Goal: Contribute content: Contribute content

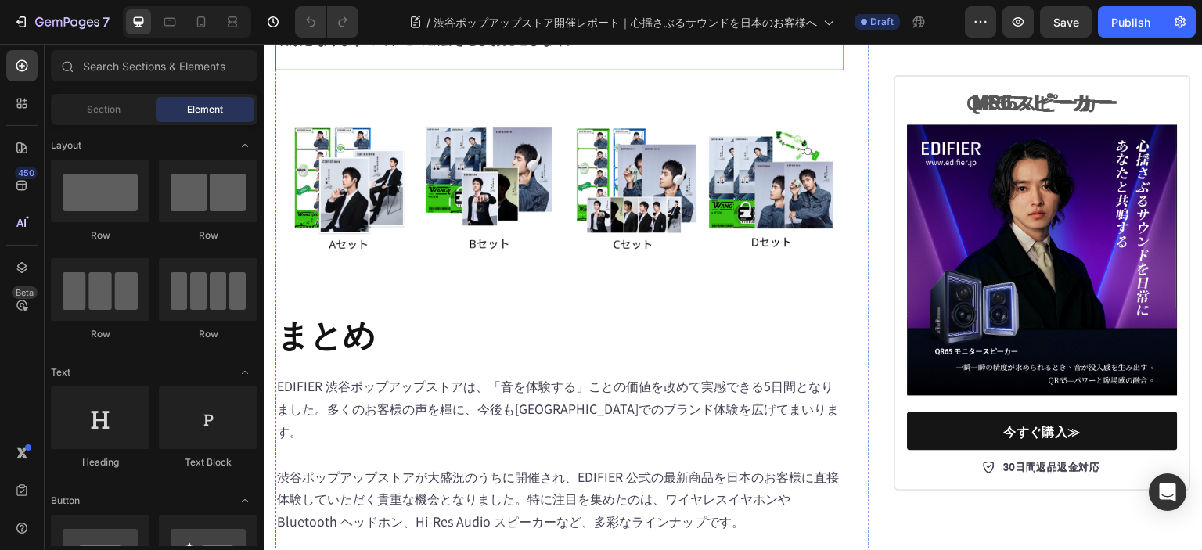
scroll to position [5789, 0]
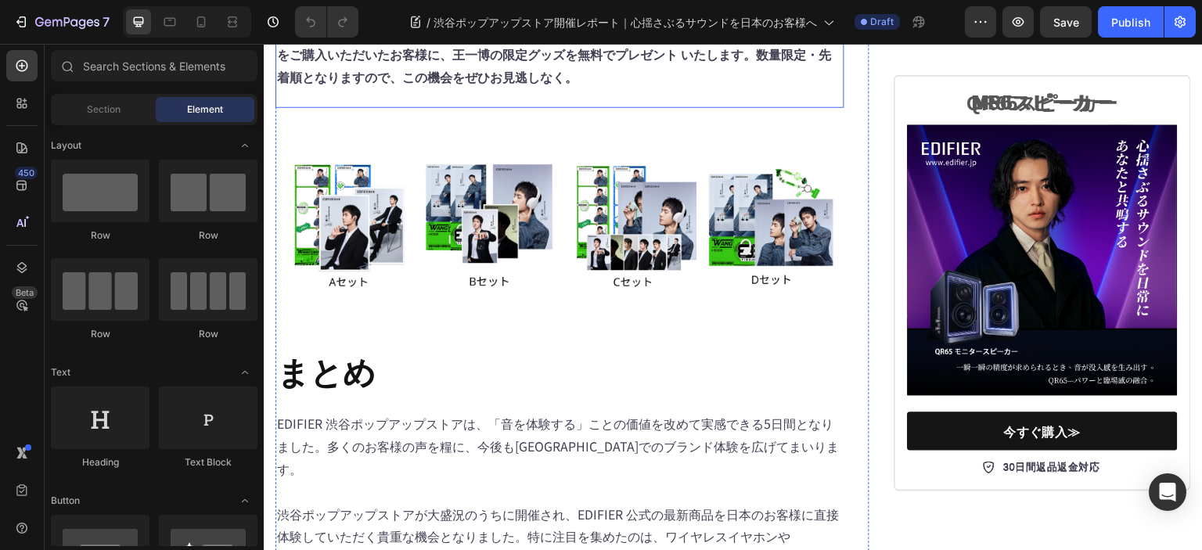
click at [511, 86] on strong "これを受けて、公式サイトでは 特定製品をご購入いただいたお客様に、王一博の限定グッズを無料でプレゼント いたします。数量限定・先着順となりますので、この機会を…" at bounding box center [559, 54] width 565 height 64
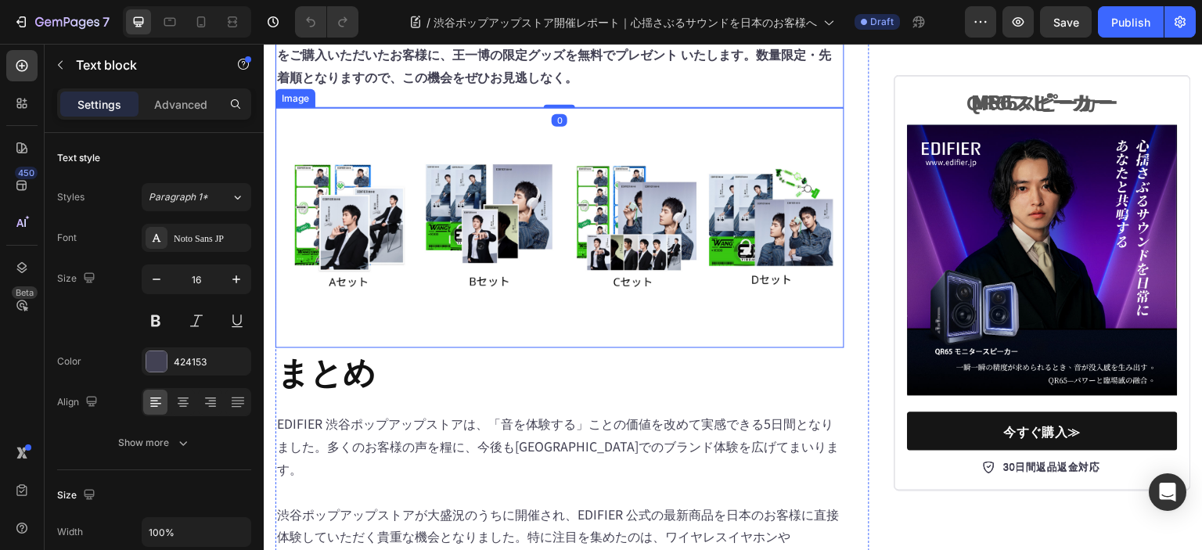
click at [523, 299] on img at bounding box center [559, 218] width 569 height 221
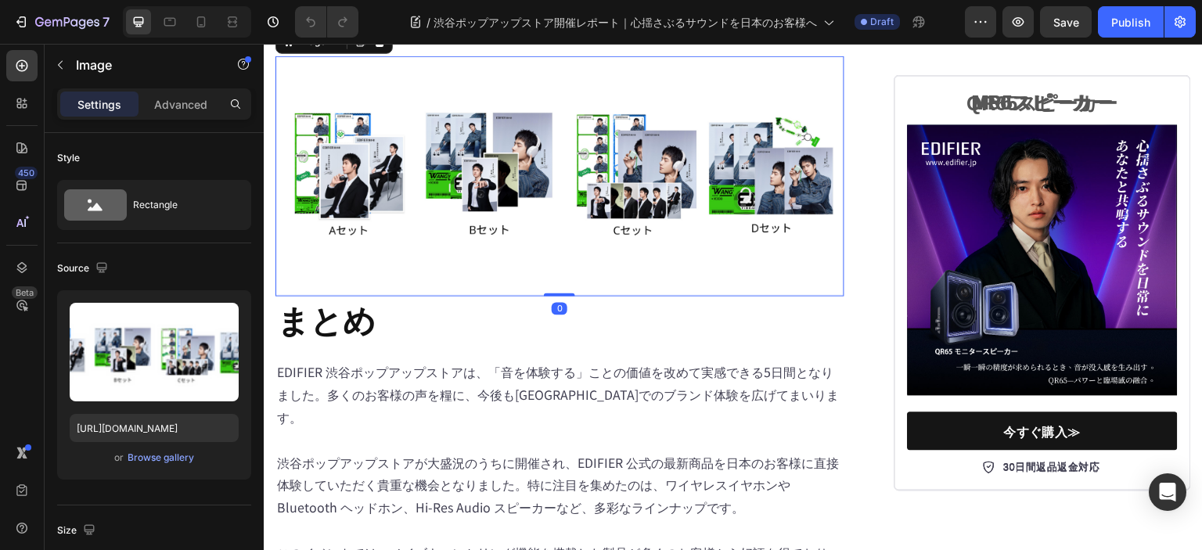
scroll to position [5867, 0]
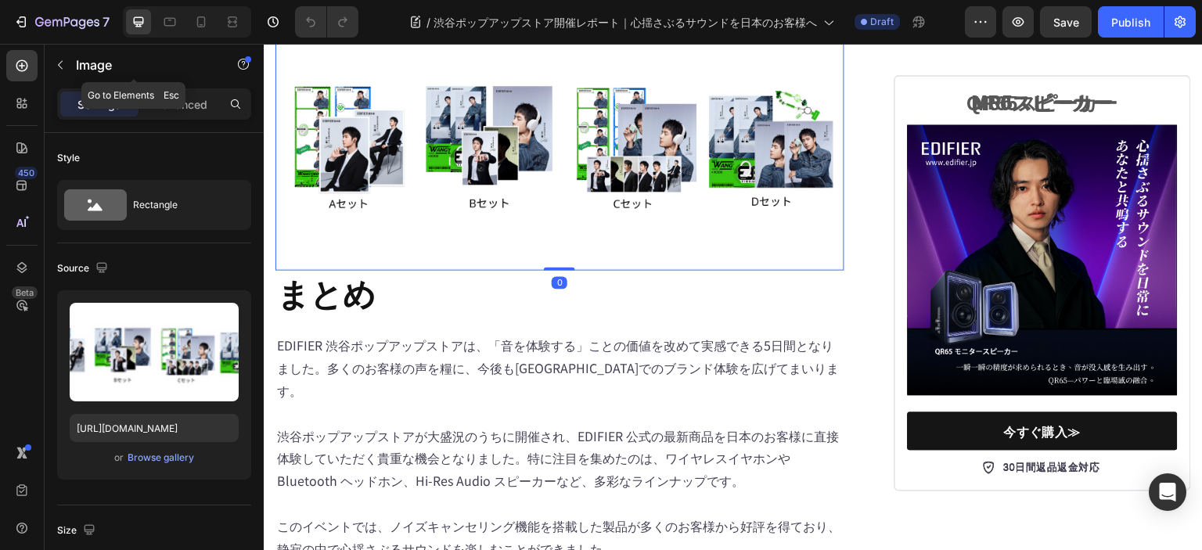
click at [55, 62] on icon "button" at bounding box center [60, 65] width 13 height 13
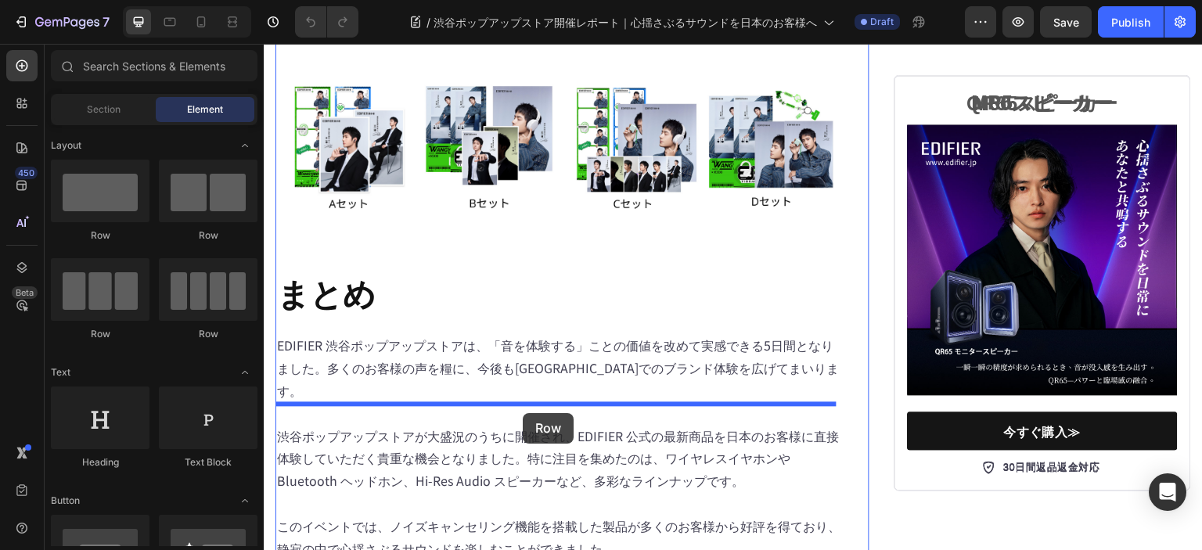
drag, startPoint x: 458, startPoint y: 243, endPoint x: 523, endPoint y: 413, distance: 181.7
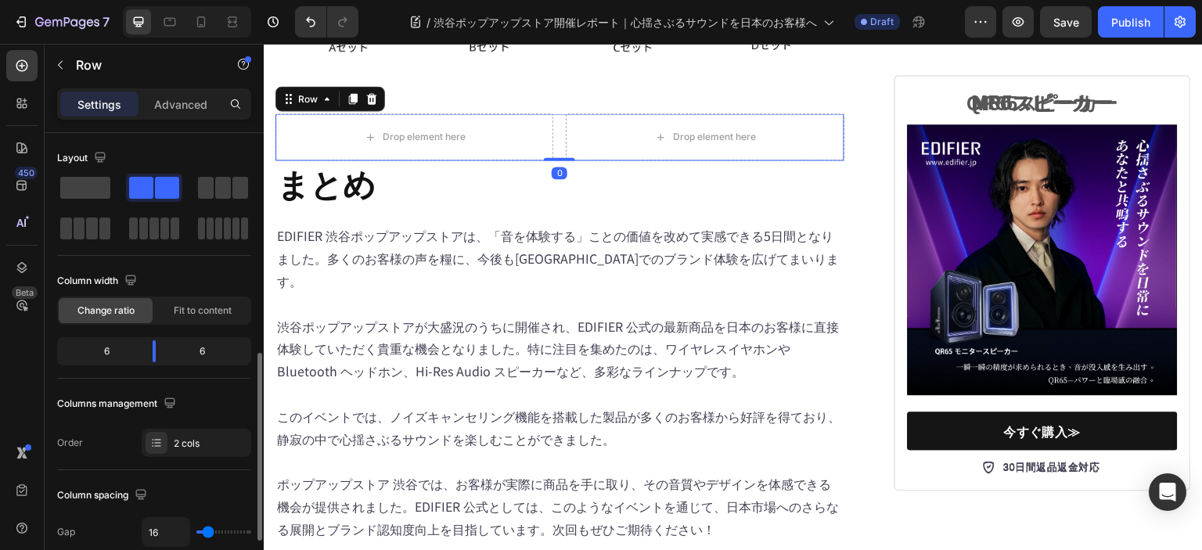
scroll to position [156, 0]
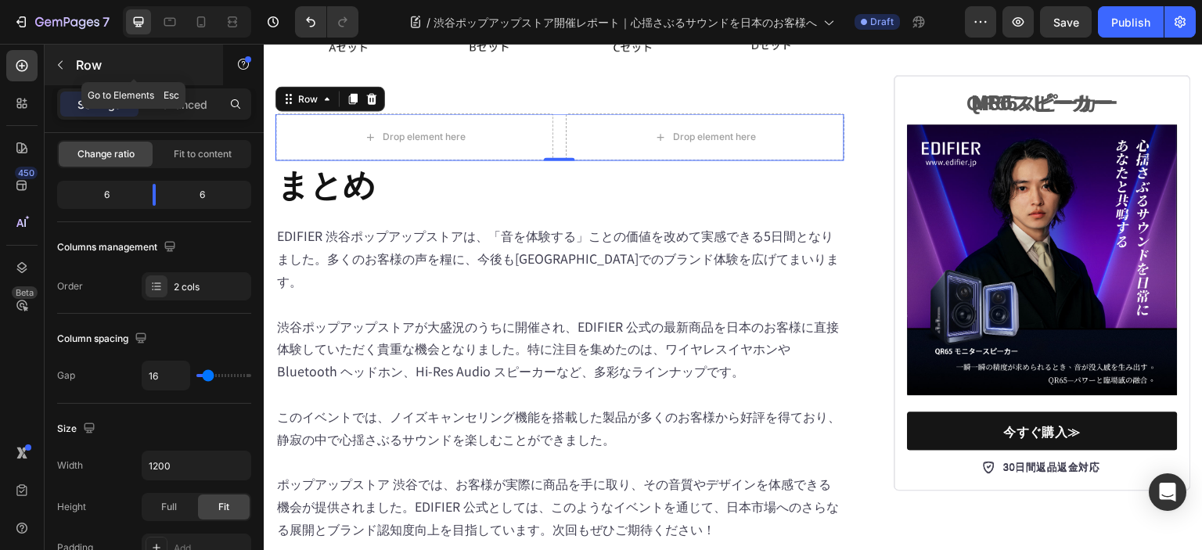
click at [73, 65] on div "Row" at bounding box center [134, 65] width 178 height 41
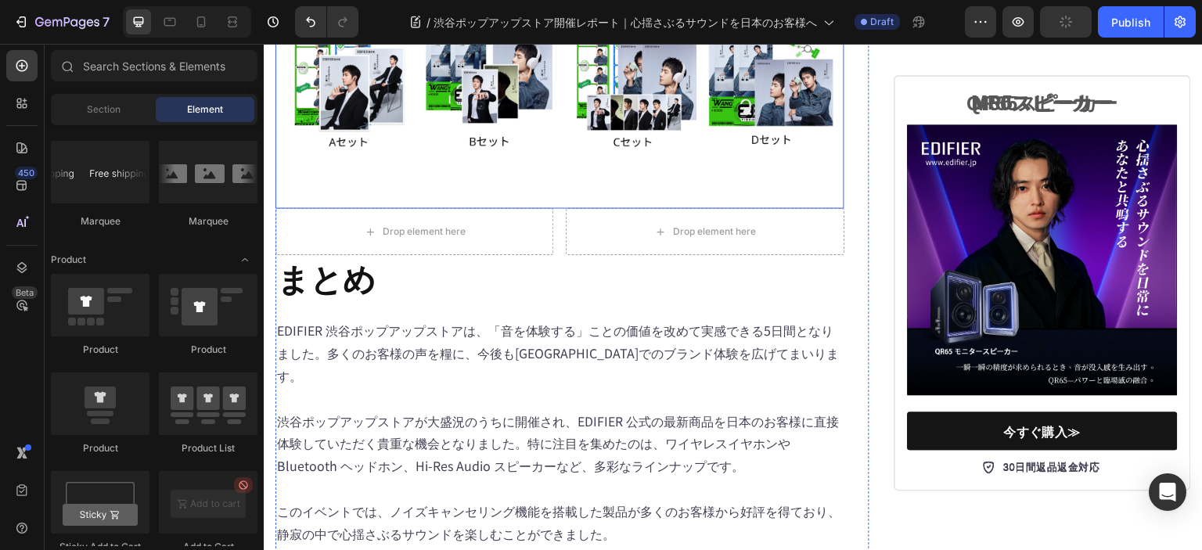
scroll to position [6023, 0]
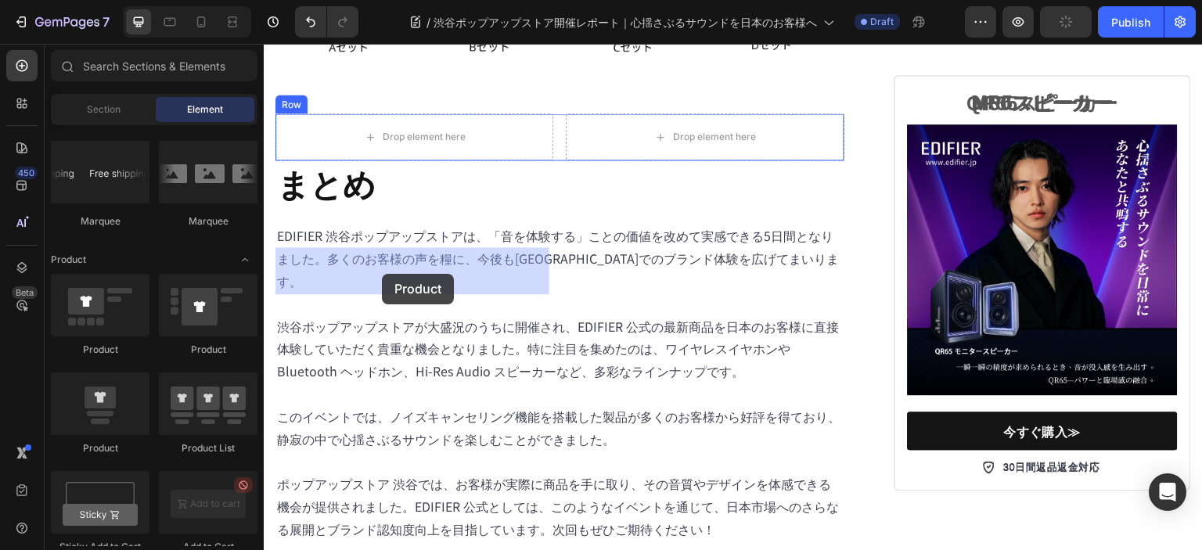
drag, startPoint x: 372, startPoint y: 466, endPoint x: 382, endPoint y: 274, distance: 192.7
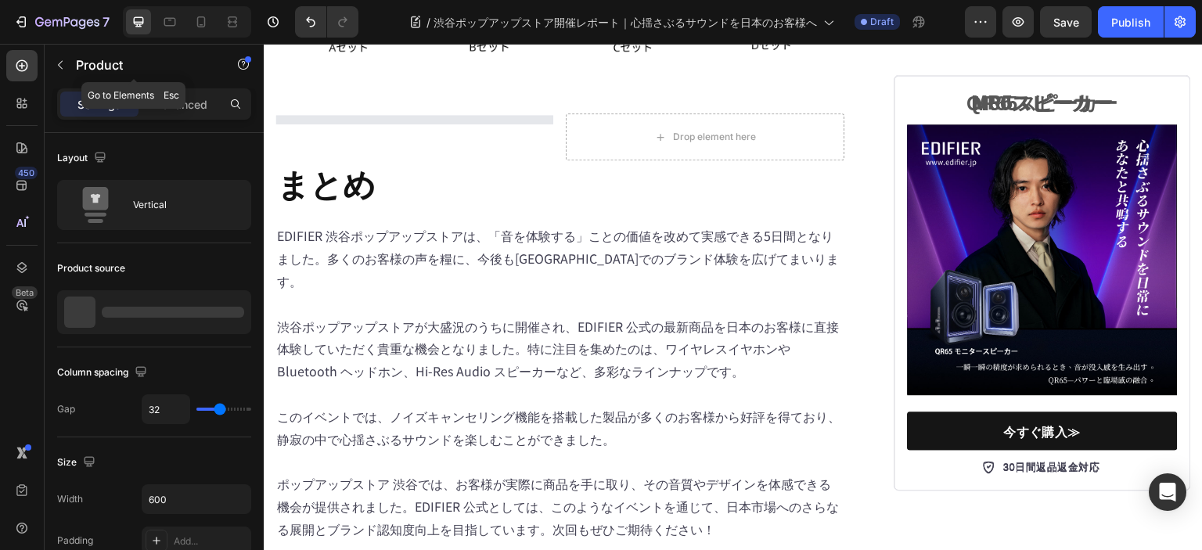
click at [55, 70] on icon "button" at bounding box center [60, 65] width 13 height 13
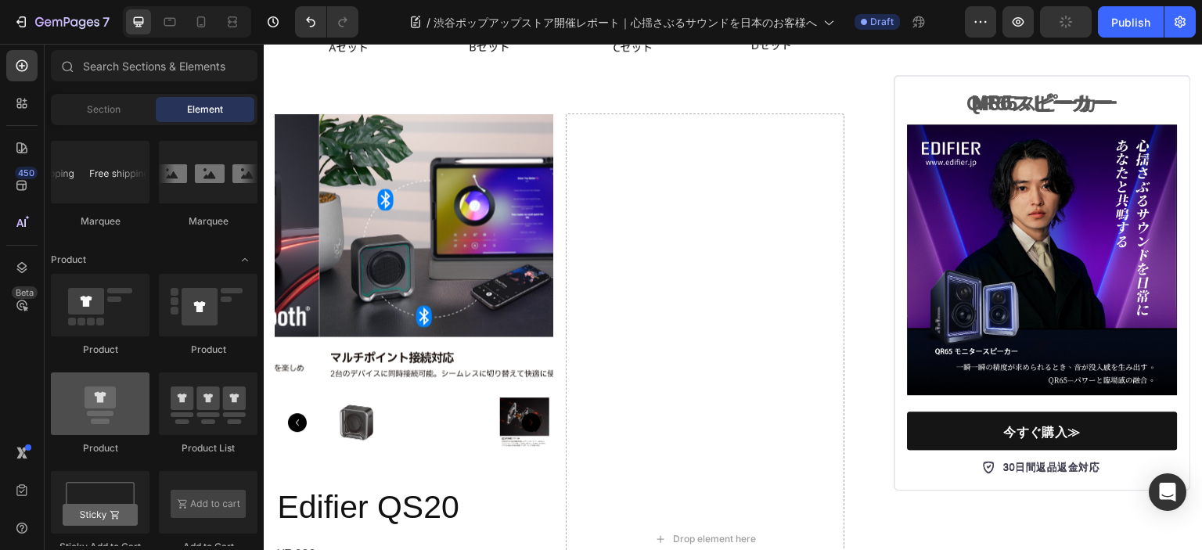
scroll to position [1956, 0]
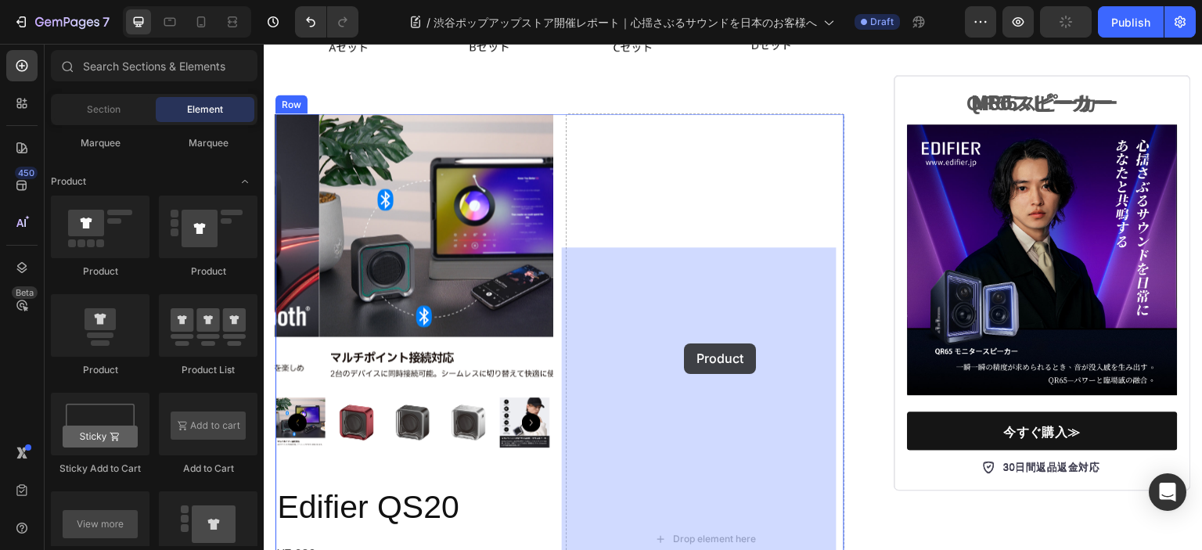
drag, startPoint x: 523, startPoint y: 382, endPoint x: 688, endPoint y: 343, distance: 169.4
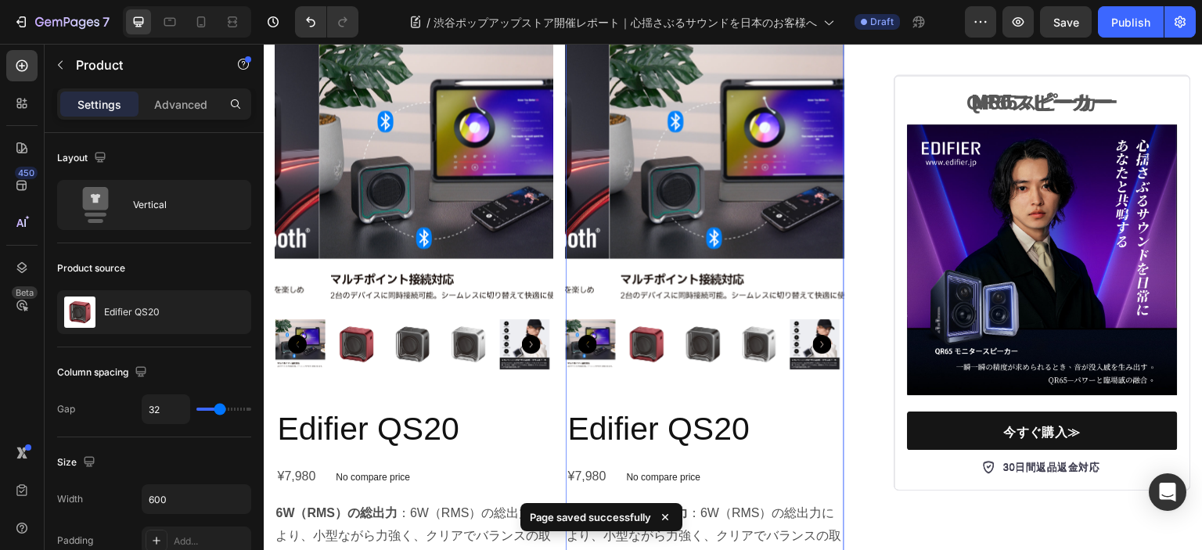
scroll to position [6258, 0]
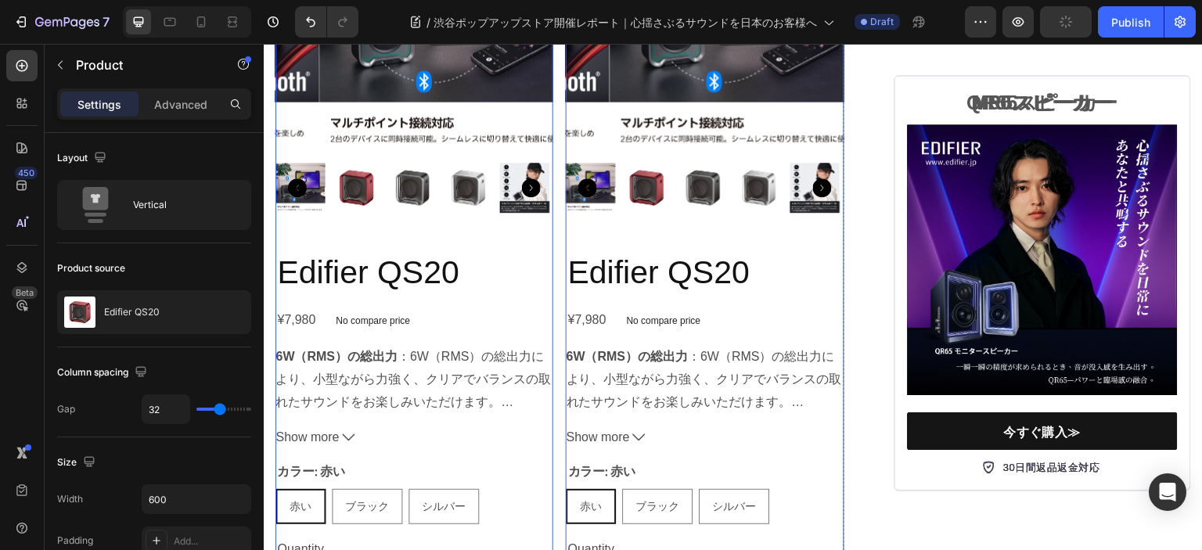
click at [367, 365] on div "Product Images Edifier QS20 Product Title ¥7,980 Product Price Product Price No…" at bounding box center [414, 305] width 278 height 852
radio input "true"
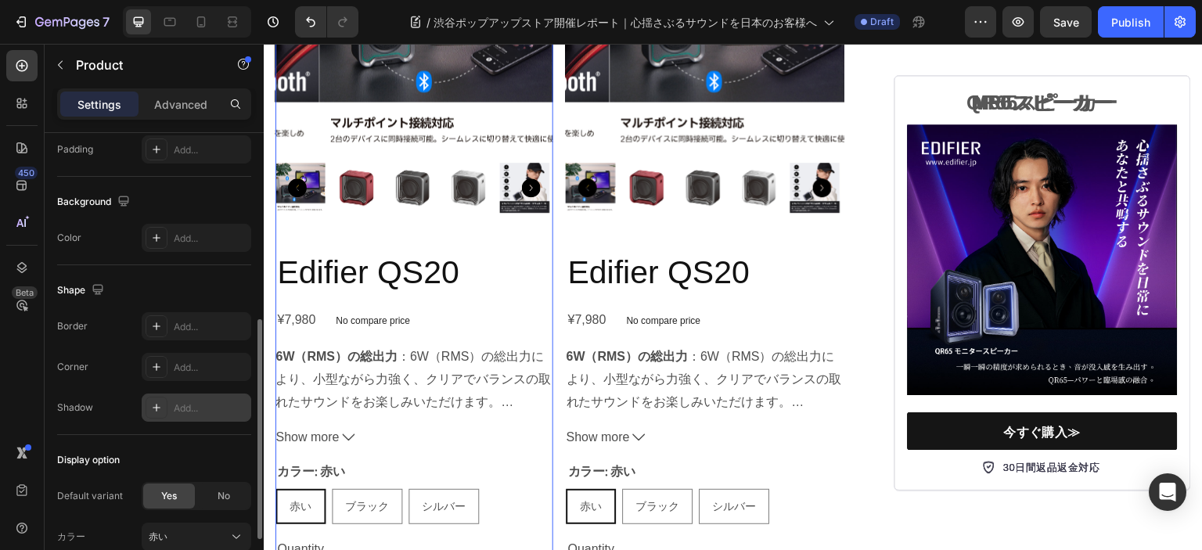
scroll to position [469, 0]
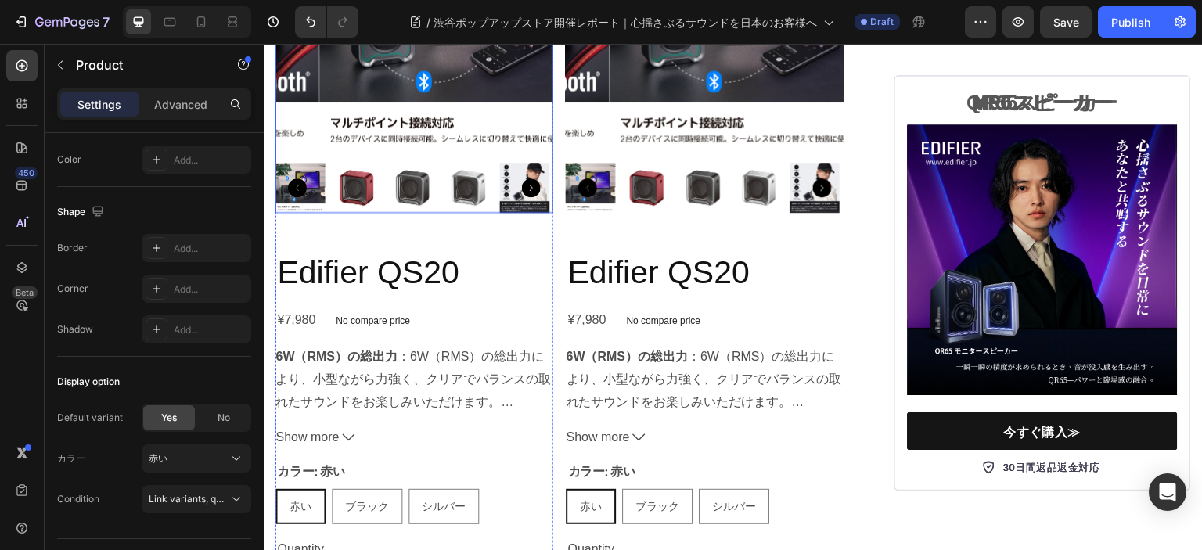
click at [371, 213] on img at bounding box center [357, 188] width 50 height 50
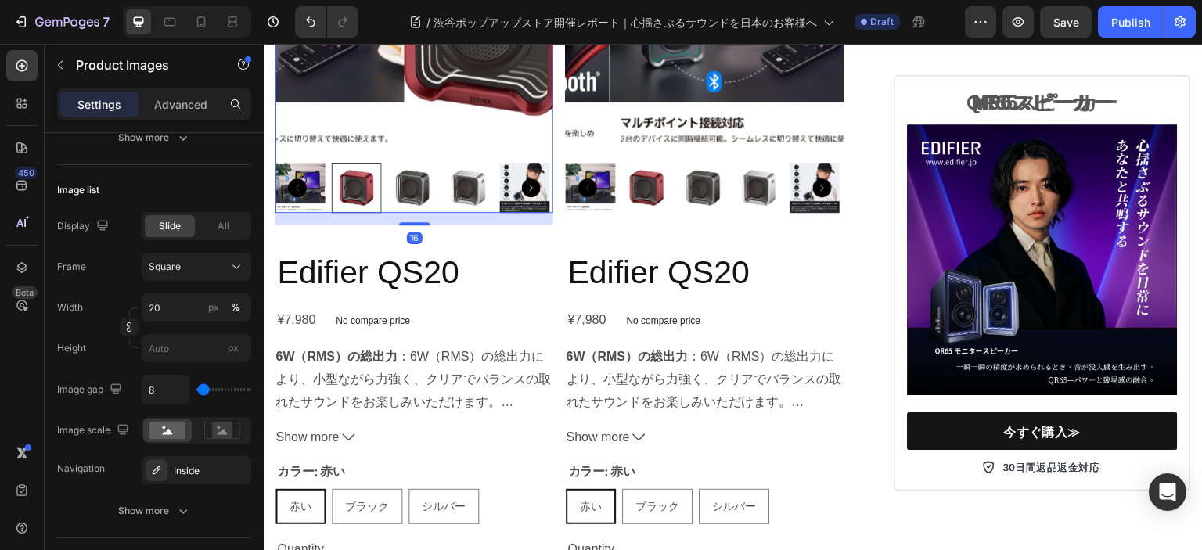
scroll to position [0, 0]
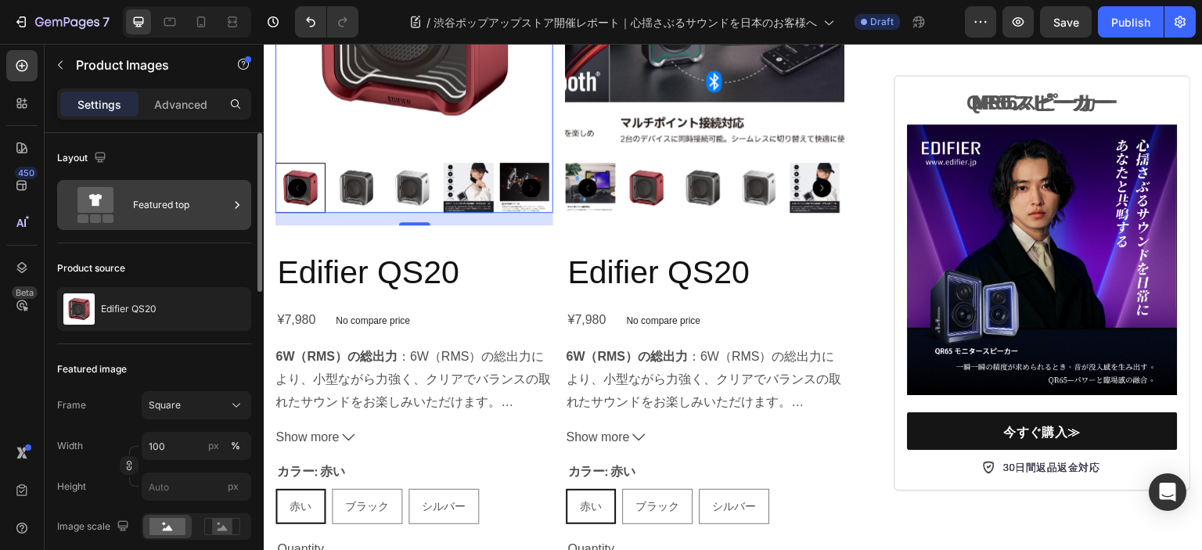
click at [161, 203] on div "Featured top" at bounding box center [180, 205] width 95 height 36
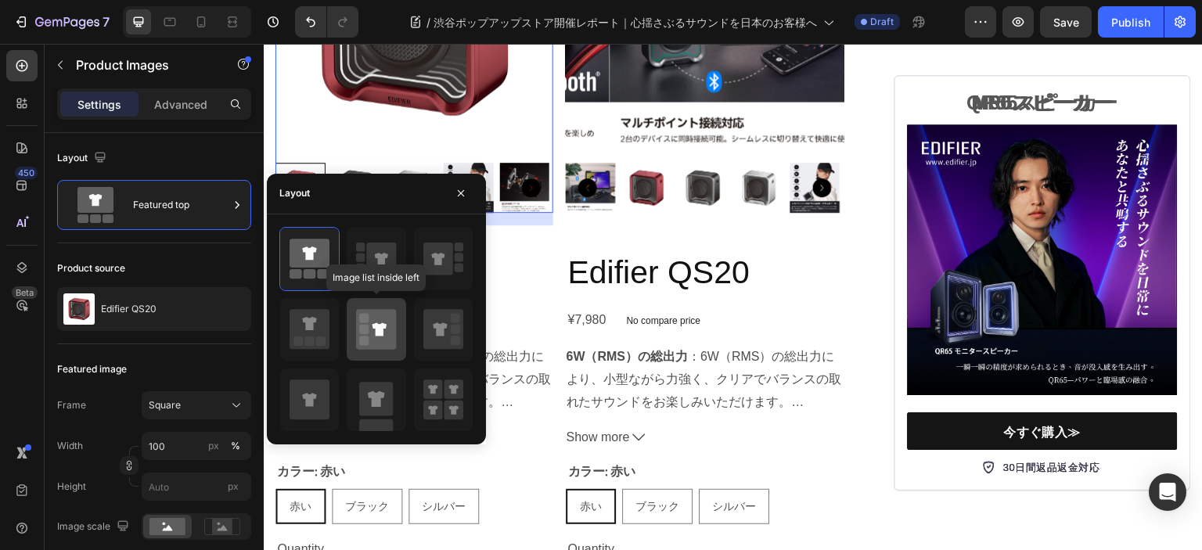
click at [362, 332] on rect at bounding box center [363, 328] width 9 height 9
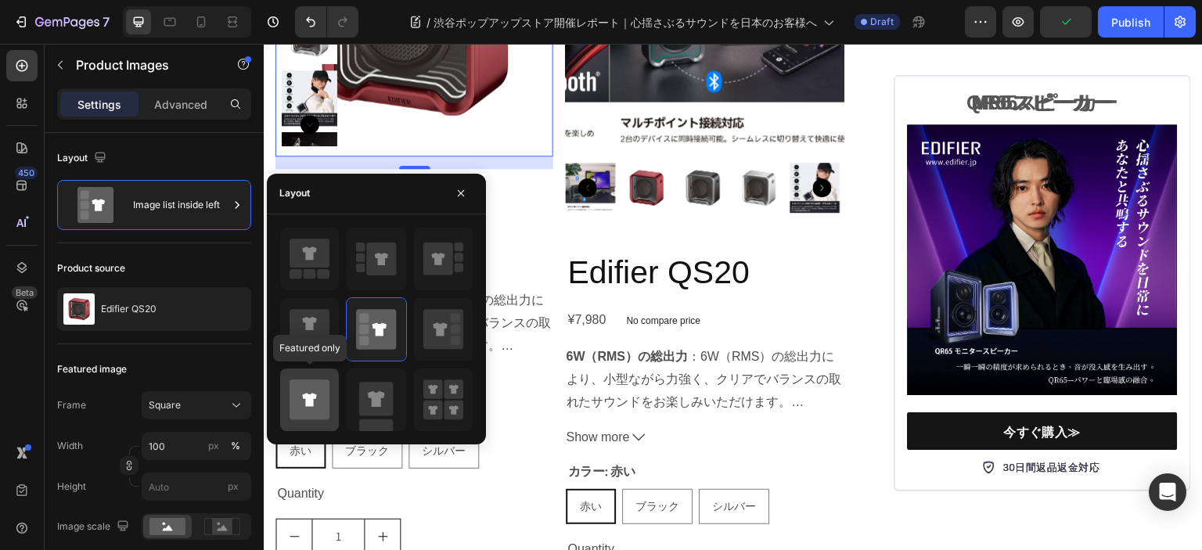
click at [327, 390] on icon at bounding box center [309, 399] width 40 height 40
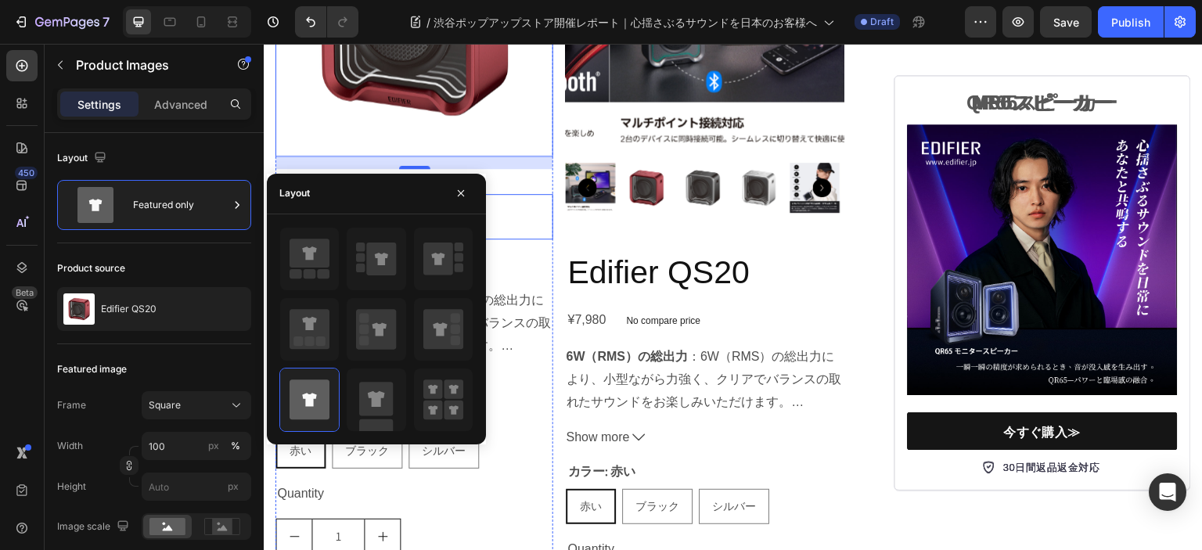
click at [530, 239] on h2 "Edifier QS20" at bounding box center [414, 216] width 278 height 45
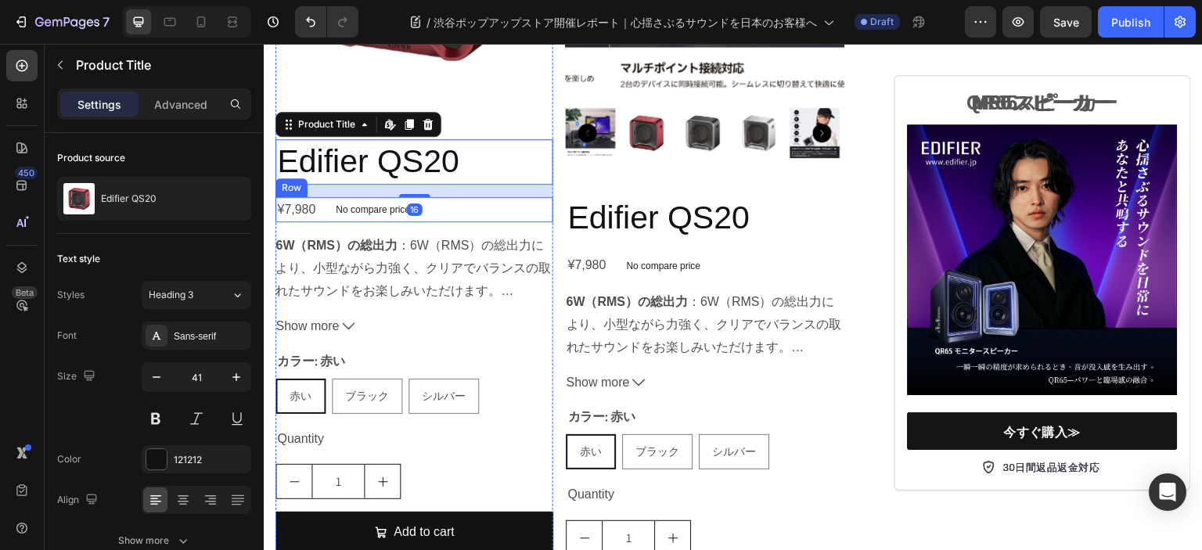
scroll to position [6414, 0]
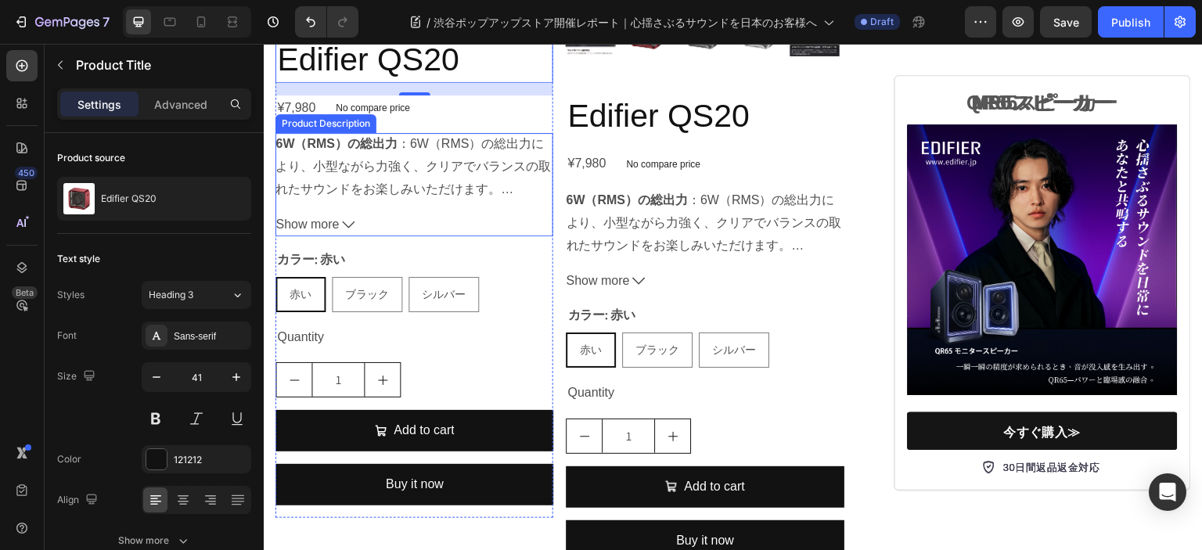
click at [486, 200] on div "6W（RMS）の総出力 ：6W（RMS）の総出力により、小型ながら力強く、クリアでバランスの取れたサウンドをお楽しみいただけます。 ネオジム磁石を採用： 1.…" at bounding box center [414, 166] width 278 height 67
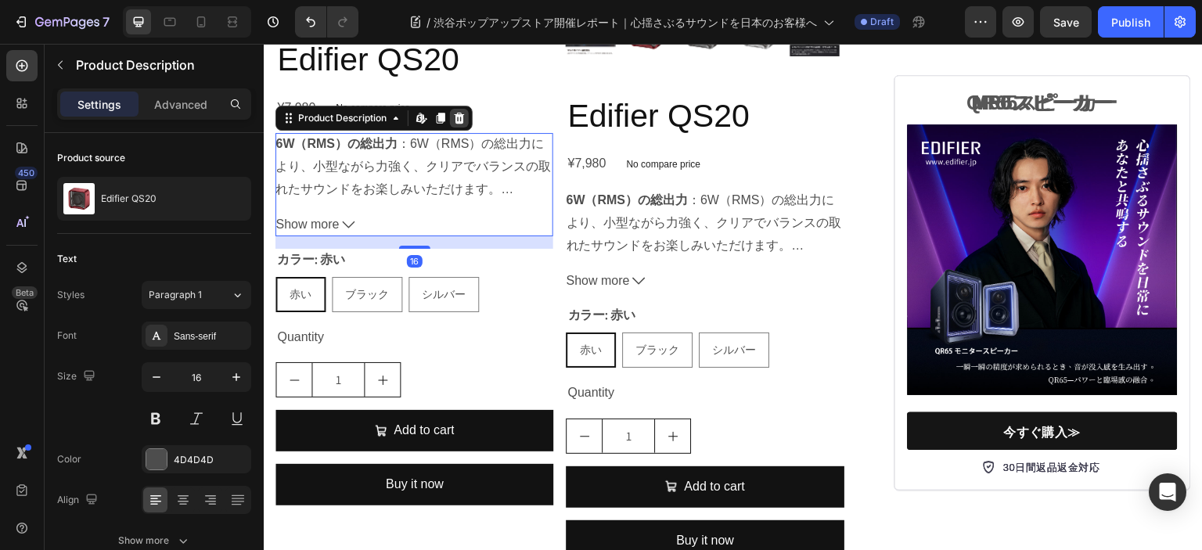
click at [459, 124] on icon at bounding box center [459, 118] width 10 height 11
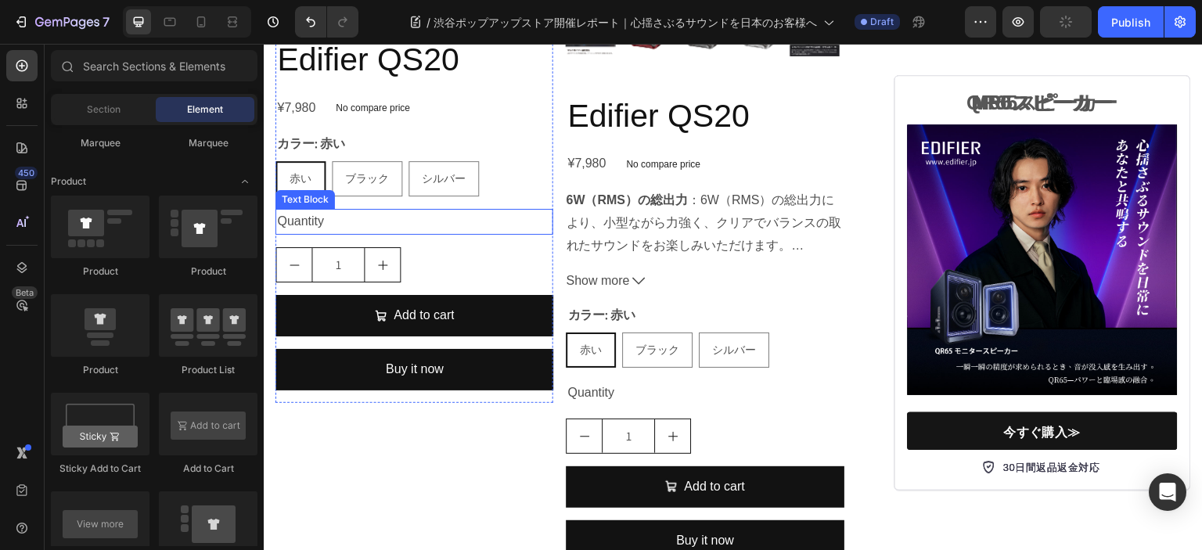
click at [470, 235] on div "Quantity" at bounding box center [414, 222] width 278 height 26
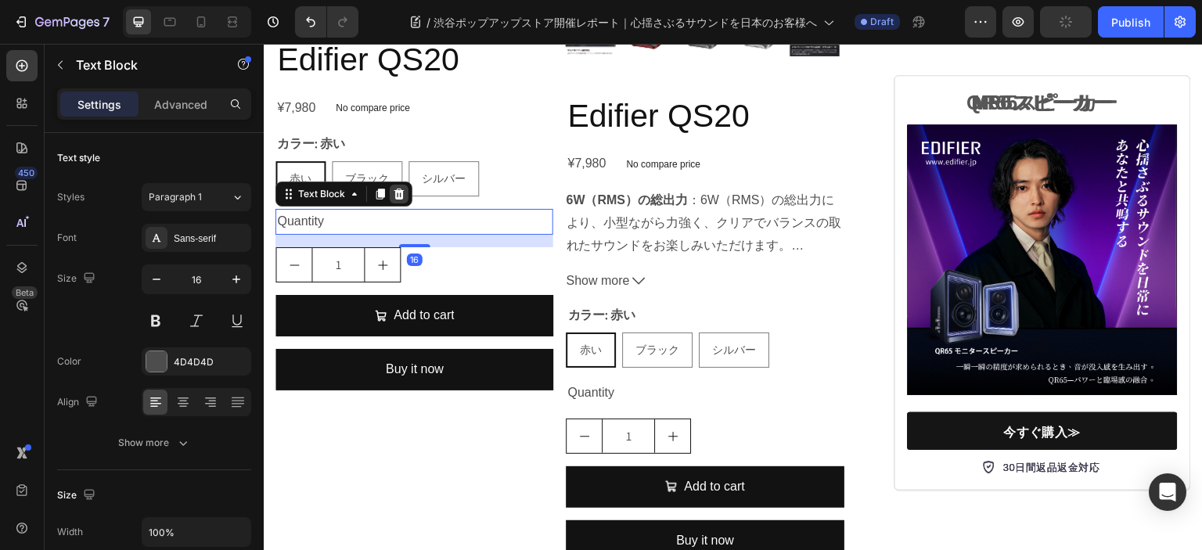
click at [399, 199] on icon at bounding box center [399, 194] width 10 height 11
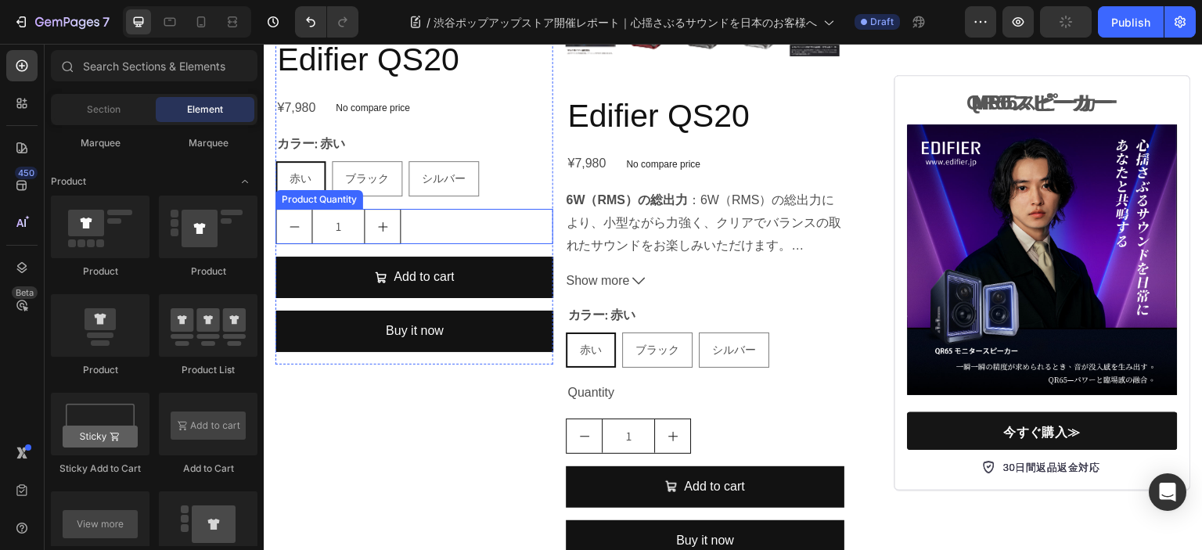
click at [481, 244] on div "1" at bounding box center [414, 226] width 278 height 35
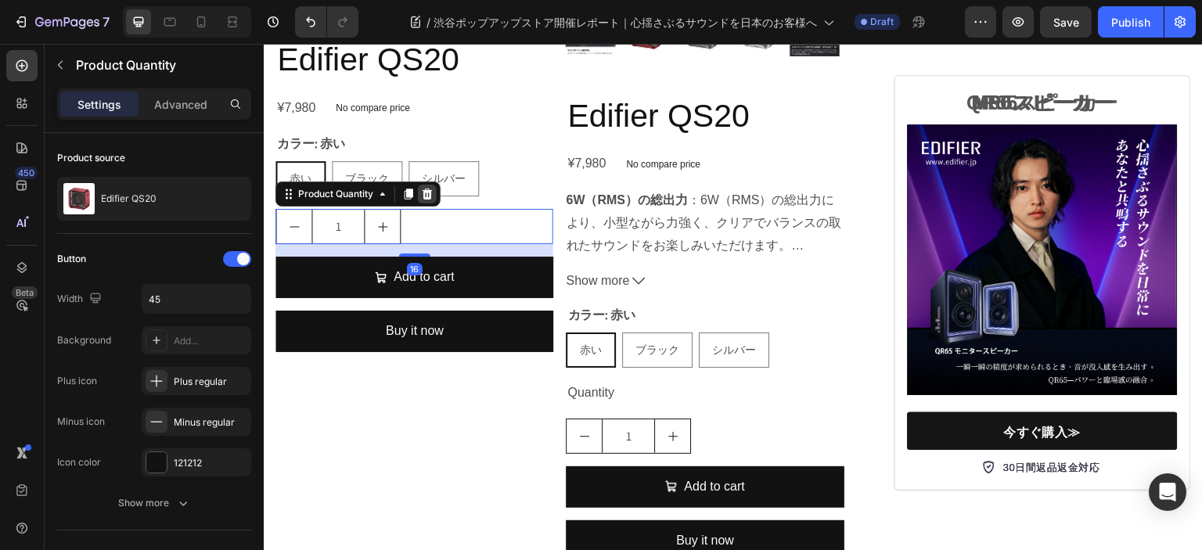
click at [432, 200] on icon at bounding box center [427, 194] width 13 height 13
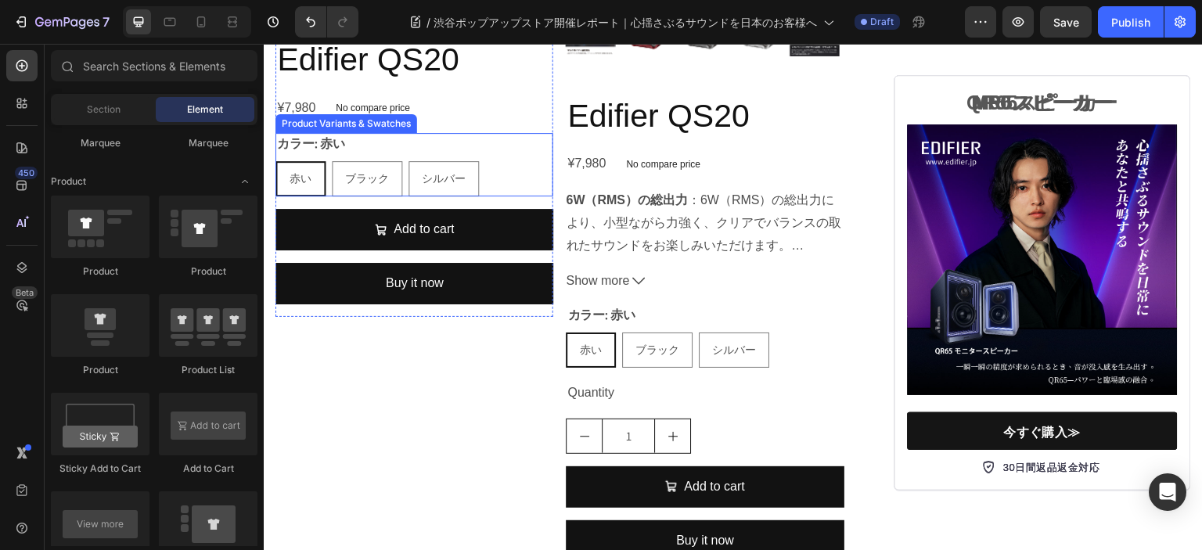
click at [523, 196] on div "赤い 赤い 赤い ブラック ブラック ブラック シルバー シルバー シルバー" at bounding box center [414, 178] width 278 height 35
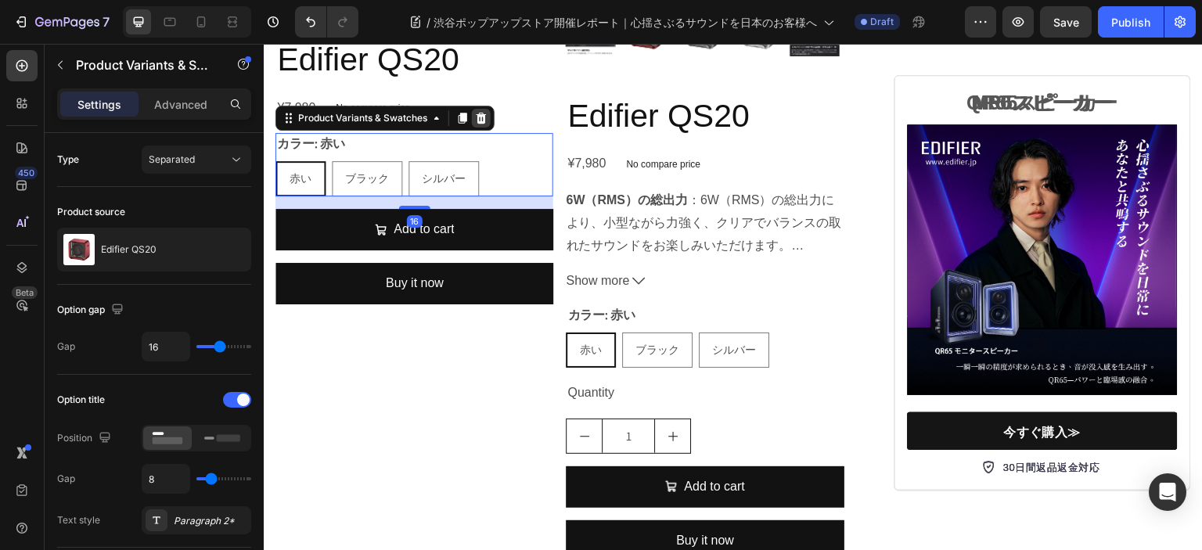
click at [483, 128] on div at bounding box center [481, 118] width 19 height 19
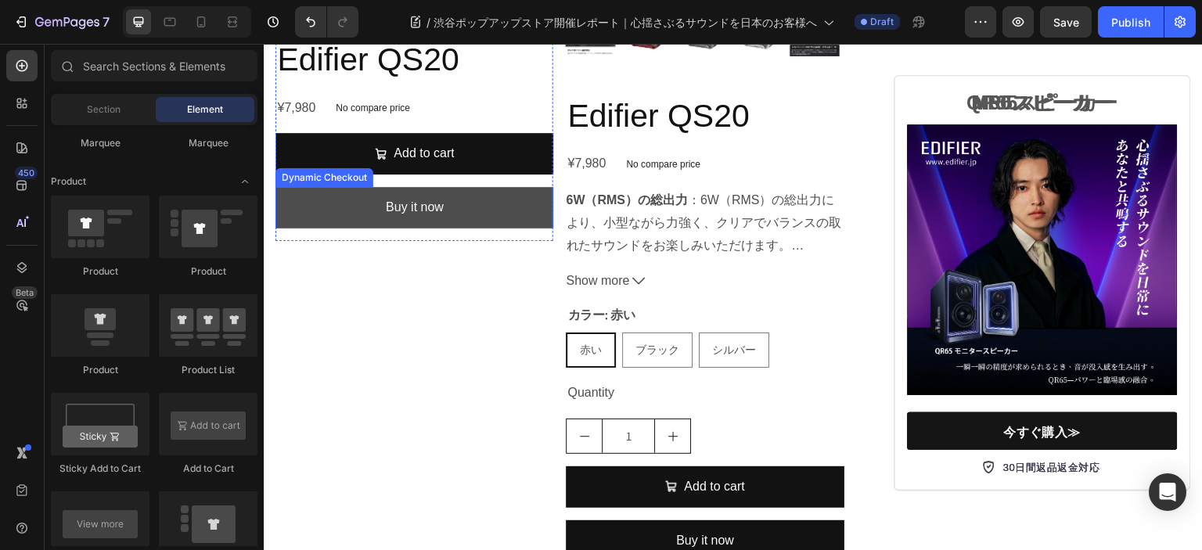
click at [488, 228] on button "Buy it now" at bounding box center [414, 207] width 278 height 41
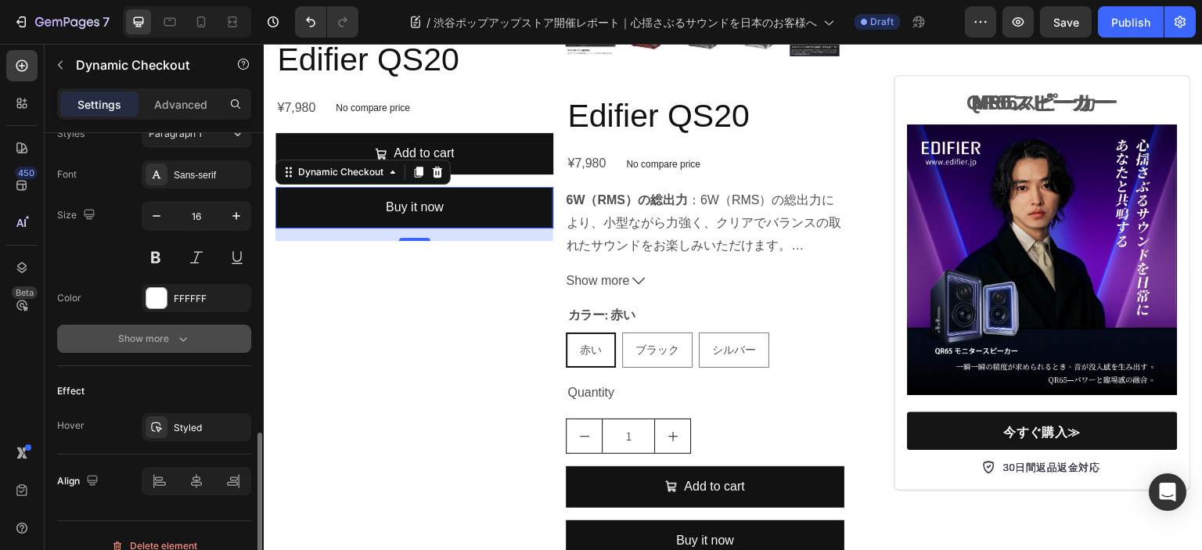
scroll to position [722, 0]
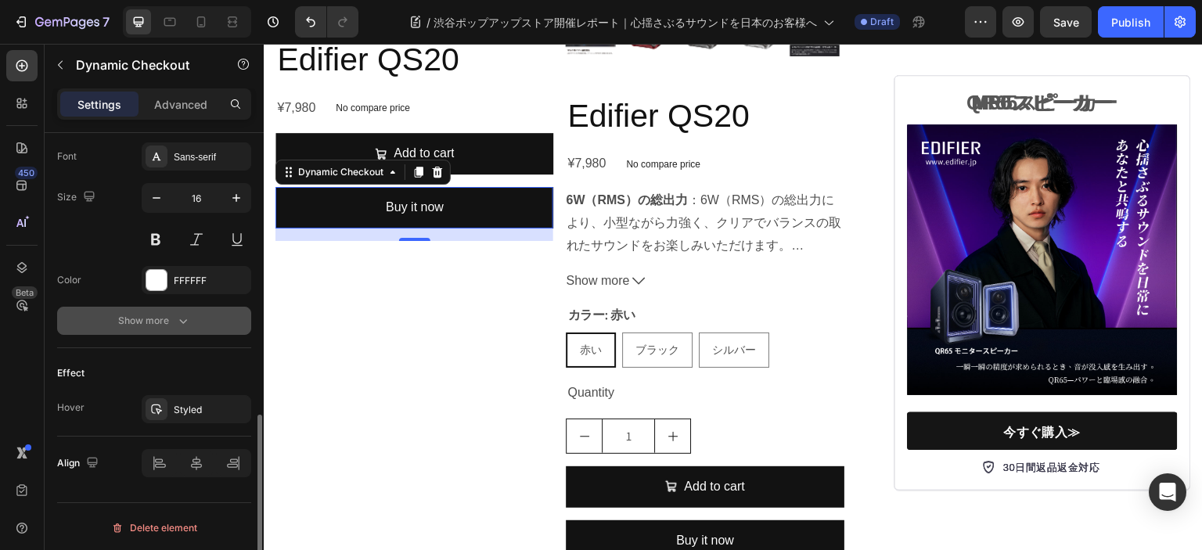
click at [157, 329] on button "Show more" at bounding box center [154, 321] width 194 height 28
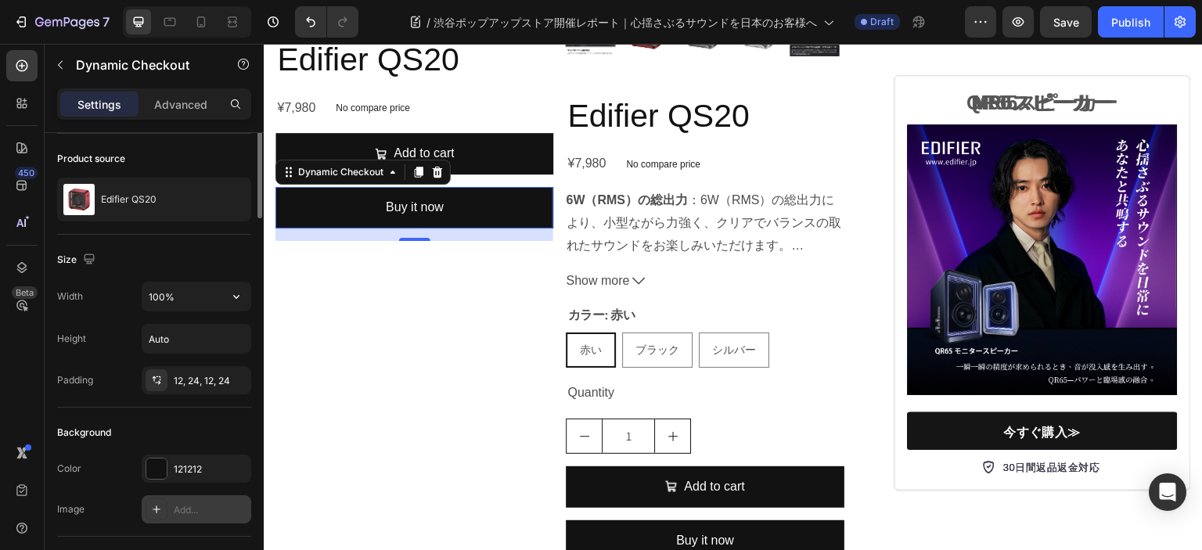
scroll to position [0, 0]
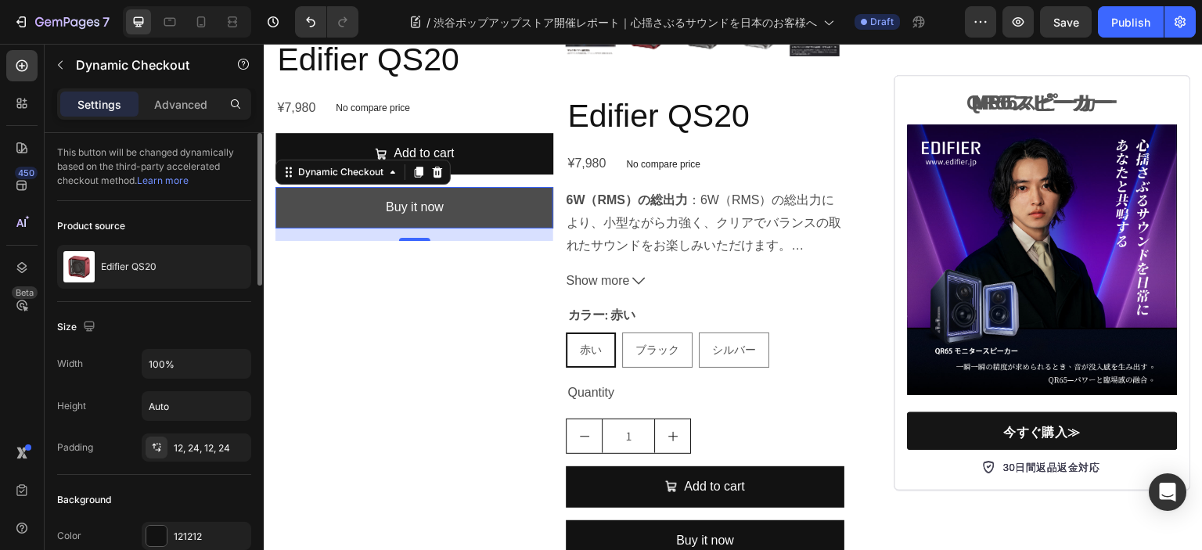
click at [321, 228] on button "Buy it now" at bounding box center [414, 207] width 278 height 41
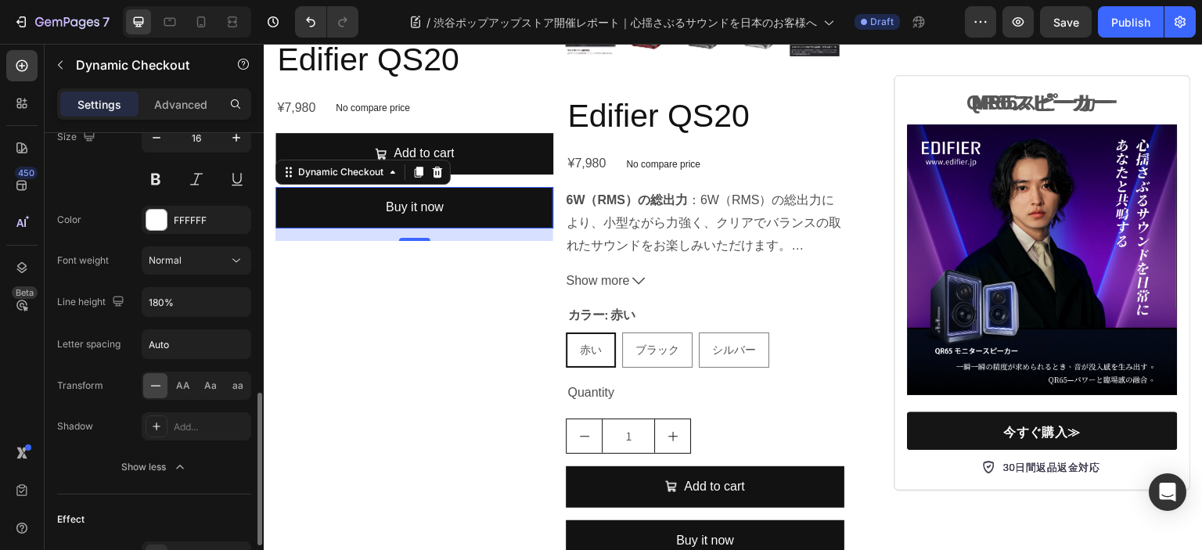
scroll to position [928, 0]
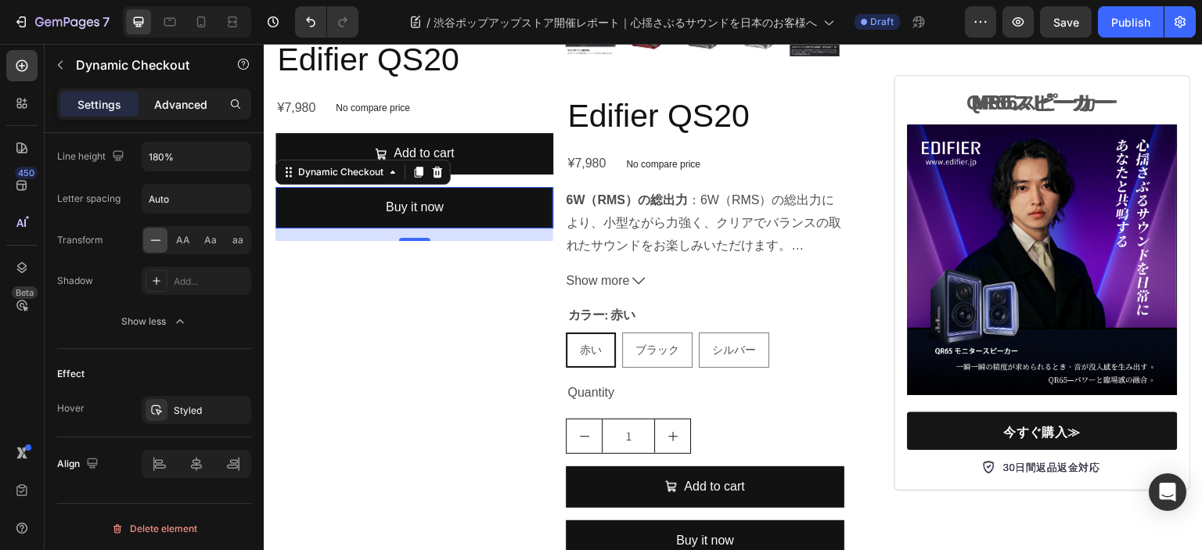
click at [156, 106] on p "Advanced" at bounding box center [180, 104] width 53 height 16
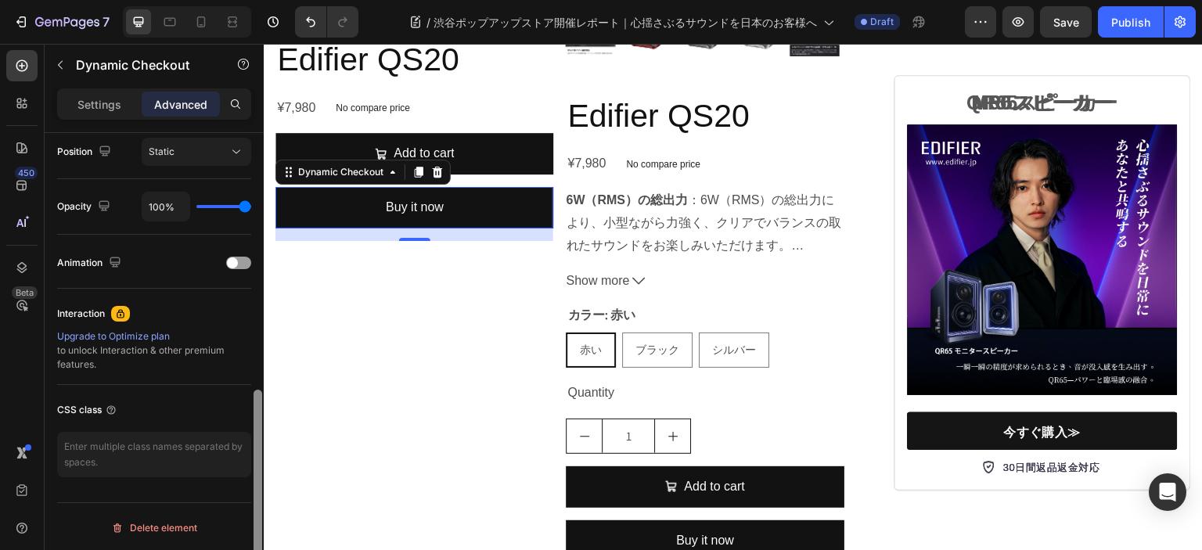
click at [111, 110] on p "Settings" at bounding box center [99, 104] width 44 height 16
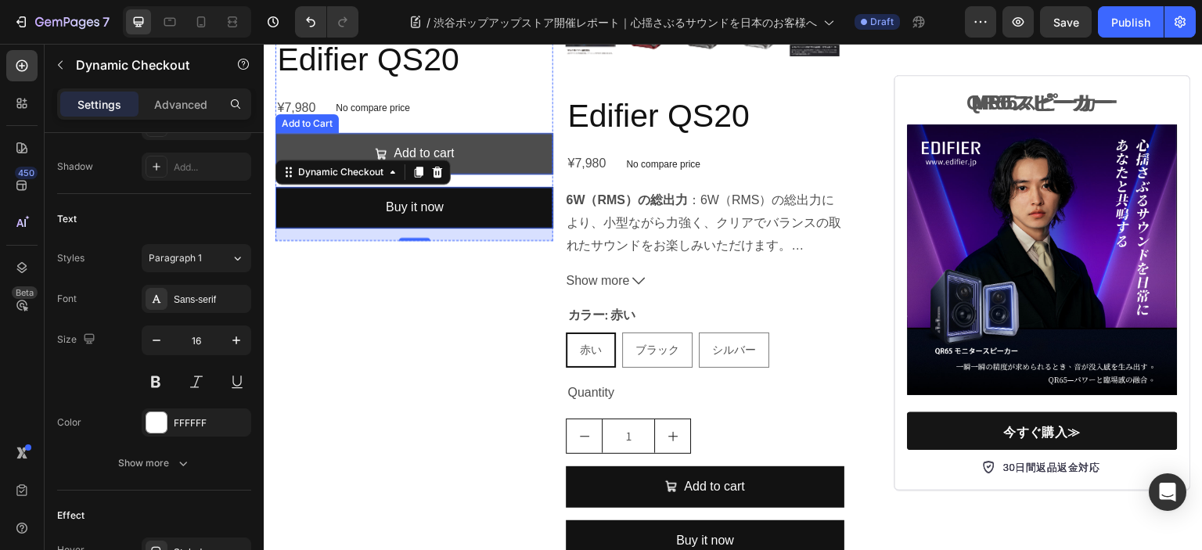
click at [471, 174] on button "Add to cart" at bounding box center [414, 153] width 278 height 41
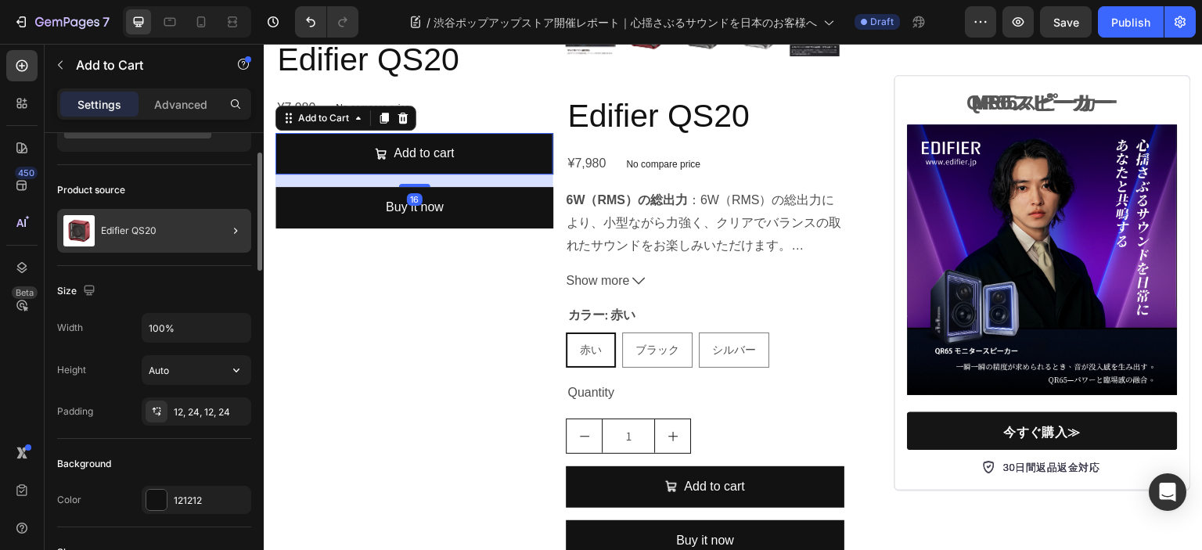
scroll to position [0, 0]
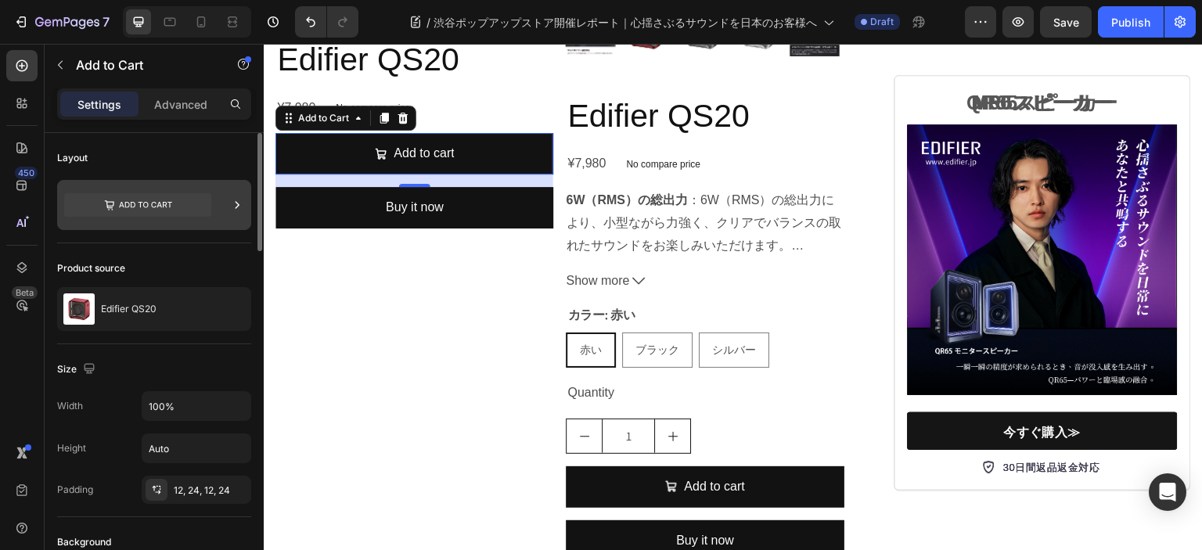
click at [154, 209] on icon at bounding box center [137, 204] width 147 height 23
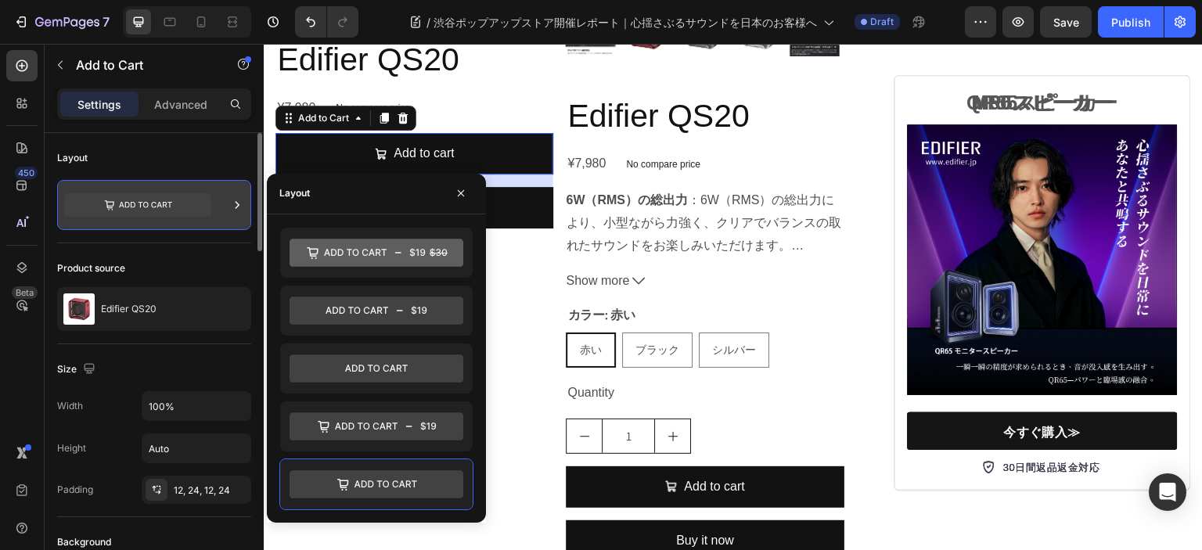
click at [154, 209] on icon at bounding box center [137, 204] width 147 height 23
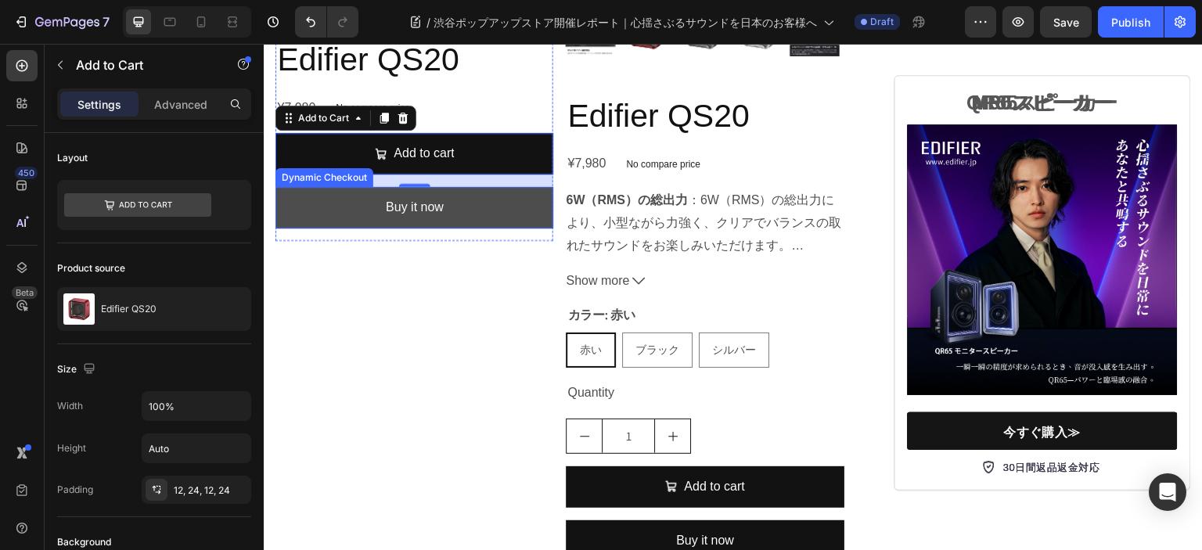
click at [486, 228] on button "Buy it now" at bounding box center [414, 207] width 278 height 41
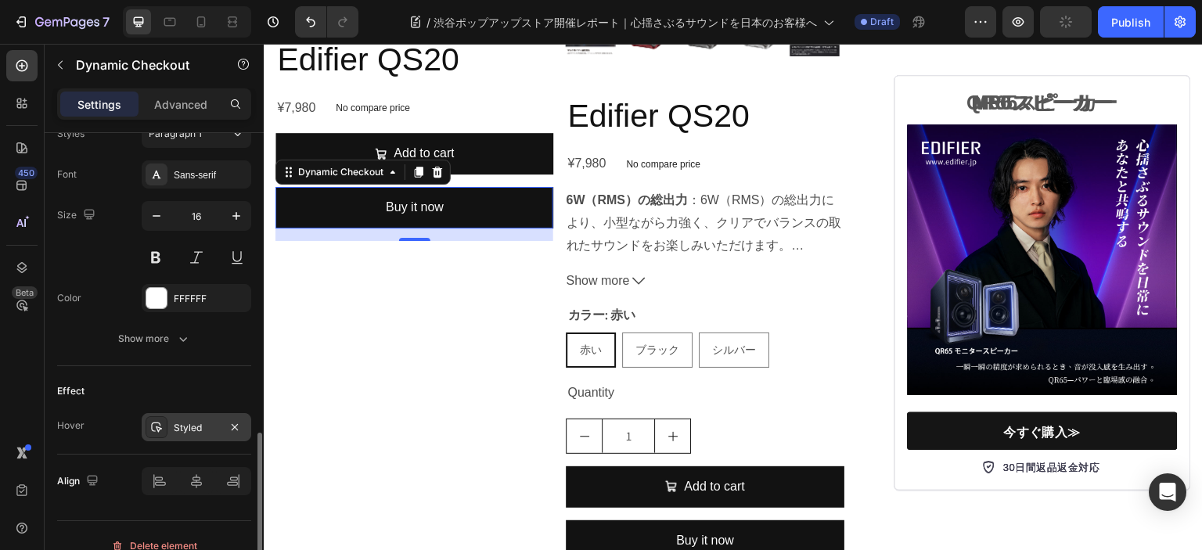
scroll to position [722, 0]
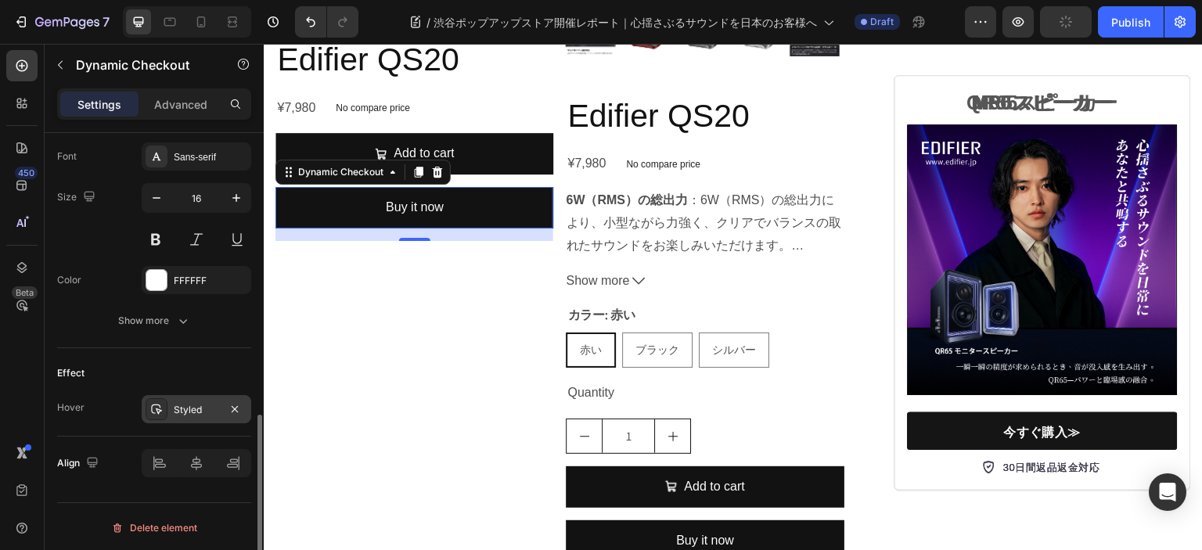
click at [207, 413] on div "Styled" at bounding box center [196, 410] width 45 height 14
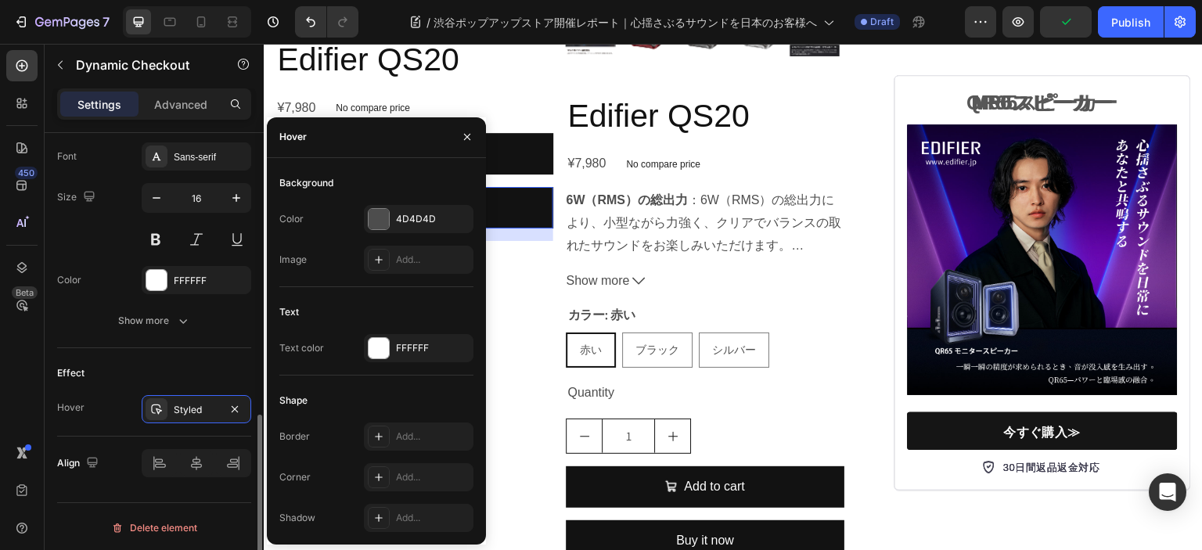
click at [185, 355] on div "Effect Hover Styled" at bounding box center [154, 392] width 194 height 88
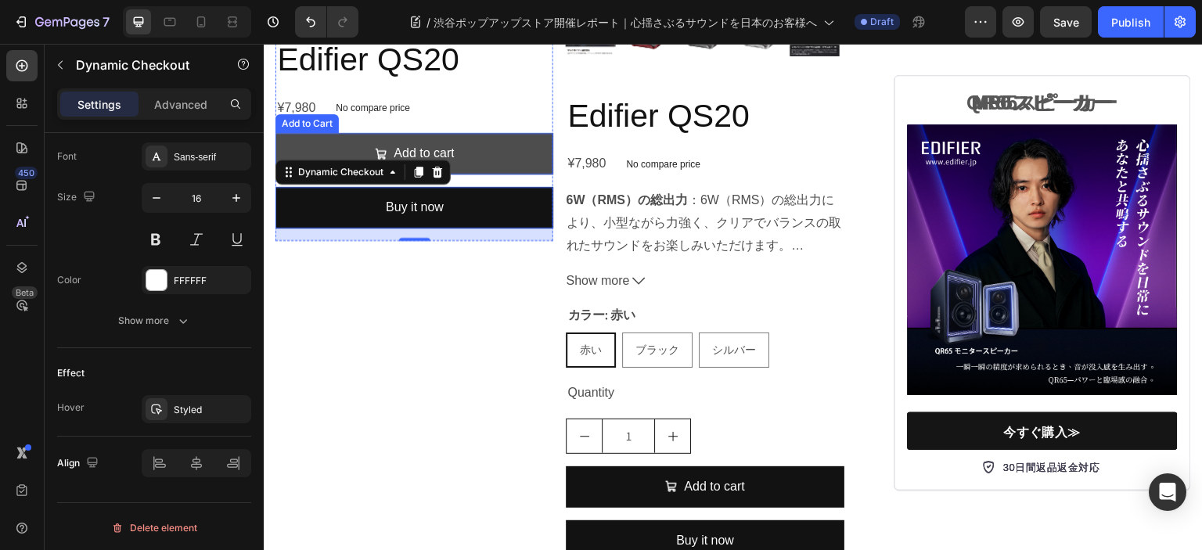
click at [487, 174] on button "Add to cart" at bounding box center [414, 153] width 278 height 41
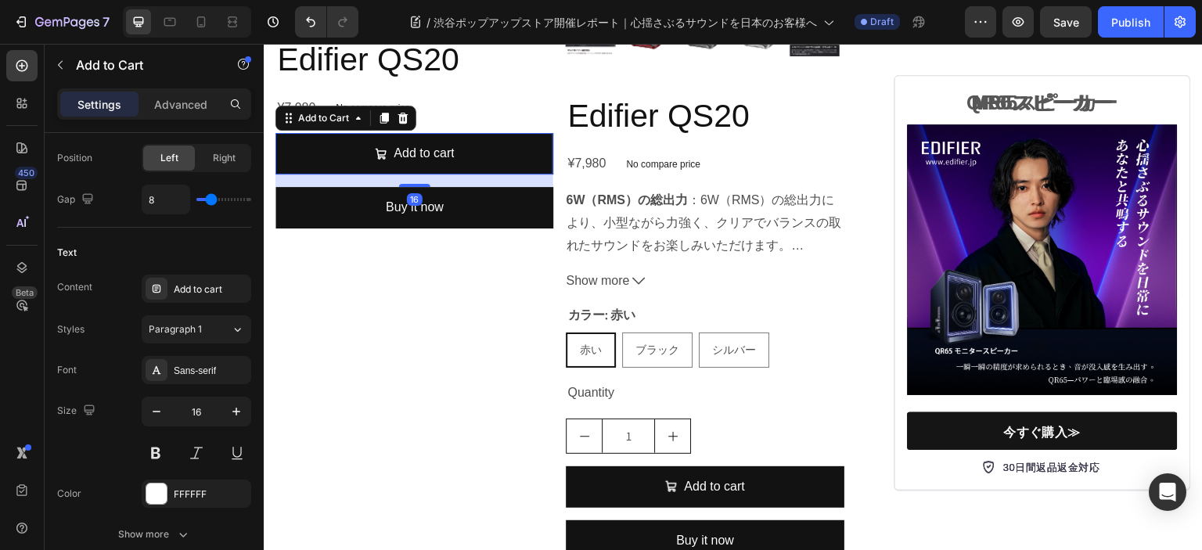
scroll to position [0, 0]
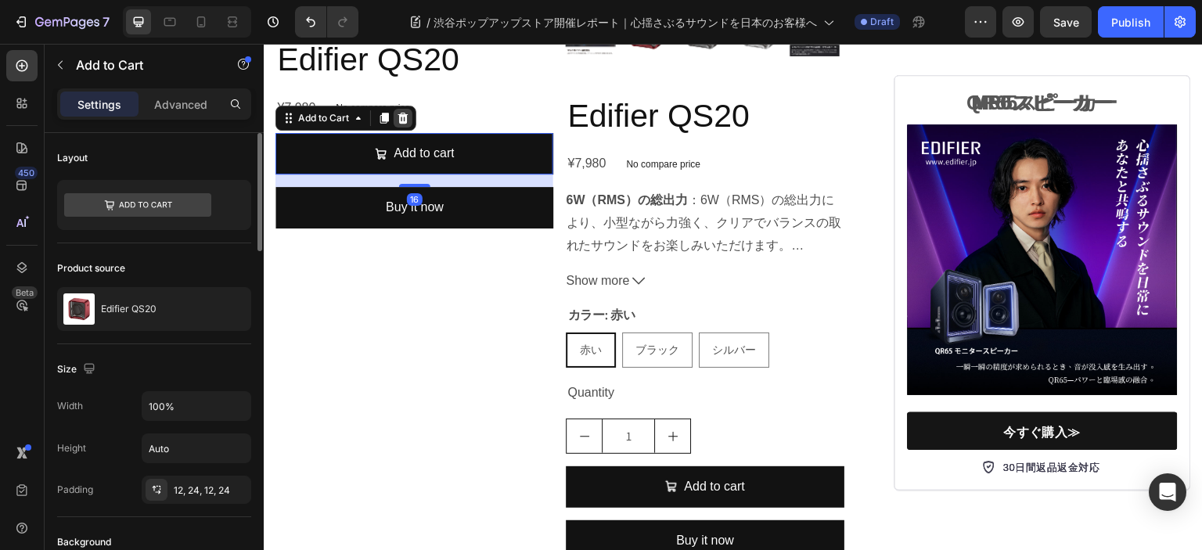
click at [408, 124] on icon at bounding box center [403, 118] width 13 height 13
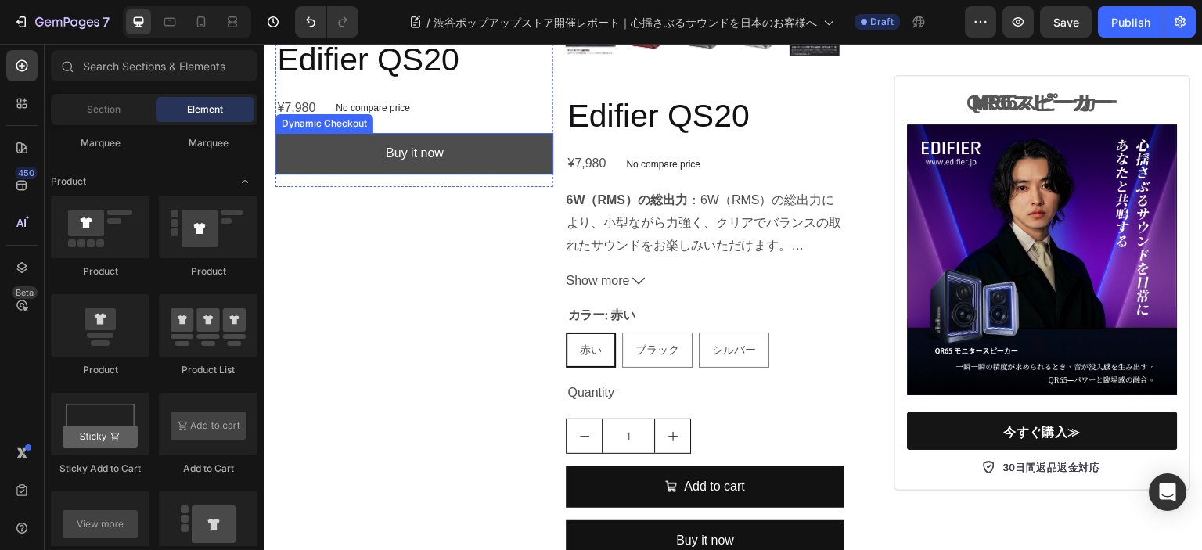
click at [497, 174] on button "Buy it now" at bounding box center [414, 153] width 278 height 41
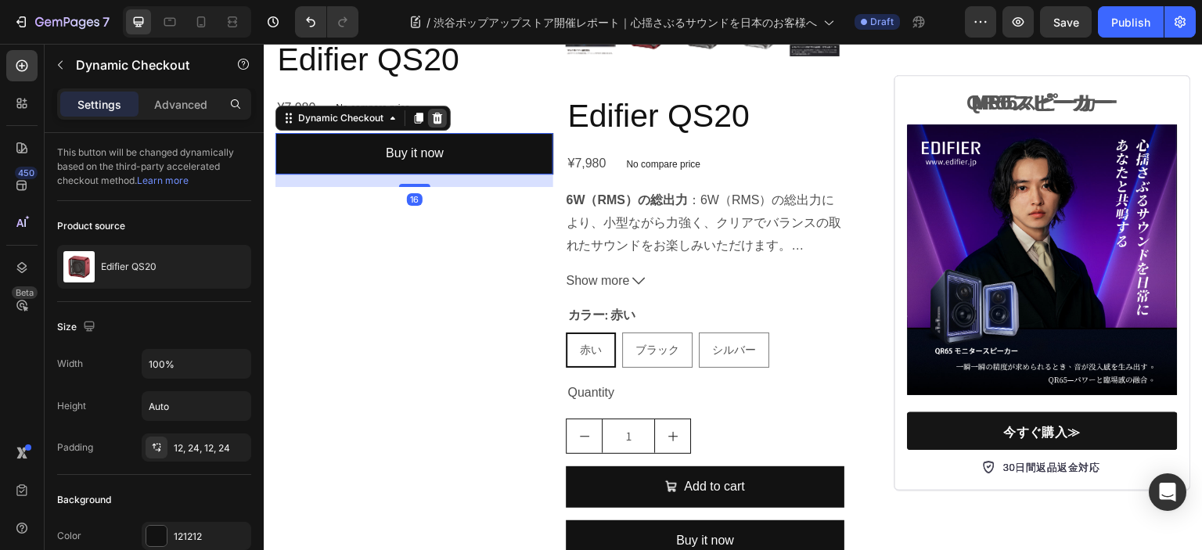
click at [433, 124] on icon at bounding box center [438, 118] width 10 height 11
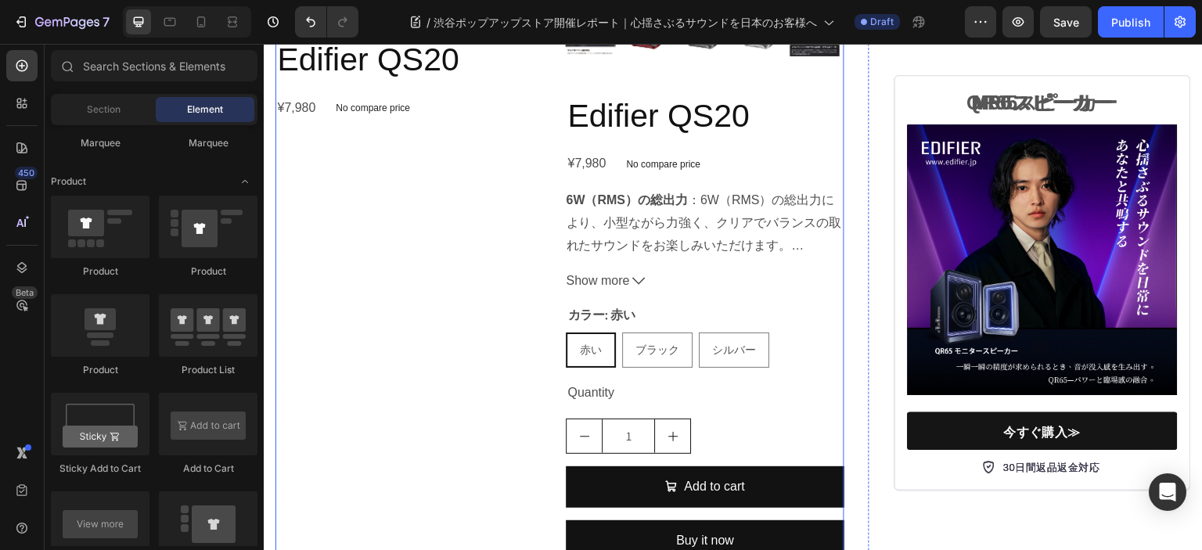
click at [458, 331] on div "Product Images Edifier QS20 Product Title ¥7,980 Product Price Product Price No…" at bounding box center [414, 148] width 278 height 852
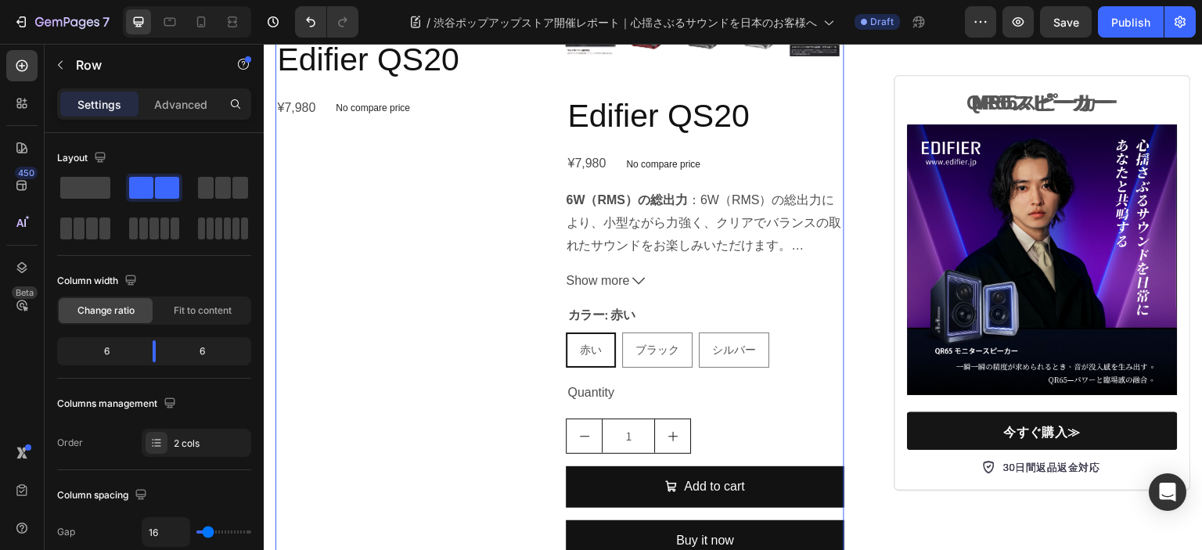
click at [441, 286] on div "Product Images Edifier QS20 Product Title ¥7,980 Product Price Product Price No…" at bounding box center [414, 148] width 278 height 852
click at [58, 67] on icon "button" at bounding box center [60, 65] width 13 height 13
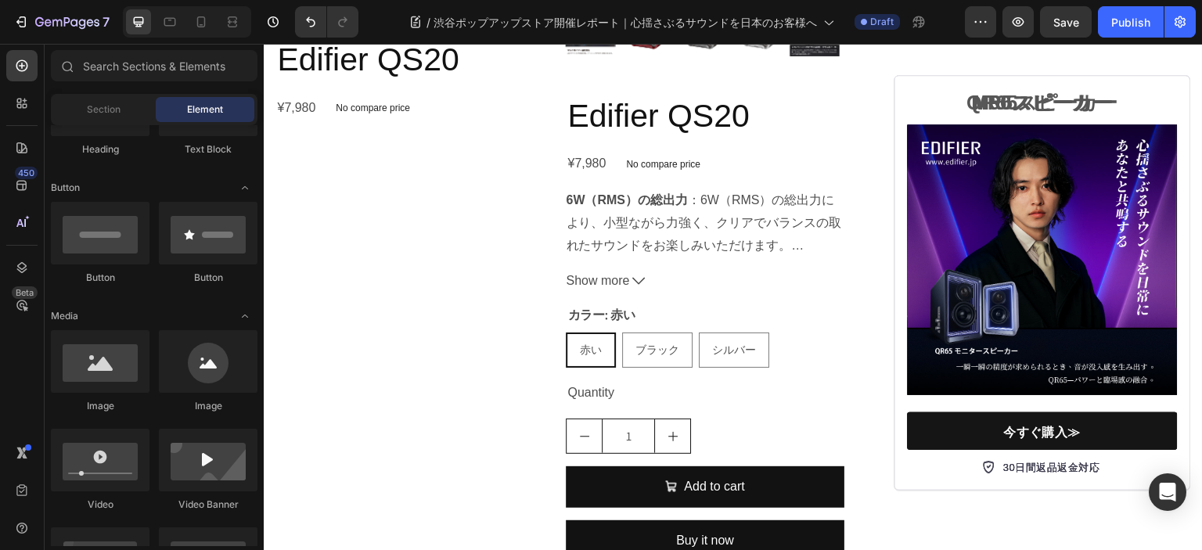
scroll to position [156, 0]
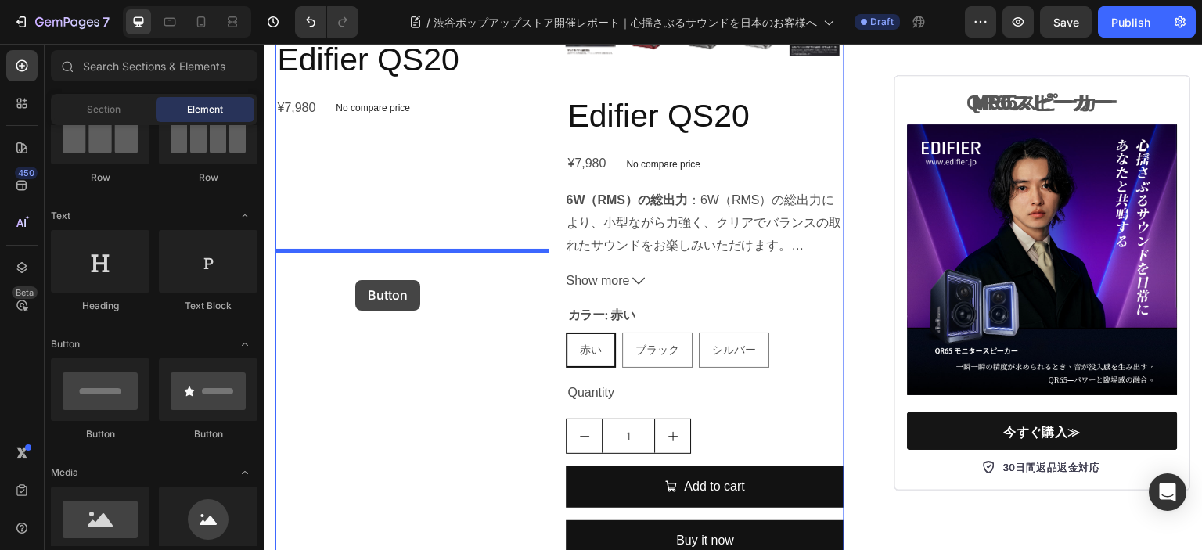
drag, startPoint x: 422, startPoint y: 433, endPoint x: 355, endPoint y: 280, distance: 167.4
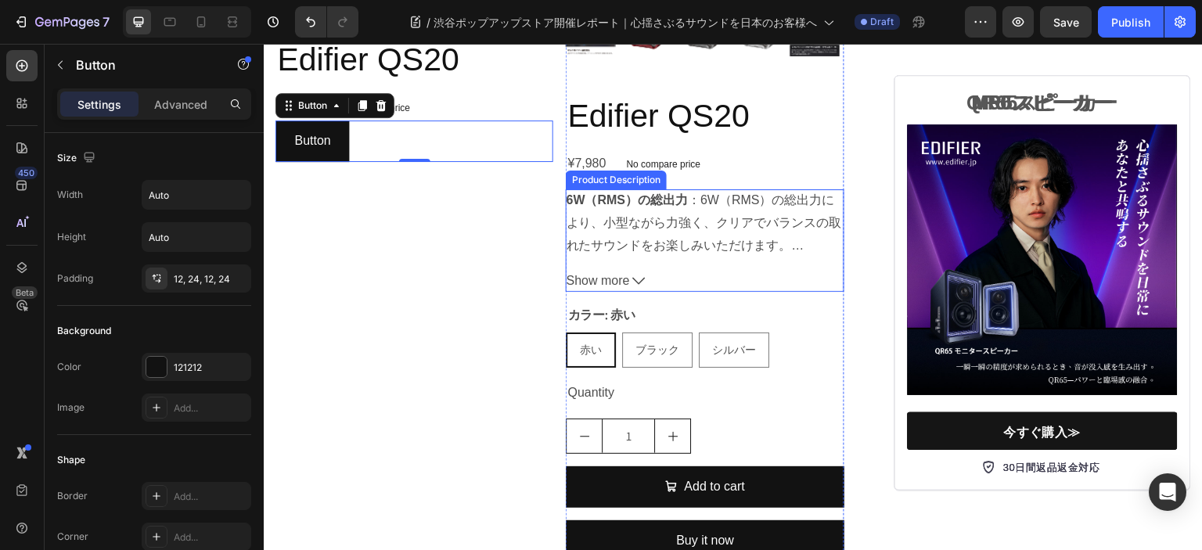
click at [735, 252] on p "6W（RMS）の総出力 ：6W（RMS）の総出力により、小型ながら力強く、クリアでバランスの取れたサウンドをお楽しみいただけます。" at bounding box center [703, 222] width 275 height 59
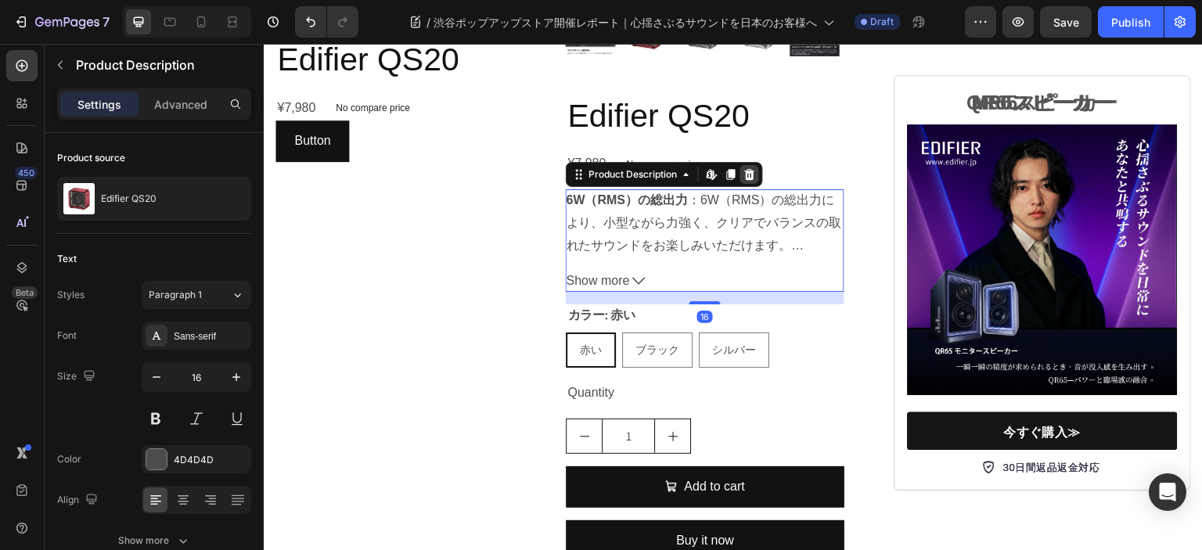
click at [746, 180] on icon at bounding box center [750, 174] width 10 height 11
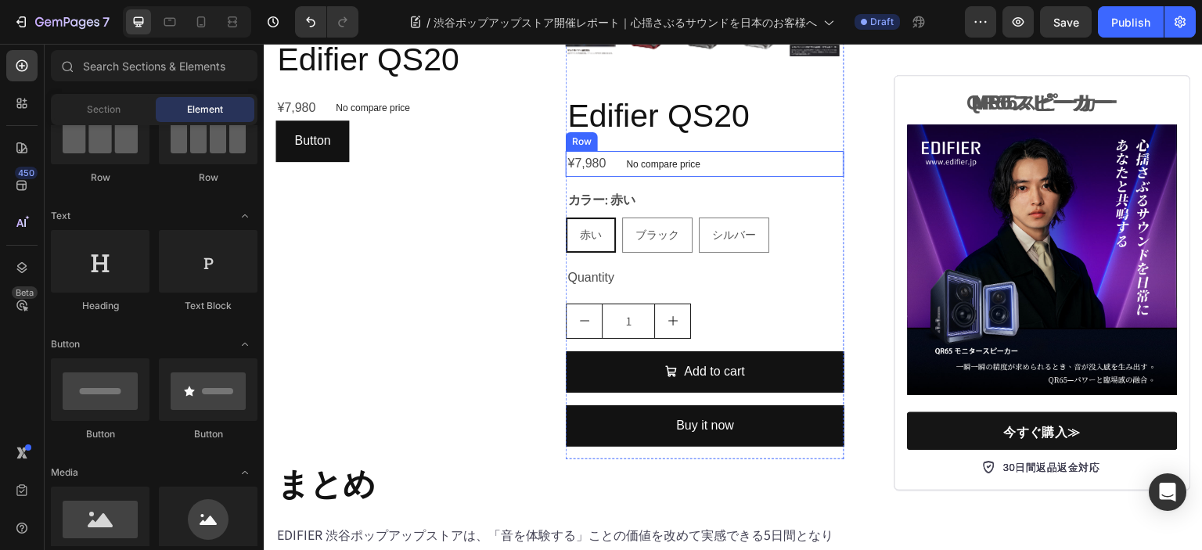
click at [759, 177] on div "¥7,980 Product Price Product Price No compare price Product Price Row" at bounding box center [705, 164] width 278 height 26
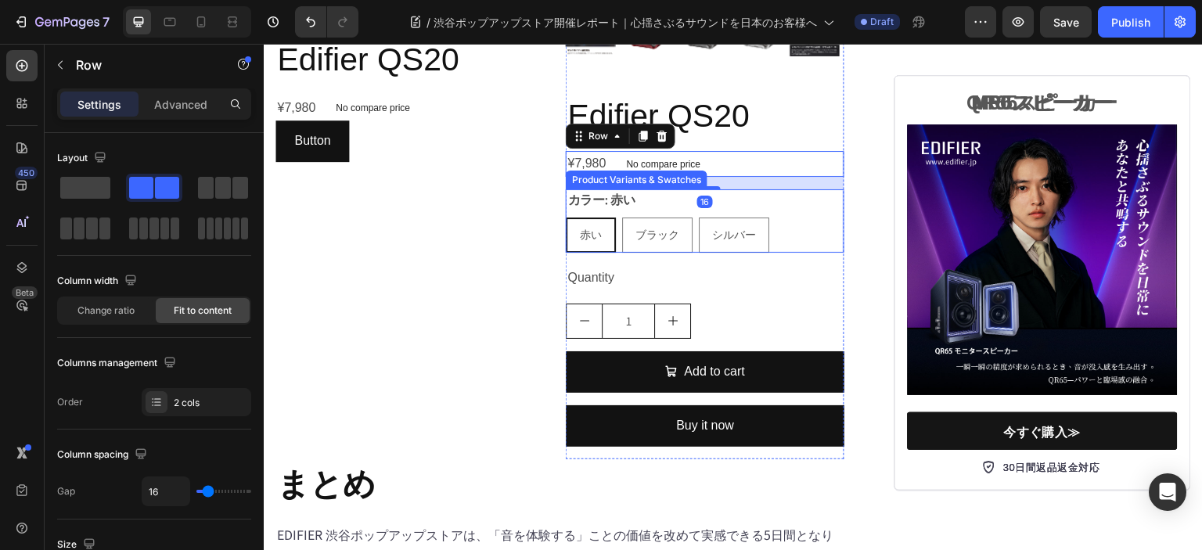
click at [807, 253] on div "赤い 赤い 赤い ブラック ブラック ブラック シルバー シルバー シルバー" at bounding box center [705, 234] width 278 height 35
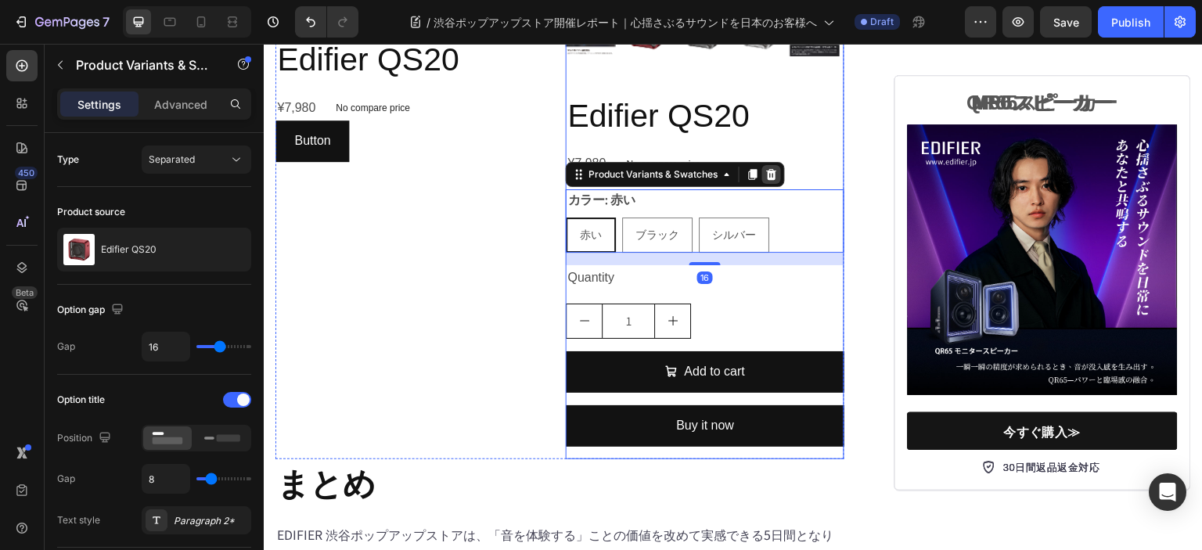
click at [771, 181] on icon at bounding box center [771, 174] width 13 height 13
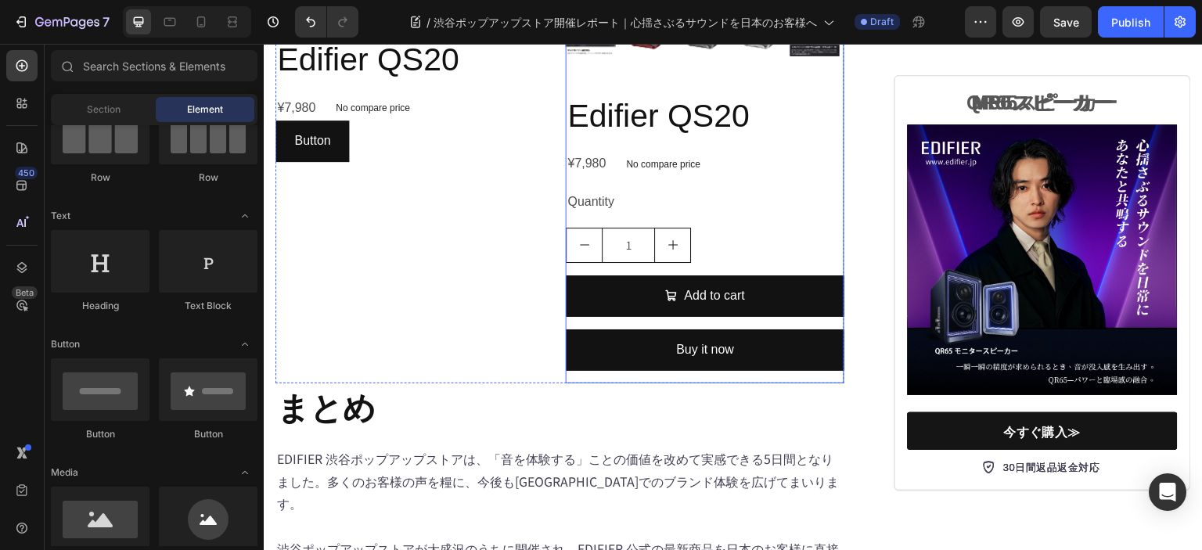
click at [776, 354] on div "Edifier QS20 Product Title ¥7,980 Product Price Product Price No compare price …" at bounding box center [705, 238] width 278 height 289
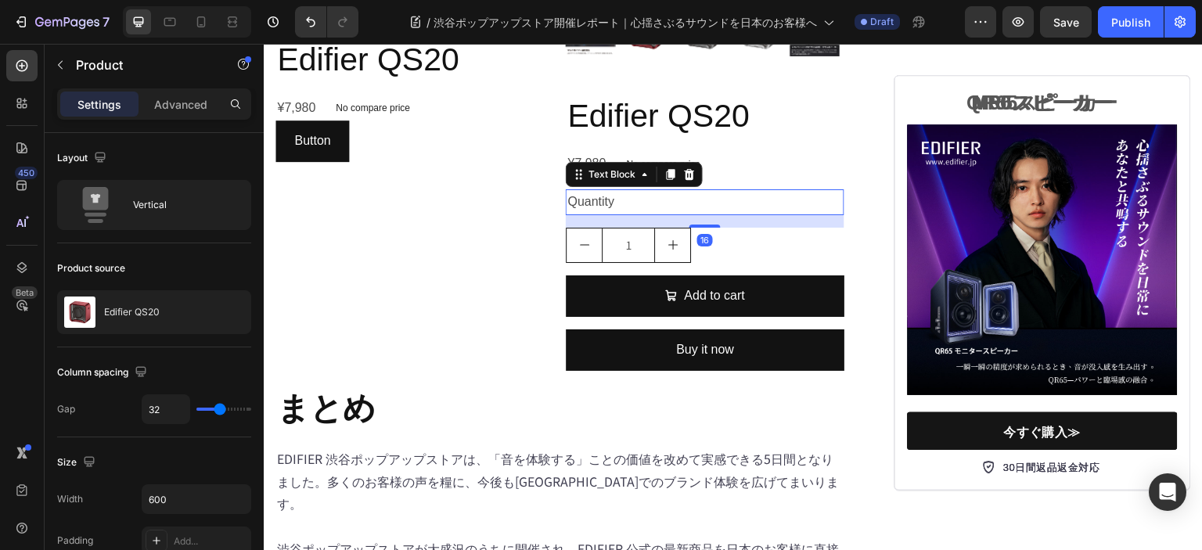
click at [731, 215] on div "Quantity" at bounding box center [705, 202] width 278 height 26
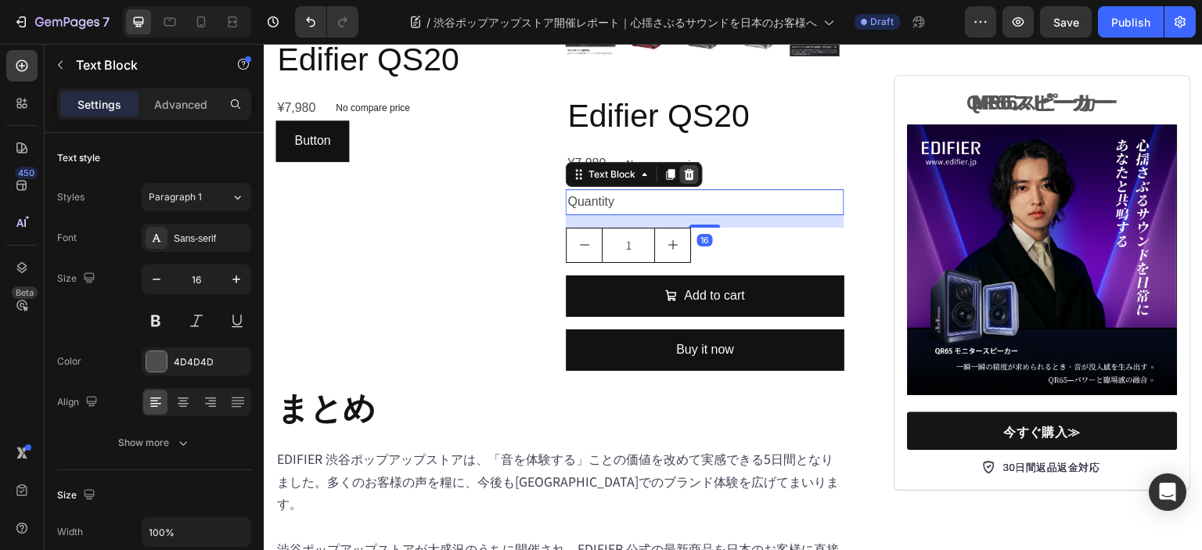
click at [684, 181] on icon at bounding box center [689, 174] width 13 height 13
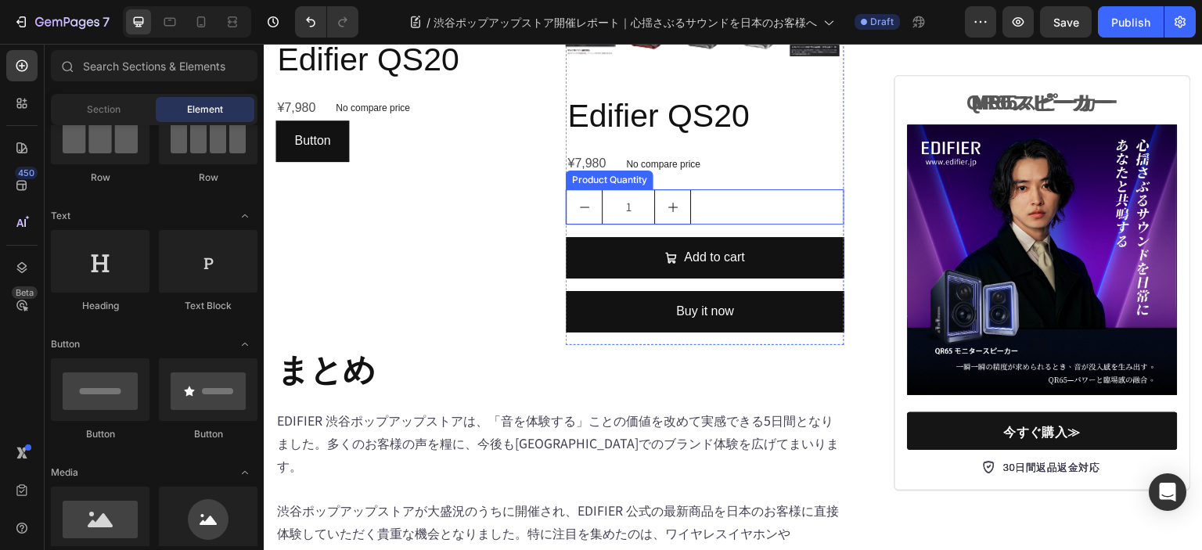
click at [768, 225] on div "1" at bounding box center [705, 206] width 278 height 35
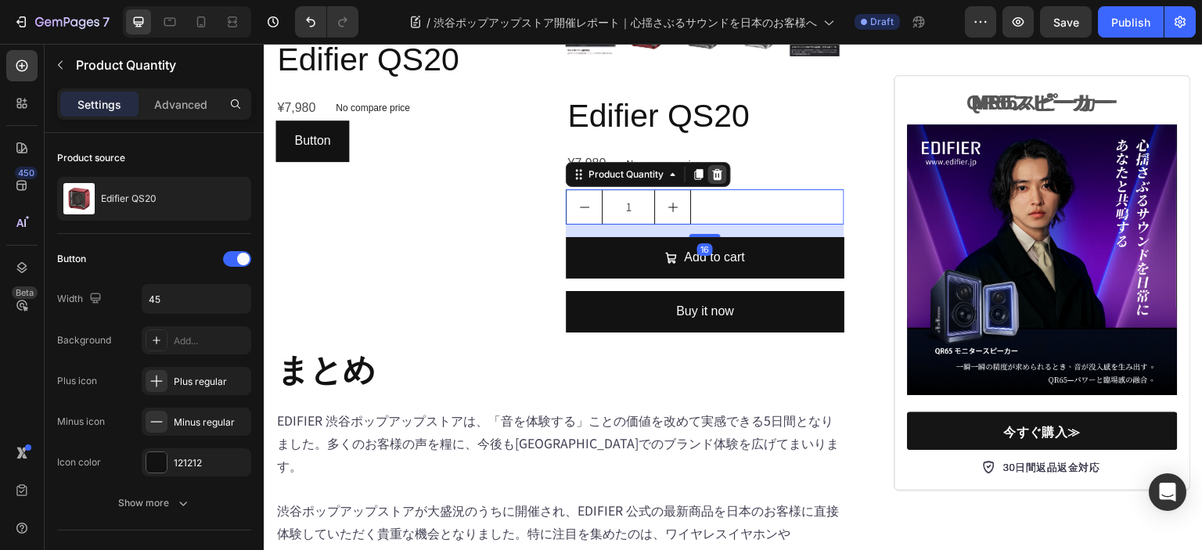
click at [718, 181] on icon at bounding box center [717, 174] width 13 height 13
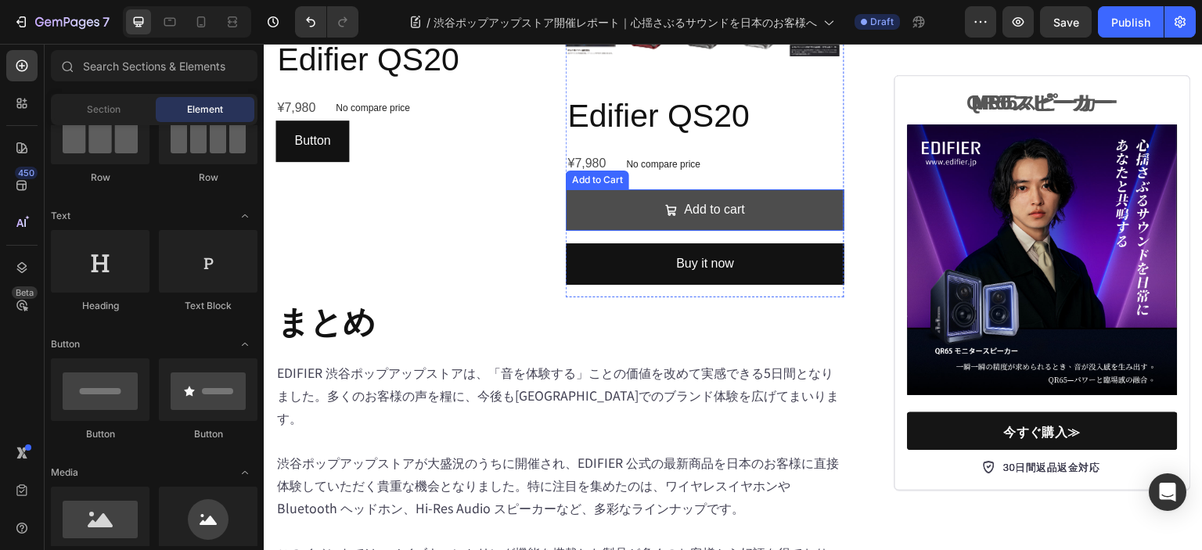
click at [783, 231] on button "Add to cart" at bounding box center [705, 209] width 278 height 41
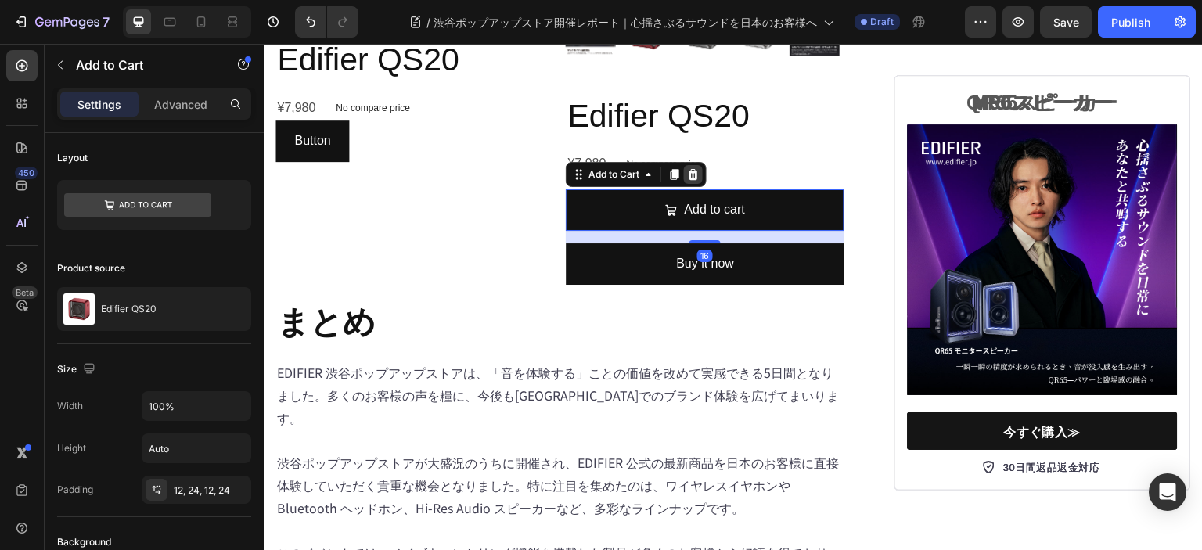
click at [693, 180] on icon at bounding box center [693, 174] width 10 height 11
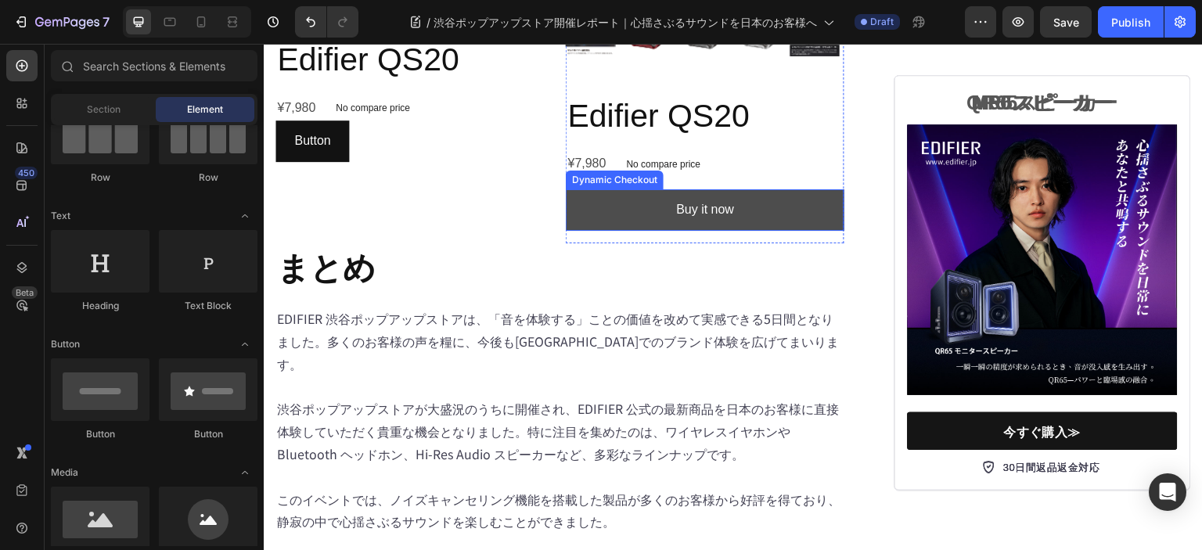
click at [770, 231] on button "Buy it now" at bounding box center [705, 209] width 278 height 41
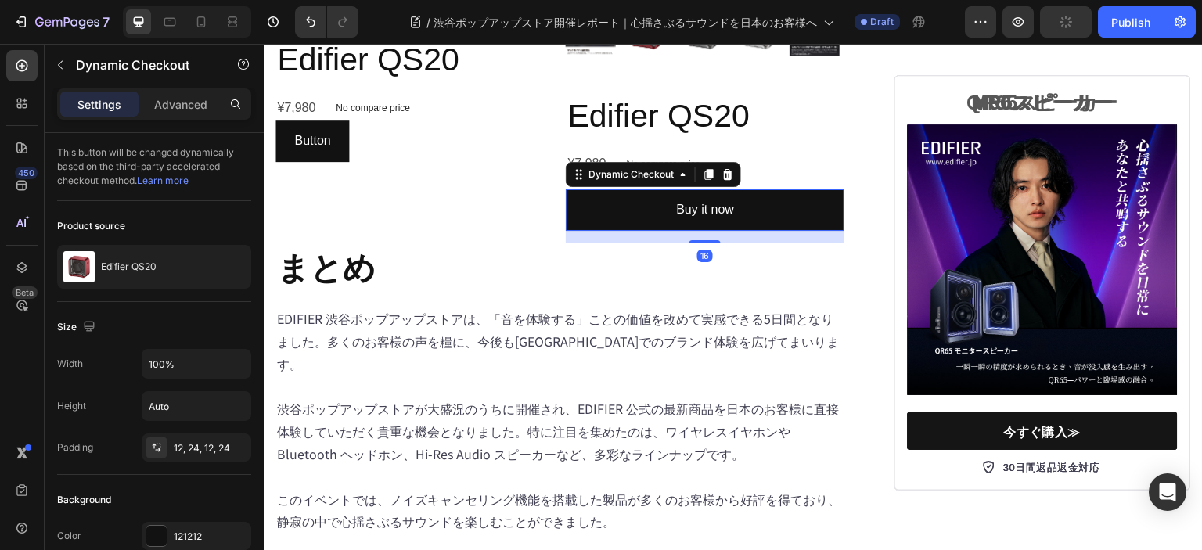
click at [721, 181] on icon at bounding box center [727, 174] width 13 height 13
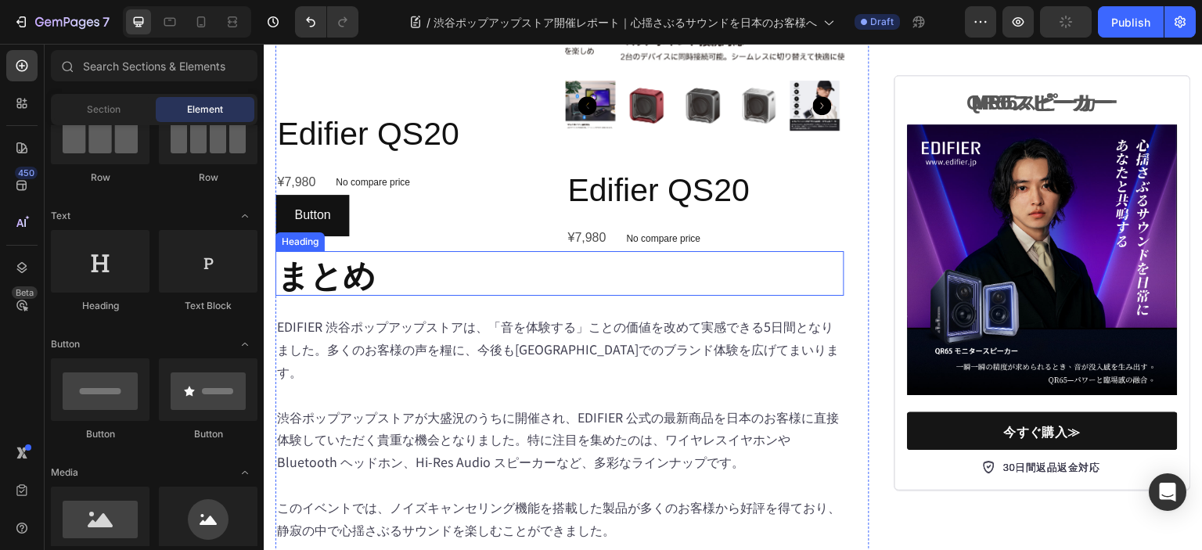
scroll to position [6258, 0]
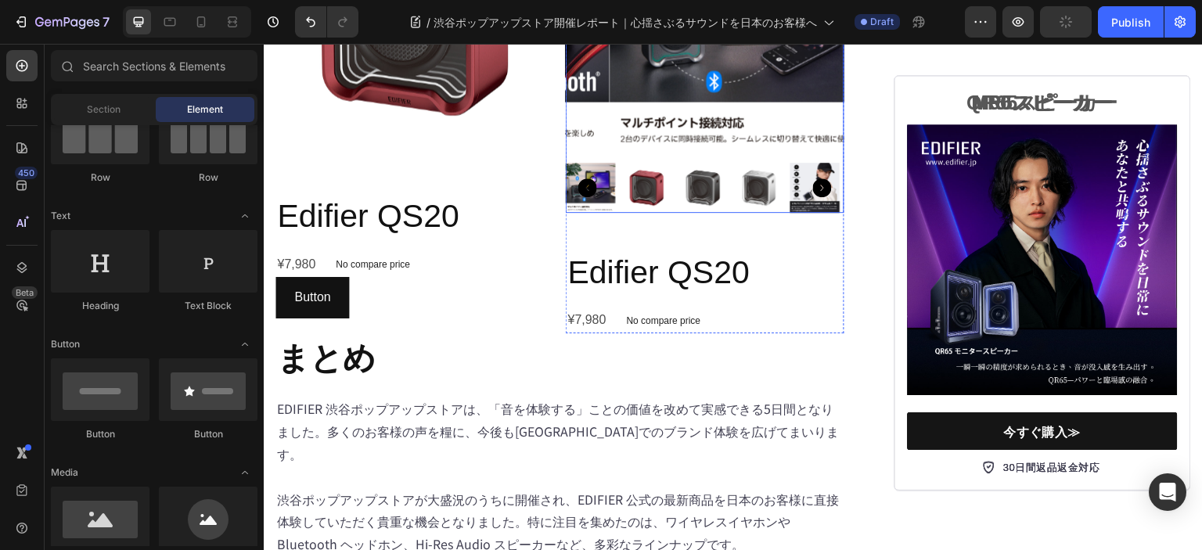
click at [749, 156] on img at bounding box center [748, 18] width 278 height 278
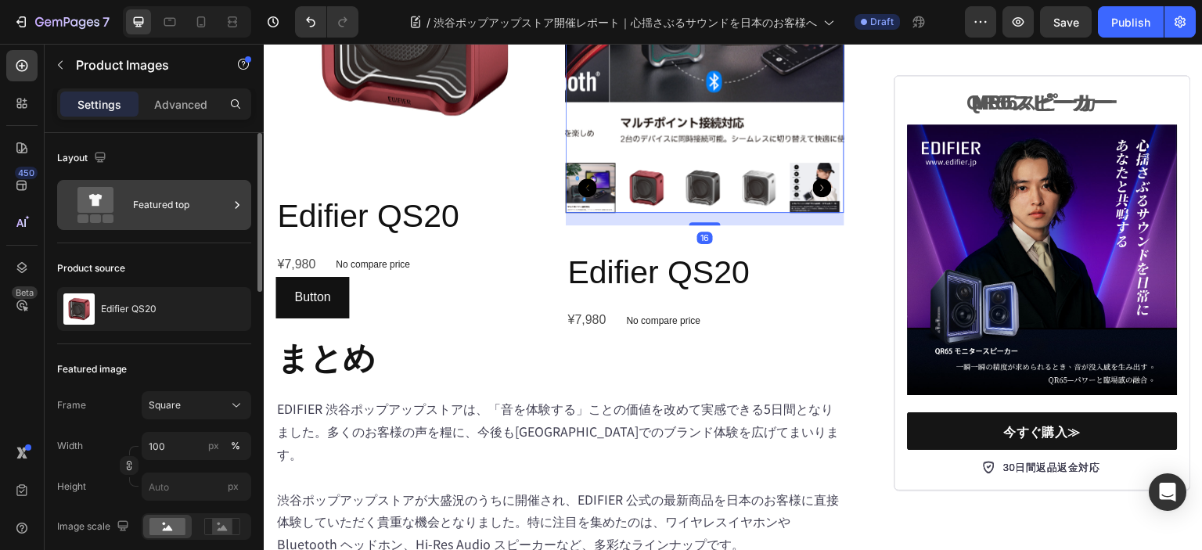
click at [174, 219] on div "Featured top" at bounding box center [180, 205] width 95 height 36
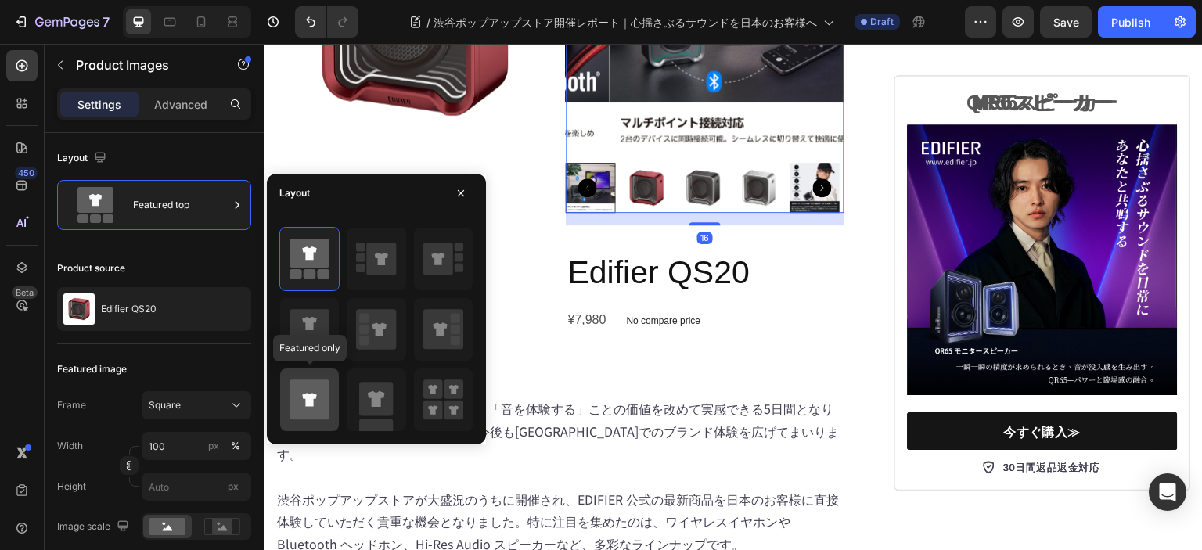
drag, startPoint x: 309, startPoint y: 384, endPoint x: 323, endPoint y: 390, distance: 15.4
click at [310, 384] on icon at bounding box center [309, 399] width 40 height 40
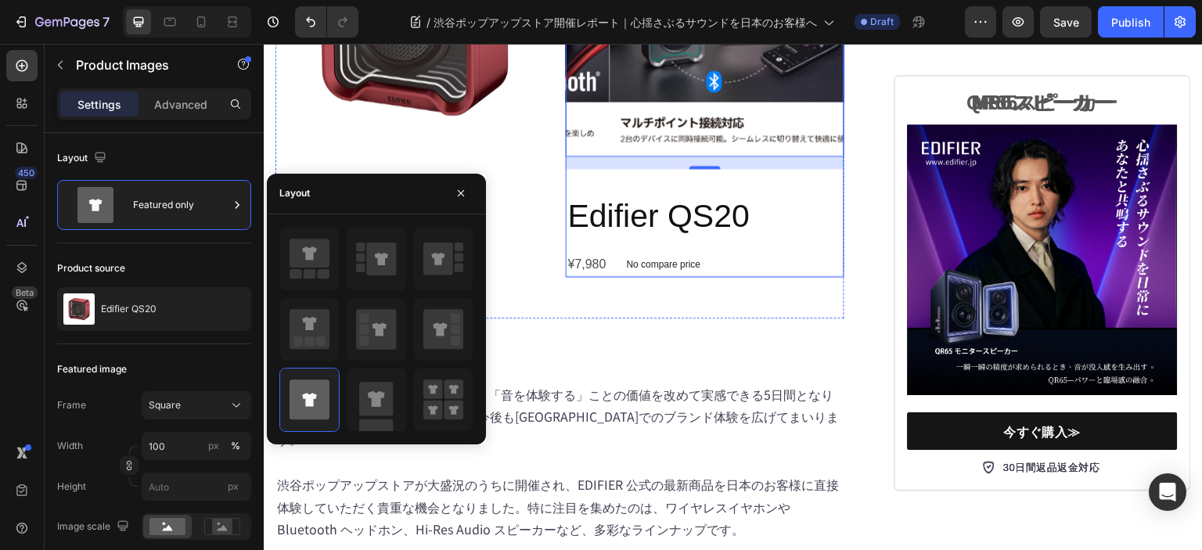
click at [829, 277] on div "Edifier QS20 Product Title ¥7,980 Product Price Product Price No compare price …" at bounding box center [705, 235] width 278 height 83
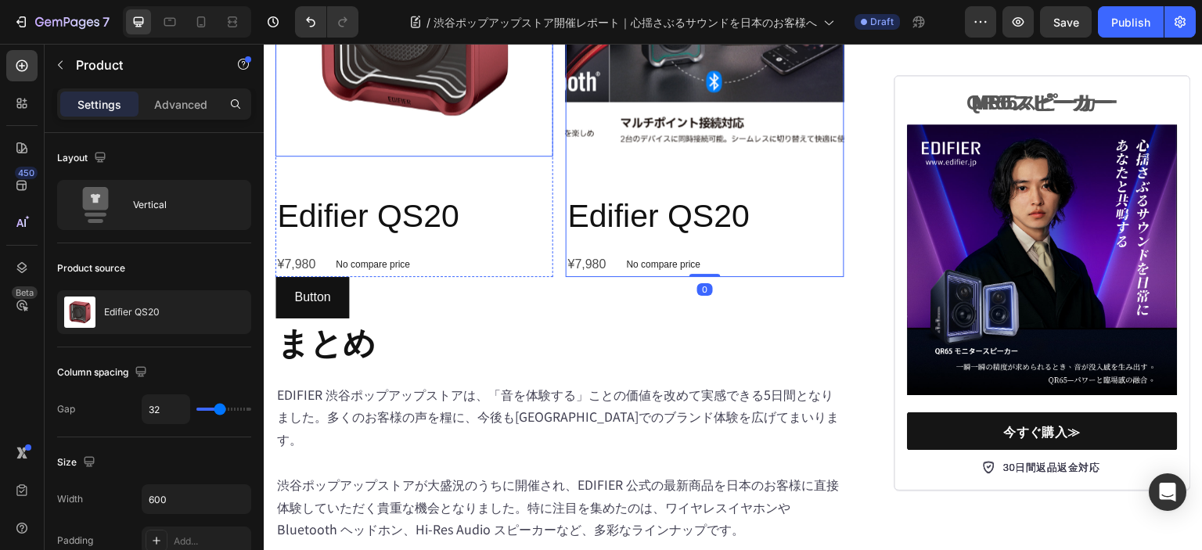
click at [418, 156] on img at bounding box center [414, 18] width 278 height 278
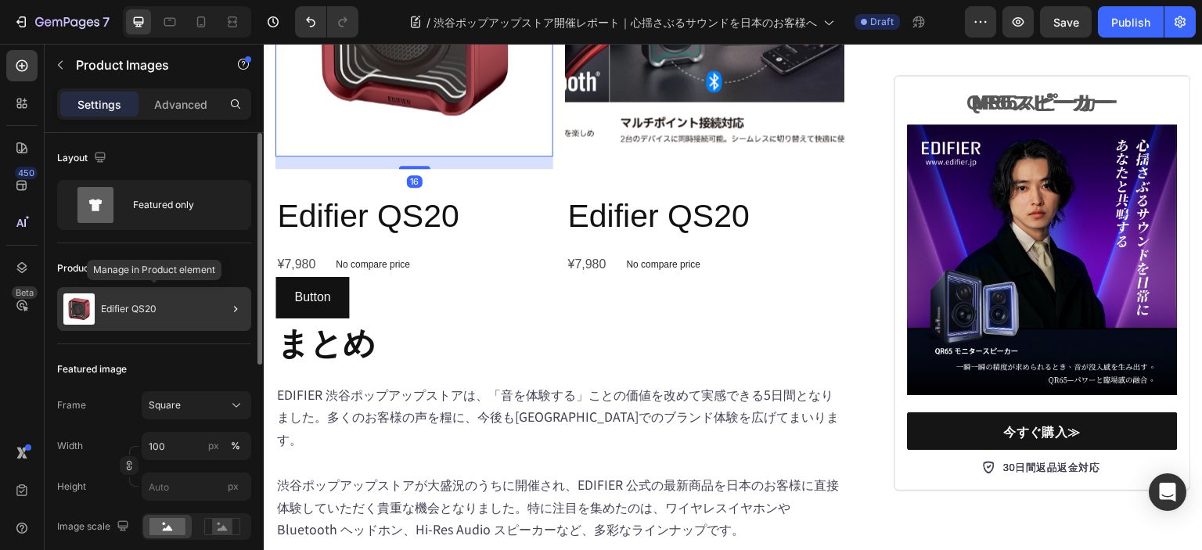
click at [99, 307] on div "Edifier QS20" at bounding box center [154, 309] width 194 height 44
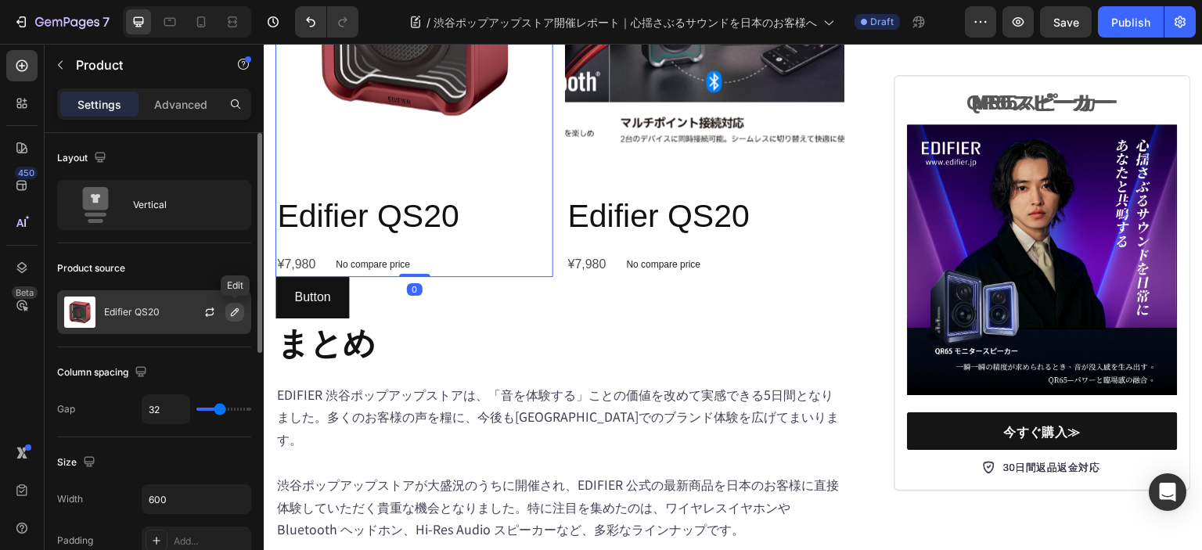
click at [226, 318] on button "button" at bounding box center [234, 312] width 19 height 19
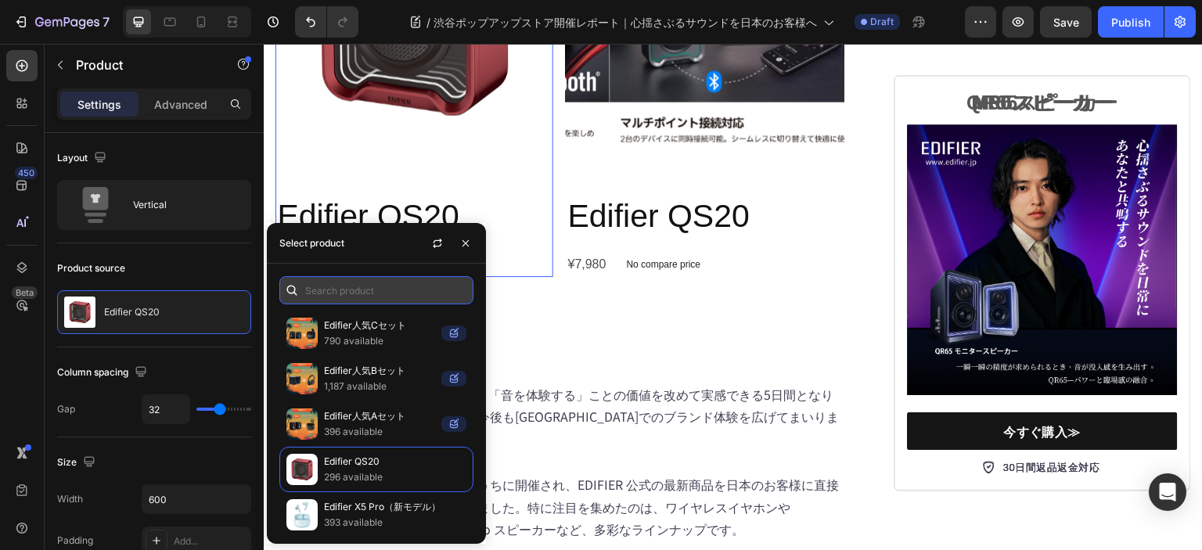
click at [316, 293] on input "text" at bounding box center [376, 290] width 194 height 28
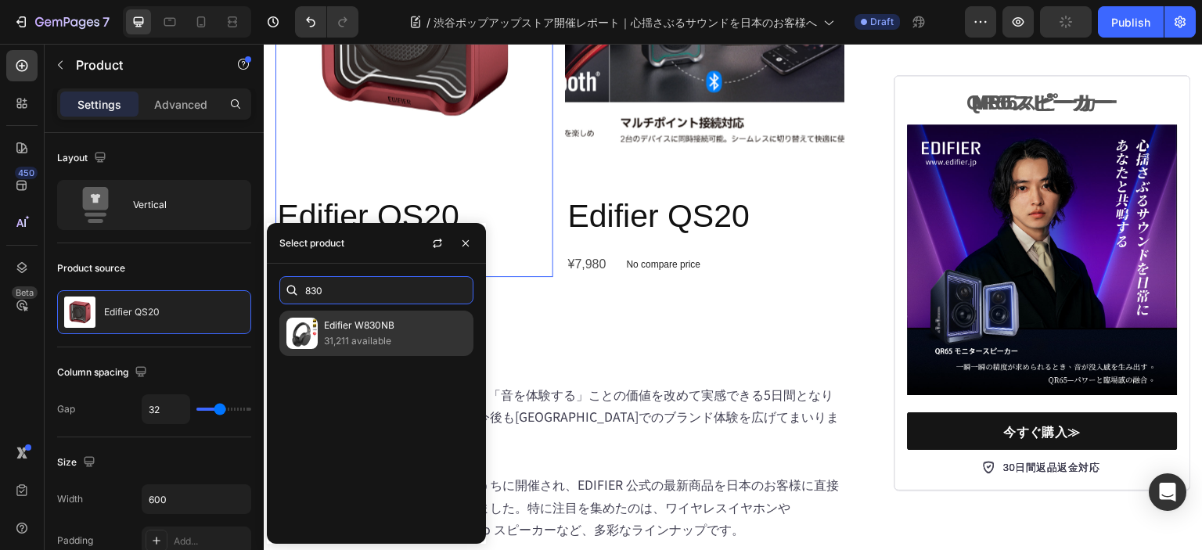
type input "830"
click at [359, 341] on p "31,211 available" at bounding box center [395, 341] width 142 height 16
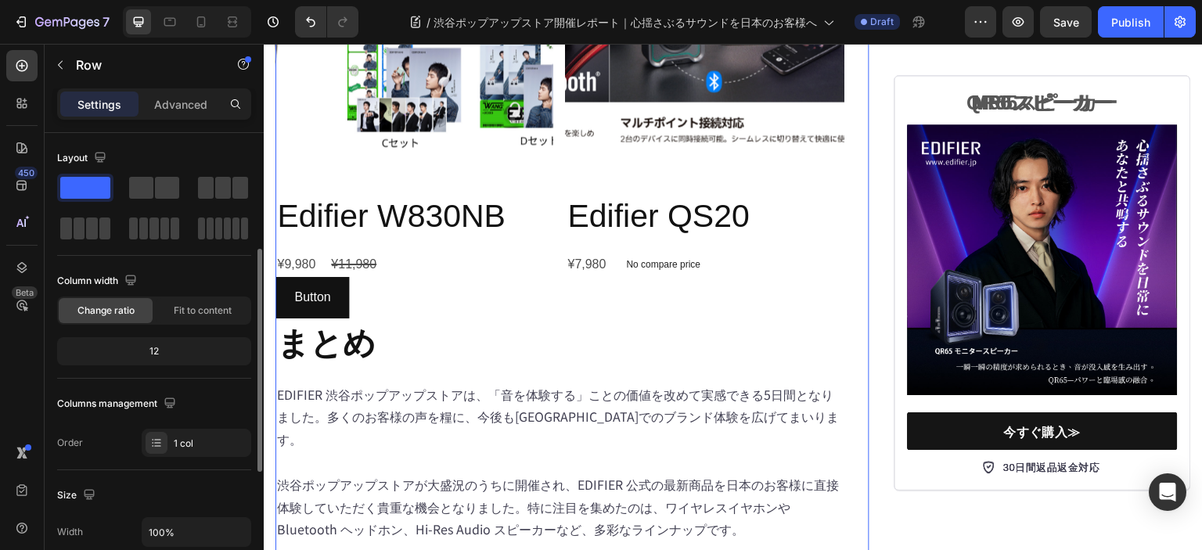
scroll to position [156, 0]
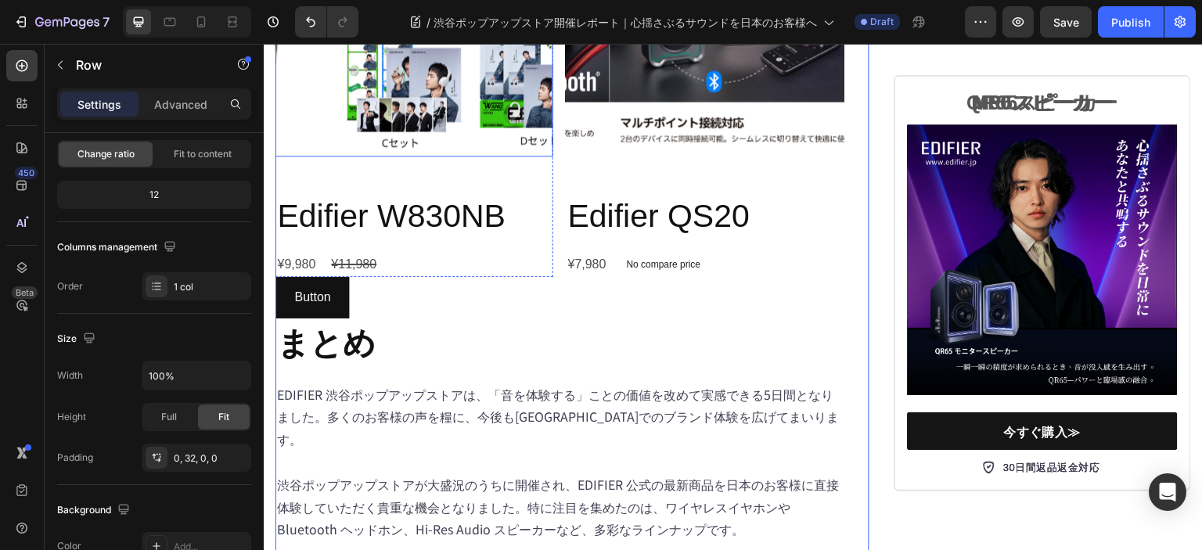
click at [411, 156] on img at bounding box center [470, 18] width 278 height 278
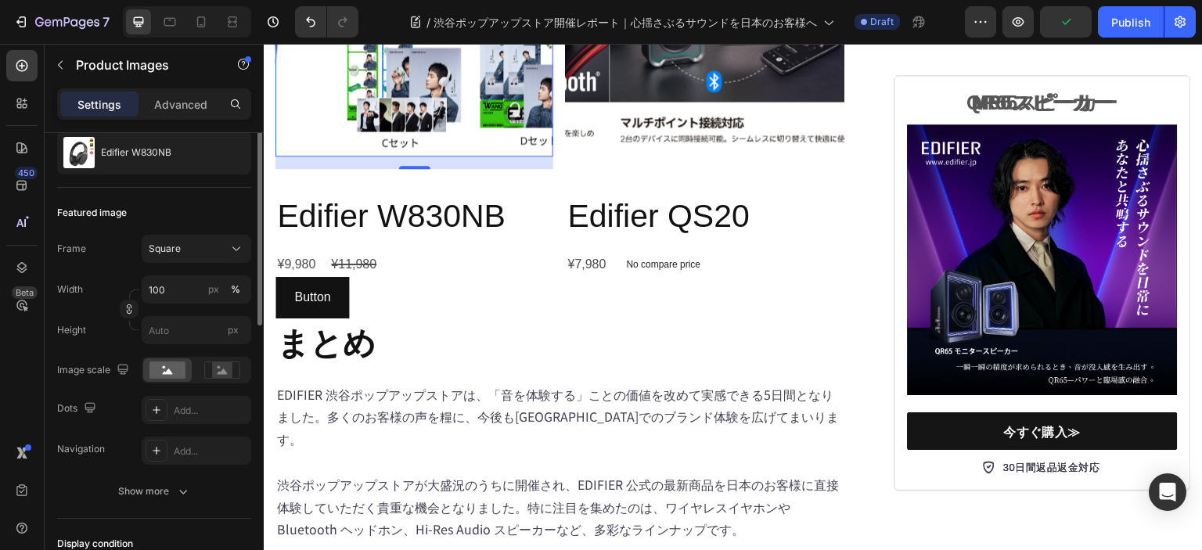
scroll to position [0, 0]
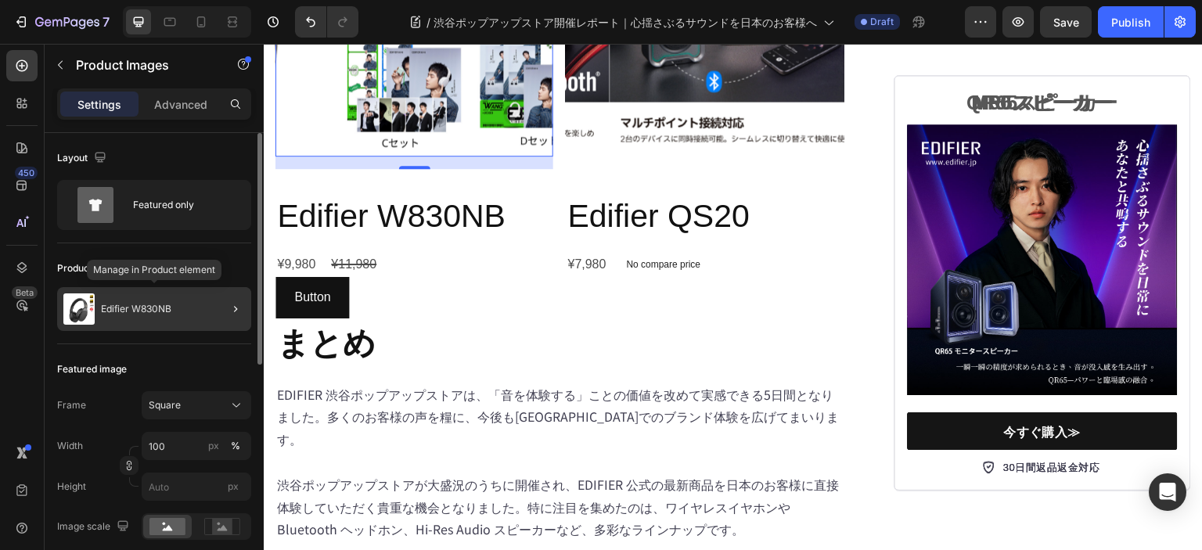
click at [147, 310] on p "Edifier W830NB" at bounding box center [136, 309] width 70 height 11
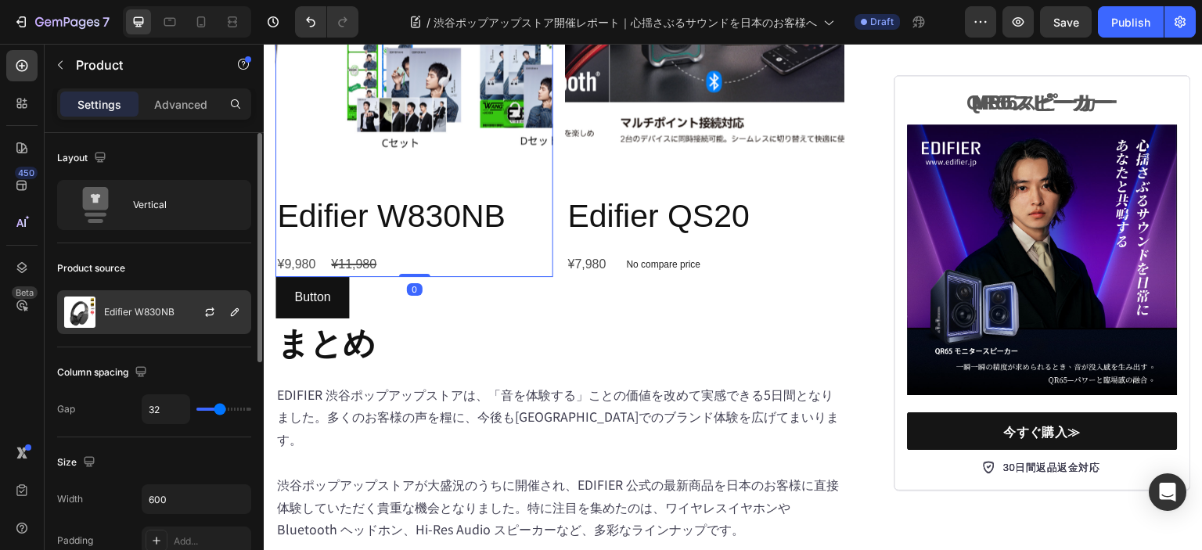
drag, startPoint x: 162, startPoint y: 350, endPoint x: 167, endPoint y: 315, distance: 35.6
click at [162, 350] on div "Column spacing Gap 32" at bounding box center [154, 392] width 194 height 90
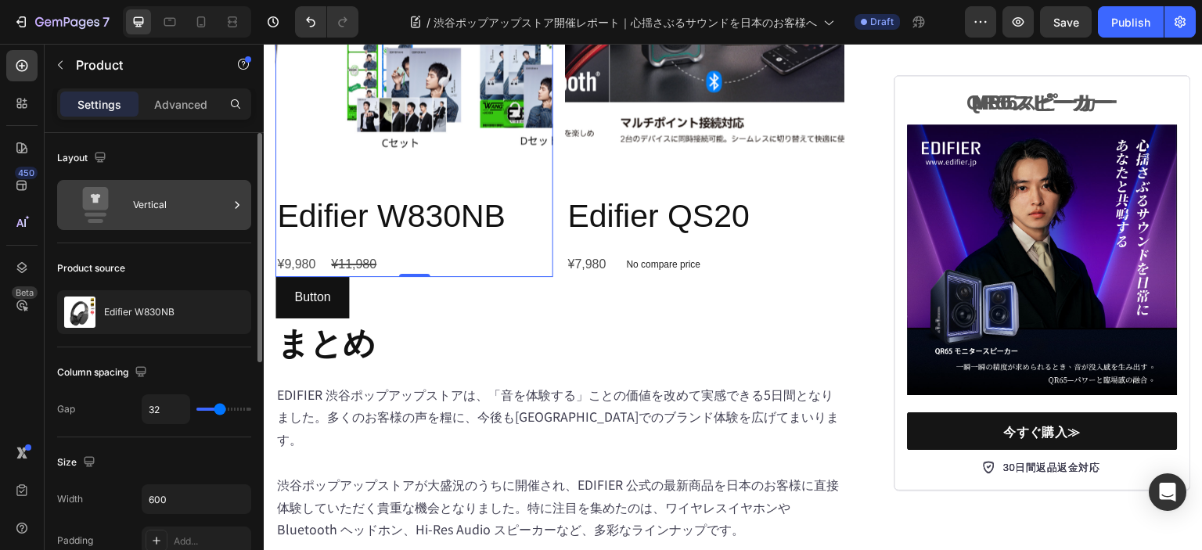
click at [175, 209] on div "Vertical" at bounding box center [180, 205] width 95 height 36
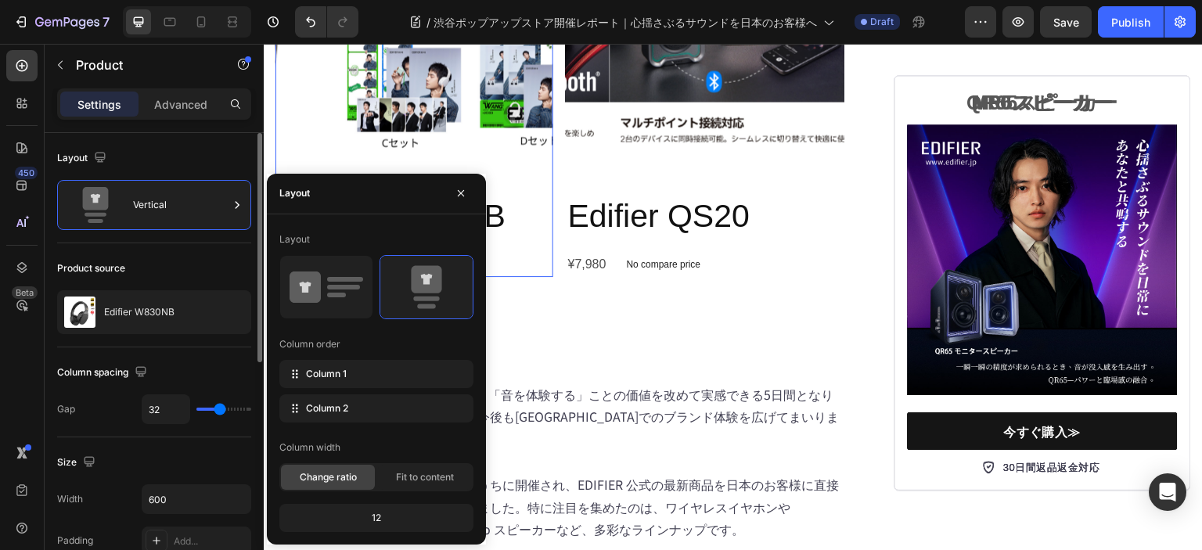
click at [185, 264] on div "Product source" at bounding box center [154, 268] width 194 height 25
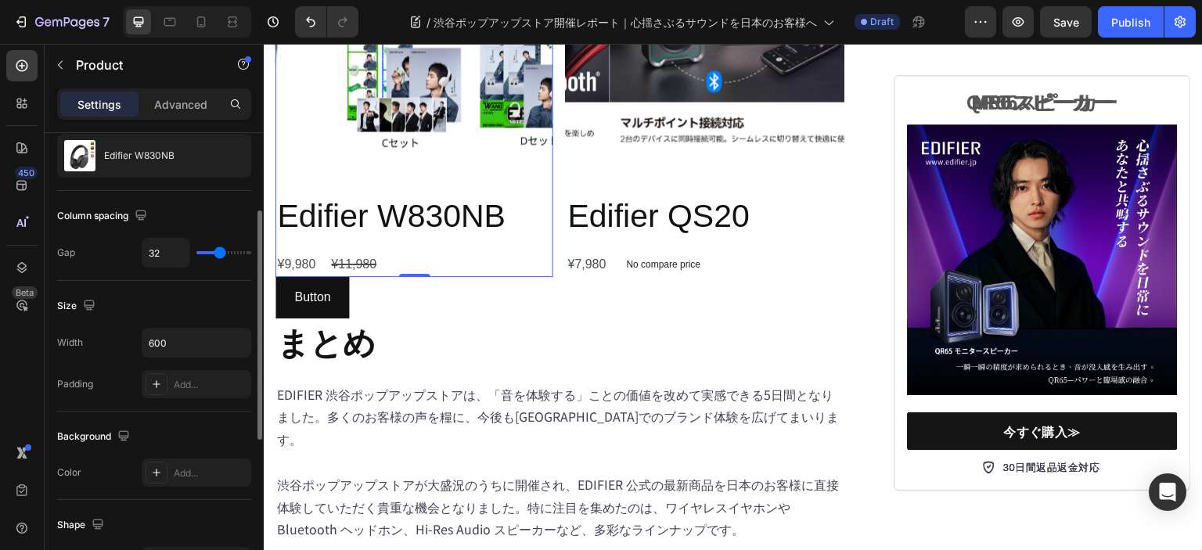
scroll to position [78, 0]
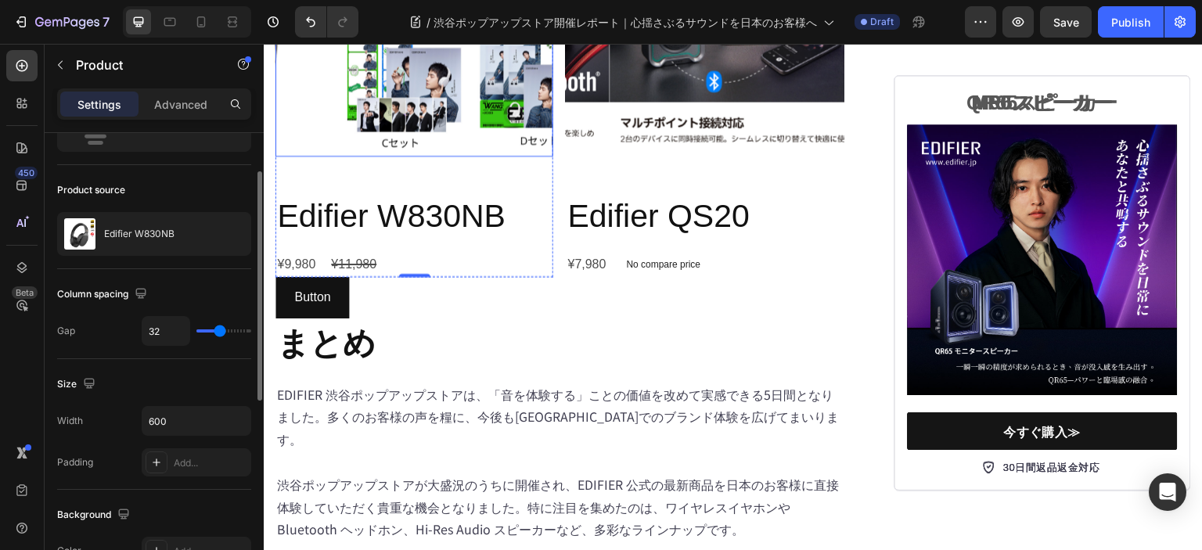
click at [341, 156] on img at bounding box center [470, 18] width 278 height 278
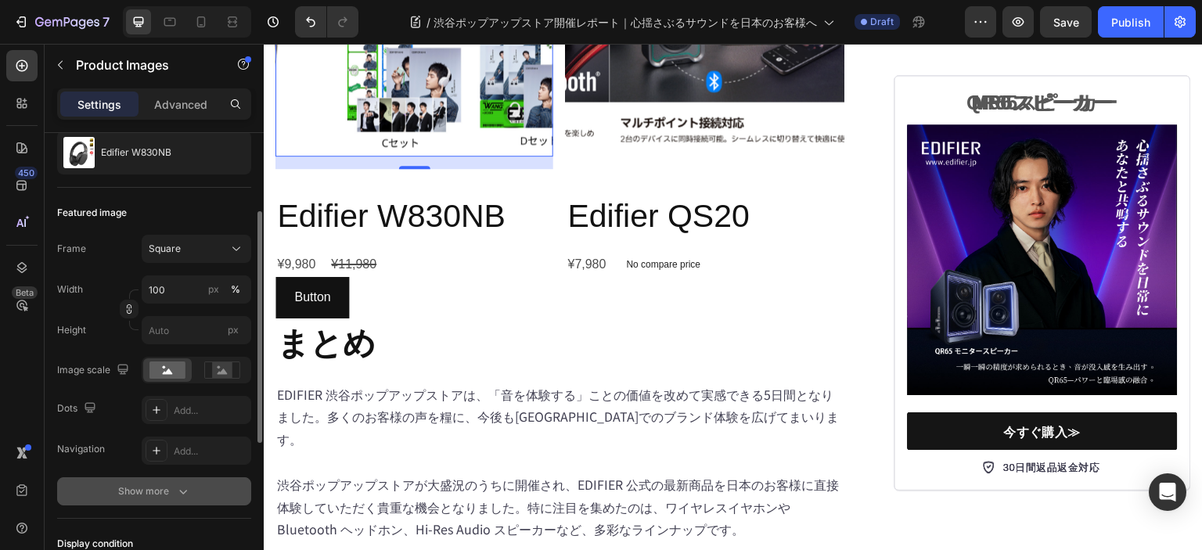
scroll to position [235, 0]
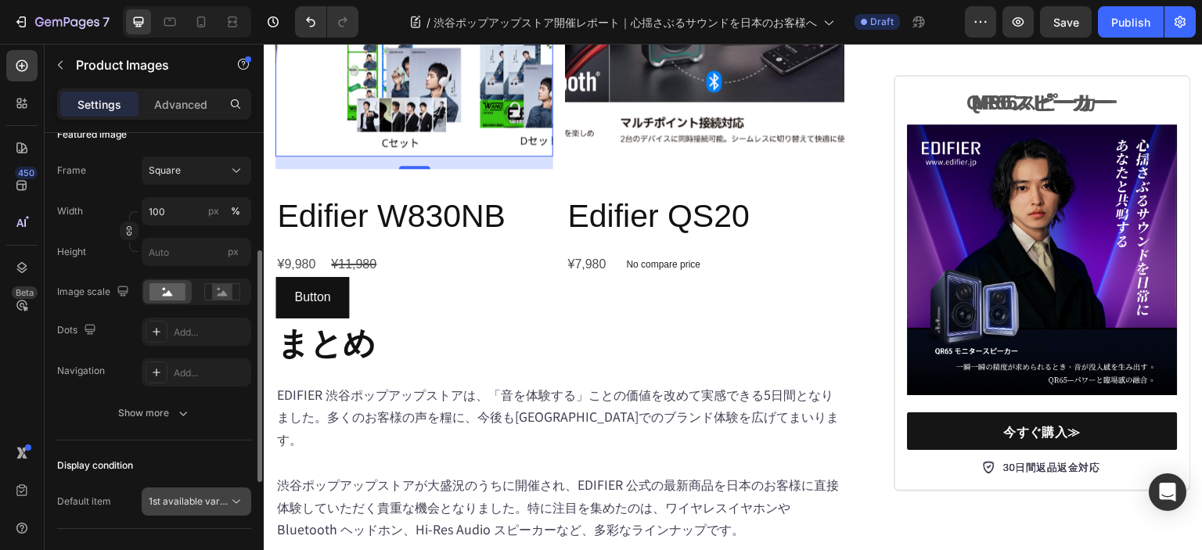
click at [197, 495] on span "1st available variant" at bounding box center [193, 501] width 88 height 12
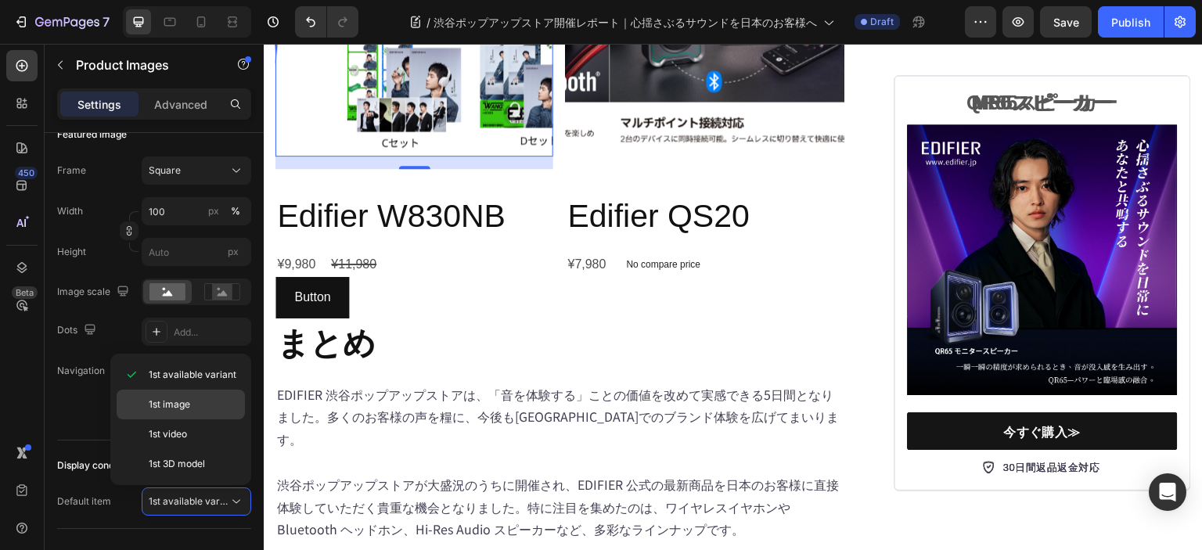
click at [185, 409] on span "1st image" at bounding box center [169, 404] width 41 height 14
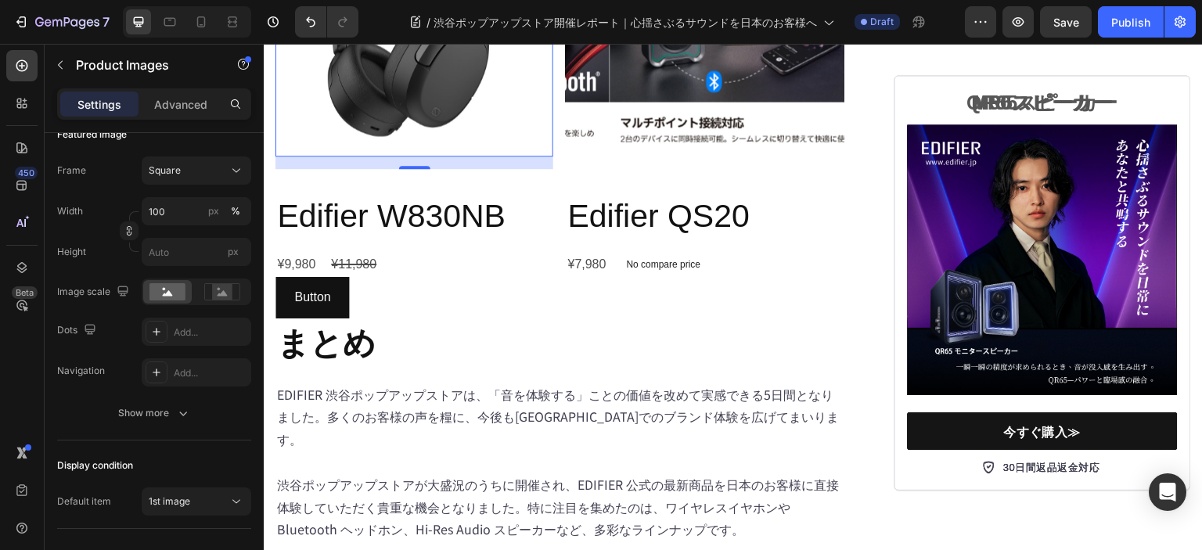
click at [19, 411] on div "450 Beta" at bounding box center [21, 243] width 31 height 387
click at [681, 156] on img at bounding box center [748, 18] width 278 height 278
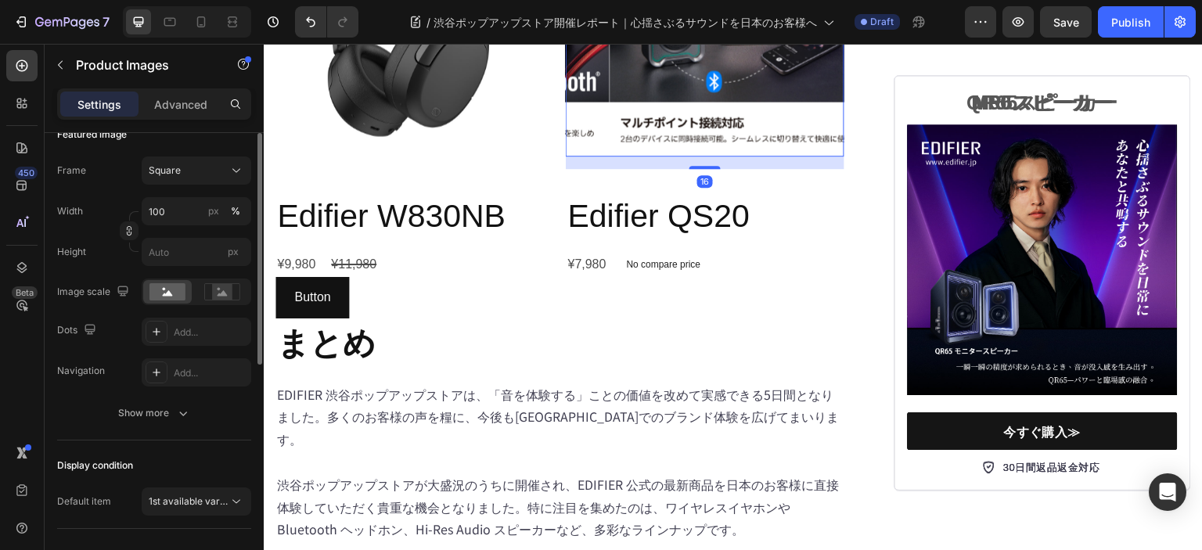
scroll to position [156, 0]
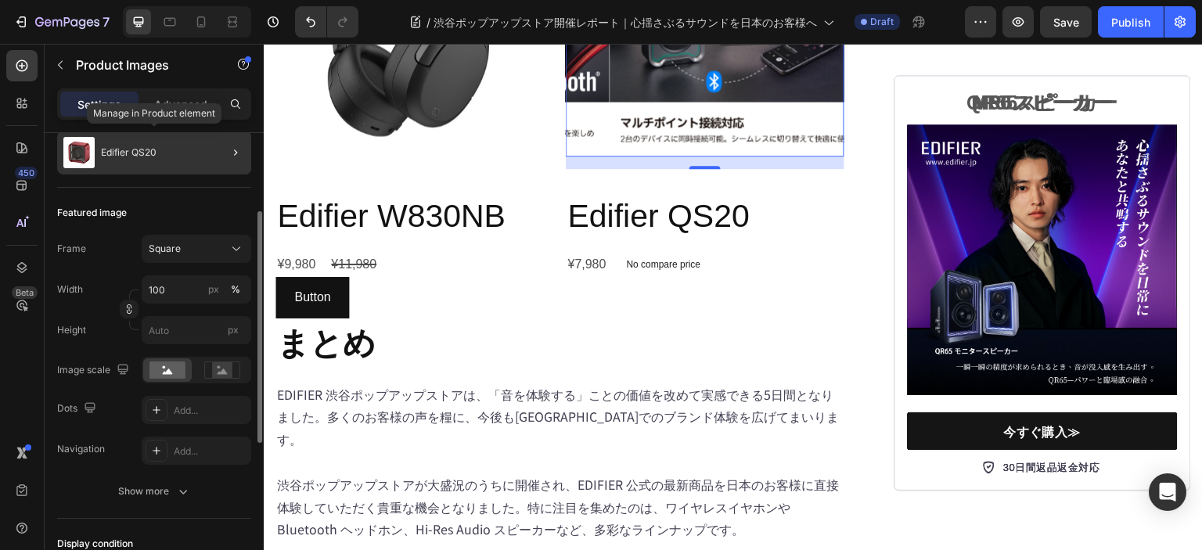
click at [167, 159] on div "Edifier QS20" at bounding box center [154, 153] width 194 height 44
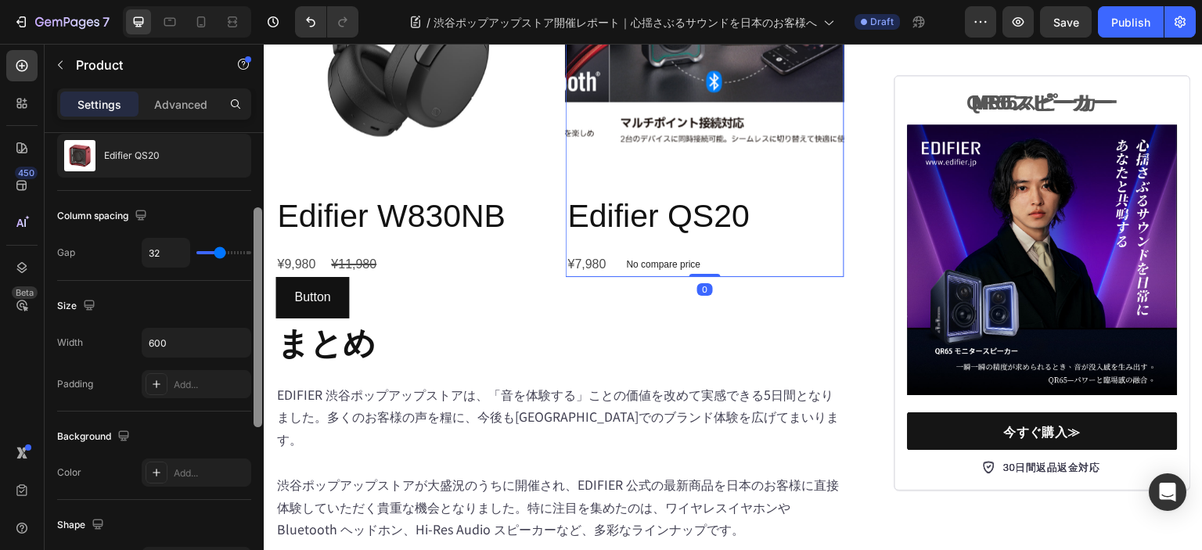
scroll to position [0, 0]
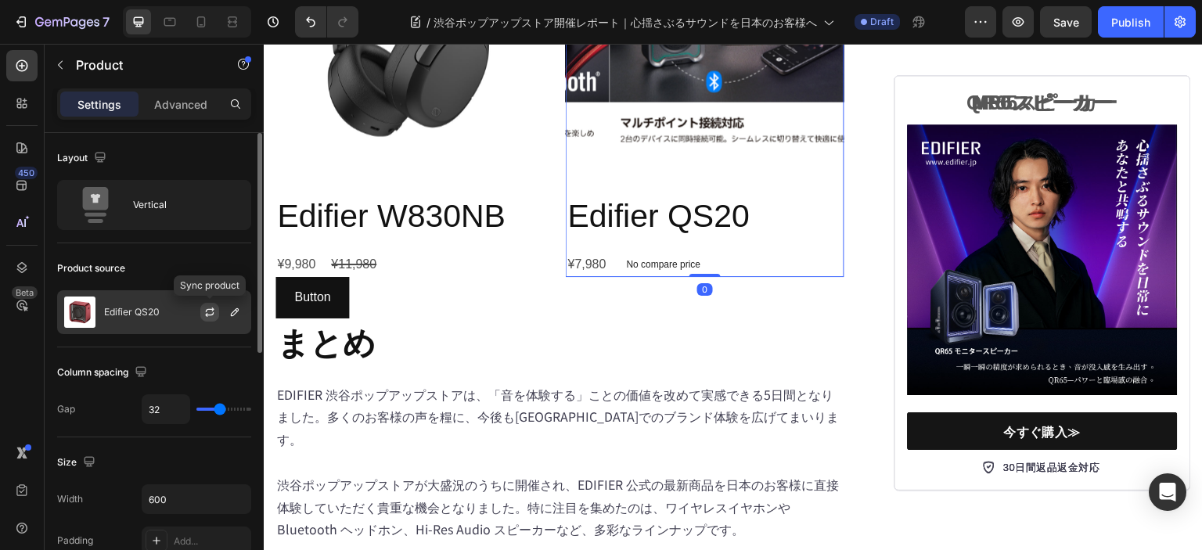
click at [210, 311] on icon "button" at bounding box center [209, 312] width 13 height 13
click at [233, 314] on icon "button" at bounding box center [234, 312] width 13 height 13
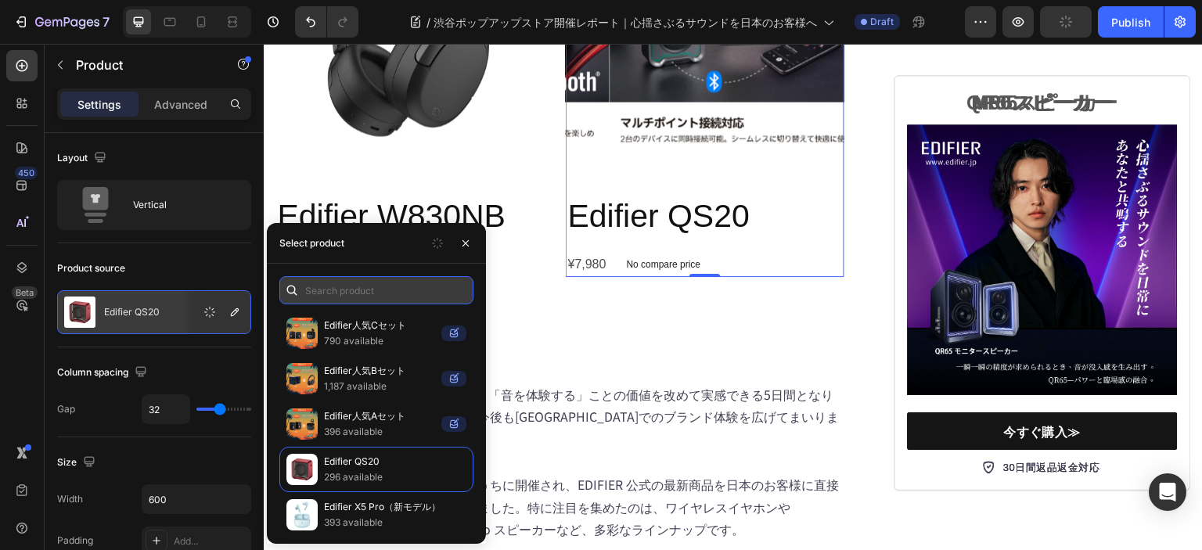
click at [336, 294] on input "text" at bounding box center [376, 290] width 194 height 28
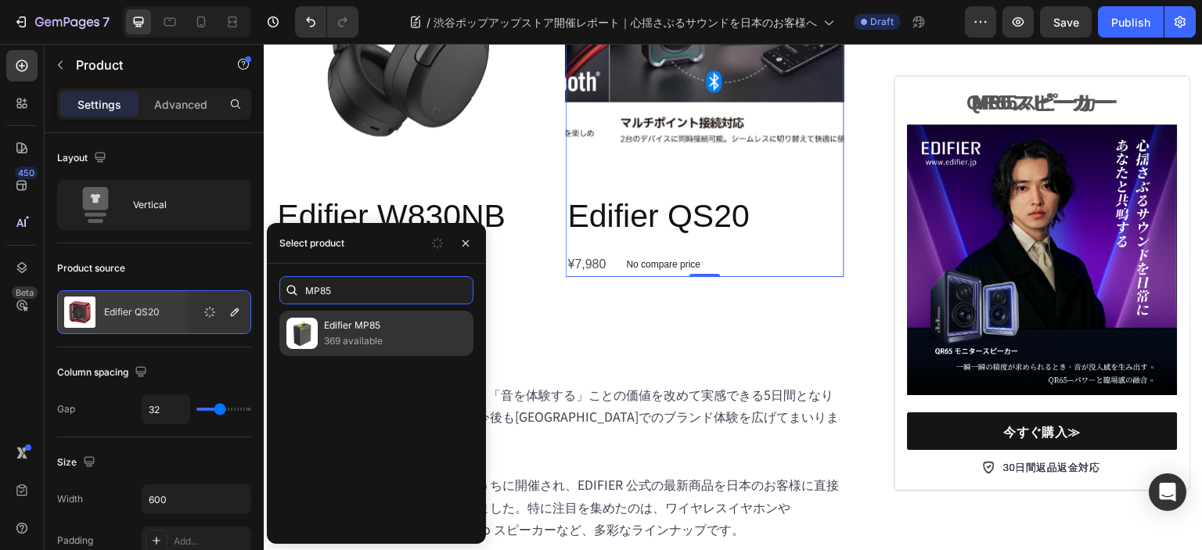
type input "MP85"
click at [332, 321] on p "Edifier MP85" at bounding box center [395, 326] width 142 height 16
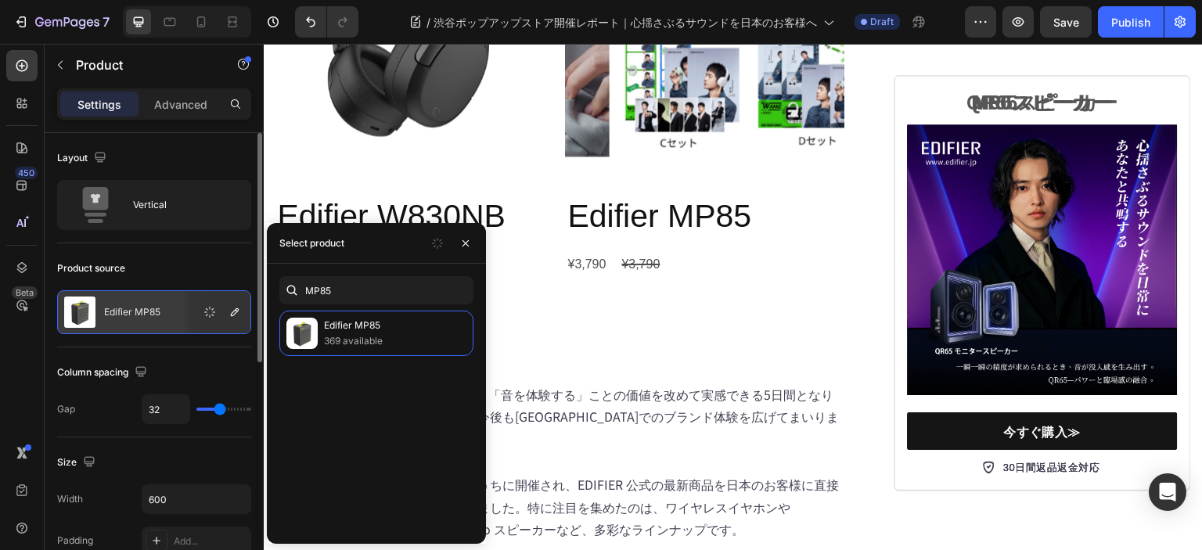
scroll to position [78, 0]
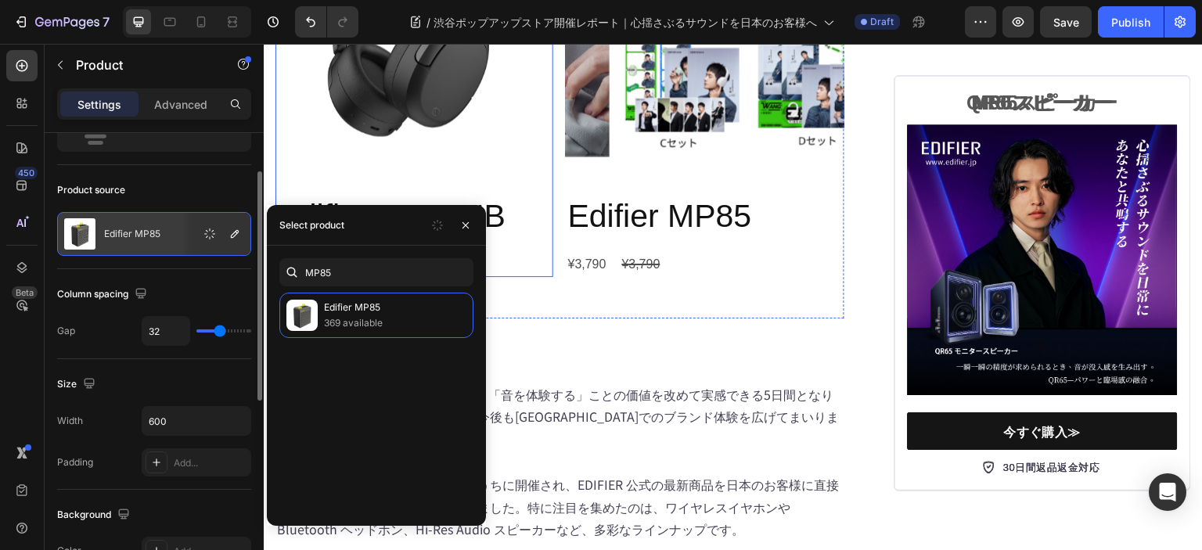
click at [653, 156] on img at bounding box center [748, 18] width 278 height 278
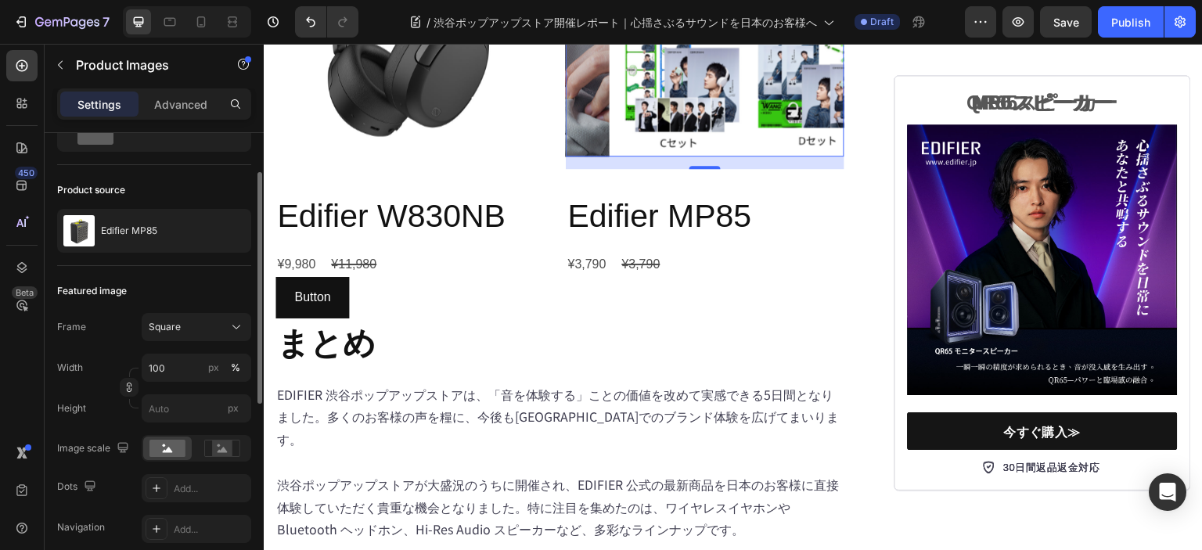
scroll to position [313, 0]
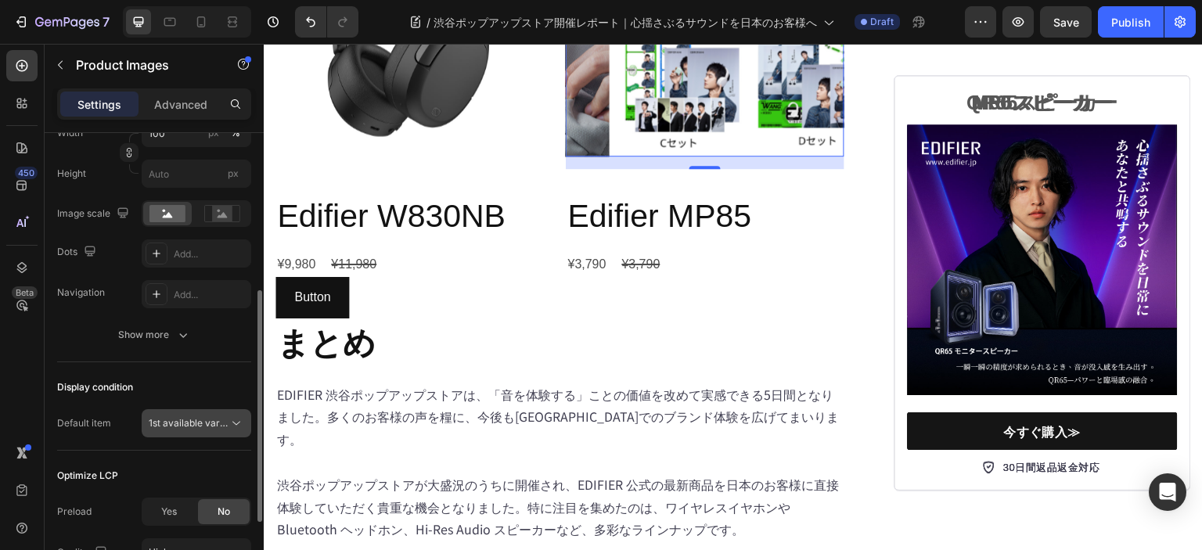
click at [209, 424] on span "1st available variant" at bounding box center [193, 423] width 88 height 12
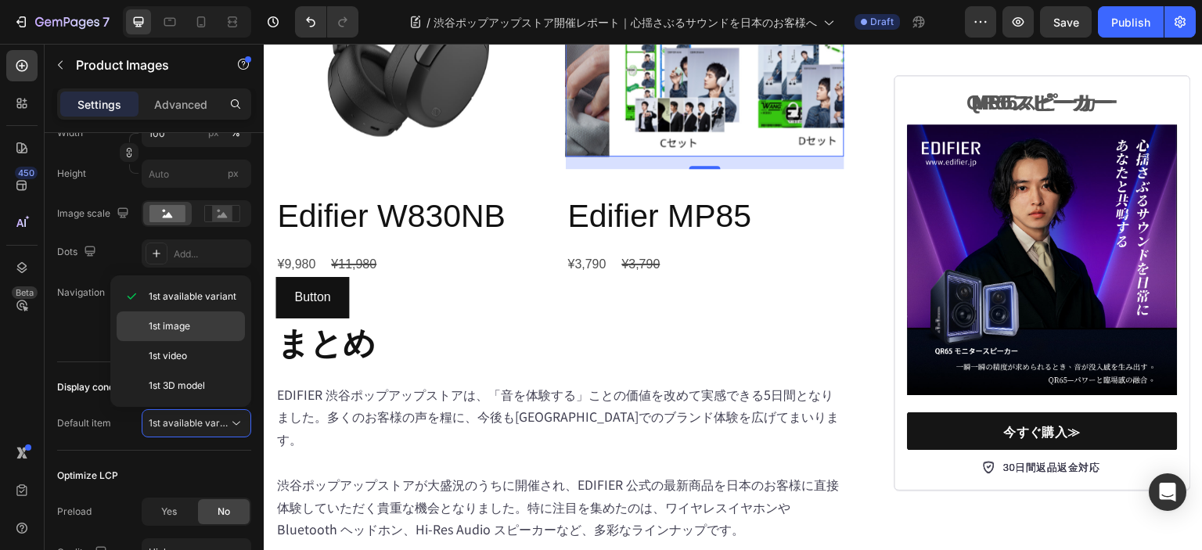
click at [190, 329] on p "1st image" at bounding box center [193, 326] width 89 height 14
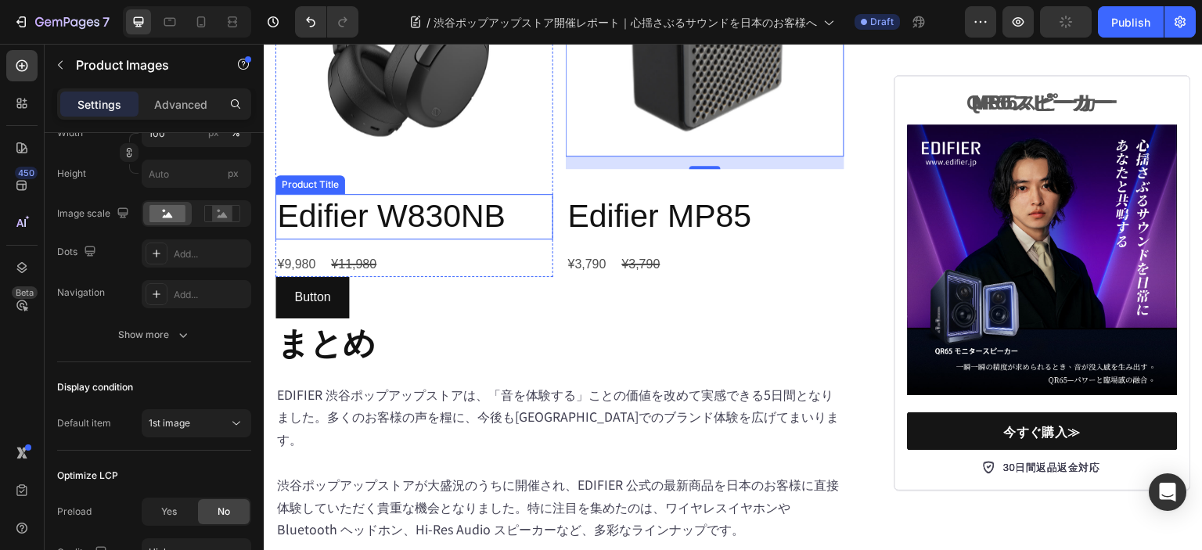
click at [350, 239] on h2 "Edifier W830NB" at bounding box center [414, 216] width 278 height 45
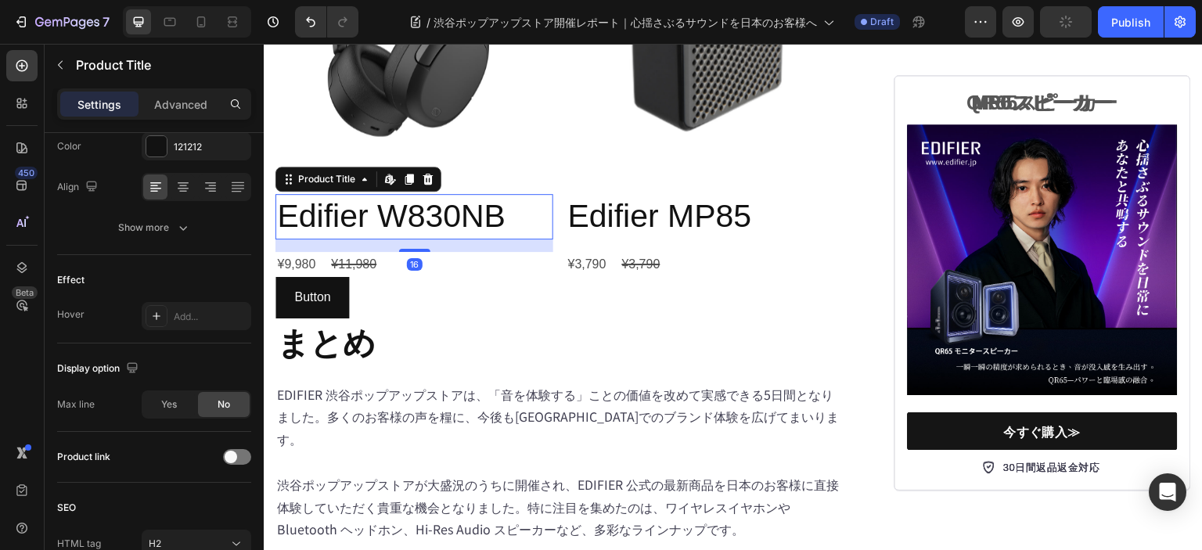
scroll to position [0, 0]
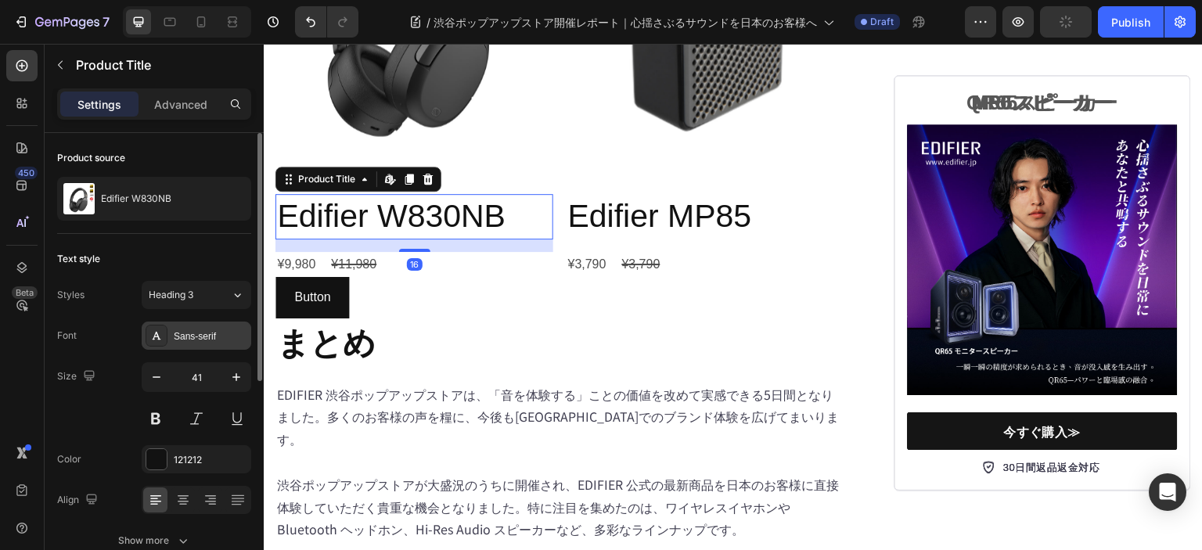
click at [204, 331] on div "Sans-serif" at bounding box center [211, 336] width 74 height 14
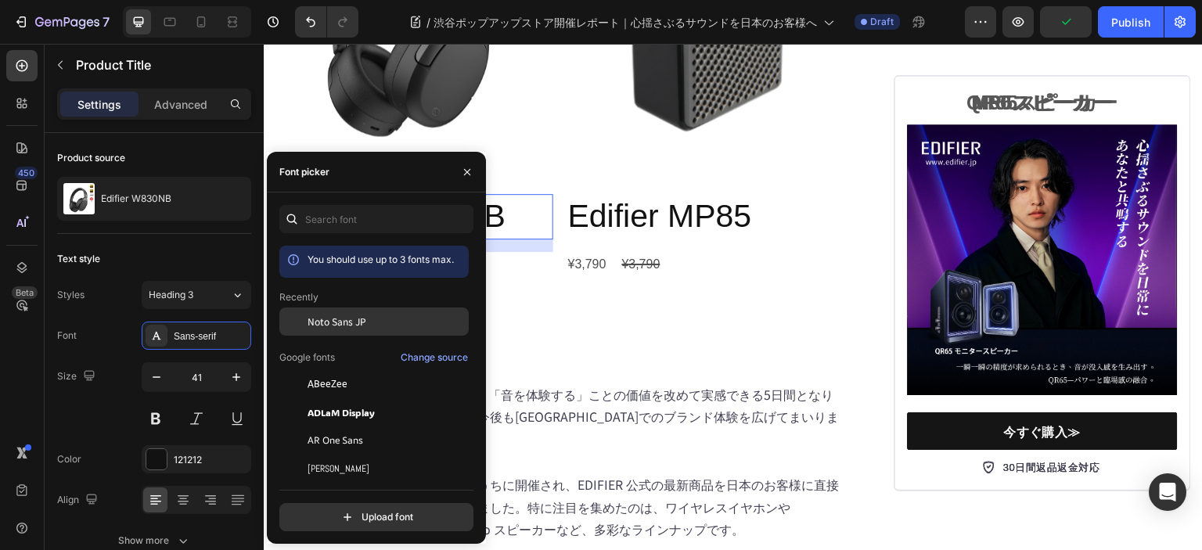
click at [360, 327] on span "Noto Sans JP" at bounding box center [336, 321] width 59 height 14
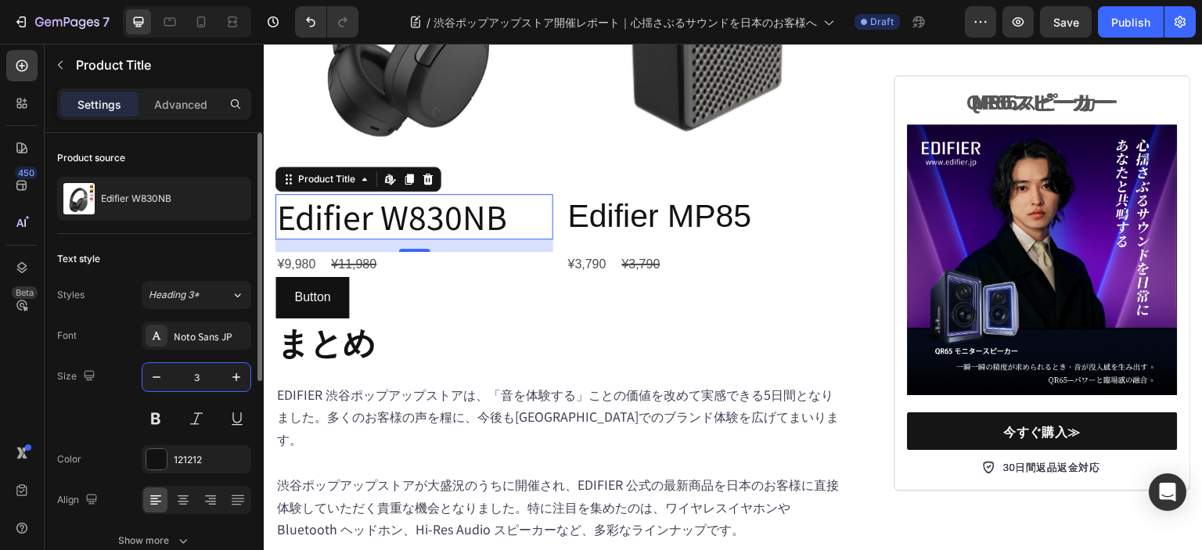
type input "30"
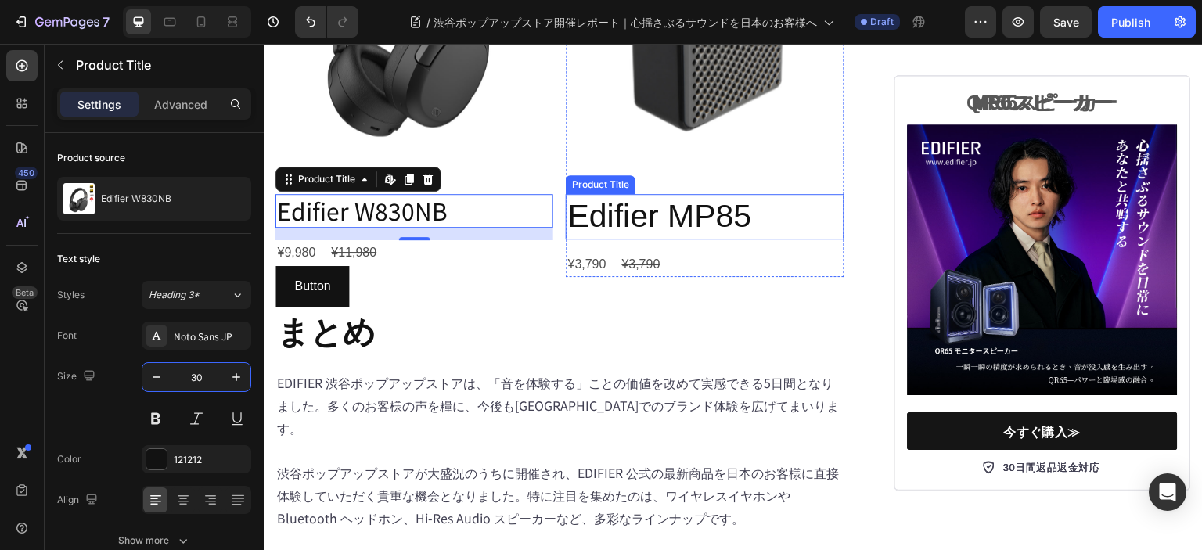
click at [631, 239] on h2 "Edifier MP85" at bounding box center [705, 216] width 278 height 45
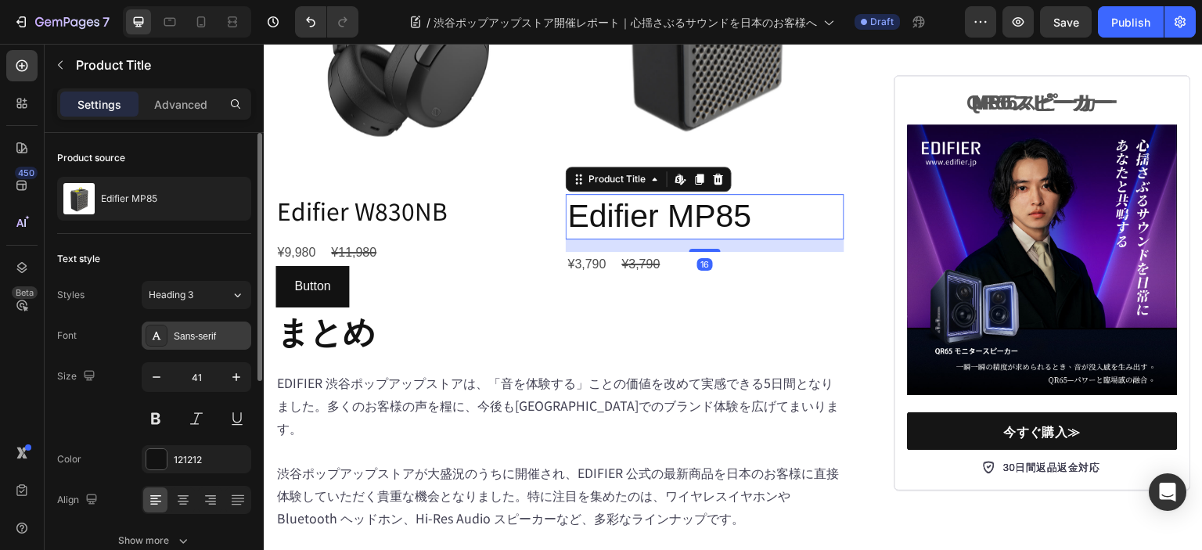
click at [200, 348] on div "Sans-serif" at bounding box center [197, 335] width 110 height 28
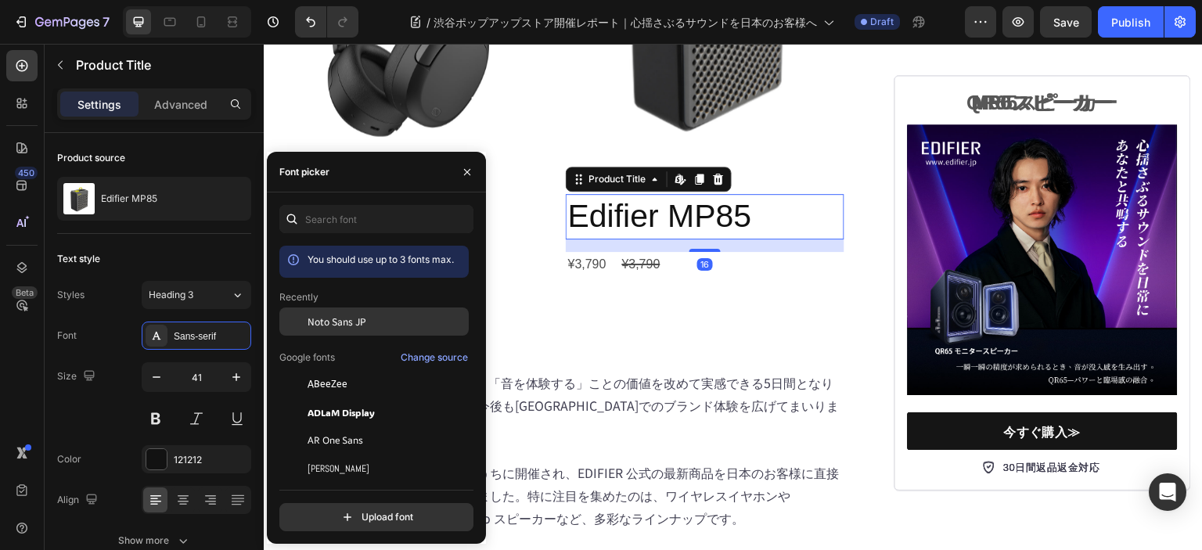
click at [360, 426] on div "Noto Sans JP" at bounding box center [373, 440] width 189 height 28
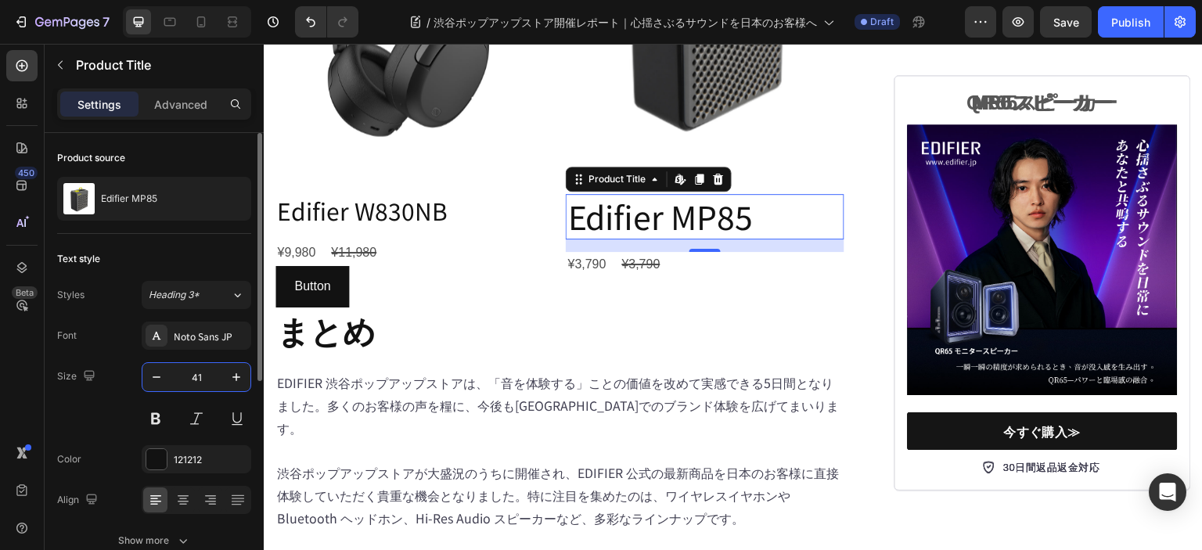
click at [200, 375] on input "41" at bounding box center [197, 377] width 52 height 28
type input "30"
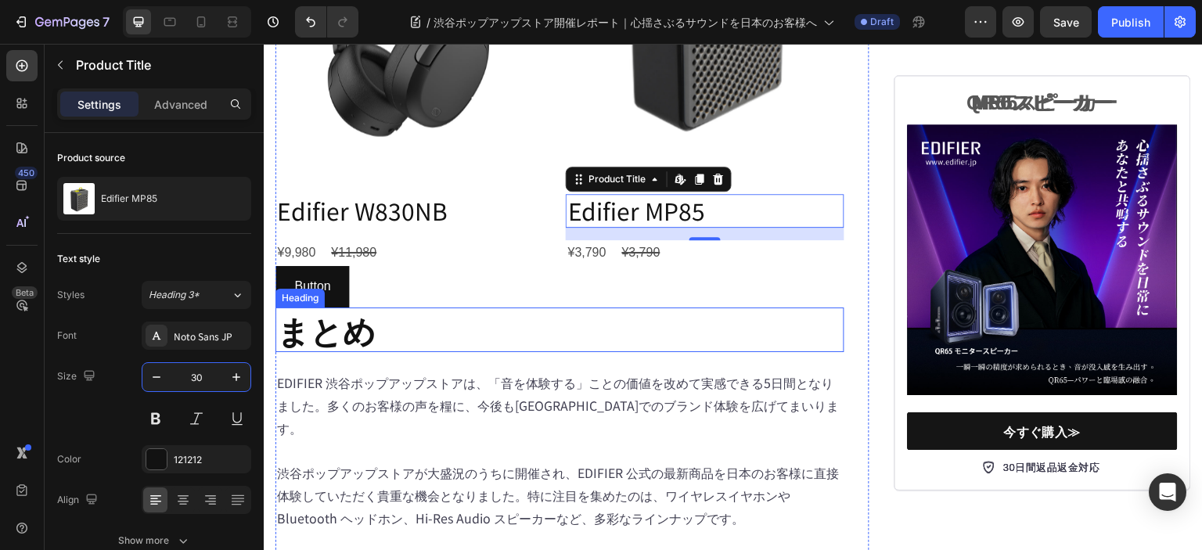
click at [539, 352] on h2 "まとめ" at bounding box center [559, 329] width 569 height 45
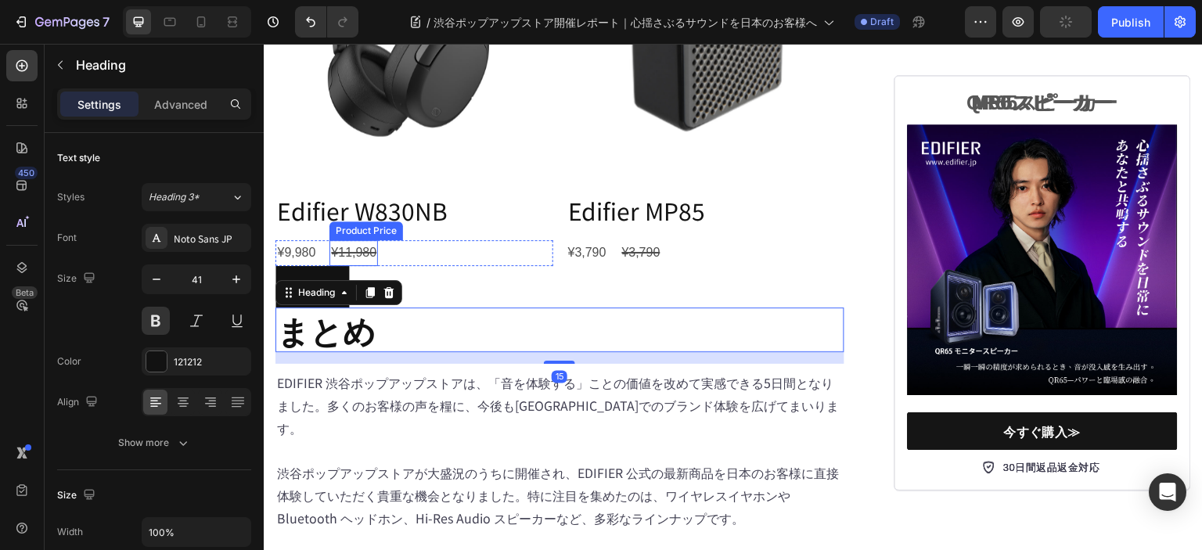
click at [394, 266] on div "¥9,980 Product Price Product Price ¥11,980 Product Price Product Price Row" at bounding box center [414, 253] width 278 height 26
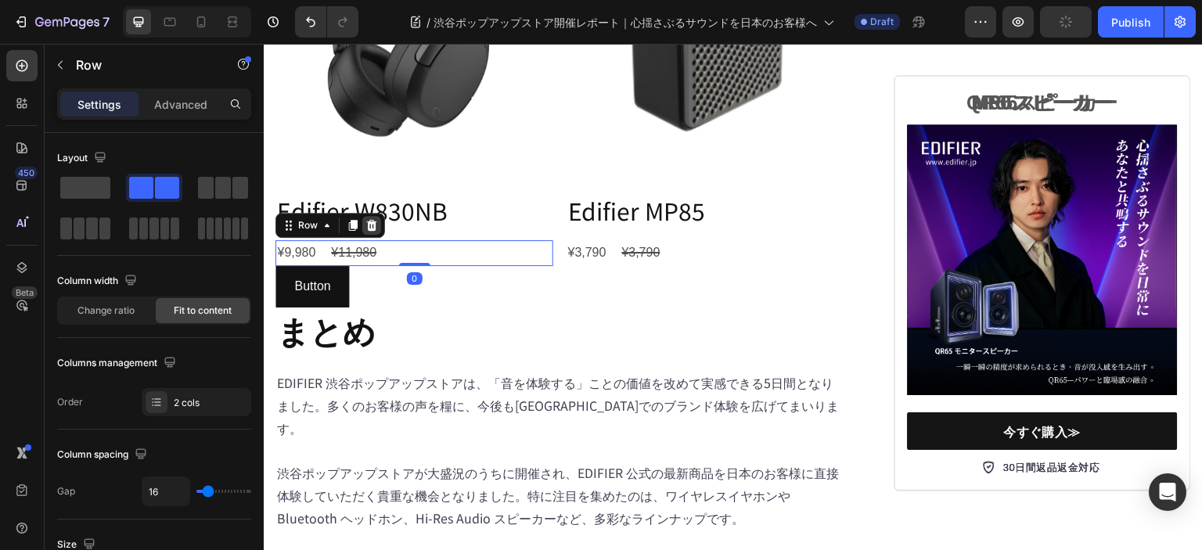
click at [370, 231] on icon at bounding box center [372, 225] width 10 height 11
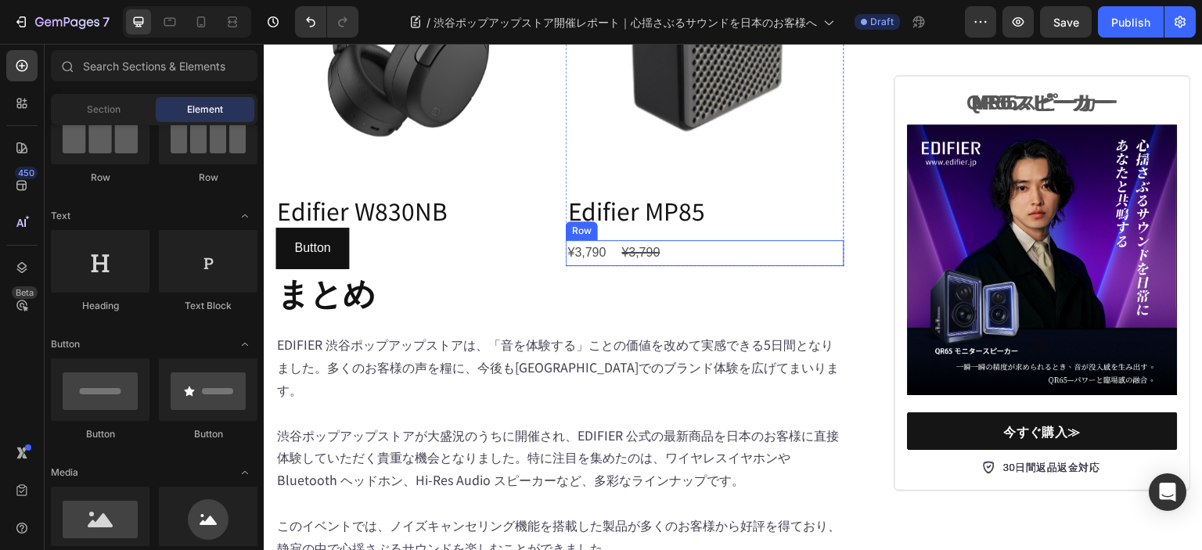
click at [683, 266] on div "¥3,790 Product Price Product Price ¥3,790 Product Price Product Price Row" at bounding box center [705, 253] width 278 height 26
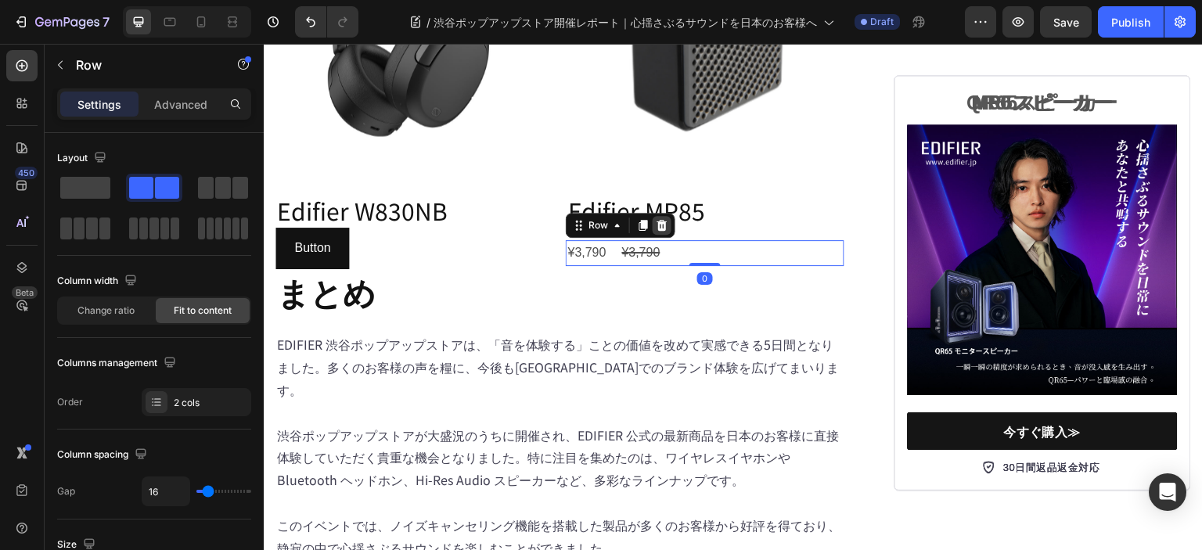
click at [663, 232] on icon at bounding box center [662, 225] width 13 height 13
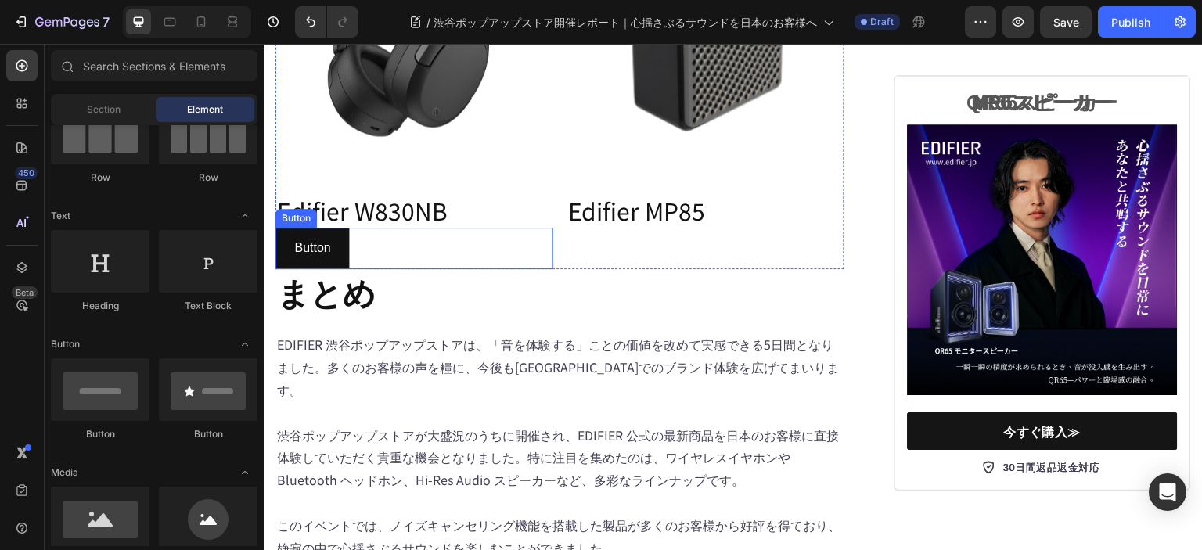
click at [389, 269] on div "Button Button" at bounding box center [414, 248] width 278 height 41
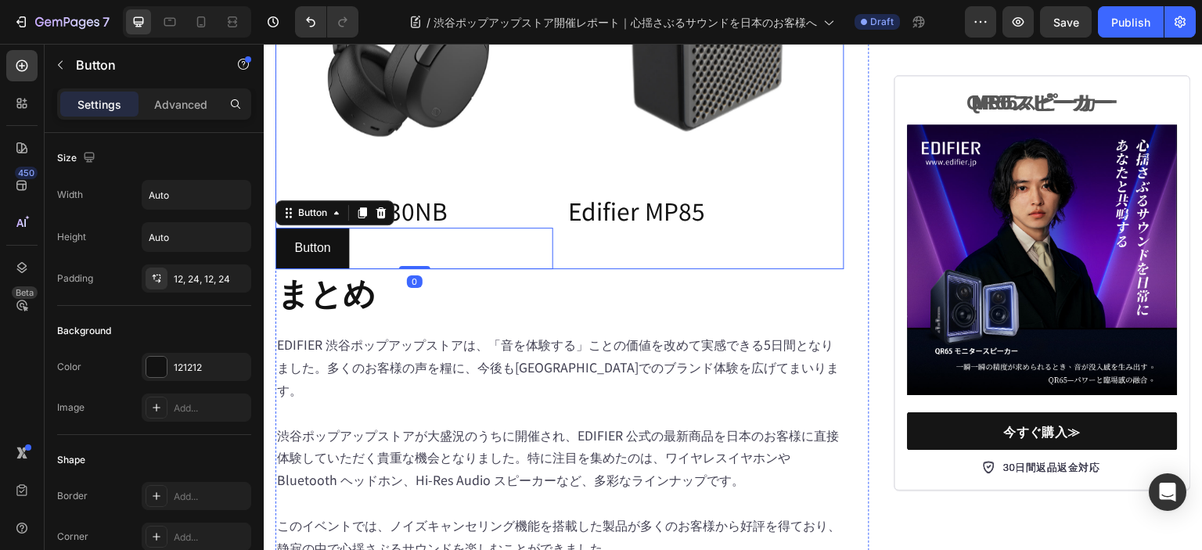
click at [557, 269] on div "Product Images Edifier W830NB Product Title Product Button Button 0 Product Ima…" at bounding box center [559, 74] width 569 height 390
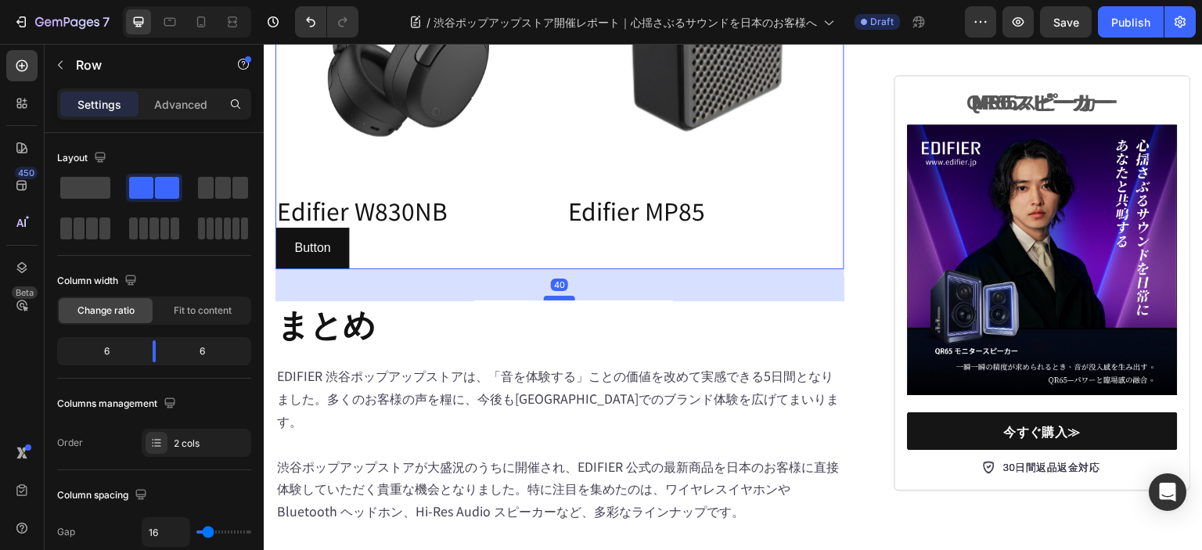
drag, startPoint x: 551, startPoint y: 397, endPoint x: 555, endPoint y: 429, distance: 31.5
click at [555, 300] on div at bounding box center [559, 298] width 31 height 5
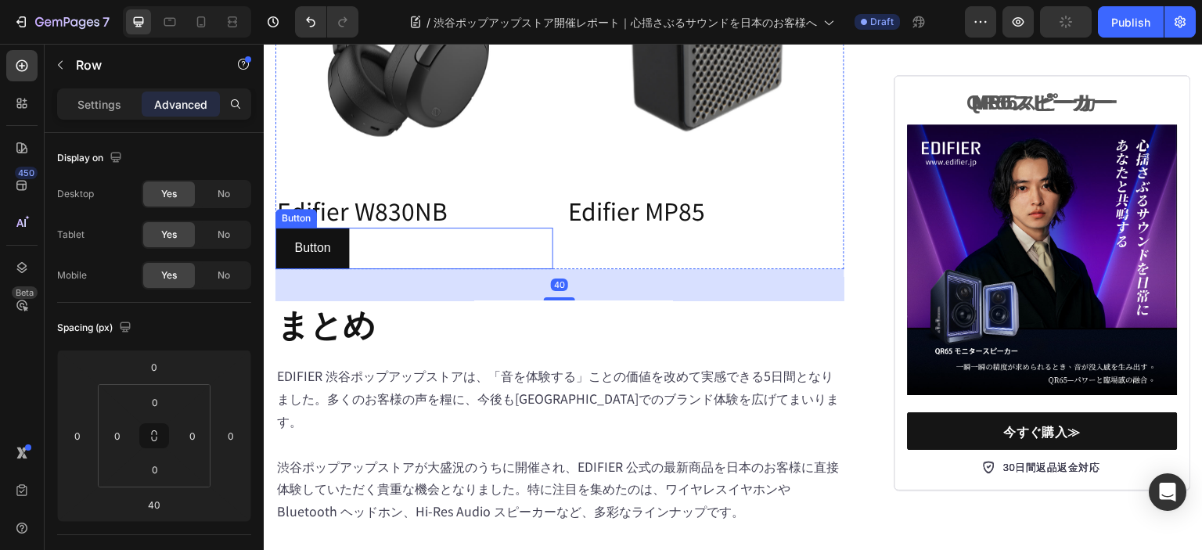
click at [376, 269] on div "Button Button" at bounding box center [414, 248] width 278 height 41
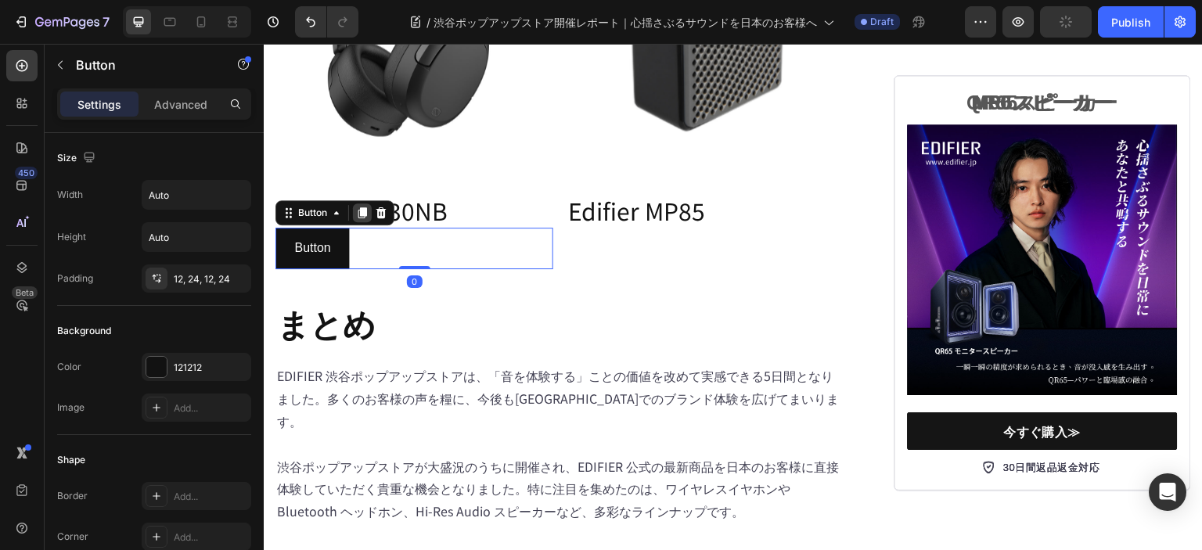
click at [362, 219] on icon at bounding box center [362, 213] width 9 height 11
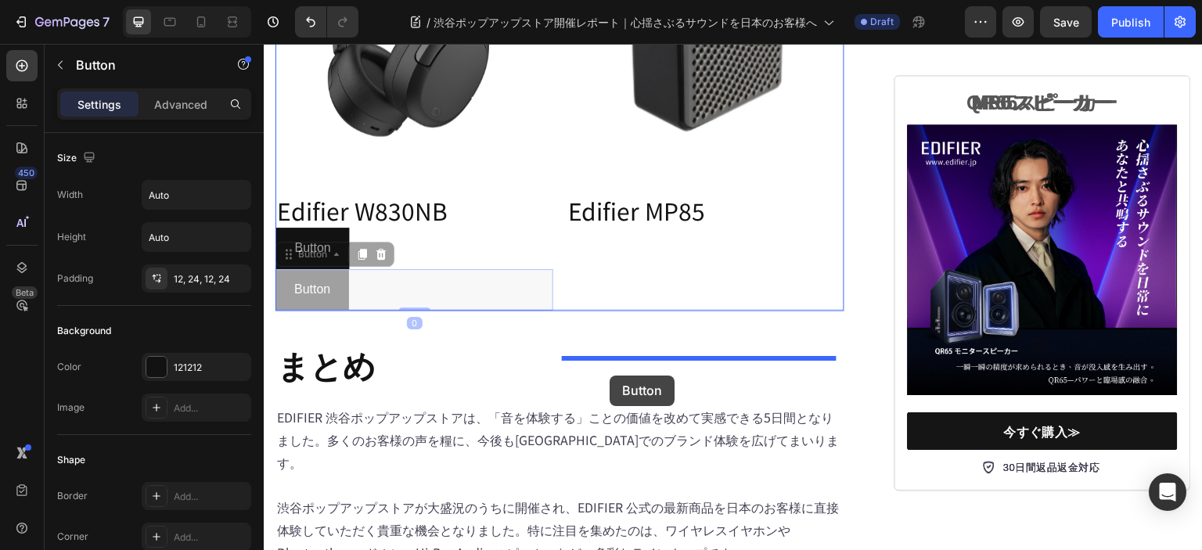
drag, startPoint x: 342, startPoint y: 392, endPoint x: 609, endPoint y: 375, distance: 268.0
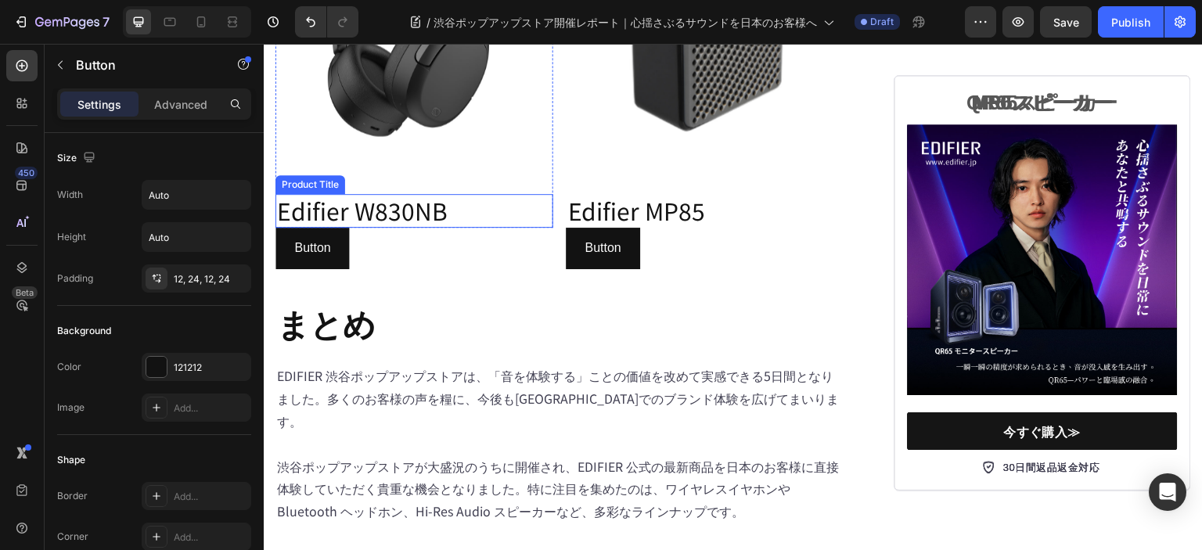
click at [386, 228] on h2 "Edifier W830NB" at bounding box center [414, 211] width 278 height 34
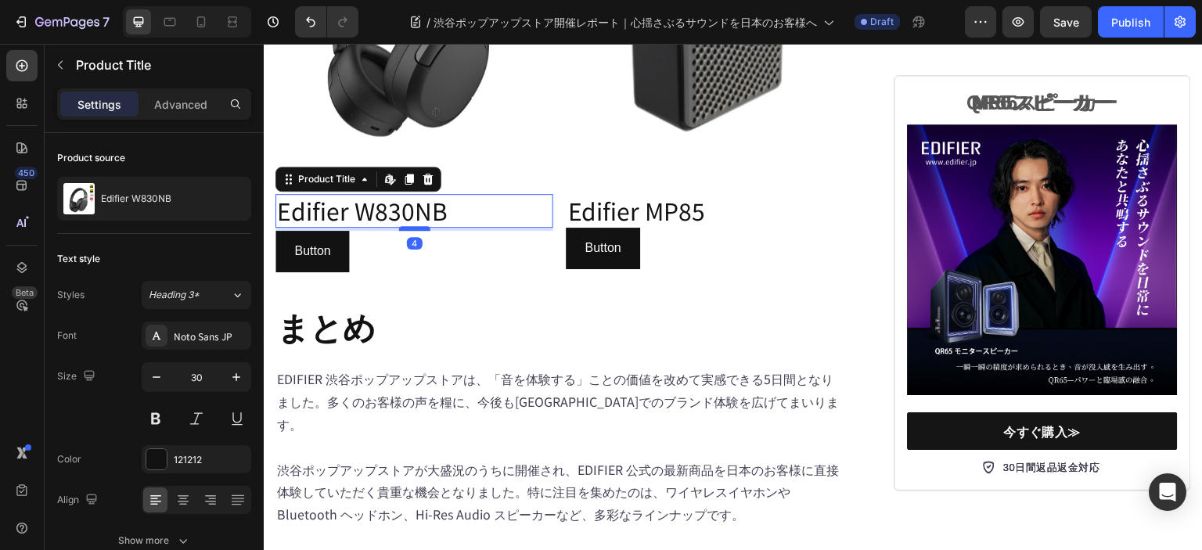
click at [416, 231] on div at bounding box center [414, 228] width 31 height 5
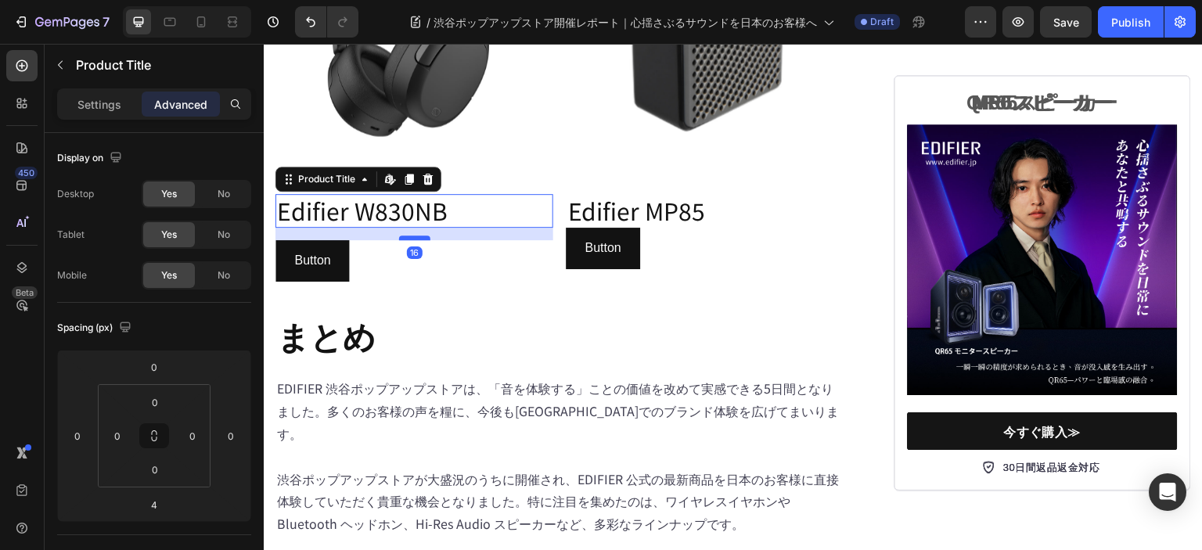
drag, startPoint x: 416, startPoint y: 360, endPoint x: 422, endPoint y: 369, distance: 10.9
click at [422, 240] on div at bounding box center [414, 237] width 31 height 5
click at [422, 239] on div at bounding box center [414, 237] width 31 height 5
type input "15"
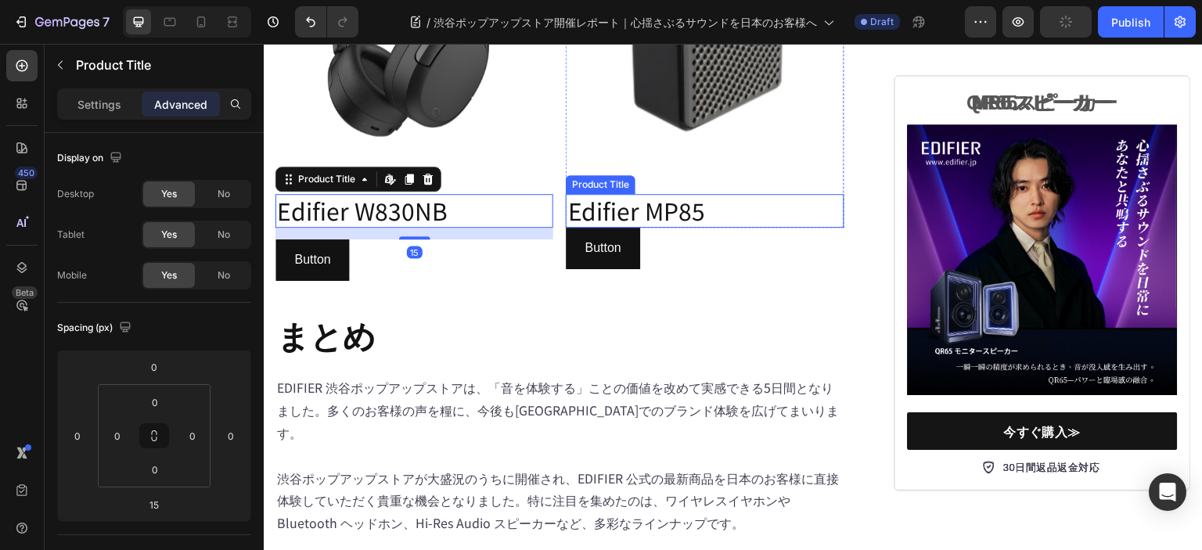
click at [681, 228] on h2 "Edifier MP85" at bounding box center [705, 211] width 278 height 34
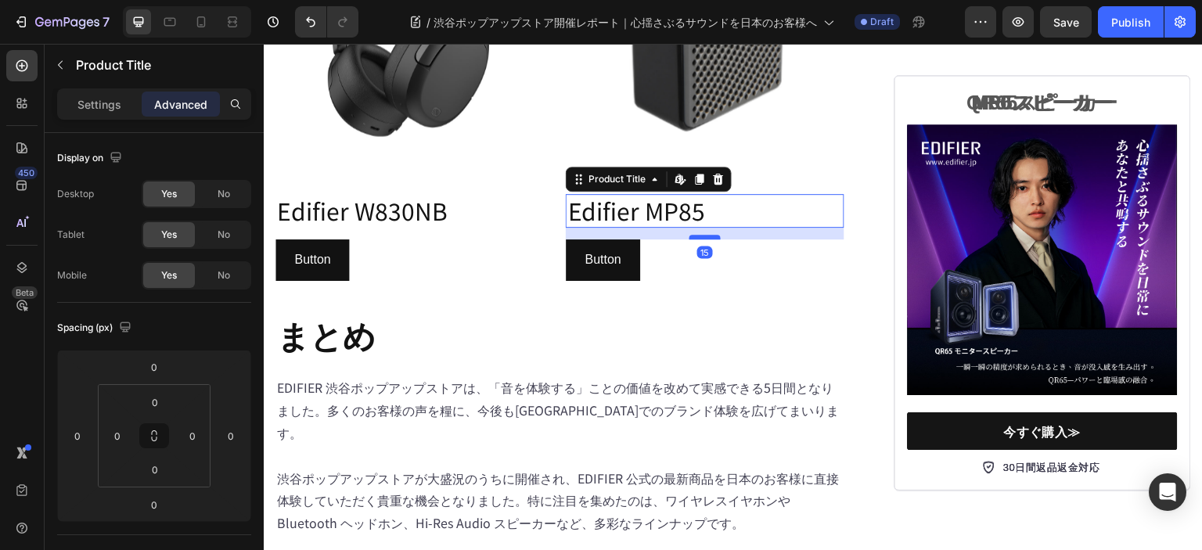
drag, startPoint x: 699, startPoint y: 354, endPoint x: 699, endPoint y: 366, distance: 11.7
click at [699, 239] on div at bounding box center [704, 237] width 31 height 5
type input "15"
click at [325, 271] on p "Button" at bounding box center [312, 260] width 36 height 23
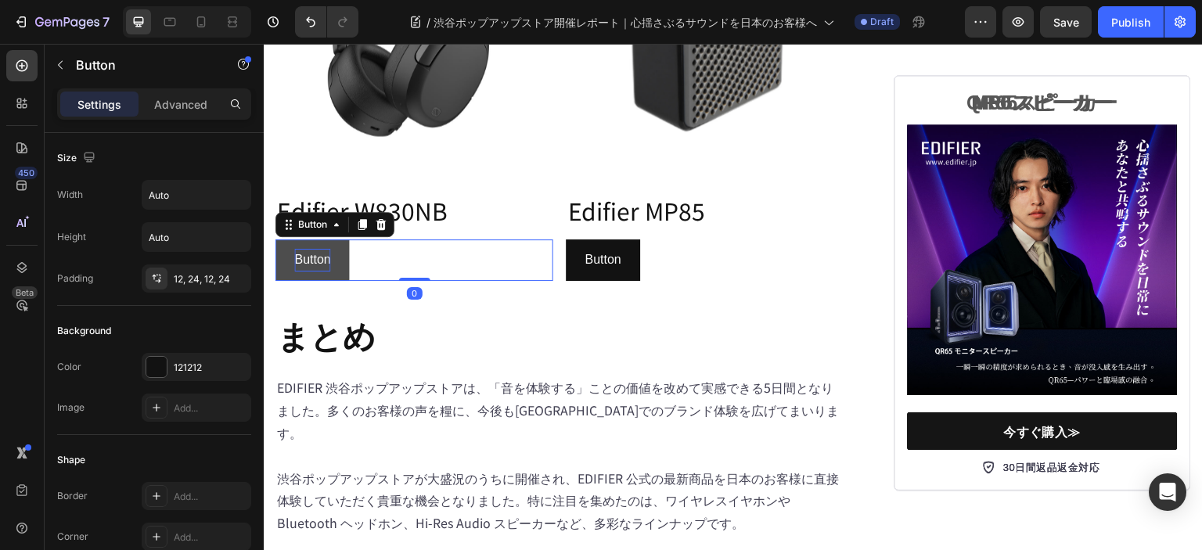
click at [325, 271] on p "Button" at bounding box center [312, 260] width 36 height 23
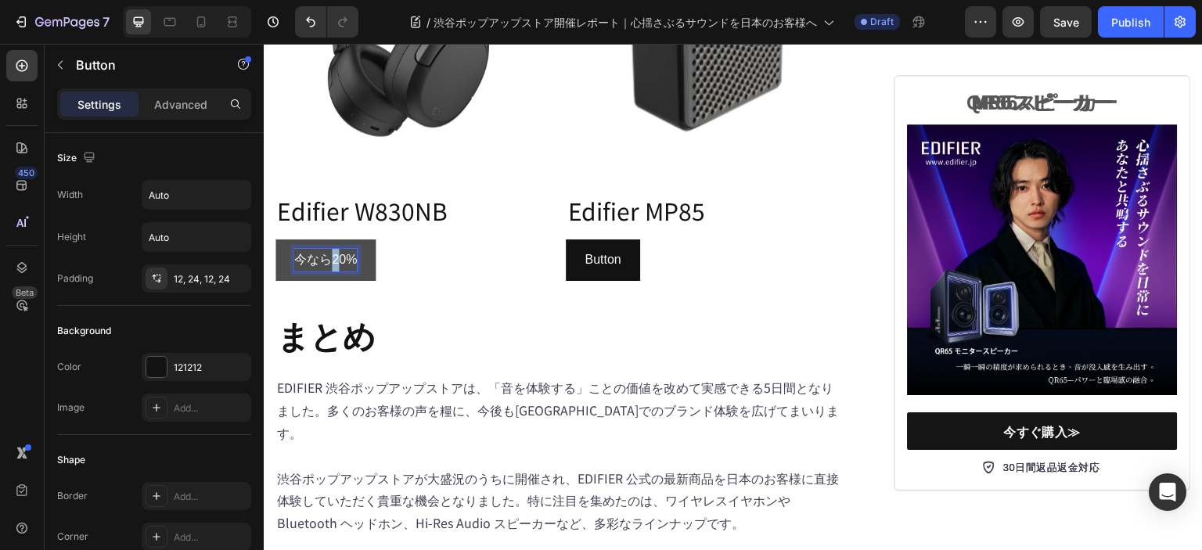
click at [333, 271] on p "今なら20%" at bounding box center [325, 260] width 63 height 23
click at [611, 271] on p "Button" at bounding box center [602, 260] width 36 height 23
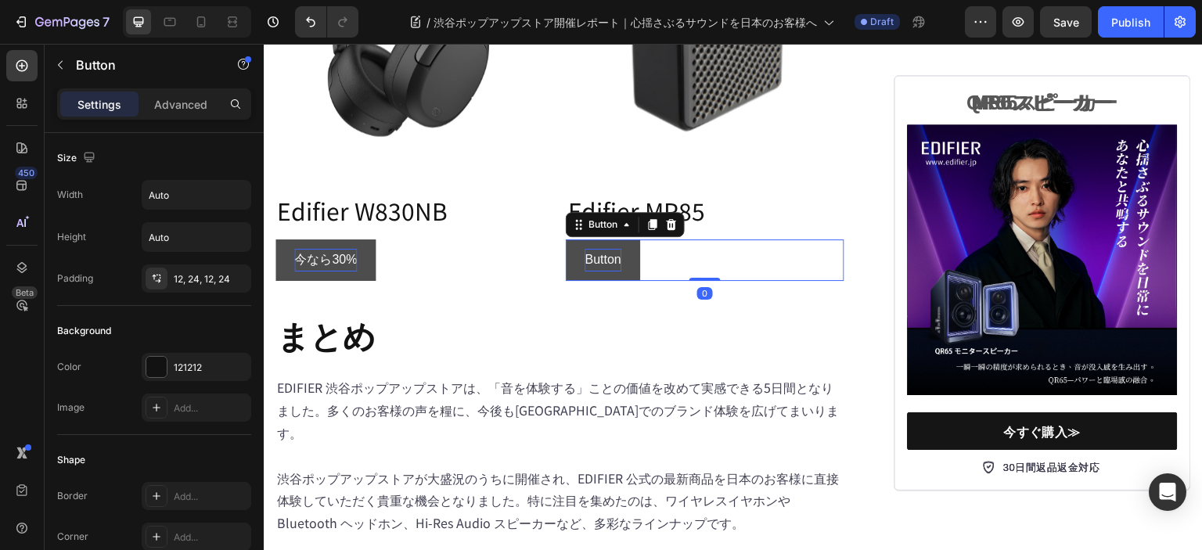
click at [611, 271] on p "Button" at bounding box center [602, 260] width 36 height 23
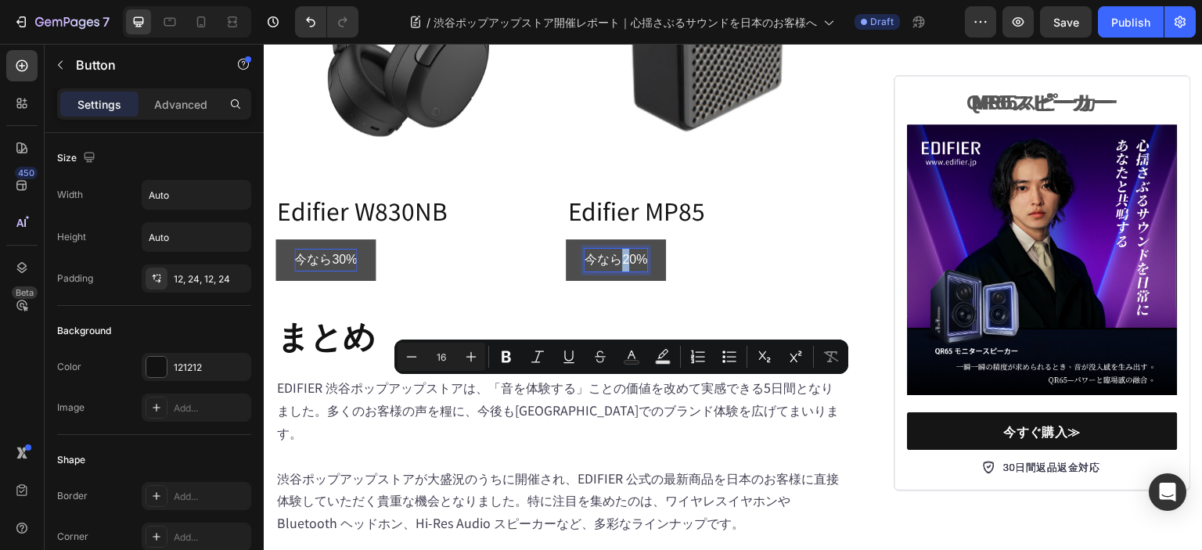
click at [617, 271] on p "今なら20%" at bounding box center [615, 260] width 63 height 23
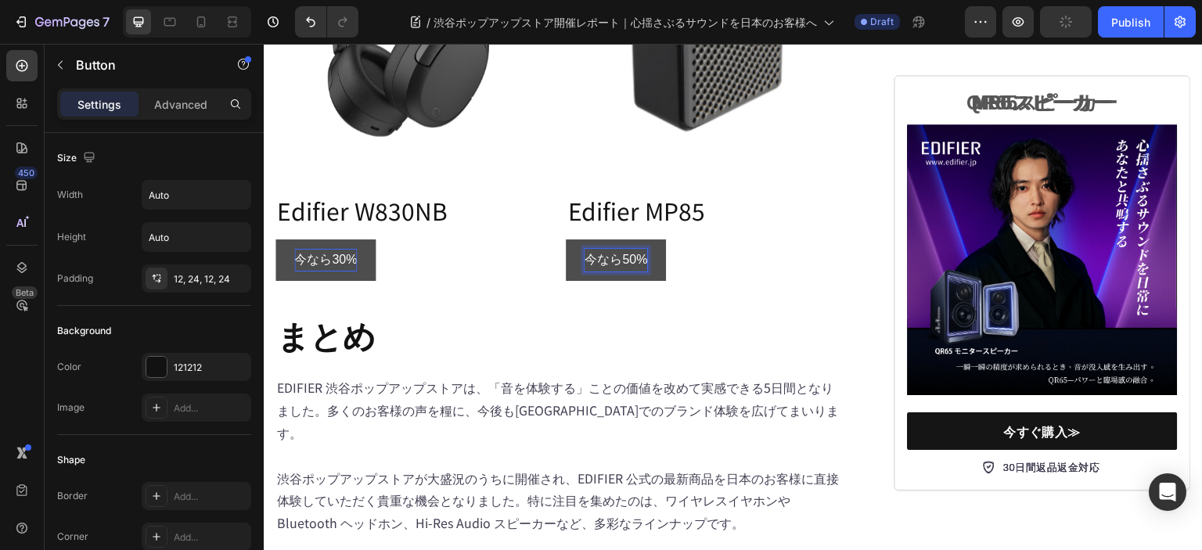
click at [641, 271] on p "今なら50%" at bounding box center [615, 260] width 63 height 23
click at [357, 281] on button "今なら30%" at bounding box center [325, 259] width 100 height 41
click at [354, 271] on p "今なら30%" at bounding box center [325, 260] width 63 height 23
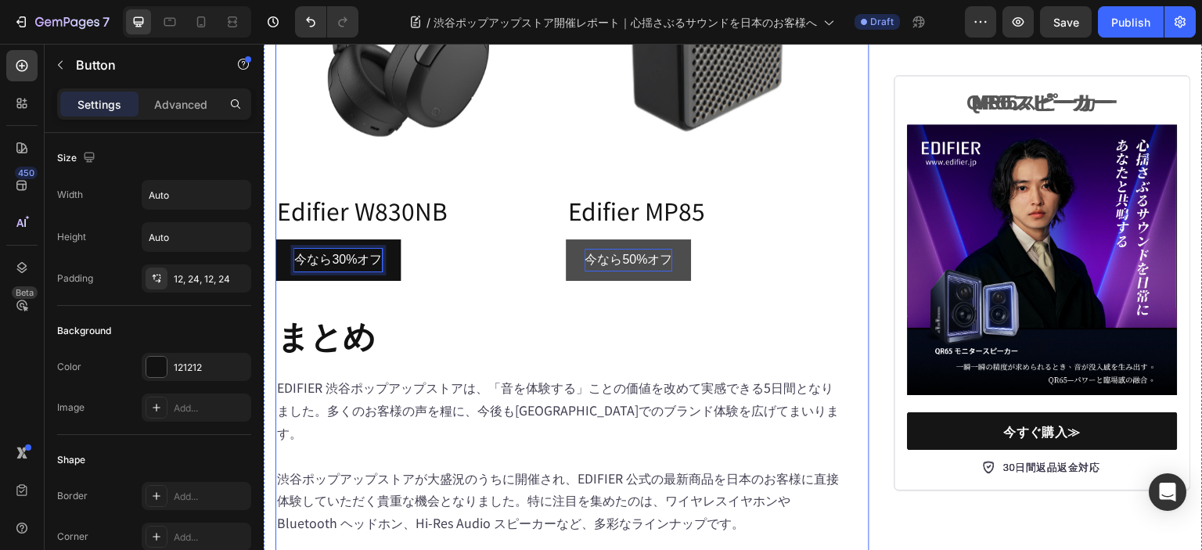
click at [638, 357] on h2 "まとめ" at bounding box center [559, 334] width 569 height 45
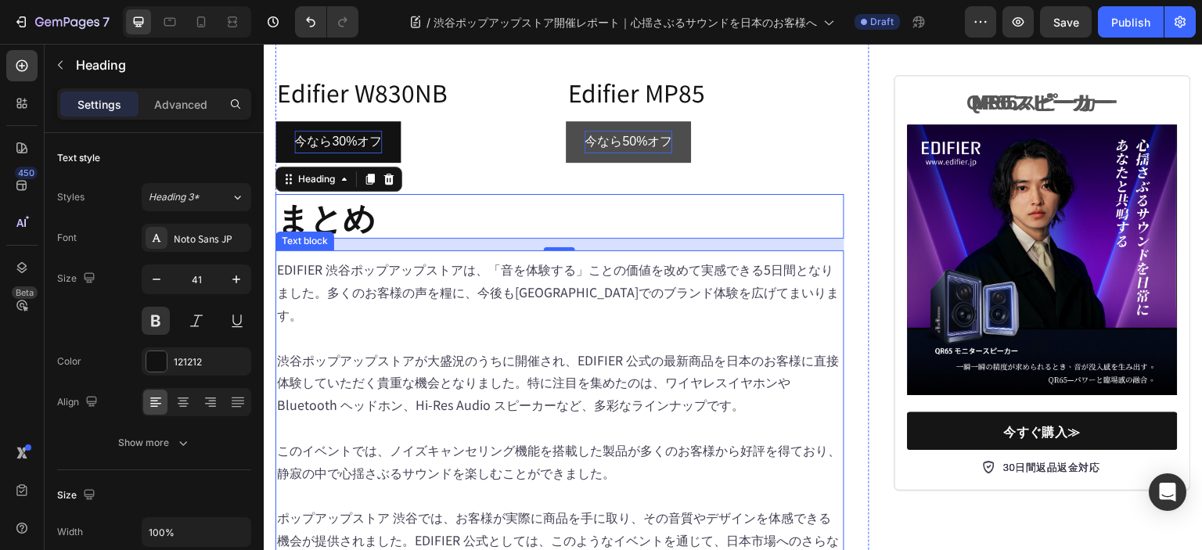
scroll to position [6414, 0]
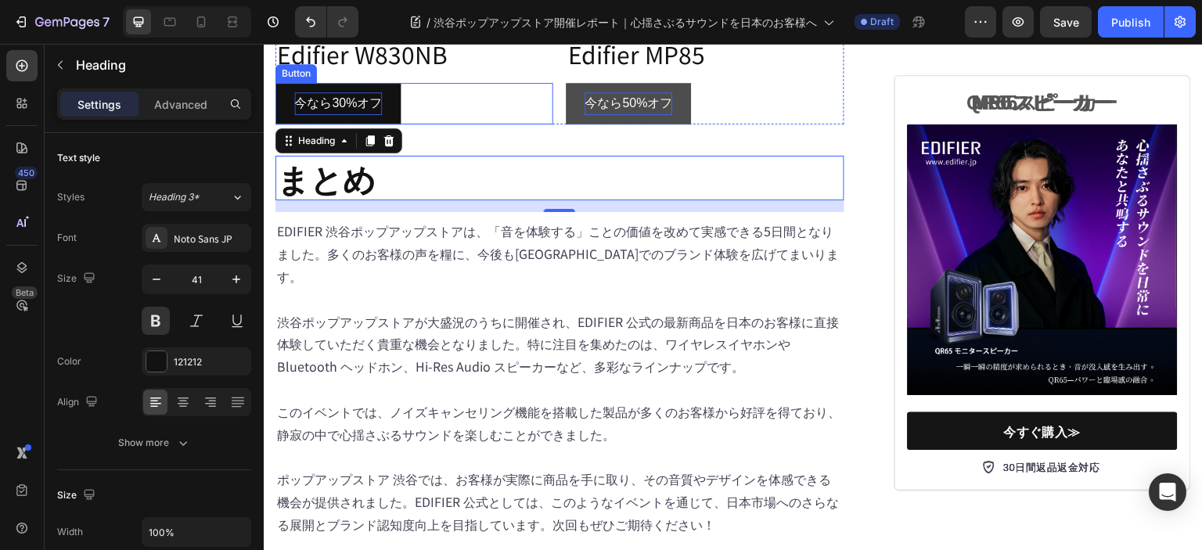
click at [415, 124] on div "今なら30%オフ Button" at bounding box center [414, 103] width 278 height 41
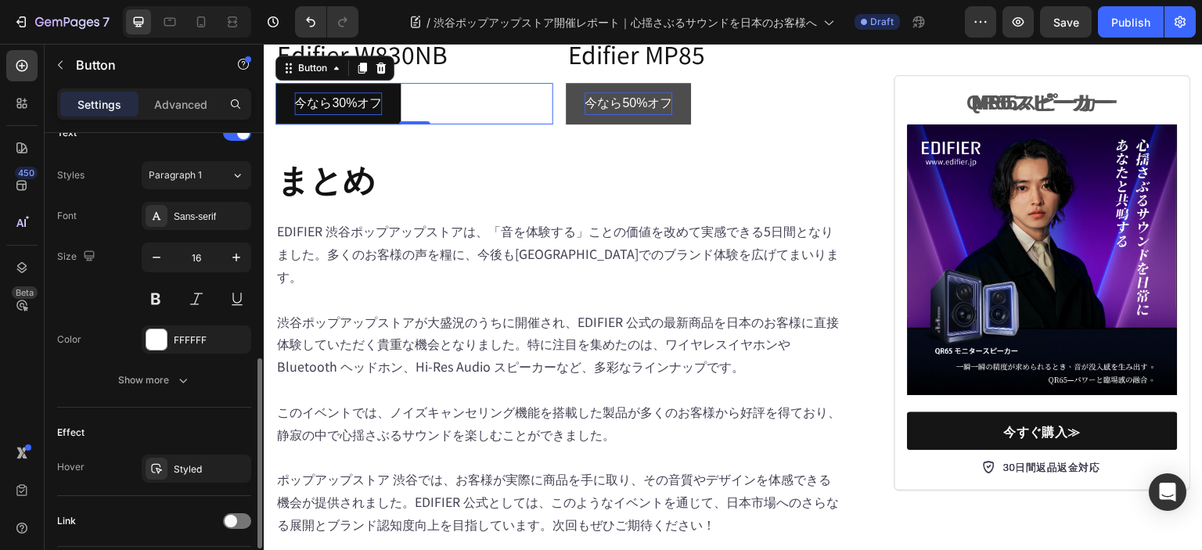
scroll to position [657, 0]
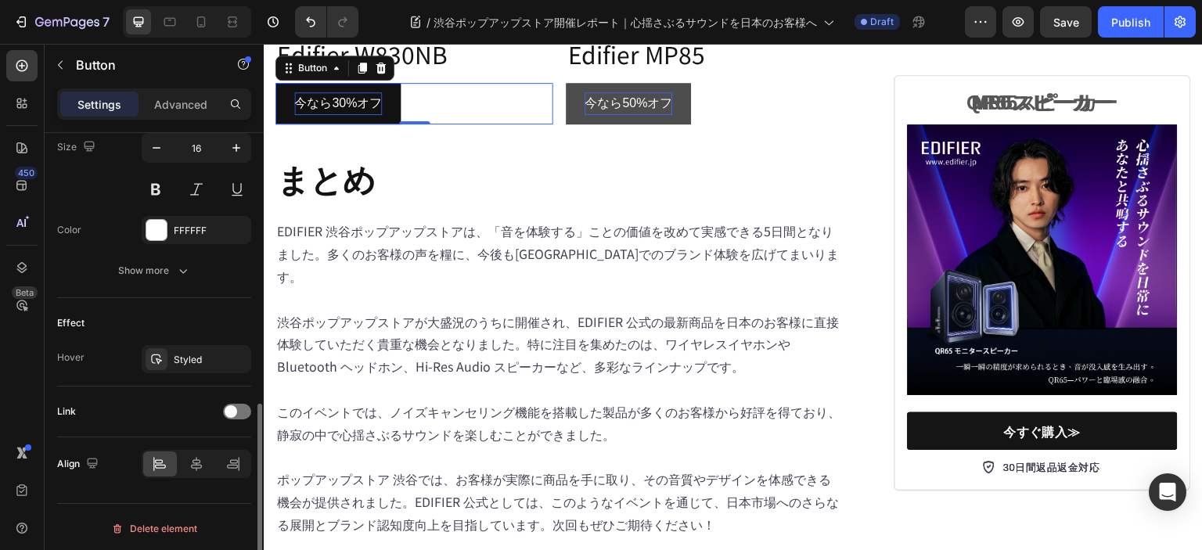
click at [231, 417] on div "Link" at bounding box center [154, 411] width 194 height 25
click at [231, 413] on span at bounding box center [231, 411] width 13 height 13
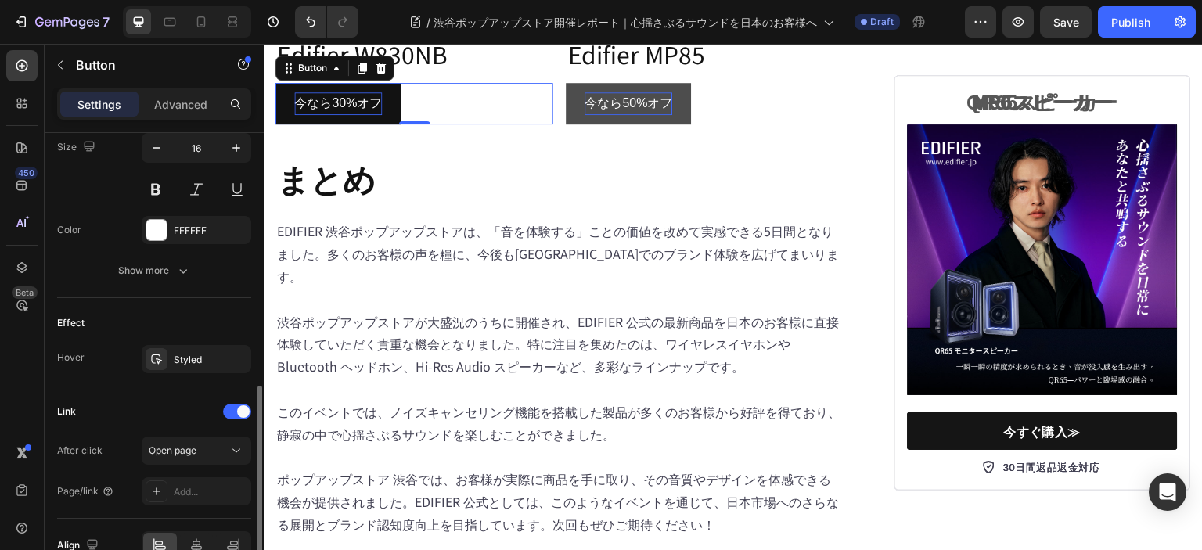
scroll to position [738, 0]
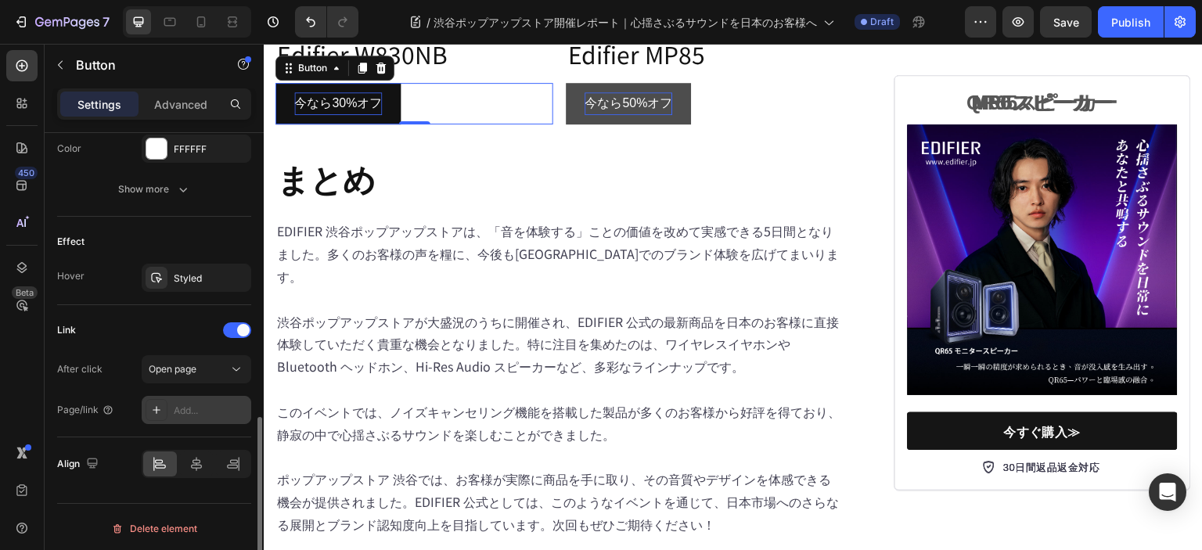
click at [185, 397] on div "Add..." at bounding box center [197, 410] width 110 height 28
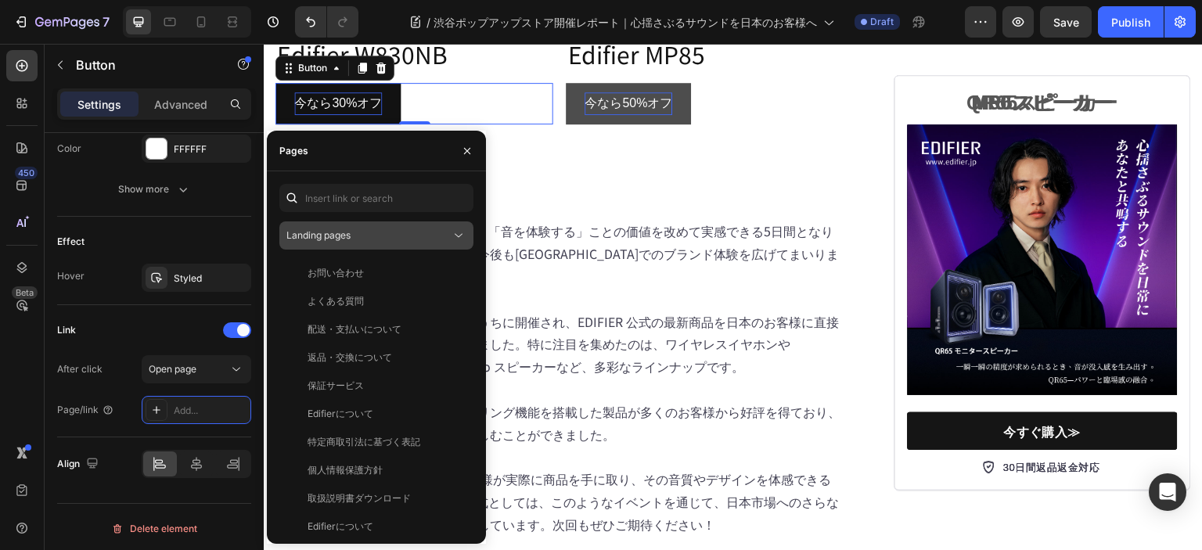
click at [364, 231] on div "Landing pages" at bounding box center [368, 235] width 164 height 14
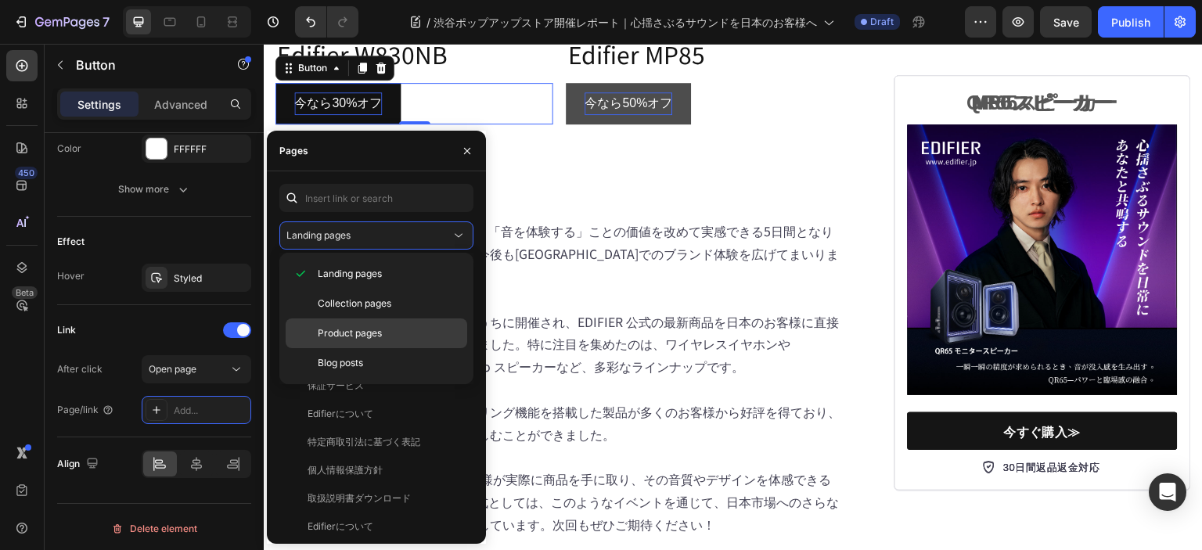
click at [366, 348] on div "Product pages" at bounding box center [376, 363] width 181 height 30
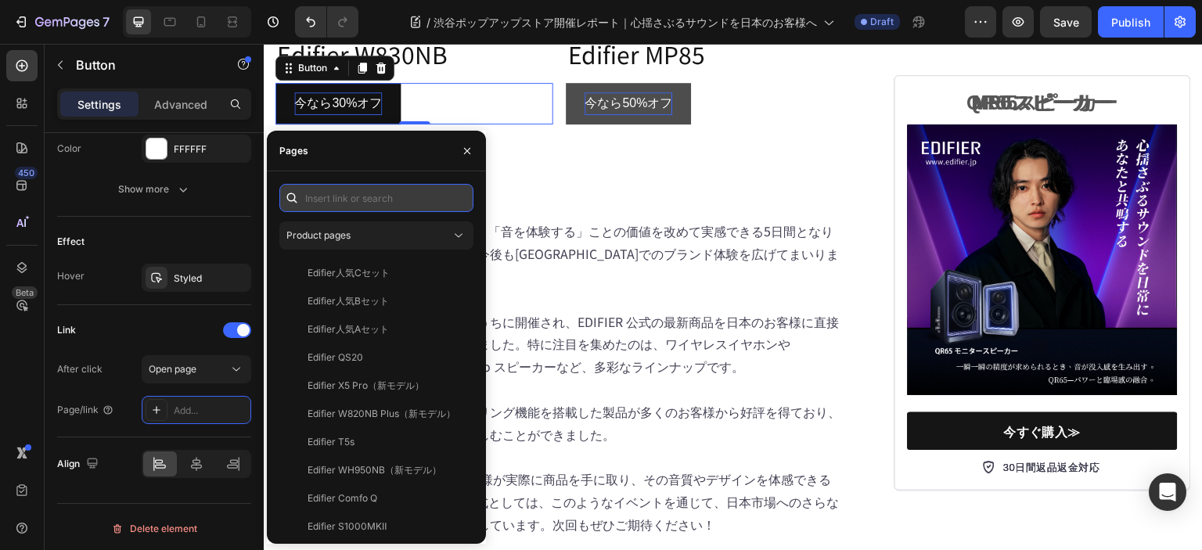
click at [329, 197] on input "text" at bounding box center [376, 198] width 194 height 28
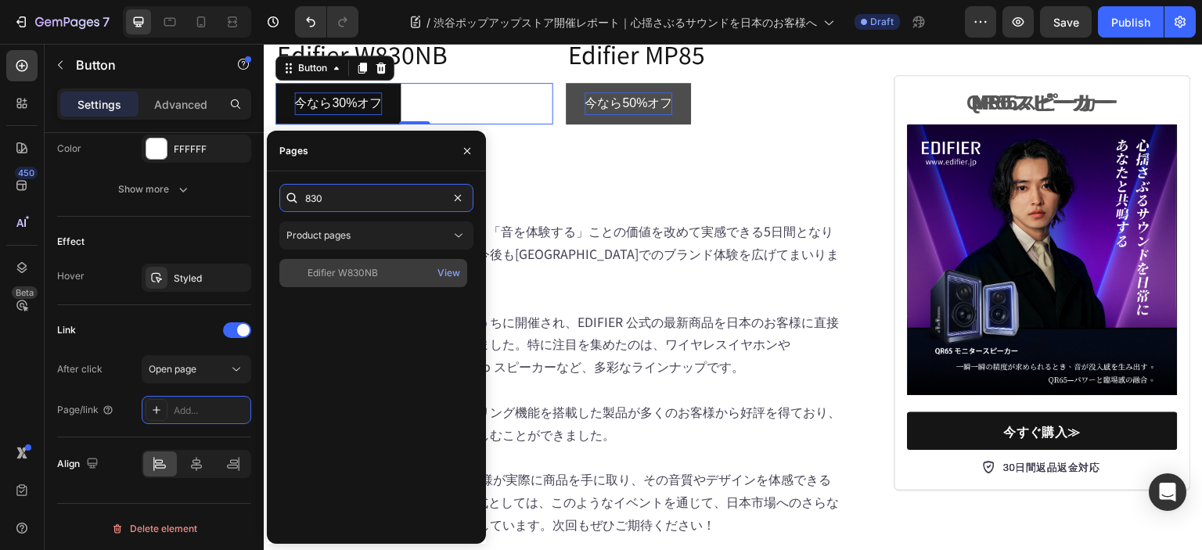
type input "830"
click at [357, 271] on div "Edifier W830NB" at bounding box center [342, 273] width 70 height 14
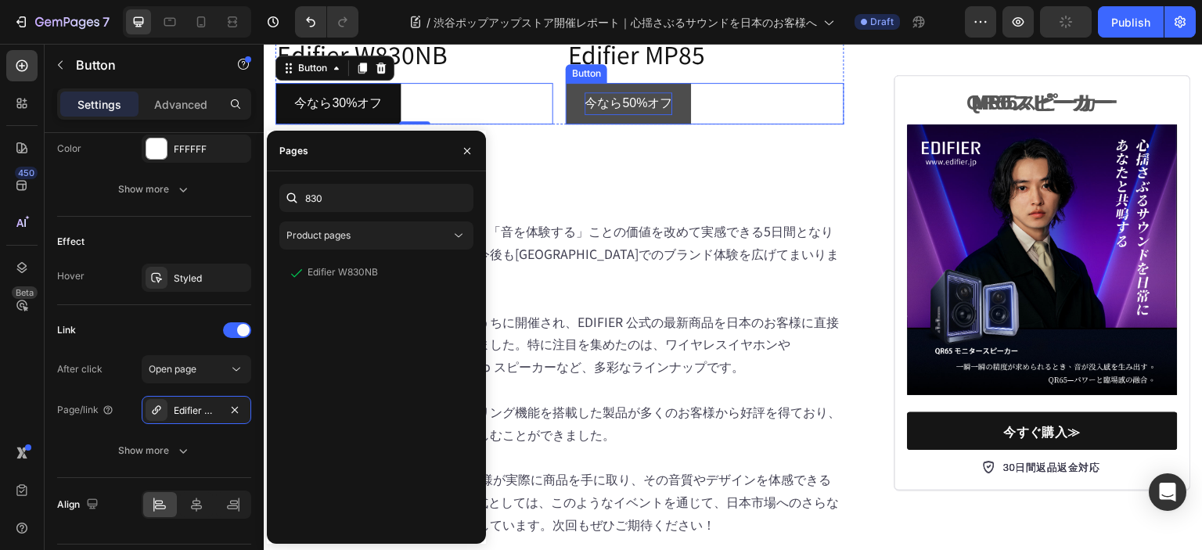
click at [681, 124] on button "今なら50%オフ" at bounding box center [628, 103] width 125 height 41
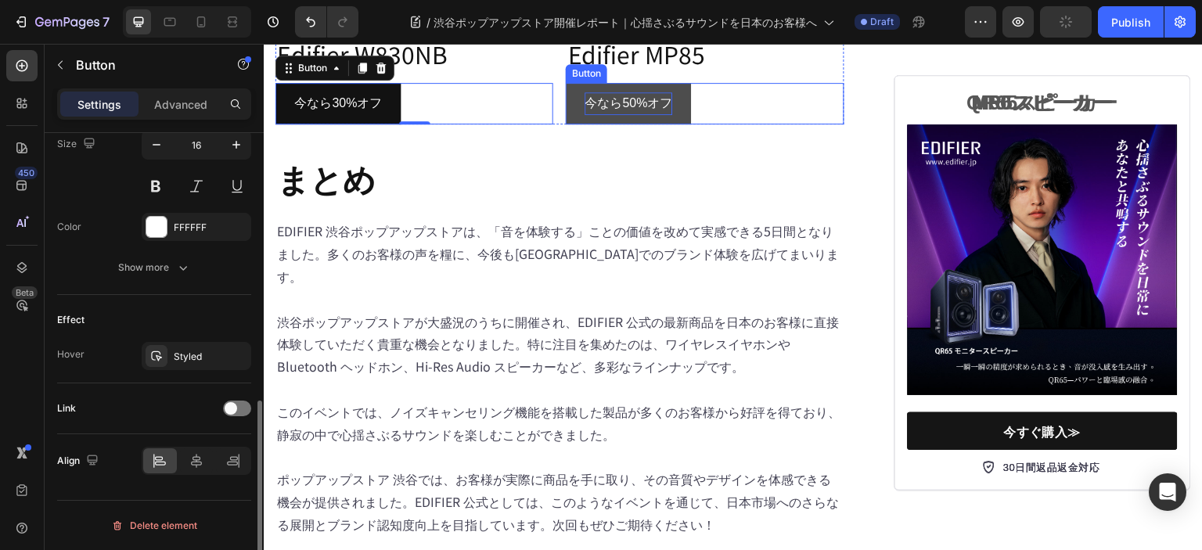
scroll to position [657, 0]
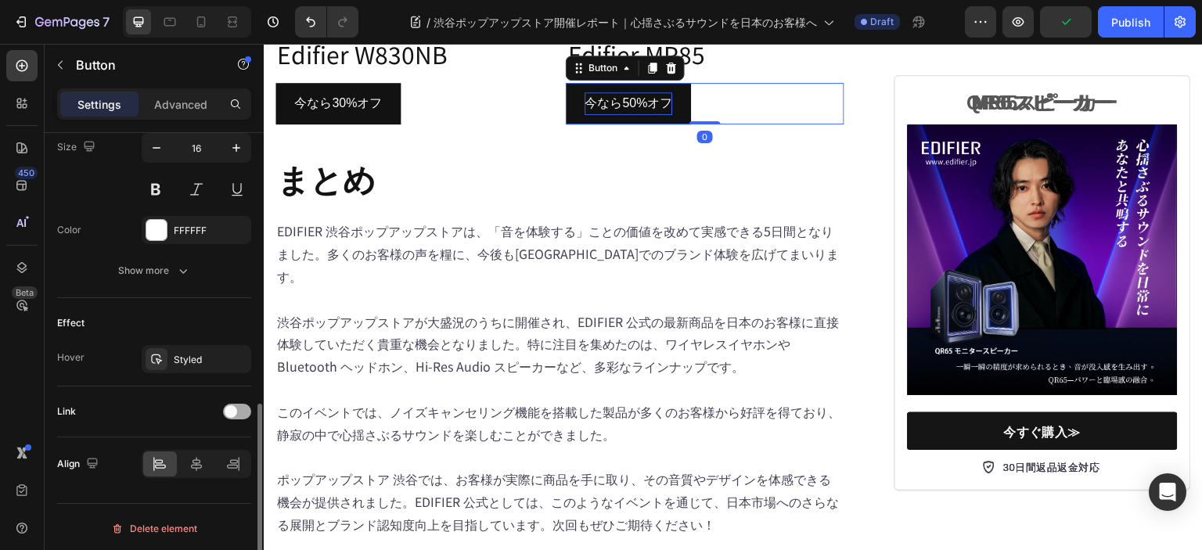
click at [235, 405] on span at bounding box center [231, 411] width 13 height 13
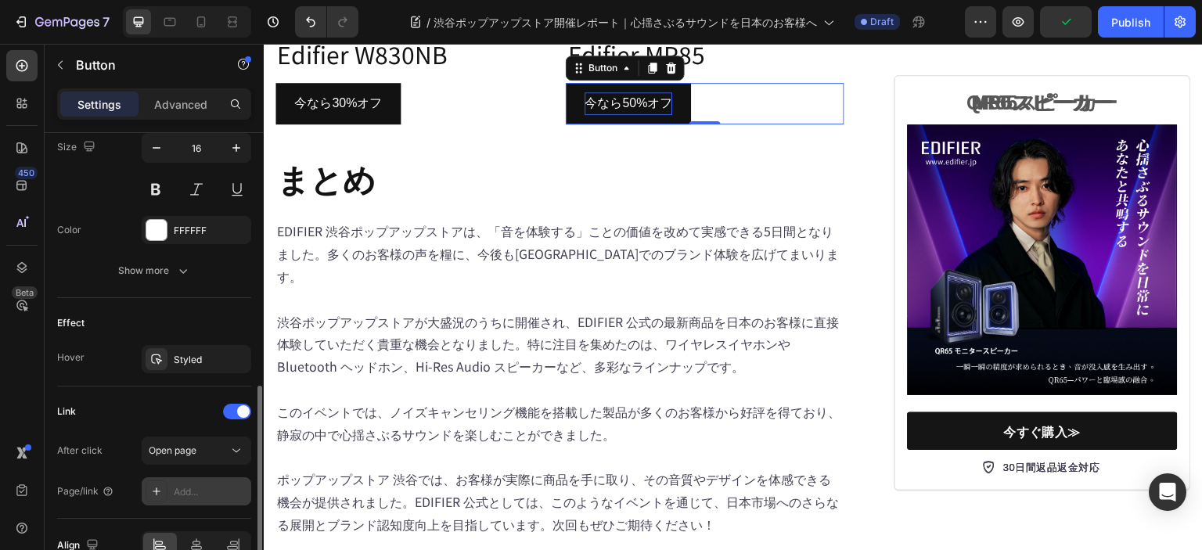
scroll to position [738, 0]
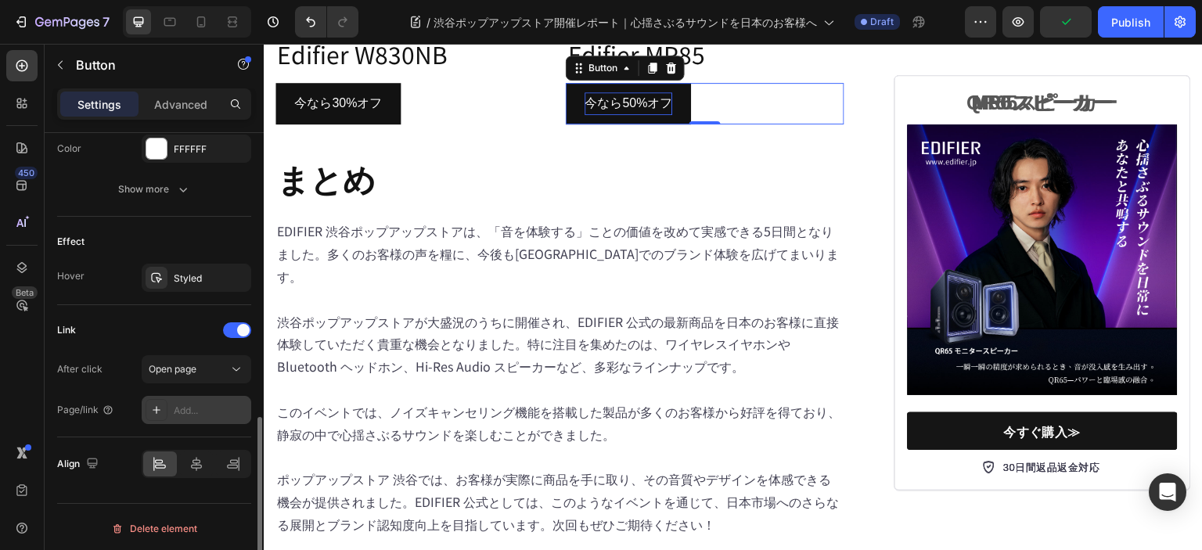
click at [203, 412] on div "Add..." at bounding box center [211, 411] width 74 height 14
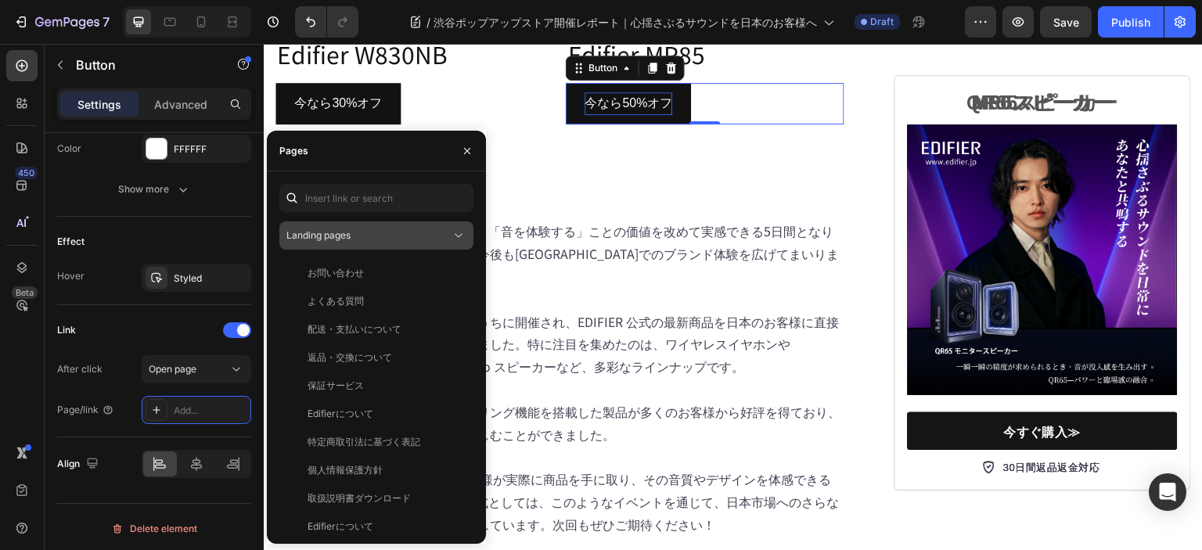
click at [325, 236] on span "Landing pages" at bounding box center [318, 235] width 64 height 12
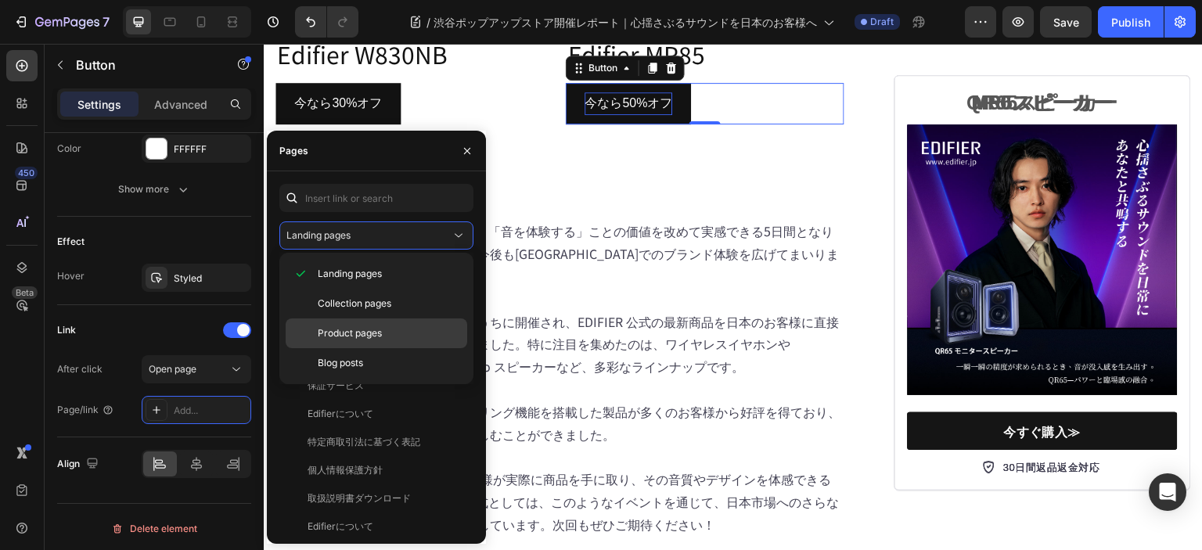
click at [363, 348] on div "Product pages" at bounding box center [376, 363] width 181 height 30
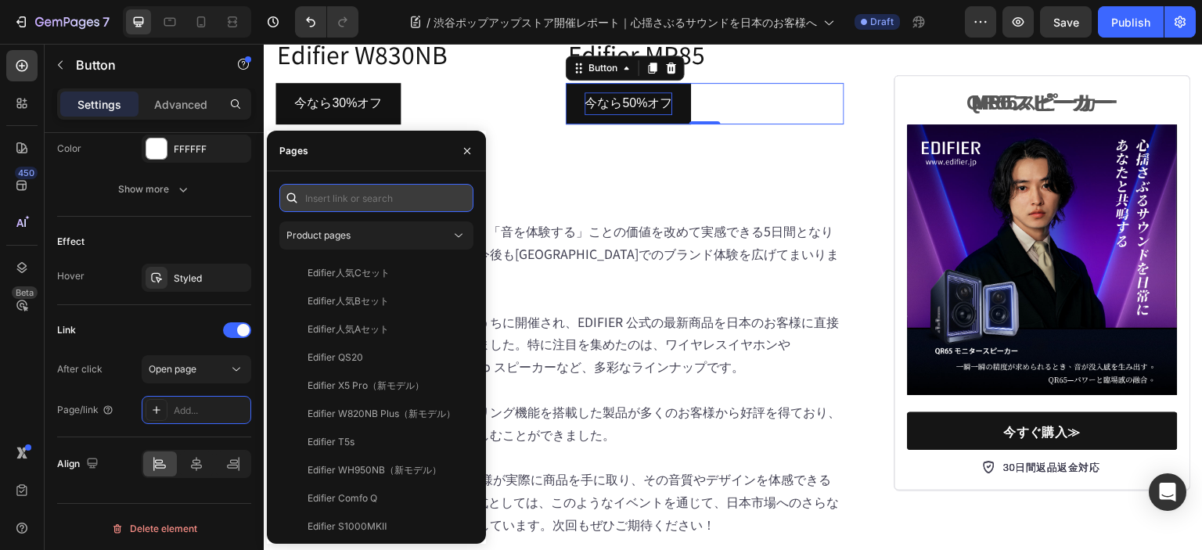
click at [356, 201] on input "text" at bounding box center [376, 198] width 194 height 28
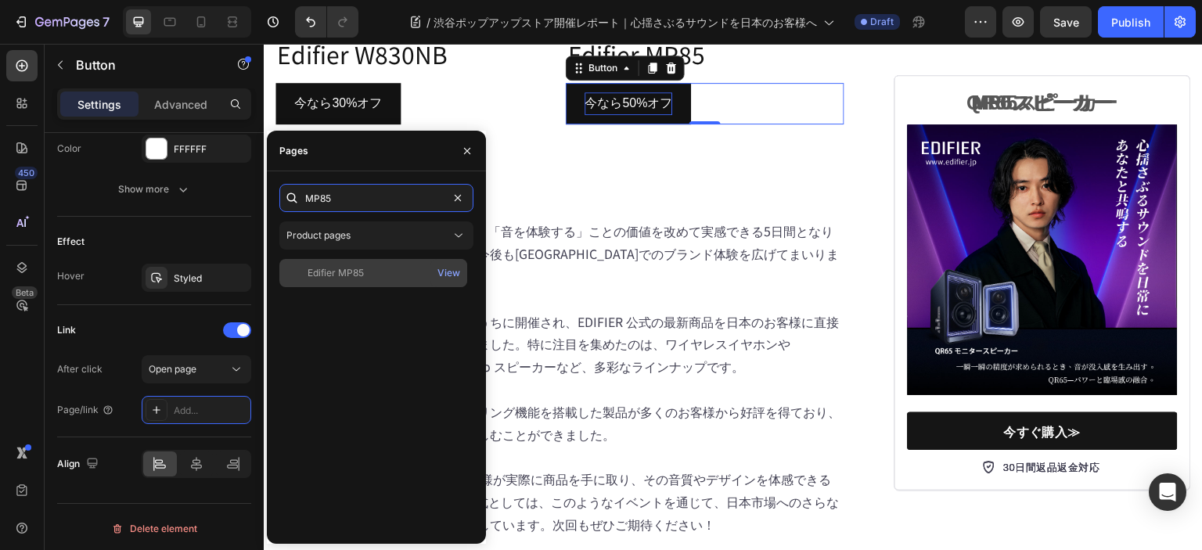
type input "MP85"
click at [381, 266] on div "Edifier MP85" at bounding box center [373, 273] width 175 height 14
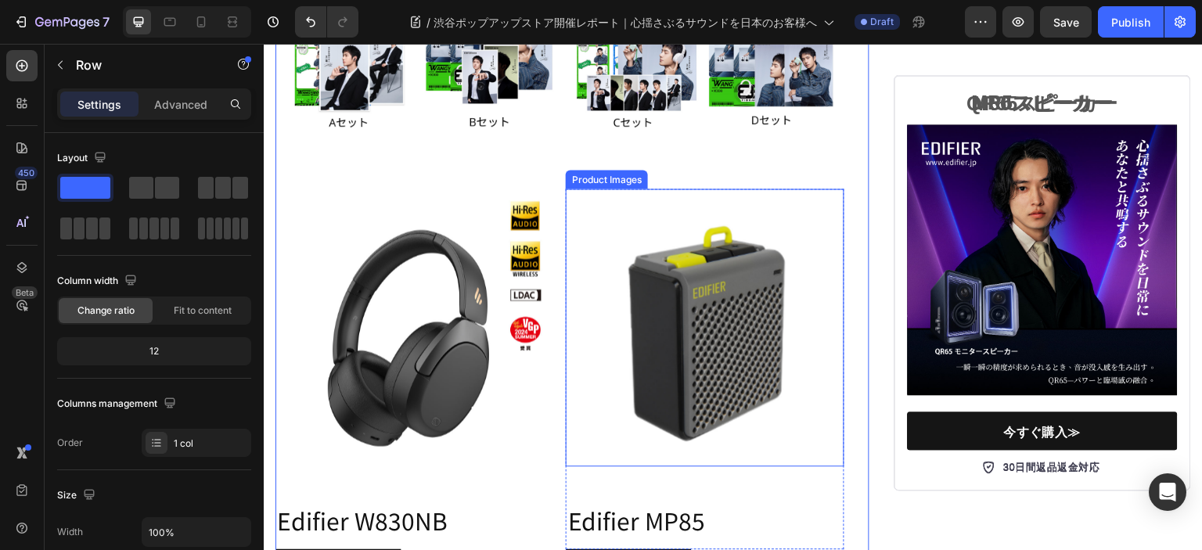
scroll to position [5945, 0]
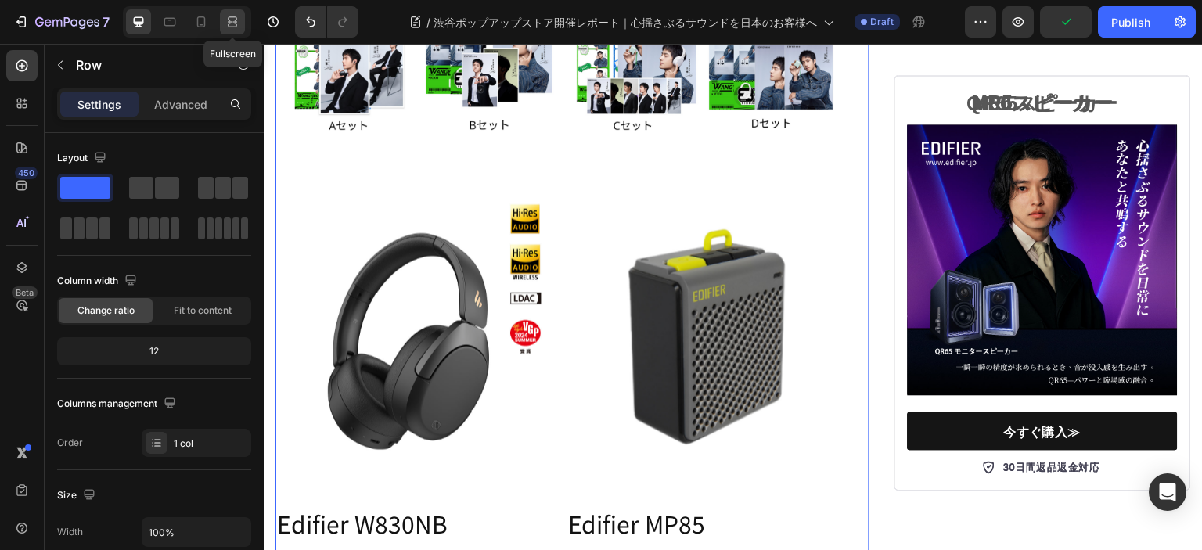
click at [230, 18] on icon at bounding box center [233, 22] width 16 height 16
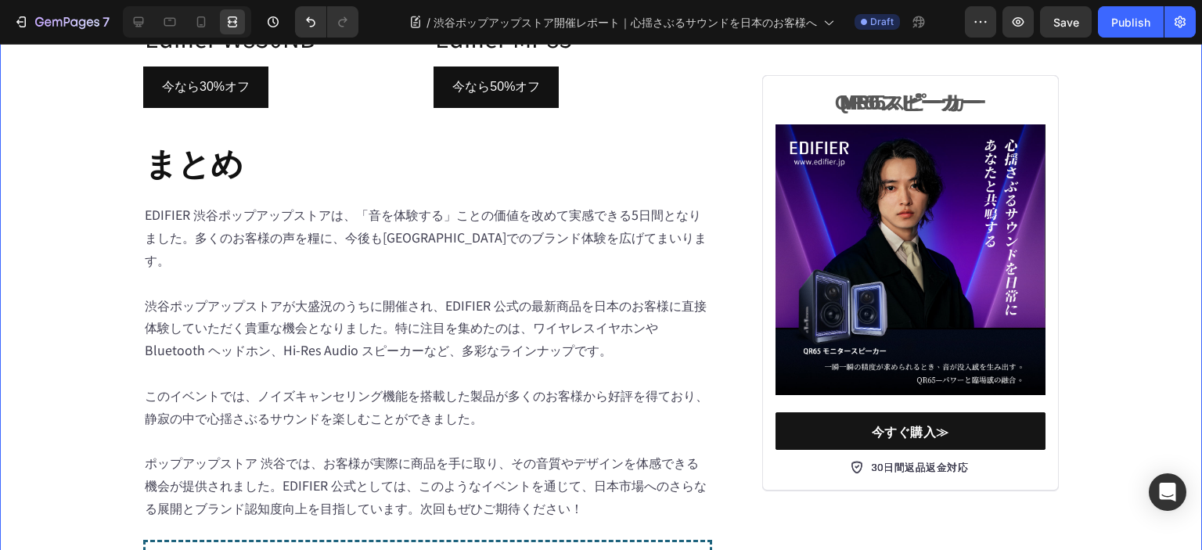
scroll to position [6441, 0]
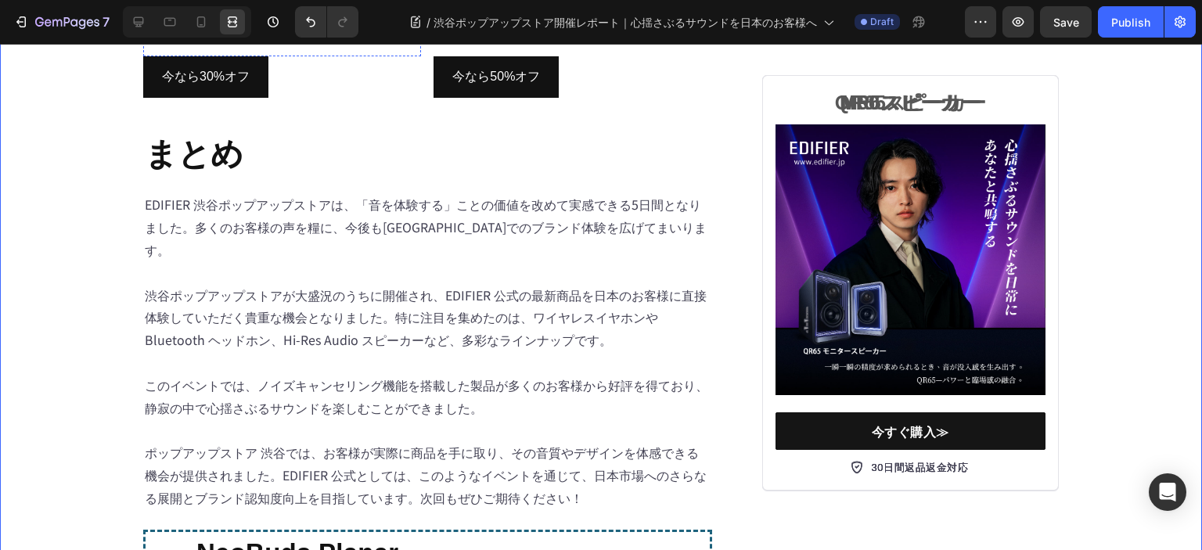
click at [286, 45] on h2 "Edifier W830NB" at bounding box center [282, 28] width 278 height 34
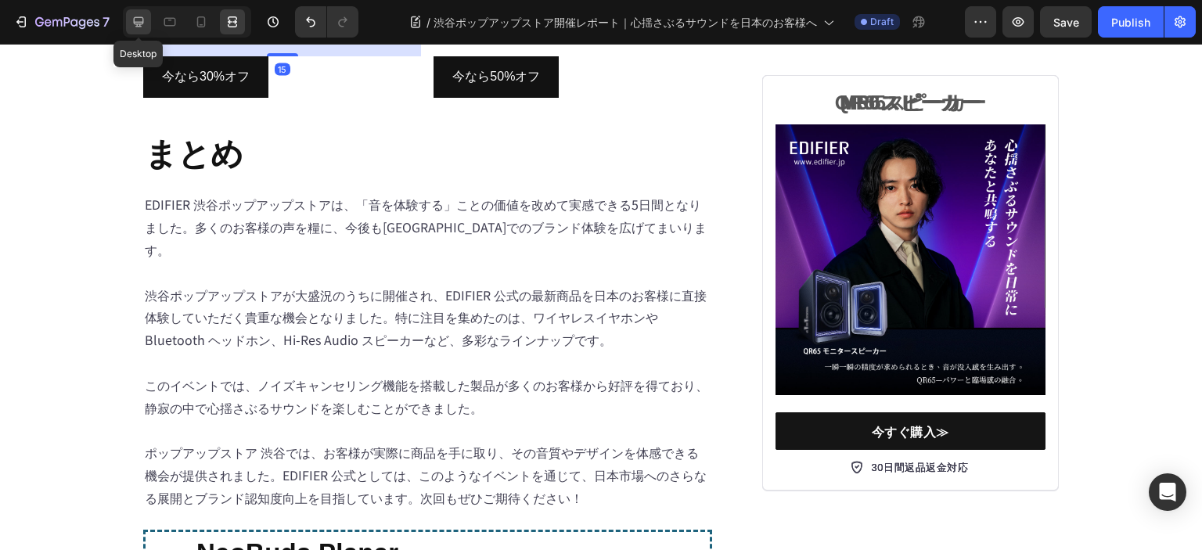
click at [128, 14] on div at bounding box center [138, 21] width 25 height 25
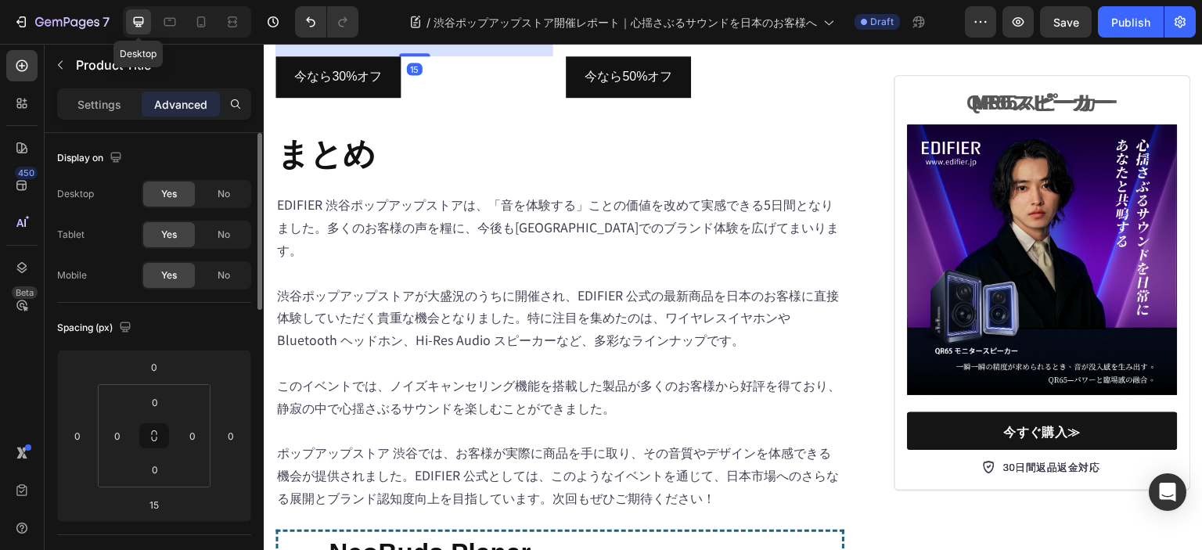
scroll to position [6411, 0]
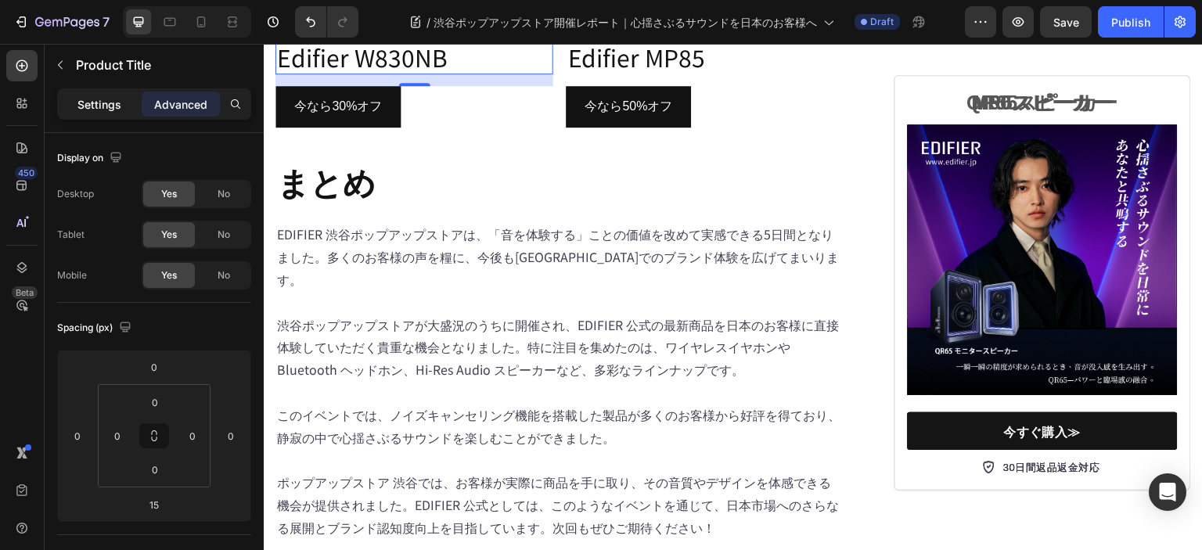
click at [108, 98] on p "Settings" at bounding box center [99, 104] width 44 height 16
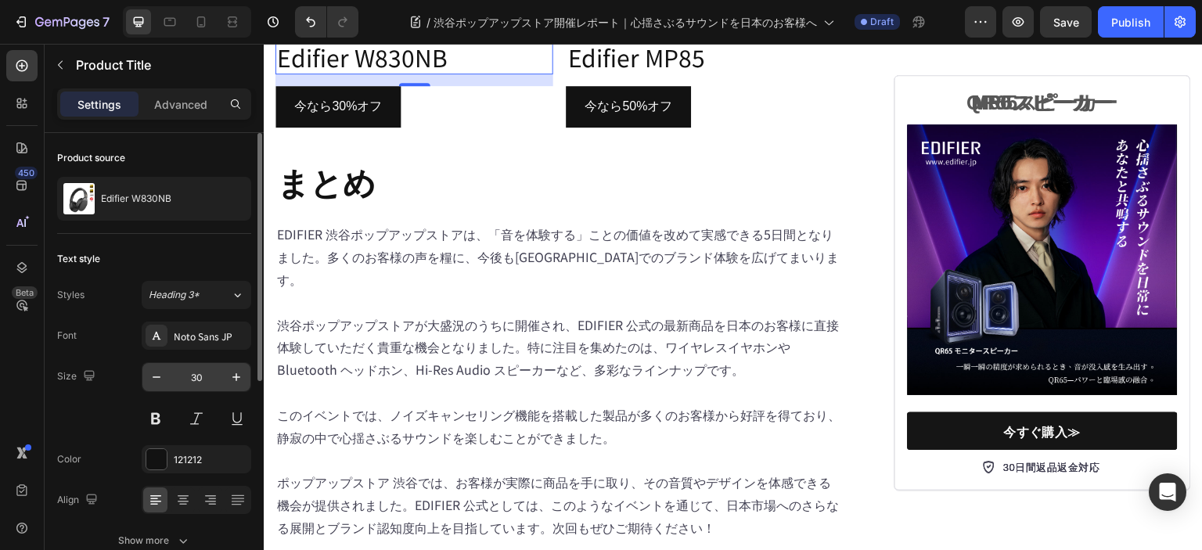
click at [196, 372] on input "30" at bounding box center [197, 377] width 52 height 28
type input "20"
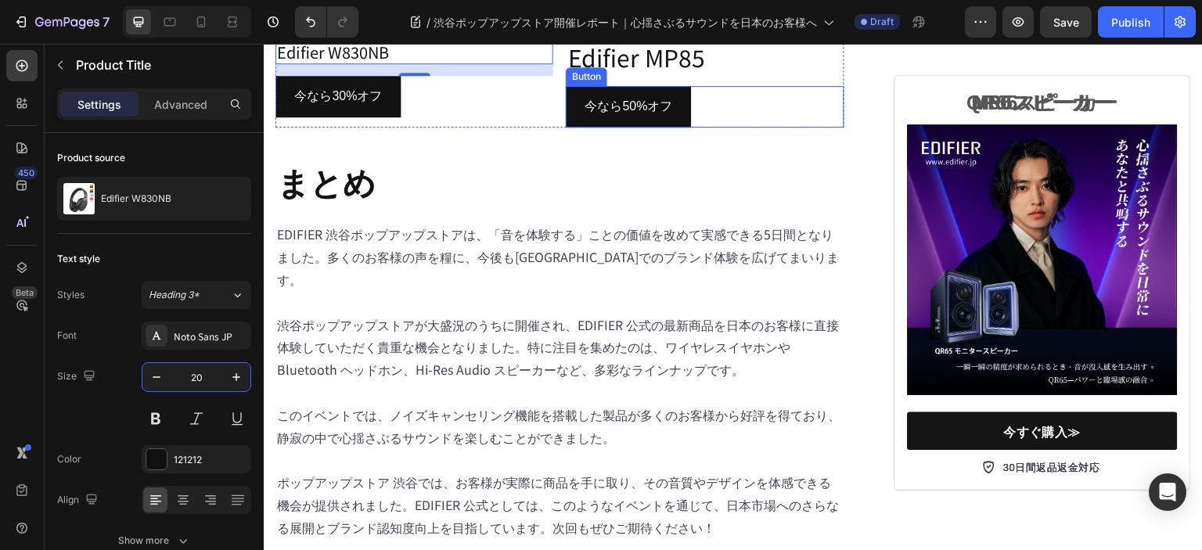
click at [666, 74] on h2 "Edifier MP85" at bounding box center [705, 58] width 278 height 34
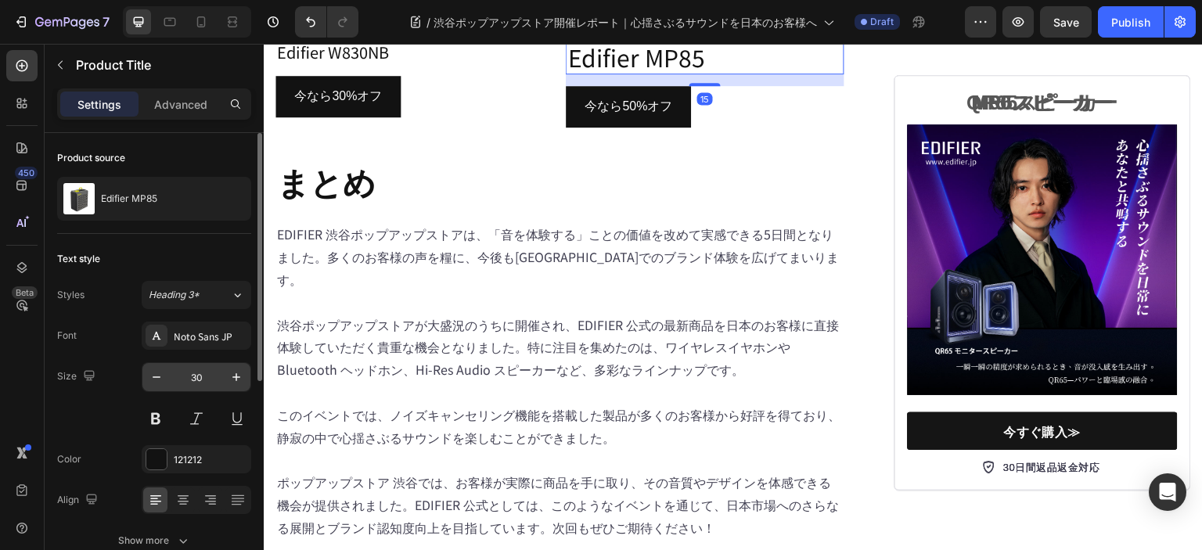
click at [197, 378] on input "30" at bounding box center [197, 377] width 52 height 28
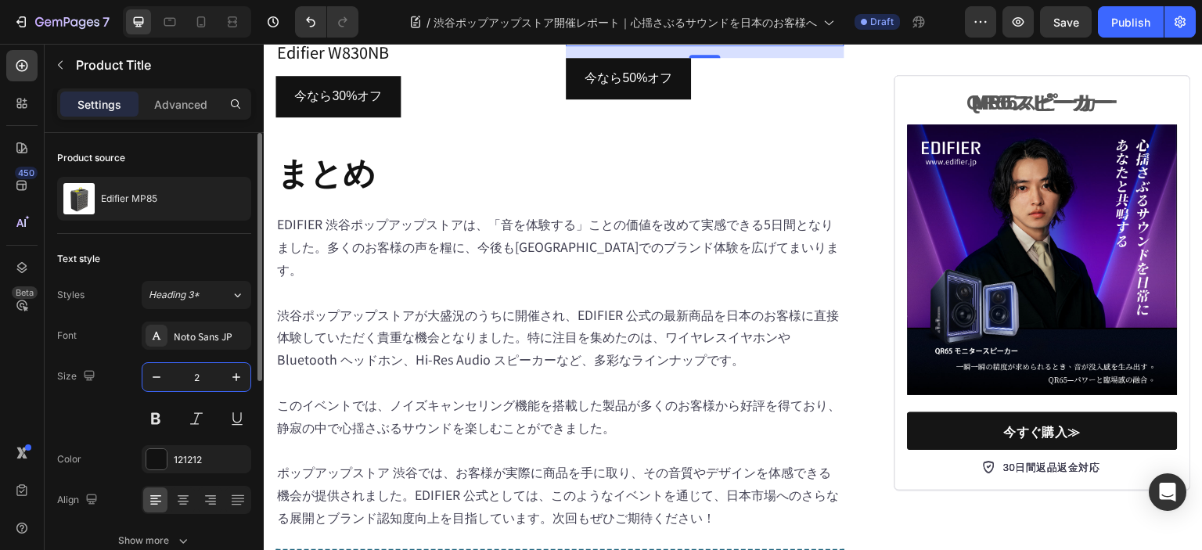
type input "20"
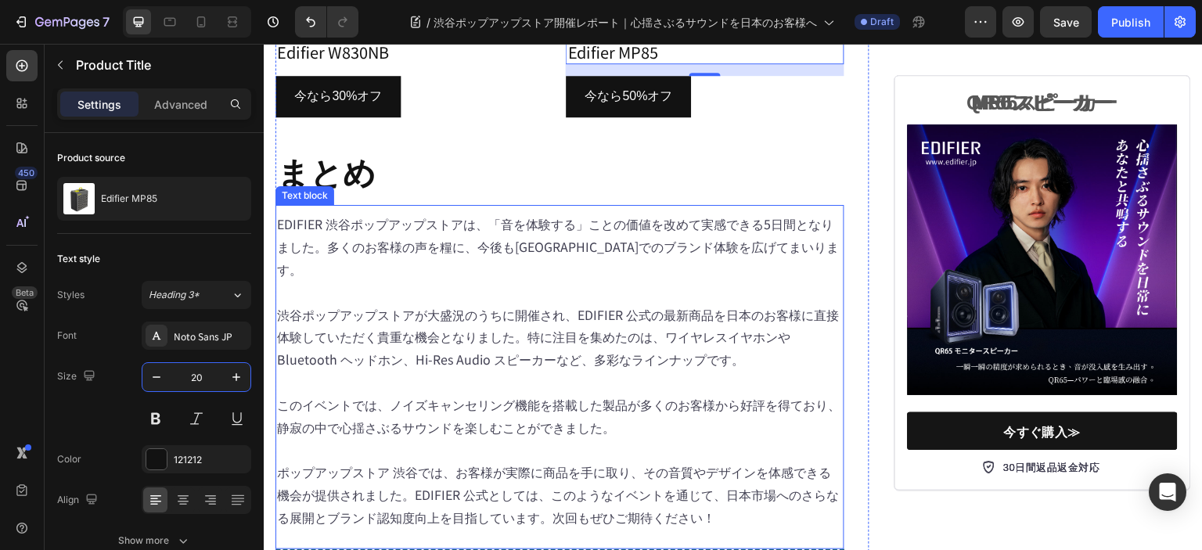
click at [616, 193] on h2 "まとめ" at bounding box center [559, 171] width 569 height 45
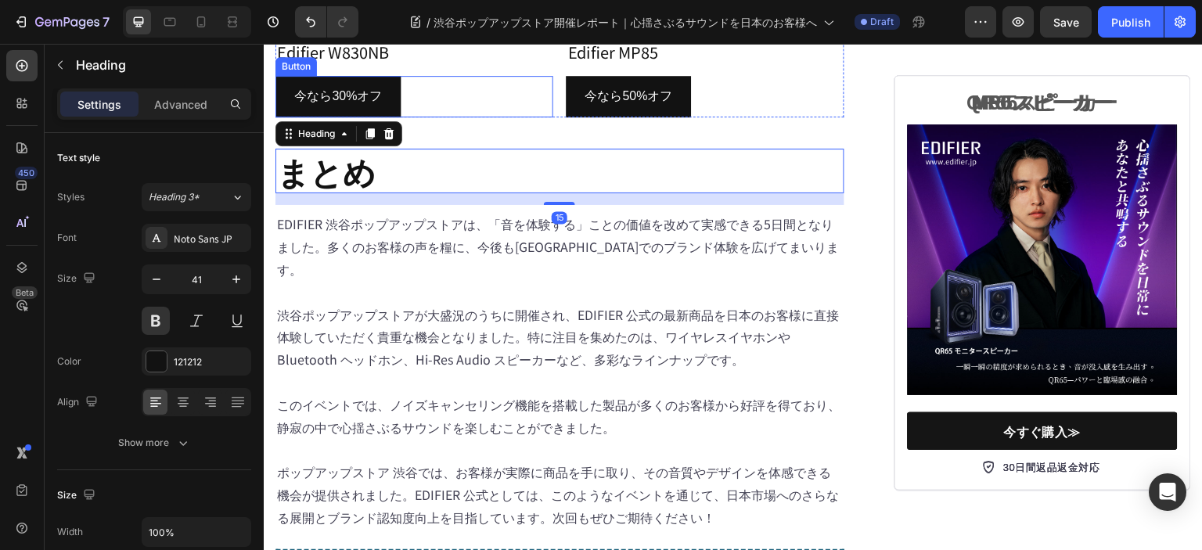
click at [413, 117] on div "今なら30%オフ Button" at bounding box center [414, 96] width 278 height 41
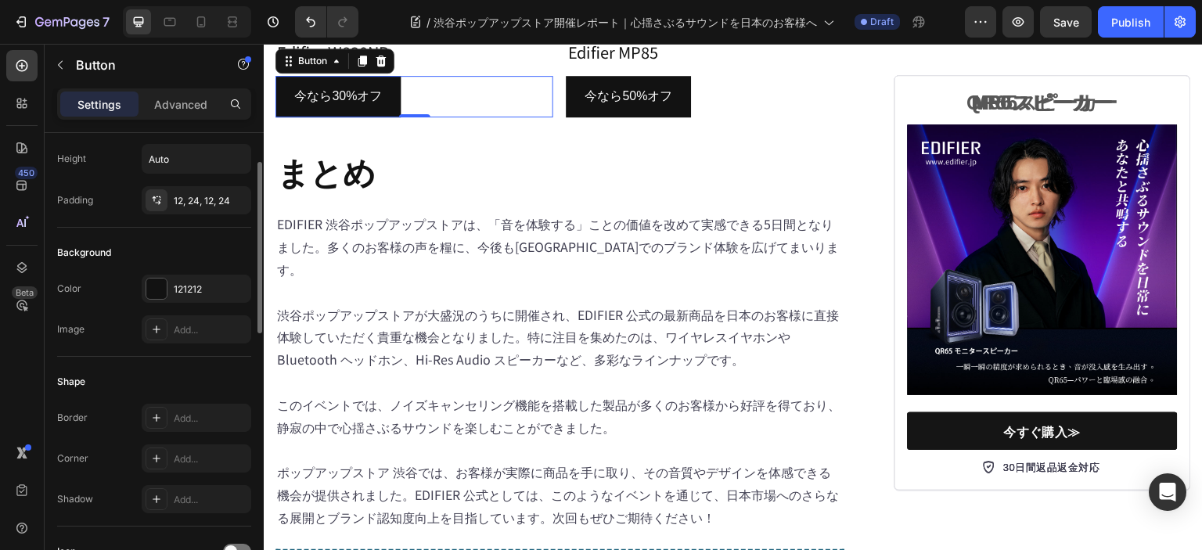
scroll to position [0, 0]
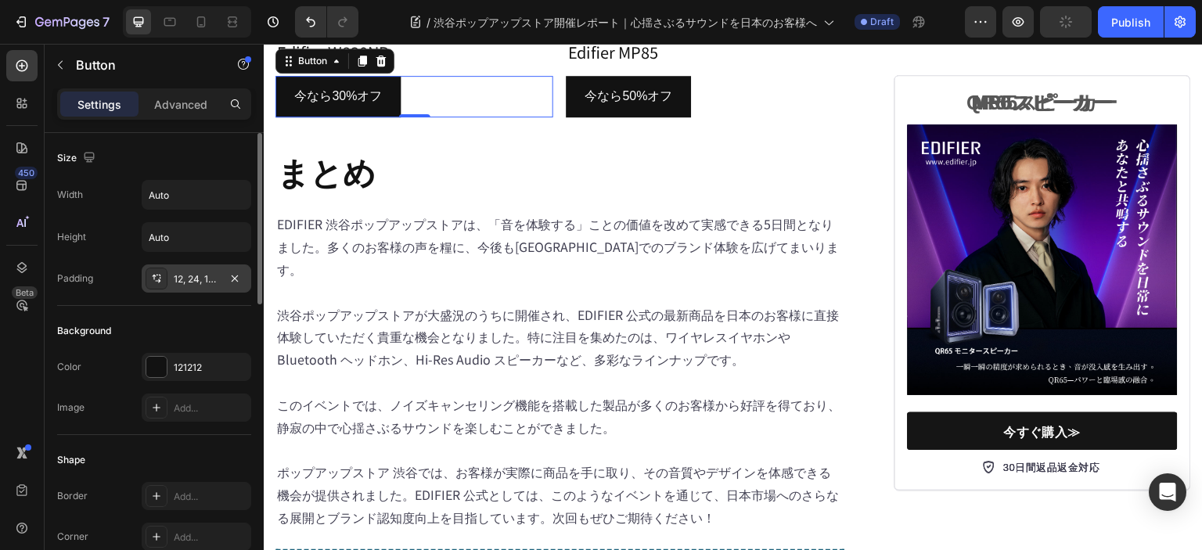
click at [157, 278] on icon at bounding box center [156, 278] width 13 height 13
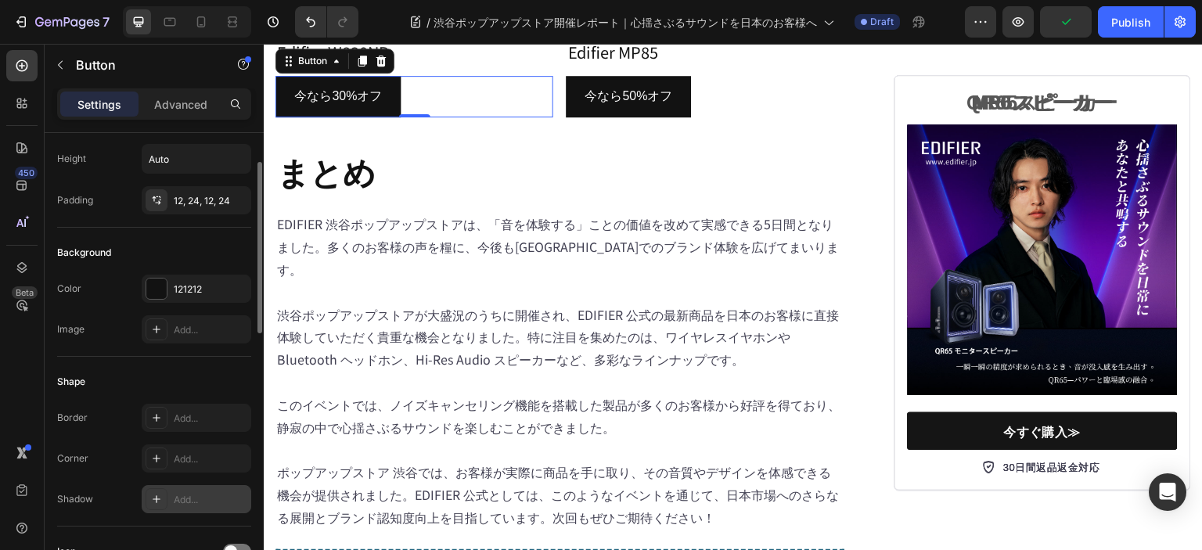
scroll to position [313, 0]
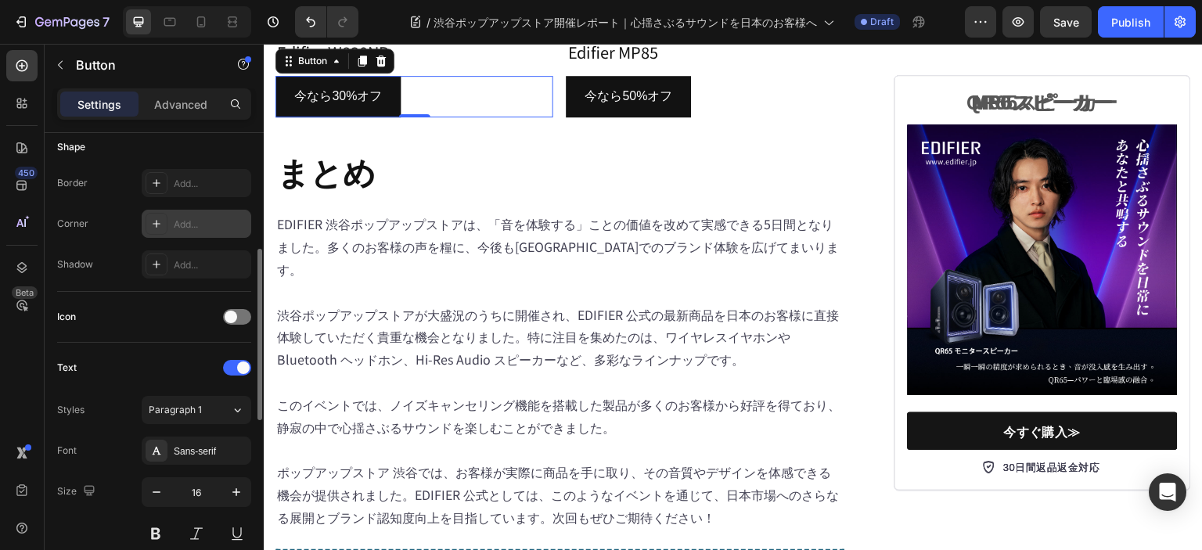
click at [189, 227] on div "Add..." at bounding box center [211, 224] width 74 height 14
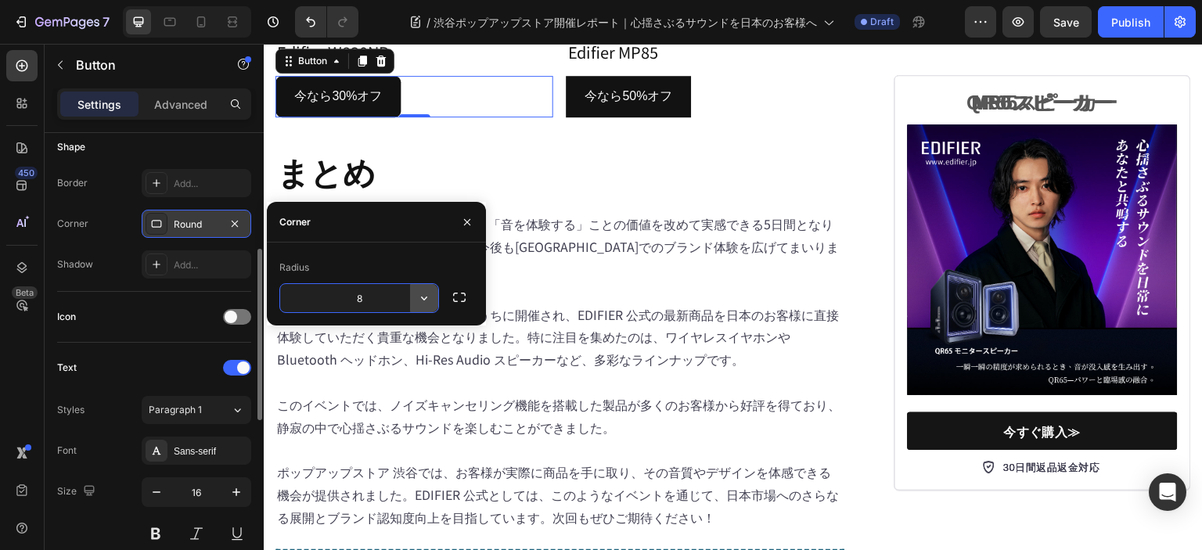
click at [415, 297] on button "button" at bounding box center [424, 298] width 28 height 28
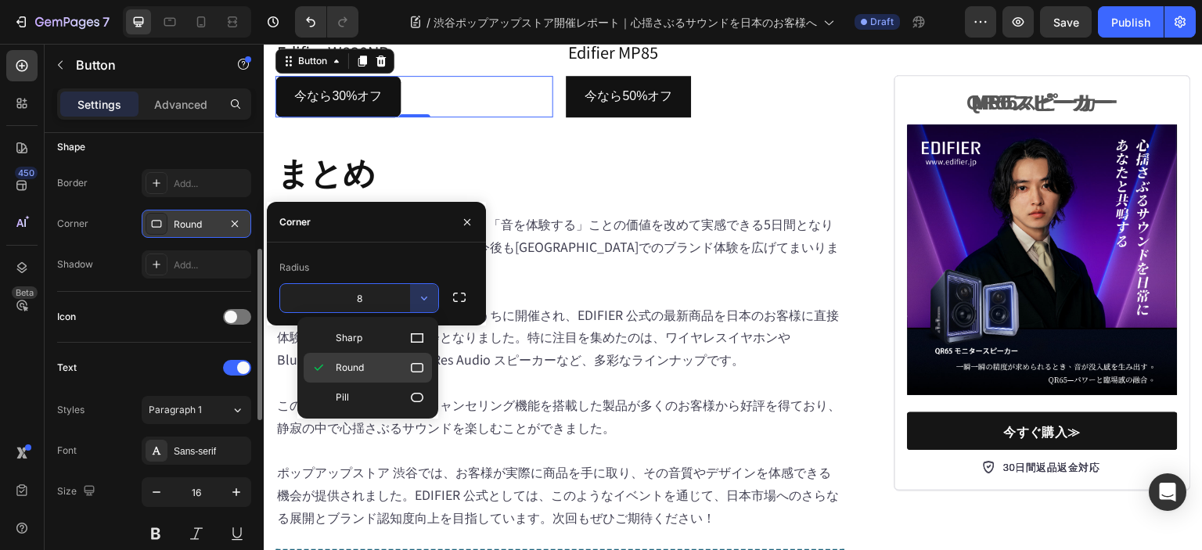
click at [368, 365] on p "Round" at bounding box center [380, 368] width 89 height 16
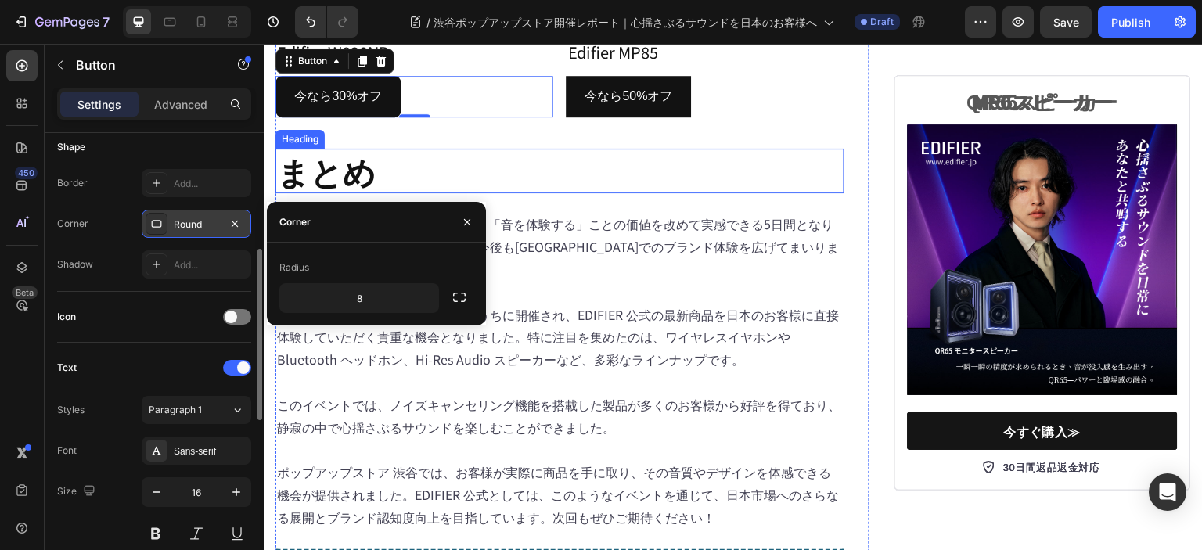
click at [581, 193] on h2 "まとめ" at bounding box center [559, 171] width 569 height 45
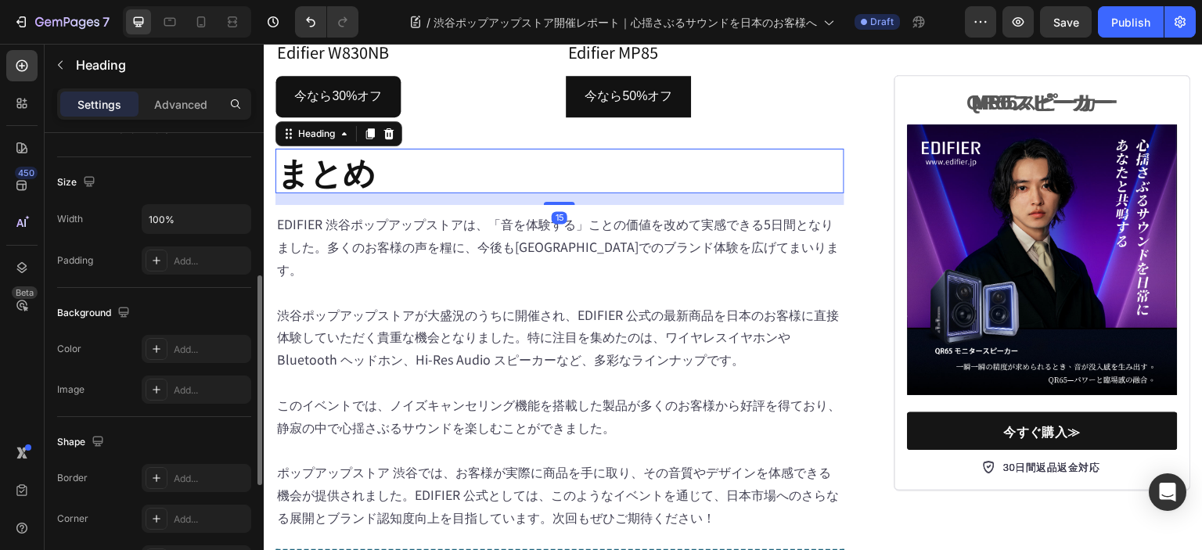
scroll to position [0, 0]
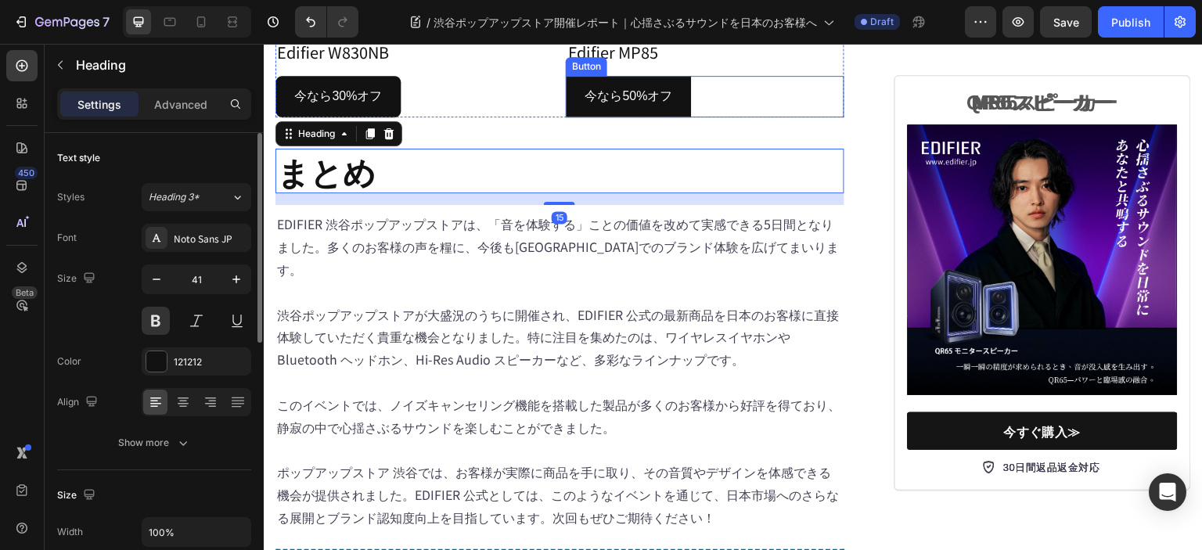
click at [687, 117] on div "今なら50%オフ Button" at bounding box center [705, 96] width 278 height 41
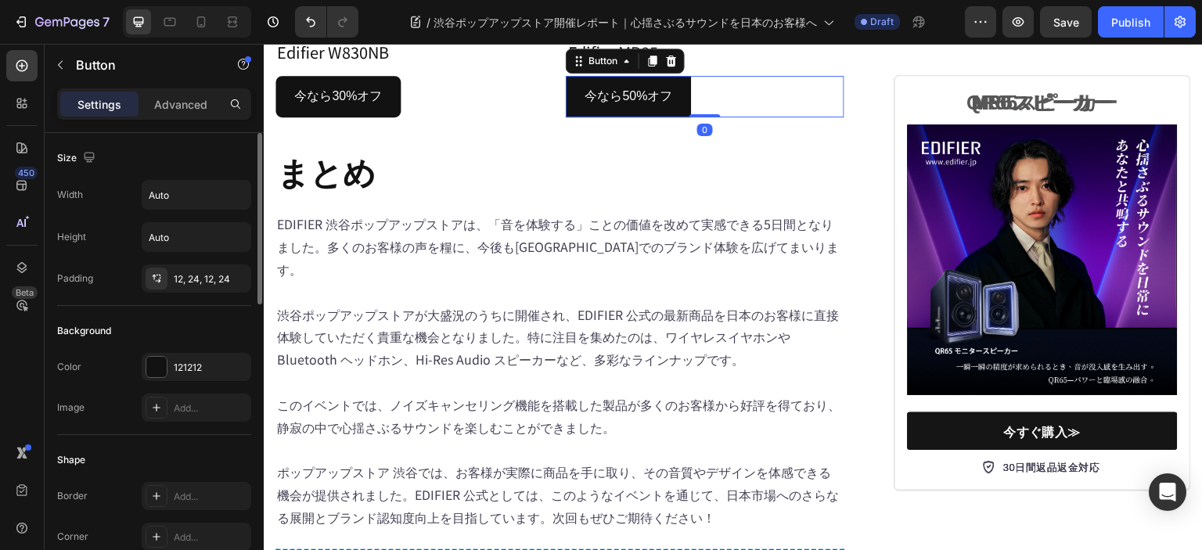
scroll to position [156, 0]
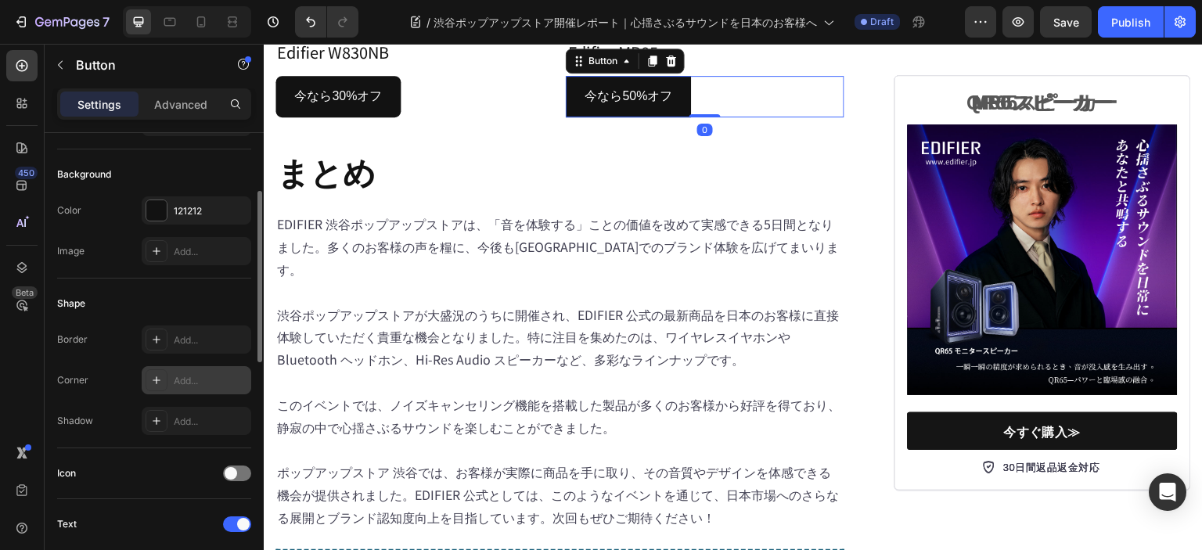
click at [177, 375] on div "Add..." at bounding box center [211, 381] width 74 height 14
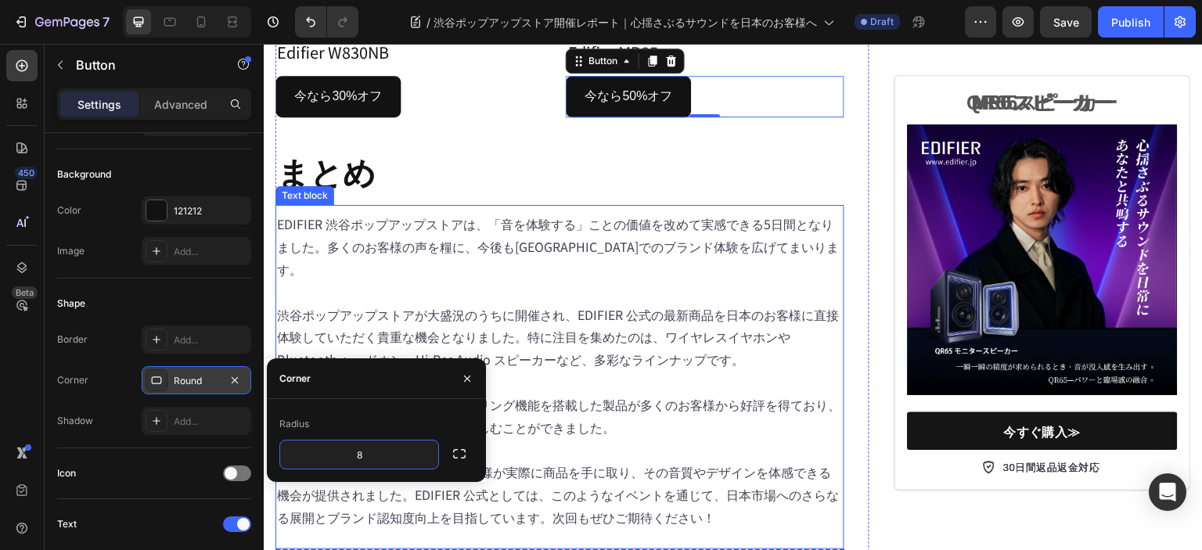
click at [605, 280] on p "EDIFIER 渋谷ポップアップストアは、「音を体験する」ことの価値を改めて実感できる5日間となりました。多くのお客様の声を糧に、今後も[GEOGRAPHIC…" at bounding box center [560, 246] width 566 height 67
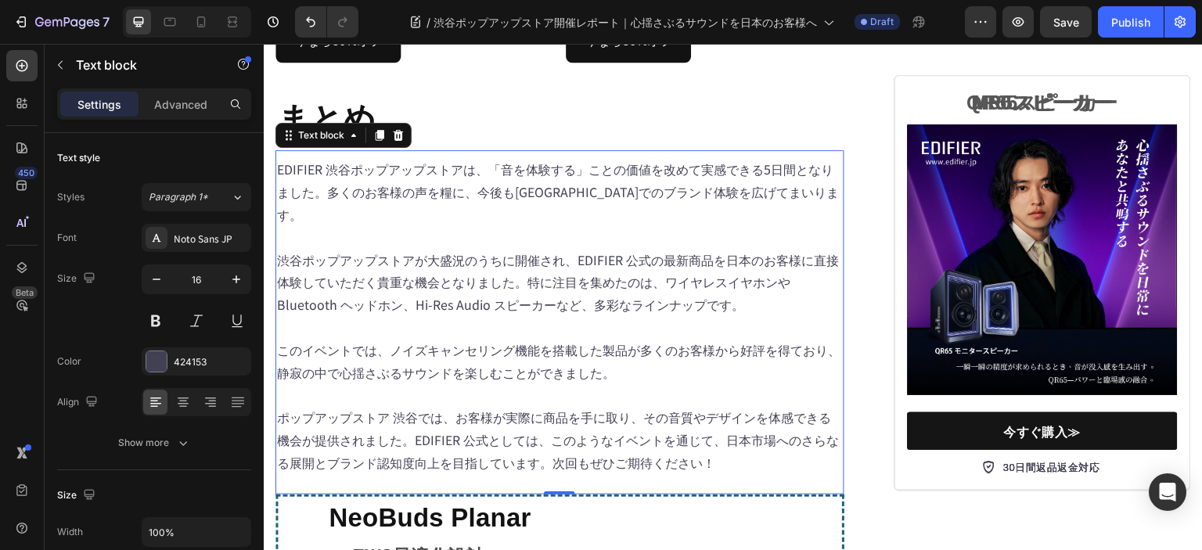
scroll to position [6489, 0]
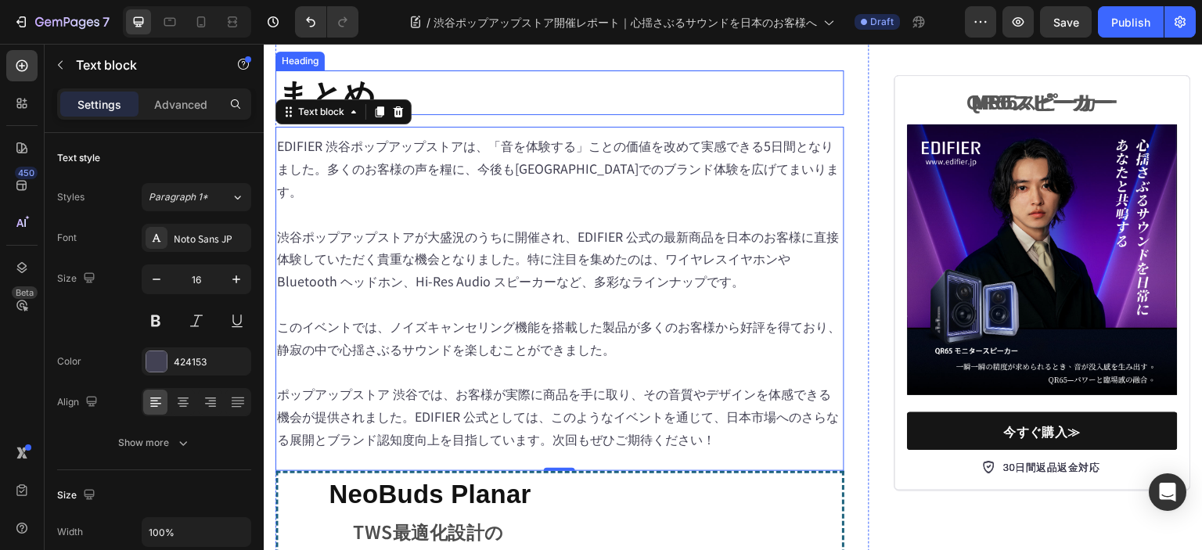
click at [749, 115] on h2 "まとめ" at bounding box center [559, 92] width 569 height 45
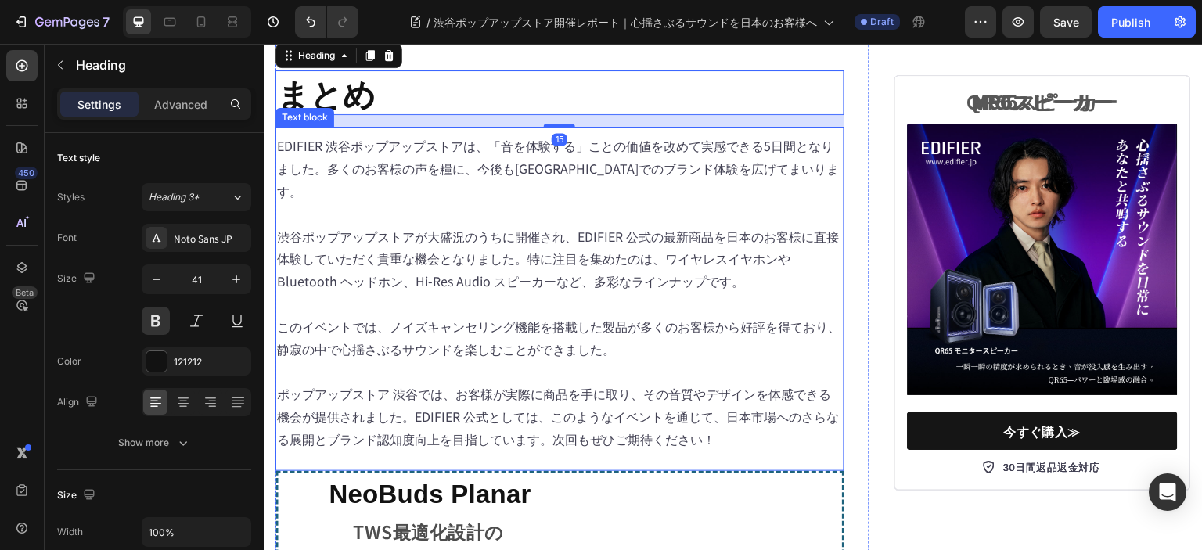
click at [605, 293] on p "渋谷ポップアップストアが大盛況のうちに開催され、EDIFIER 公式の最新商品を日本のお客様に直接体験していただく貴重な機会となりました。特に注目を集めたのは…" at bounding box center [560, 258] width 566 height 67
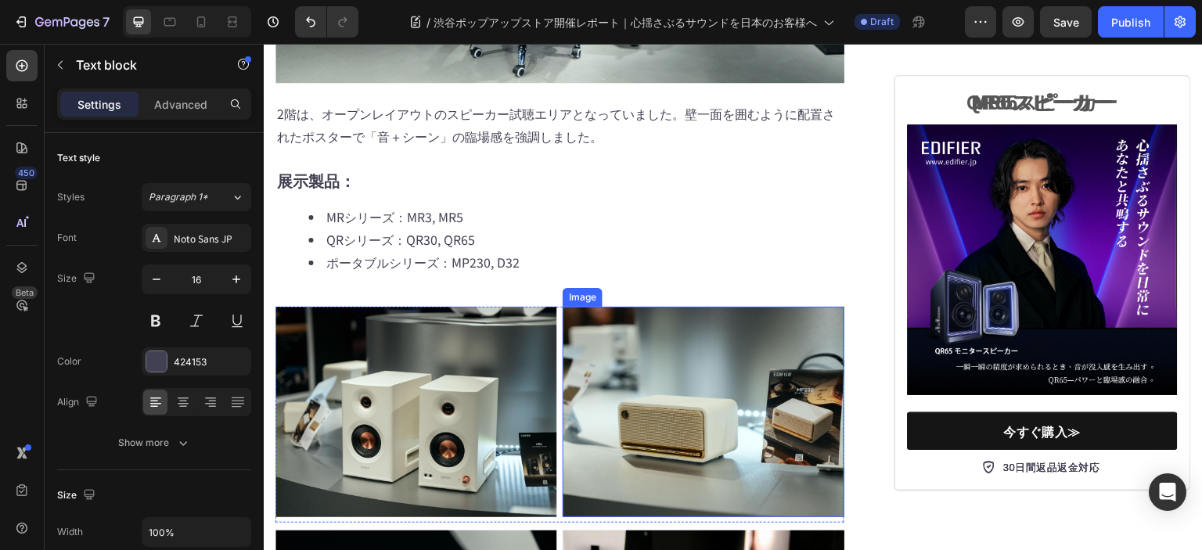
scroll to position [2656, 0]
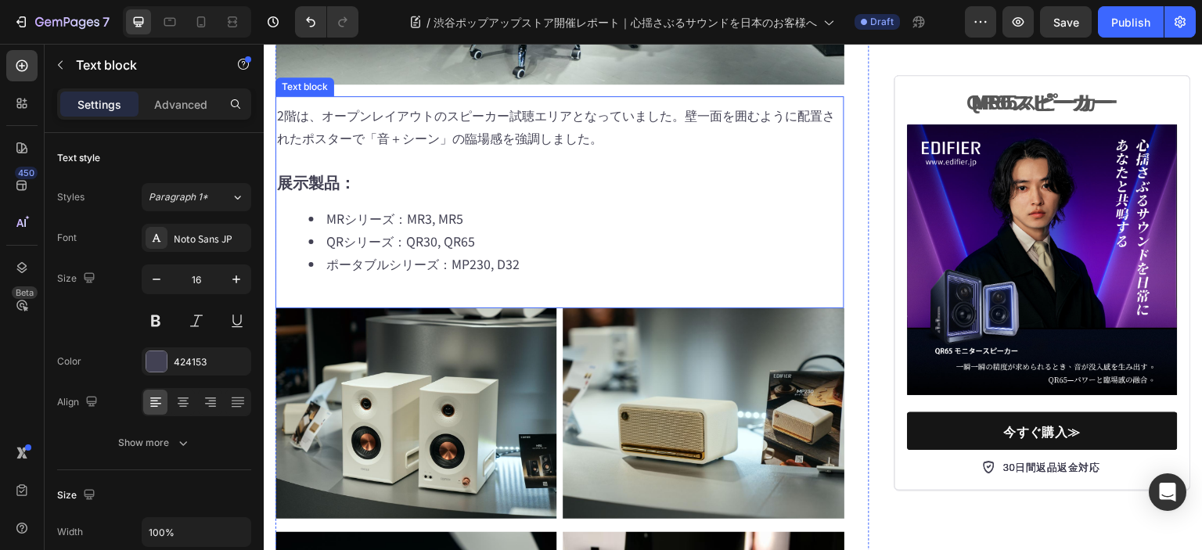
click at [508, 149] on p "2階は、オープンレイアウトのスピーカー試聴エリアとなっていました。壁一面を囲むように配置されたポスターで「音＋シーン」の臨場感を強調しました。" at bounding box center [560, 126] width 566 height 45
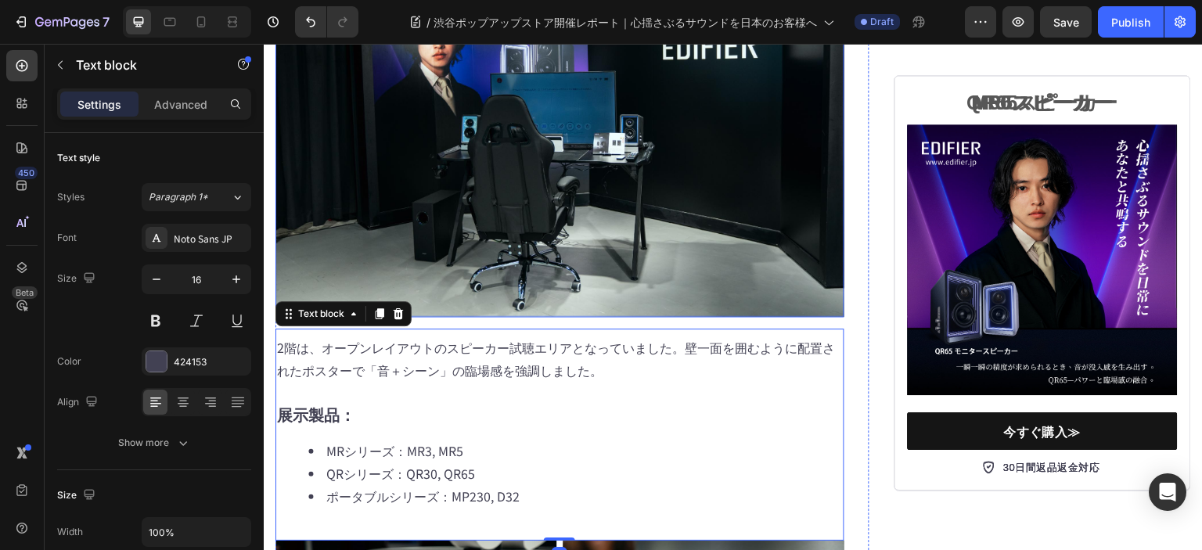
scroll to position [2422, 0]
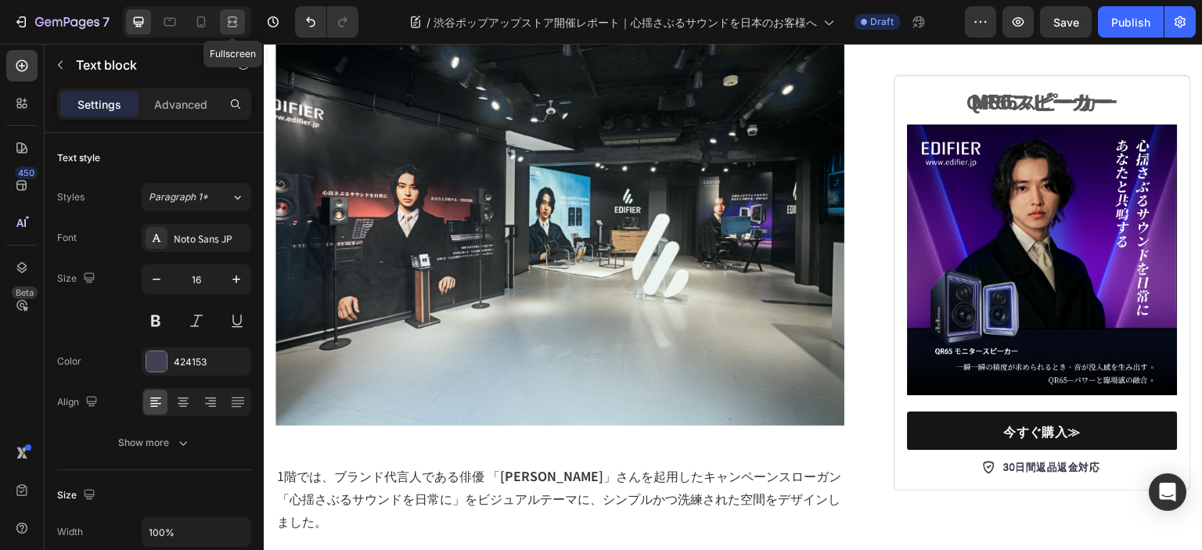
click at [228, 23] on icon at bounding box center [233, 22] width 16 height 16
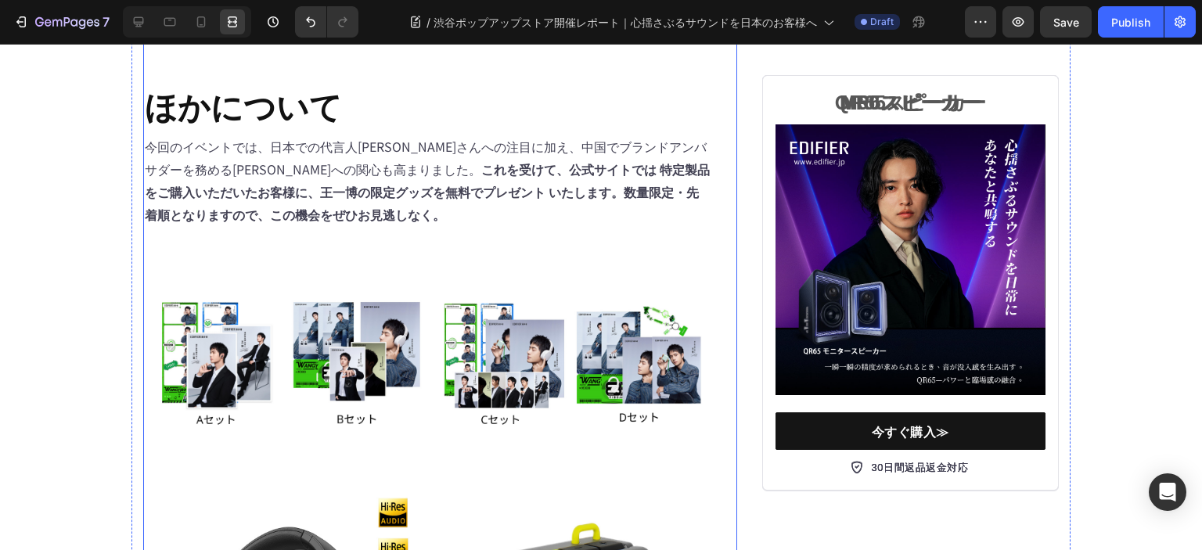
scroll to position [5719, 0]
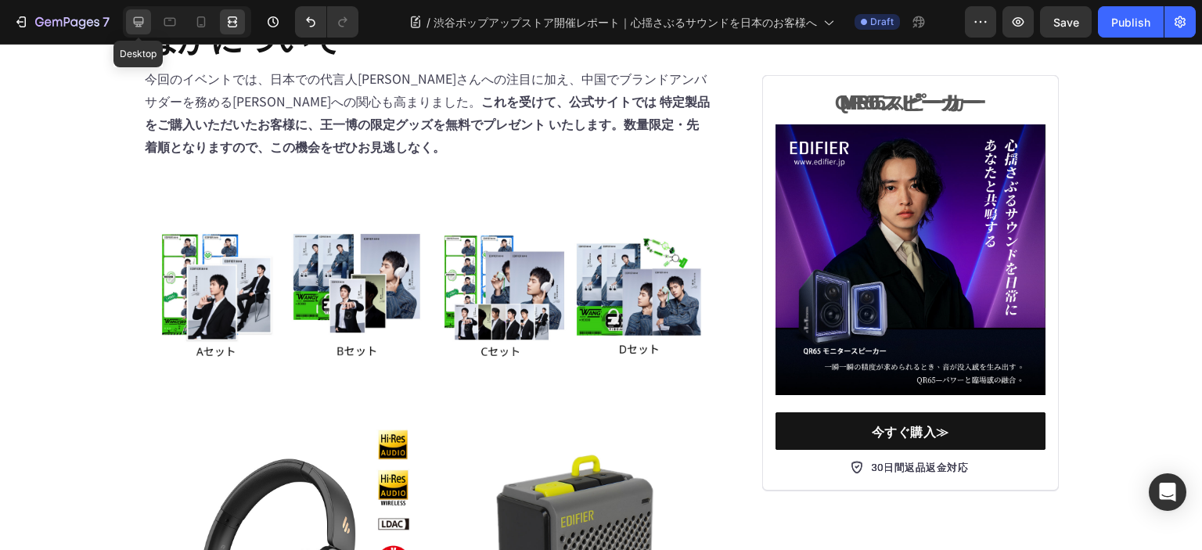
click at [142, 27] on icon at bounding box center [139, 22] width 16 height 16
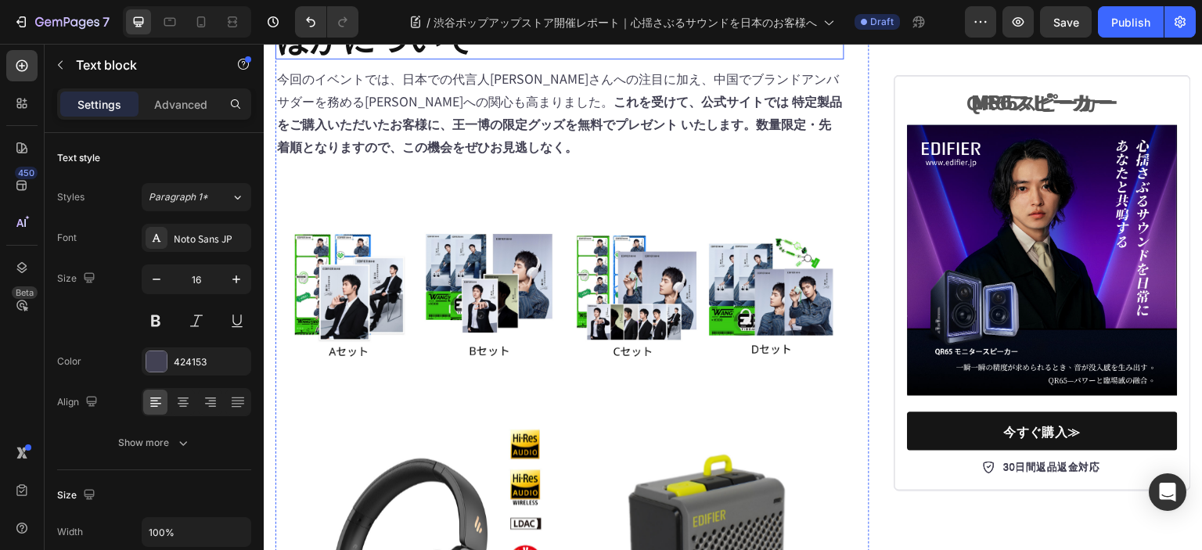
scroll to position [5692, 0]
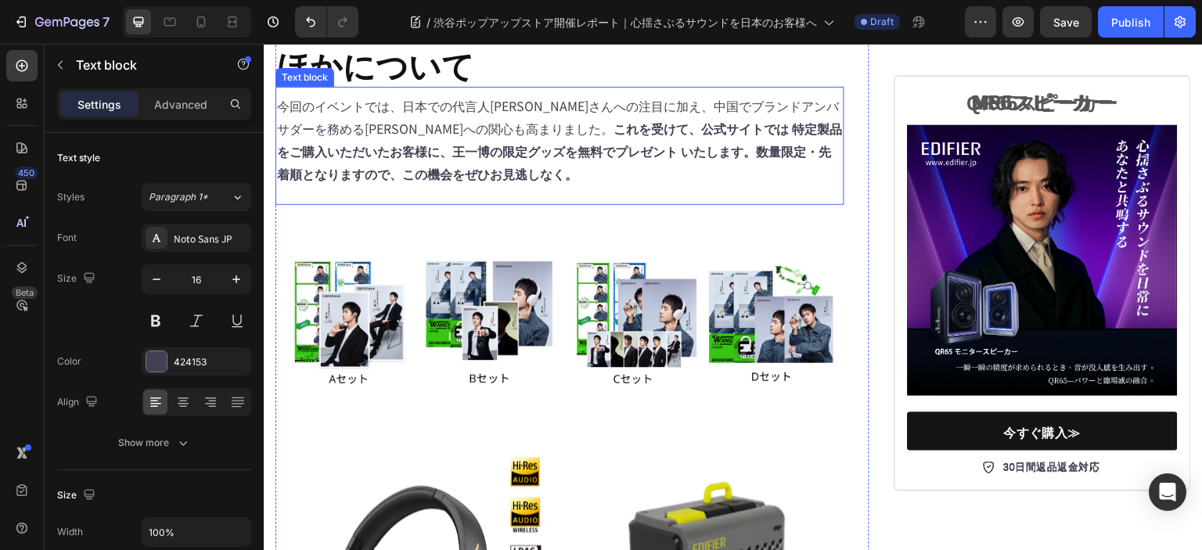
click at [314, 185] on p "今回のイベントでは、日本での代言人[PERSON_NAME]さんへの注目に加え、中国でブランドアンバサダーを務める[PERSON_NAME]への関心も高まりま…" at bounding box center [560, 140] width 566 height 90
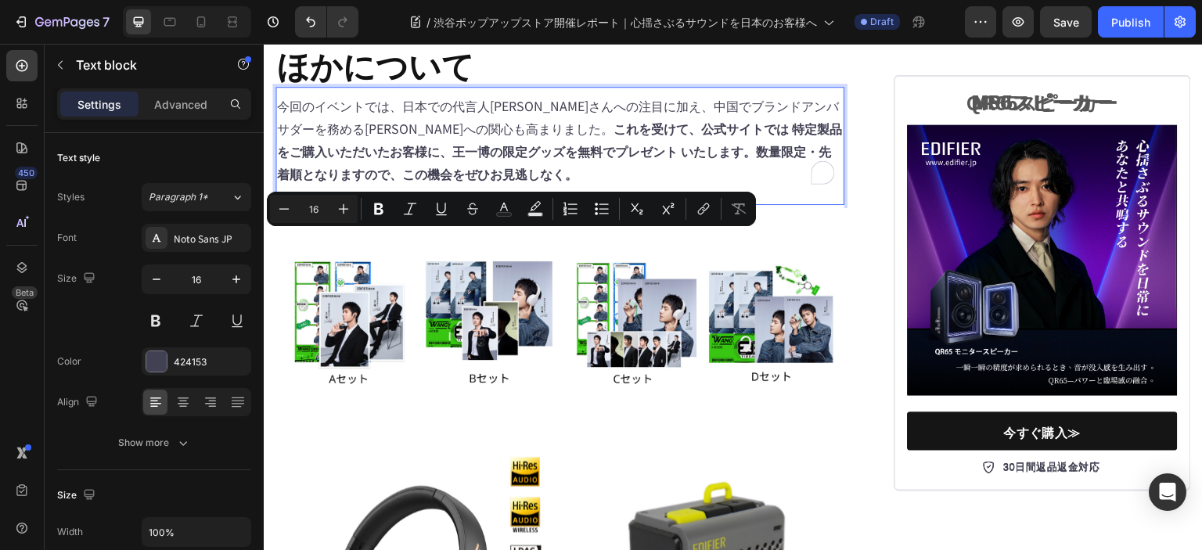
click at [489, 183] on strong "これを受けて、公式サイトでは 特定製品をご購入いただいたお客様に、王一博の限定グッズを無料でプレゼント いたします。数量限定・先着順となりますので、この機会を…" at bounding box center [559, 151] width 565 height 64
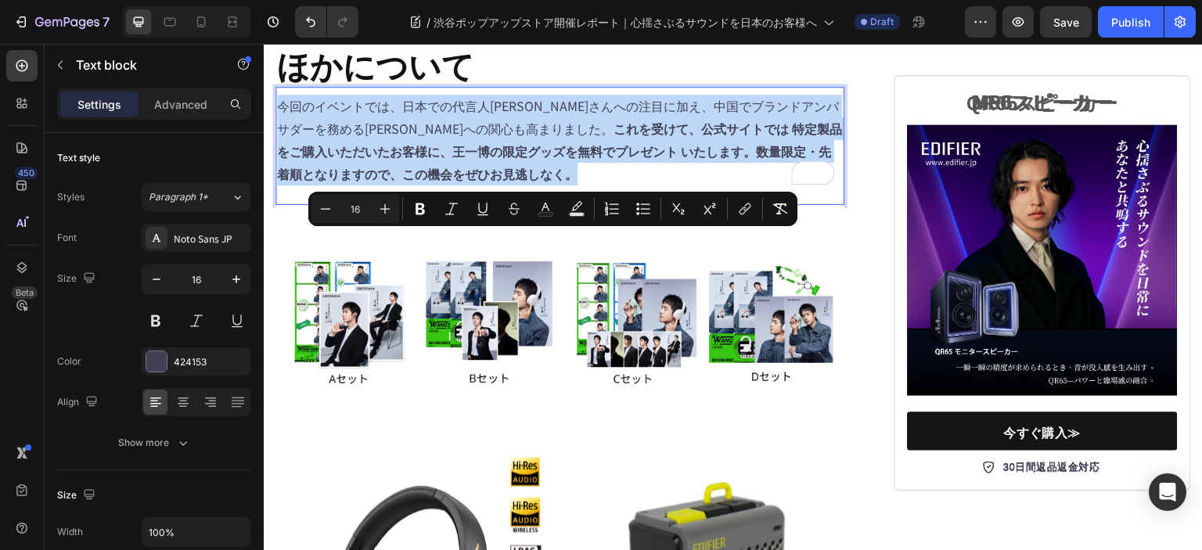
drag, startPoint x: 528, startPoint y: 314, endPoint x: 282, endPoint y: 234, distance: 259.0
click at [282, 185] on p "今回のイベントでは、日本での代言人[PERSON_NAME]さんへの注目に加え、中国でブランドアンバサダーを務める[PERSON_NAME]への関心も高まりま…" at bounding box center [560, 140] width 566 height 90
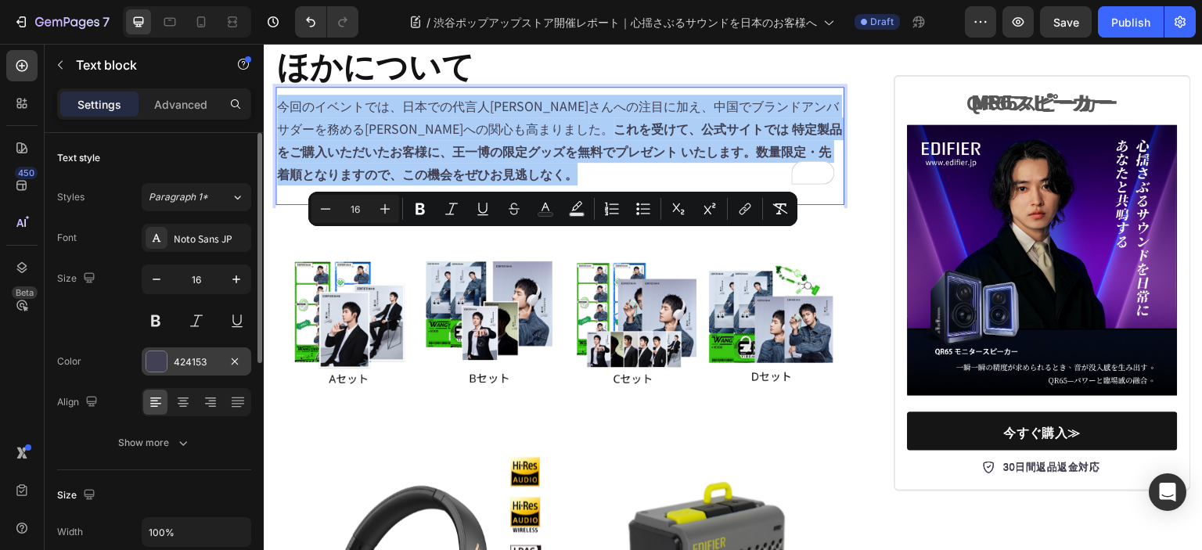
click at [151, 361] on div at bounding box center [156, 361] width 20 height 20
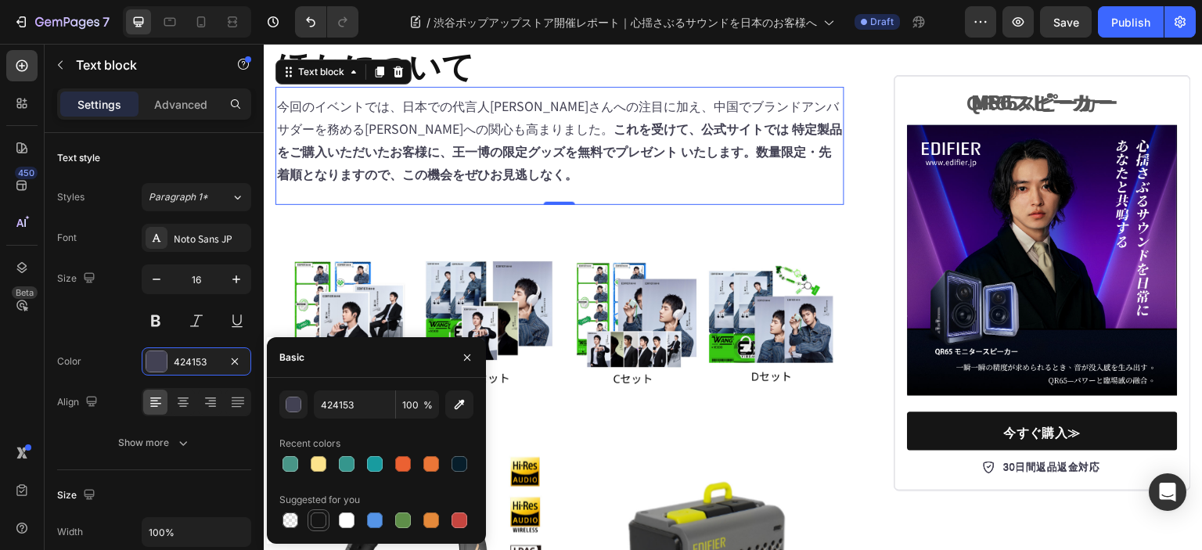
click at [317, 515] on div at bounding box center [319, 520] width 16 height 16
type input "151515"
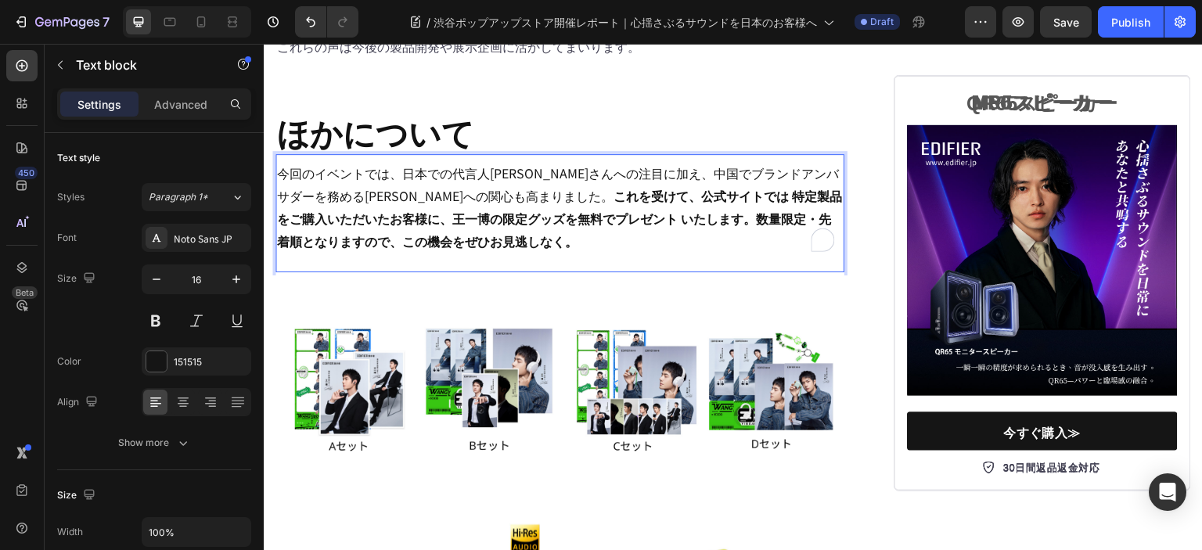
scroll to position [5535, 0]
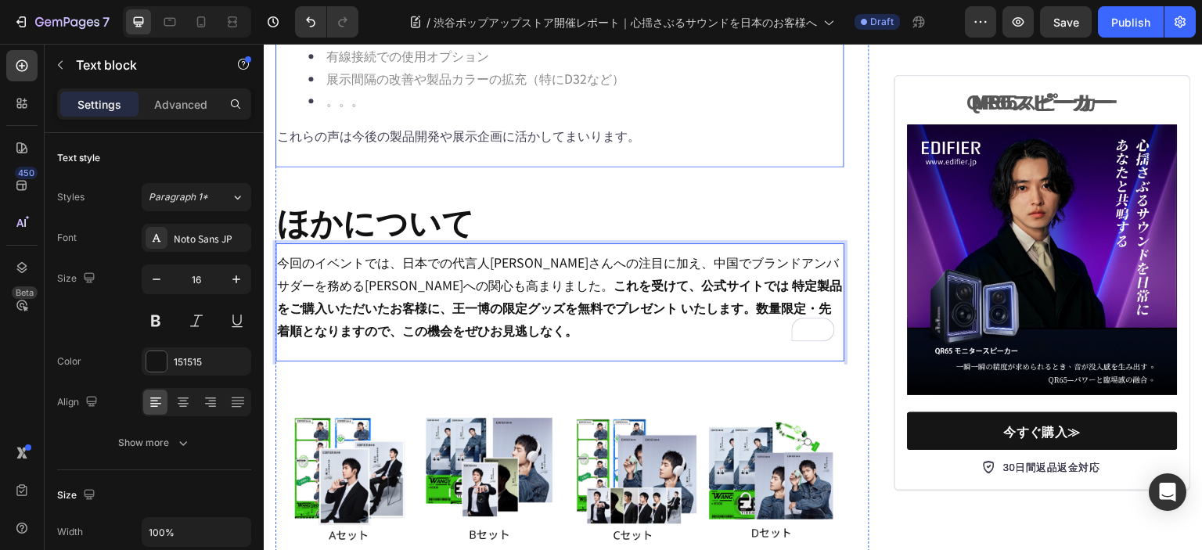
click at [537, 147] on p "これらの声は今後の製品開発や展示企画に活かしてまいります。" at bounding box center [560, 135] width 566 height 23
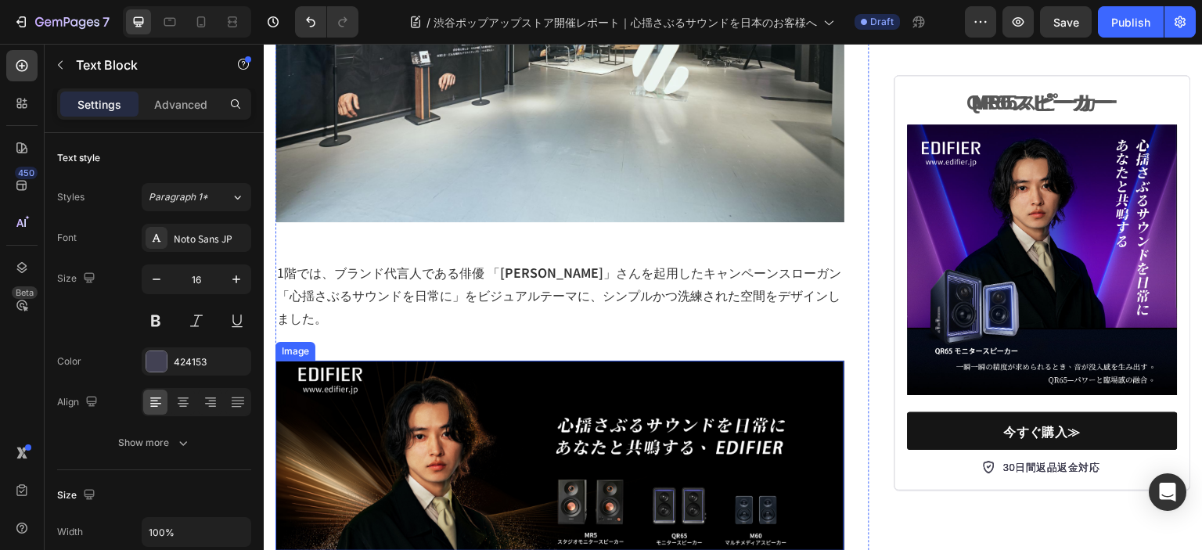
scroll to position [1624, 0]
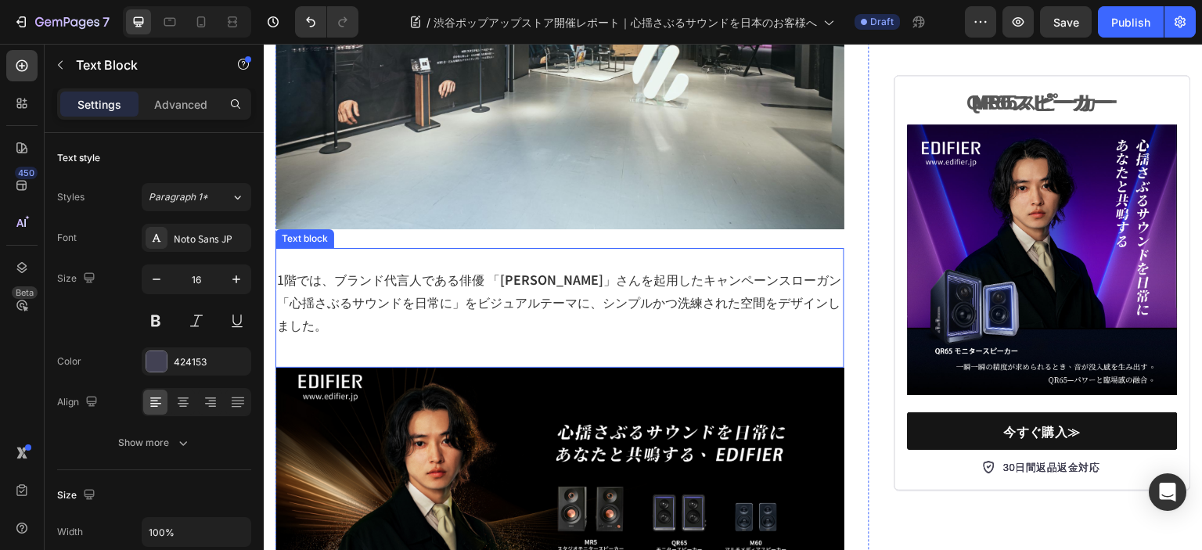
click at [438, 270] on span "1階では、ブランド代言人である俳優 「 [PERSON_NAME] 」さんを起用したキャンペーンスローガン「心揺さぶるサウンドを日常に」をビジュアルテーマに、…" at bounding box center [559, 302] width 564 height 64
click at [539, 270] on span "1階では、ブランド代言人である俳優 「 山崎賢人 」さんを起用したキャンペーンスローガン「心揺さぶるサウンドを日常に」をビジュアルテーマに、シンプルかつ洗練さ…" at bounding box center [559, 302] width 564 height 64
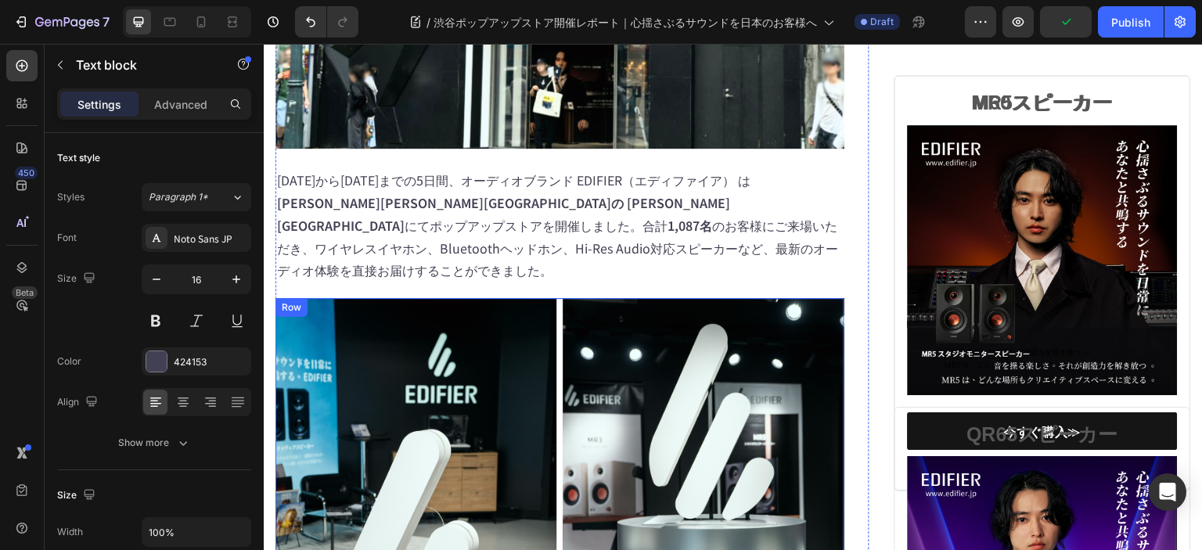
scroll to position [529, 0]
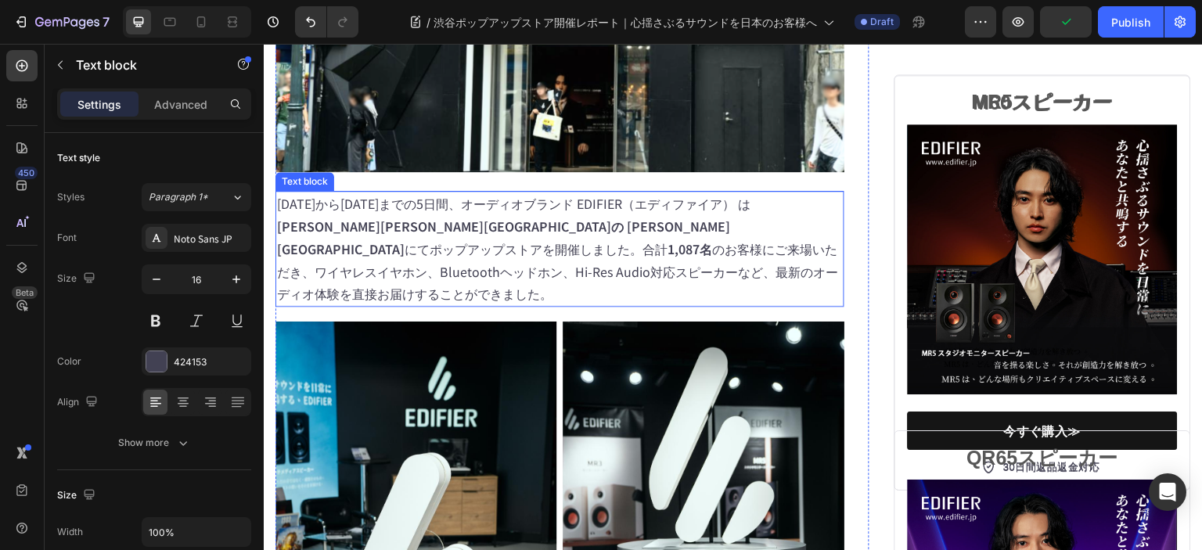
click at [520, 244] on span "2025年7月16日から20日までの5日間、オーディオブランド EDIFIER（エディファイア） は 東京都渋谷区道玄坂の 渋谷ZEROBASE にてポップア…" at bounding box center [557, 248] width 561 height 109
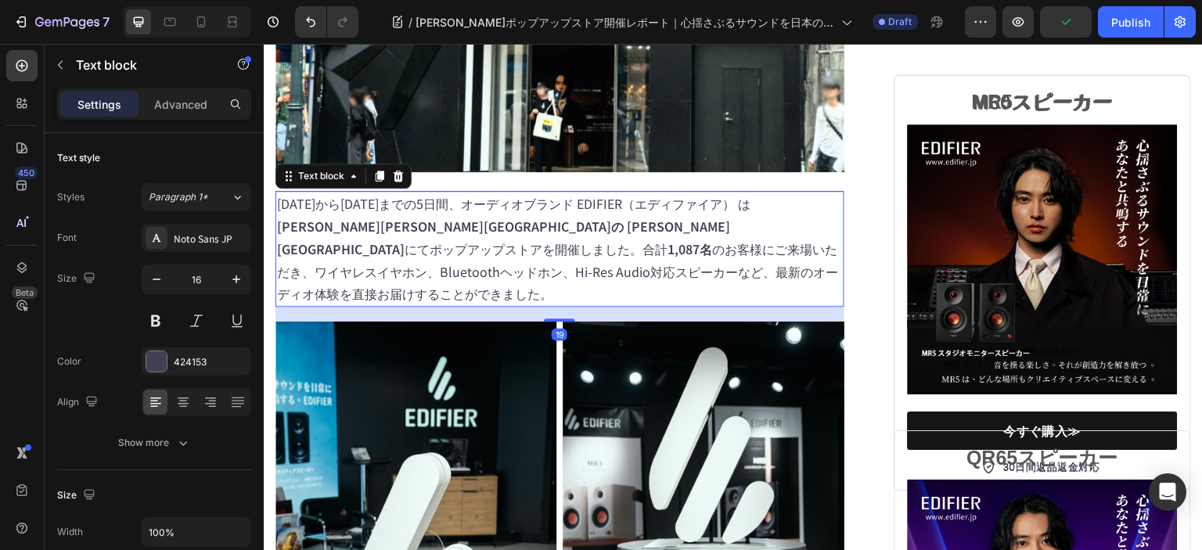
click at [520, 244] on span "2025年7月16日から20日までの5日間、オーディオブランド EDIFIER（エディファイア） は 東京都渋谷区道玄坂の 渋谷ZEROBASE にてポップア…" at bounding box center [557, 248] width 561 height 109
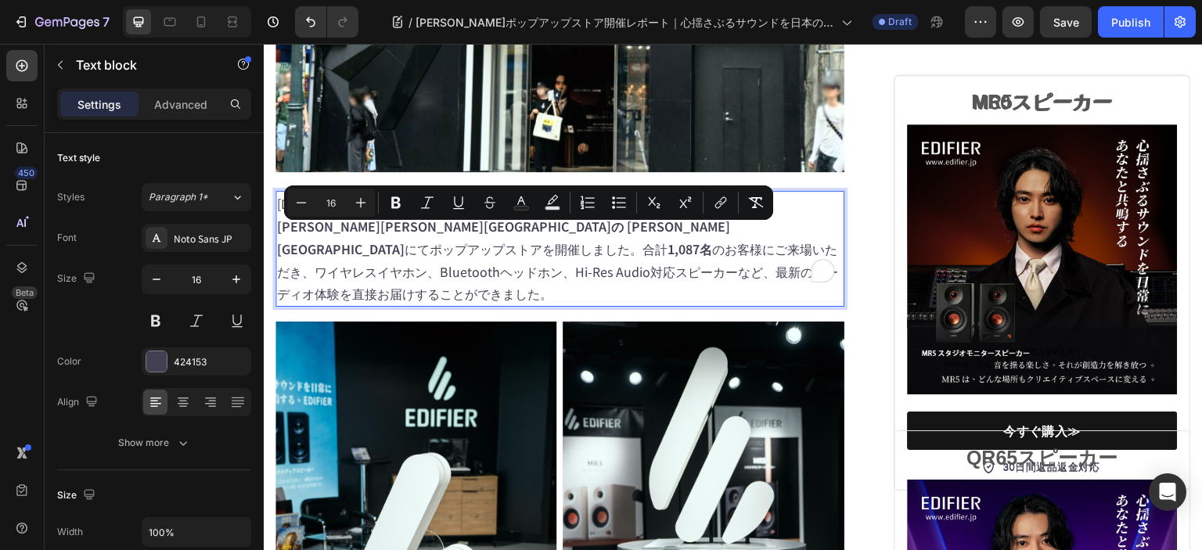
click at [602, 255] on span "2025年7月16日から20日までの5日間、オーディオブランド EDIFIER（エディファイア） は 東京都渋谷区道玄坂の 渋谷ZEROBASE にてポップア…" at bounding box center [557, 248] width 561 height 109
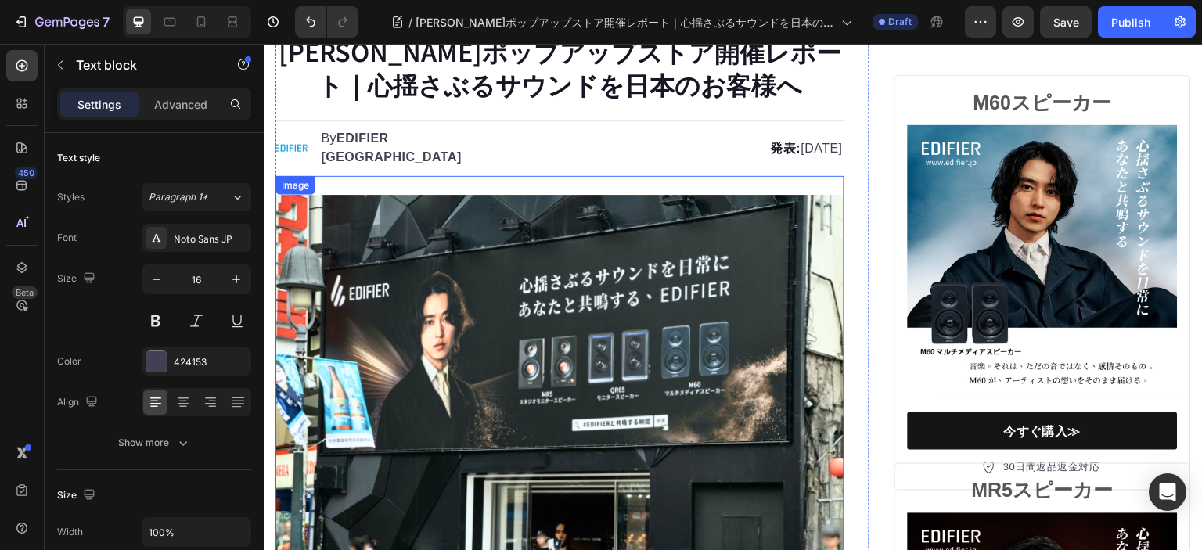
scroll to position [0, 0]
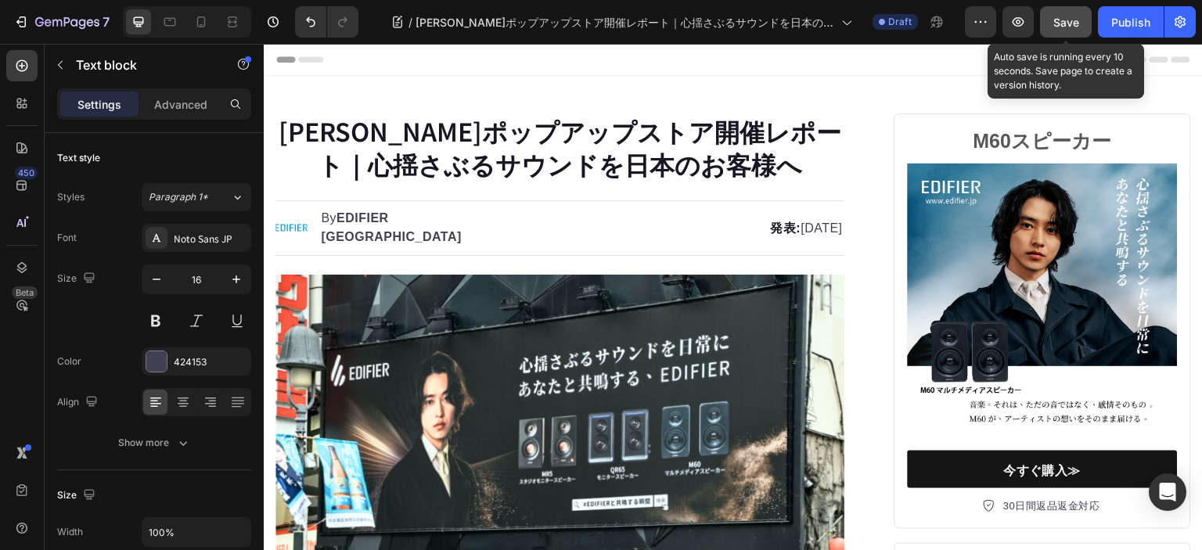
drag, startPoint x: 1070, startPoint y: 28, endPoint x: 1057, endPoint y: 37, distance: 15.8
click at [1070, 28] on div "Save" at bounding box center [1066, 22] width 26 height 16
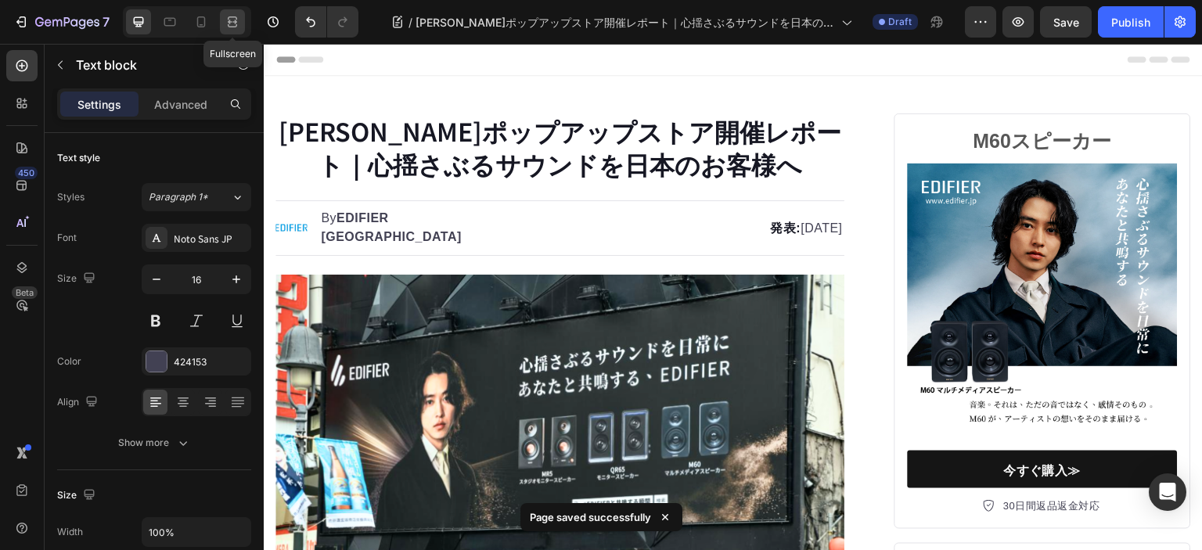
click at [244, 27] on div at bounding box center [232, 21] width 25 height 25
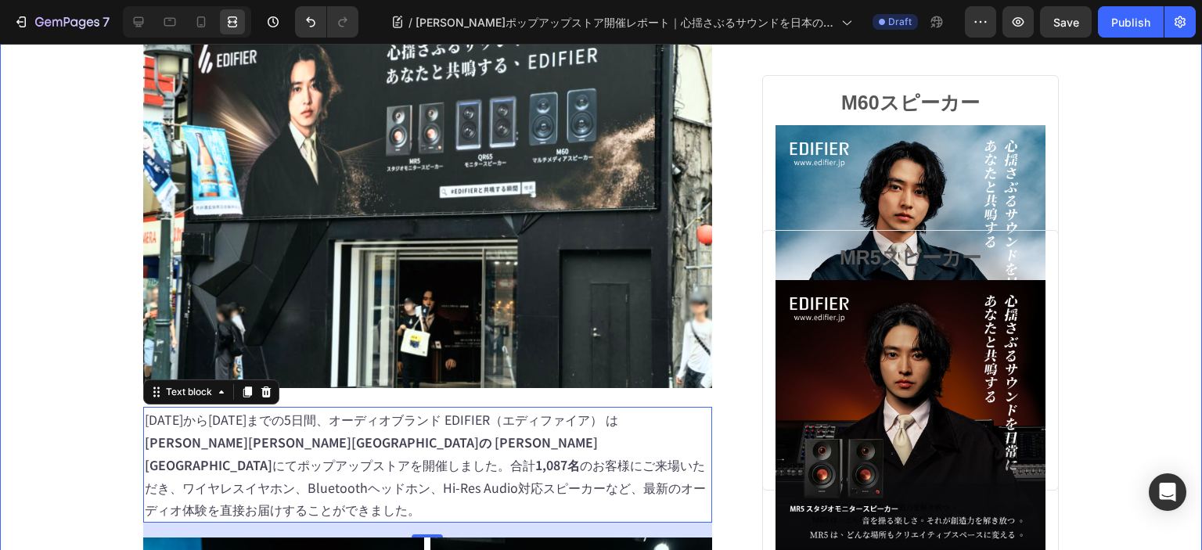
scroll to position [548, 0]
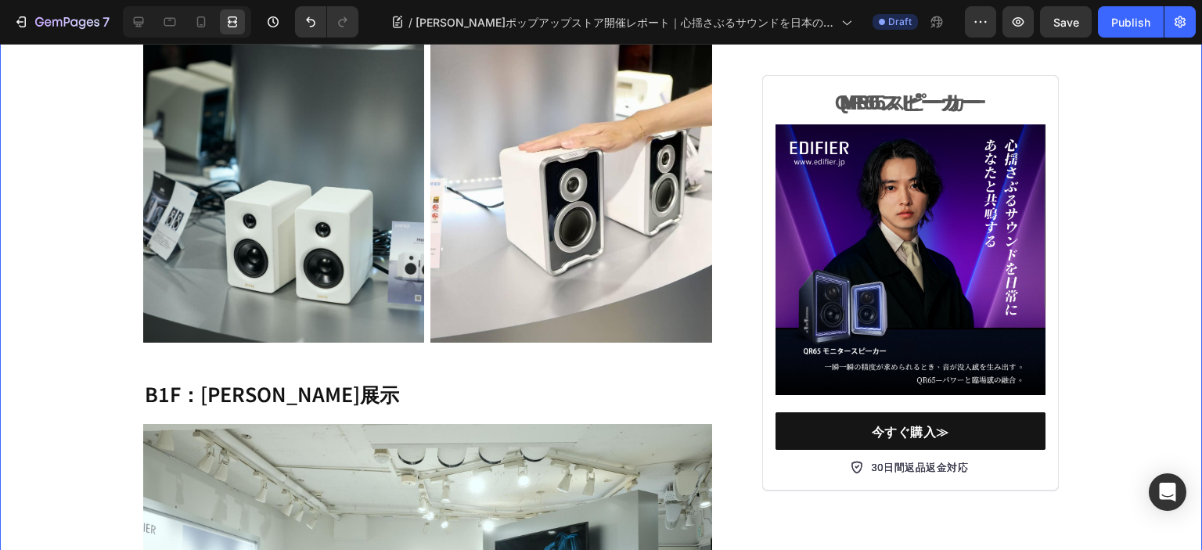
scroll to position [3442, 0]
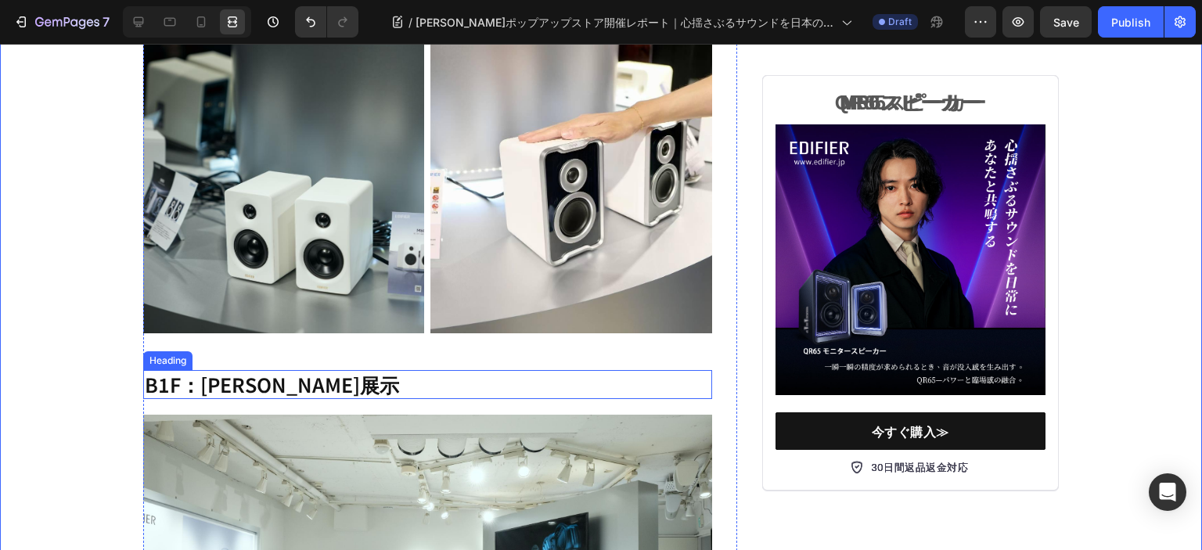
click at [429, 370] on h2 "B1F：[PERSON_NAME]展示" at bounding box center [427, 384] width 569 height 29
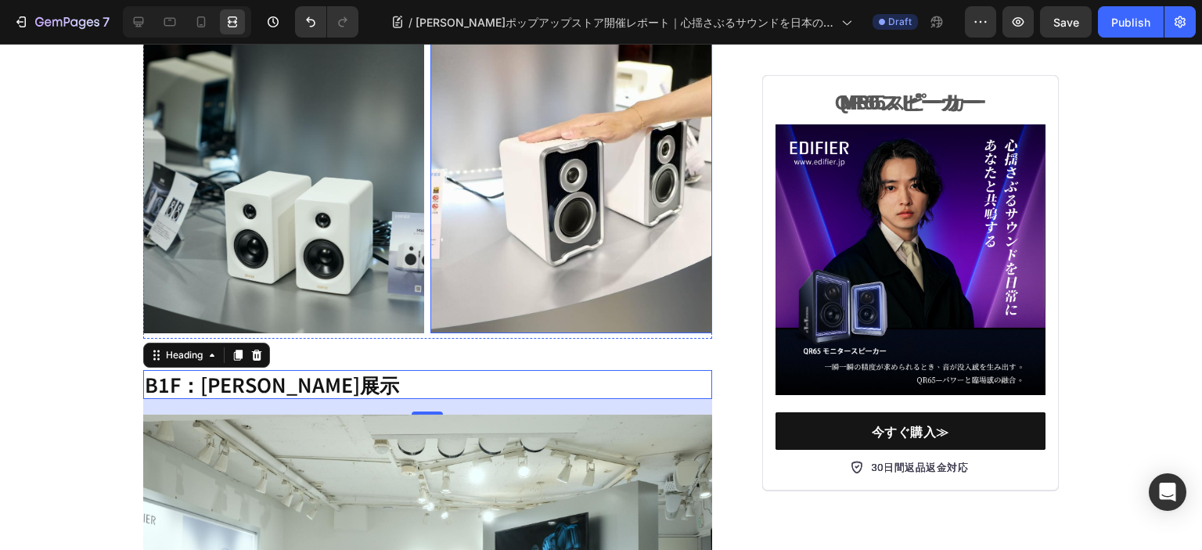
click at [451, 270] on img at bounding box center [570, 146] width 281 height 375
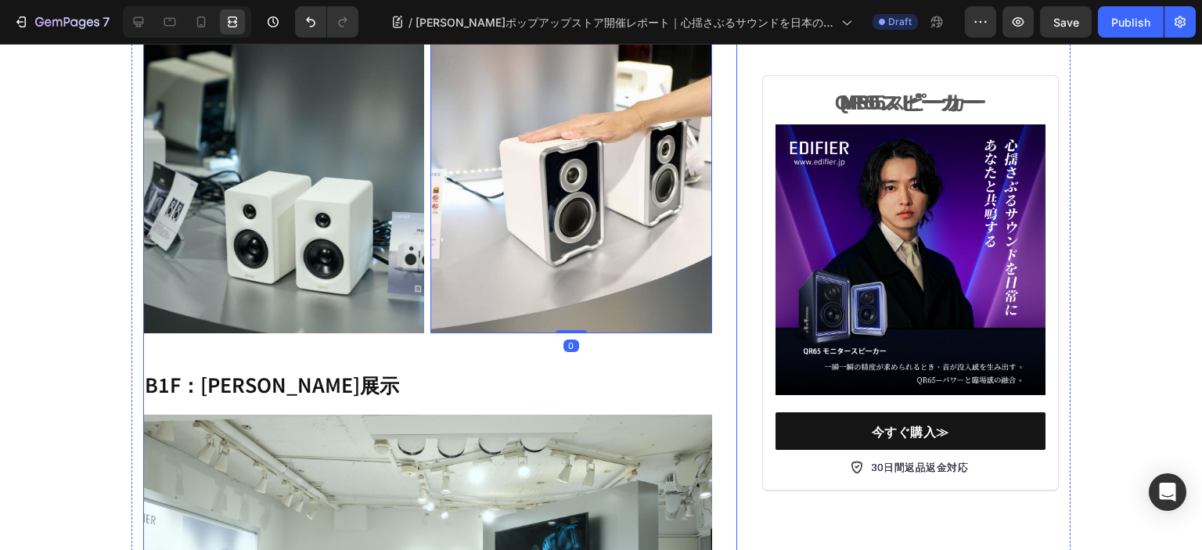
click at [450, 296] on div "渋谷ポップアップストア開催レポート｜心揺さぶるサウンドを日本のお客様へ Heading Image By EDIFIER JAPAN Text block A…" at bounding box center [427, 338] width 569 height 7333
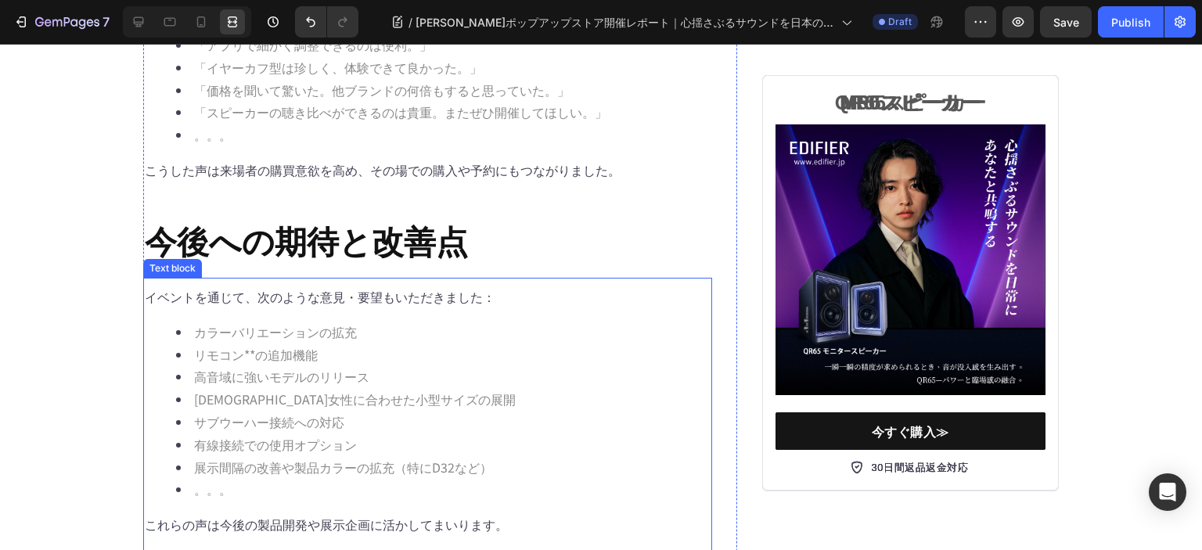
scroll to position [5397, 0]
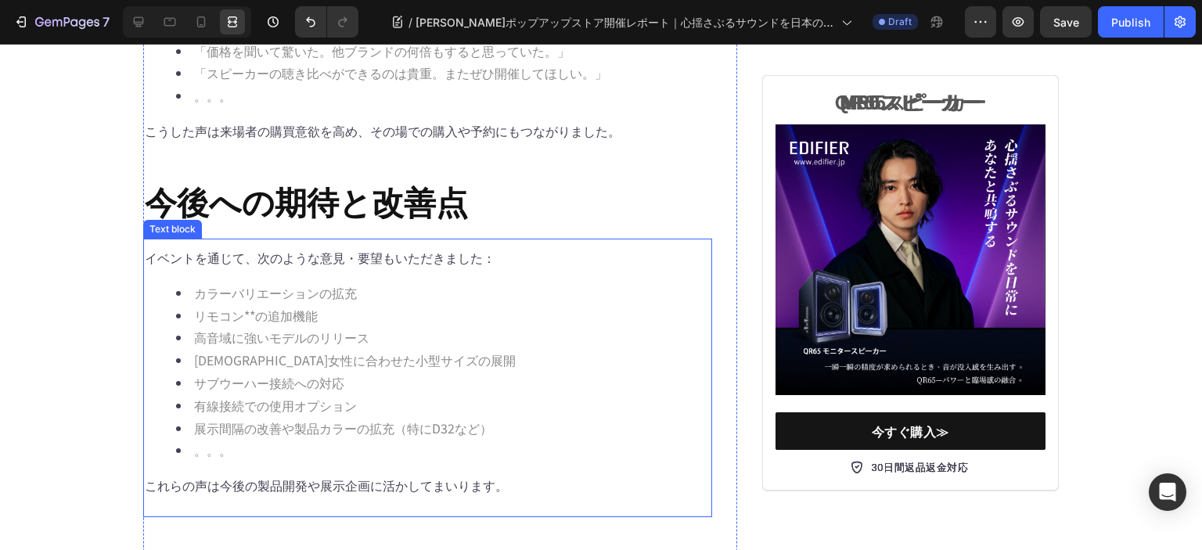
click at [245, 439] on li "。。。" at bounding box center [443, 450] width 534 height 23
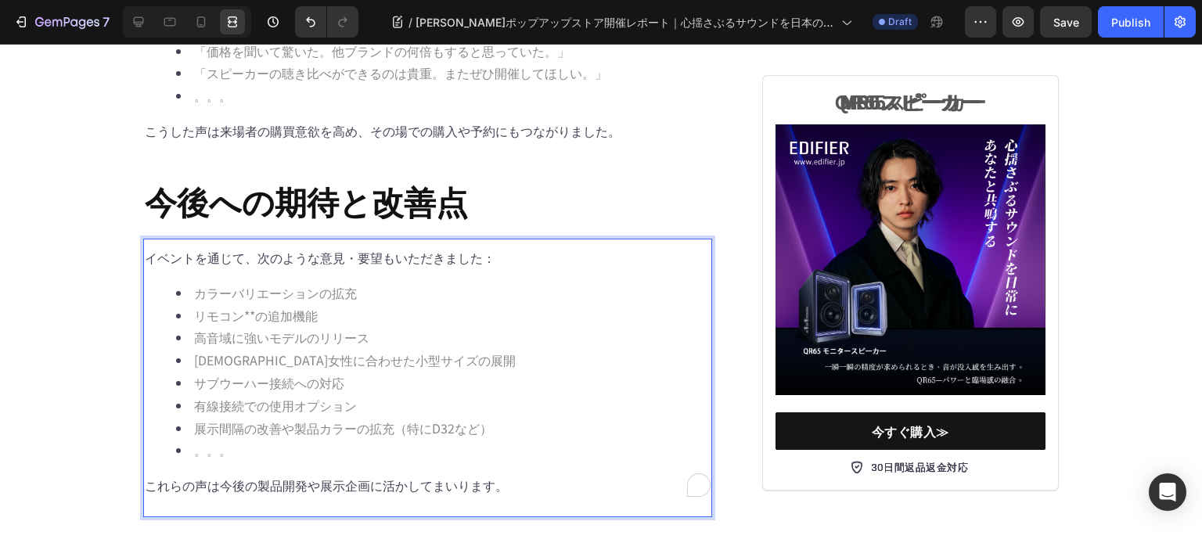
click at [211, 440] on span "。。。" at bounding box center [213, 449] width 38 height 19
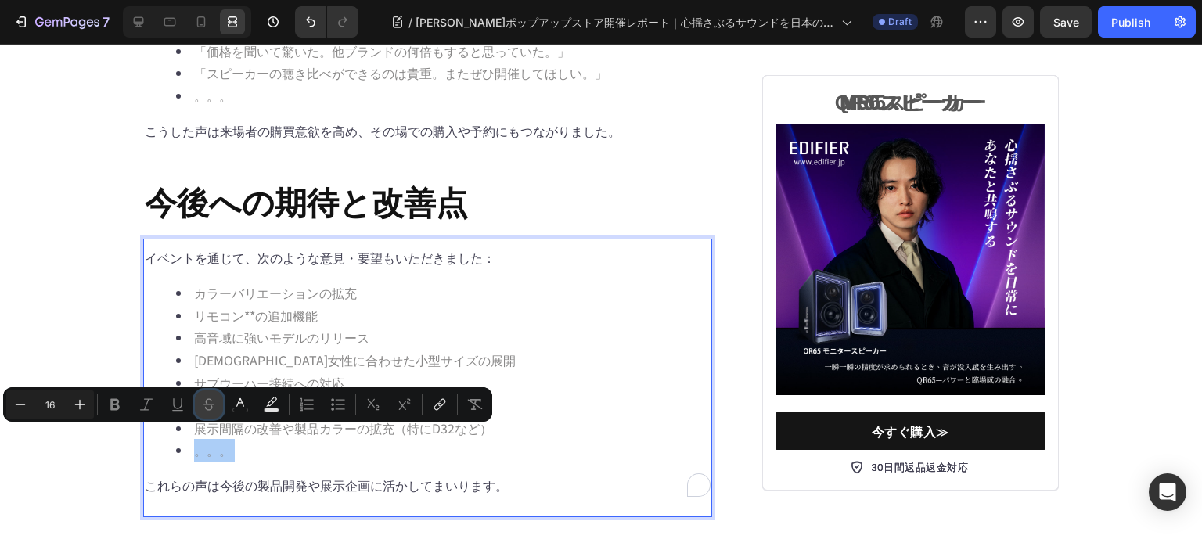
click at [216, 404] on icon "Editor contextual toolbar" at bounding box center [209, 405] width 16 height 16
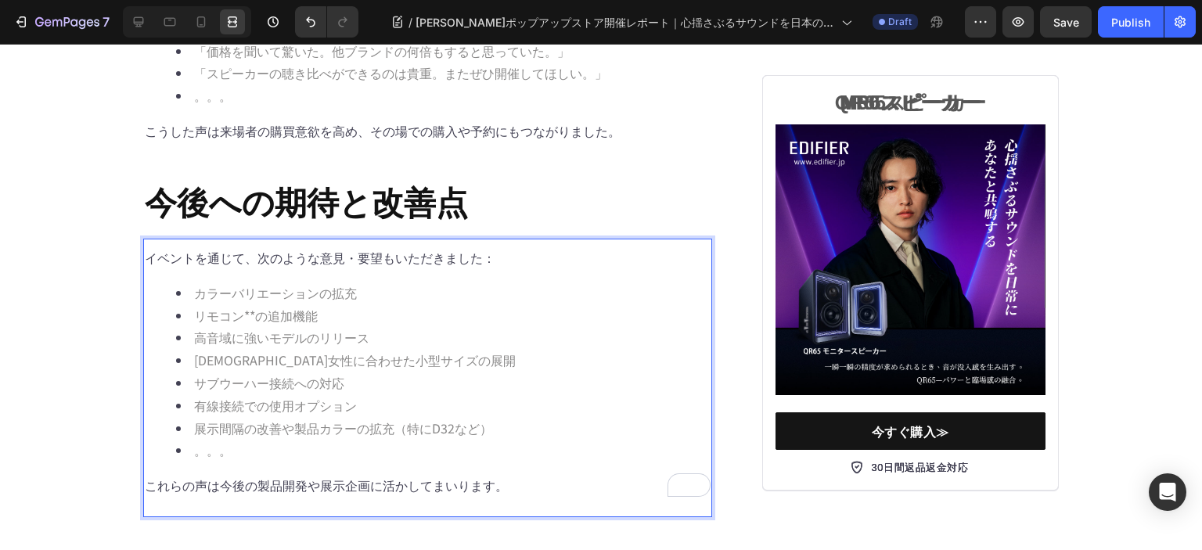
click at [320, 396] on span "有線接続での使用オプション" at bounding box center [275, 405] width 163 height 19
click at [210, 440] on span "。。。" at bounding box center [213, 449] width 38 height 19
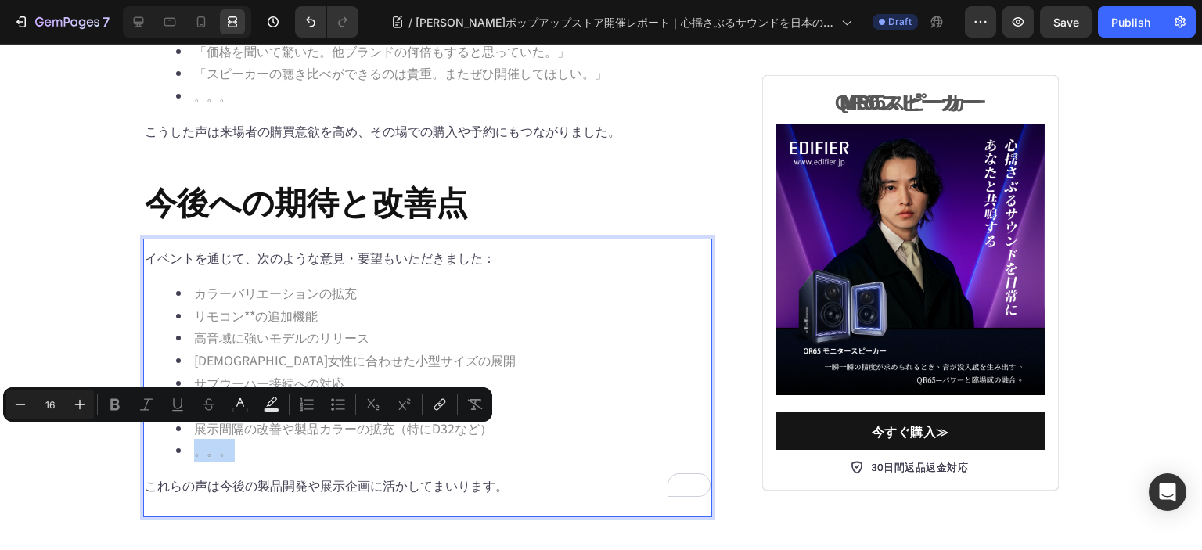
click at [526, 439] on li "。。。" at bounding box center [443, 450] width 534 height 23
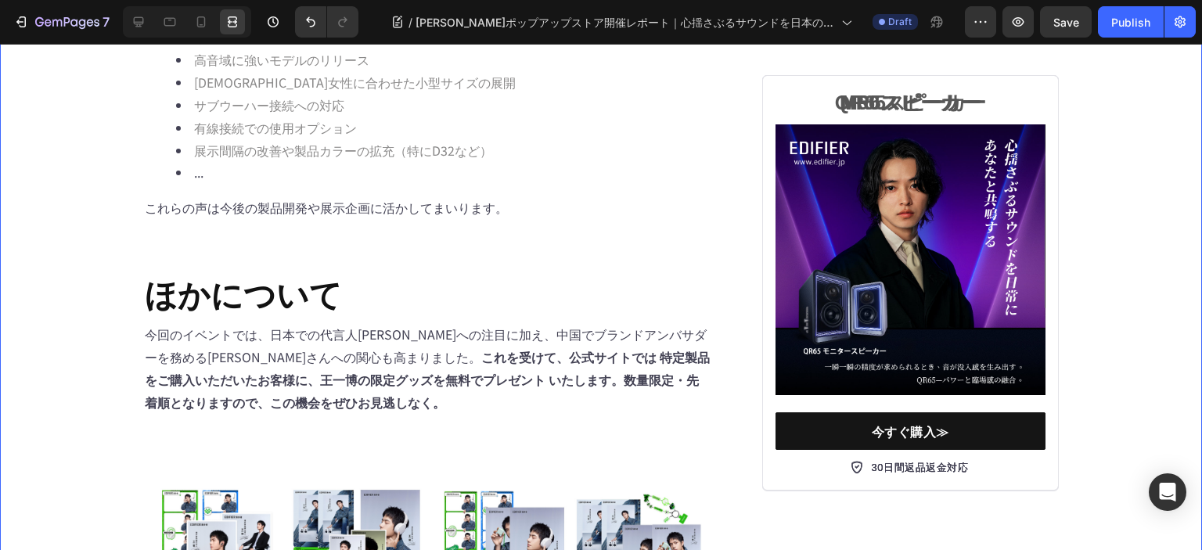
scroll to position [5710, 0]
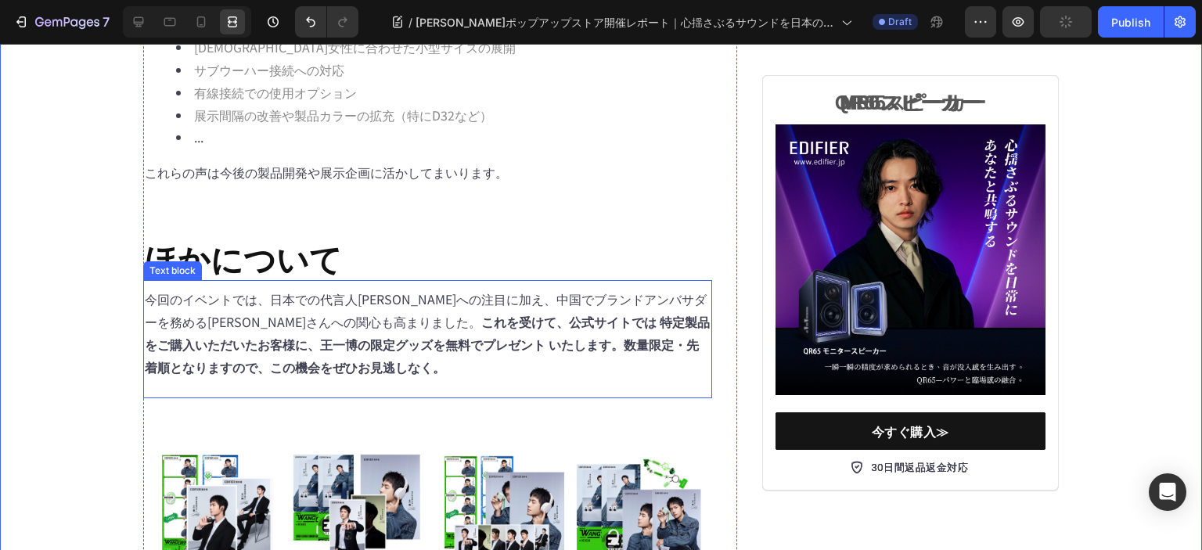
click at [376, 312] on p "今回のイベントでは、日本での代言人[PERSON_NAME]さんへの注目に加え、中国でブランドアンバサダーを務める[PERSON_NAME]への関心も高まりま…" at bounding box center [428, 333] width 566 height 90
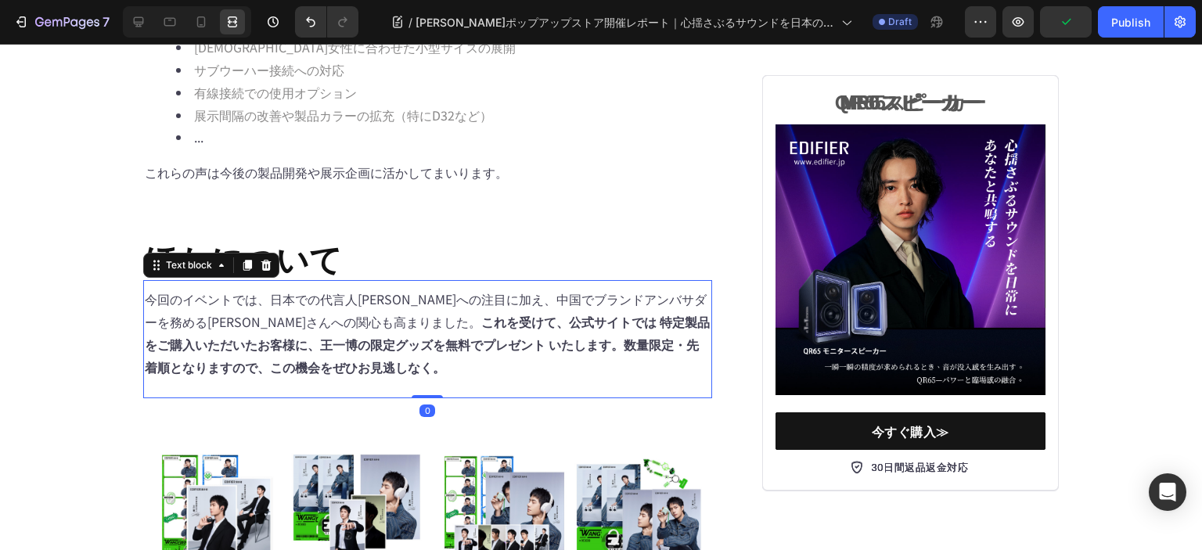
click at [410, 235] on h2 "ほかについて" at bounding box center [427, 257] width 569 height 45
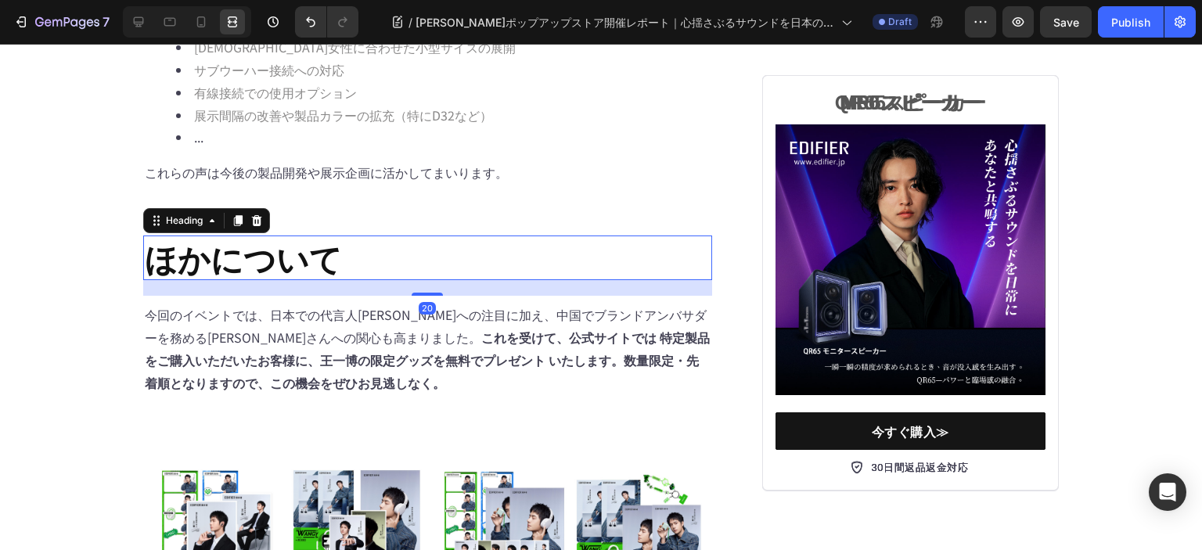
drag, startPoint x: 421, startPoint y: 230, endPoint x: 307, endPoint y: 272, distance: 121.8
click at [421, 293] on div at bounding box center [426, 294] width 31 height 3
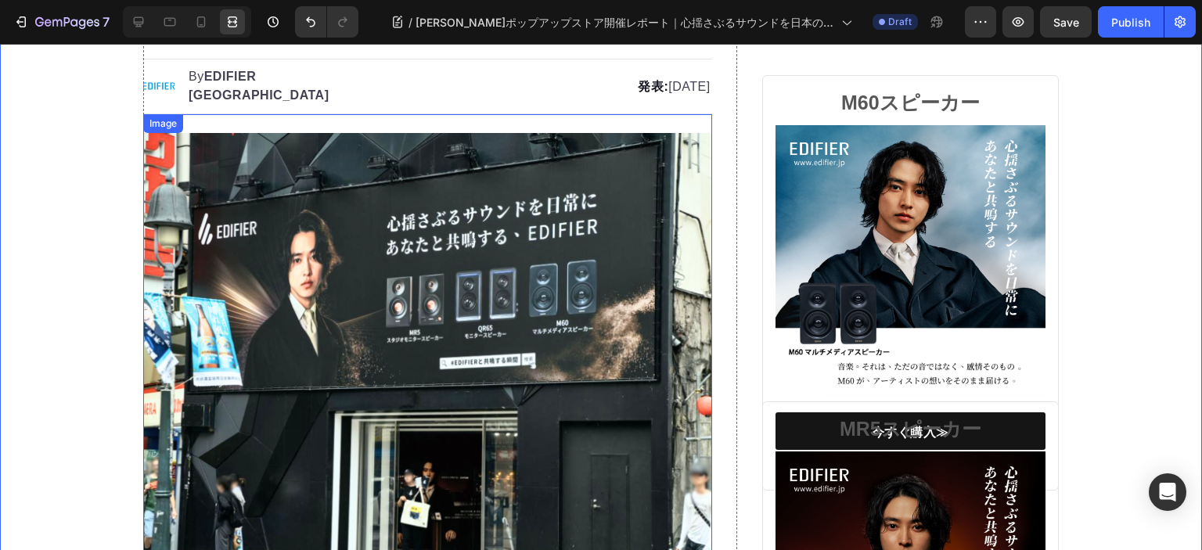
scroll to position [0, 0]
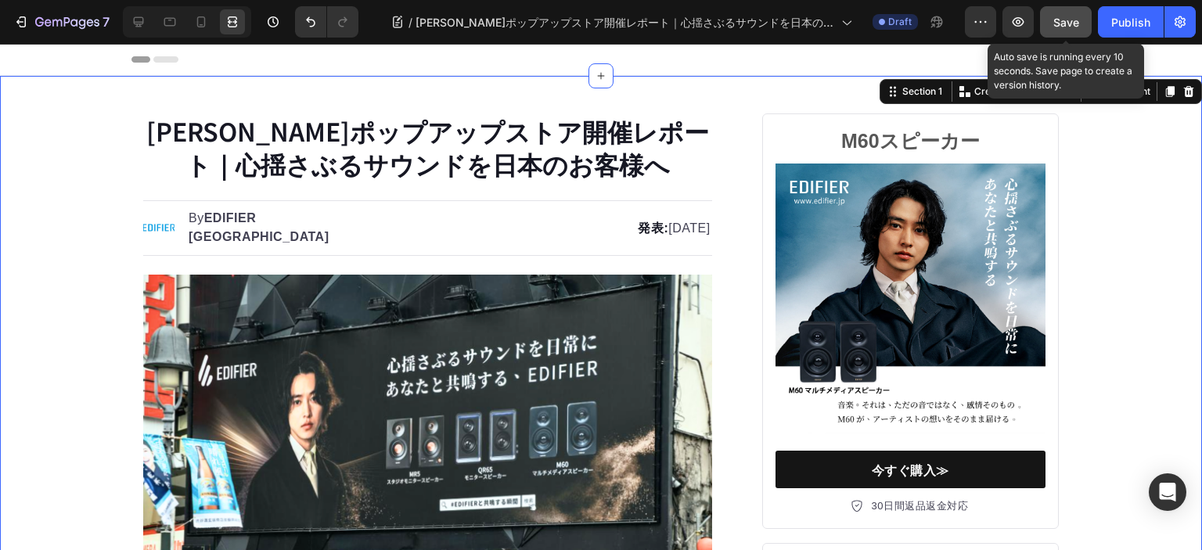
click at [1055, 16] on span "Save" at bounding box center [1066, 22] width 26 height 13
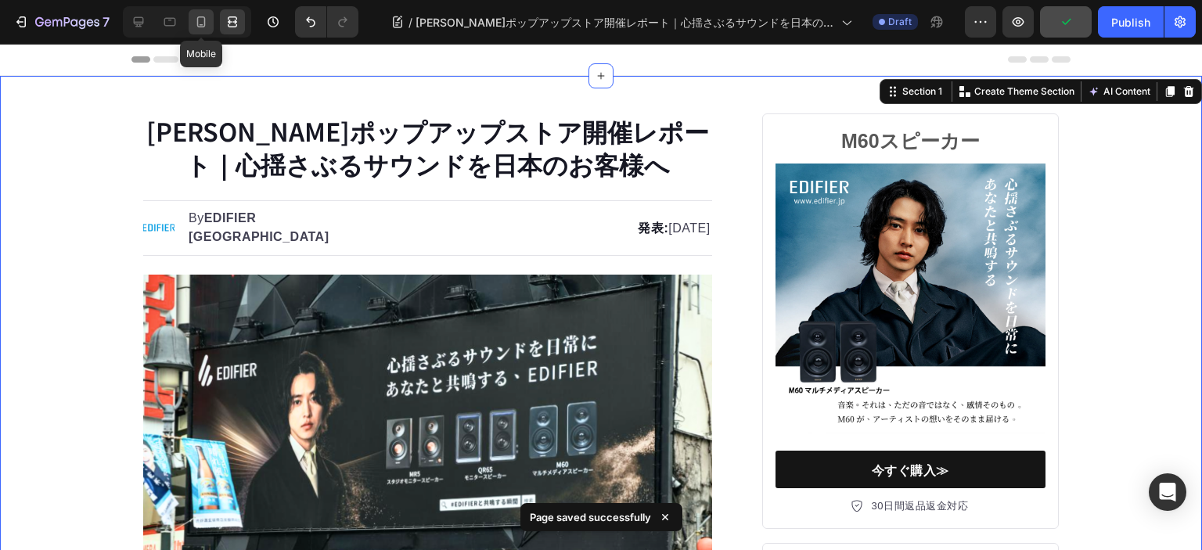
click at [196, 19] on icon at bounding box center [201, 22] width 16 height 16
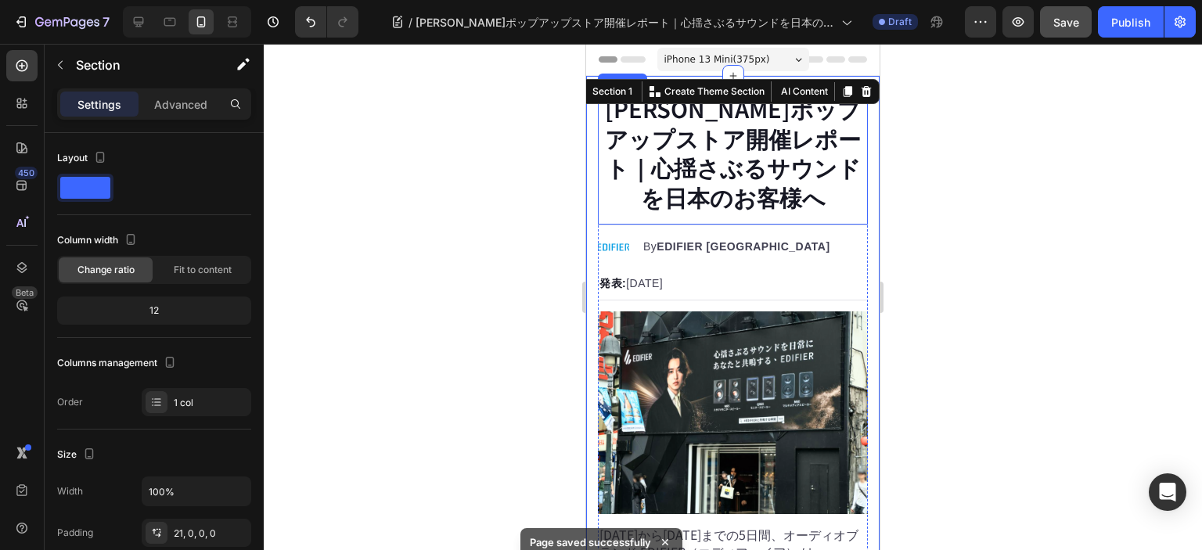
click at [723, 151] on h1 "渋谷ポップアップストア開催レポート｜心揺さぶるサウンドを日本のお客様へ" at bounding box center [733, 152] width 270 height 121
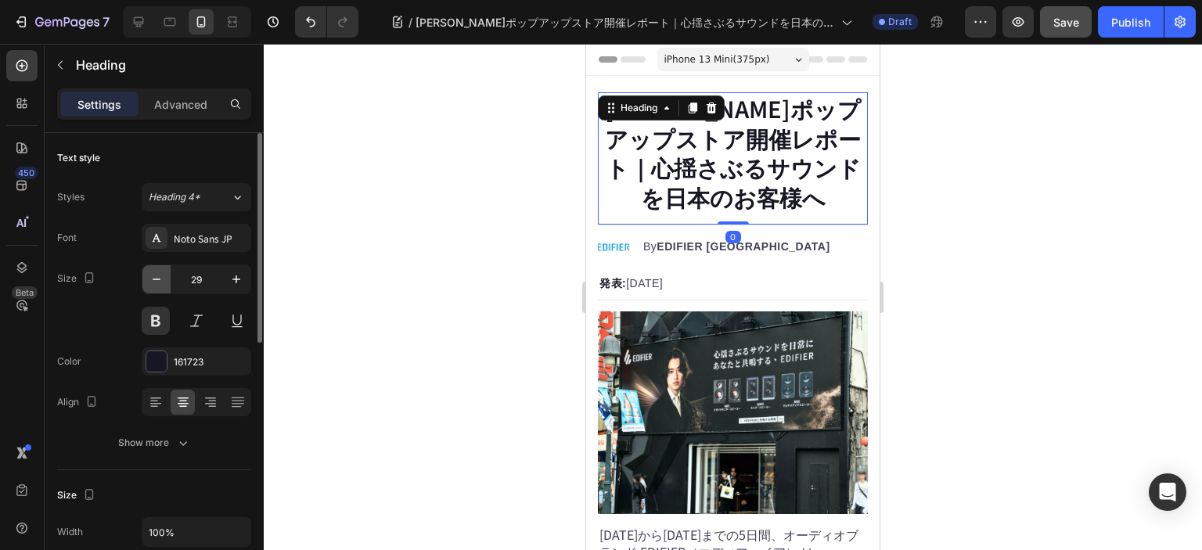
click at [160, 280] on icon "button" at bounding box center [157, 279] width 16 height 16
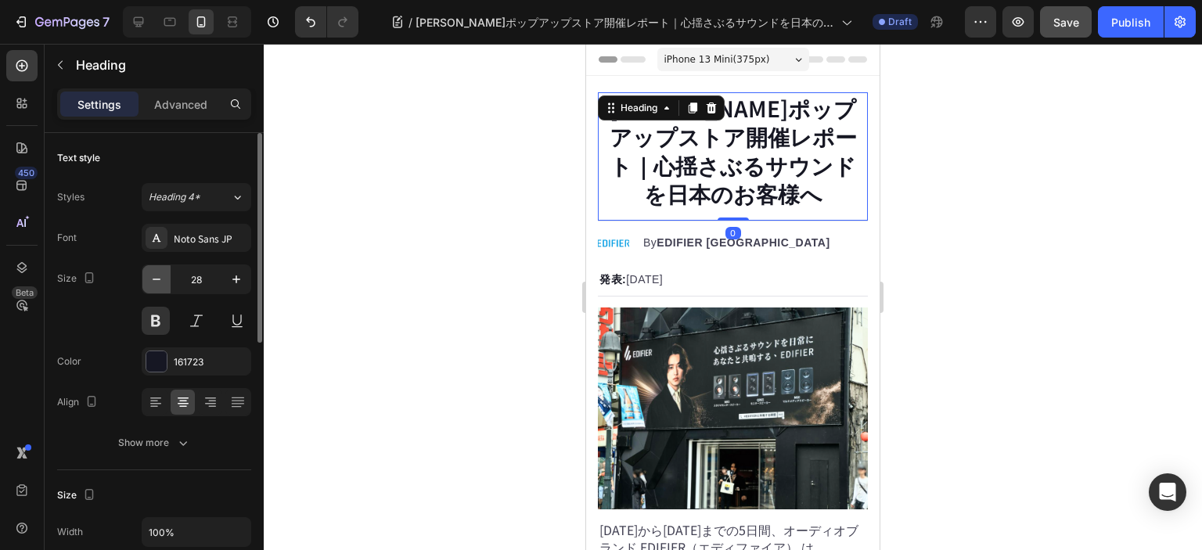
click at [156, 278] on icon "button" at bounding box center [157, 279] width 16 height 16
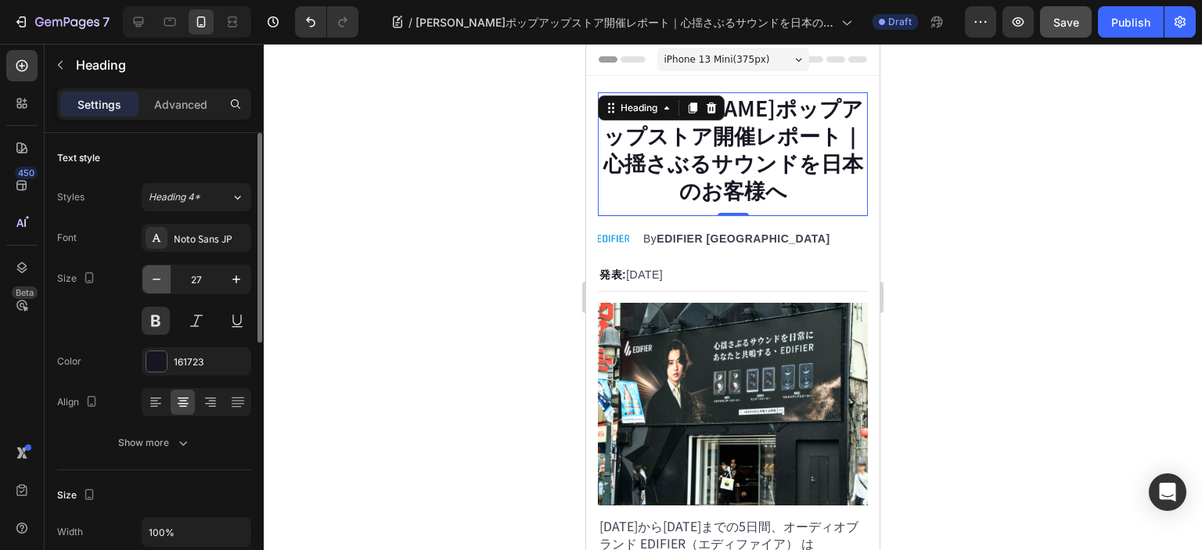
click at [156, 278] on icon "button" at bounding box center [157, 279] width 16 height 16
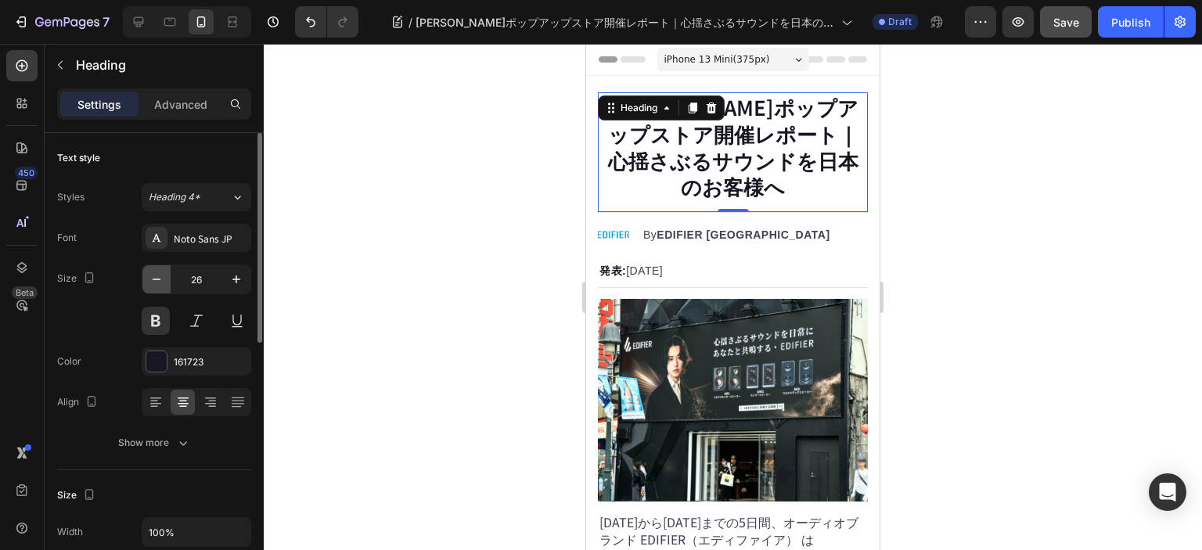
click at [156, 278] on icon "button" at bounding box center [157, 279] width 16 height 16
type input "25"
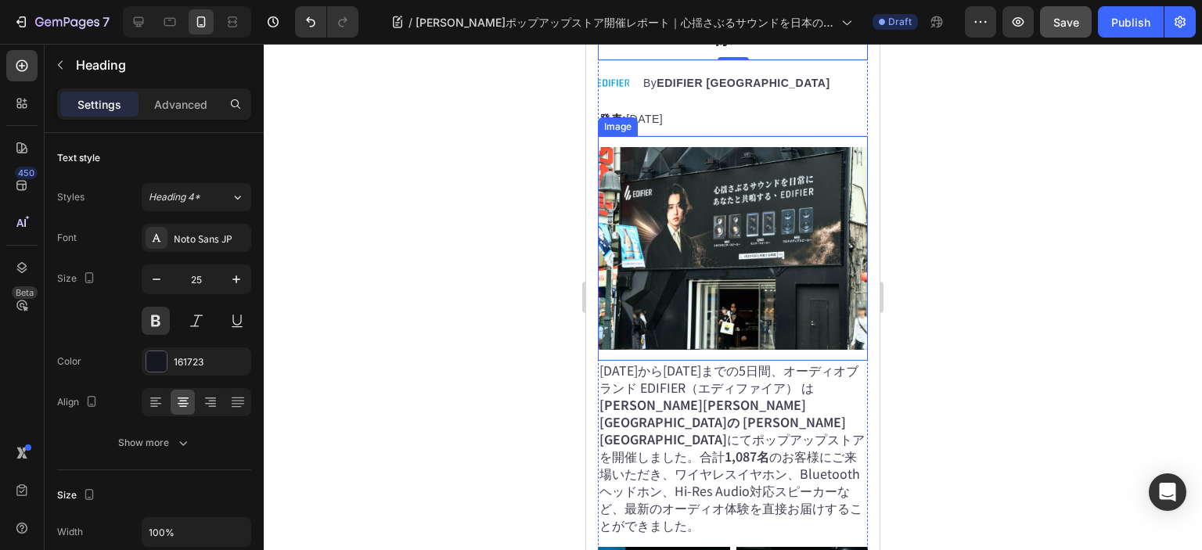
scroll to position [156, 0]
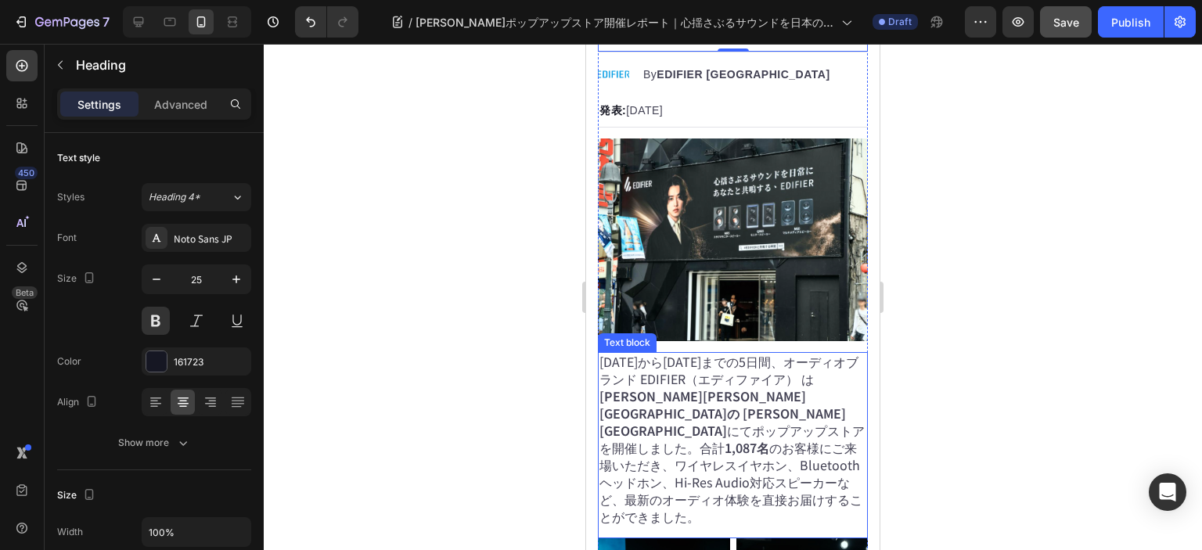
click at [785, 386] on strong "[GEOGRAPHIC_DATA][GEOGRAPHIC_DATA]の [GEOGRAPHIC_DATA]" at bounding box center [722, 412] width 246 height 53
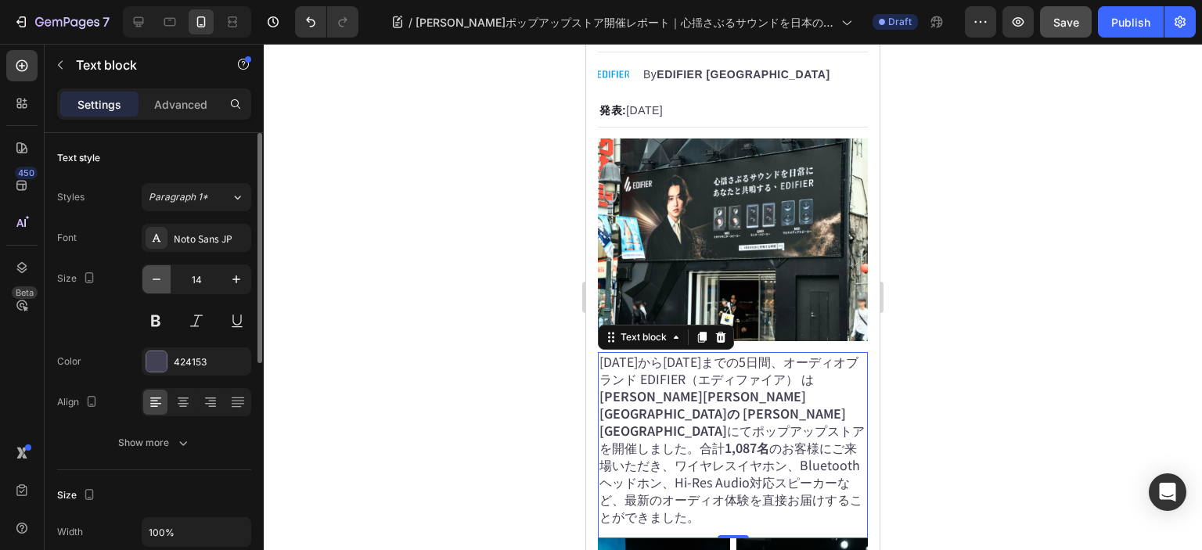
click at [153, 281] on icon "button" at bounding box center [157, 279] width 16 height 16
type input "13"
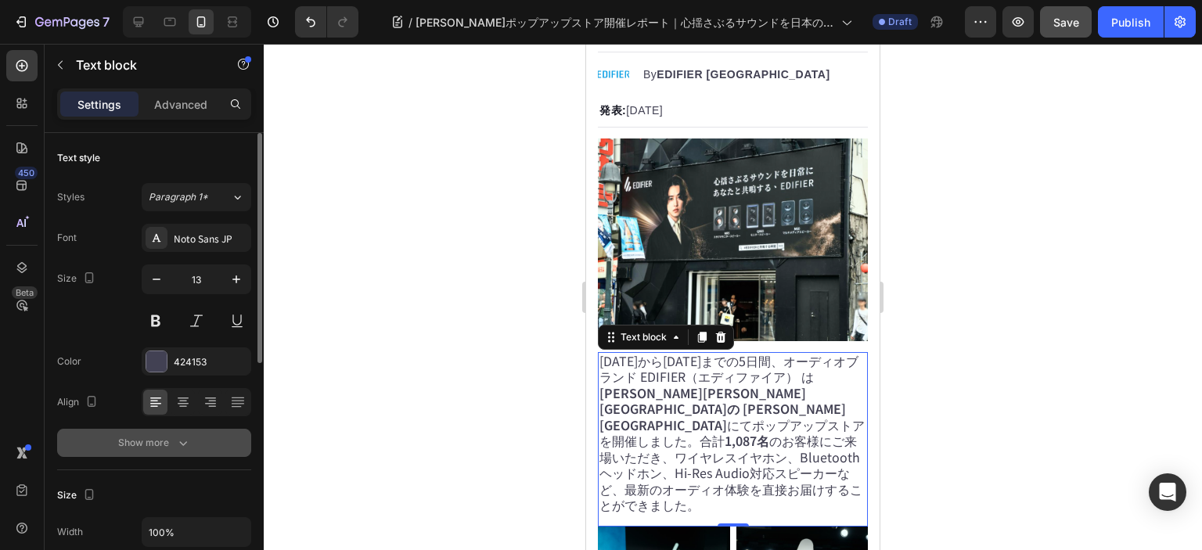
click at [133, 438] on div "Show more" at bounding box center [154, 443] width 73 height 16
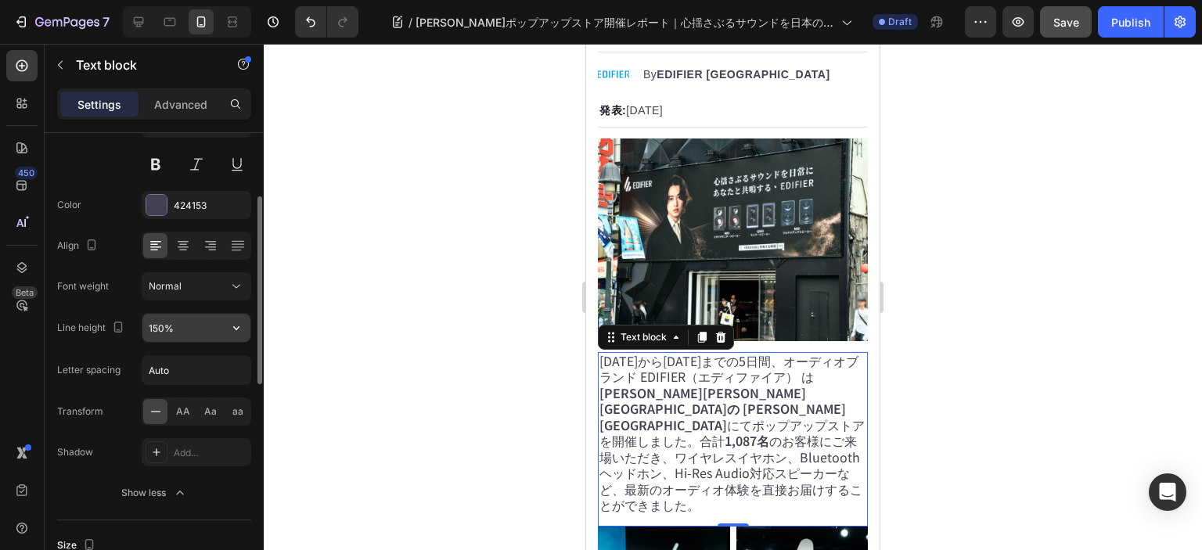
click at [181, 334] on input "150%" at bounding box center [196, 328] width 108 height 28
click at [232, 324] on icon "button" at bounding box center [236, 328] width 16 height 16
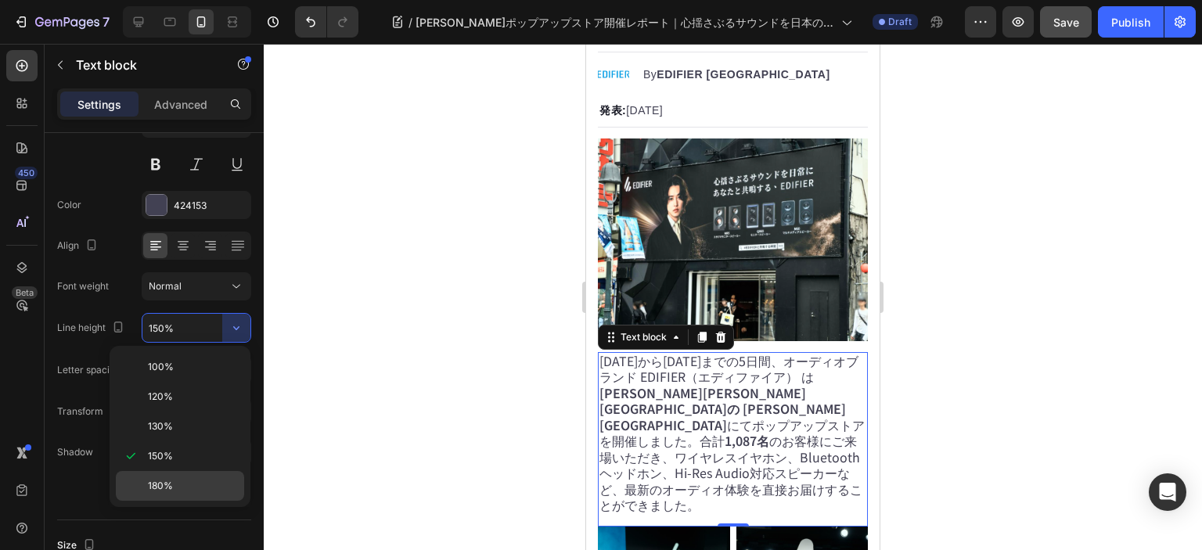
click at [191, 472] on div "180%" at bounding box center [180, 486] width 128 height 30
type input "180%"
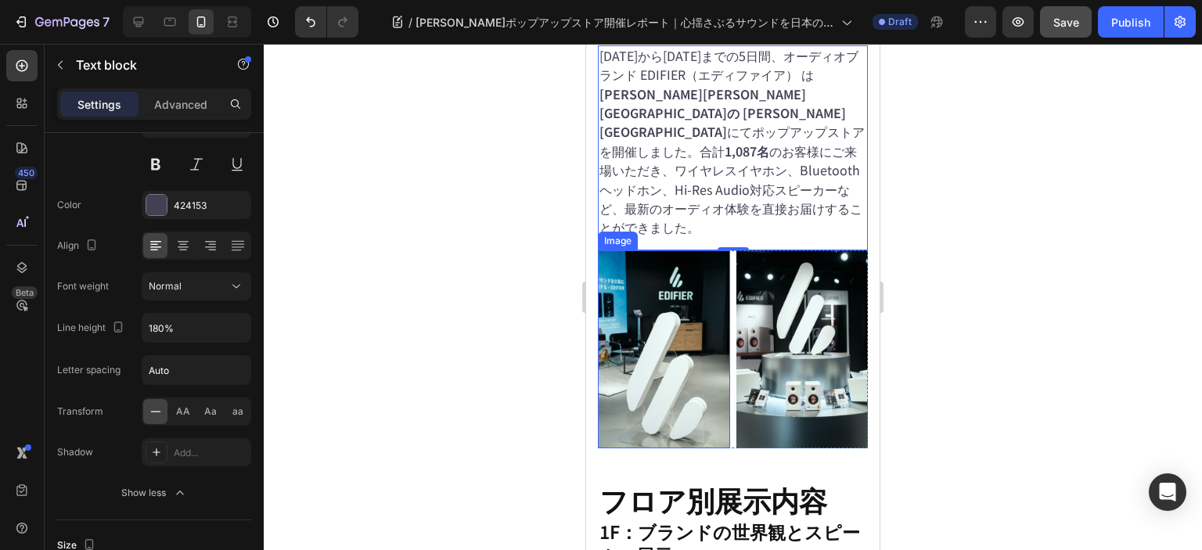
scroll to position [548, 0]
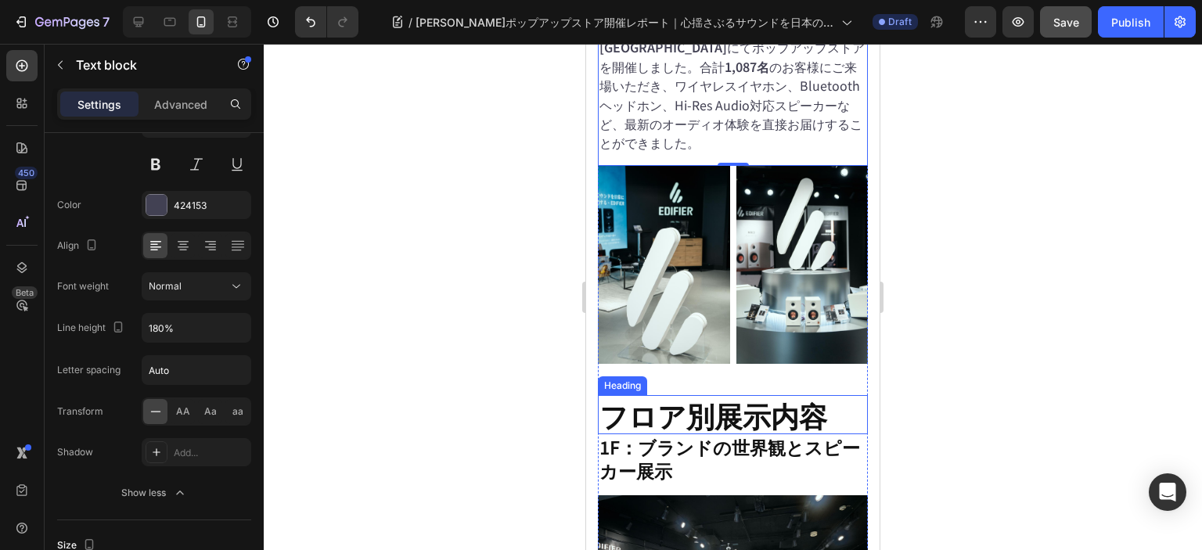
click at [695, 395] on h2 "フロア別展示内容" at bounding box center [733, 415] width 270 height 40
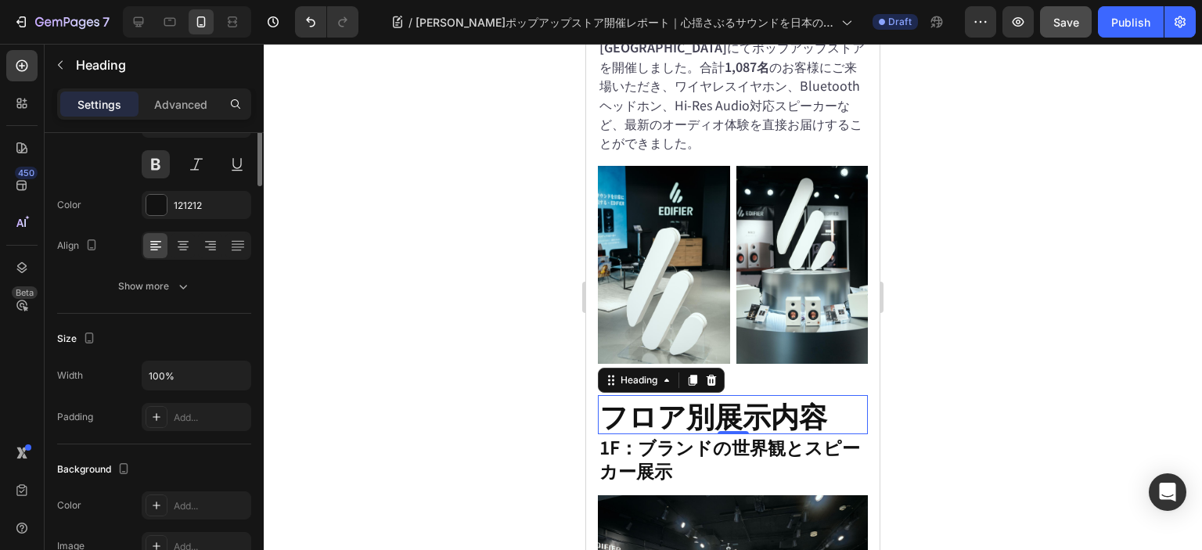
scroll to position [0, 0]
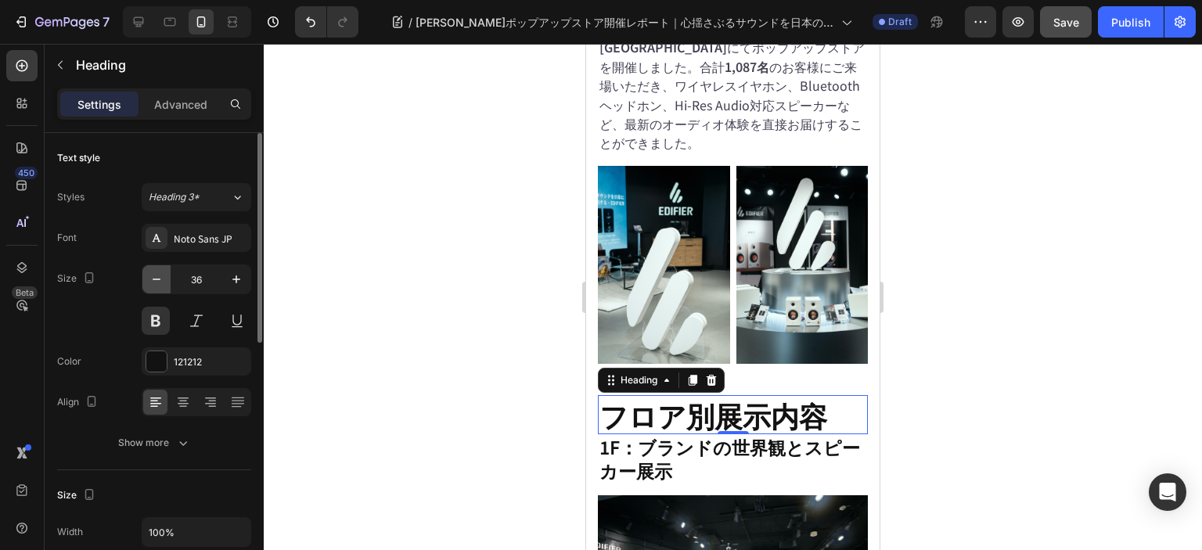
click at [153, 281] on icon "button" at bounding box center [157, 279] width 16 height 16
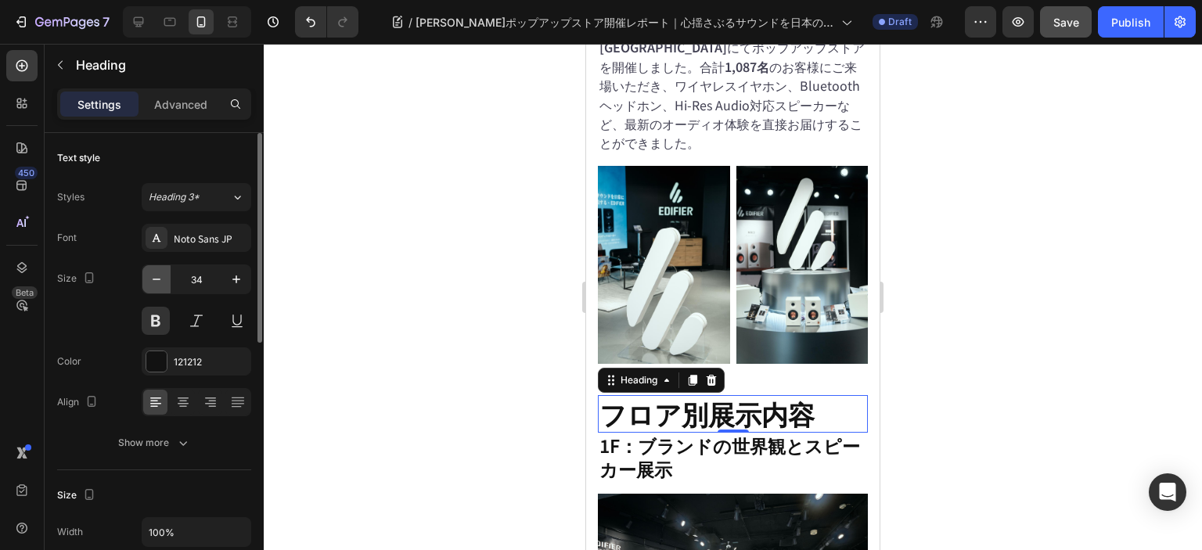
click at [153, 281] on icon "button" at bounding box center [157, 279] width 16 height 16
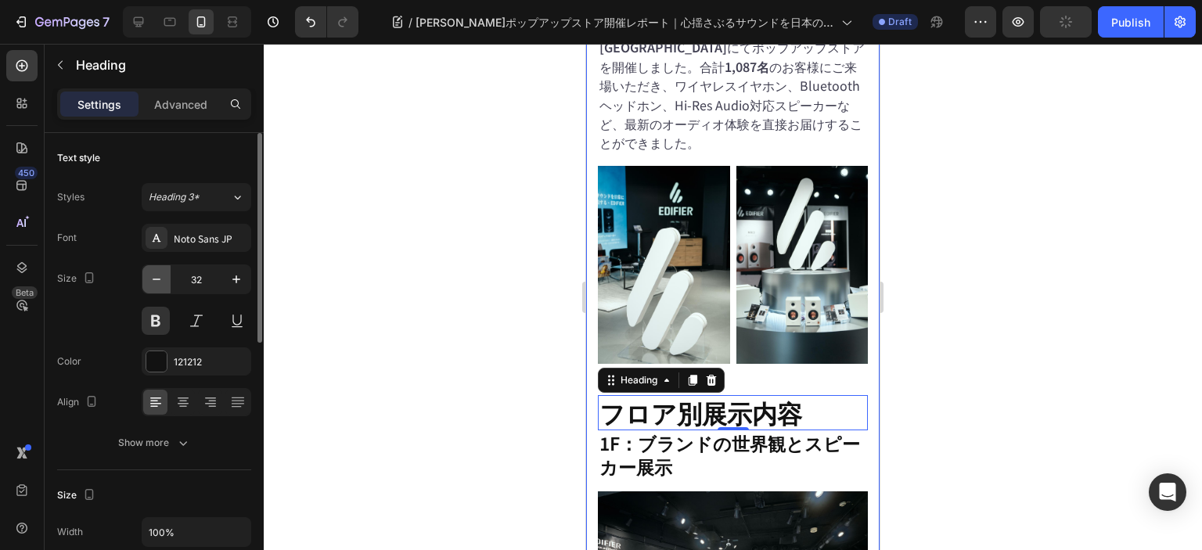
click at [163, 286] on icon "button" at bounding box center [157, 279] width 16 height 16
type input "30"
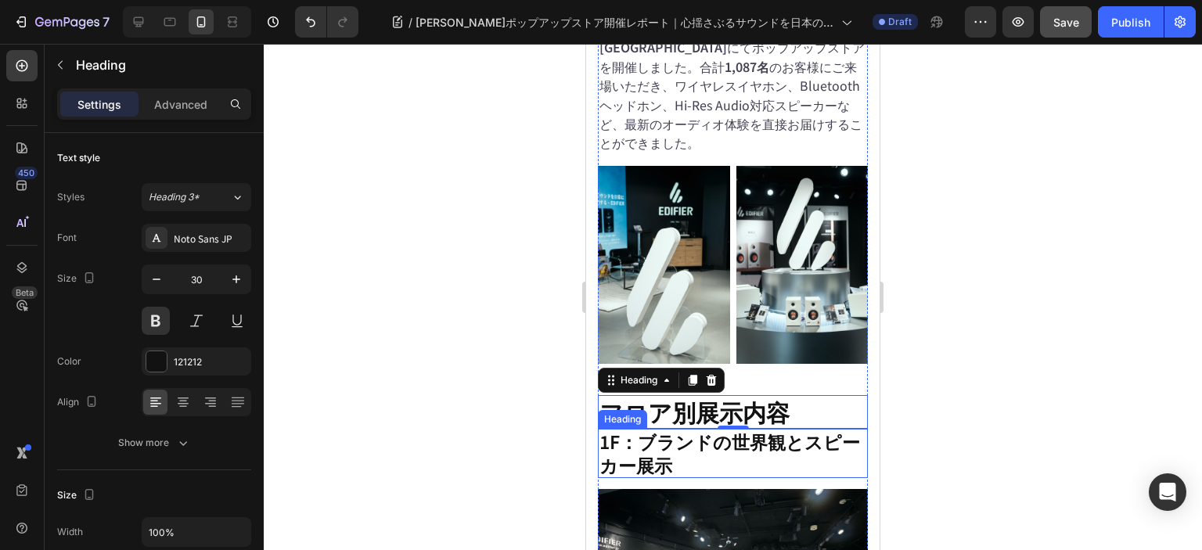
click at [699, 429] on h2 "1F：ブランドの世界観とスピーカー展示" at bounding box center [733, 454] width 270 height 50
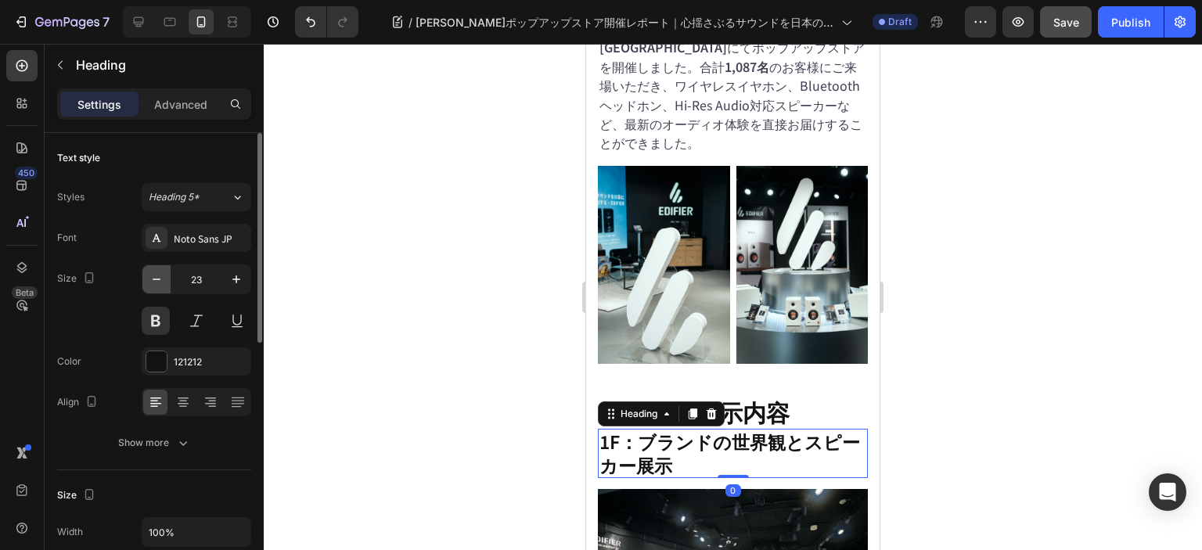
click at [156, 282] on icon "button" at bounding box center [157, 279] width 16 height 16
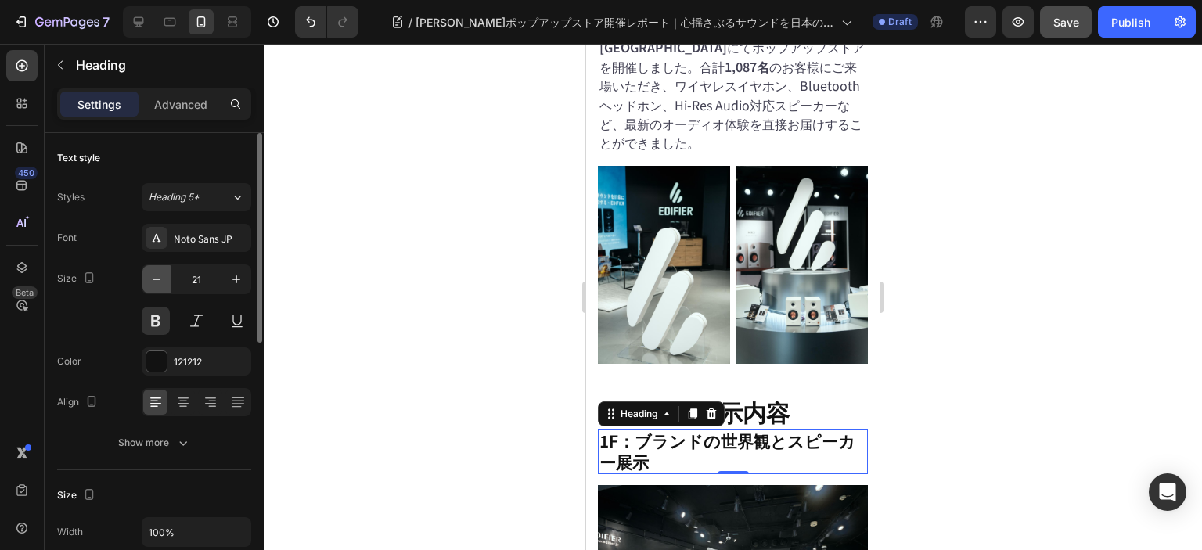
click at [156, 282] on icon "button" at bounding box center [157, 279] width 16 height 16
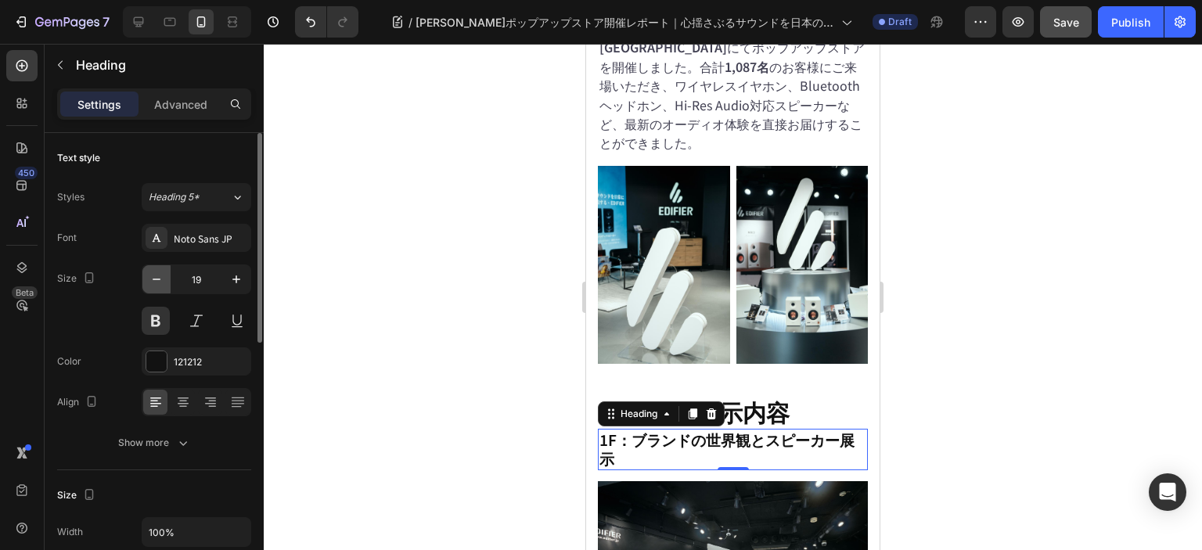
click at [156, 282] on icon "button" at bounding box center [157, 279] width 16 height 16
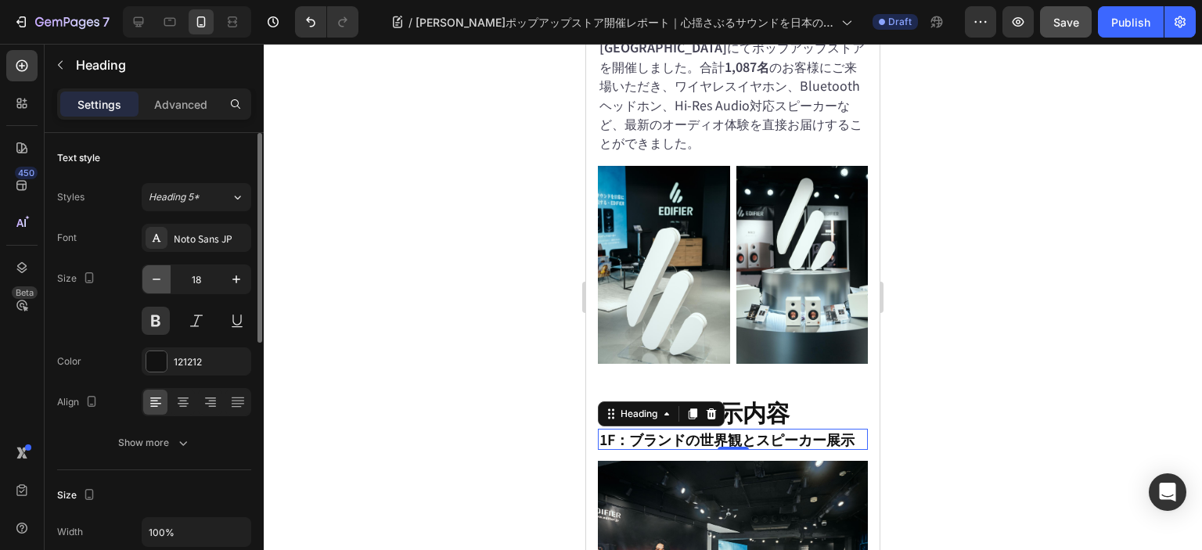
click at [156, 282] on icon "button" at bounding box center [157, 279] width 16 height 16
type input "17"
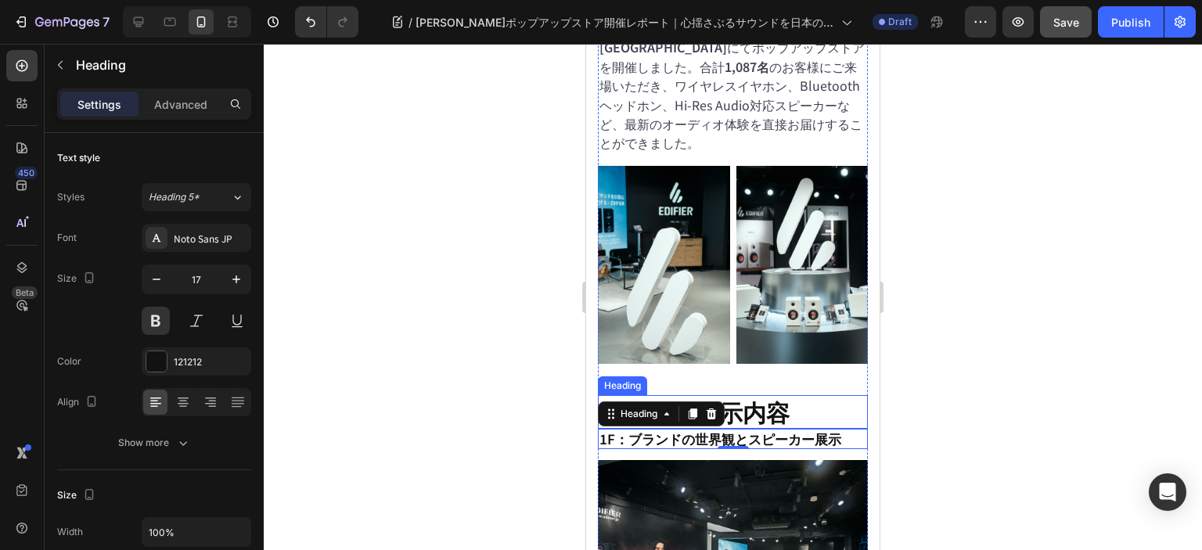
click at [779, 395] on h2 "フロア別展示内容" at bounding box center [733, 412] width 270 height 34
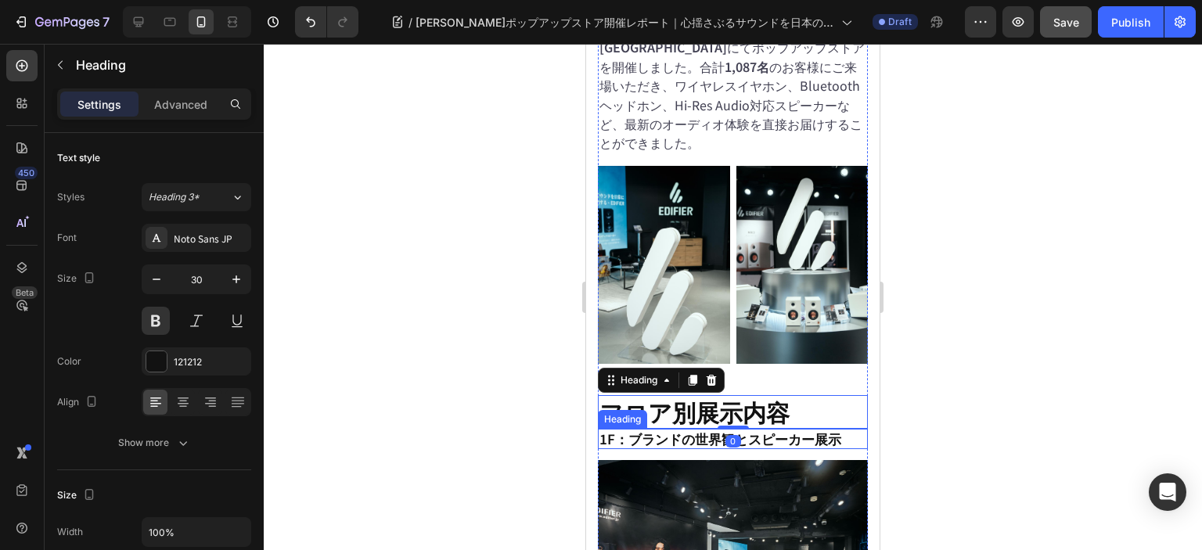
click at [776, 429] on h2 "1F：ブランドの世界観とスピーカー展示" at bounding box center [733, 439] width 270 height 20
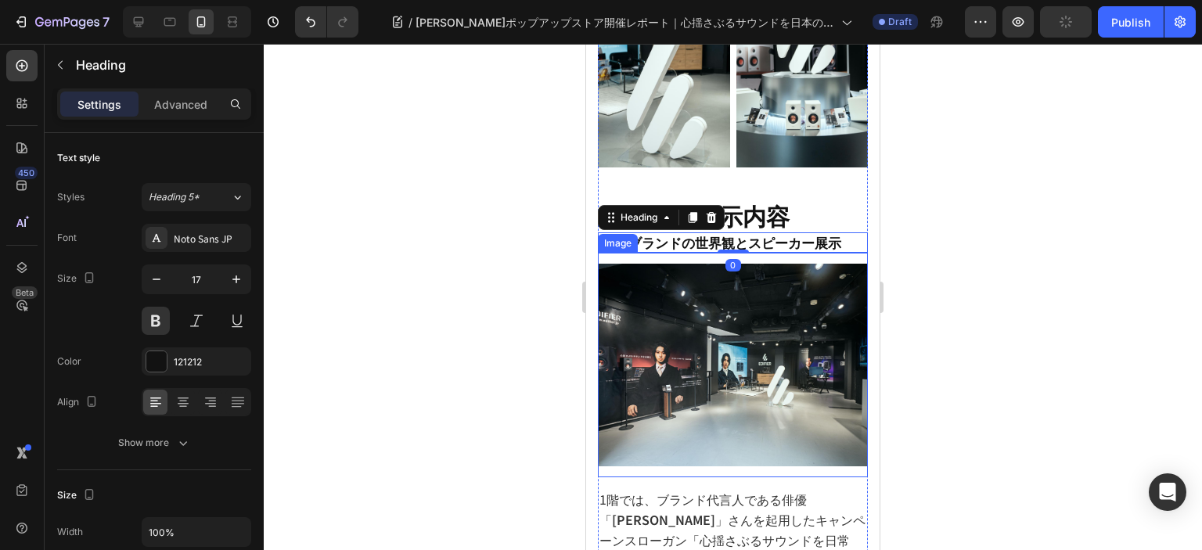
scroll to position [782, 0]
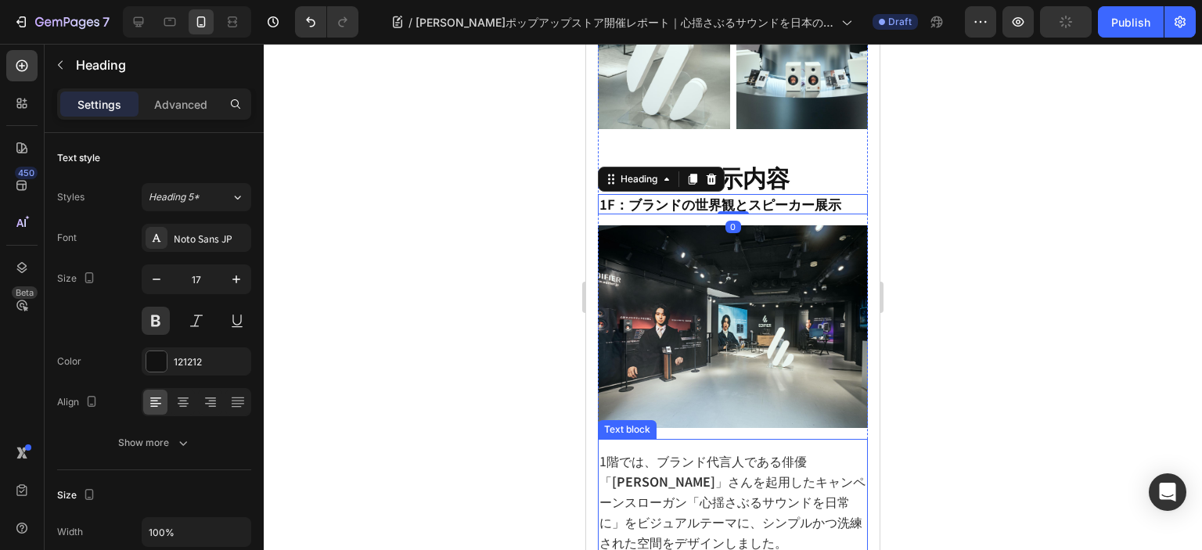
click at [749, 451] on span "1階では、ブランド代言人である俳優 「 山崎賢人 」さんを起用したキャンペーンスローガン「心揺さぶるサウンドを日常に」をビジュアルテーマに、シンプルかつ洗練さ…" at bounding box center [732, 501] width 266 height 101
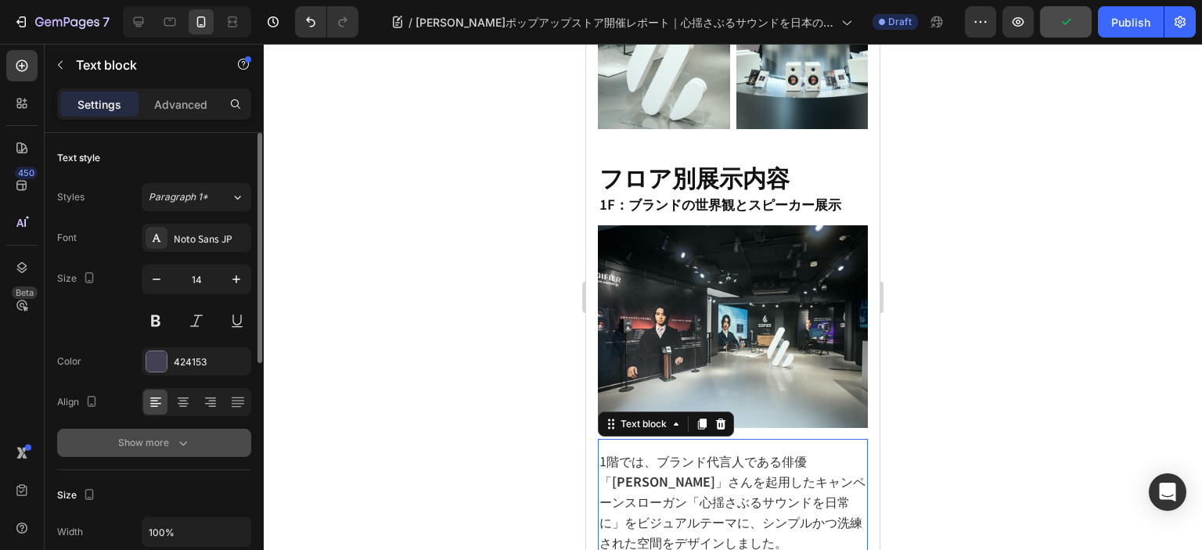
click at [144, 443] on div "Show more" at bounding box center [154, 443] width 73 height 16
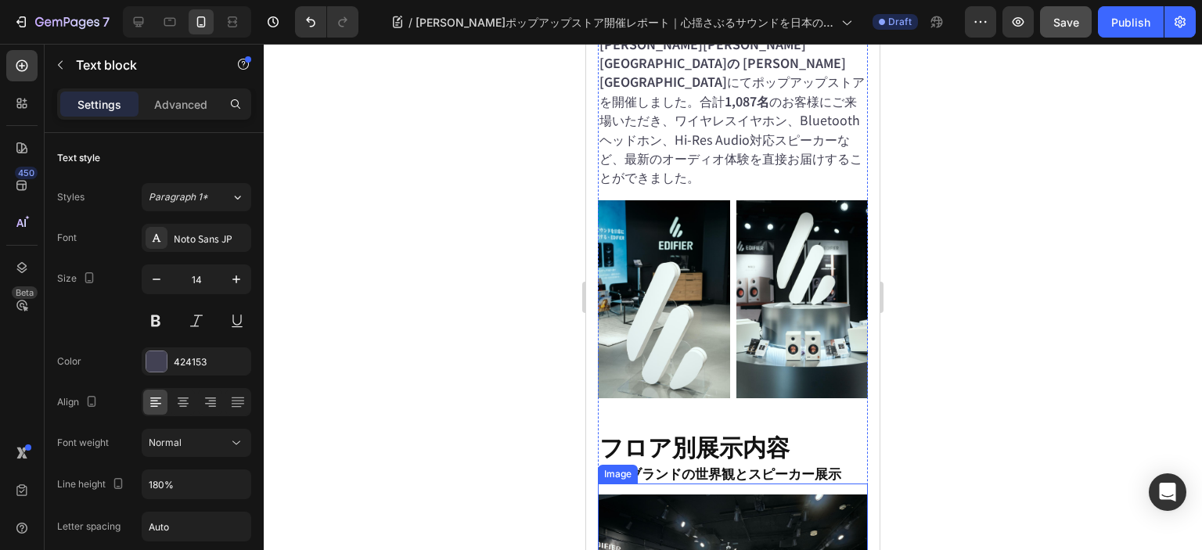
scroll to position [469, 0]
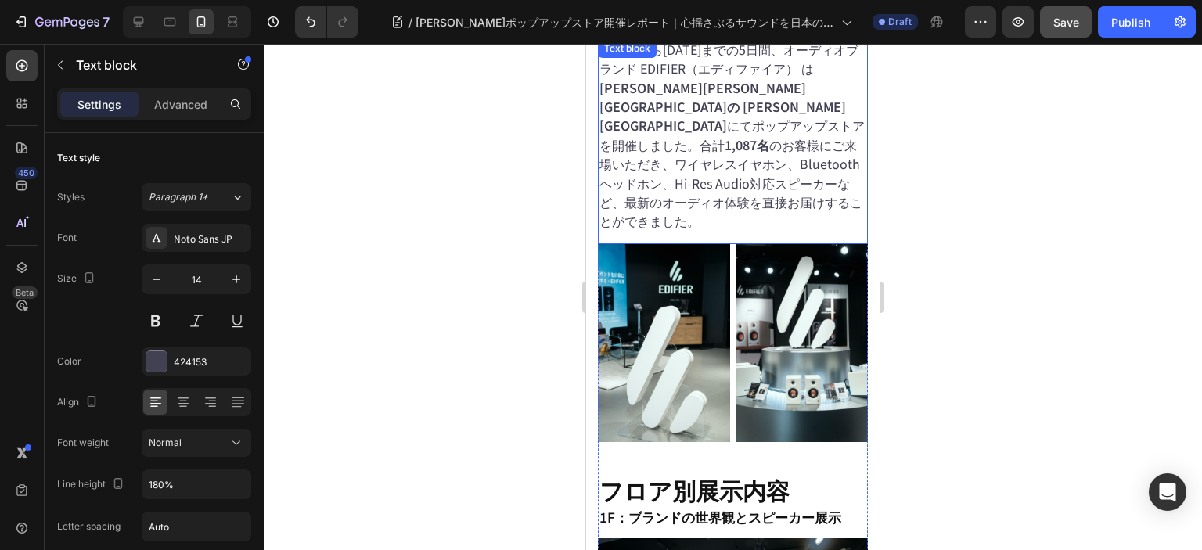
click at [706, 124] on span "2025年7月16日から20日までの5日間、オーディオブランド EDIFIER（エディファイア） は 東京都渋谷区道玄坂の 渋谷ZEROBASE にてポップア…" at bounding box center [731, 135] width 265 height 191
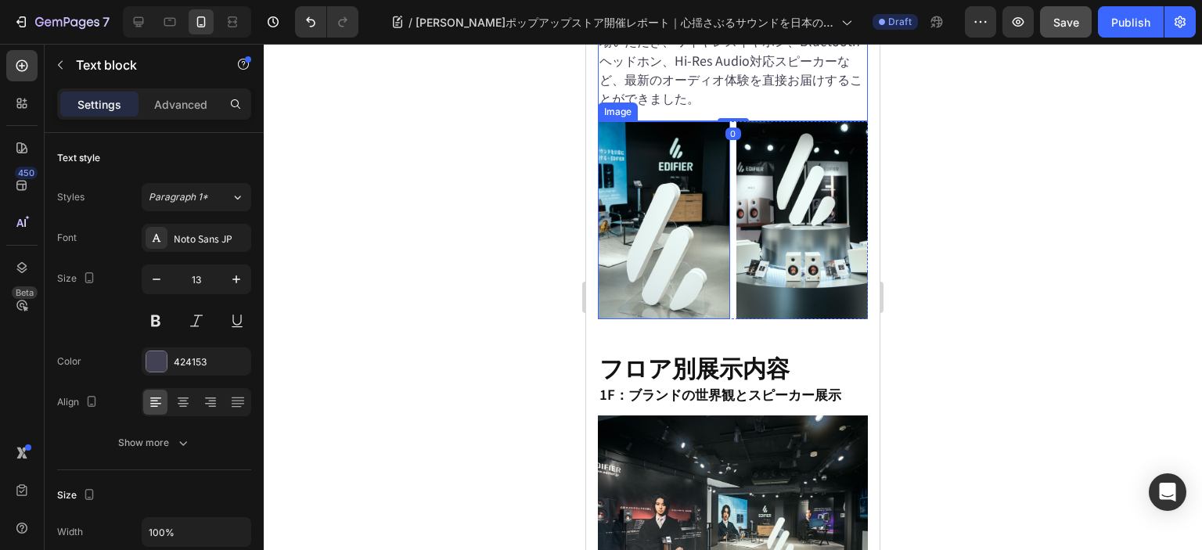
scroll to position [626, 0]
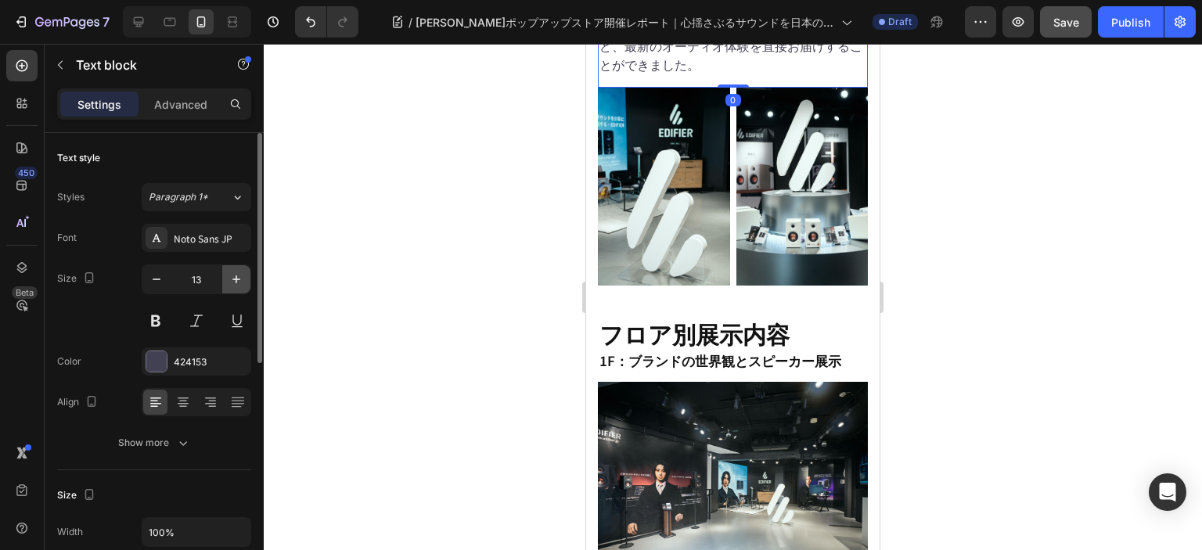
click at [235, 280] on icon "button" at bounding box center [236, 279] width 8 height 8
type input "14"
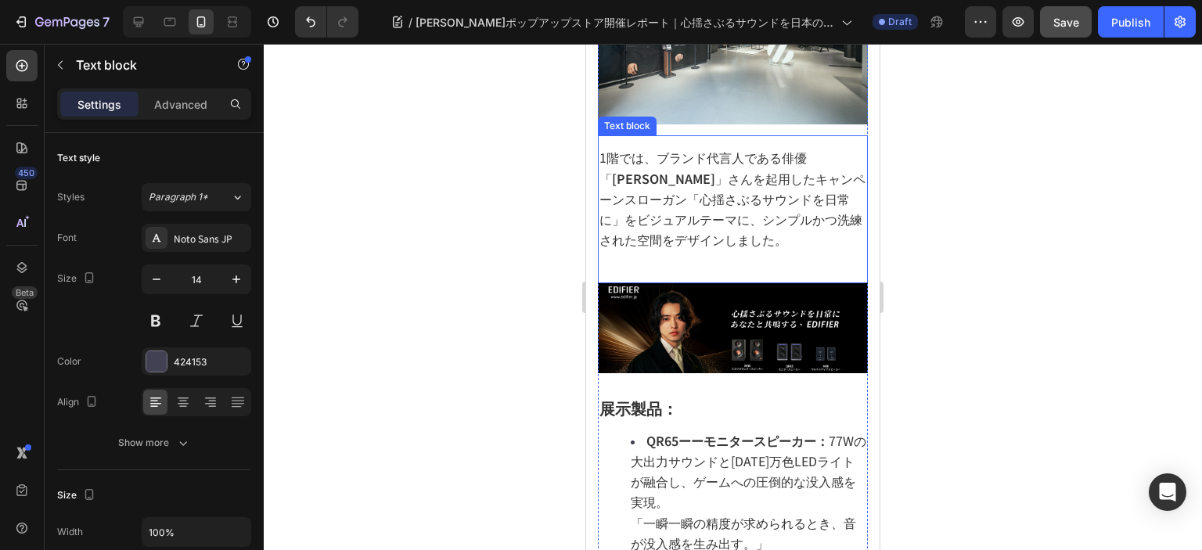
scroll to position [1101, 0]
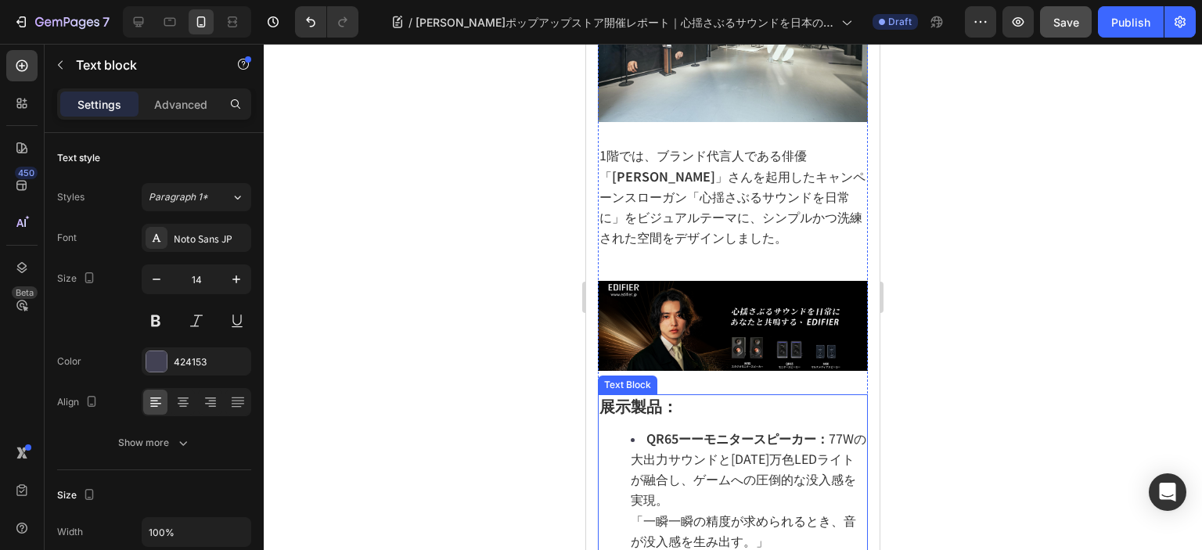
click at [666, 429] on strong "QR65ーーモニタースピーカー：" at bounding box center [737, 438] width 182 height 19
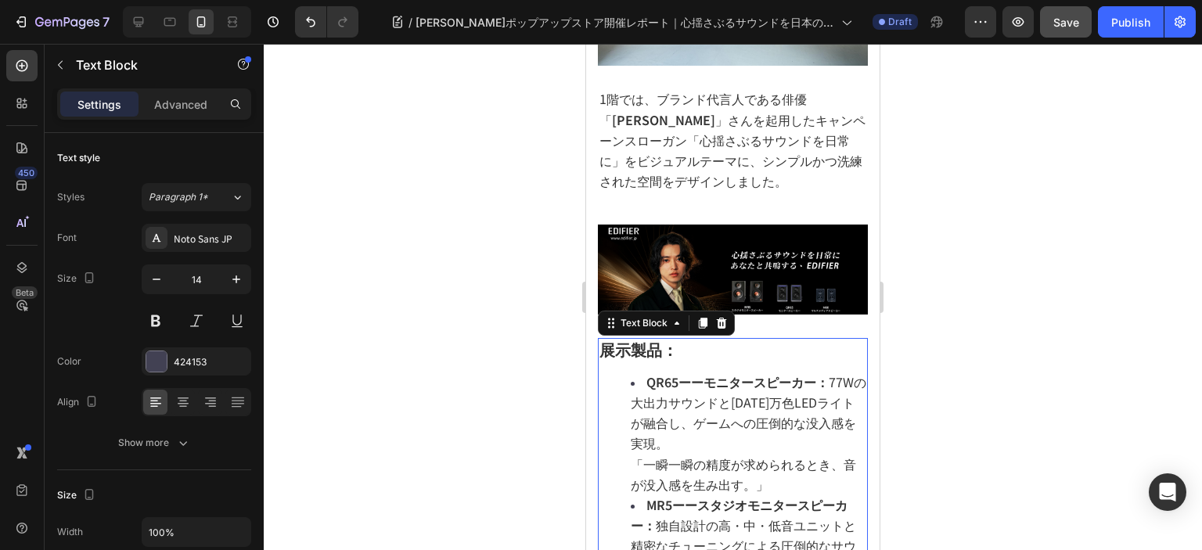
scroll to position [1180, 0]
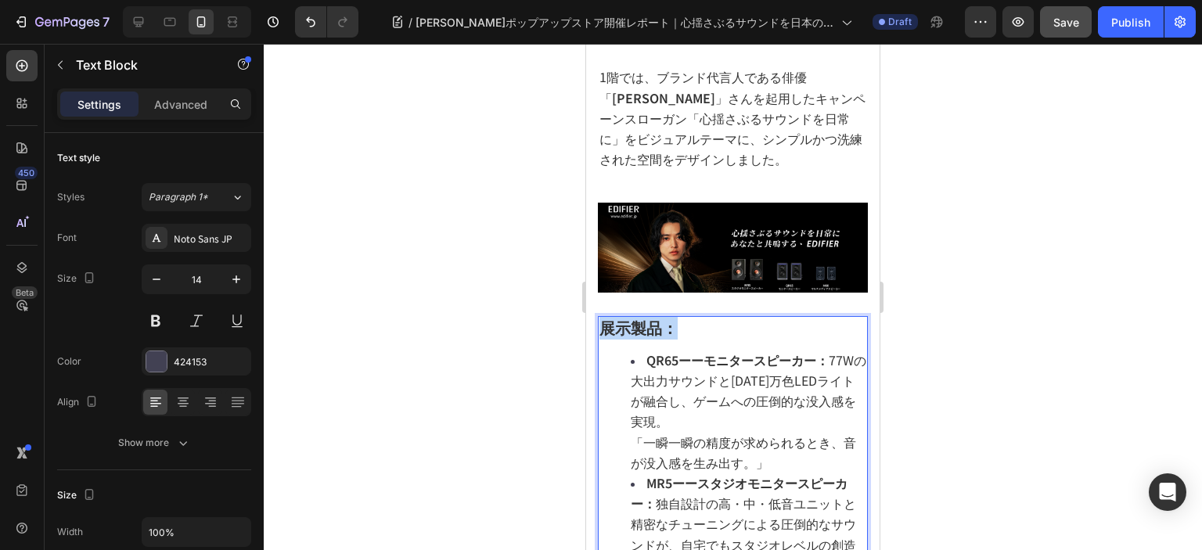
drag, startPoint x: 691, startPoint y: 248, endPoint x: 601, endPoint y: 247, distance: 90.0
click at [601, 318] on p "展示製品：" at bounding box center [732, 329] width 267 height 22
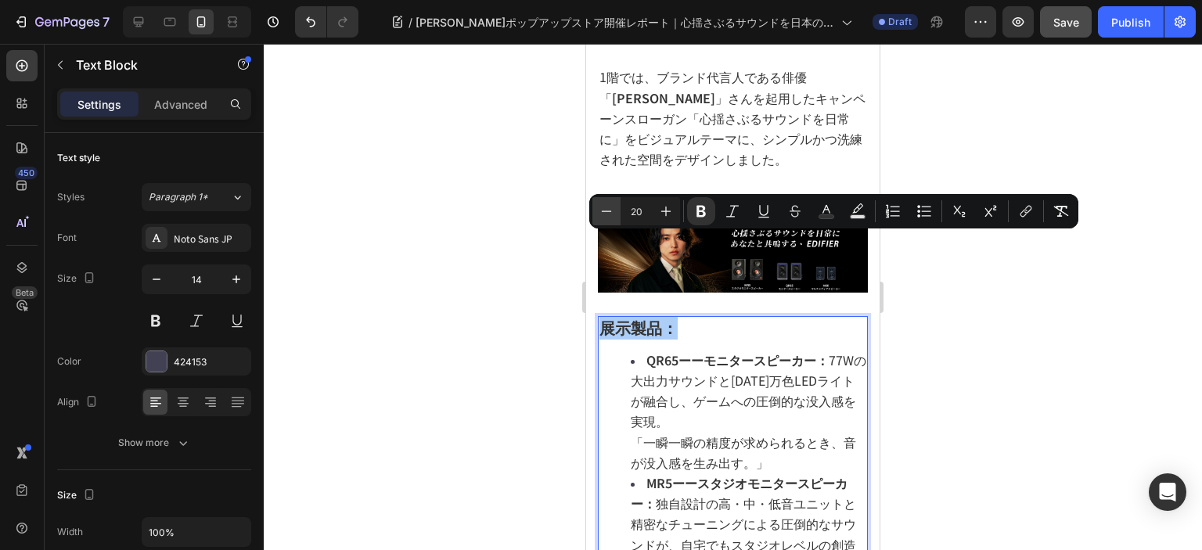
click at [610, 212] on icon "Editor contextual toolbar" at bounding box center [606, 211] width 16 height 16
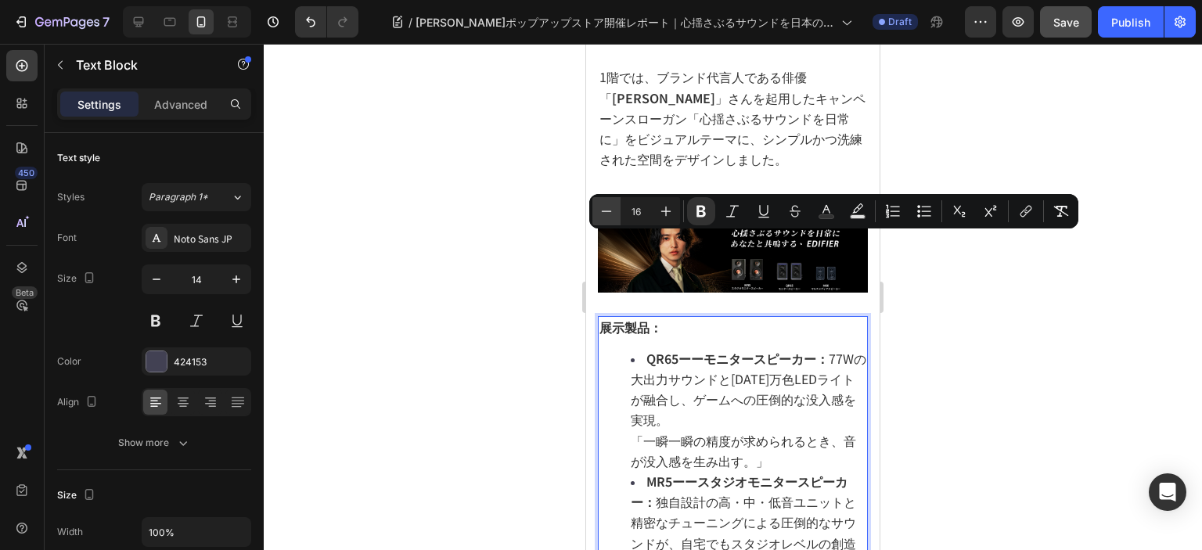
type input "15"
click at [724, 349] on li "QR65ーーモニタースピーカー： 77Wの大出力サウンドと1600万色LEDライトが融合し、ゲームへの圧倒的な没入感を実現。 「一瞬一瞬の精度が求められるとき…" at bounding box center [747, 410] width 235 height 123
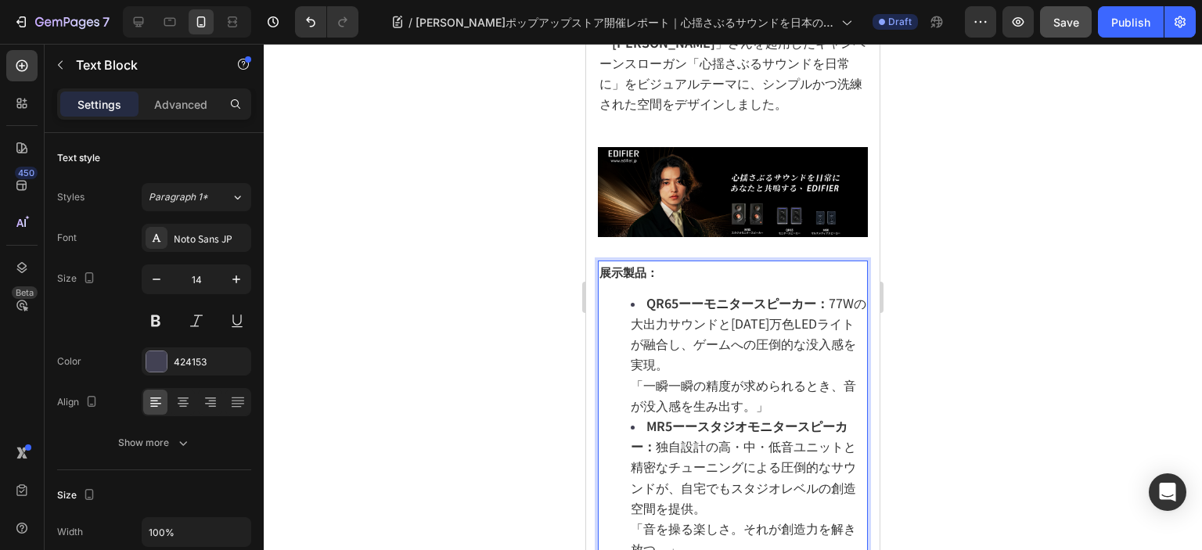
scroll to position [1258, 0]
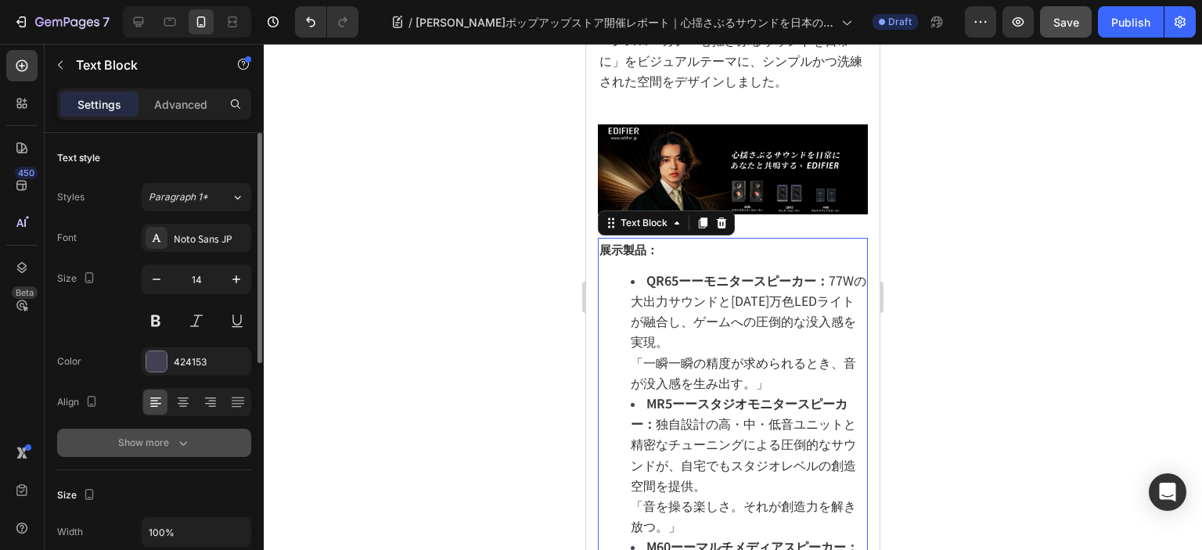
click at [179, 437] on icon "button" at bounding box center [183, 443] width 16 height 16
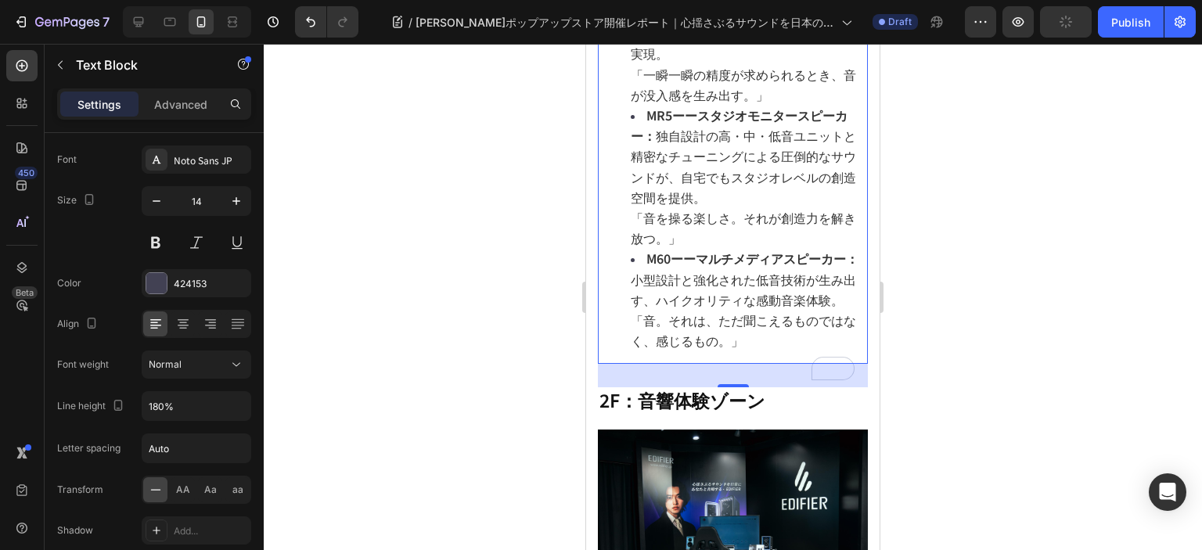
scroll to position [1571, 0]
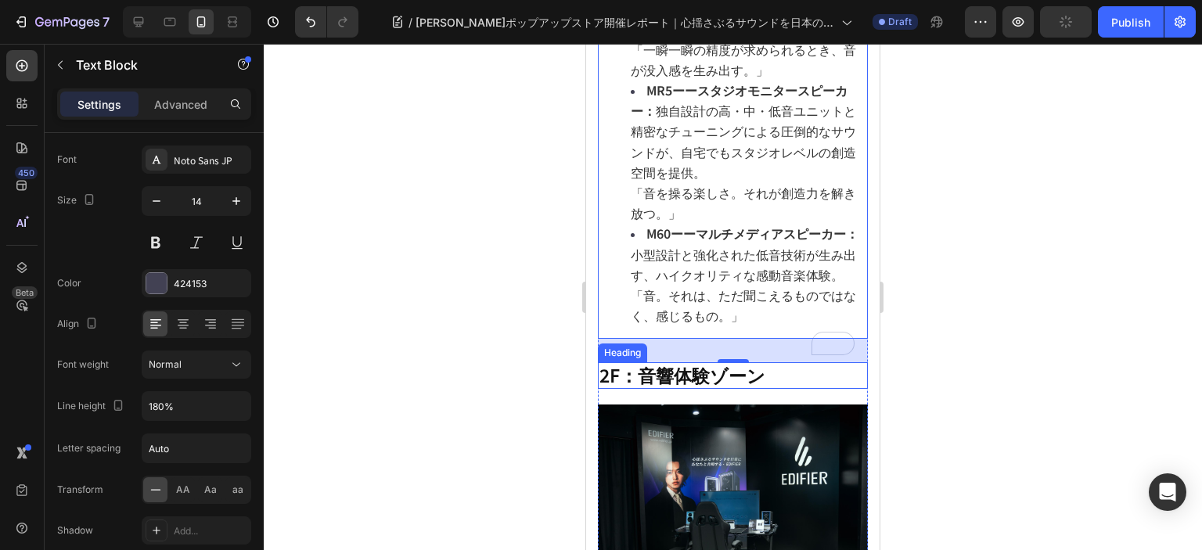
click at [688, 362] on h2 "2F：音響体験ゾーン" at bounding box center [733, 375] width 270 height 27
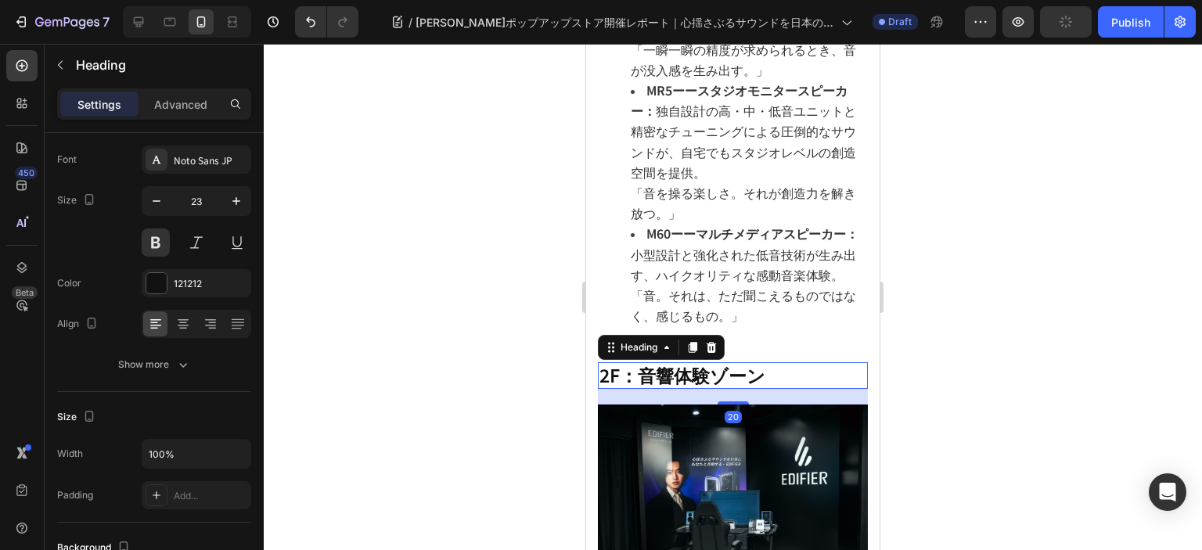
scroll to position [0, 0]
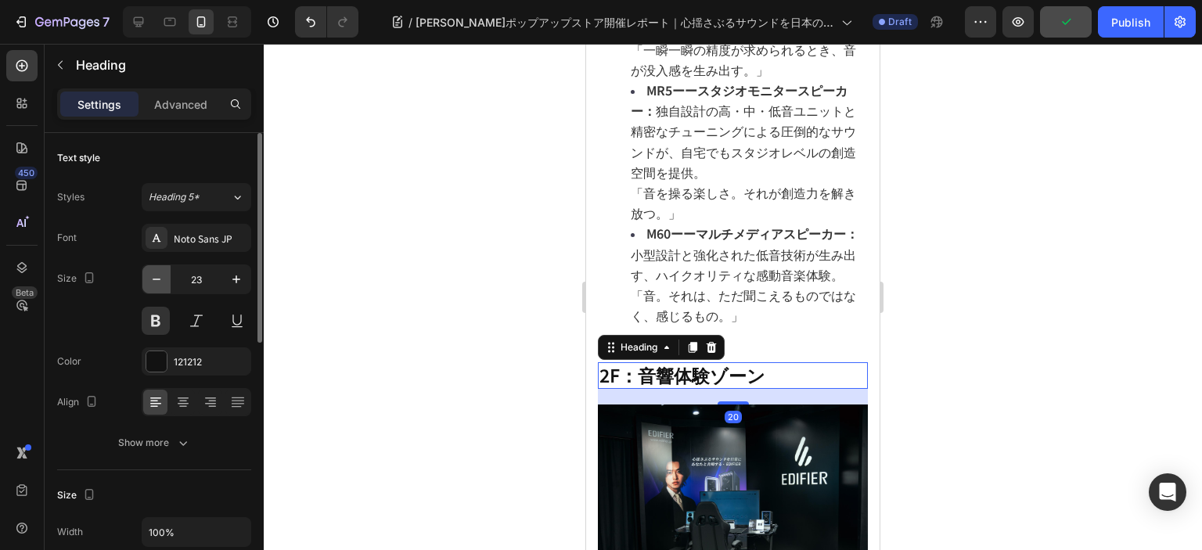
click at [160, 282] on icon "button" at bounding box center [157, 279] width 16 height 16
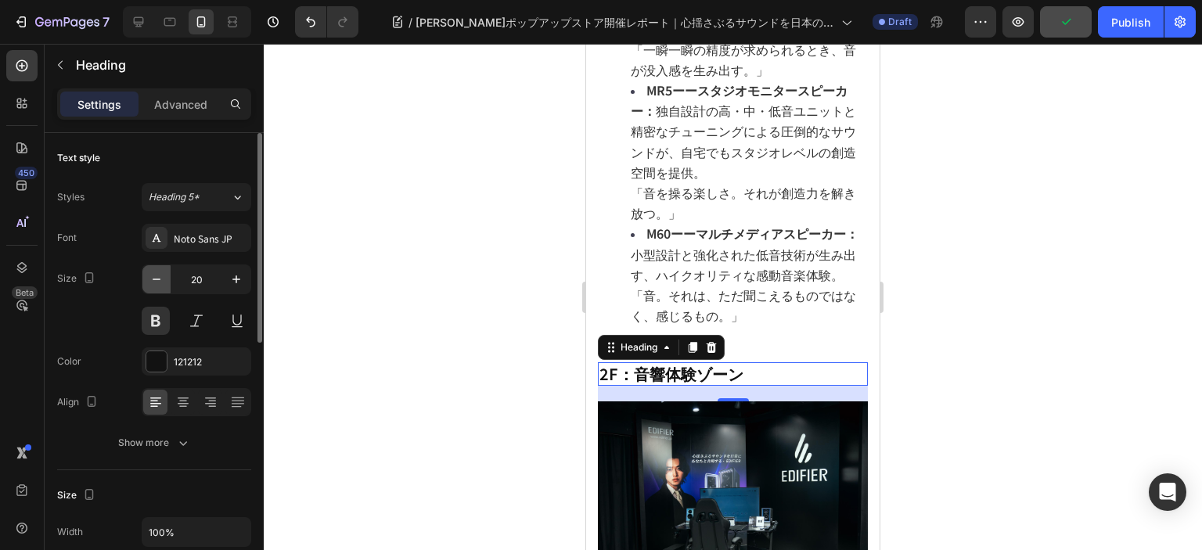
click at [160, 282] on icon "button" at bounding box center [157, 279] width 16 height 16
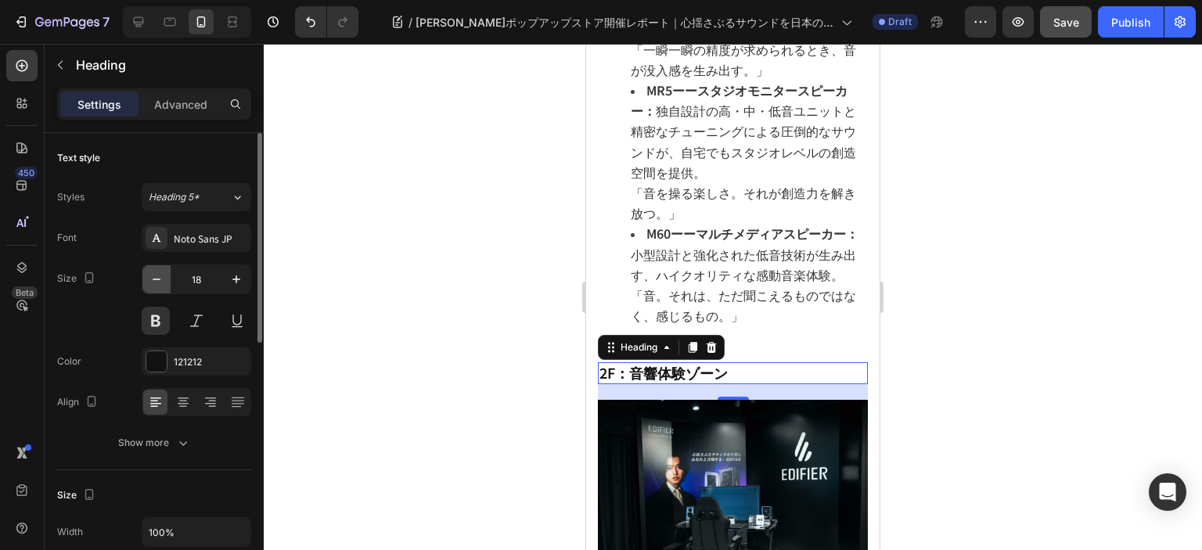
click at [160, 282] on icon "button" at bounding box center [157, 279] width 16 height 16
type input "17"
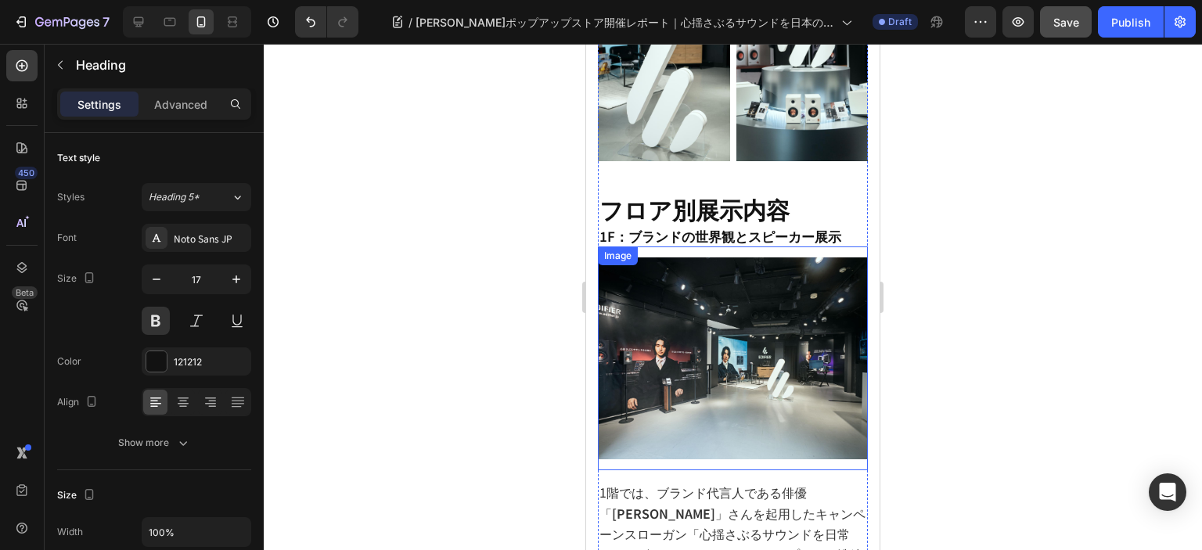
scroll to position [632, 0]
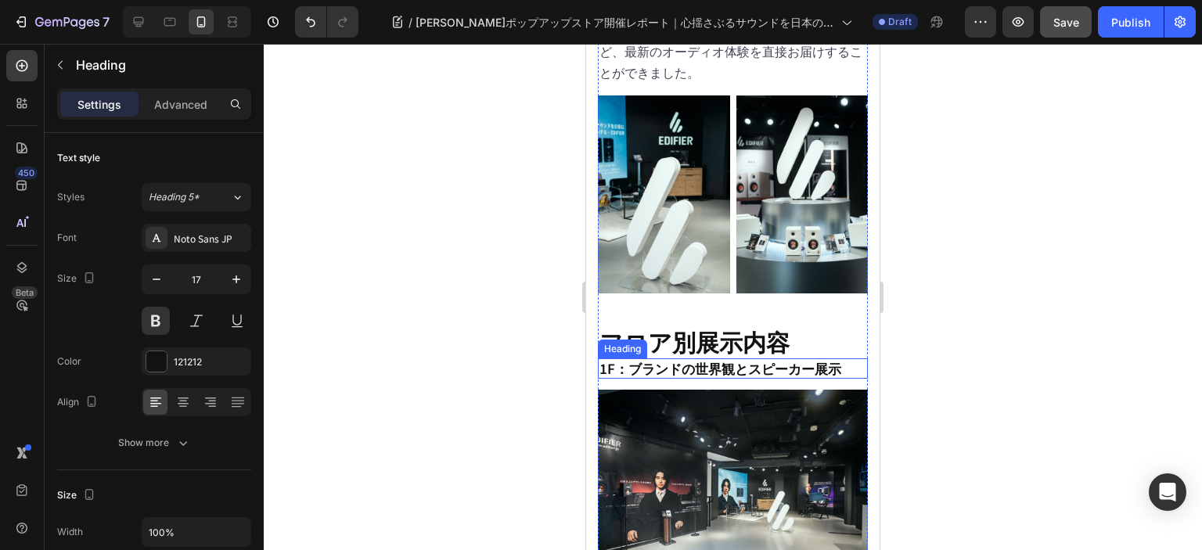
click at [688, 358] on h2 "1F：ブランドの世界観とスピーカー展示" at bounding box center [733, 368] width 270 height 20
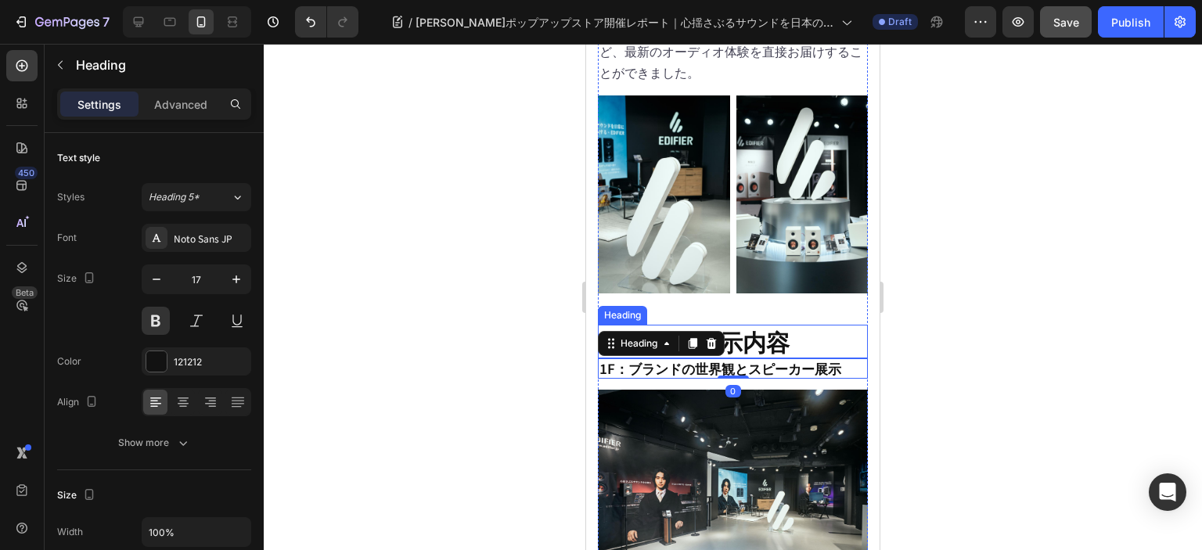
click at [801, 325] on h2 "フロア別展示内容" at bounding box center [733, 342] width 270 height 34
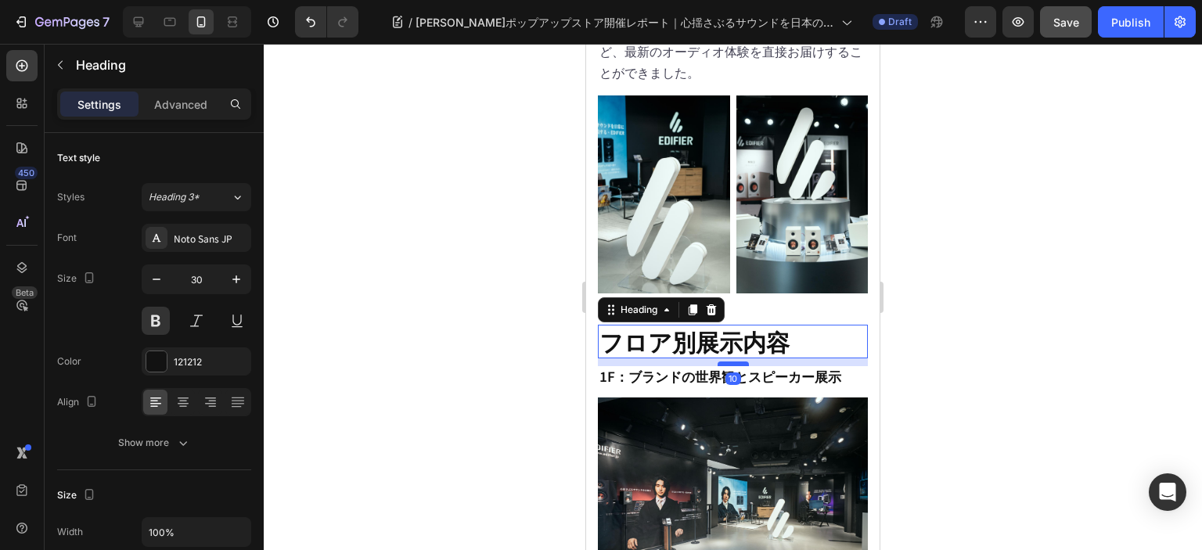
drag, startPoint x: 728, startPoint y: 290, endPoint x: 735, endPoint y: 298, distance: 10.5
click at [735, 361] on div at bounding box center [732, 363] width 31 height 5
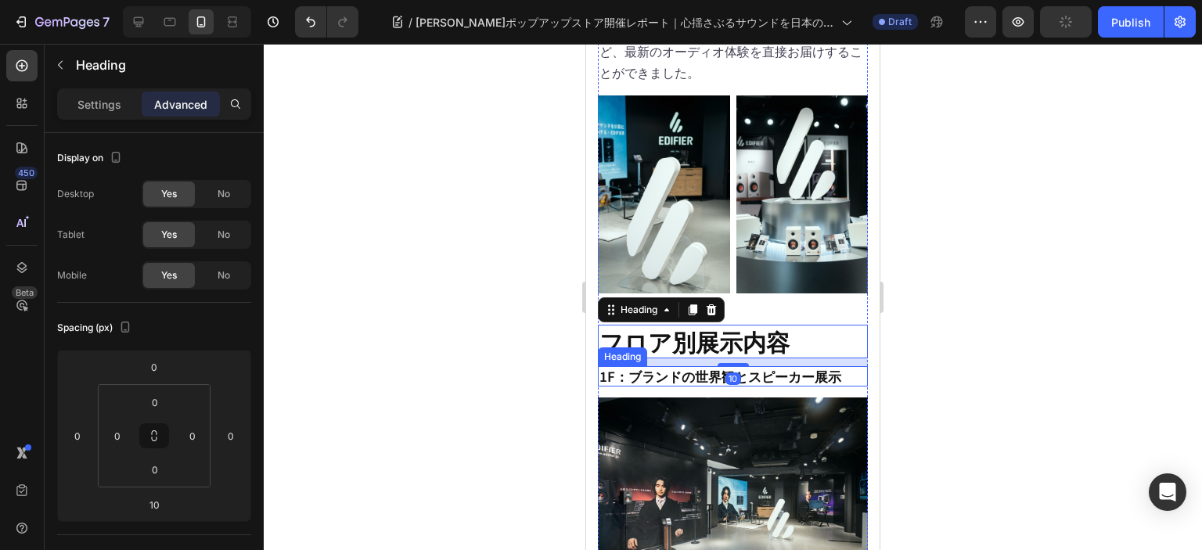
click at [785, 366] on h2 "1F：ブランドの世界観とスピーカー展示" at bounding box center [733, 376] width 270 height 20
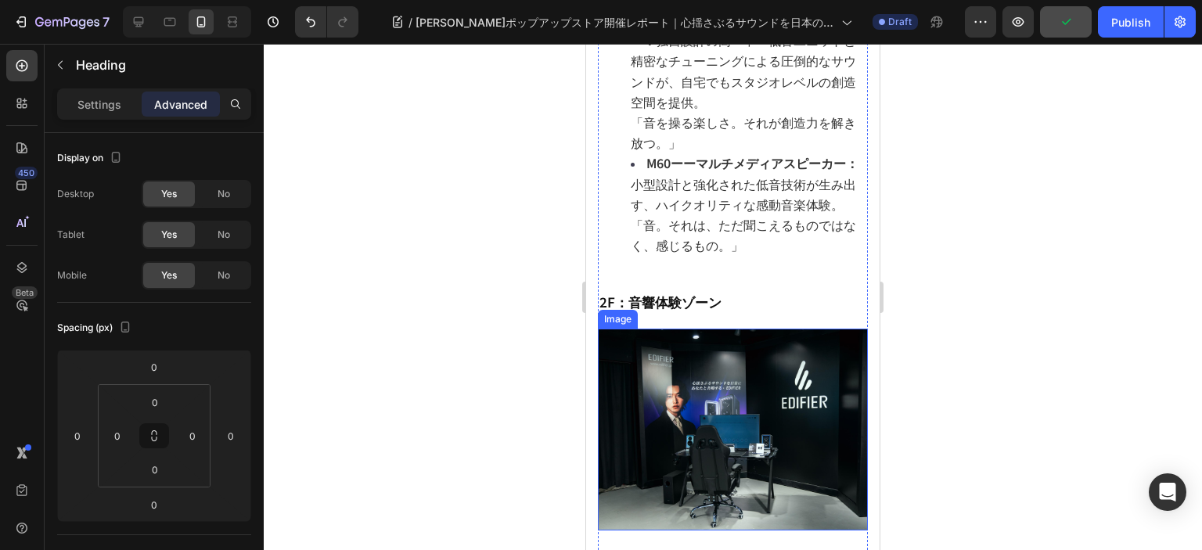
scroll to position [1805, 0]
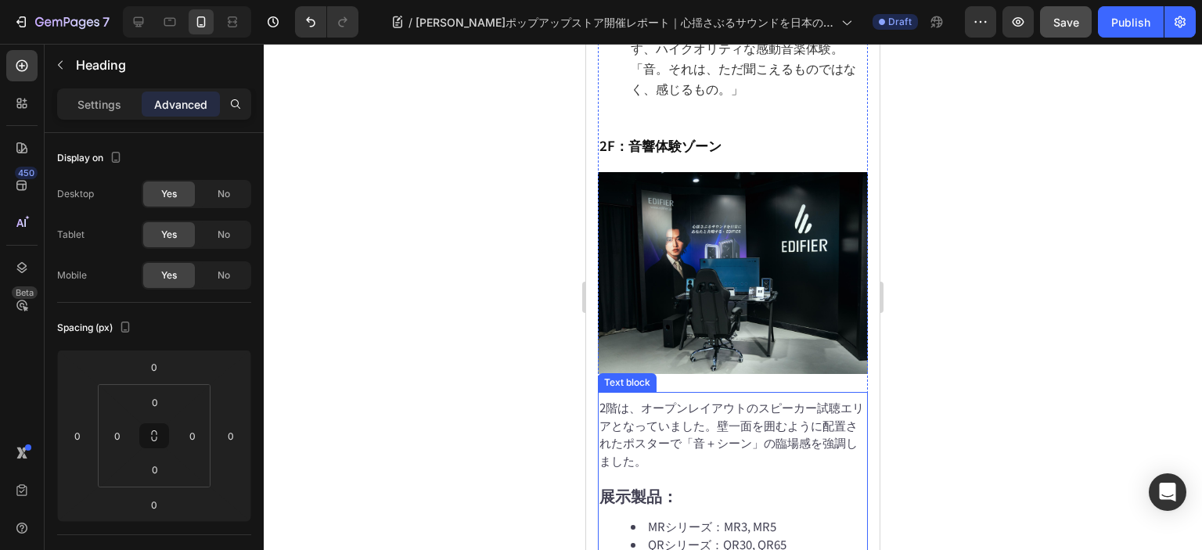
click at [699, 399] on p "2階は、オープンレイアウトのスピーカー試聴エリアとなっていました。壁一面を囲むように配置されたポスターで「音＋シーン」の臨場感を強調しました。" at bounding box center [732, 434] width 267 height 70
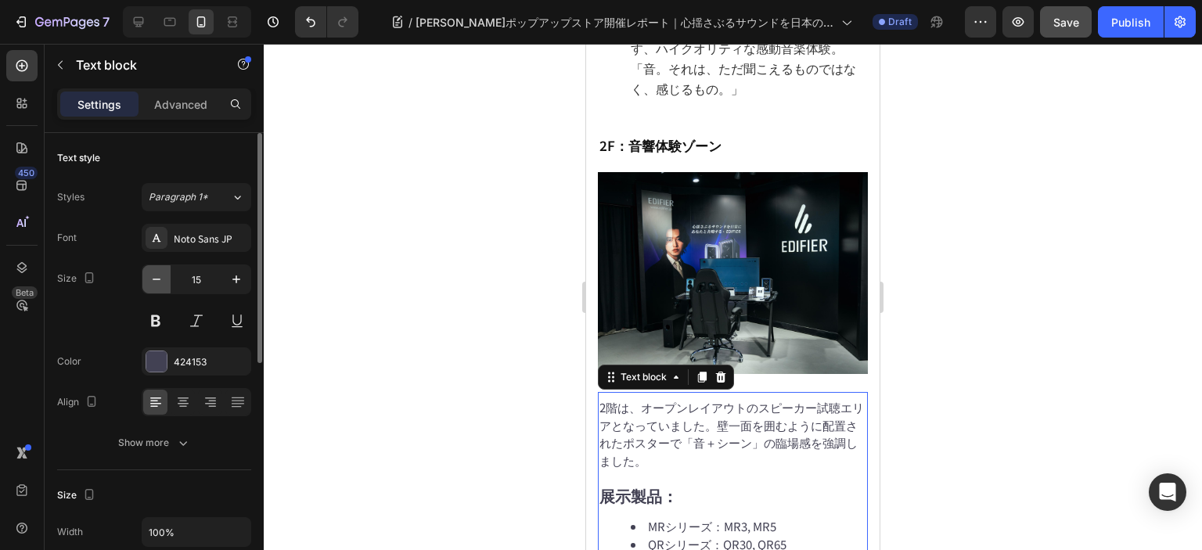
click at [162, 278] on icon "button" at bounding box center [157, 279] width 16 height 16
type input "14"
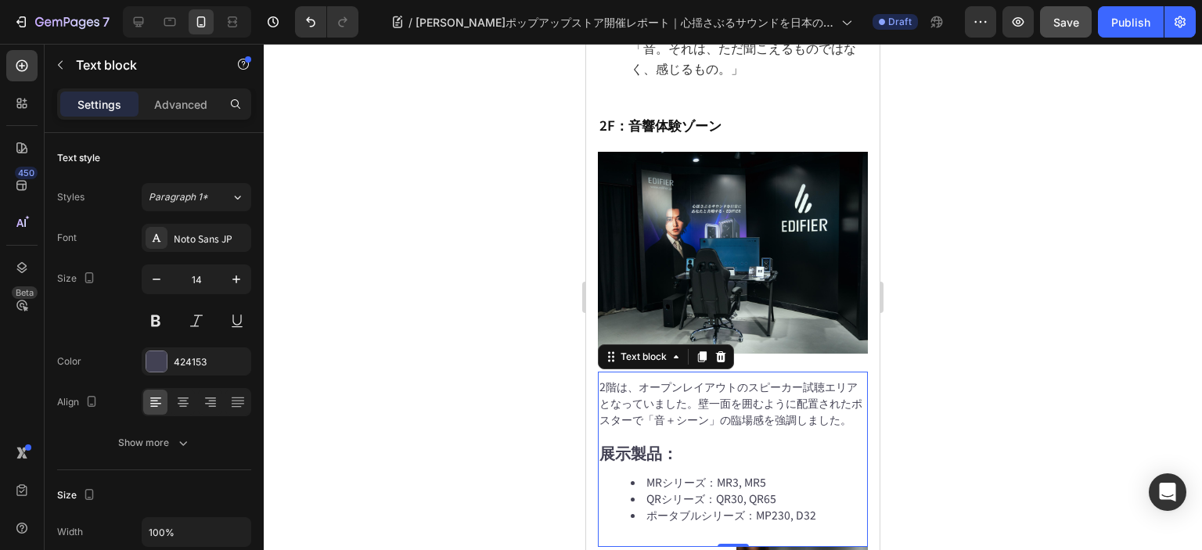
scroll to position [1962, 0]
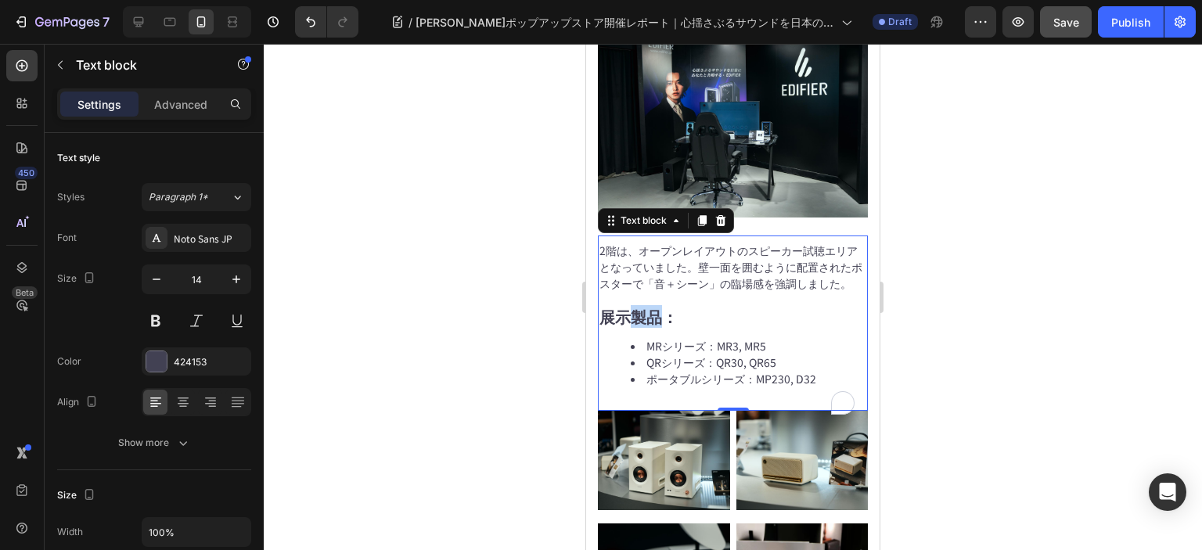
click at [641, 305] on strong "展示製品：" at bounding box center [638, 316] width 78 height 23
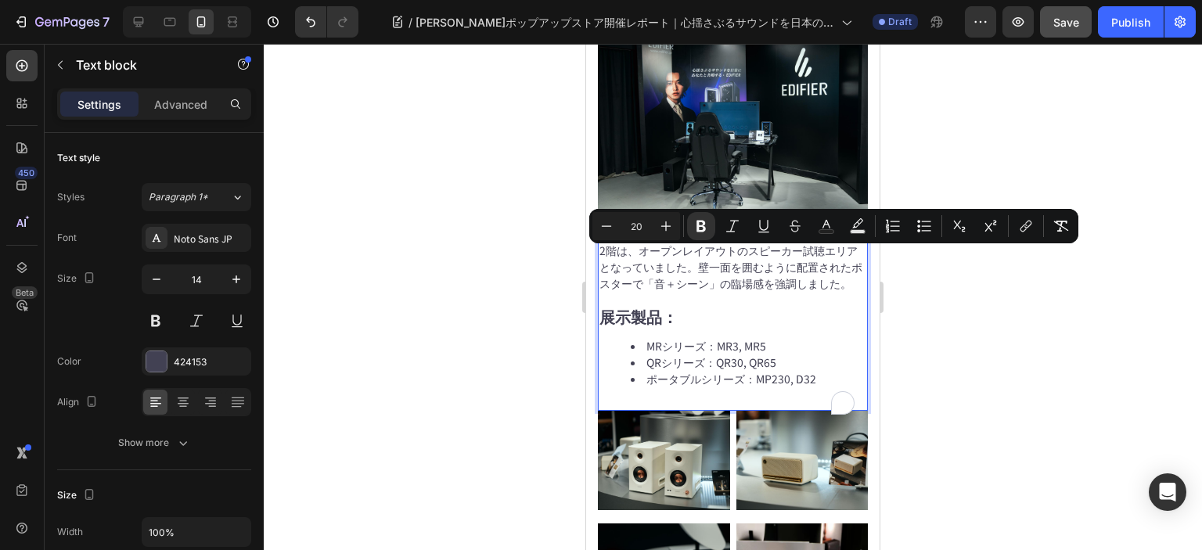
click at [682, 308] on p "展示製品：" at bounding box center [732, 317] width 267 height 19
drag, startPoint x: 682, startPoint y: 263, endPoint x: 1166, endPoint y: 315, distance: 487.0
click at [607, 308] on p "展示製品：" at bounding box center [732, 317] width 267 height 19
click at [604, 231] on icon "Editor contextual toolbar" at bounding box center [606, 226] width 16 height 16
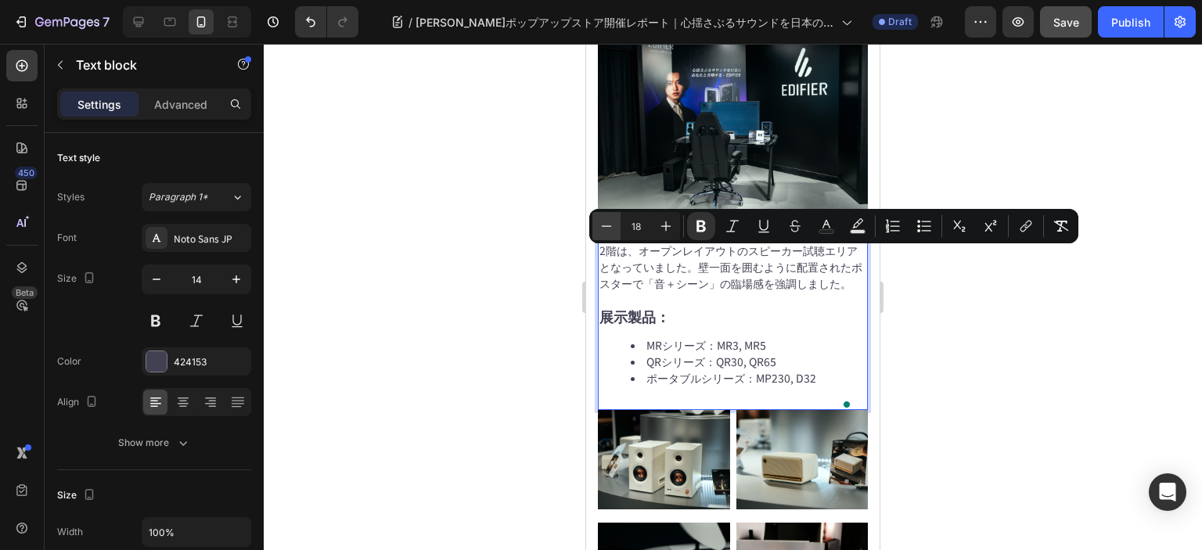
click at [604, 231] on icon "Editor contextual toolbar" at bounding box center [606, 226] width 16 height 16
type input "17"
click at [706, 308] on p "展示製品：" at bounding box center [732, 317] width 267 height 18
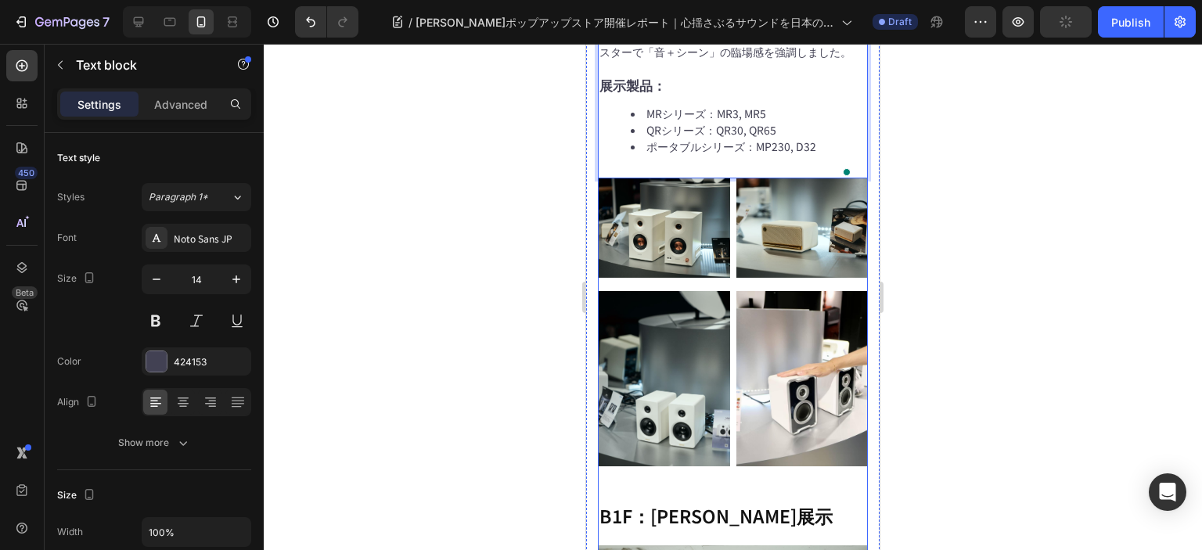
scroll to position [2275, 0]
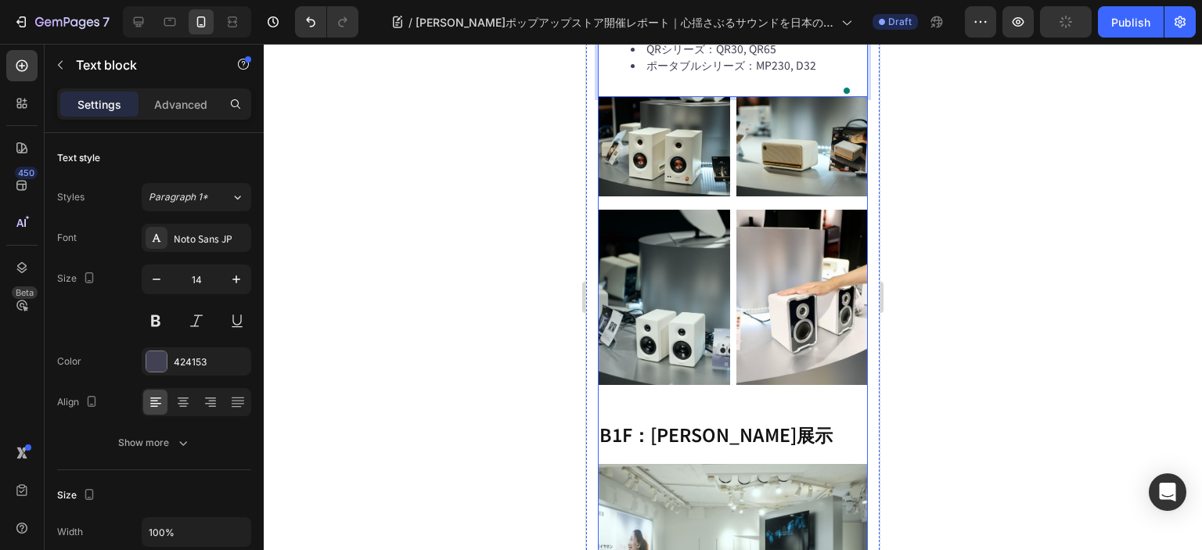
click at [695, 422] on h2 "B1F：[PERSON_NAME]展示" at bounding box center [733, 435] width 270 height 27
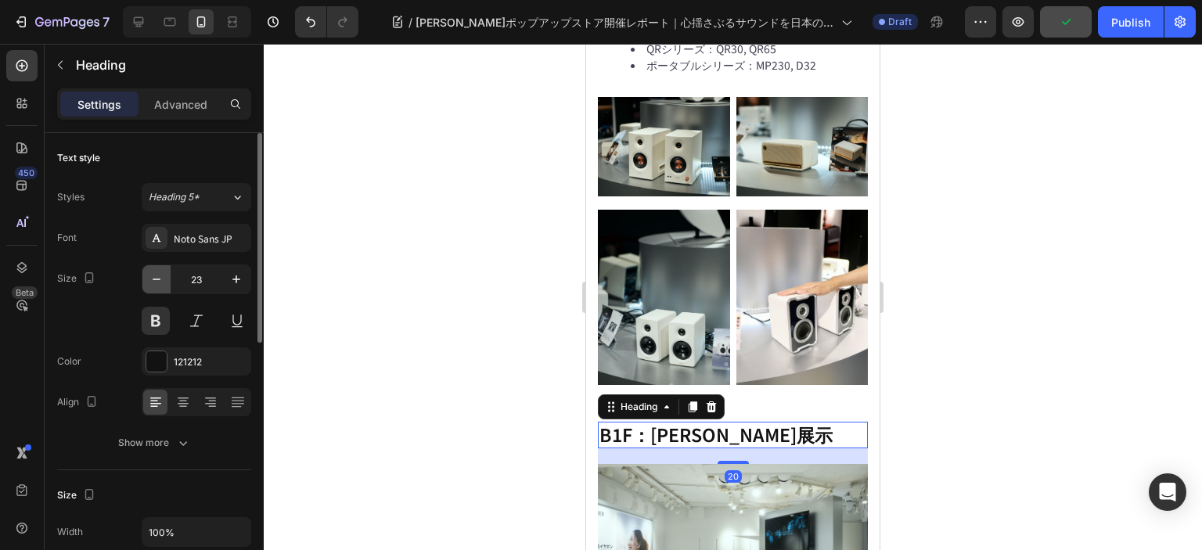
click at [158, 286] on icon "button" at bounding box center [157, 279] width 16 height 16
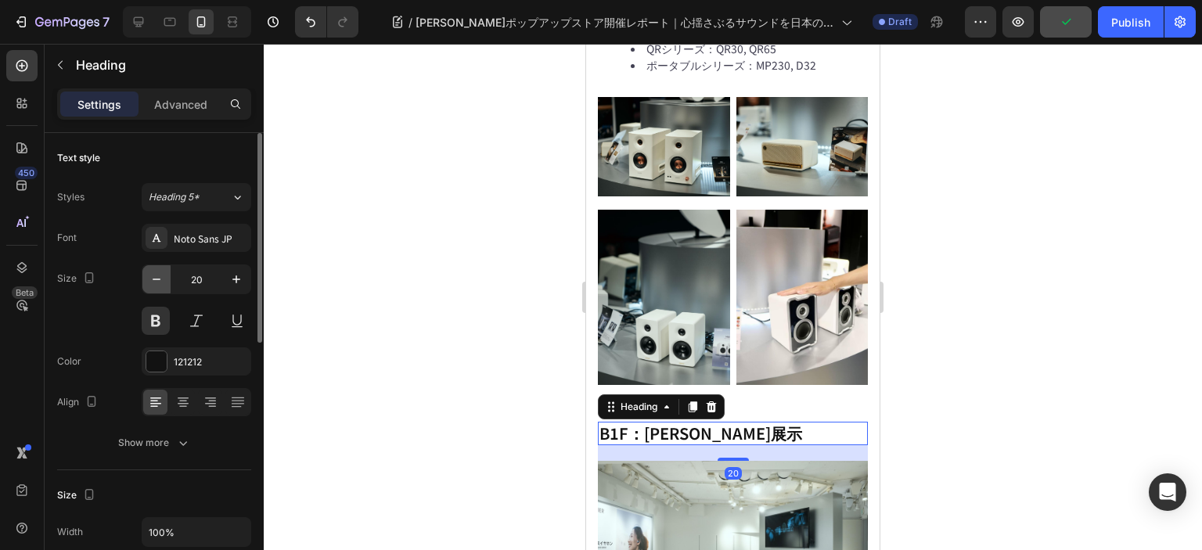
click at [158, 286] on icon "button" at bounding box center [157, 279] width 16 height 16
type input "17"
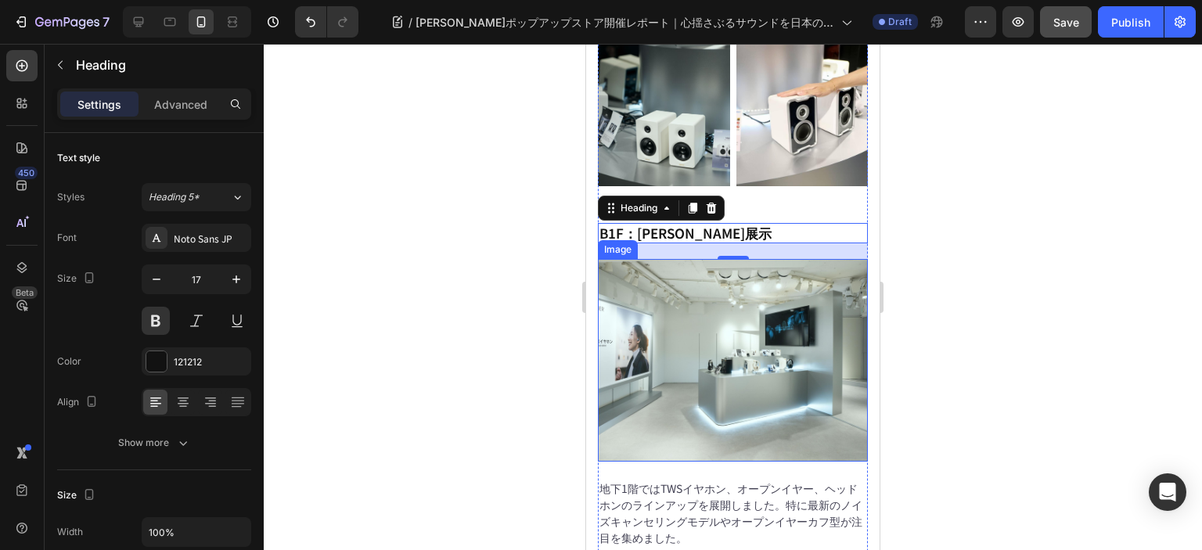
scroll to position [2509, 0]
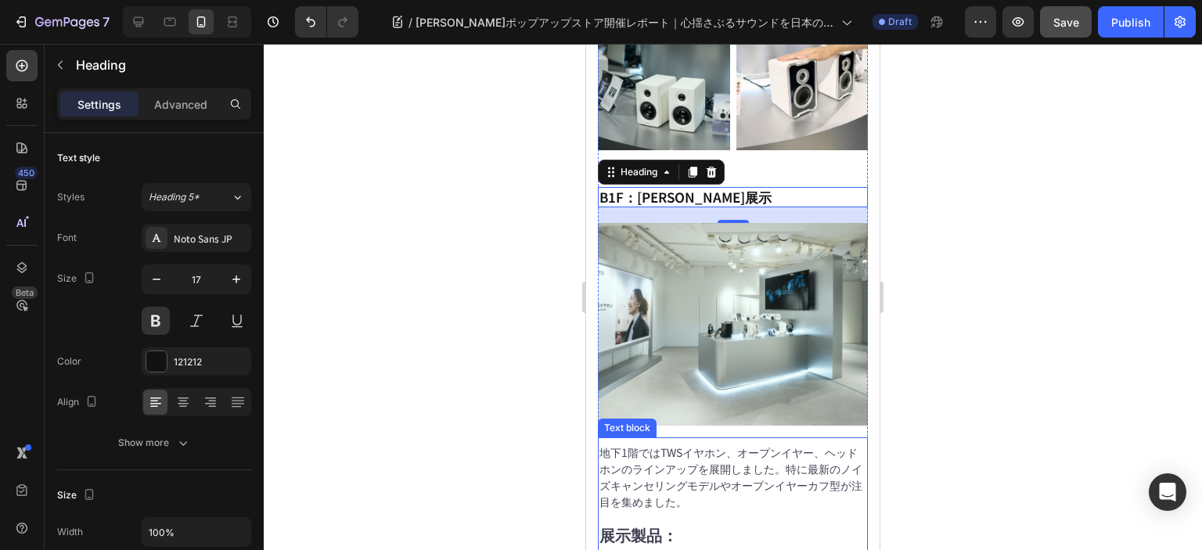
click at [695, 444] on p "地下1階ではTWSイヤホン、オープンイヤー、ヘッドホンのラインアップを展開しました。特に最新のノイズキャンセリングモデルやオープンイヤーカフ型が注目を集めまし…" at bounding box center [732, 477] width 267 height 66
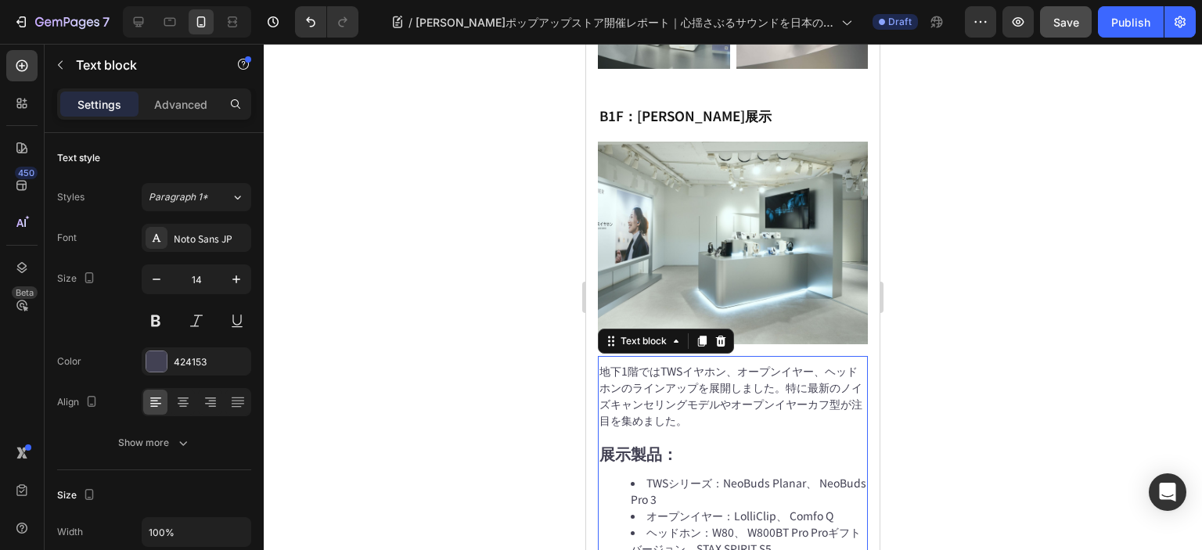
scroll to position [2666, 0]
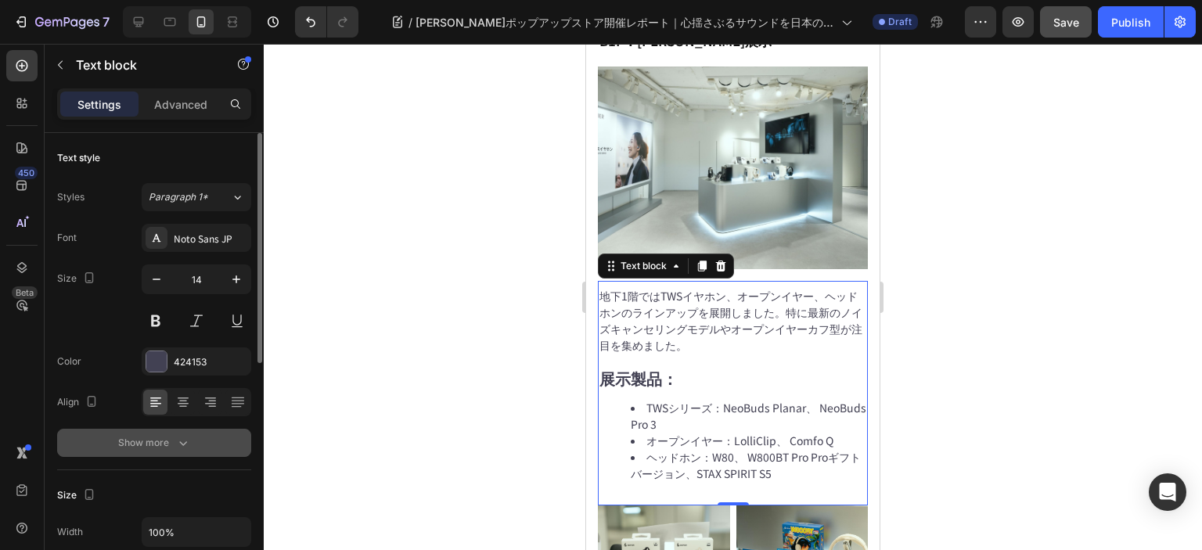
click at [176, 444] on icon "button" at bounding box center [183, 443] width 16 height 16
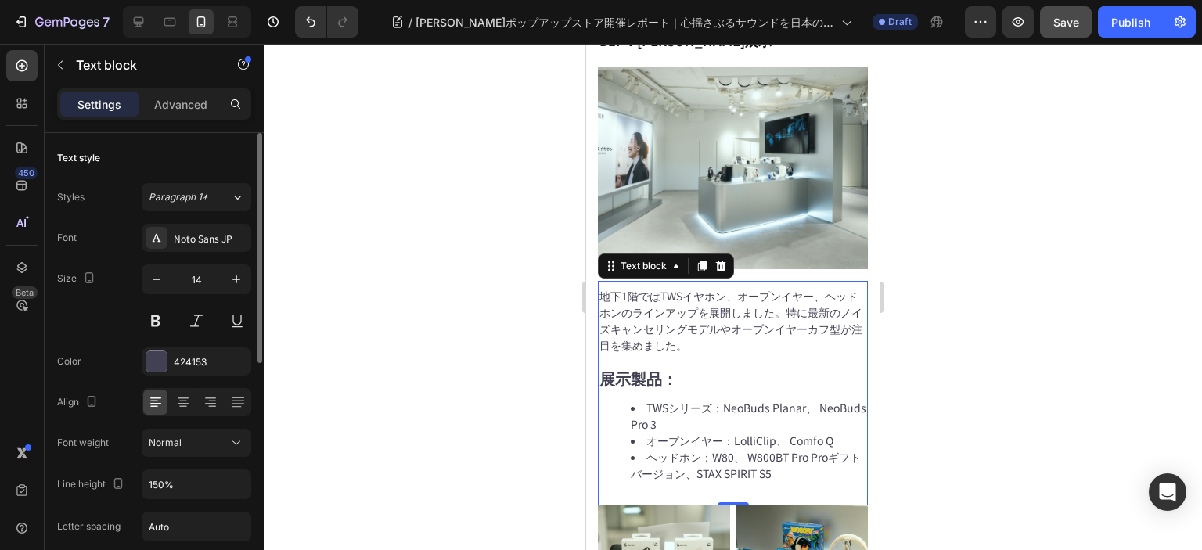
scroll to position [78, 0]
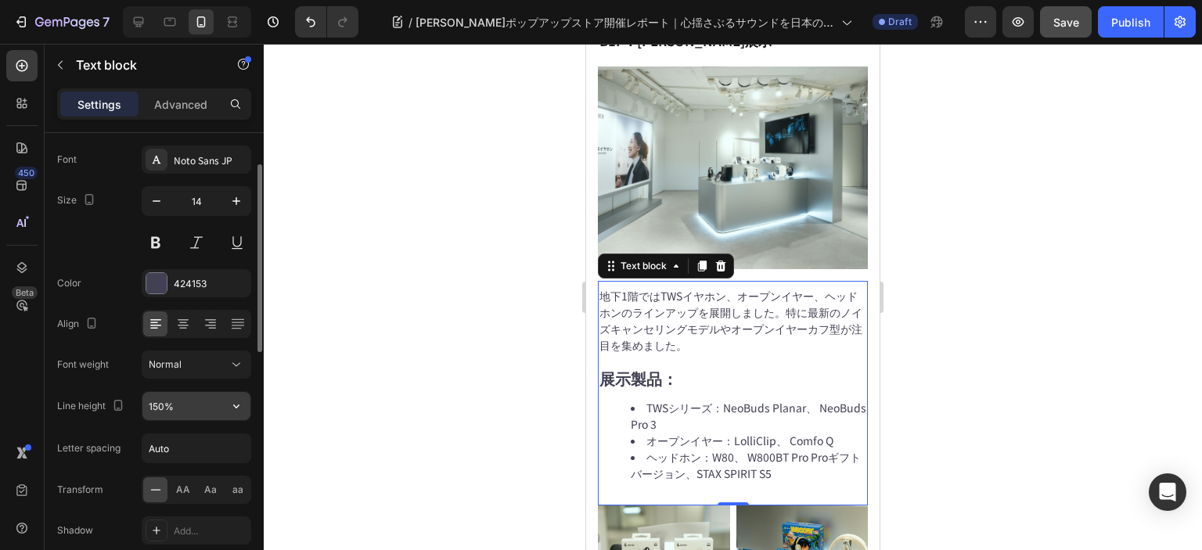
click at [185, 400] on input "150%" at bounding box center [196, 406] width 108 height 28
click at [224, 401] on button "button" at bounding box center [236, 406] width 28 height 28
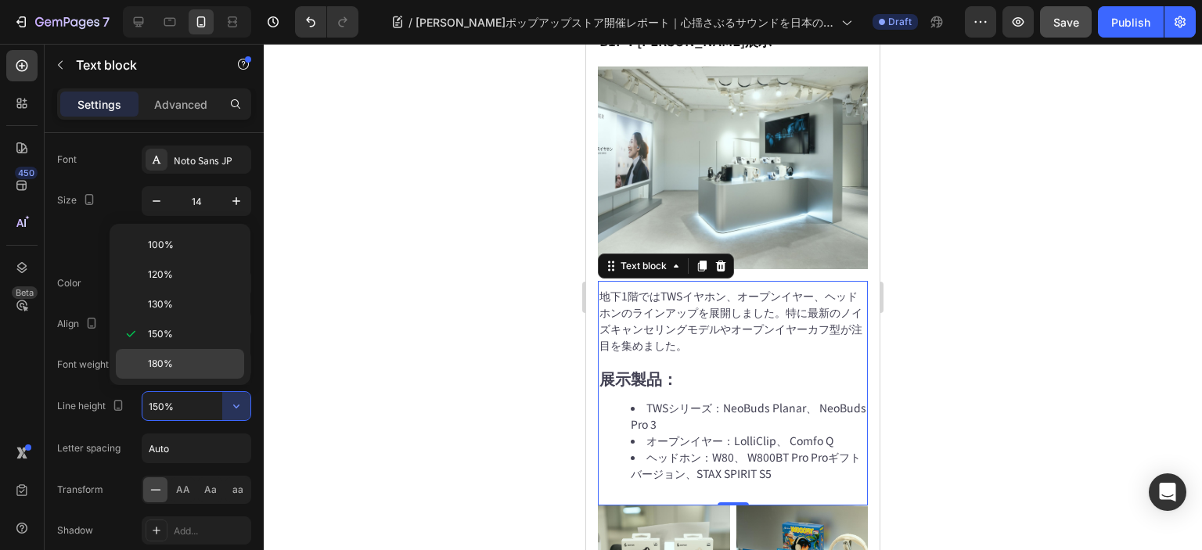
click at [189, 353] on div "180%" at bounding box center [180, 364] width 128 height 30
type input "180%"
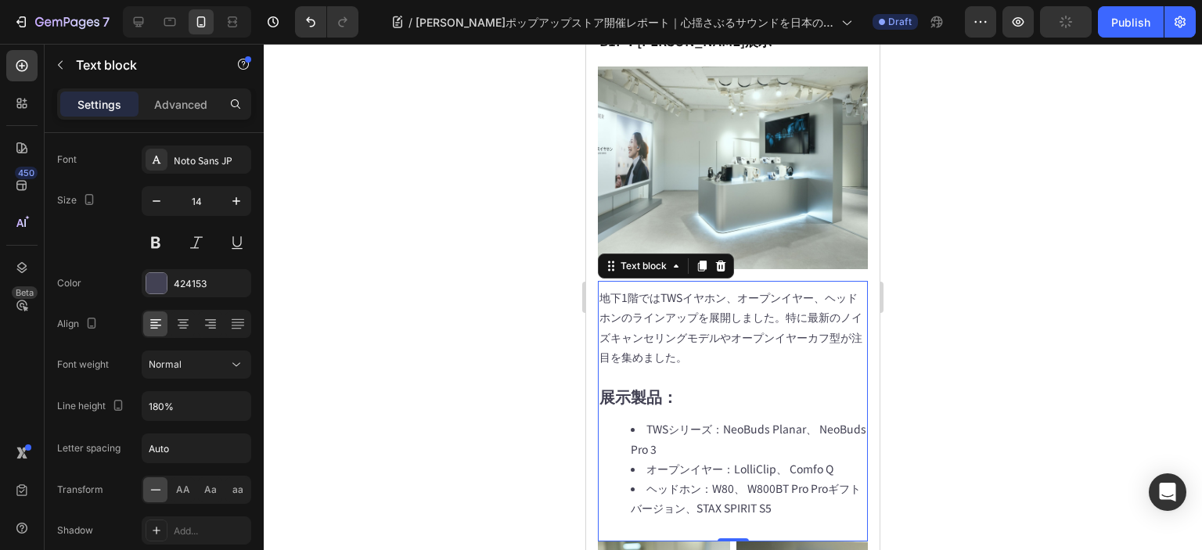
scroll to position [2744, 0]
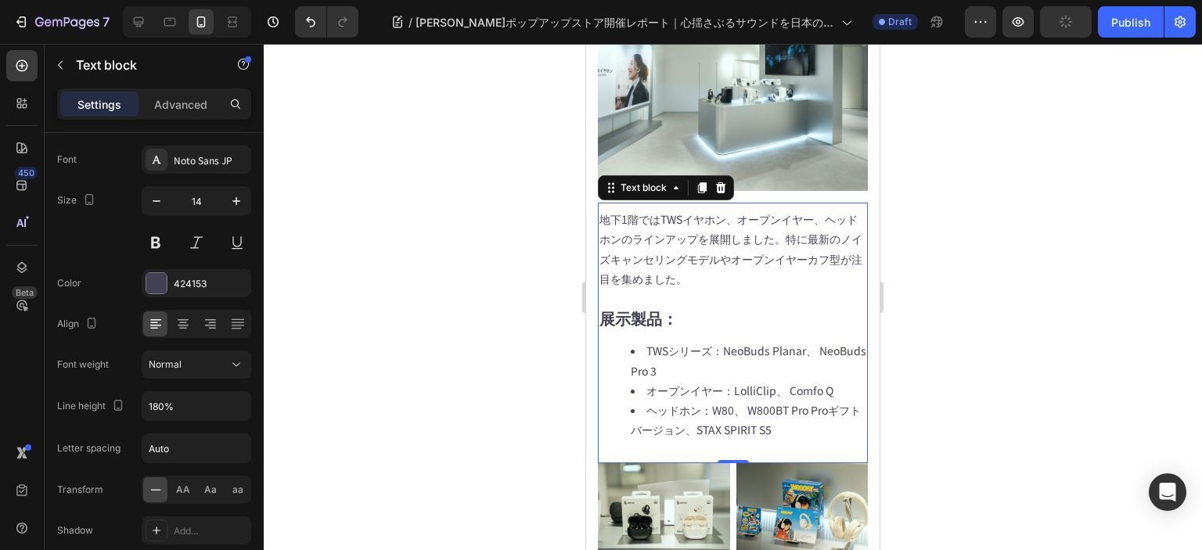
click at [638, 307] on strong "展示製品：" at bounding box center [638, 318] width 78 height 23
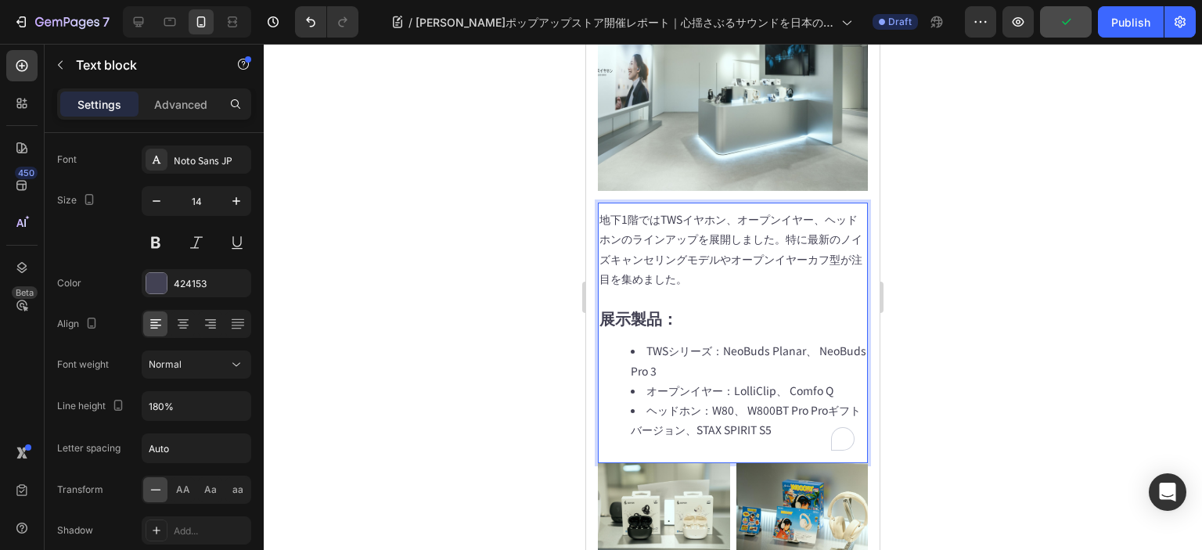
click at [638, 307] on strong "展示製品：" at bounding box center [638, 318] width 78 height 23
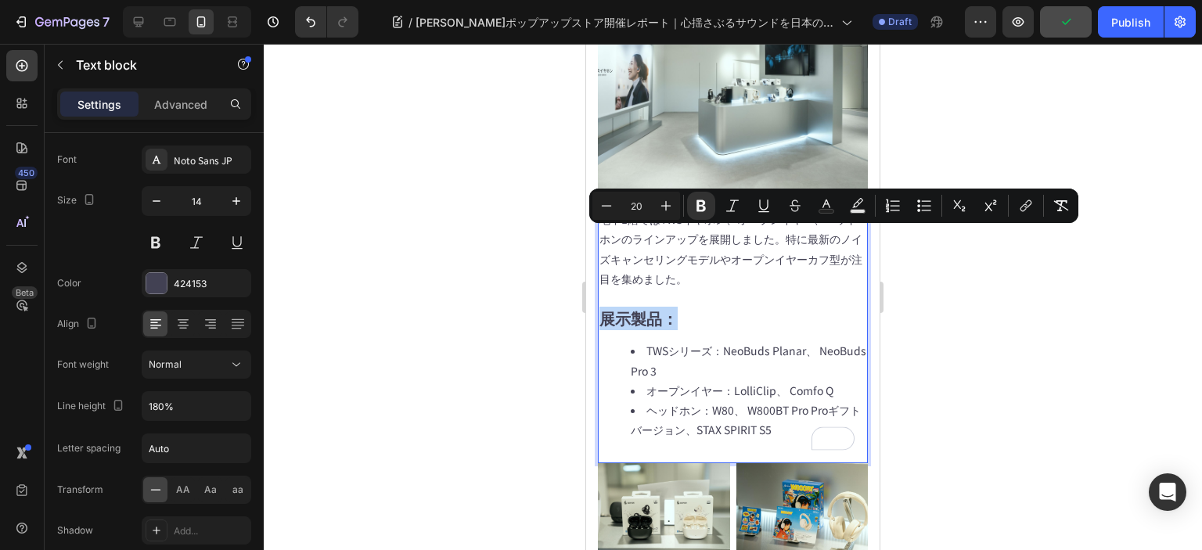
drag, startPoint x: 677, startPoint y: 240, endPoint x: 606, endPoint y: 243, distance: 70.5
click at [606, 307] on strong "展示製品：" at bounding box center [638, 318] width 78 height 23
click at [609, 206] on icon "Editor contextual toolbar" at bounding box center [607, 205] width 10 height 1
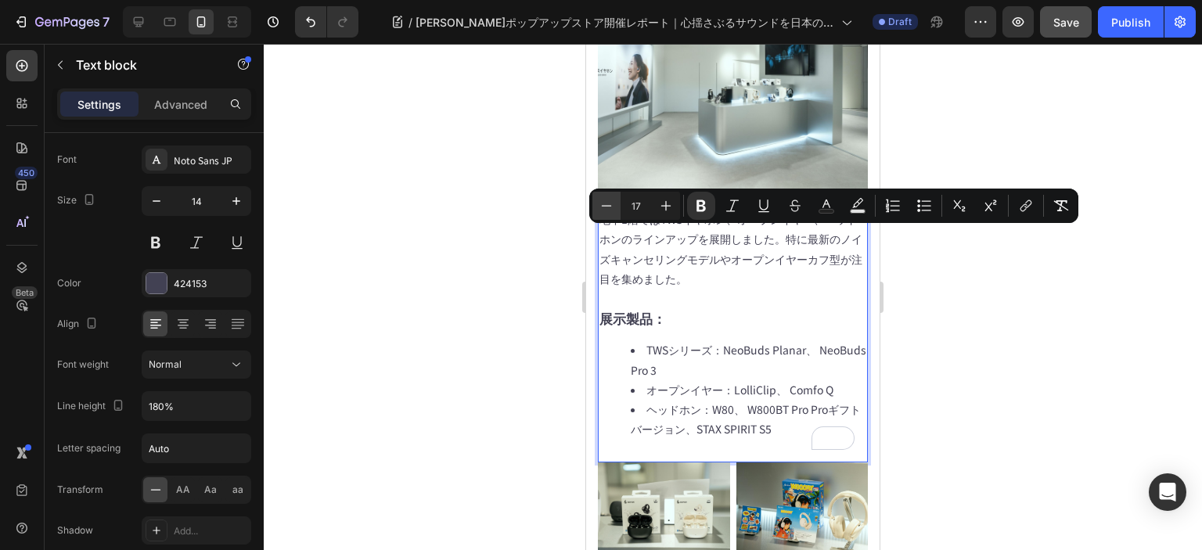
click at [609, 206] on icon "Editor contextual toolbar" at bounding box center [607, 205] width 10 height 1
type input "15"
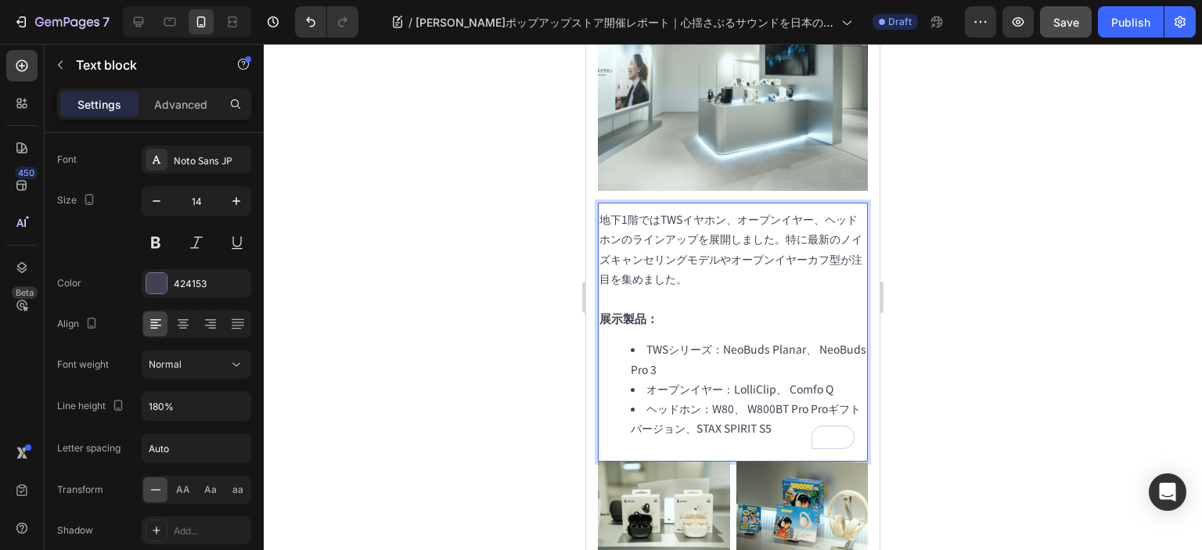
click at [713, 339] on li "TWSシリーズ：NeoBuds Planar、 NeoBuds Pro 3" at bounding box center [747, 358] width 235 height 39
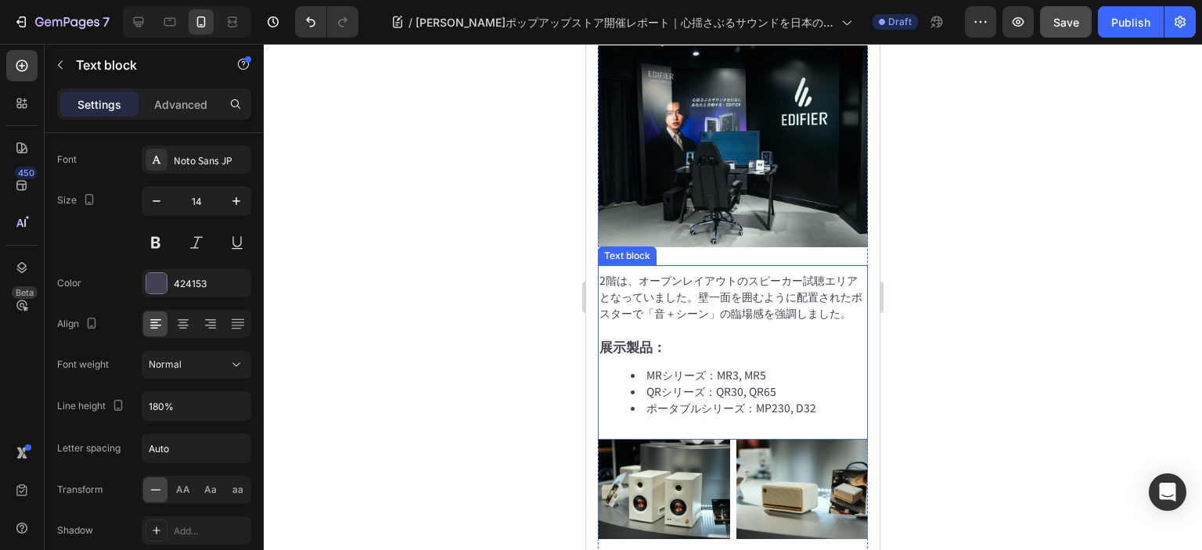
scroll to position [1884, 0]
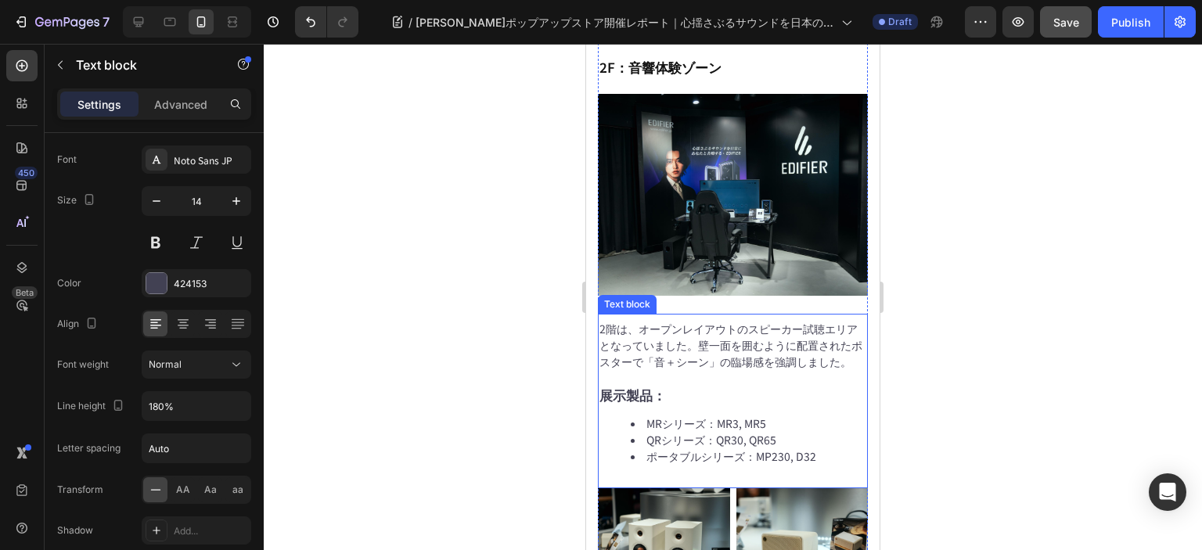
click at [637, 385] on strong "展示製品：" at bounding box center [632, 395] width 66 height 20
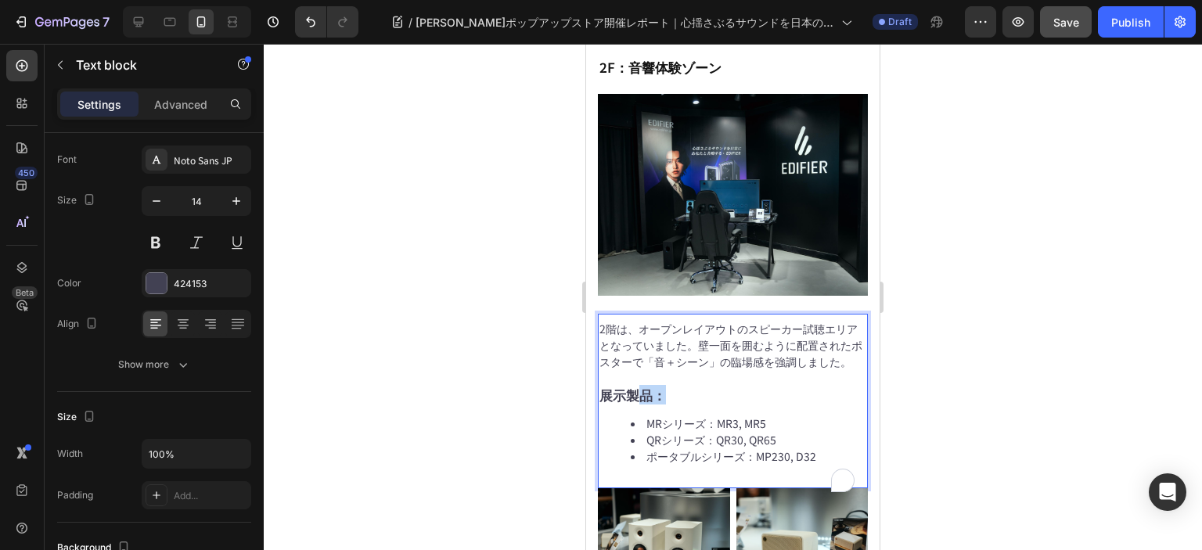
drag, startPoint x: 669, startPoint y: 336, endPoint x: 635, endPoint y: 334, distance: 33.7
click at [635, 386] on p "展示製品：" at bounding box center [732, 395] width 267 height 18
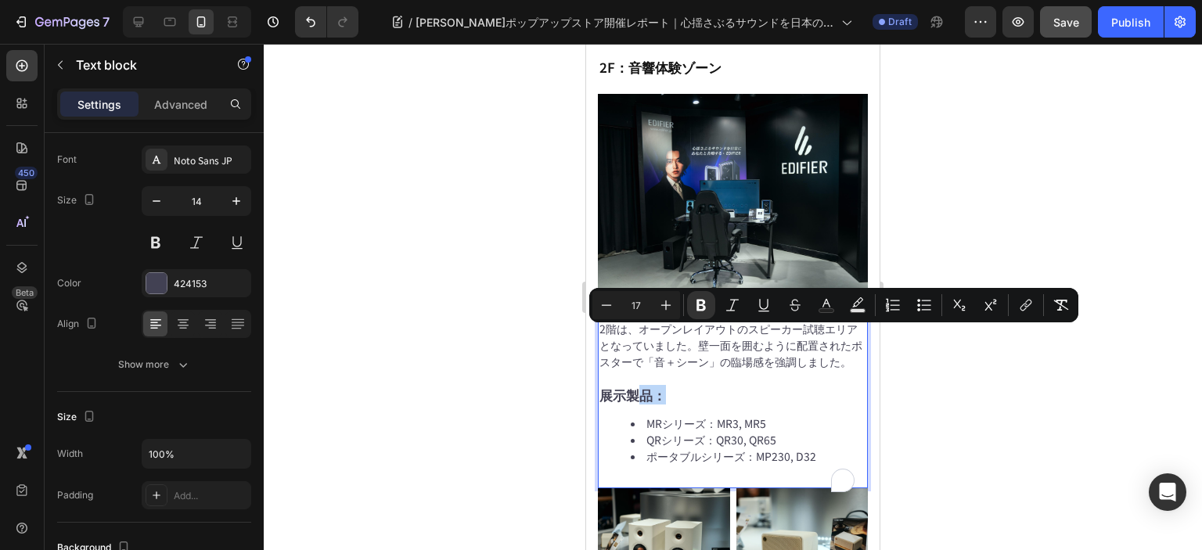
click at [635, 385] on strong "展示製品：" at bounding box center [632, 395] width 66 height 20
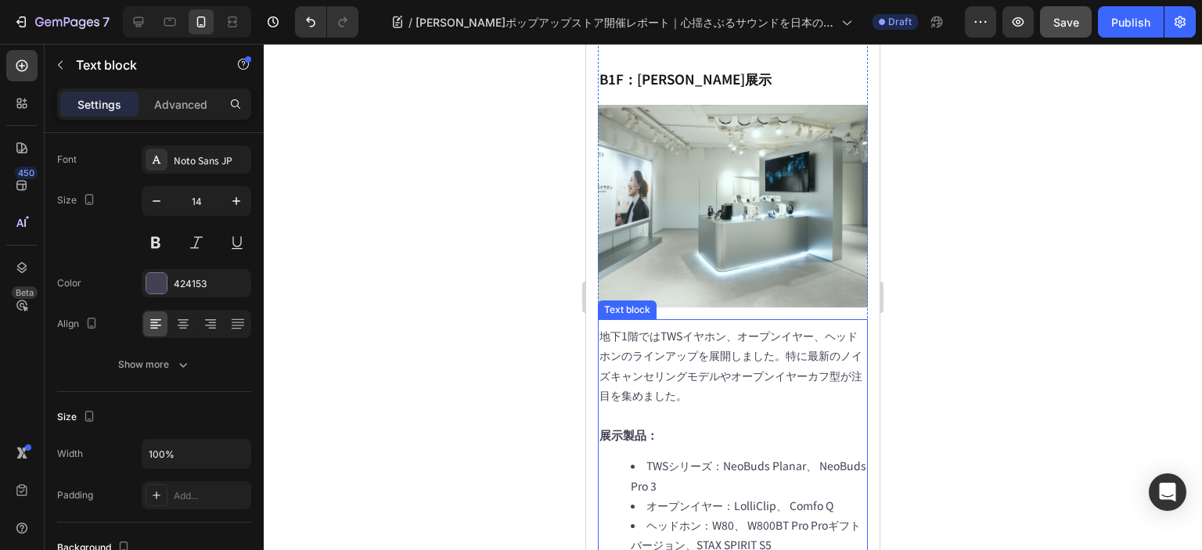
scroll to position [2666, 0]
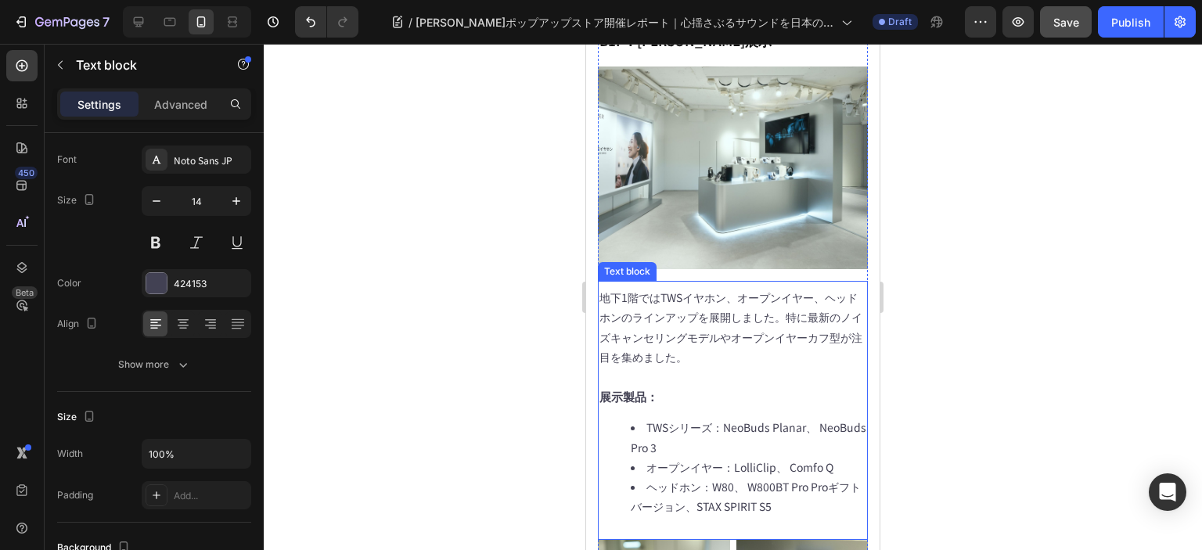
click at [644, 388] on strong "展示製品：" at bounding box center [628, 396] width 59 height 16
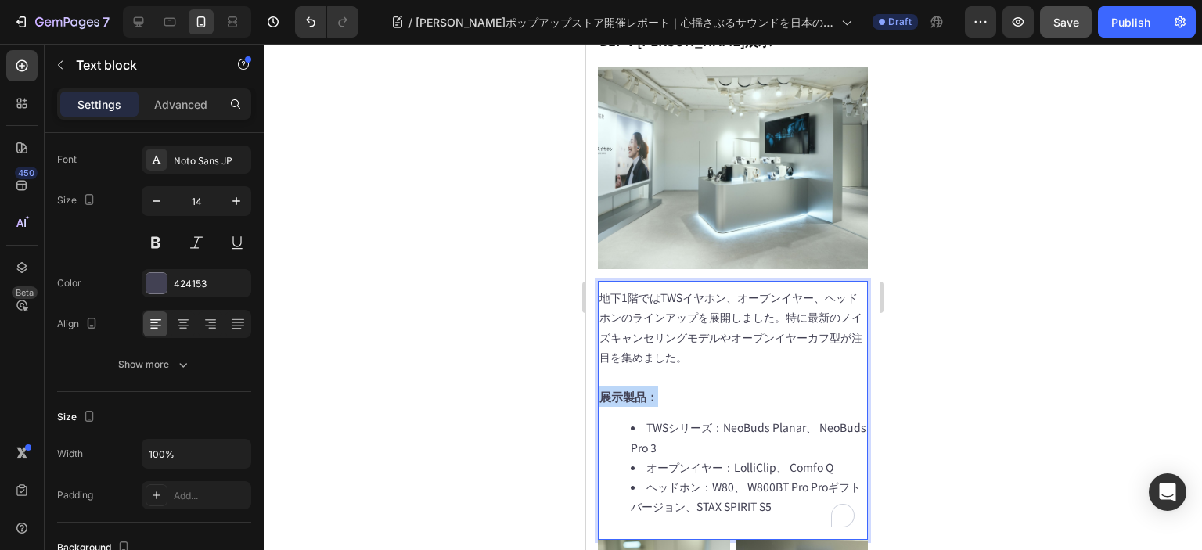
drag, startPoint x: 666, startPoint y: 315, endPoint x: 601, endPoint y: 318, distance: 65.7
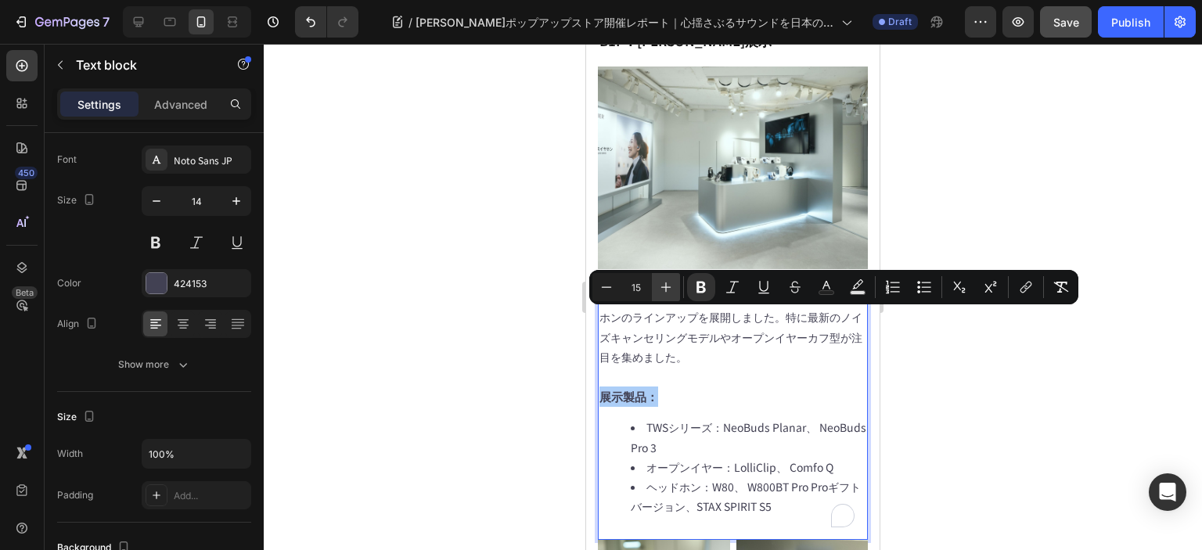
click at [662, 287] on icon "Editor contextual toolbar" at bounding box center [666, 287] width 10 height 10
type input "17"
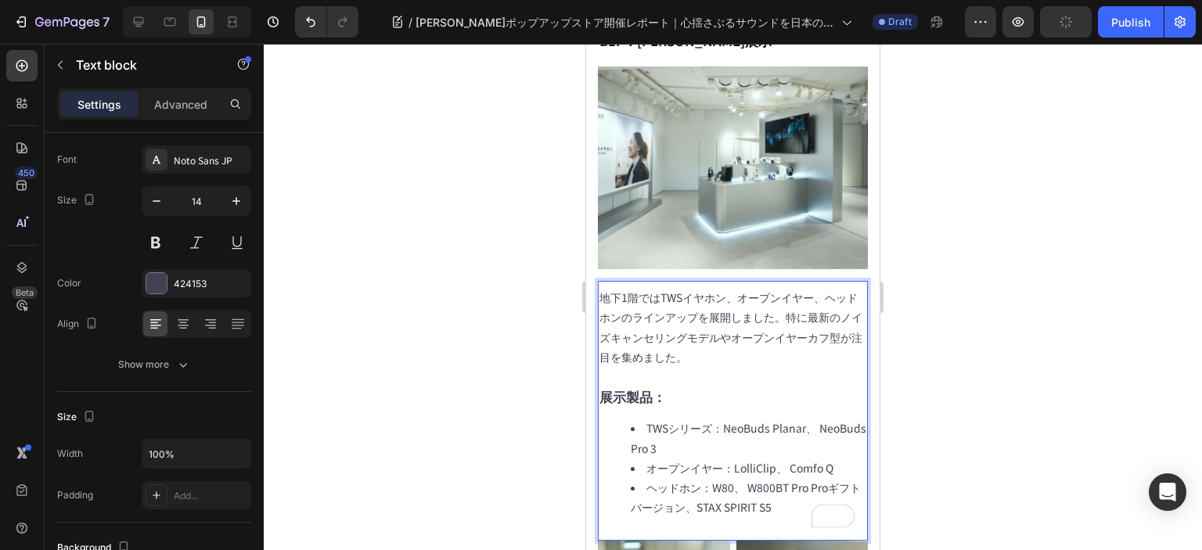
click at [733, 418] on li "TWSシリーズ：NeoBuds Planar、 NeoBuds Pro 3" at bounding box center [747, 437] width 235 height 39
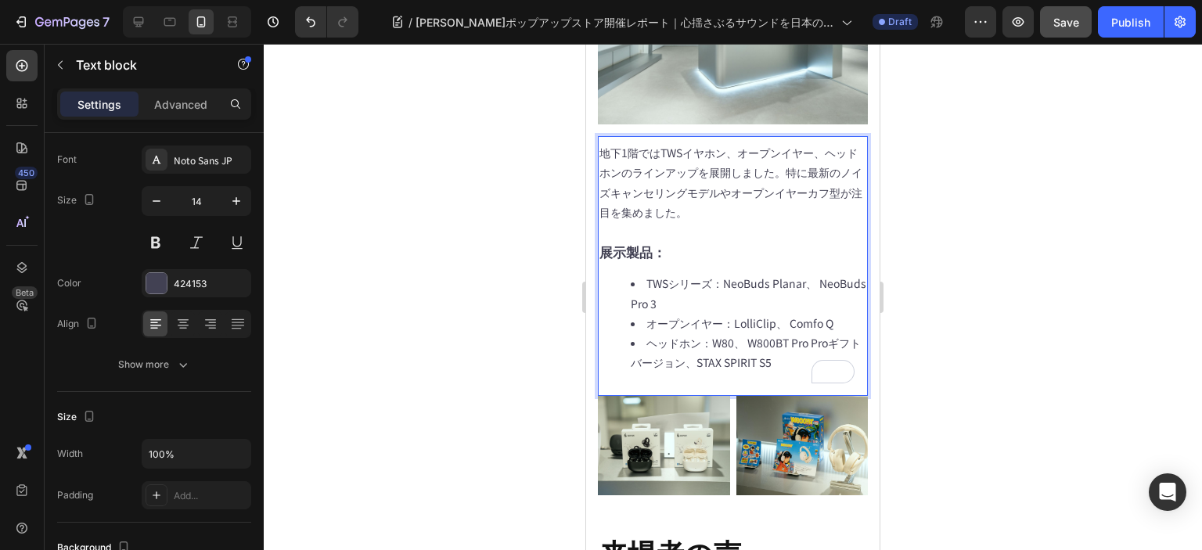
scroll to position [2901, 0]
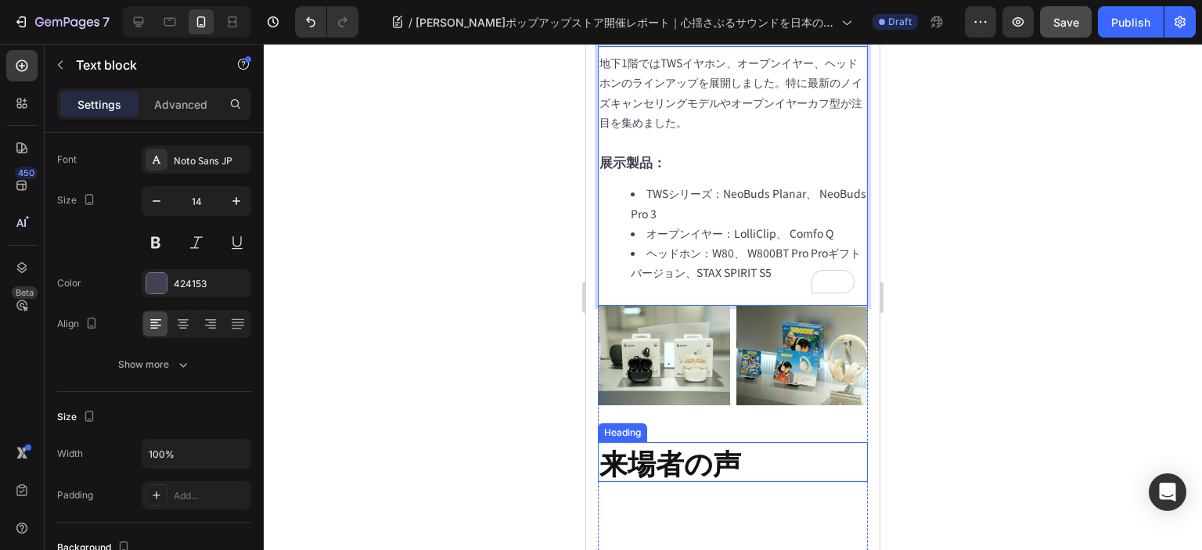
click at [714, 442] on h2 "来場者の声" at bounding box center [733, 462] width 270 height 40
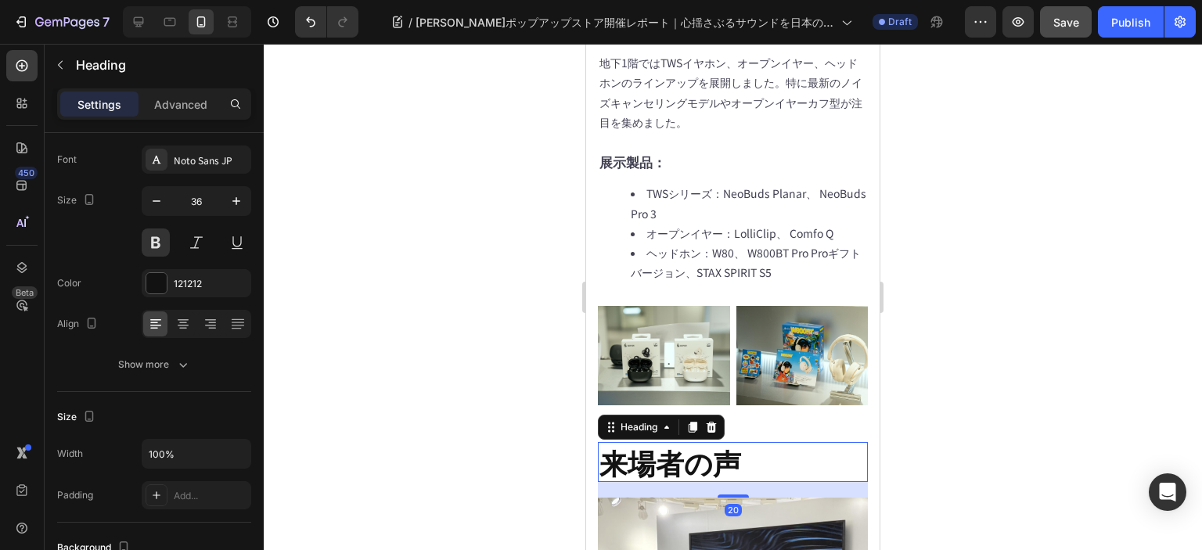
scroll to position [0, 0]
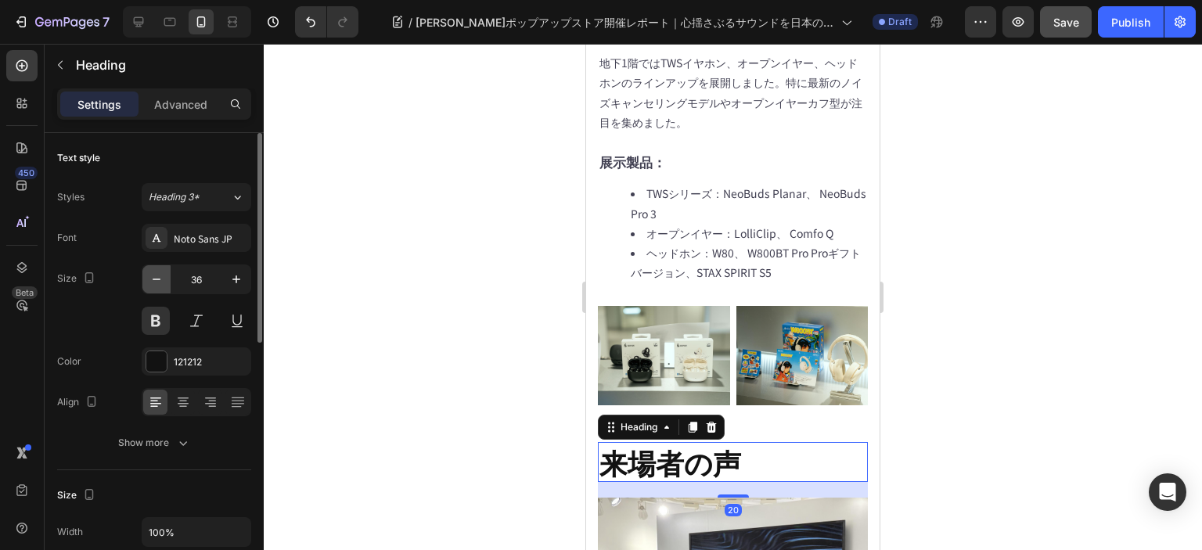
click at [164, 282] on button "button" at bounding box center [156, 279] width 28 height 28
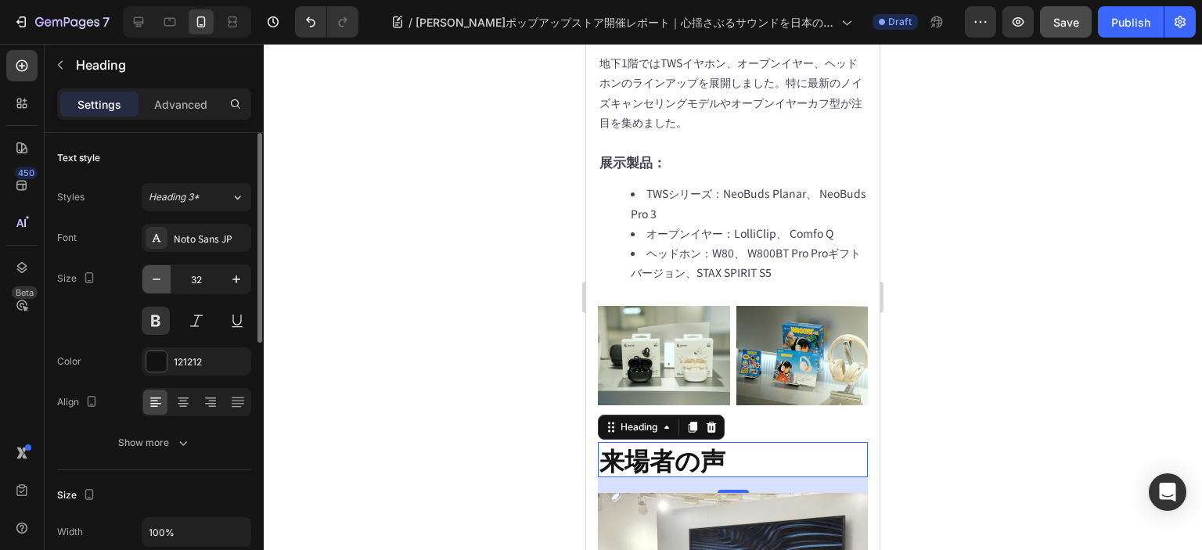
click at [164, 282] on button "button" at bounding box center [156, 279] width 28 height 28
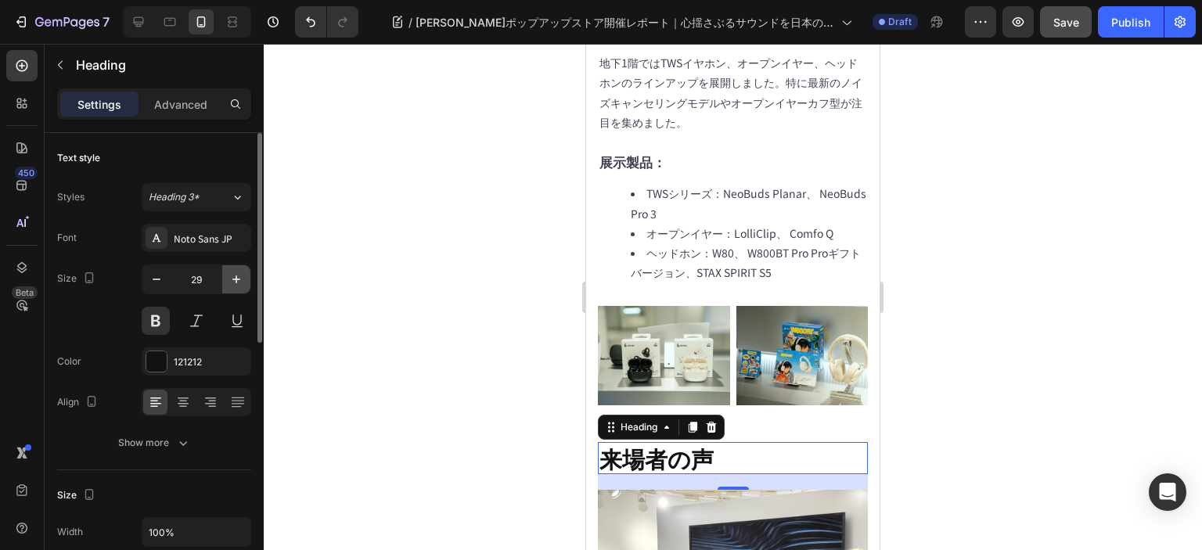
click at [228, 281] on icon "button" at bounding box center [236, 279] width 16 height 16
type input "30"
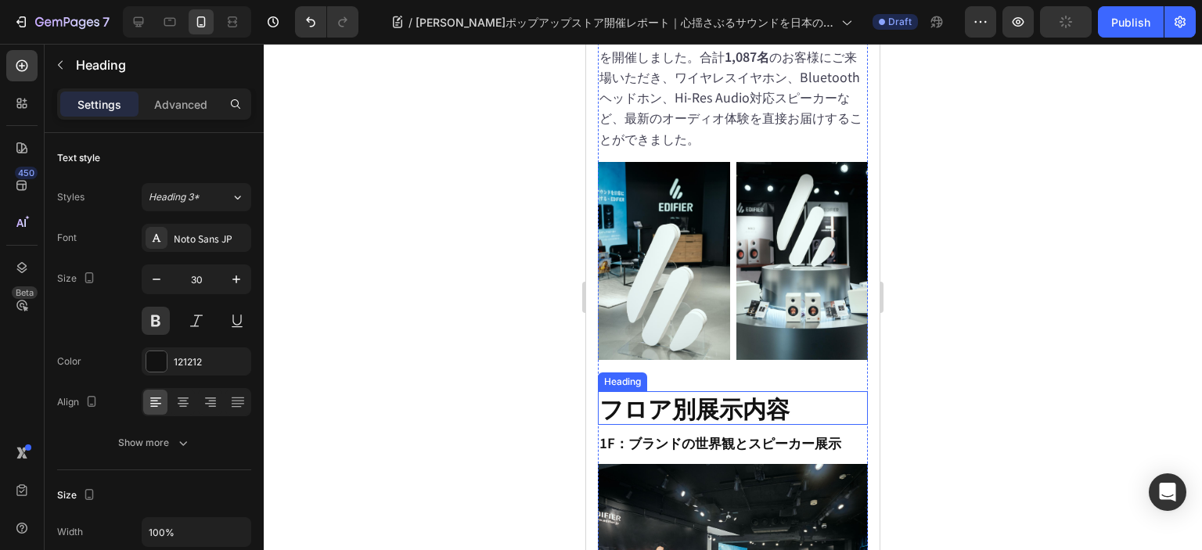
scroll to position [476, 0]
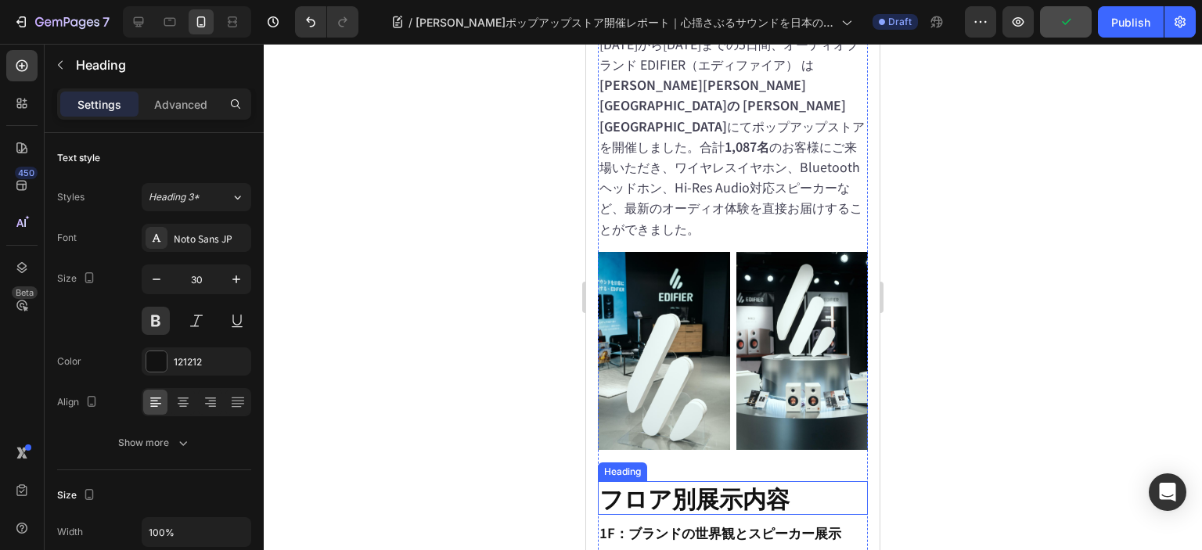
click at [681, 481] on h2 "フロア別展示内容" at bounding box center [733, 498] width 270 height 34
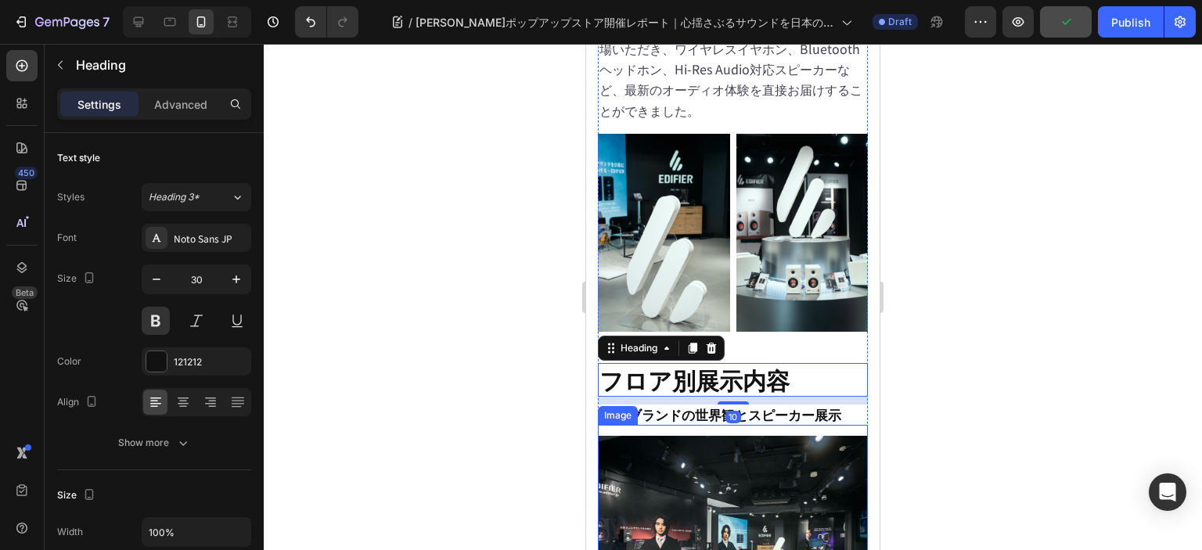
scroll to position [710, 0]
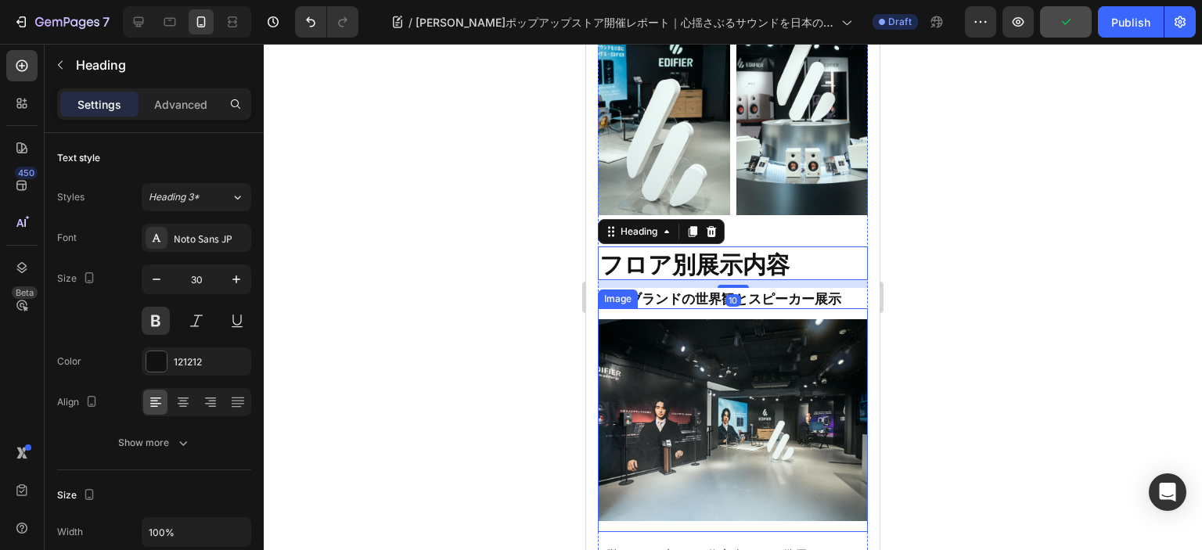
click at [667, 288] on h2 "1F：ブランドの世界観とスピーカー展示" at bounding box center [733, 298] width 270 height 20
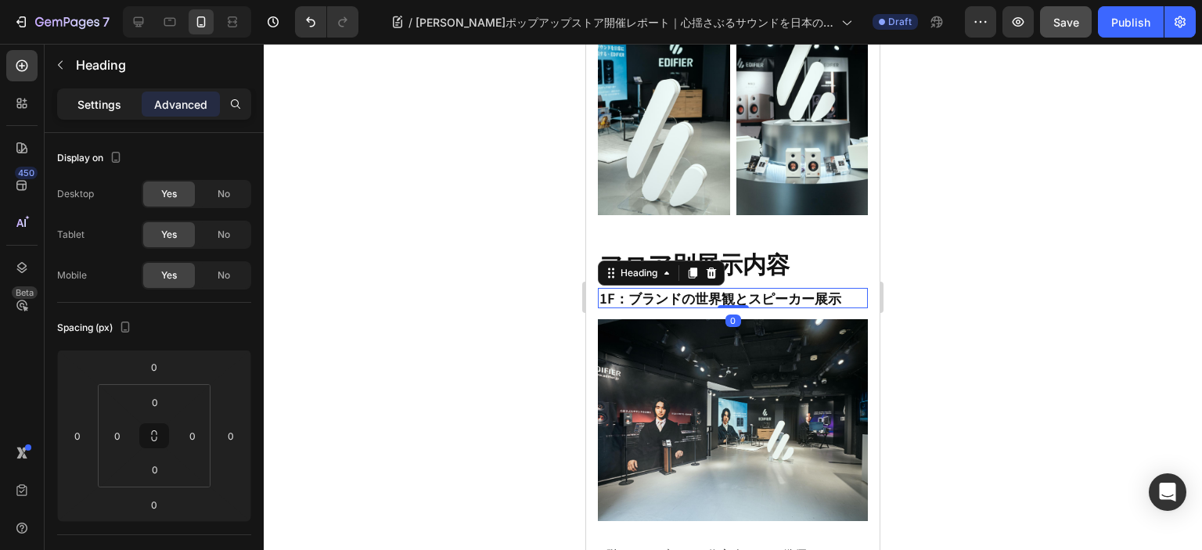
click at [103, 99] on p "Settings" at bounding box center [99, 104] width 44 height 16
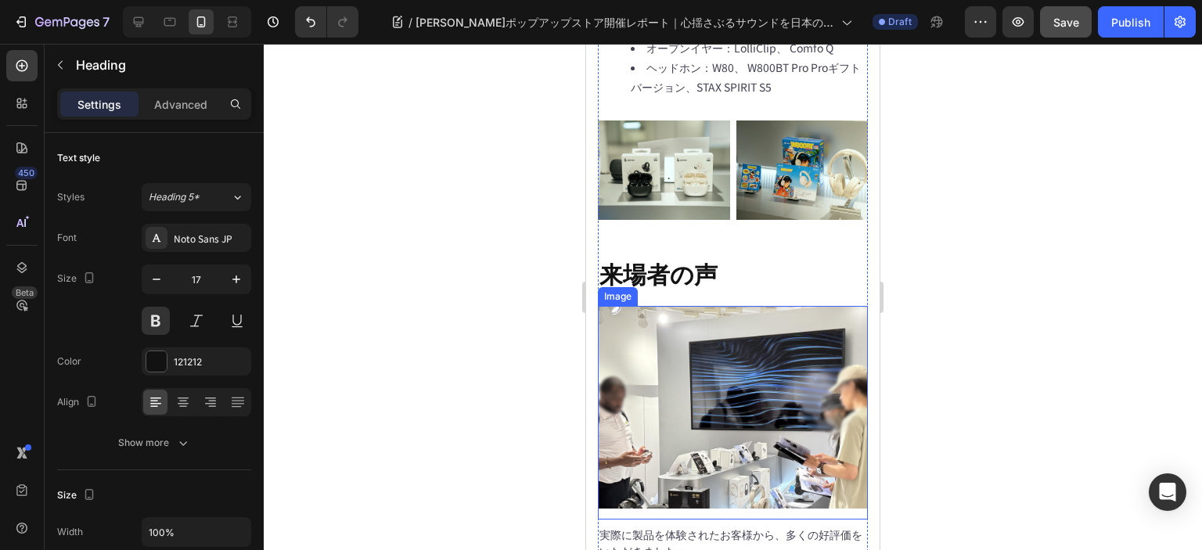
scroll to position [3135, 0]
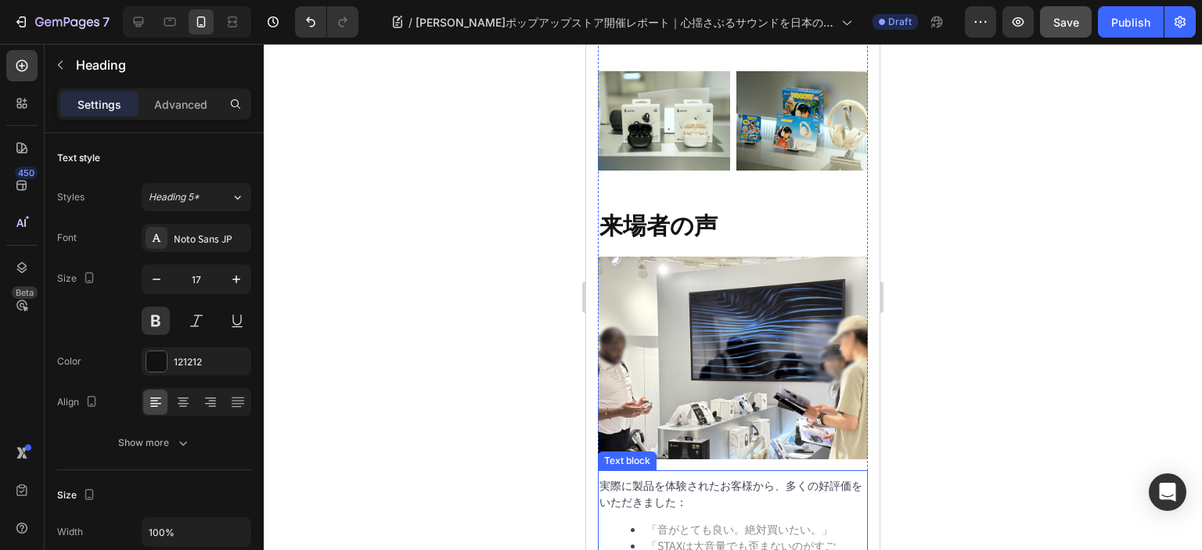
click at [698, 477] on p "実際に製品を体験されたお客様から、多くの好評価をいただきました：" at bounding box center [732, 493] width 267 height 33
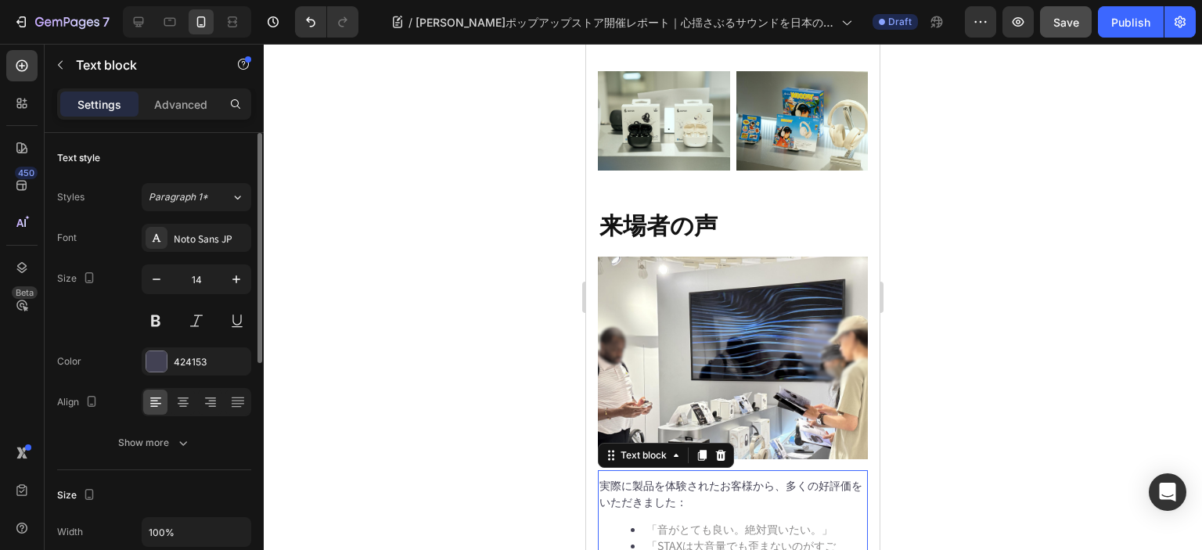
scroll to position [156, 0]
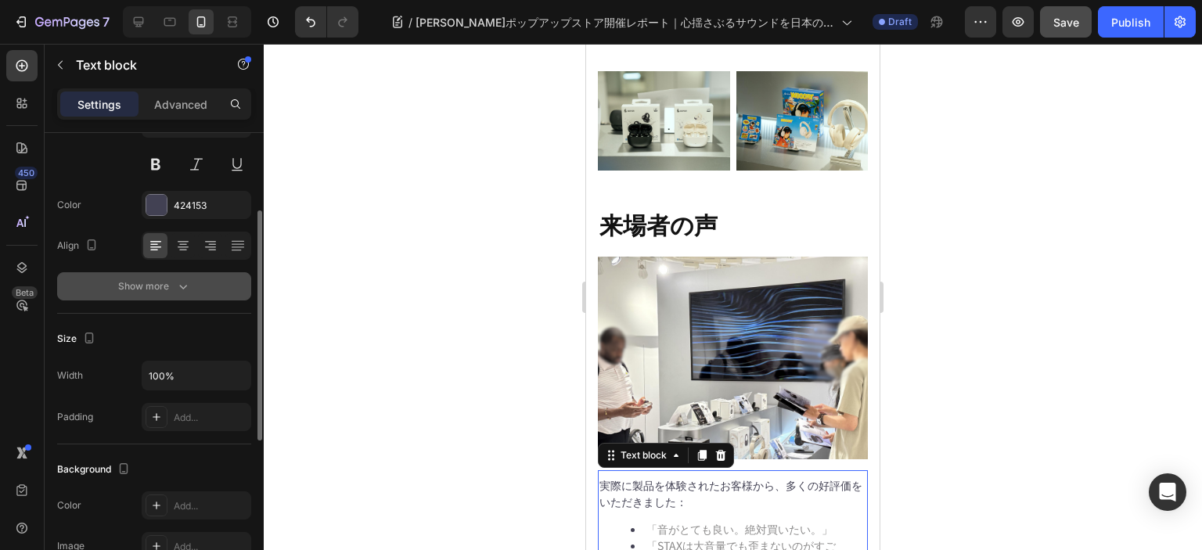
click at [169, 296] on button "Show more" at bounding box center [154, 286] width 194 height 28
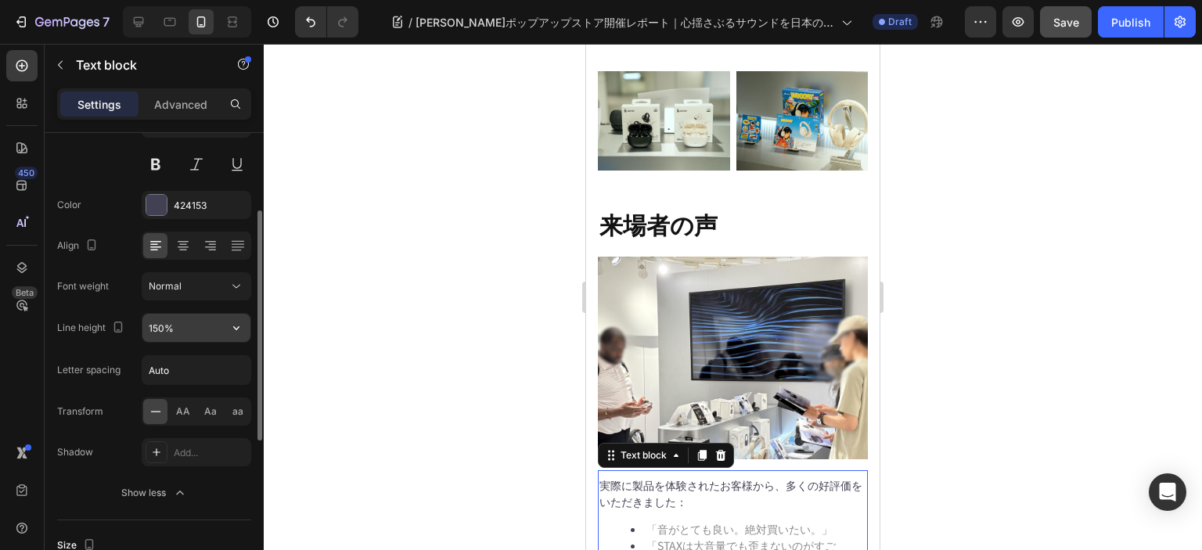
click at [217, 325] on input "150%" at bounding box center [196, 328] width 108 height 28
click at [239, 320] on icon "button" at bounding box center [236, 328] width 16 height 16
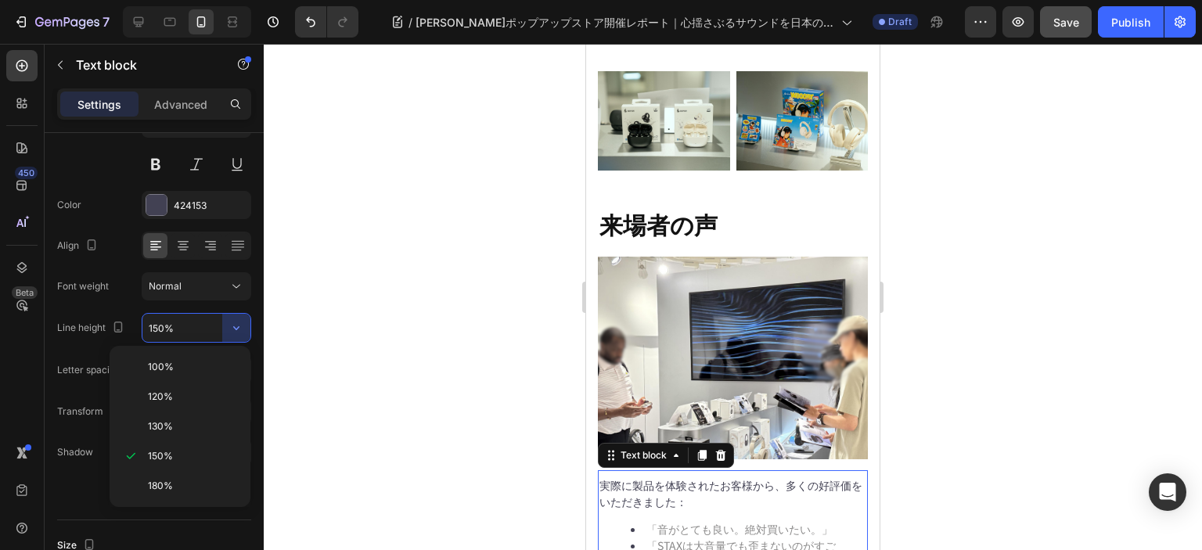
drag, startPoint x: 169, startPoint y: 481, endPoint x: 347, endPoint y: 466, distance: 179.0
click at [170, 481] on span "180%" at bounding box center [160, 486] width 25 height 14
type input "180%"
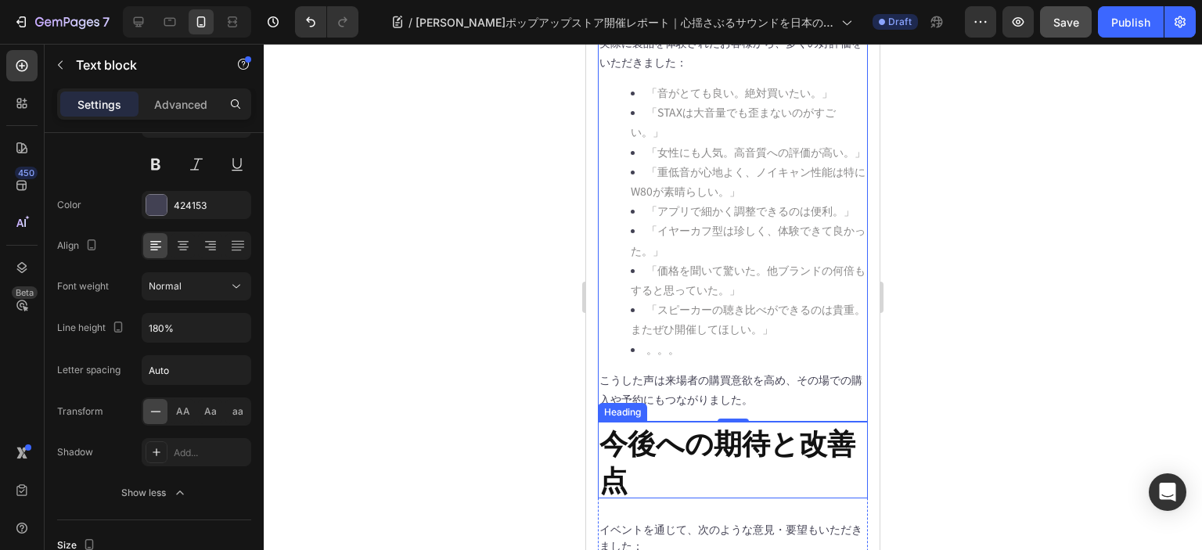
scroll to position [3605, 0]
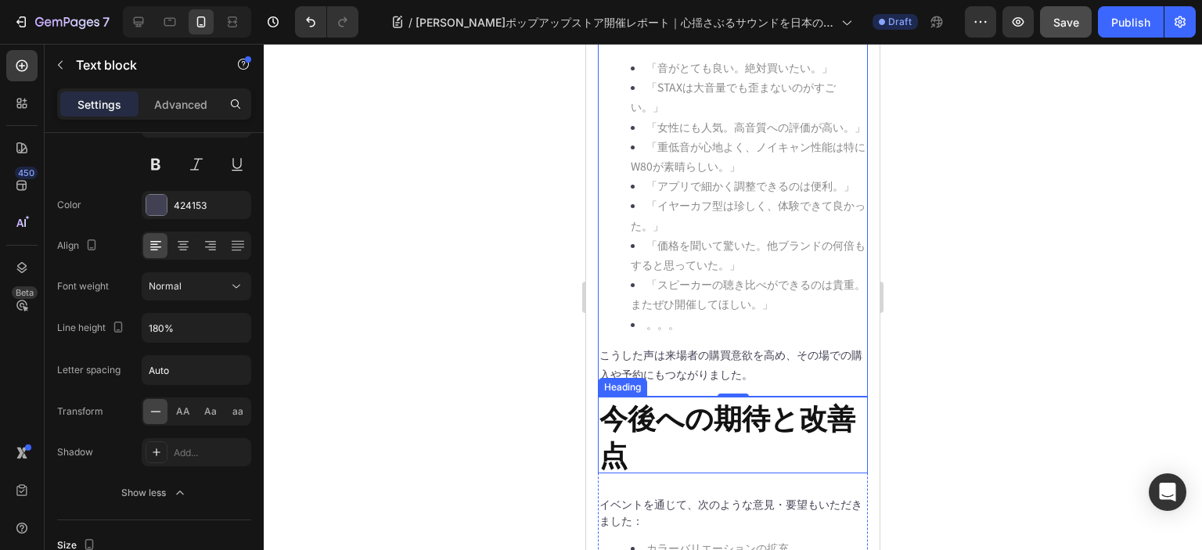
click at [656, 397] on h2 "今後への期待と改善点" at bounding box center [733, 435] width 270 height 77
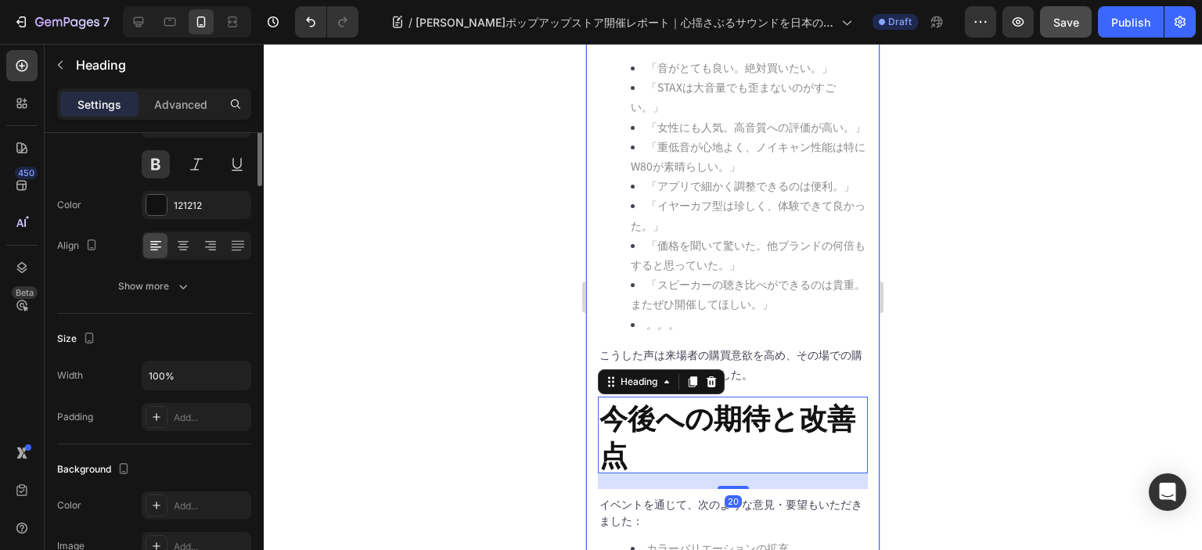
scroll to position [0, 0]
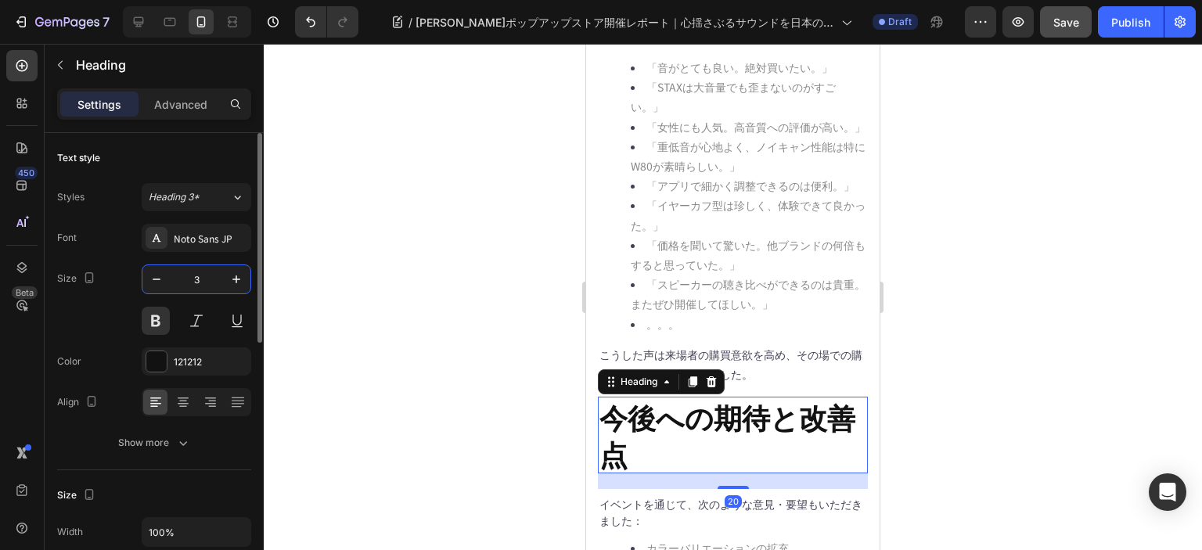
type input "30"
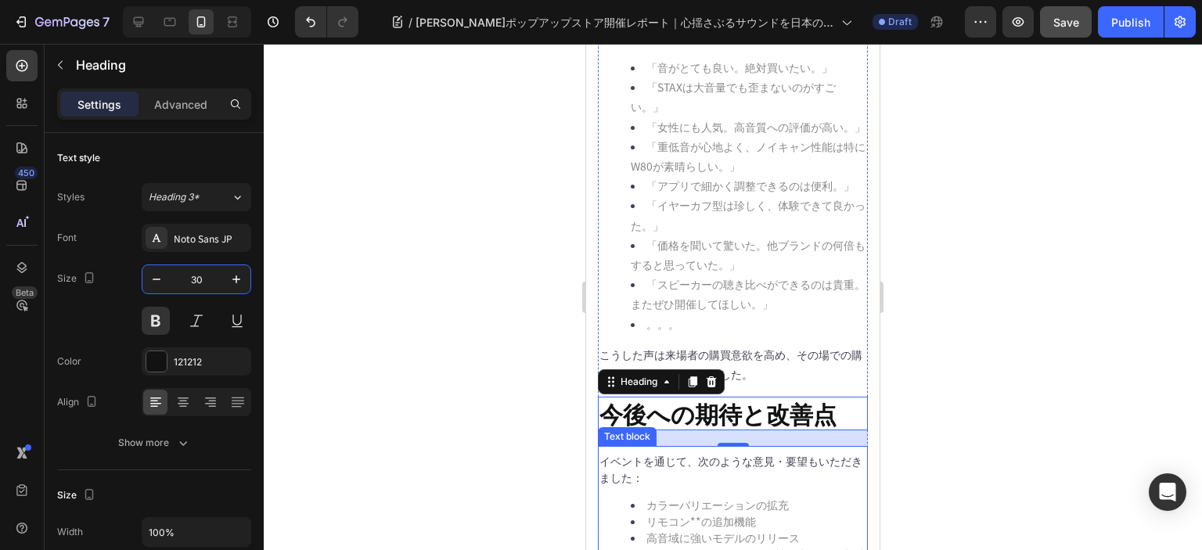
click at [687, 453] on p "イベントを通じて、次のような意見・要望もいただきました：" at bounding box center [732, 469] width 267 height 33
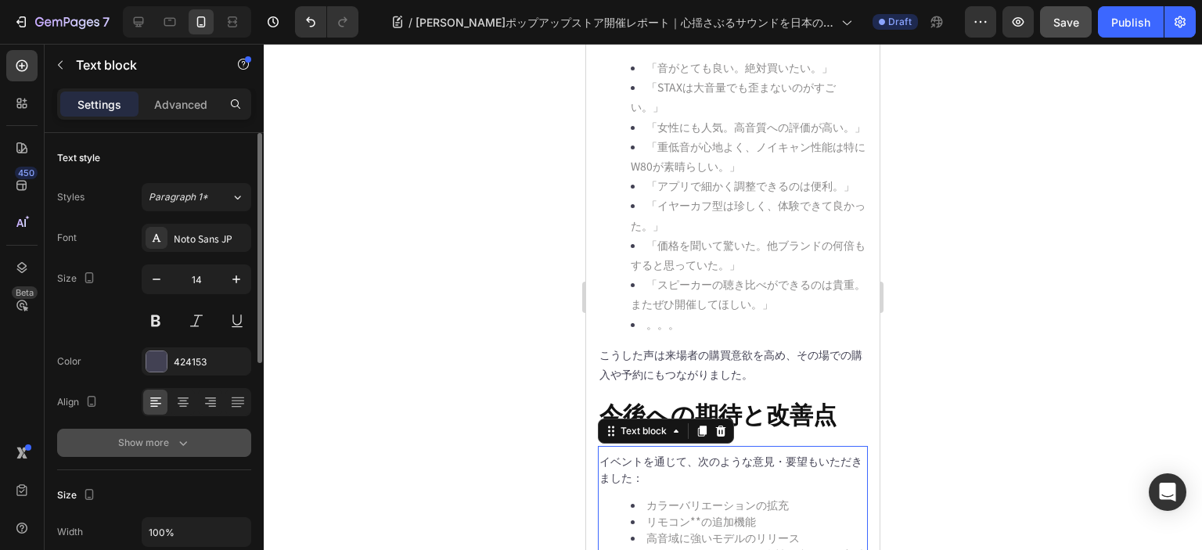
click at [171, 447] on div "Show more" at bounding box center [154, 443] width 73 height 16
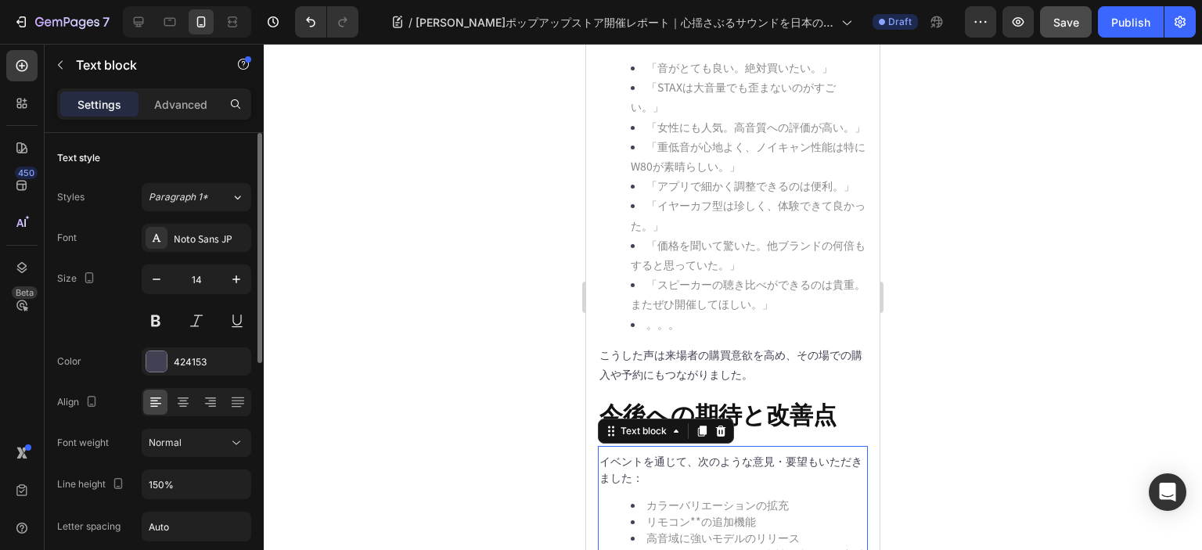
scroll to position [156, 0]
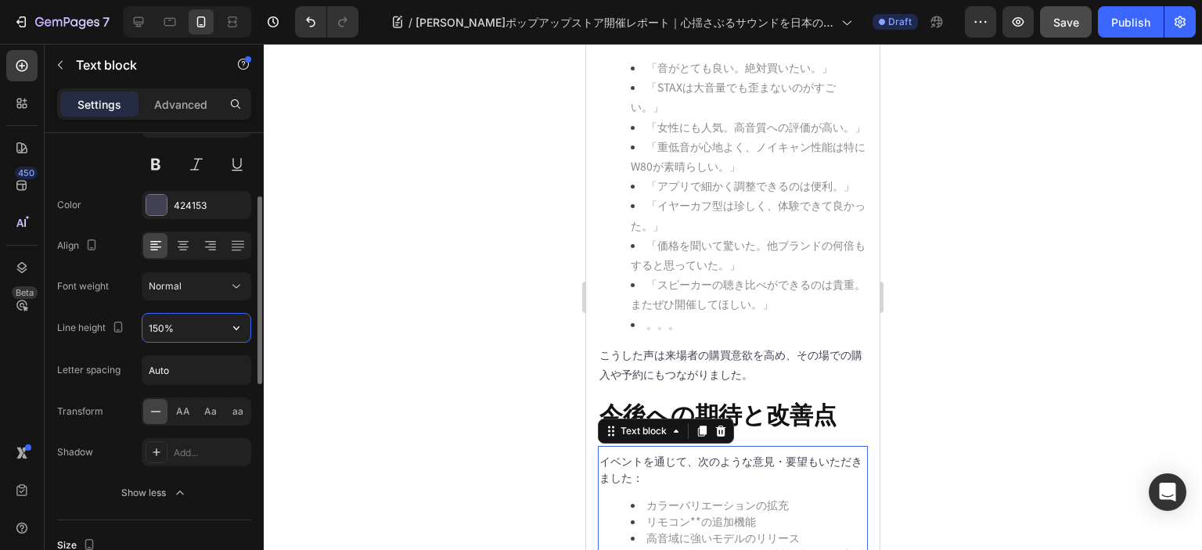
drag, startPoint x: 182, startPoint y: 329, endPoint x: 189, endPoint y: 337, distance: 10.6
click at [182, 329] on input "150%" at bounding box center [196, 328] width 108 height 28
click at [235, 327] on icon "button" at bounding box center [236, 328] width 6 height 4
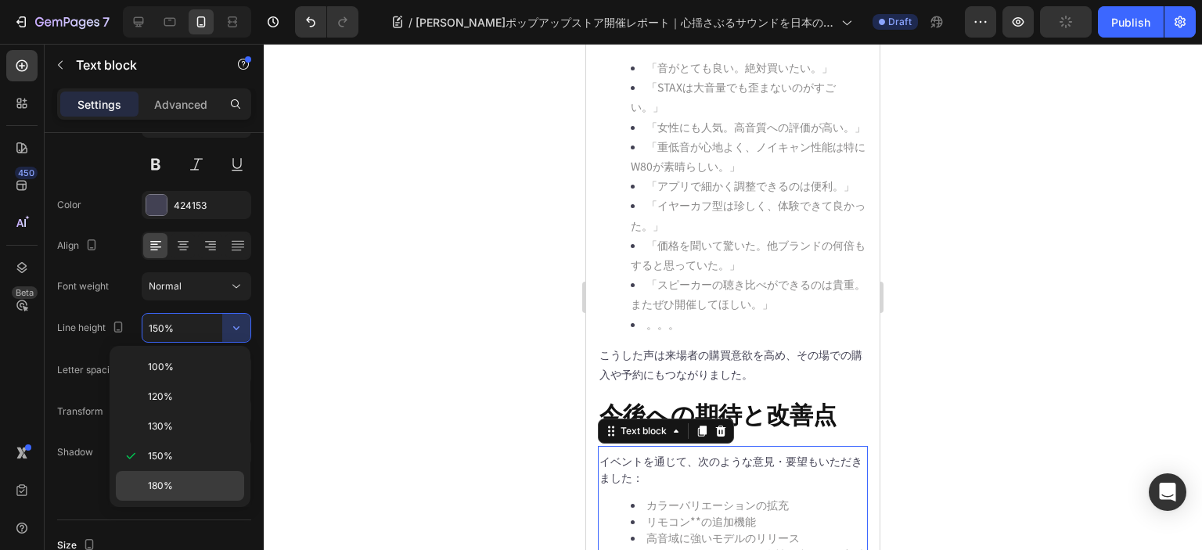
click at [171, 479] on span "180%" at bounding box center [160, 486] width 25 height 14
type input "180%"
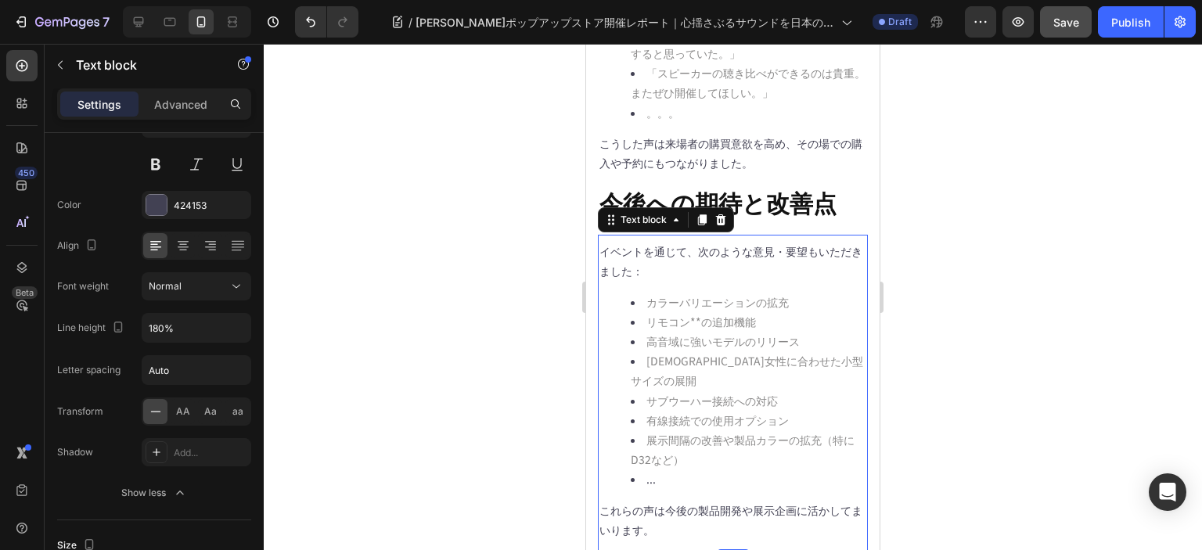
scroll to position [3917, 0]
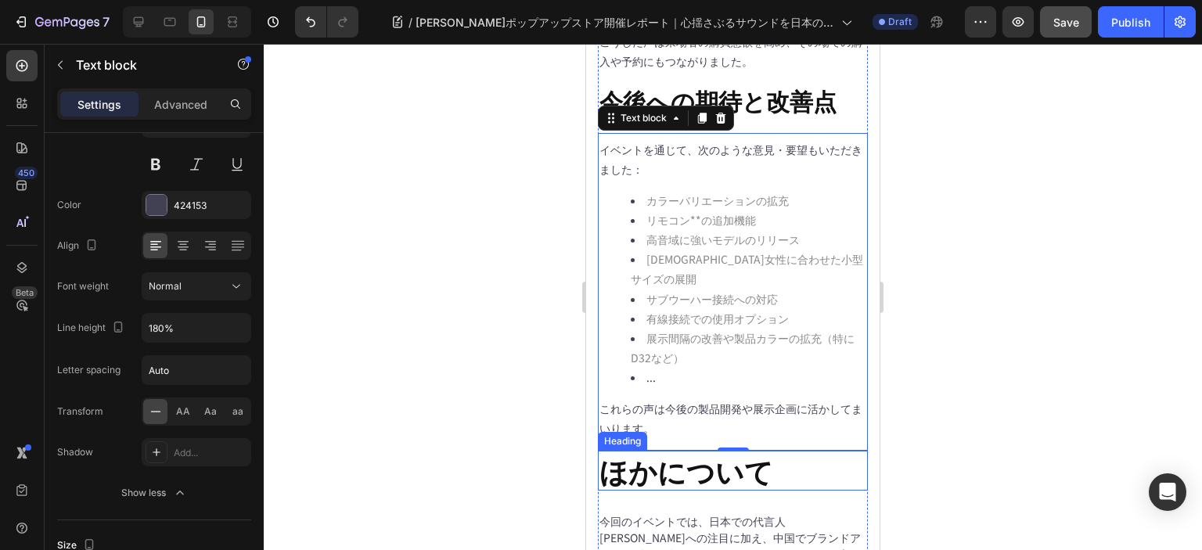
click at [709, 451] on h2 "ほかについて" at bounding box center [733, 471] width 270 height 40
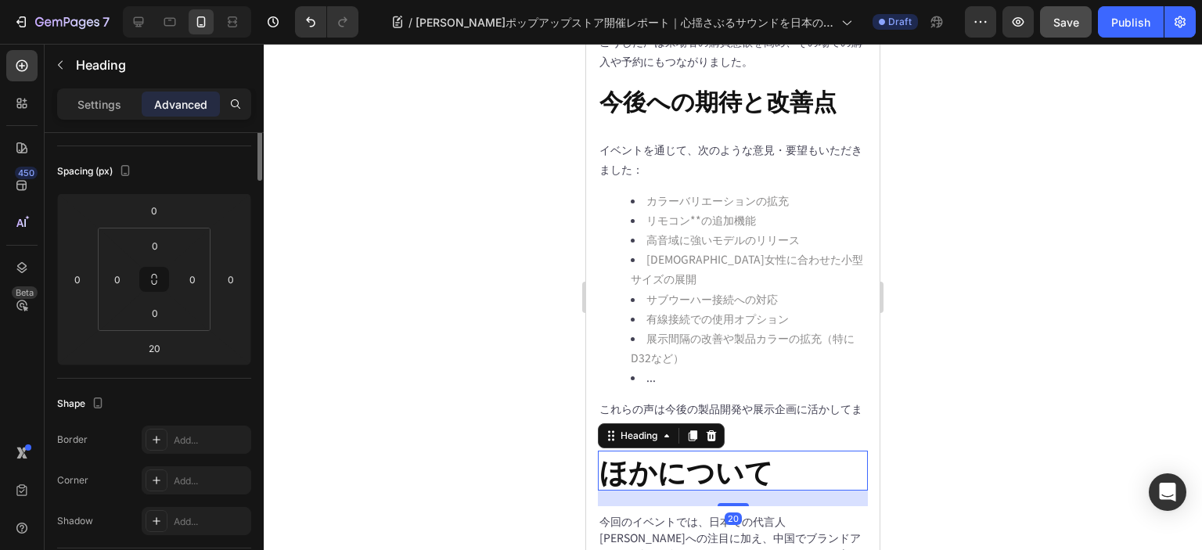
scroll to position [0, 0]
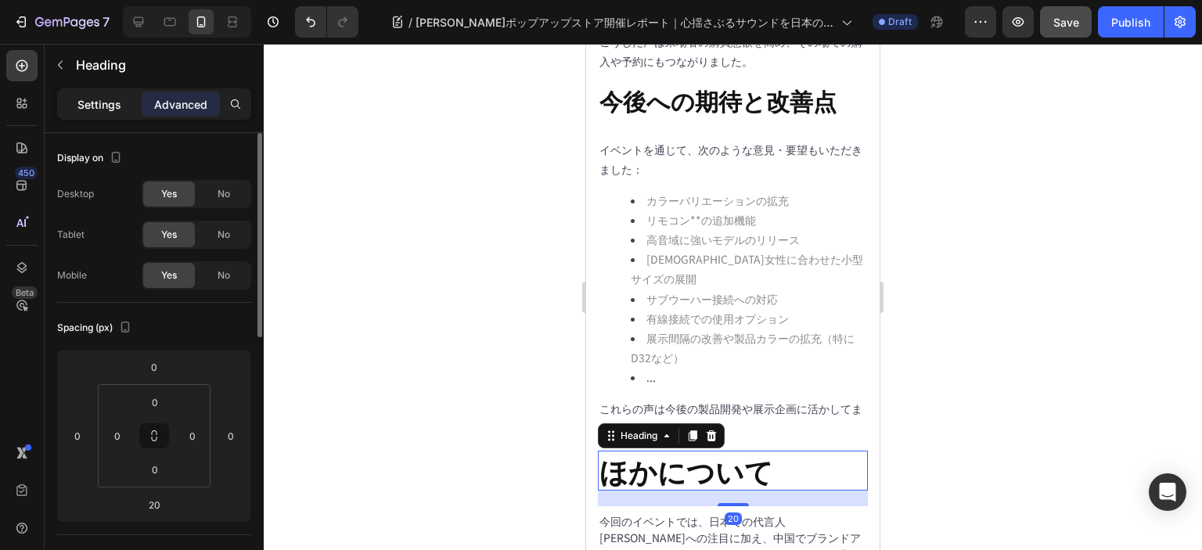
click at [102, 97] on p "Settings" at bounding box center [99, 104] width 44 height 16
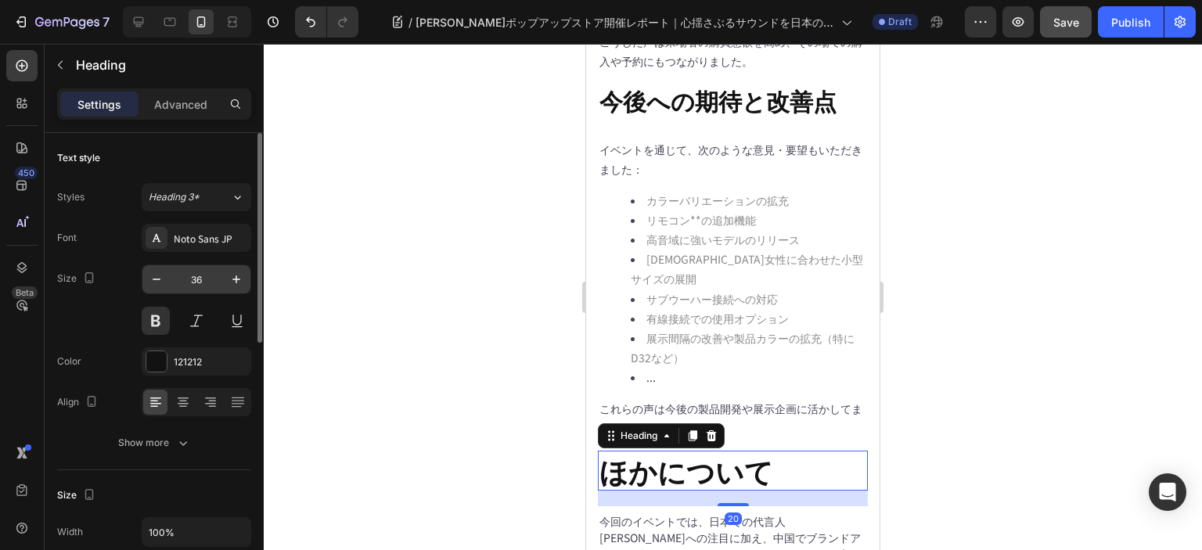
click at [192, 274] on input "36" at bounding box center [197, 279] width 52 height 28
type input "30"
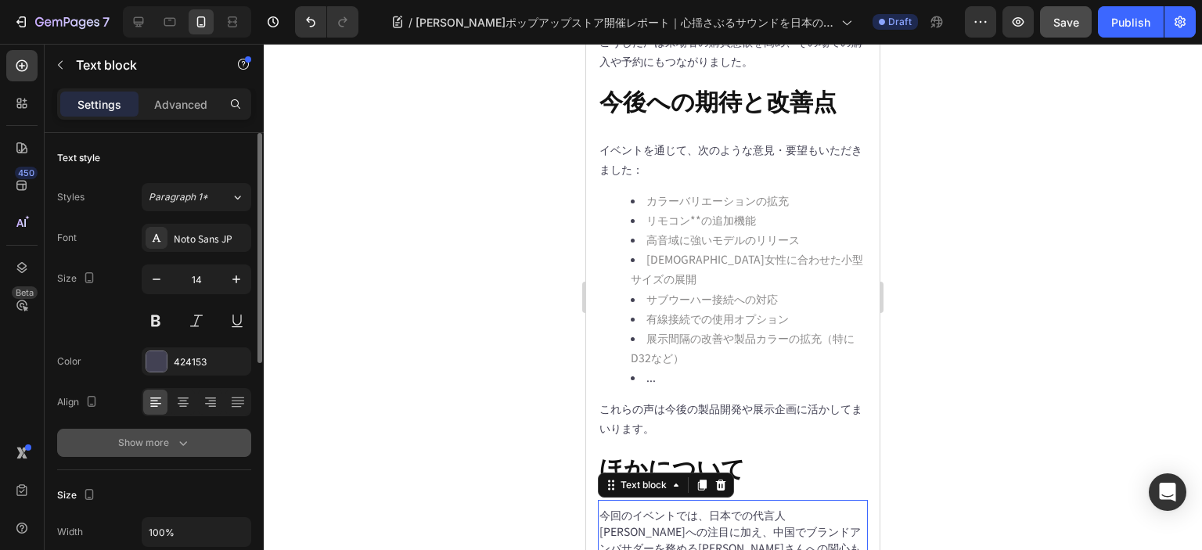
click at [172, 437] on div "Show more" at bounding box center [154, 443] width 73 height 16
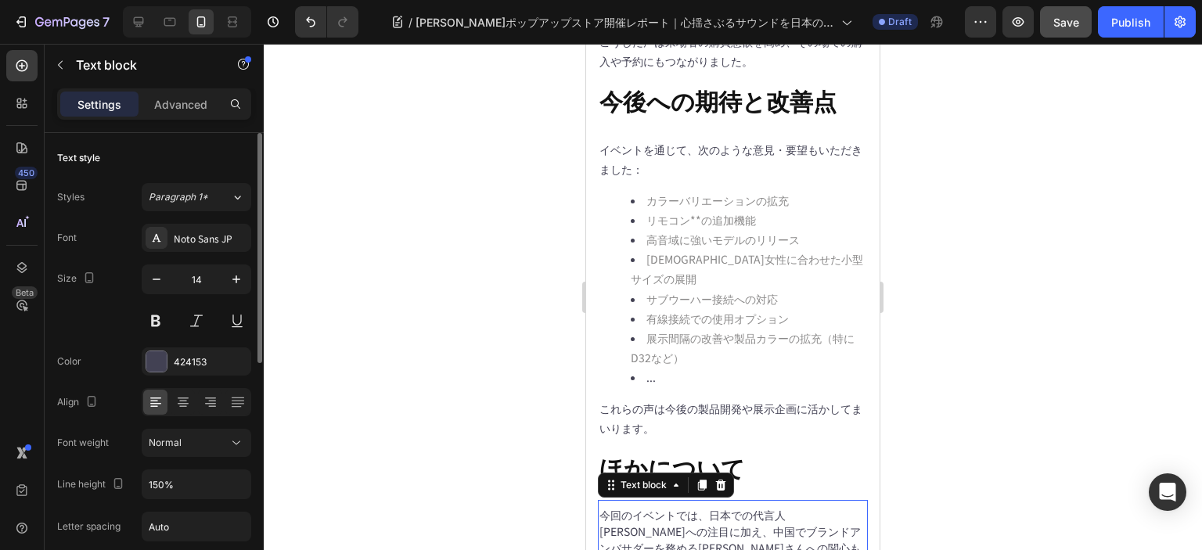
scroll to position [156, 0]
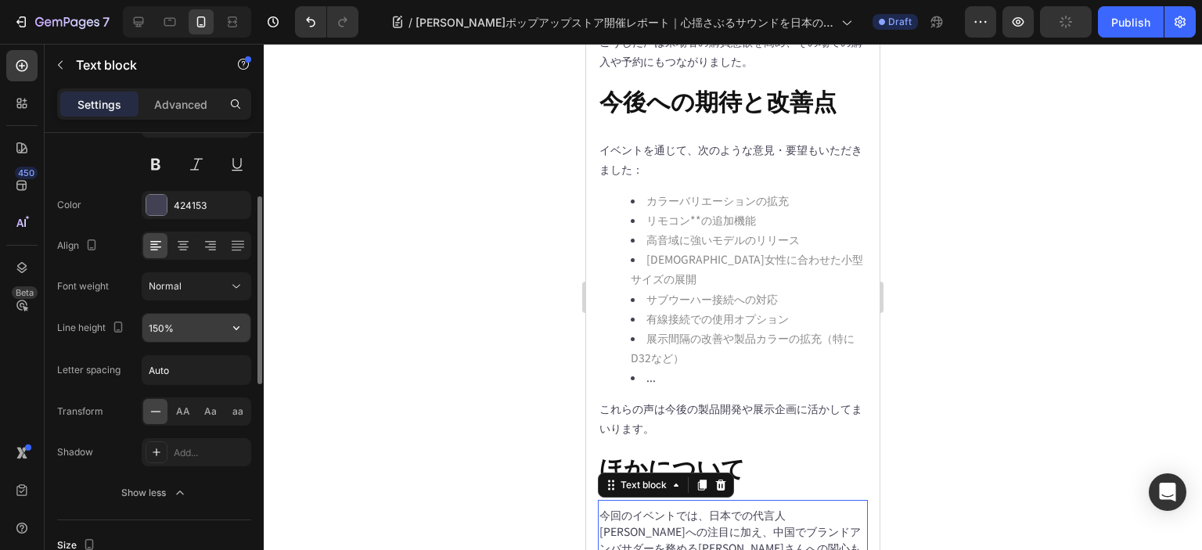
click at [185, 325] on input "150%" at bounding box center [196, 328] width 108 height 28
click at [238, 325] on icon "button" at bounding box center [236, 328] width 16 height 16
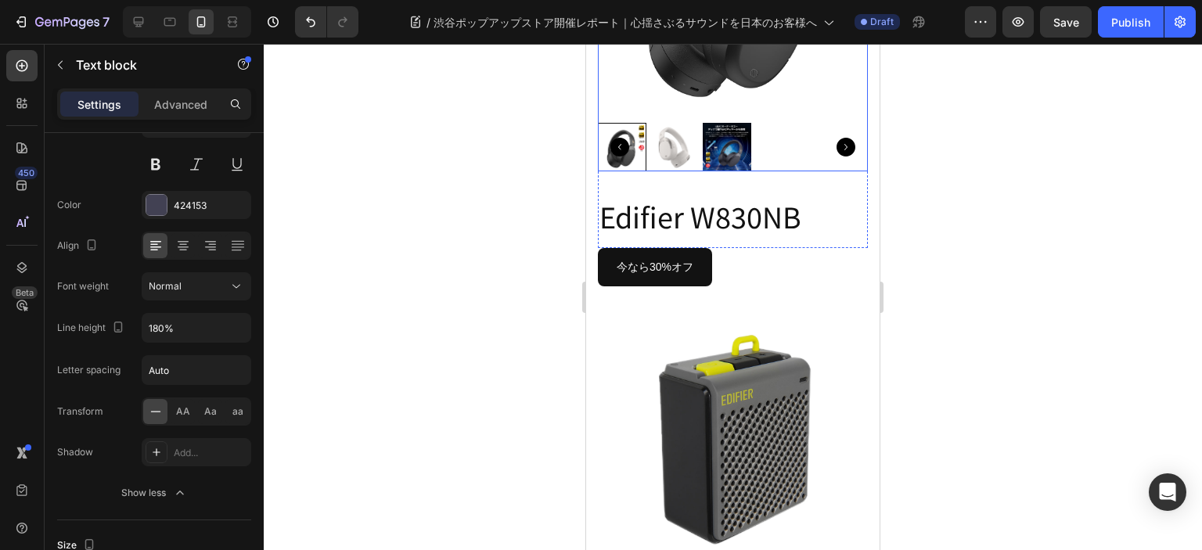
scroll to position [4621, 0]
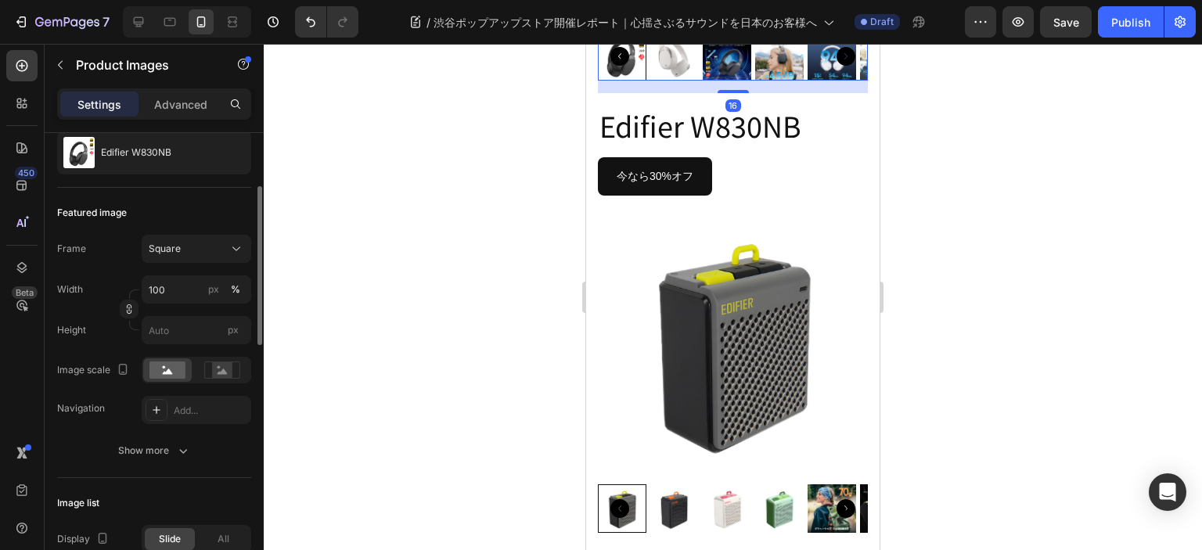
scroll to position [0, 0]
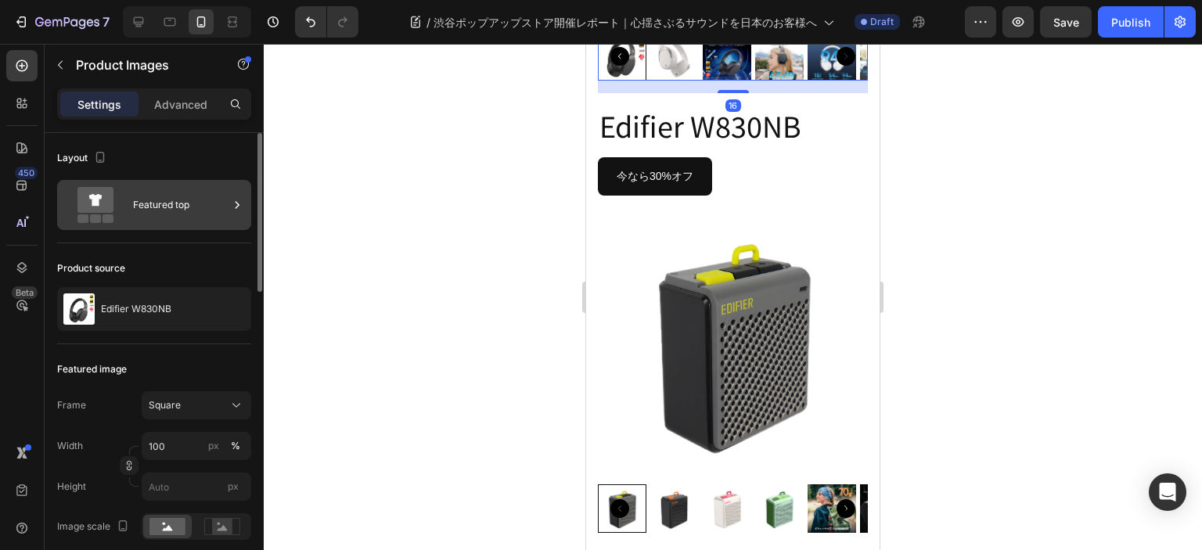
click at [210, 224] on div "Featured top" at bounding box center [154, 205] width 194 height 50
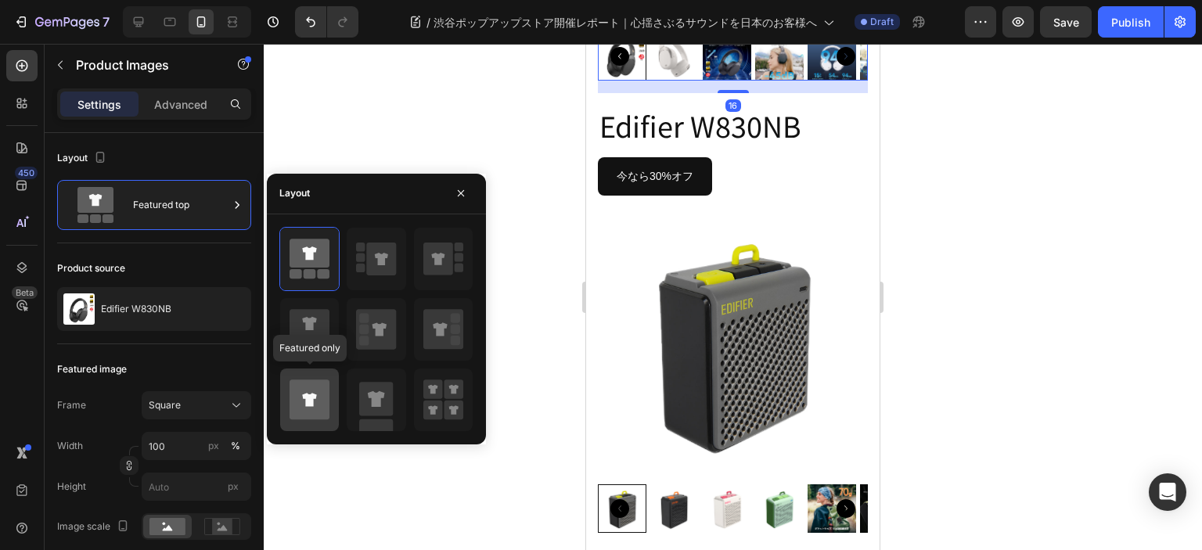
click at [312, 393] on icon at bounding box center [309, 399] width 14 height 13
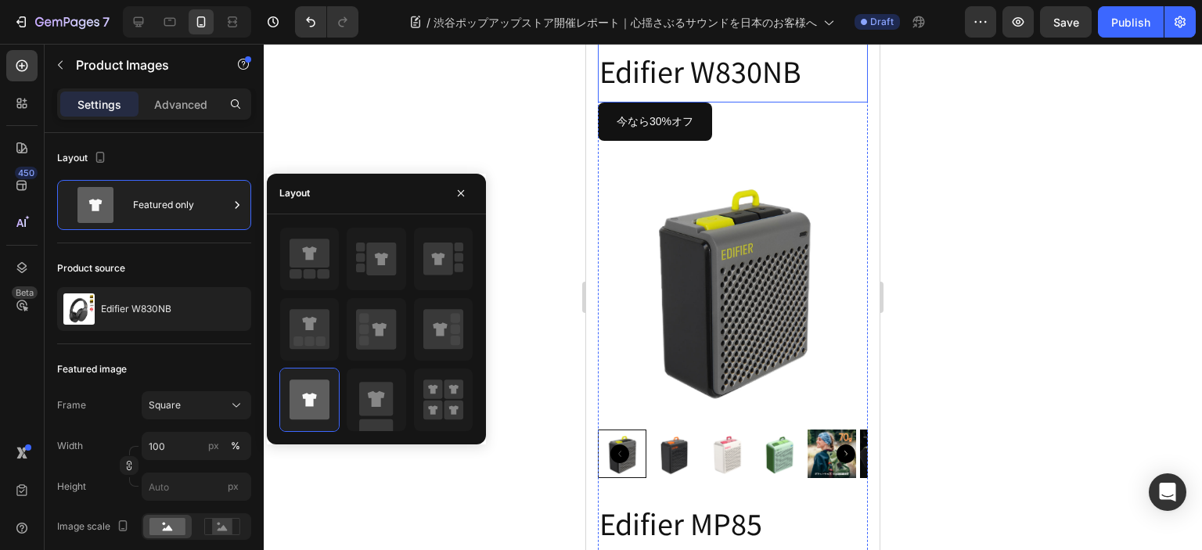
click at [752, 167] on div "今なら30%オフ Button" at bounding box center [733, 147] width 270 height 38
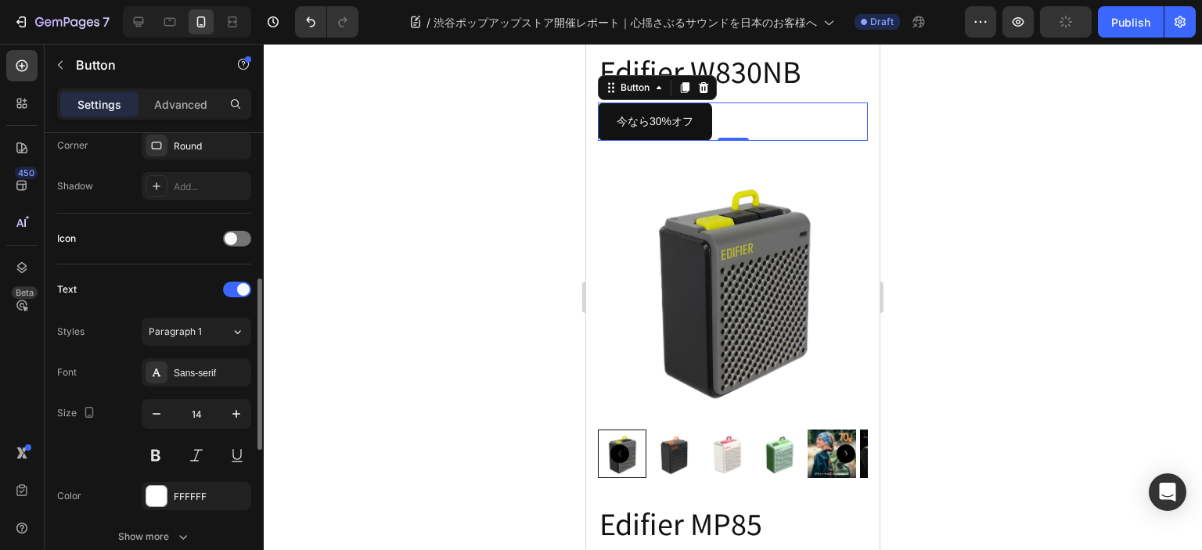
scroll to position [469, 0]
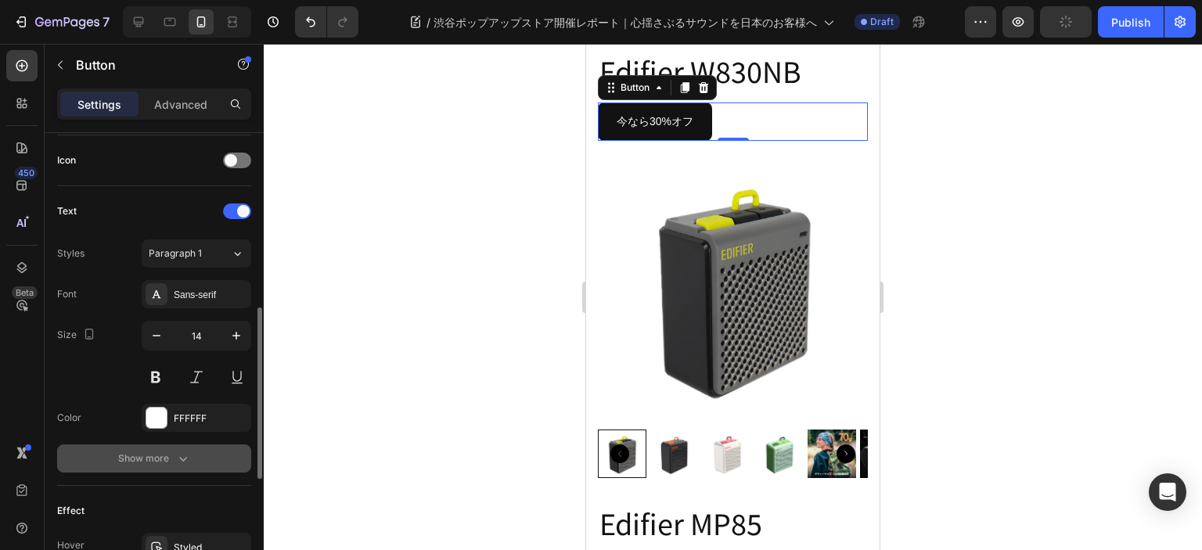
click at [141, 447] on button "Show more" at bounding box center [154, 458] width 194 height 28
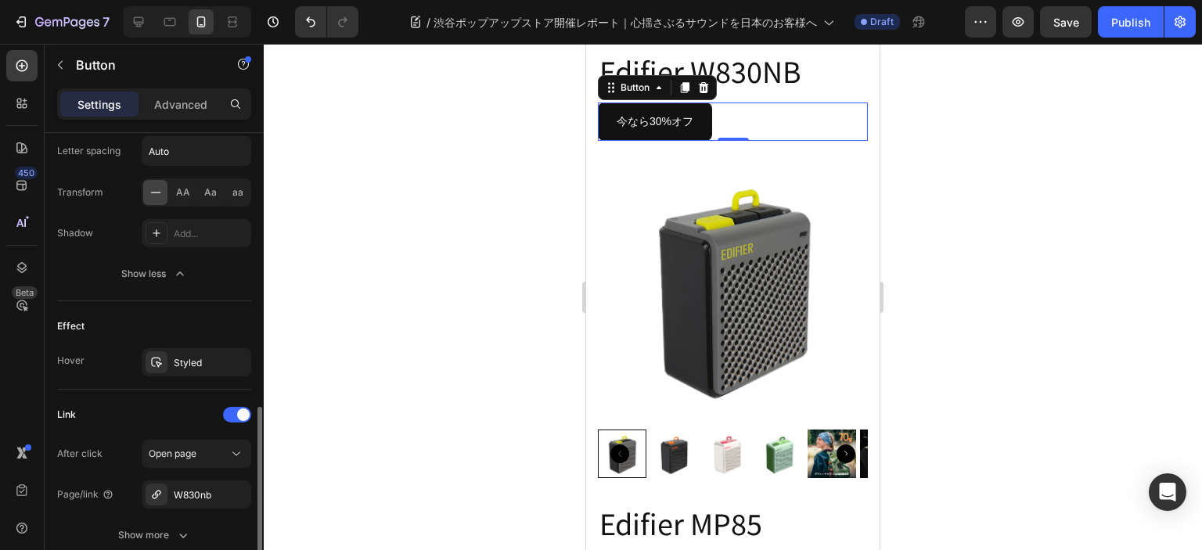
scroll to position [986, 0]
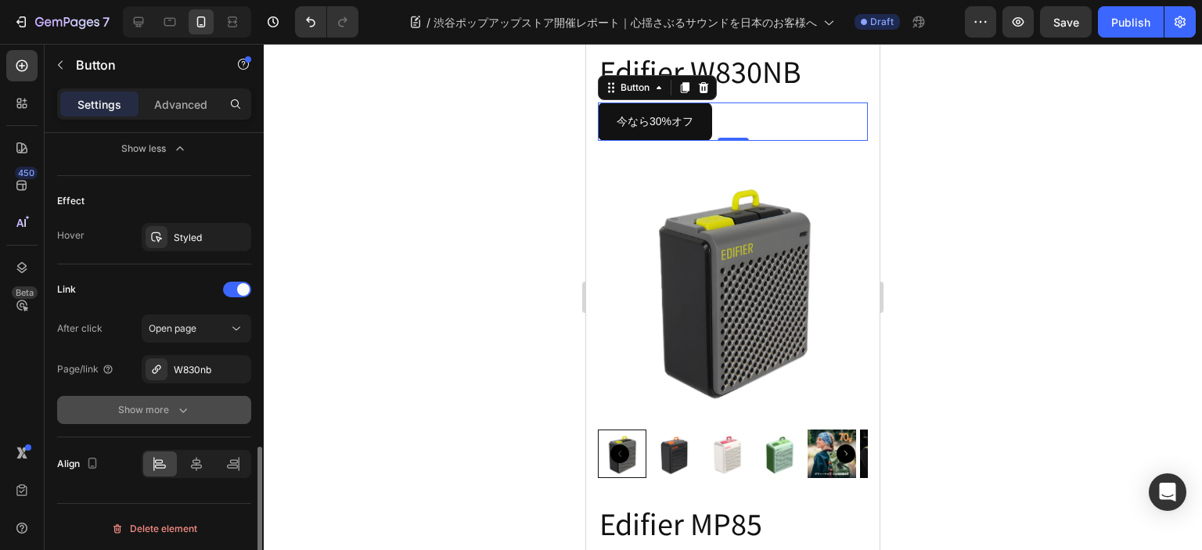
click at [175, 402] on icon "button" at bounding box center [183, 410] width 16 height 16
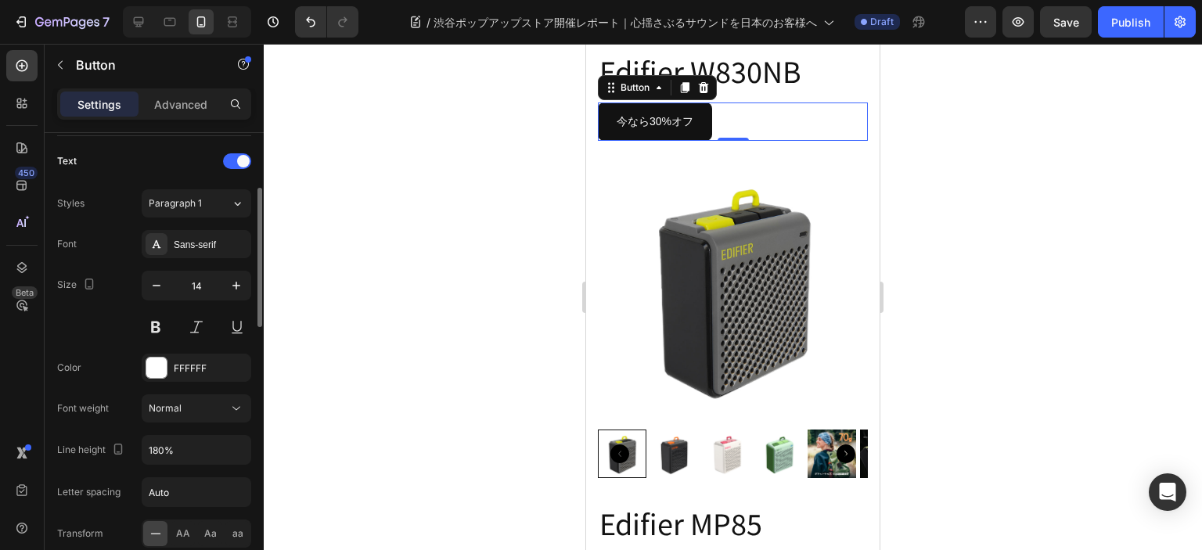
scroll to position [441, 0]
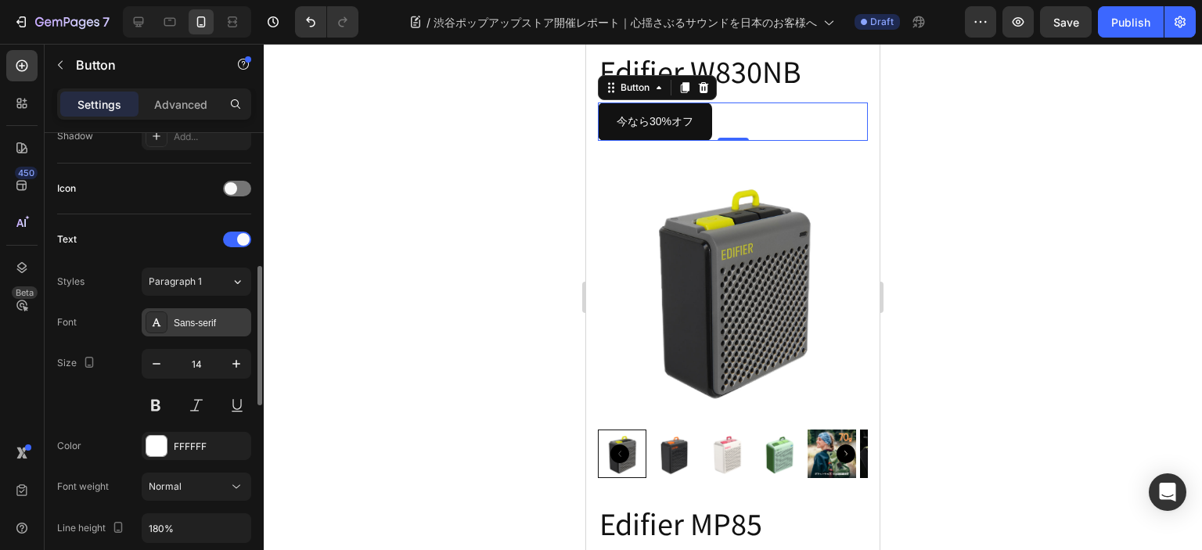
click at [210, 316] on div "Sans-serif" at bounding box center [211, 323] width 74 height 14
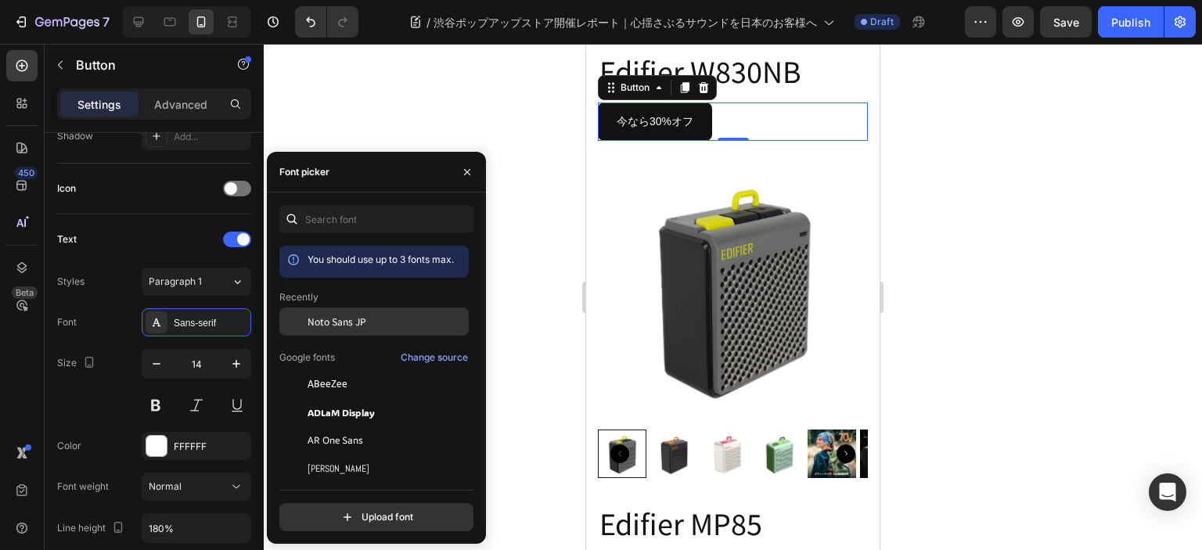
click at [333, 325] on span "Noto Sans JP" at bounding box center [336, 321] width 59 height 14
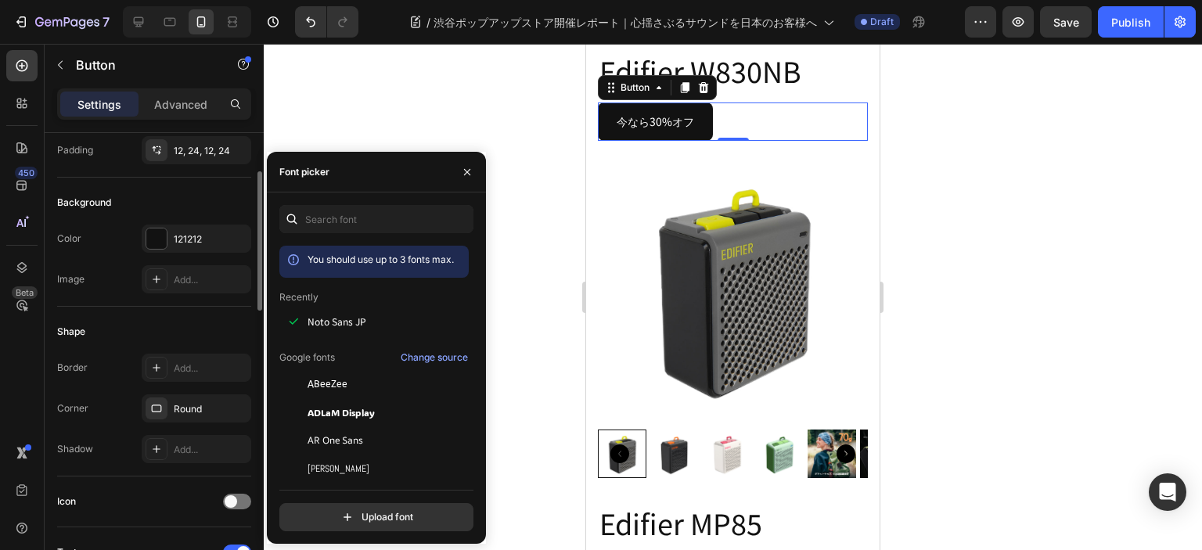
scroll to position [0, 0]
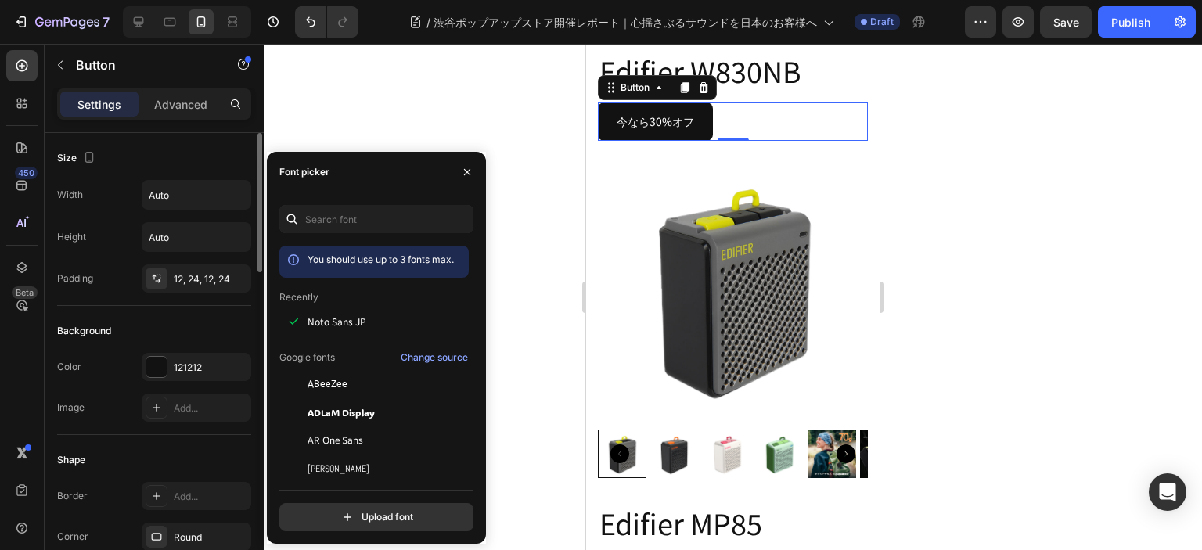
click at [166, 326] on div "Background" at bounding box center [154, 330] width 194 height 25
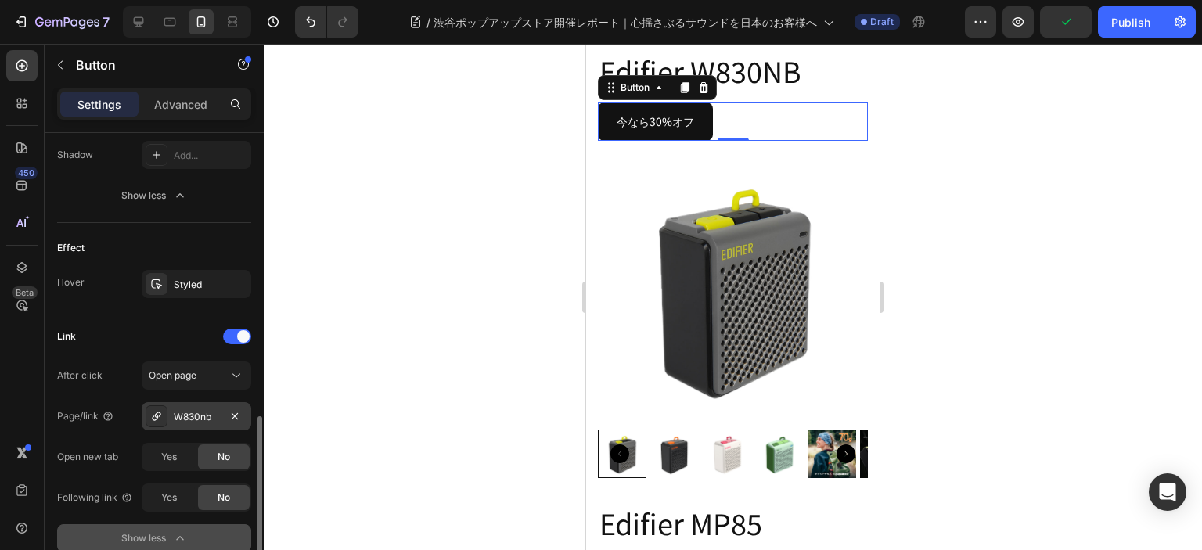
scroll to position [1067, 0]
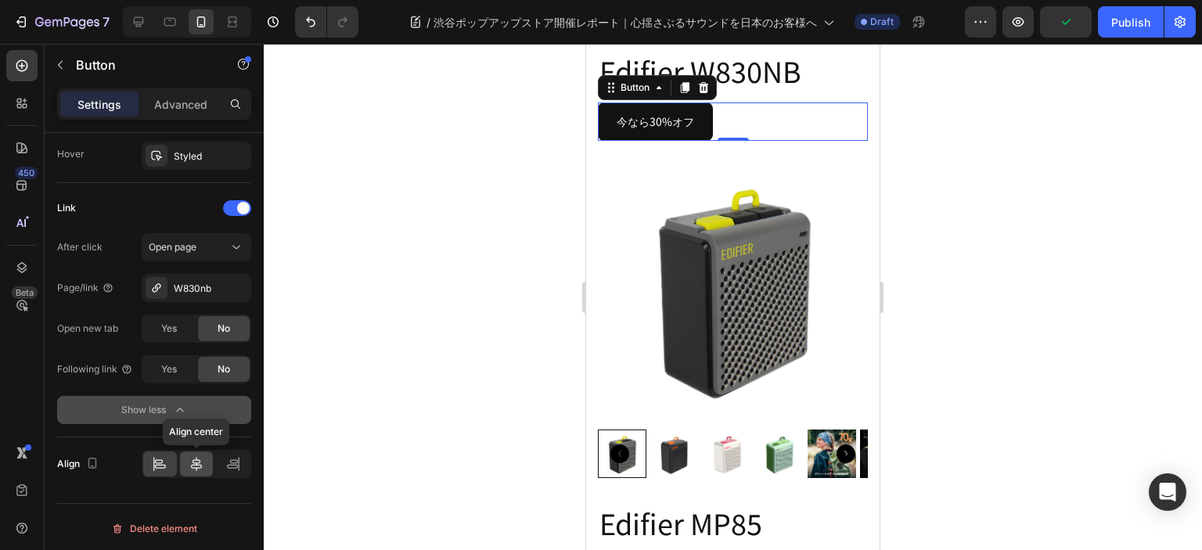
click at [197, 465] on icon at bounding box center [196, 464] width 11 height 14
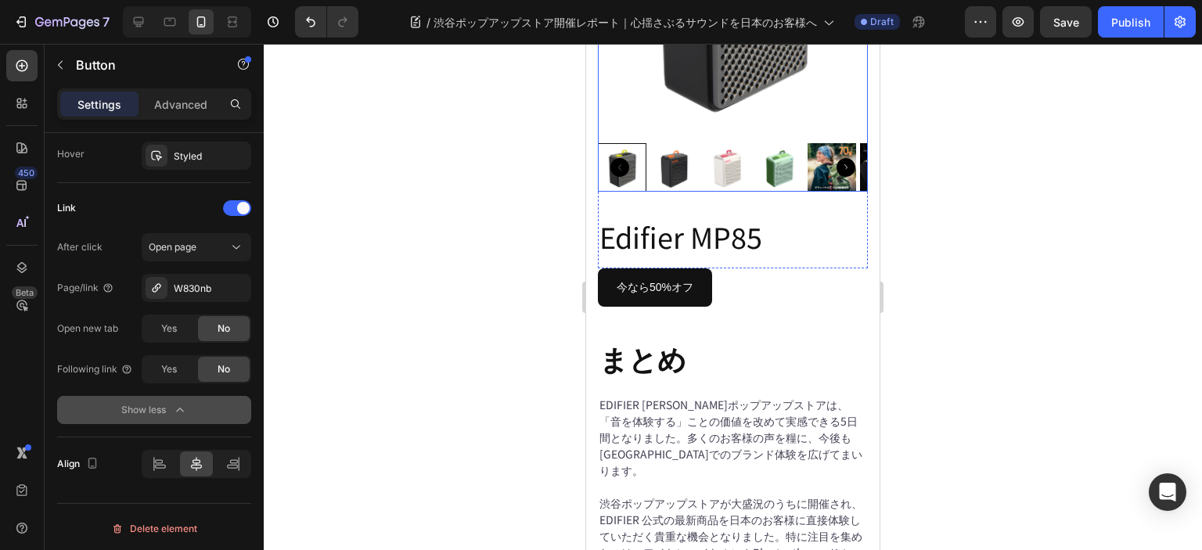
scroll to position [4934, 0]
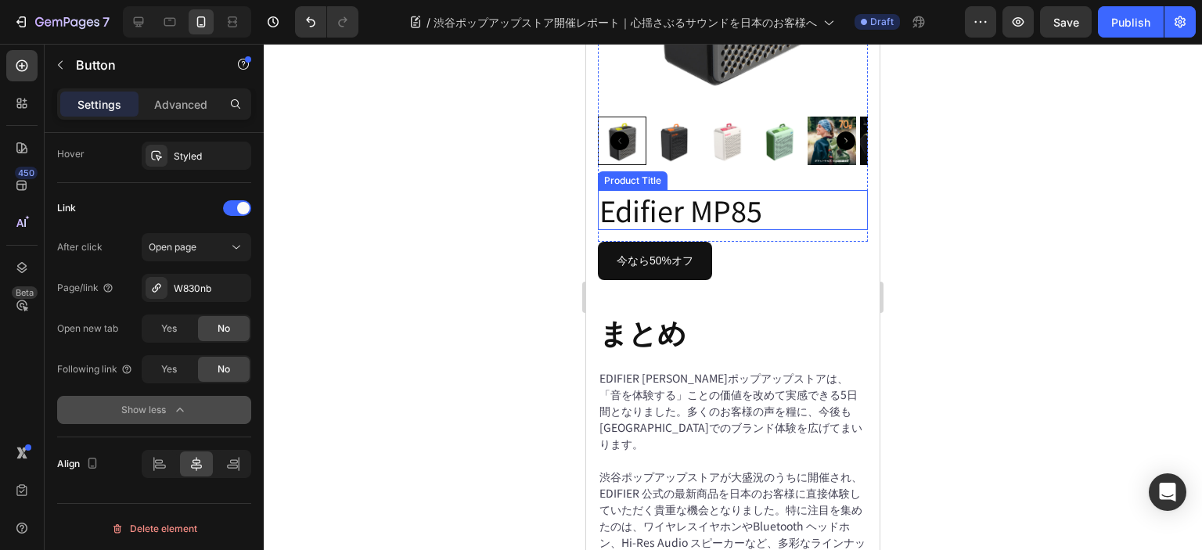
click at [801, 256] on h2 "Edifier MP85" at bounding box center [733, 236] width 270 height 40
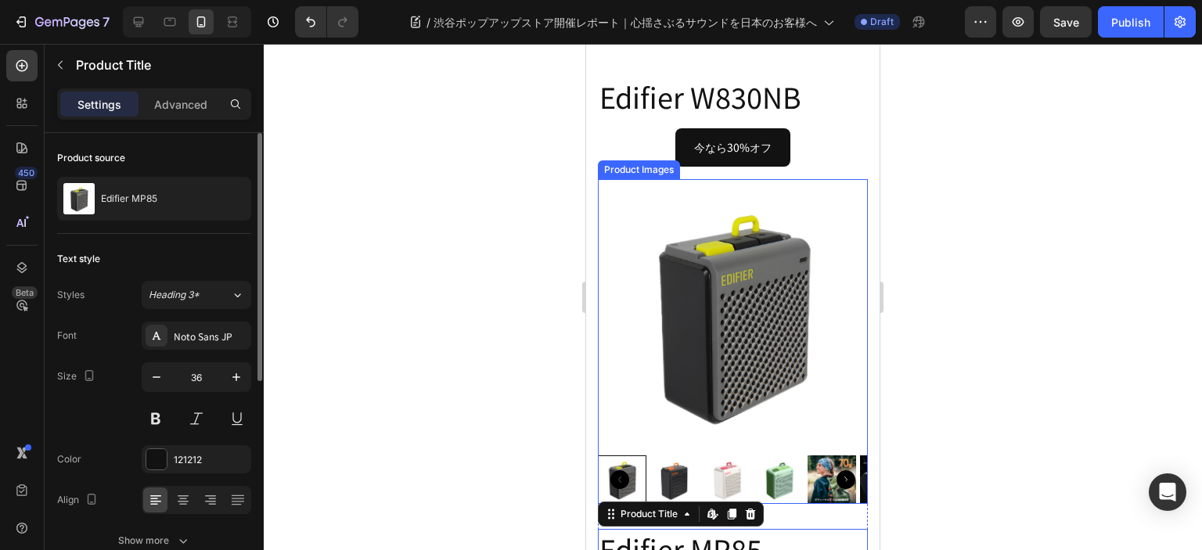
scroll to position [4465, 0]
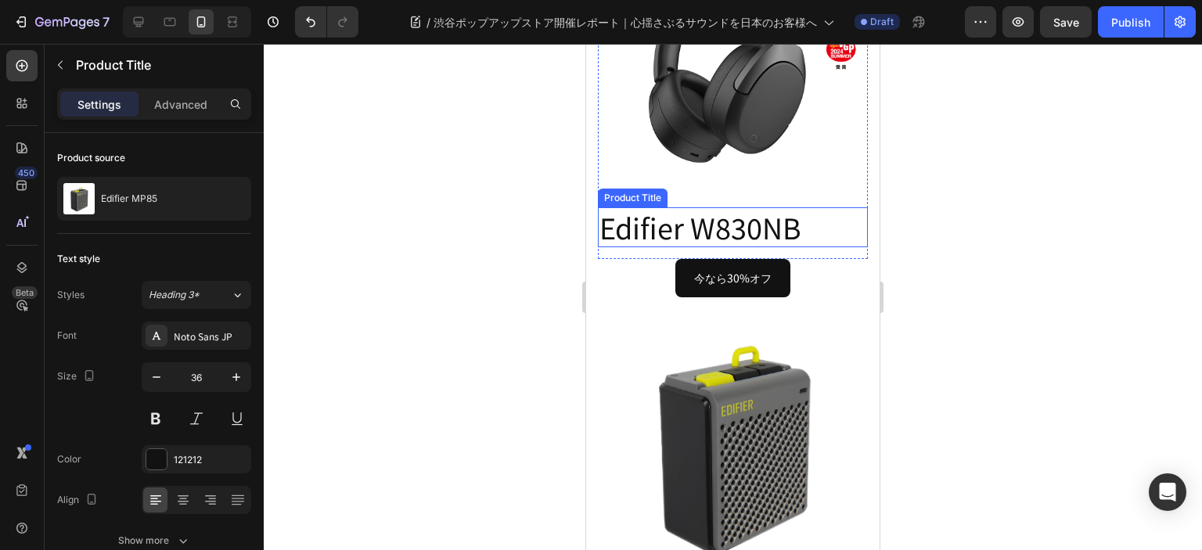
click at [759, 273] on h2 "Edifier W830NB" at bounding box center [733, 253] width 270 height 40
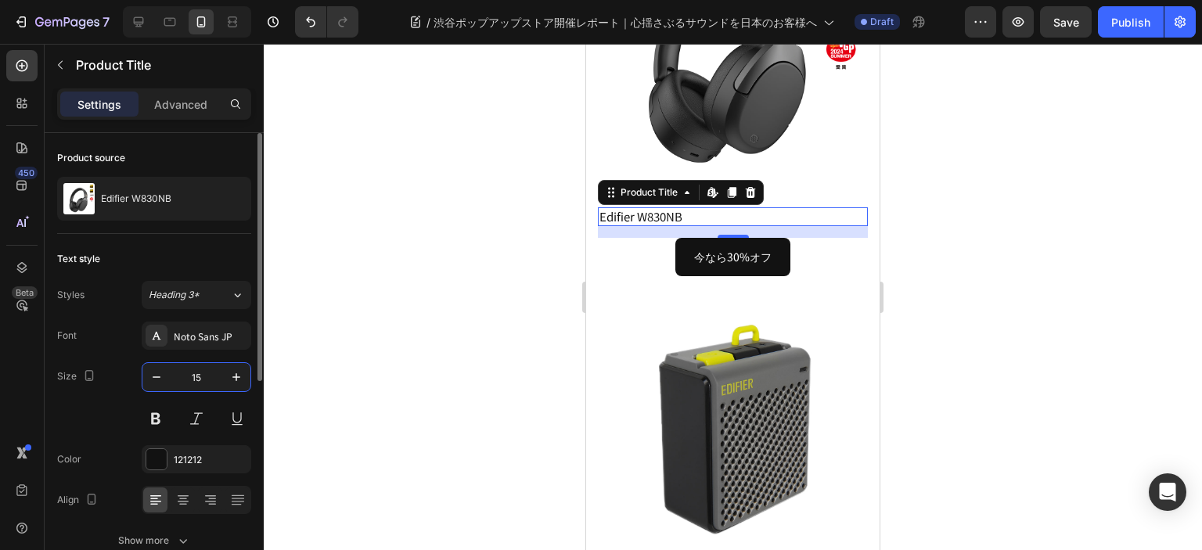
drag, startPoint x: 207, startPoint y: 379, endPoint x: 189, endPoint y: 379, distance: 18.8
click at [189, 379] on input "15" at bounding box center [197, 377] width 52 height 28
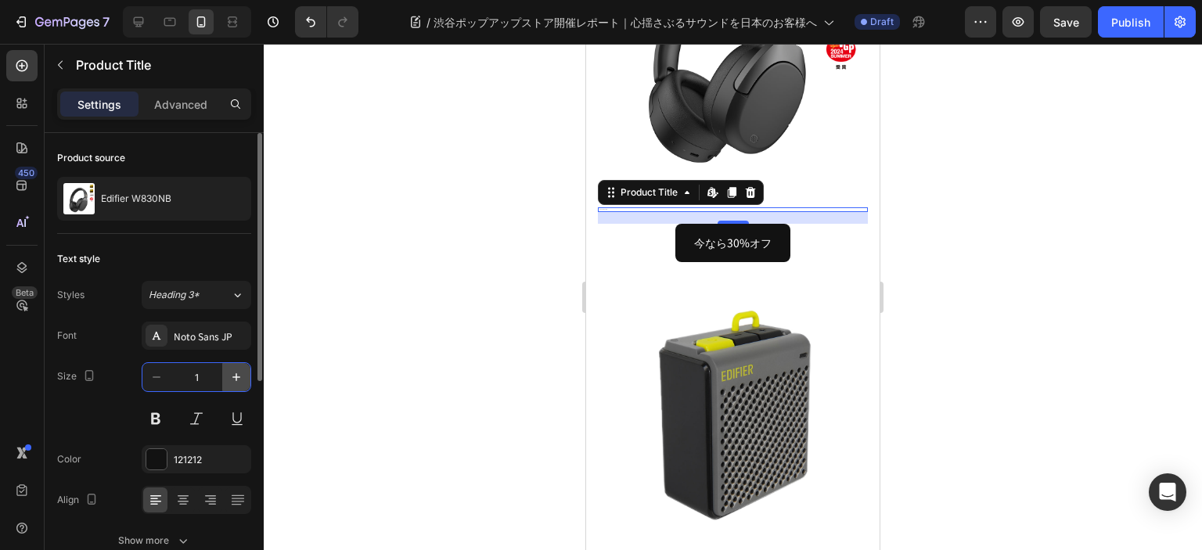
type input "17"
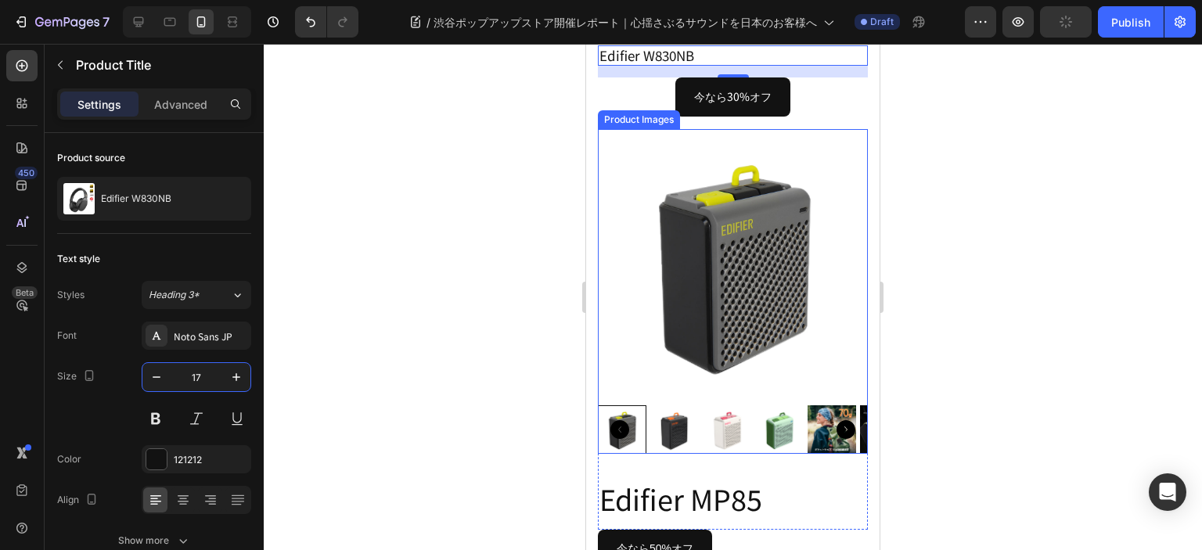
scroll to position [4778, 0]
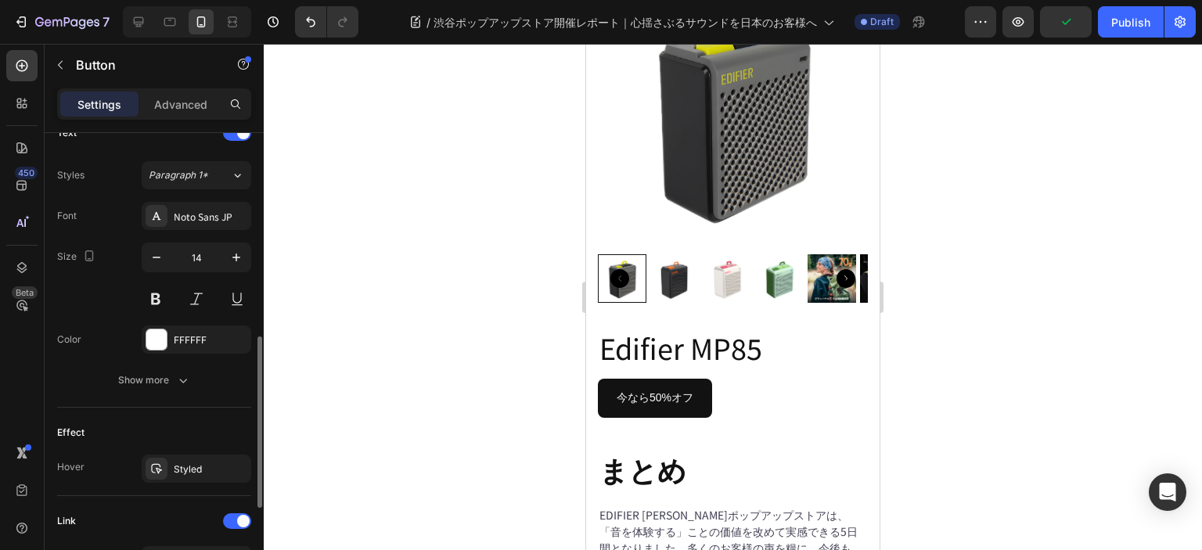
scroll to position [779, 0]
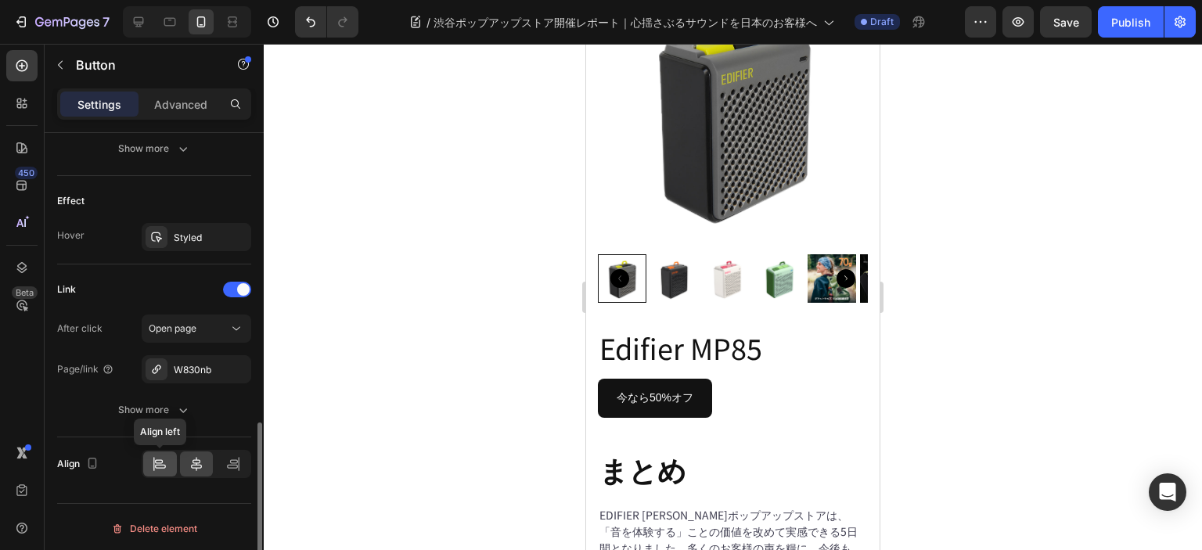
click at [149, 465] on div at bounding box center [160, 463] width 34 height 25
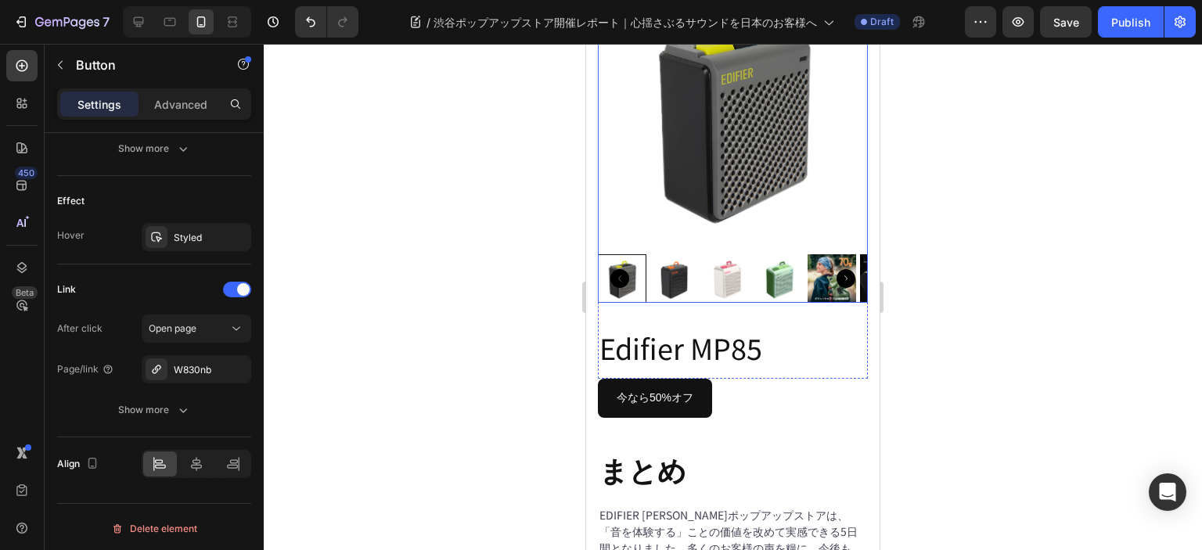
scroll to position [5013, 0]
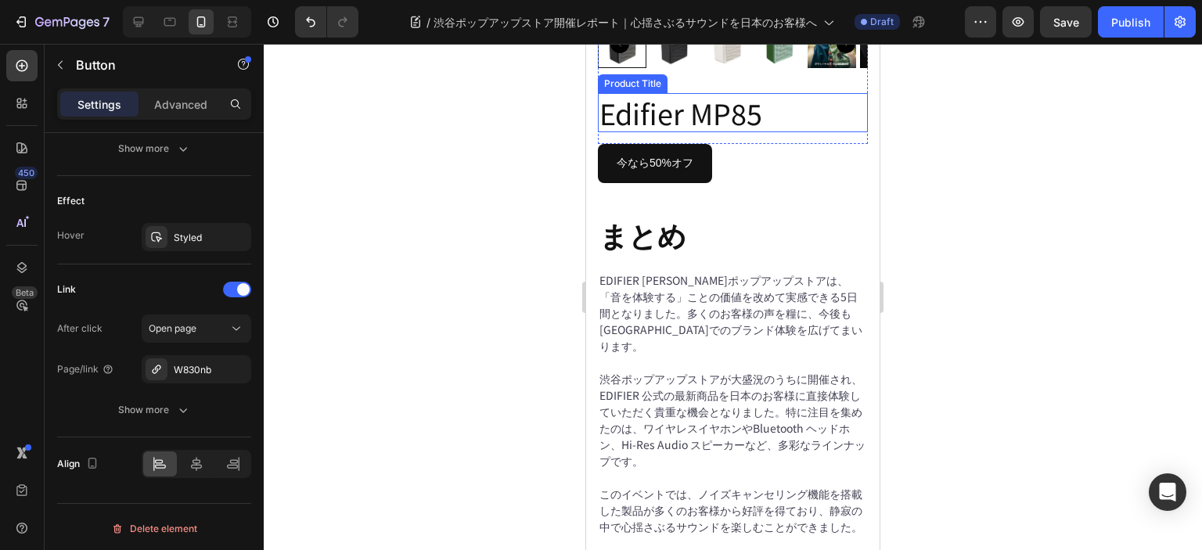
click at [787, 158] on h2 "Edifier MP85" at bounding box center [733, 138] width 270 height 40
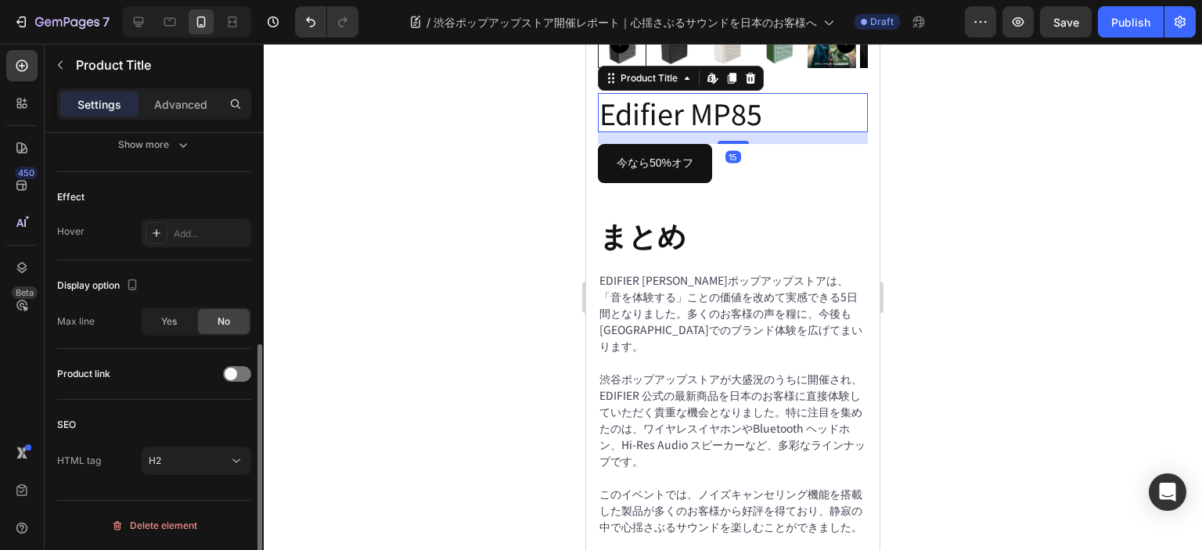
scroll to position [0, 0]
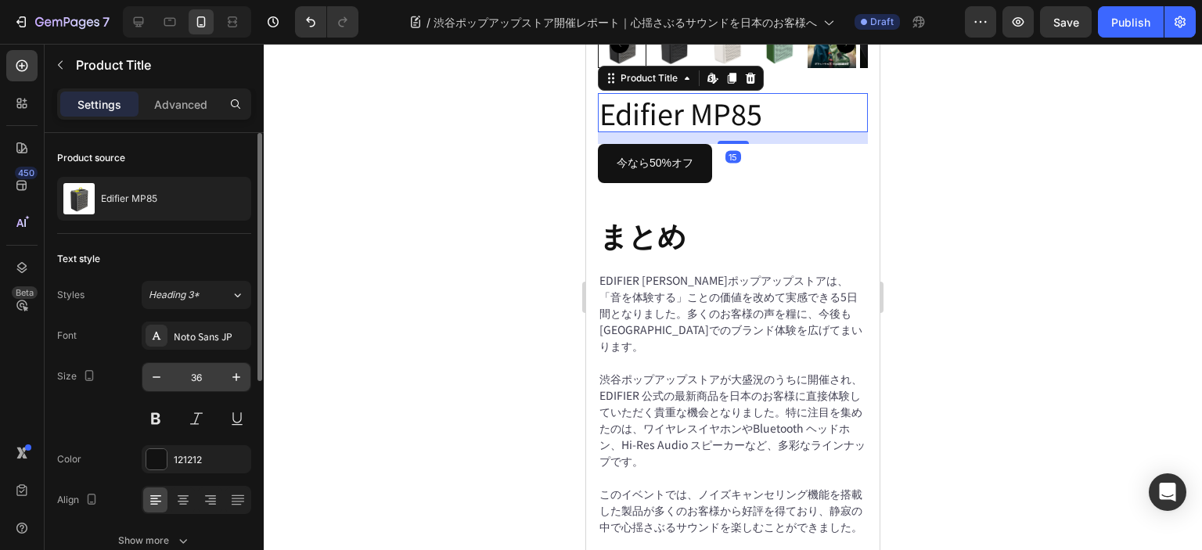
click at [198, 379] on input "36" at bounding box center [197, 377] width 52 height 28
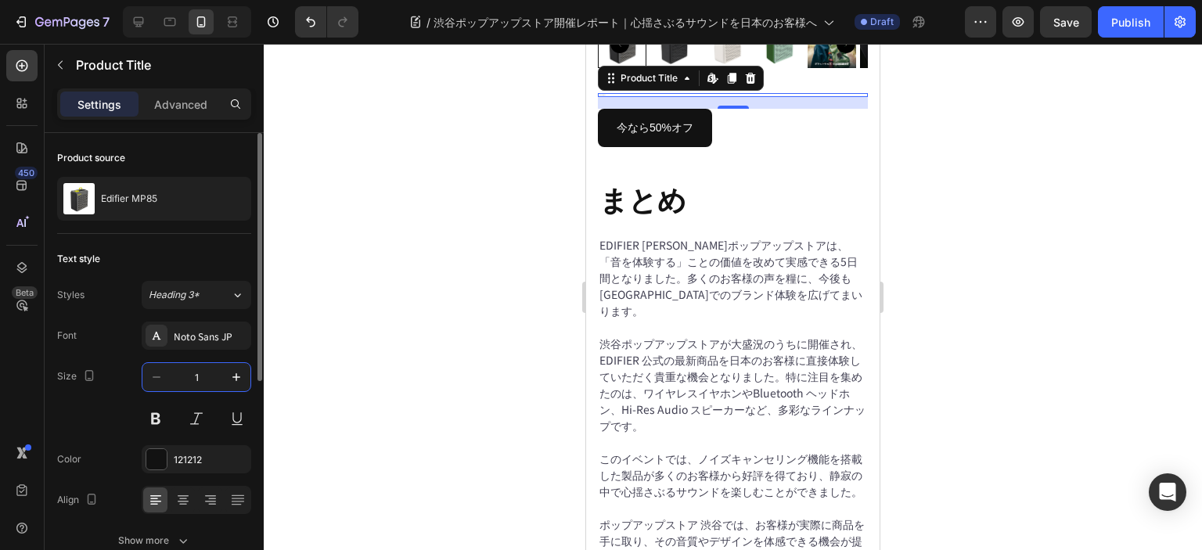
type input "17"
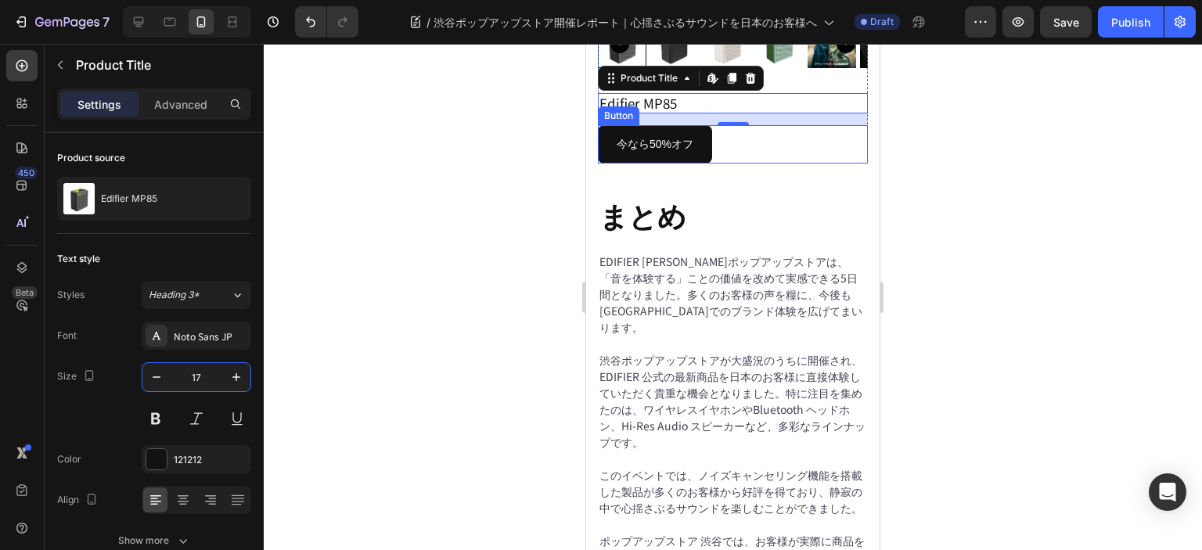
click at [754, 189] on div "今なら50%オフ Button" at bounding box center [733, 169] width 270 height 38
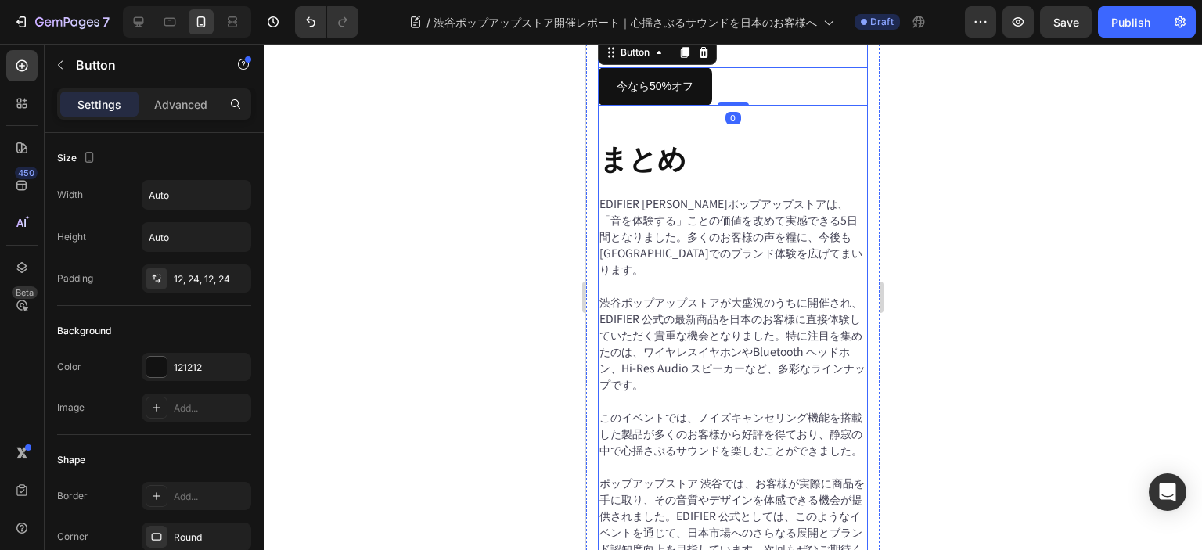
scroll to position [5169, 0]
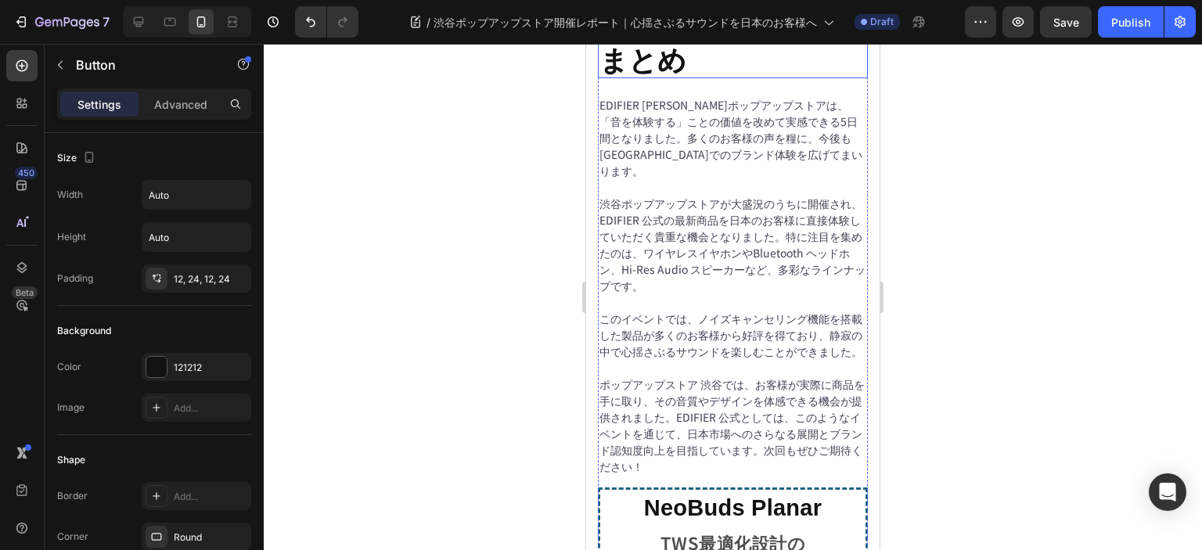
click at [719, 103] on h2 "まとめ" at bounding box center [733, 83] width 270 height 40
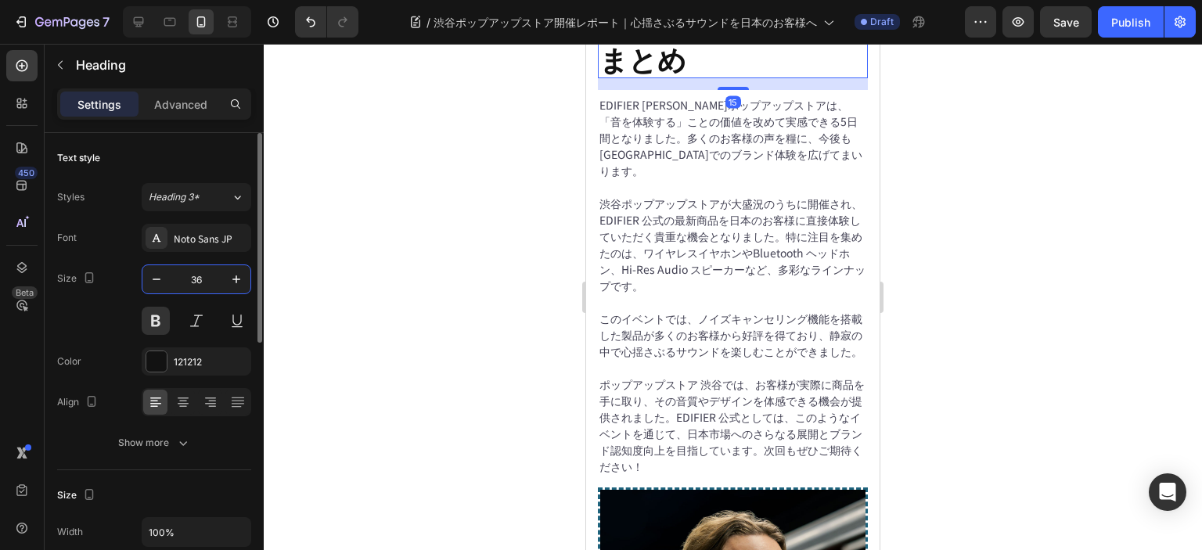
click at [200, 280] on input "36" at bounding box center [197, 279] width 52 height 28
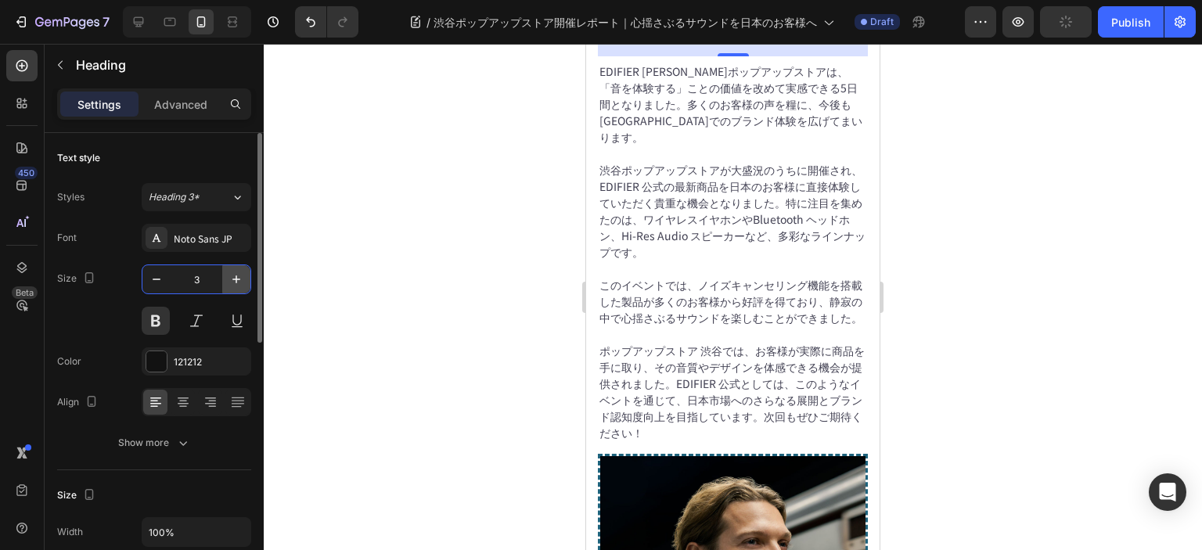
type input "30"
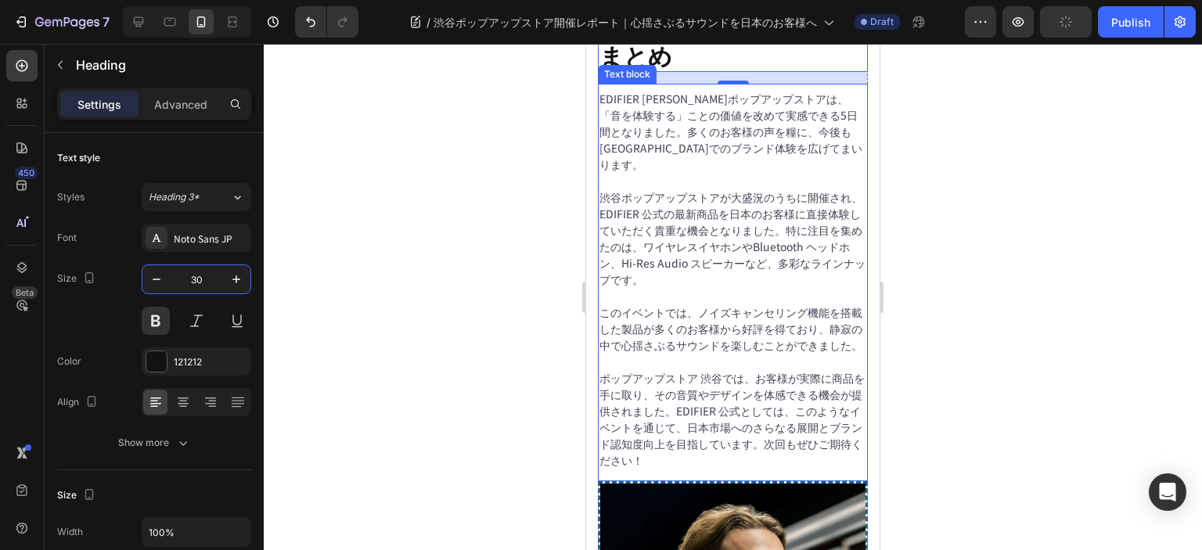
click at [697, 198] on p "EDIFIER 渋谷ポップアップストアは、「音を体験する」ことの価値を改めて実感できる5日間となりました。多くのお客様の声を糧に、今後も[GEOGRAPHIC…" at bounding box center [732, 157] width 267 height 82
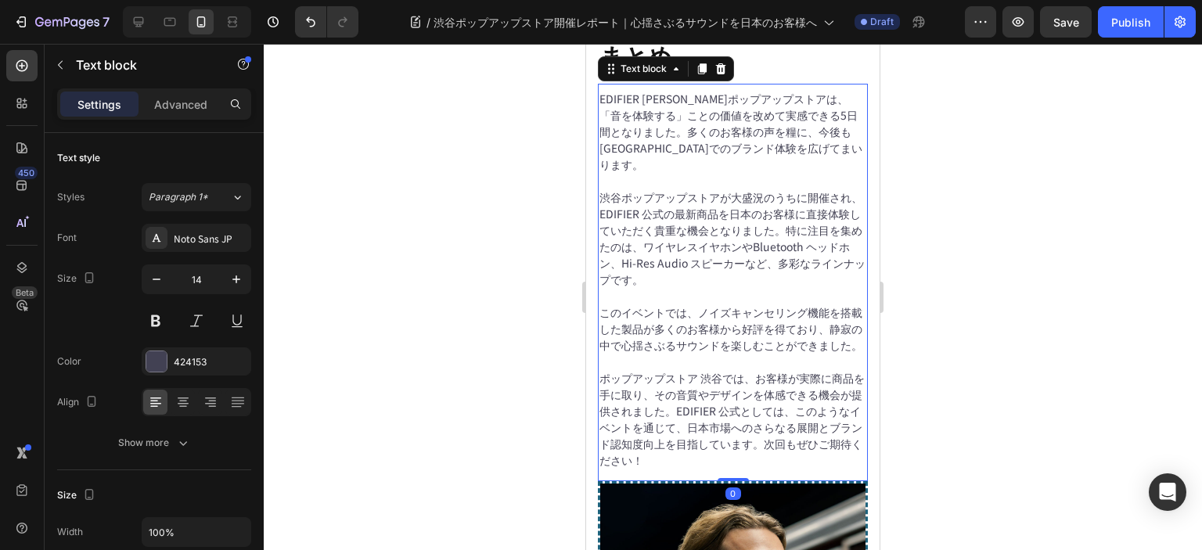
click at [804, 32] on div "今なら50%オフ Button" at bounding box center [733, 13] width 270 height 38
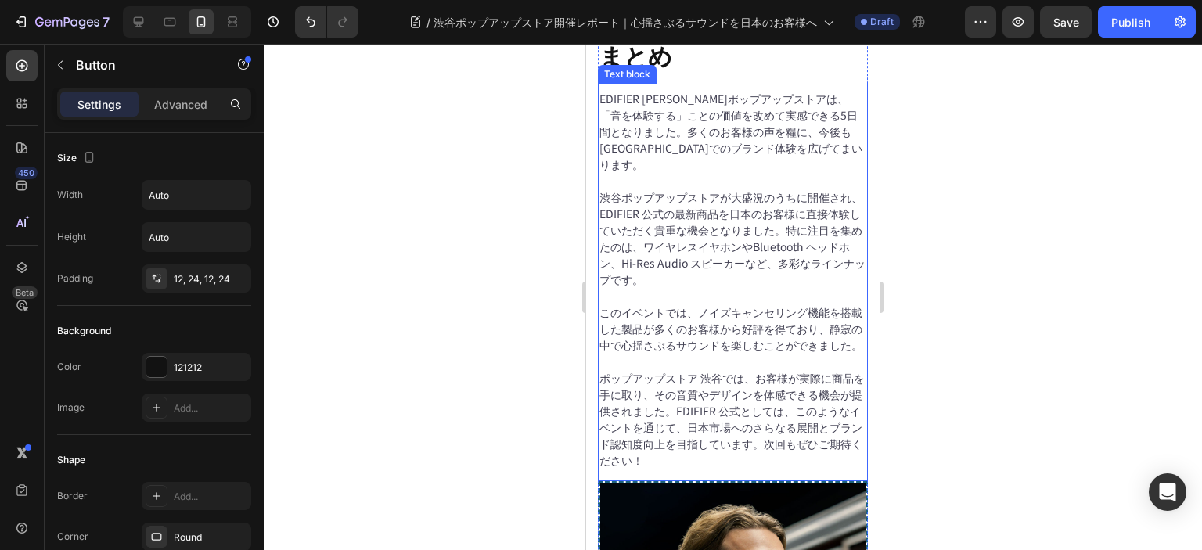
click at [735, 198] on p "EDIFIER 渋谷ポップアップストアは、「音を体験する」ことの価値を改めて実感できる5日間となりました。多くのお客様の声を糧に、今後も[GEOGRAPHIC…" at bounding box center [732, 157] width 267 height 82
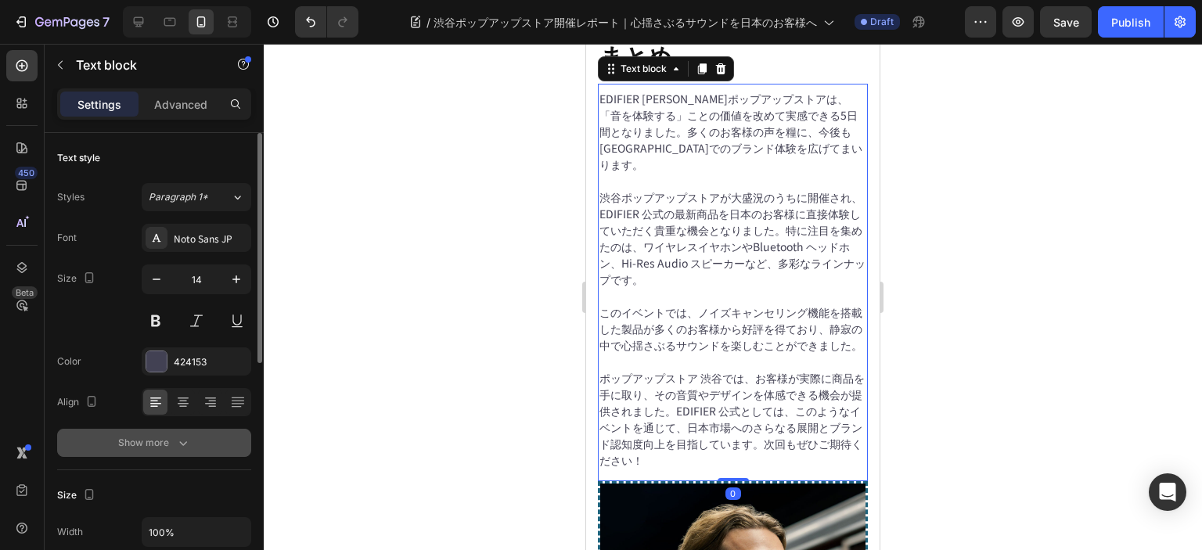
click at [158, 440] on div "Show more" at bounding box center [154, 443] width 73 height 16
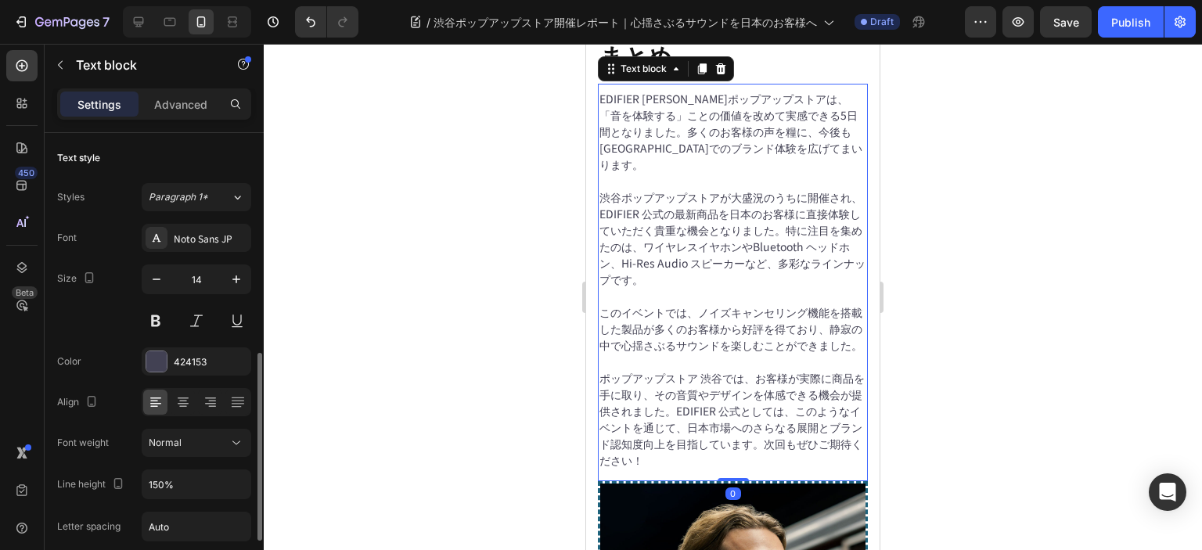
scroll to position [156, 0]
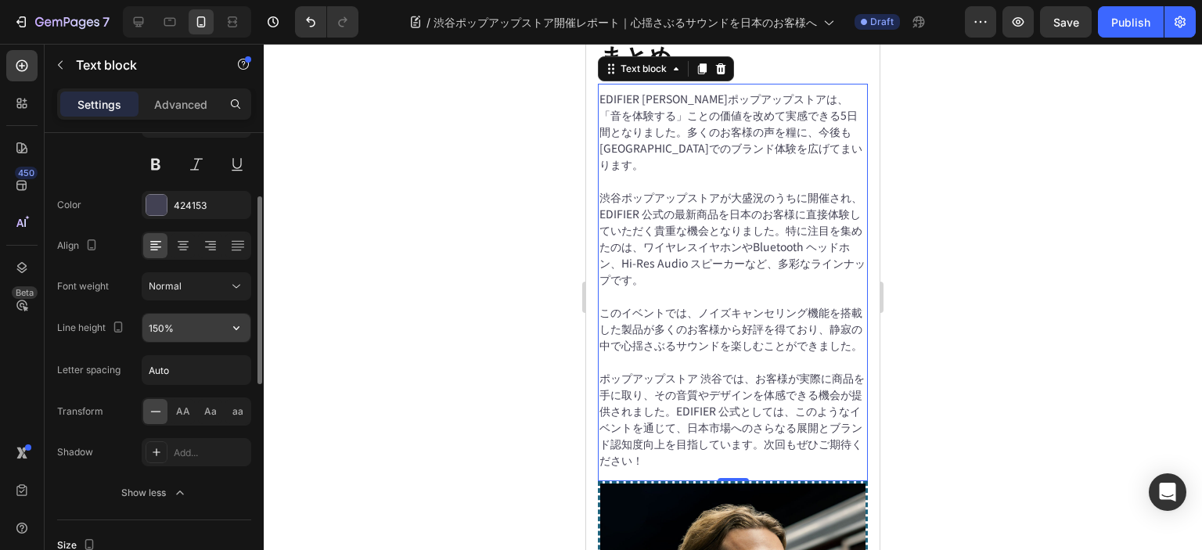
click at [188, 325] on input "150%" at bounding box center [196, 328] width 108 height 28
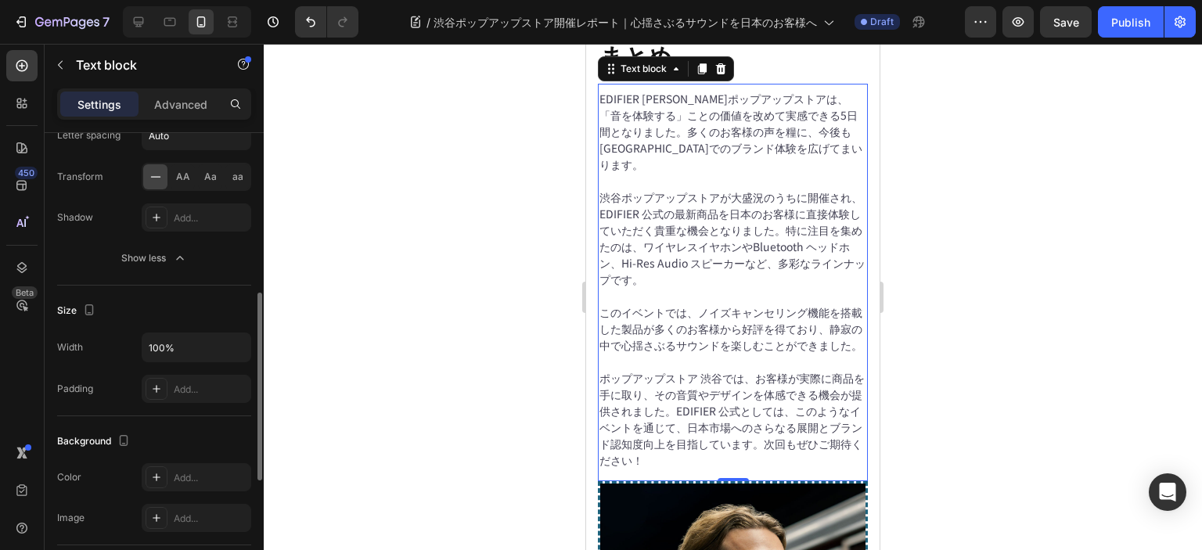
scroll to position [235, 0]
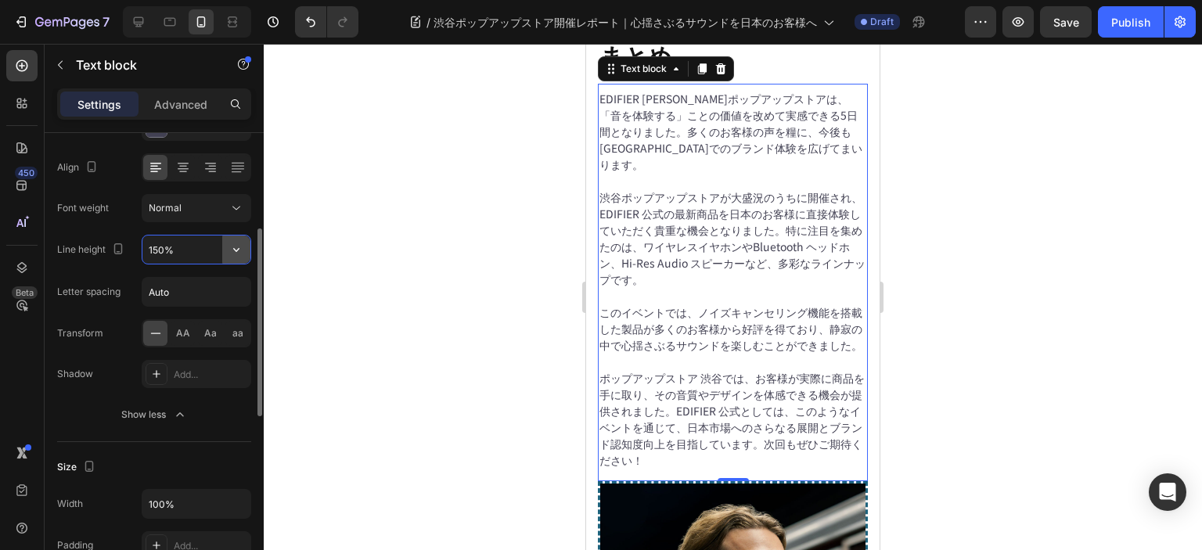
click at [226, 250] on button "button" at bounding box center [236, 249] width 28 height 28
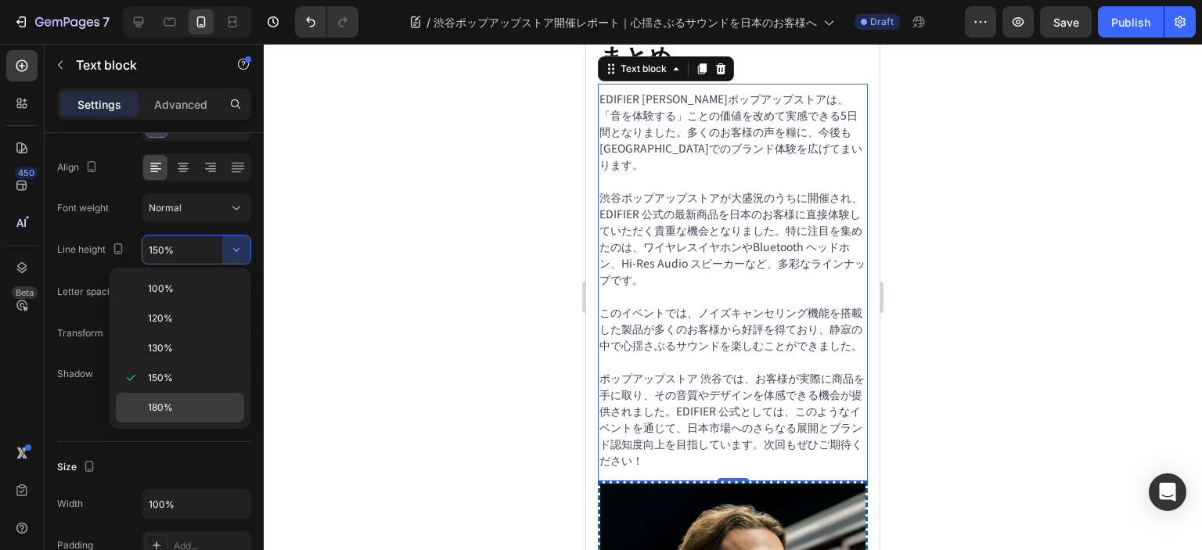
click at [198, 402] on p "180%" at bounding box center [192, 408] width 89 height 14
type input "180%"
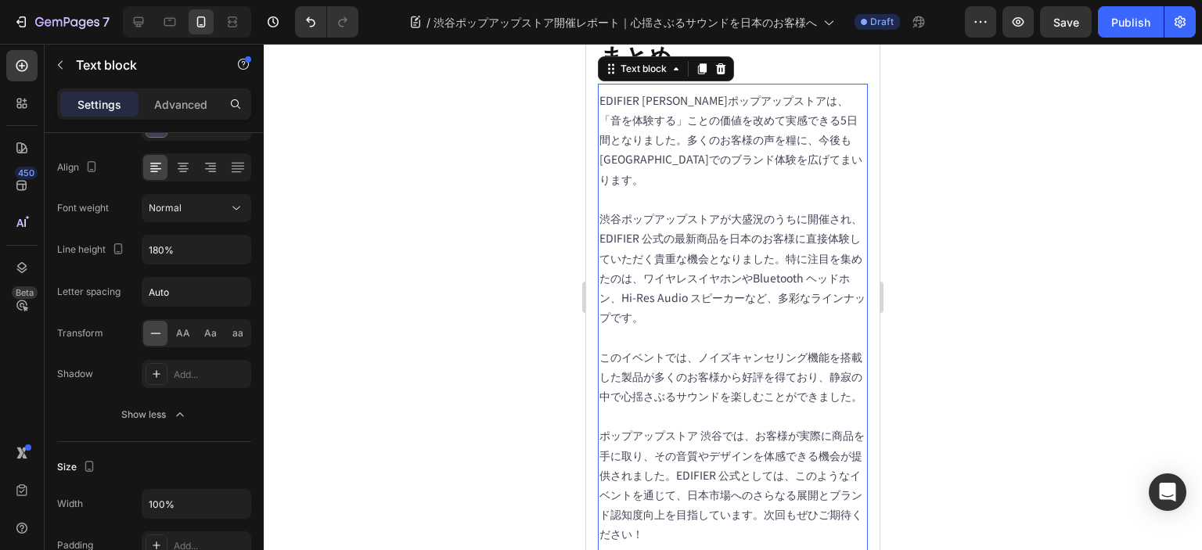
click at [360, 367] on div at bounding box center [733, 297] width 938 height 506
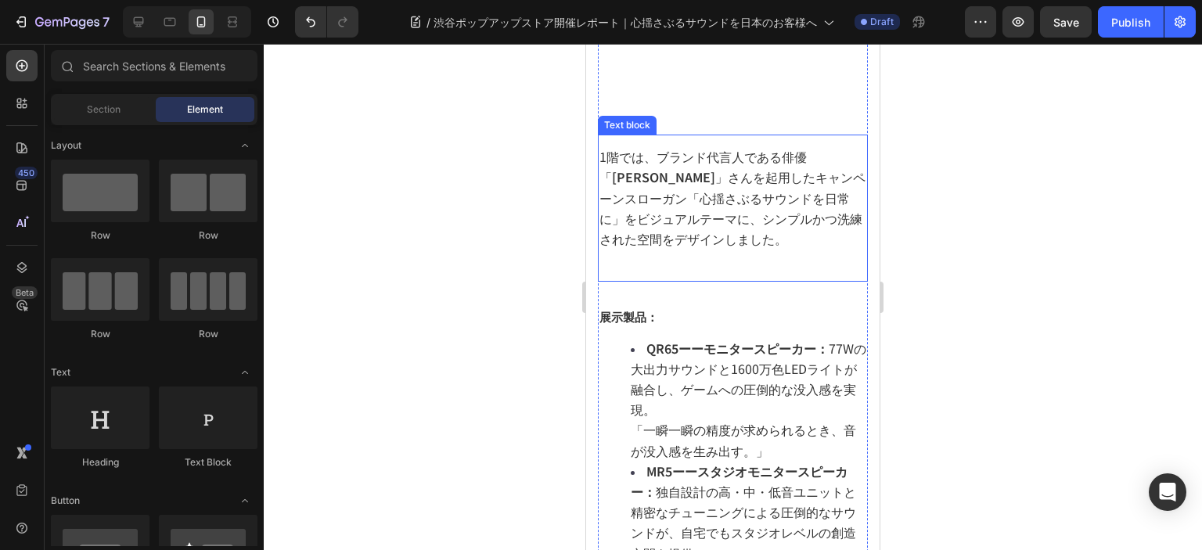
scroll to position [1198, 0]
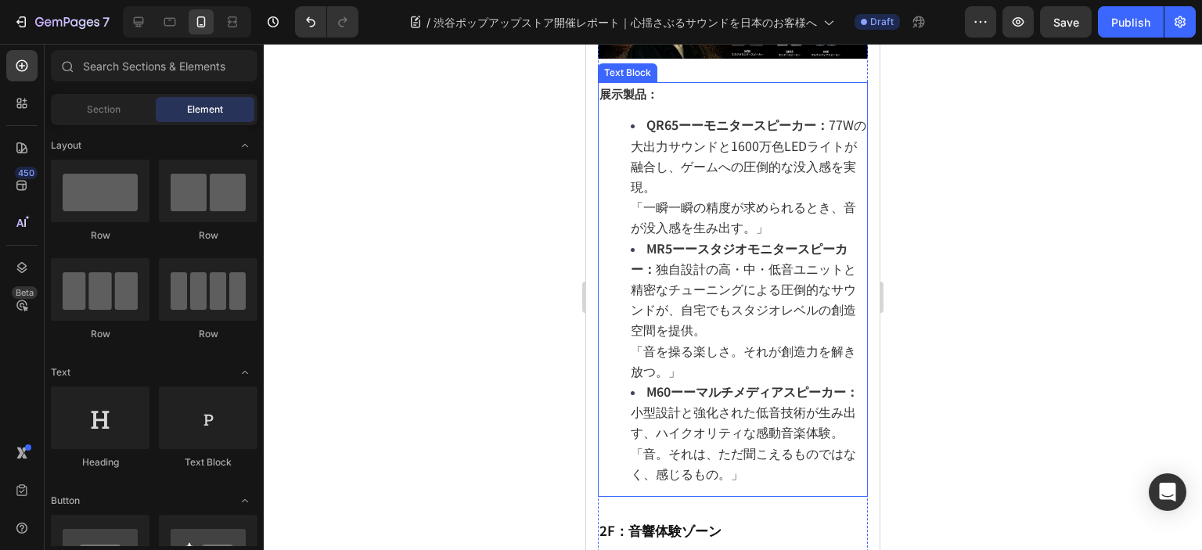
click at [727, 365] on span "MR5ーースタジオモニタースピーカー： 独自設計の高・中・低音ユニットと精密なチューニングによる圧倒的なサウンドが、自宅でもスタジオレベルの創造空間を提供。" at bounding box center [742, 314] width 225 height 101
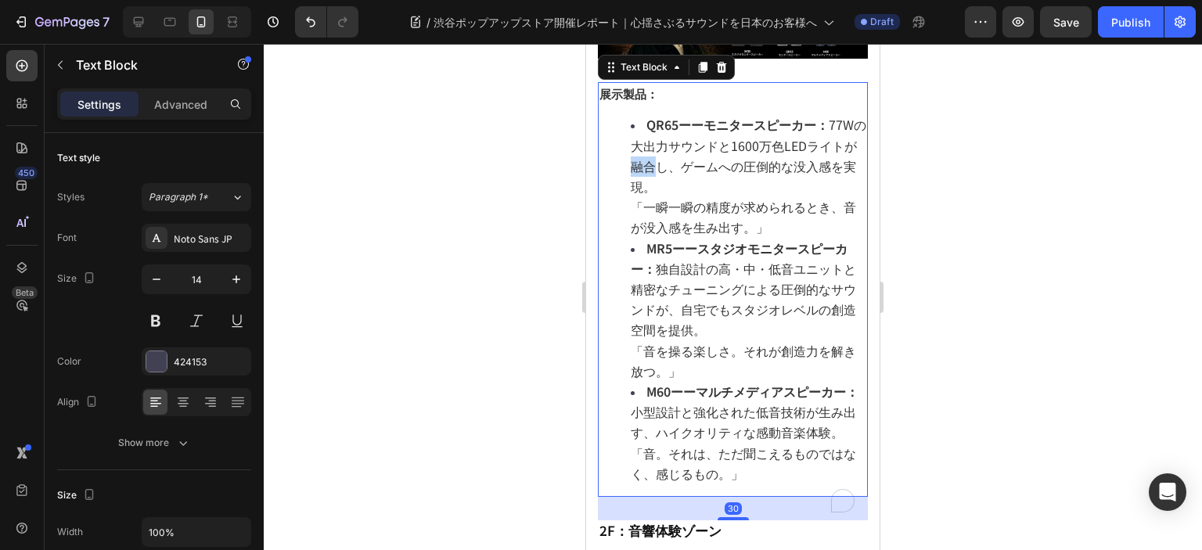
click at [668, 221] on span "QR65ーーモニタースピーカー： 77Wの大出力サウンドと1600万色LEDライトが融合し、ゲームへの圧倒的な没入感を実現。" at bounding box center [747, 181] width 235 height 81
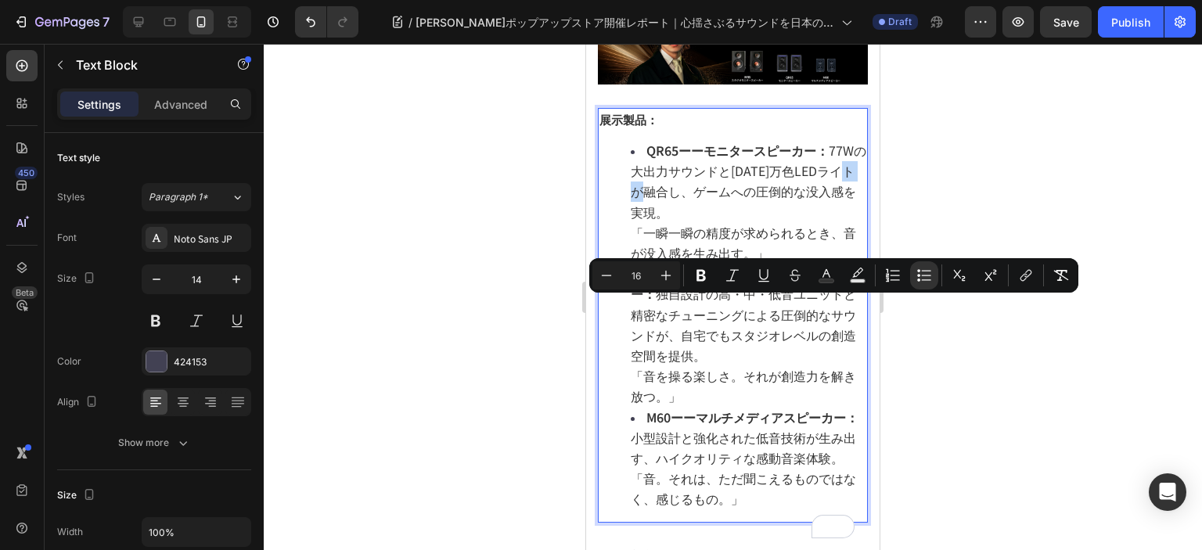
click at [693, 221] on span "QR65ーーモニタースピーカー： 77Wの大出力サウンドと1600万色LEDライトが融合し、ゲームへの圧倒的な没入感を実現。" at bounding box center [747, 181] width 235 height 81
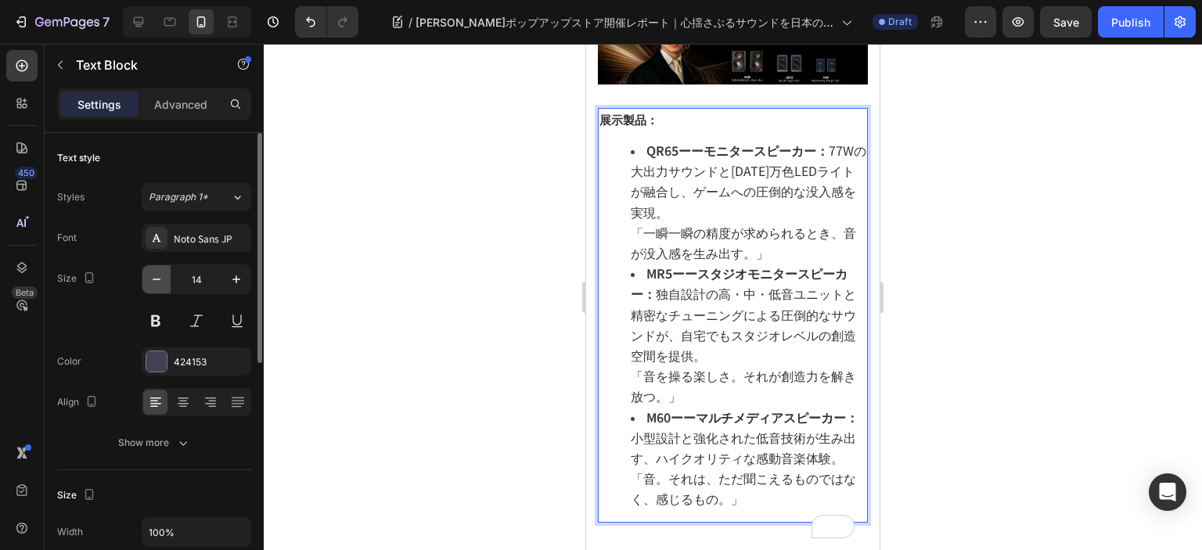
click at [157, 284] on icon "button" at bounding box center [157, 279] width 16 height 16
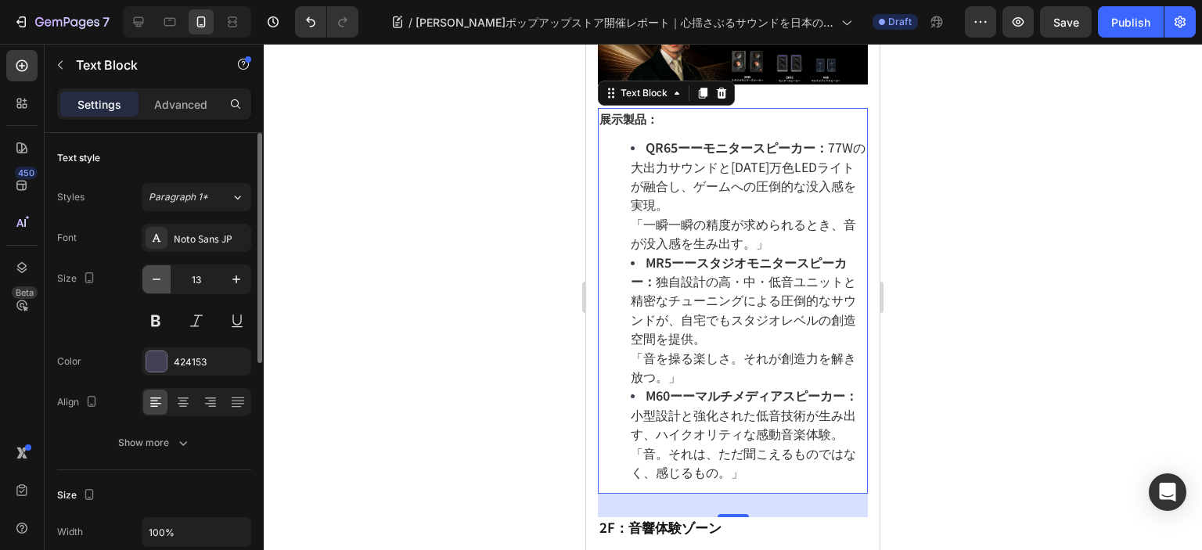
click at [157, 284] on icon "button" at bounding box center [157, 279] width 16 height 16
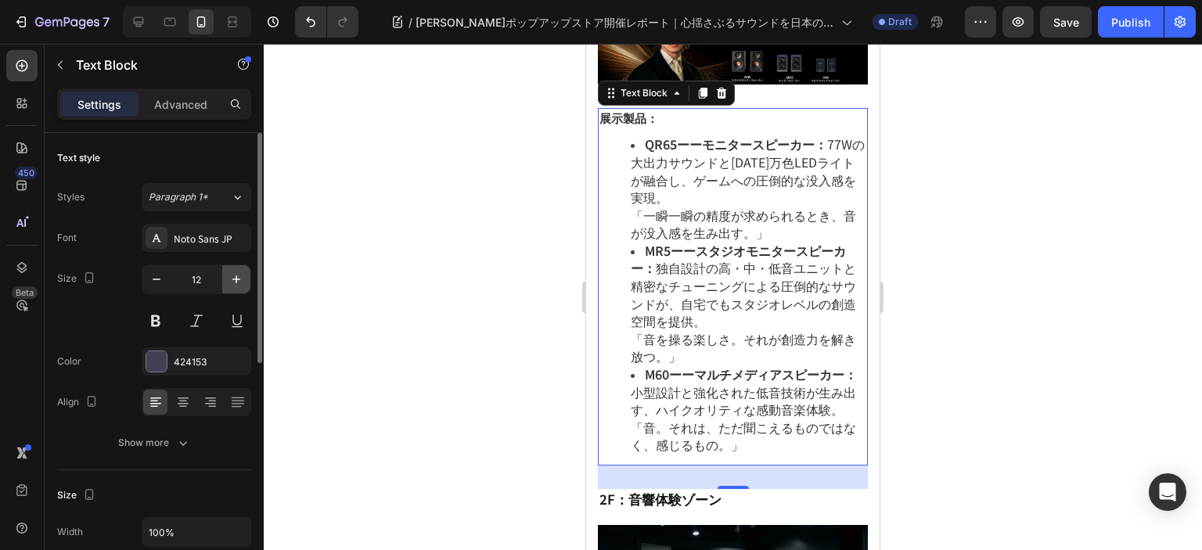
click at [237, 284] on icon "button" at bounding box center [236, 279] width 16 height 16
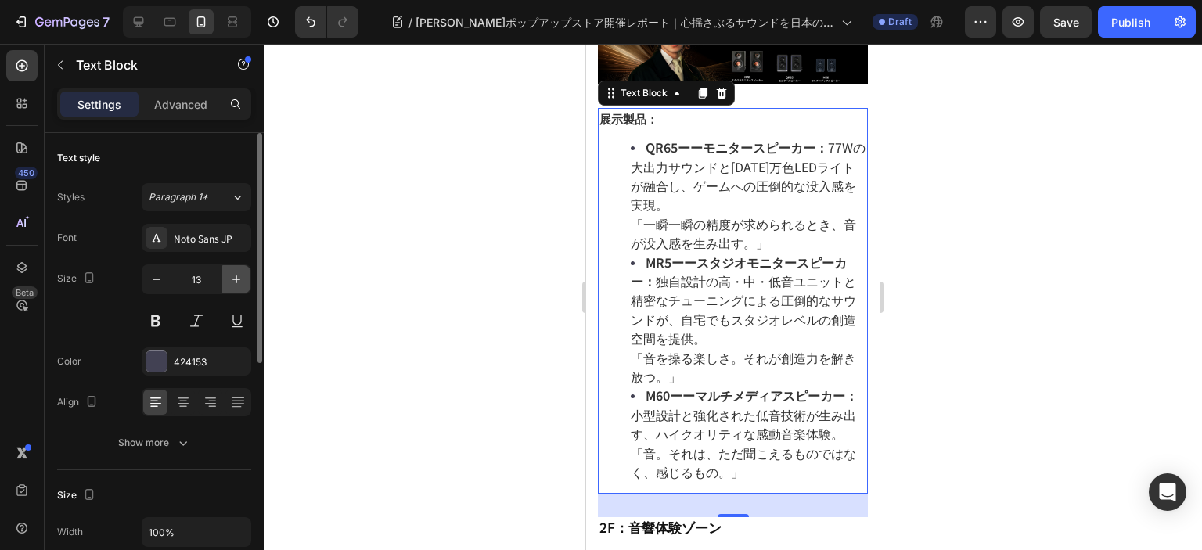
click at [237, 284] on icon "button" at bounding box center [236, 279] width 16 height 16
type input "14"
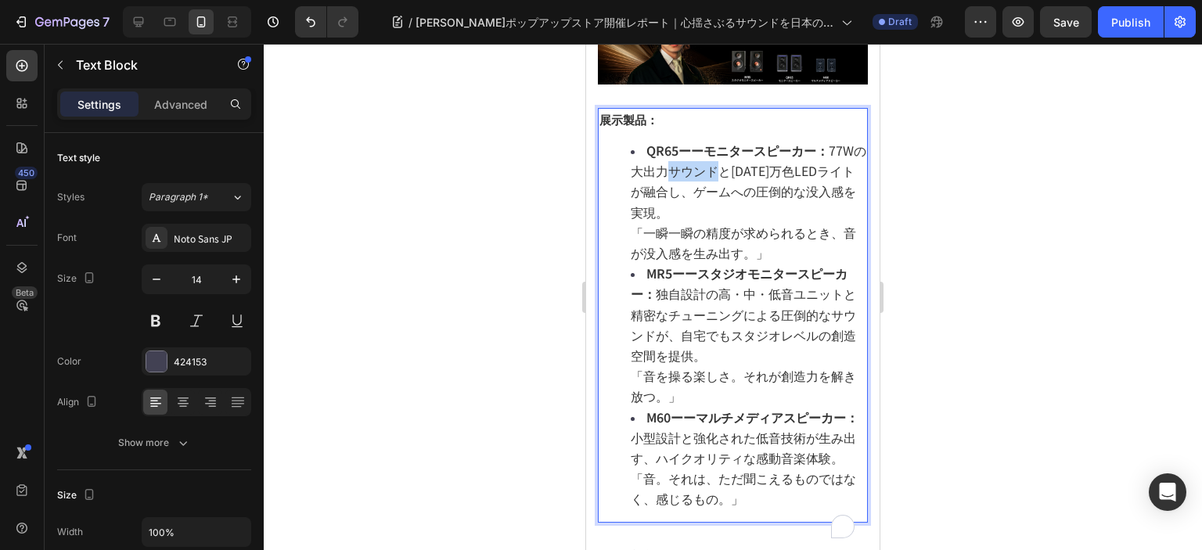
drag, startPoint x: 677, startPoint y: 286, endPoint x: 733, endPoint y: 296, distance: 57.1
click at [733, 221] on span "QR65ーーモニタースピーカー： 77Wの大出力サウンドと1600万色LEDライトが融合し、ゲームへの圧倒的な没入感を実現。" at bounding box center [747, 181] width 235 height 81
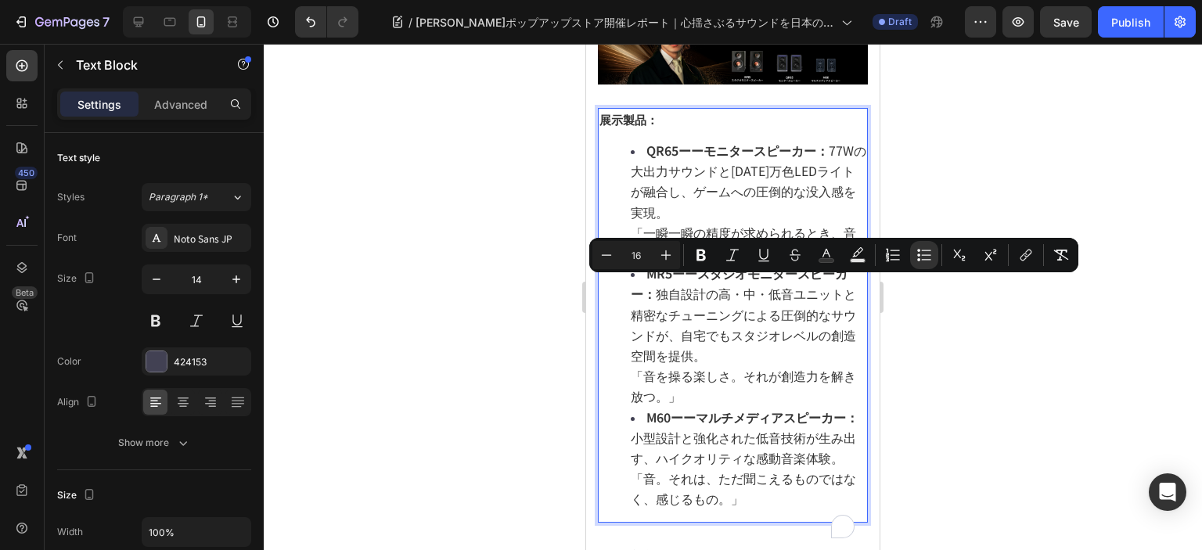
click at [683, 221] on span "QR65ーーモニタースピーカー： 77Wの大出力サウンドと1600万色LEDライトが融合し、ゲームへの圧倒的な没入感を実現。" at bounding box center [747, 181] width 235 height 81
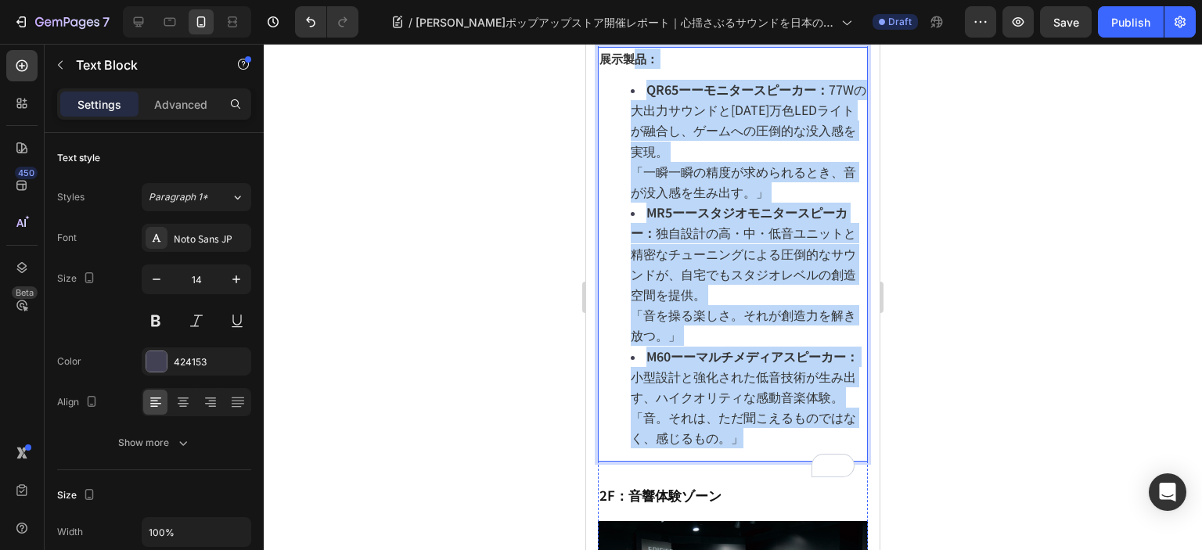
scroll to position [1248, 0]
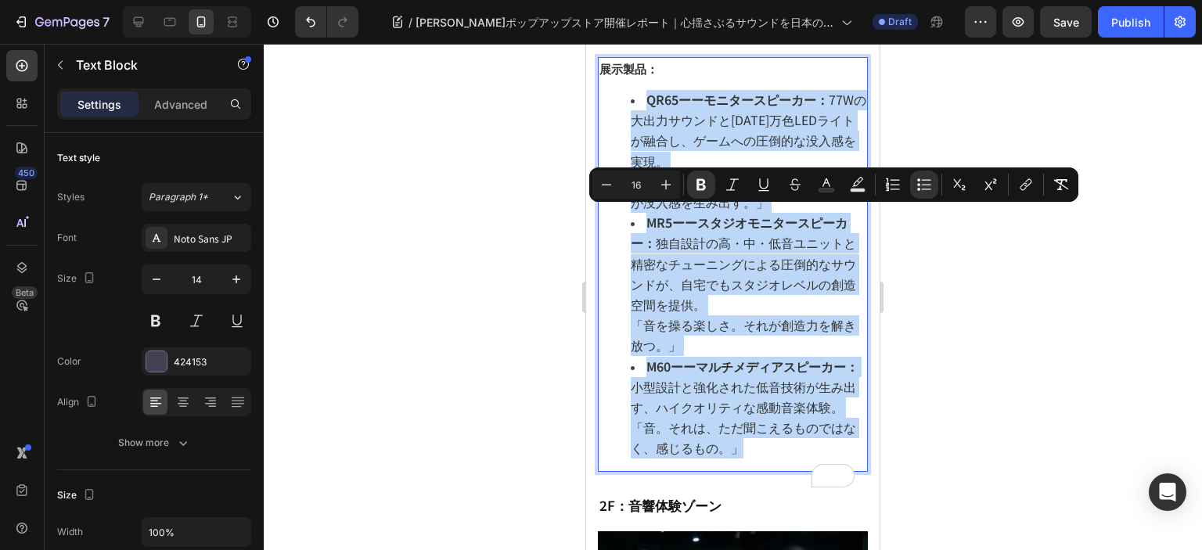
drag, startPoint x: 763, startPoint y: 401, endPoint x: 638, endPoint y: 215, distance: 223.7
click at [638, 215] on ul "QR65ーーモニタースピーカー： 77Wの大出力サウンドと1600万色LEDライトが融合し、ゲームへの圧倒的な没入感を実現。 「一瞬一瞬の精度が求められるとき…" at bounding box center [732, 274] width 267 height 369
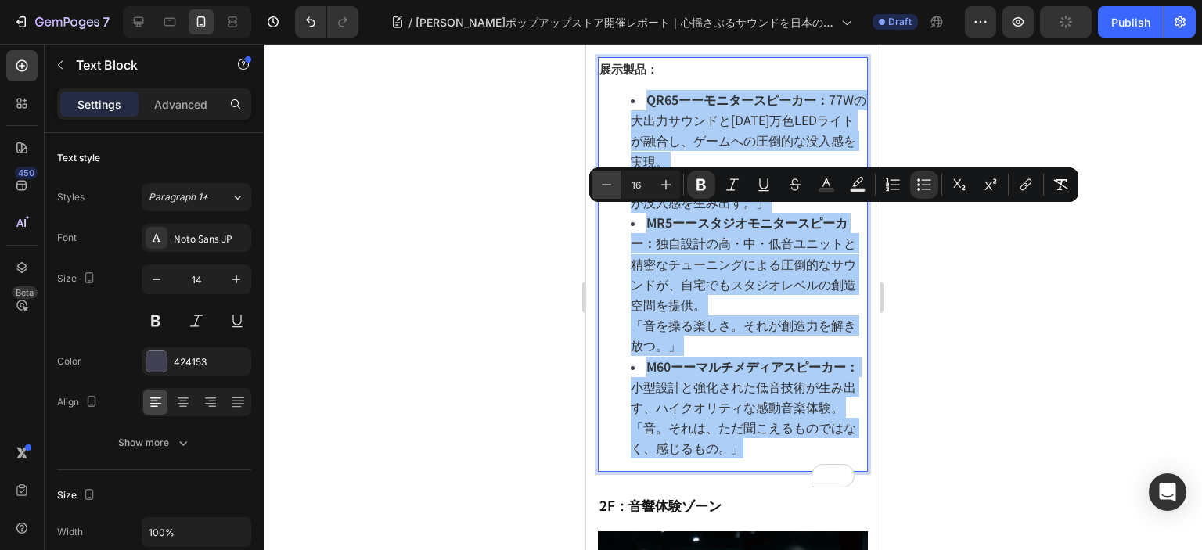
click at [609, 185] on icon "Editor contextual toolbar" at bounding box center [606, 185] width 16 height 16
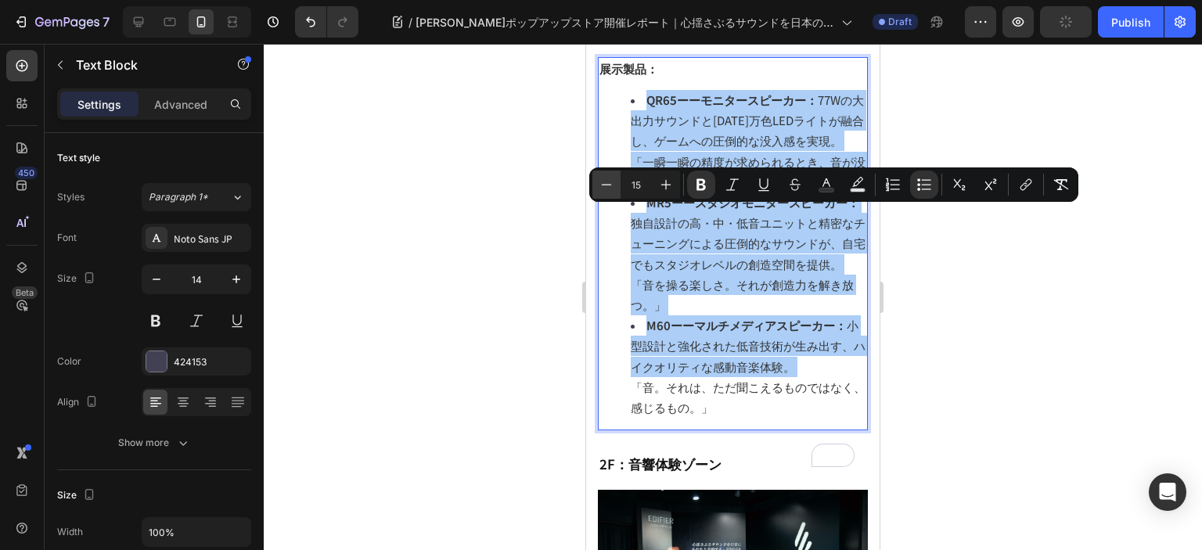
click at [609, 185] on icon "Editor contextual toolbar" at bounding box center [606, 185] width 16 height 16
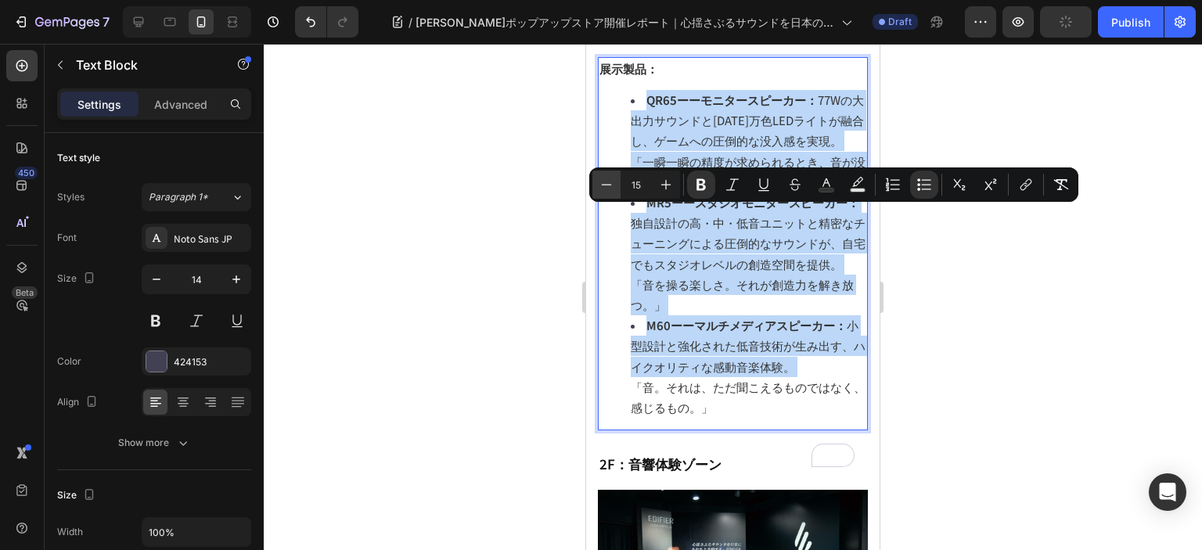
type input "14"
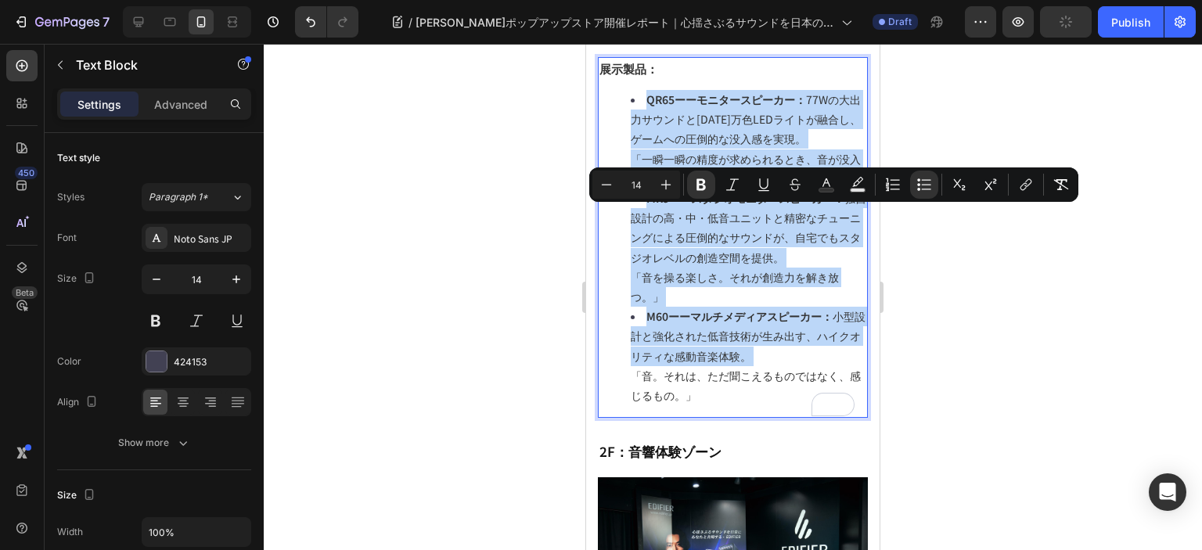
click at [838, 206] on strong "MR5ーースタジオモニタースピーカー：" at bounding box center [745, 198] width 198 height 16
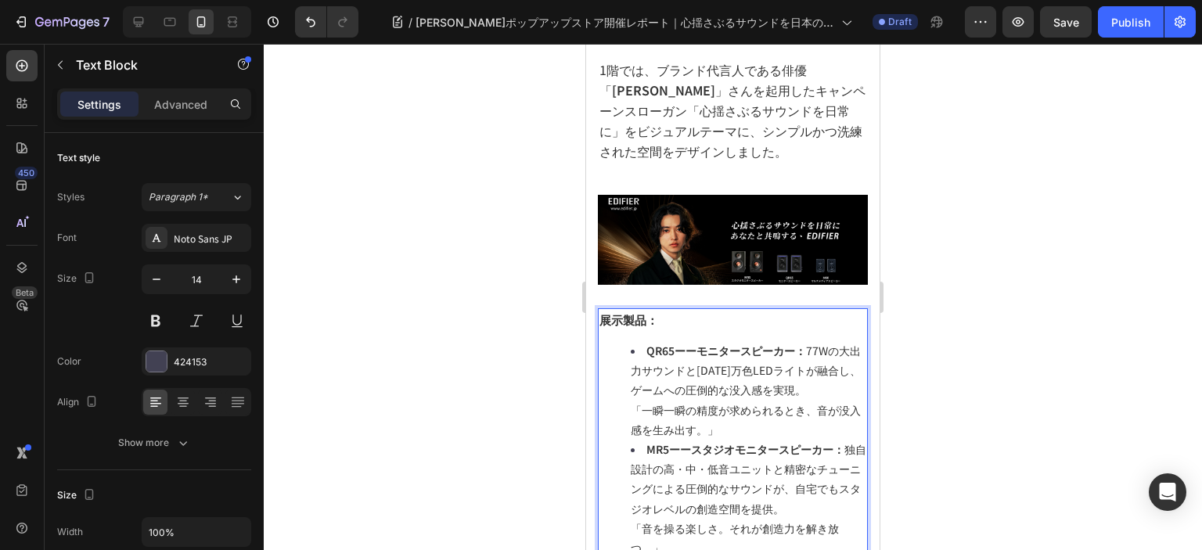
scroll to position [857, 0]
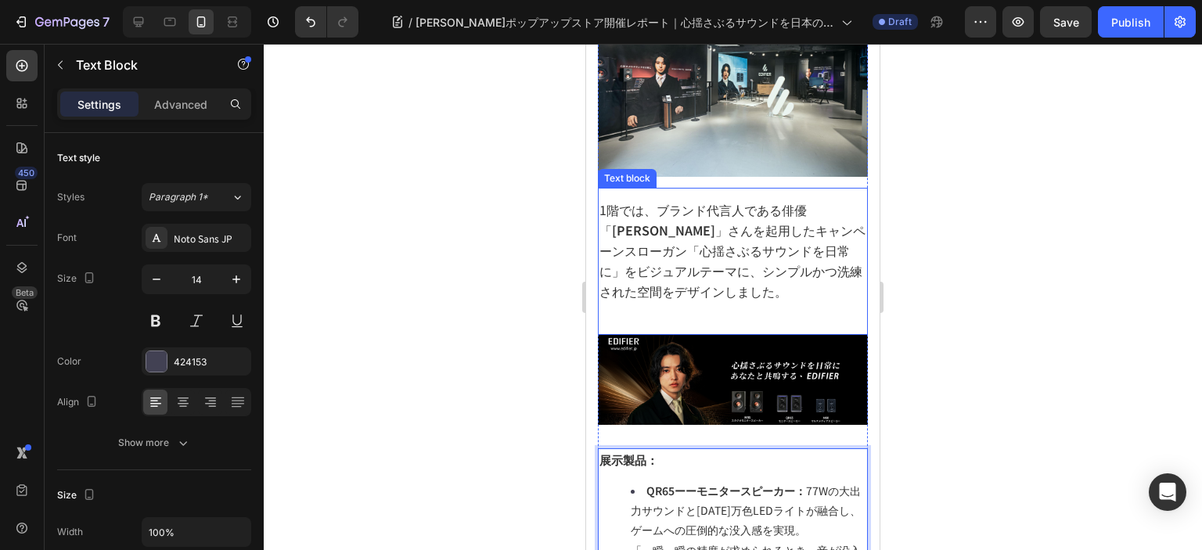
click at [720, 301] on span "1階では、ブランド代言人である俳優 「 山崎賢人 」さんを起用したキャンペーンスローガン「心揺さぶるサウンドを日常に」をビジュアルテーマに、シンプルかつ洗練さ…" at bounding box center [732, 250] width 266 height 101
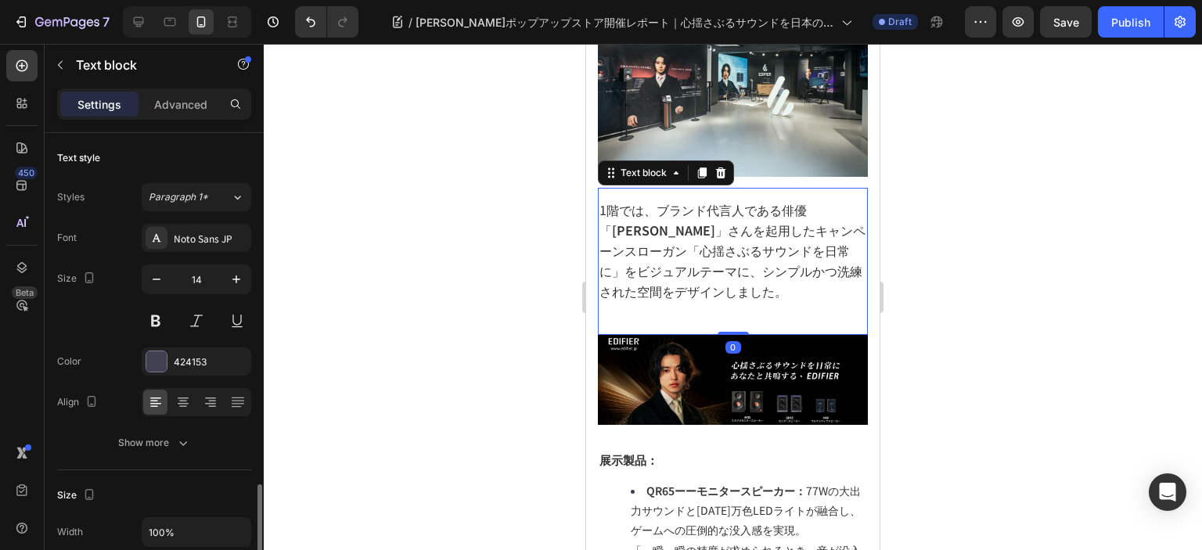
scroll to position [235, 0]
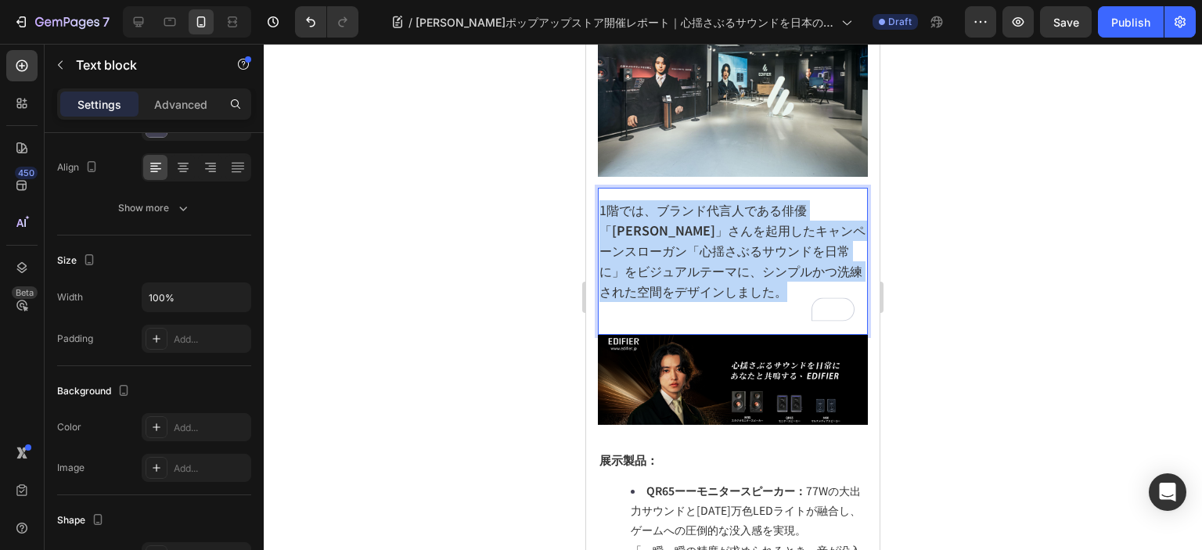
drag, startPoint x: 738, startPoint y: 409, endPoint x: 600, endPoint y: 334, distance: 156.8
click at [600, 303] on p "1階では、ブランド代言人である俳優 「 山崎賢人 」さんを起用したキャンペーンスローガン「心揺さぶるサウンドを日常に」をビジュアルテーマに、シンプルかつ洗練さ…" at bounding box center [732, 251] width 267 height 102
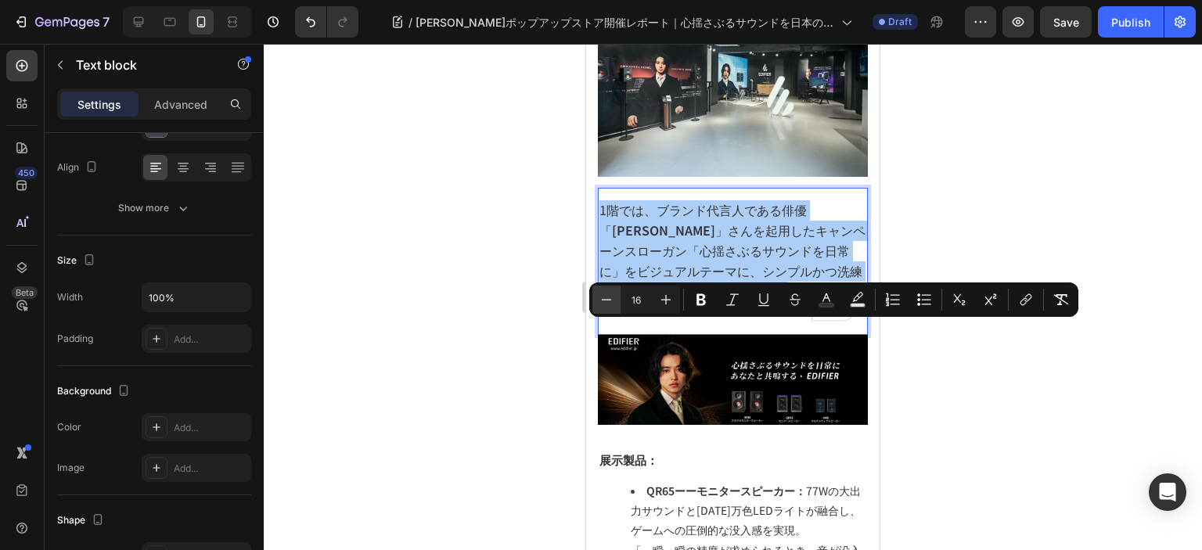
click at [611, 300] on icon "Editor contextual toolbar" at bounding box center [606, 300] width 16 height 16
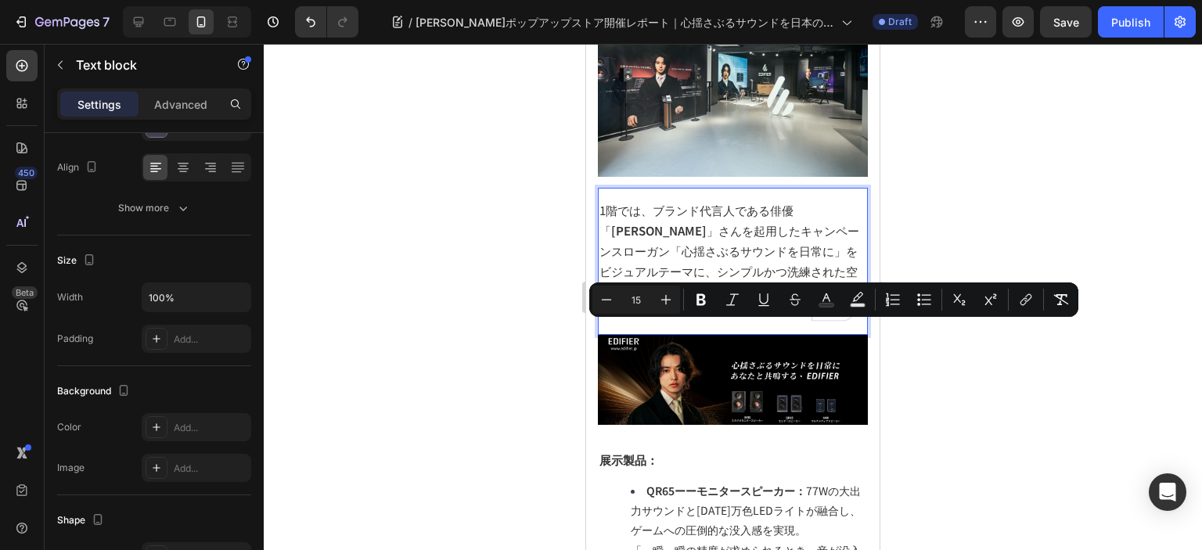
drag, startPoint x: 611, startPoint y: 300, endPoint x: 623, endPoint y: 308, distance: 14.1
click at [611, 300] on icon "Editor contextual toolbar" at bounding box center [606, 300] width 16 height 16
type input "14"
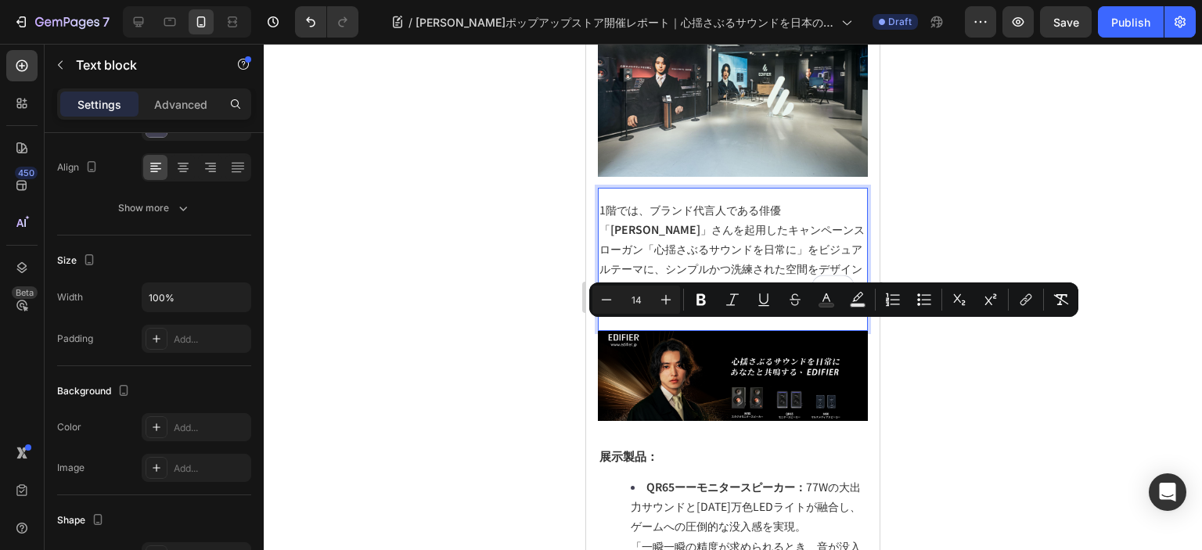
click at [692, 296] on span "1階では、ブランド代言人である俳優 「 山崎賢人 」さんを起用したキャンペーンスローガン「心揺さぶるサウンドを日常に」をビジュアルテーマに、シンプルかつ洗練さ…" at bounding box center [731, 249] width 265 height 95
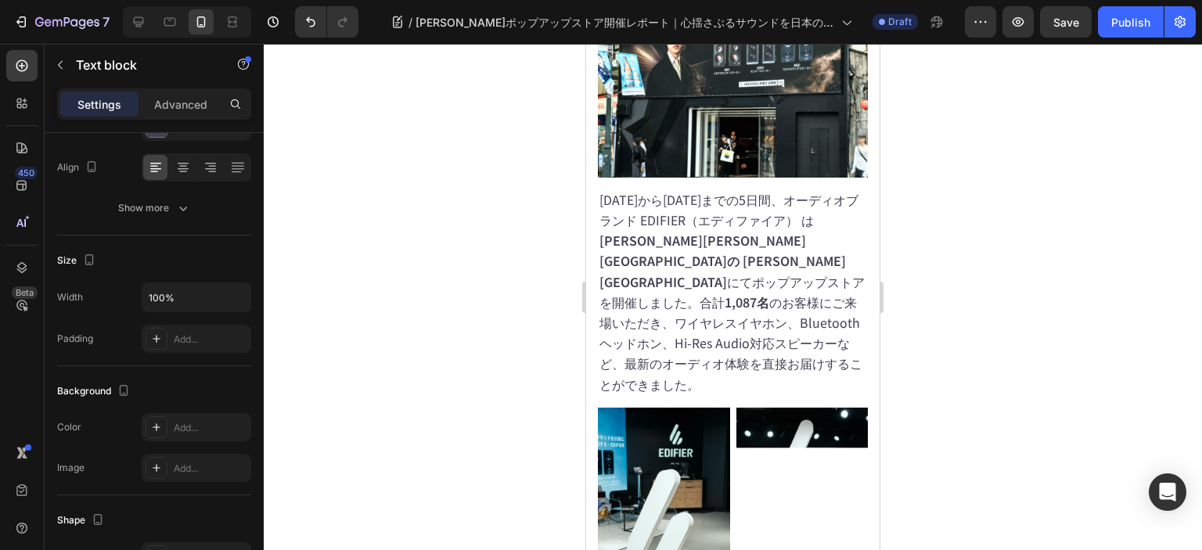
scroll to position [310, 0]
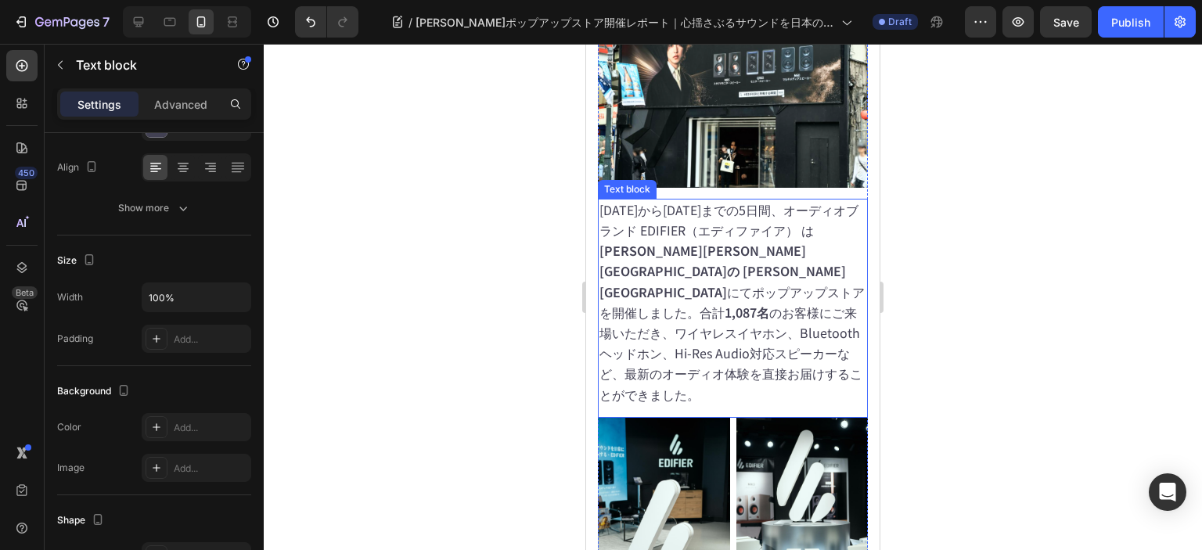
click at [682, 300] on span "2025年7月16日から20日までの5日間、オーディオブランド EDIFIER（エディファイア） は 東京都渋谷区道玄坂の 渋谷ZEROBASE にてポップア…" at bounding box center [731, 301] width 265 height 203
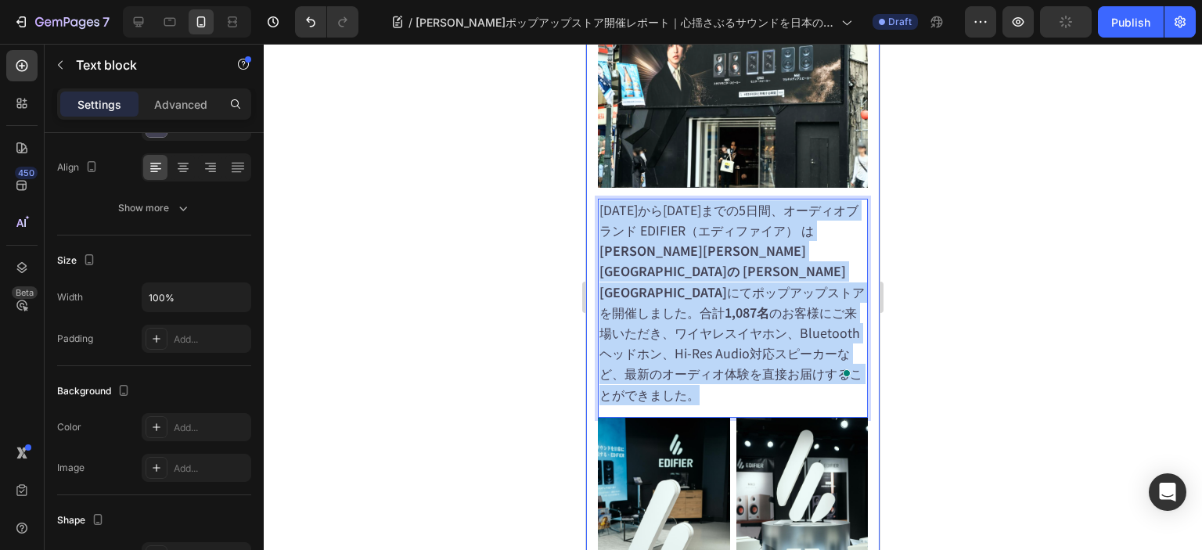
drag, startPoint x: 659, startPoint y: 340, endPoint x: 587, endPoint y: 181, distance: 174.7
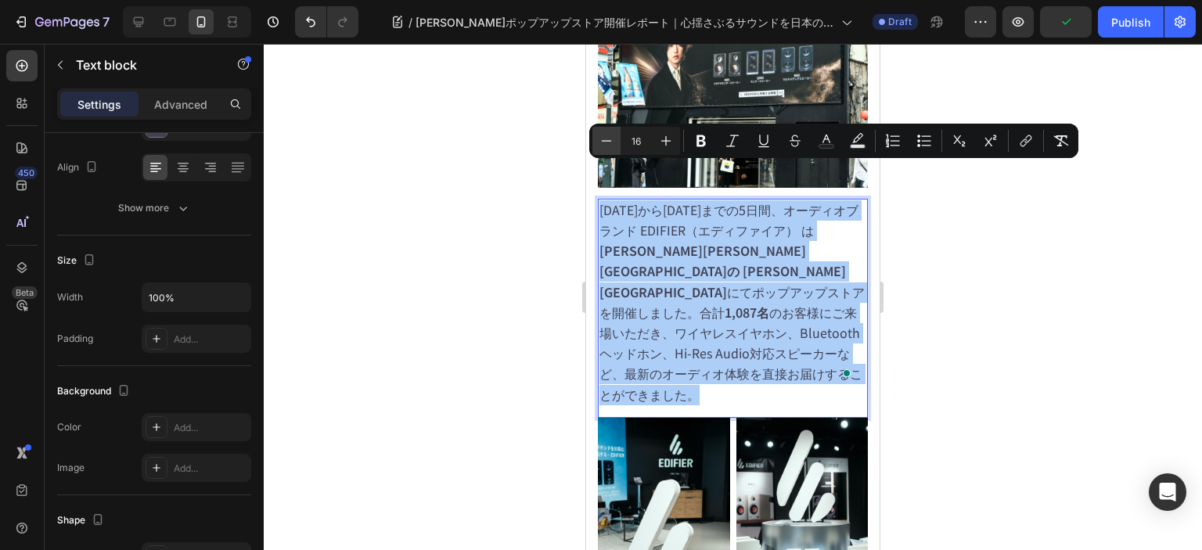
click at [607, 141] on icon "Editor contextual toolbar" at bounding box center [607, 140] width 10 height 1
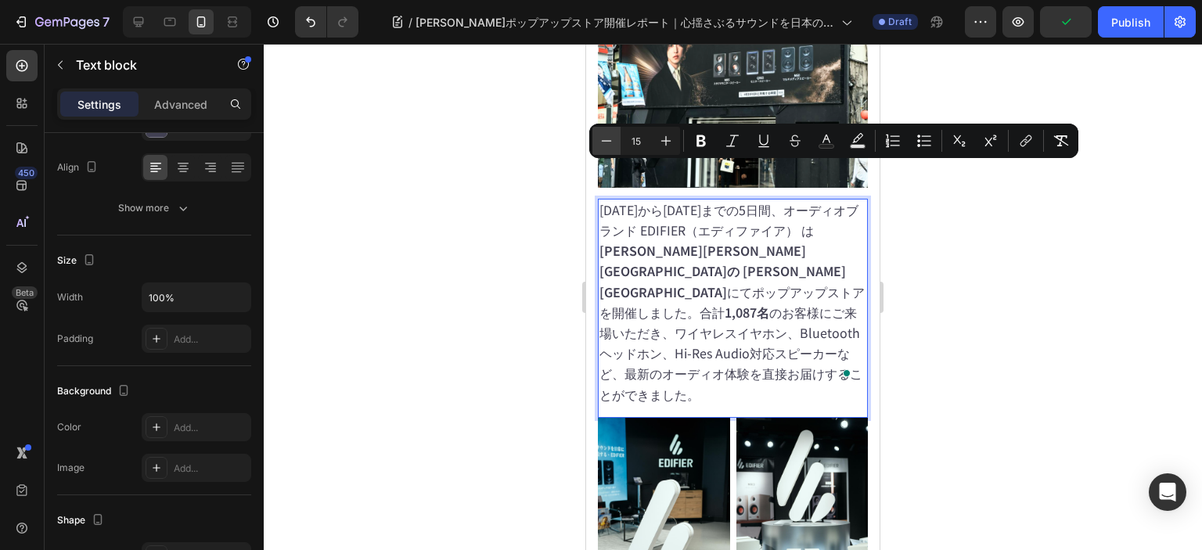
click at [607, 141] on icon "Editor contextual toolbar" at bounding box center [607, 140] width 10 height 1
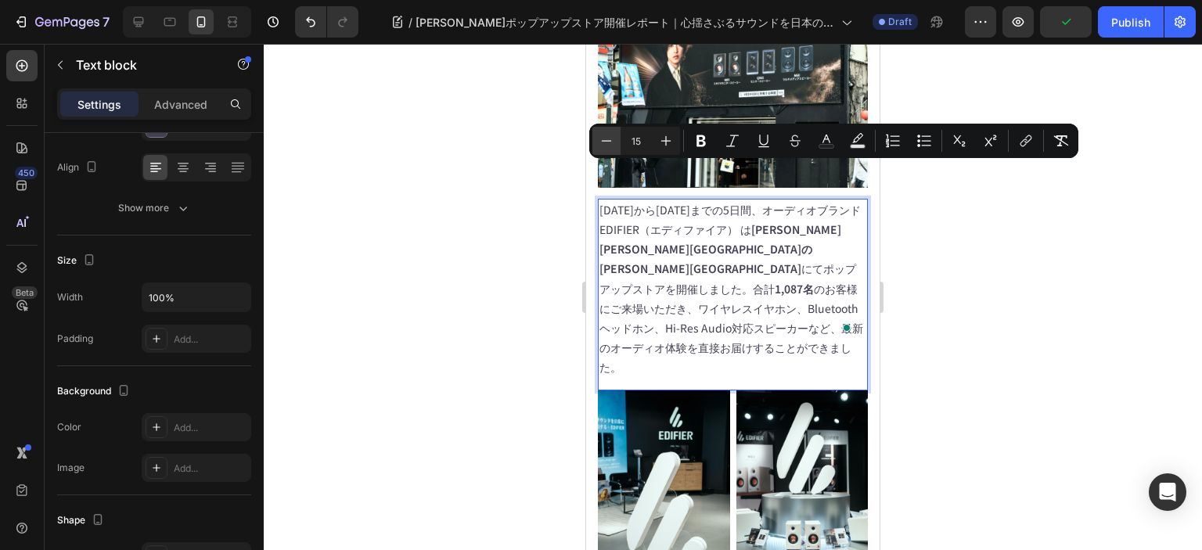
type input "14"
click at [744, 256] on span "2025年7月16日から20日までの5日間、オーディオブランド EDIFIER（エディファイア） は 東京都渋谷区道玄坂の 渋谷ZEROBASE にてポップア…" at bounding box center [731, 289] width 264 height 174
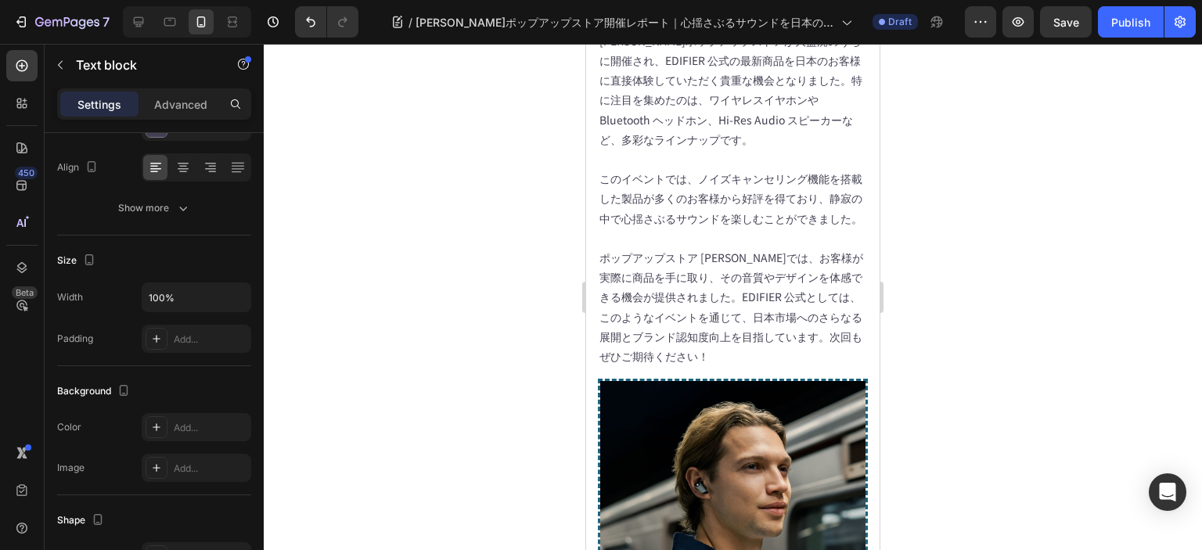
scroll to position [5397, 0]
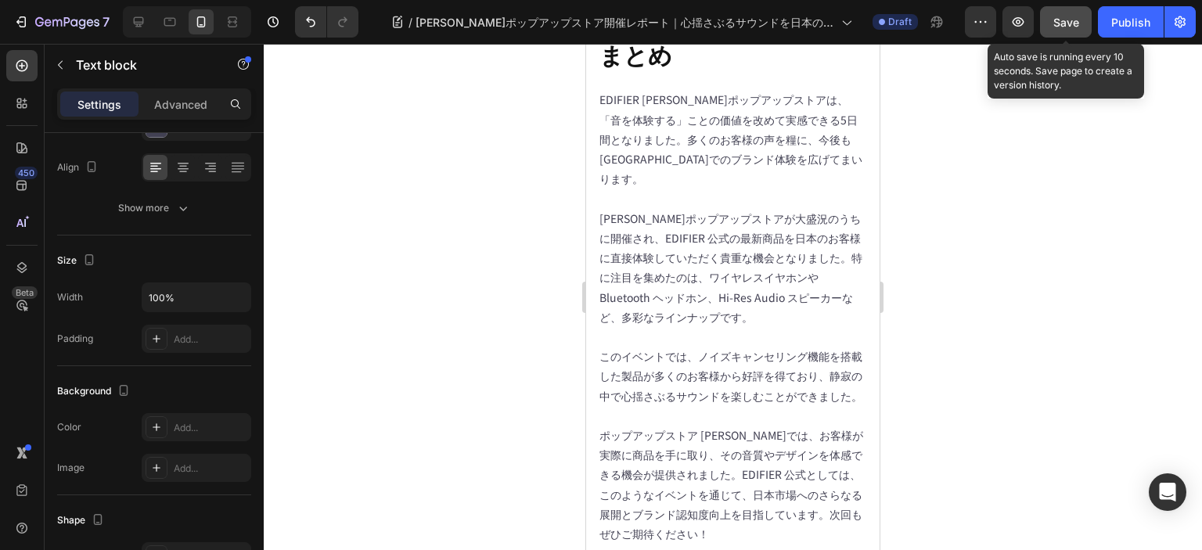
click at [1067, 23] on span "Save" at bounding box center [1066, 22] width 26 height 13
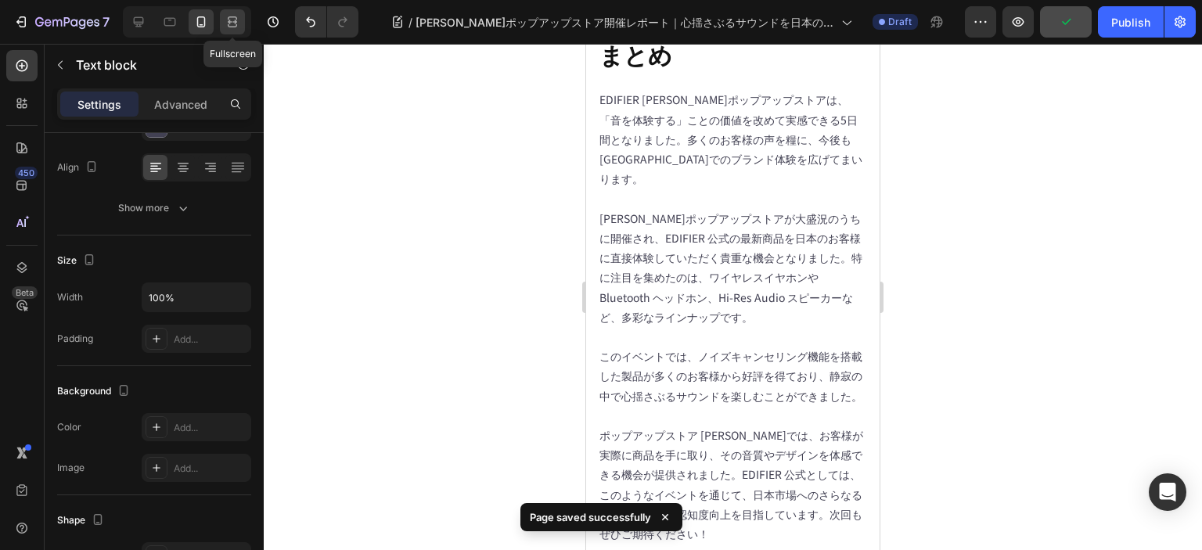
click at [228, 15] on icon at bounding box center [233, 22] width 16 height 16
type input "16"
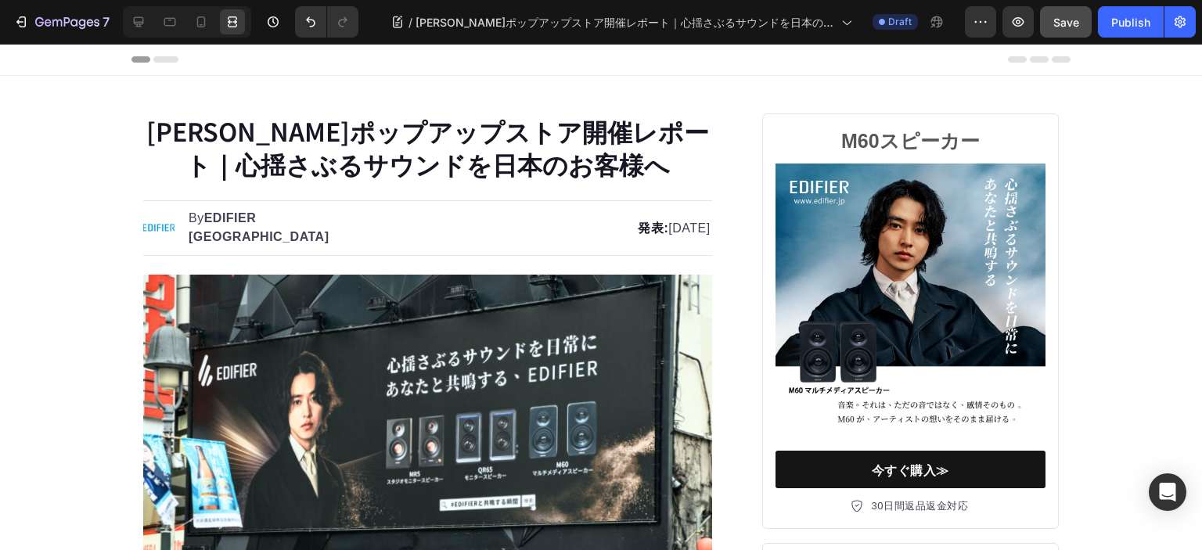
drag, startPoint x: 1198, startPoint y: 347, endPoint x: 1187, endPoint y: 86, distance: 261.5
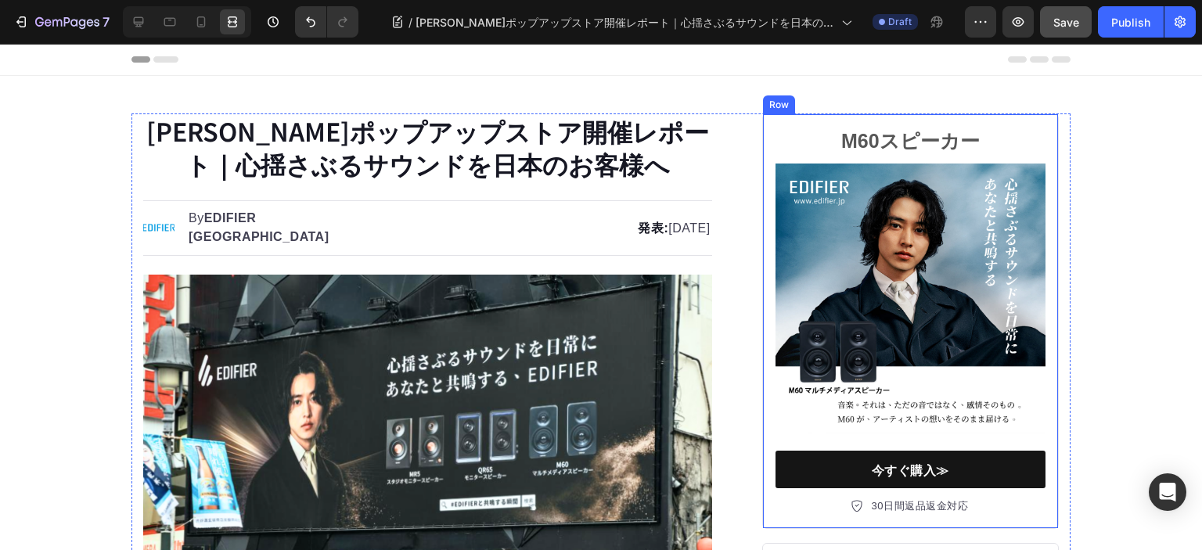
click at [1048, 120] on div "M60スピーカー Heading Image 今すぐ購入≫ Button 30日間返品返金対応 Item list Row" at bounding box center [910, 320] width 296 height 415
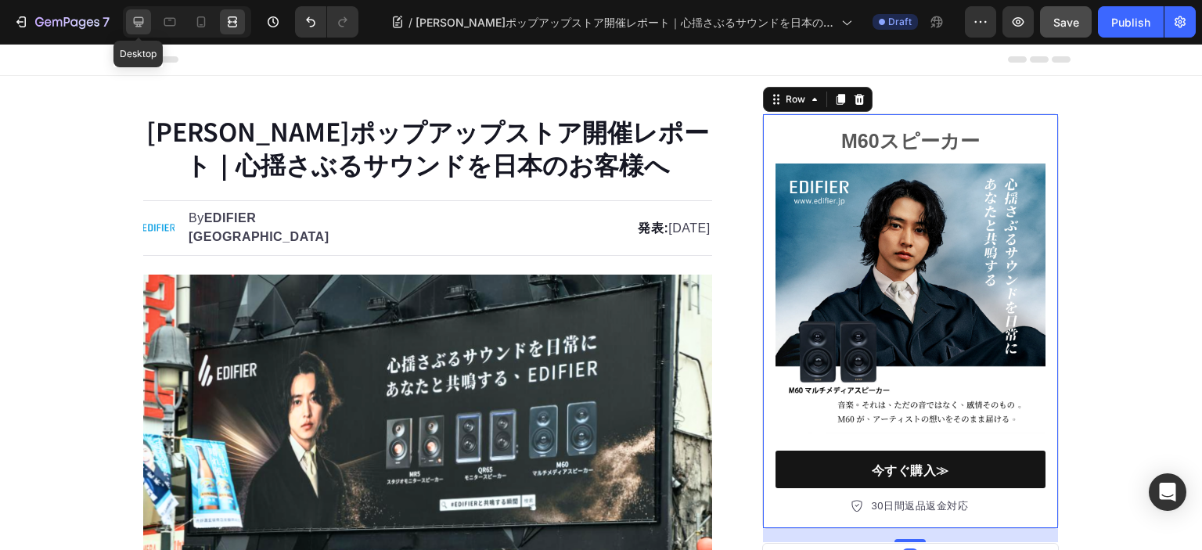
click at [141, 23] on icon at bounding box center [139, 22] width 10 height 10
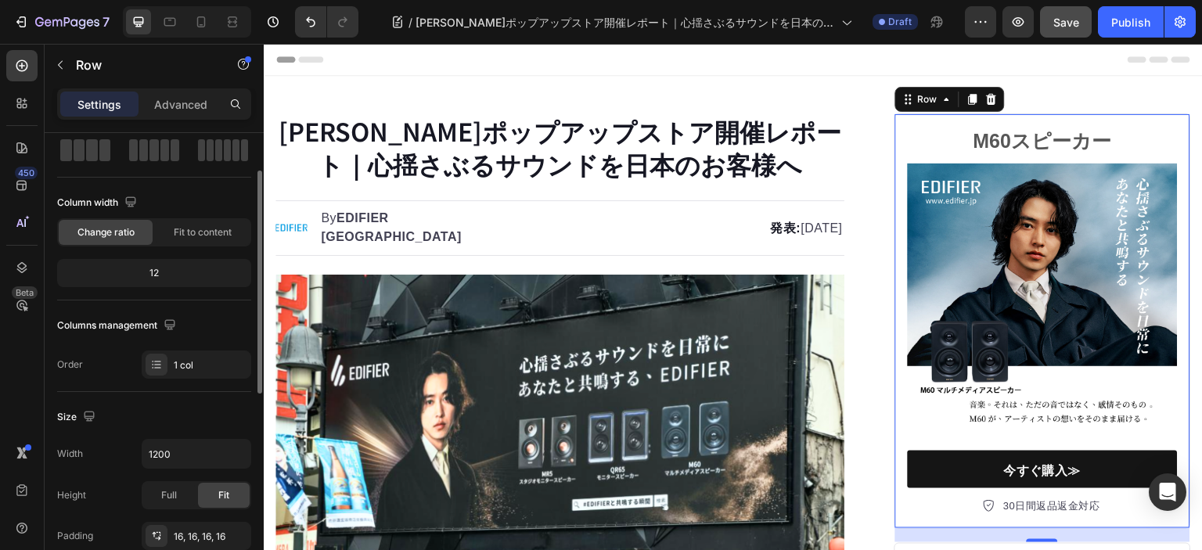
scroll to position [235, 0]
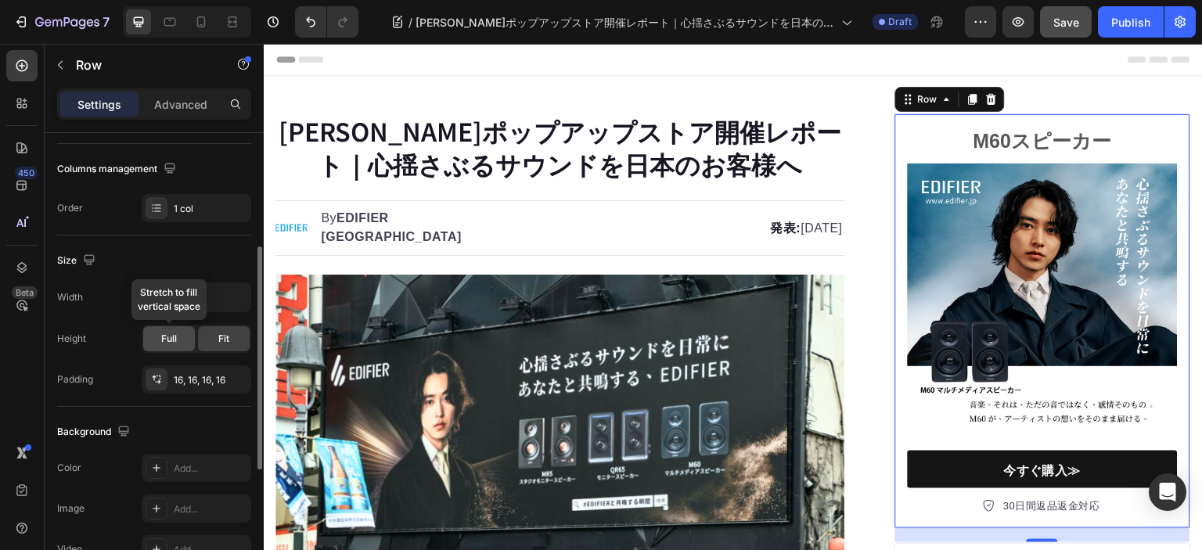
click at [168, 338] on span "Full" at bounding box center [169, 339] width 16 height 14
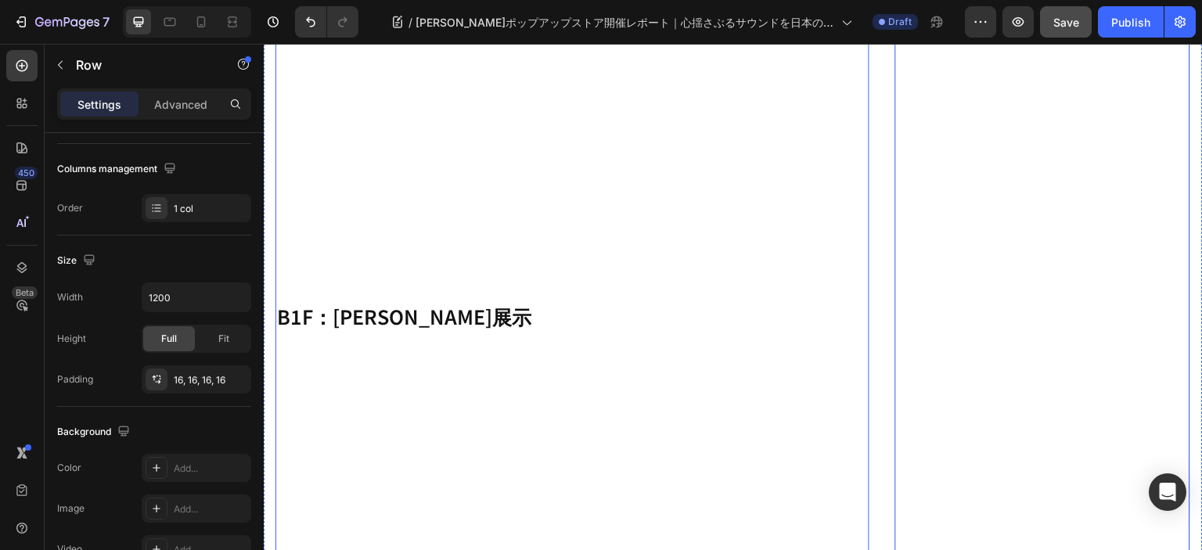
scroll to position [3676, 0]
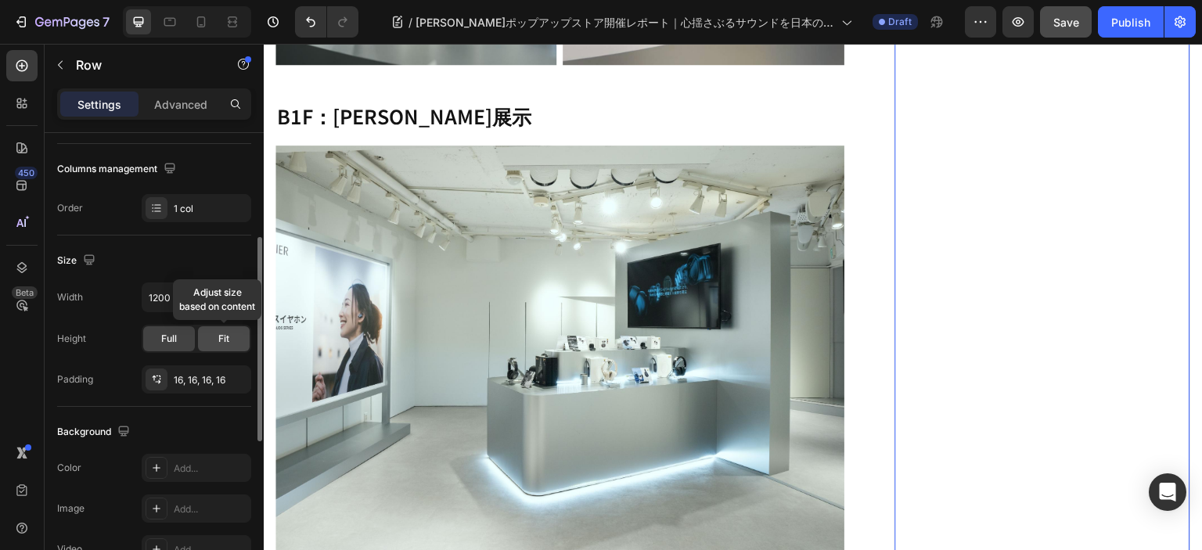
click at [226, 334] on span "Fit" at bounding box center [223, 339] width 11 height 14
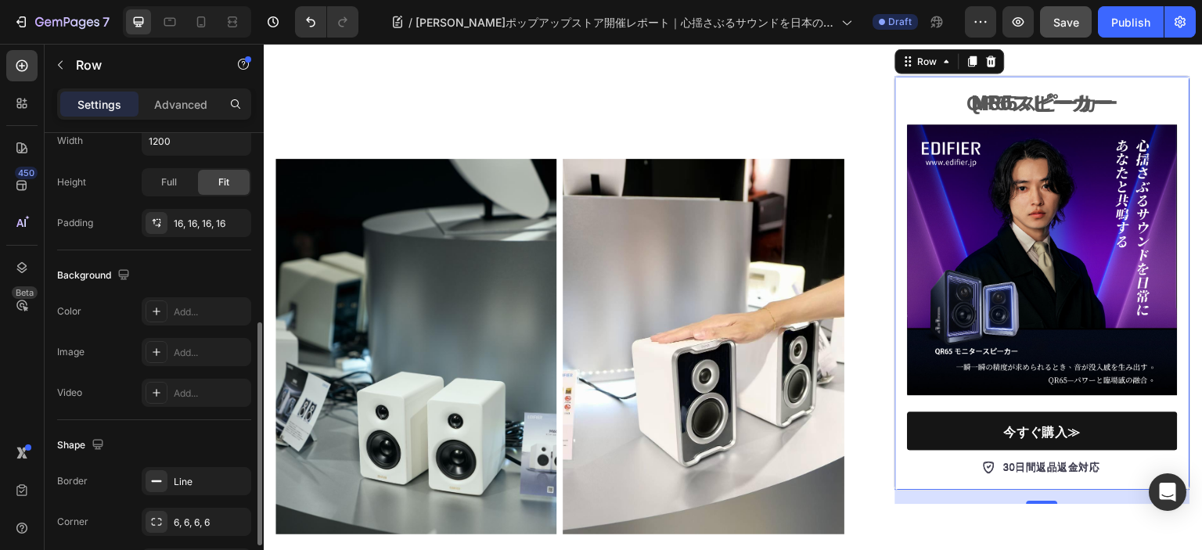
scroll to position [491, 0]
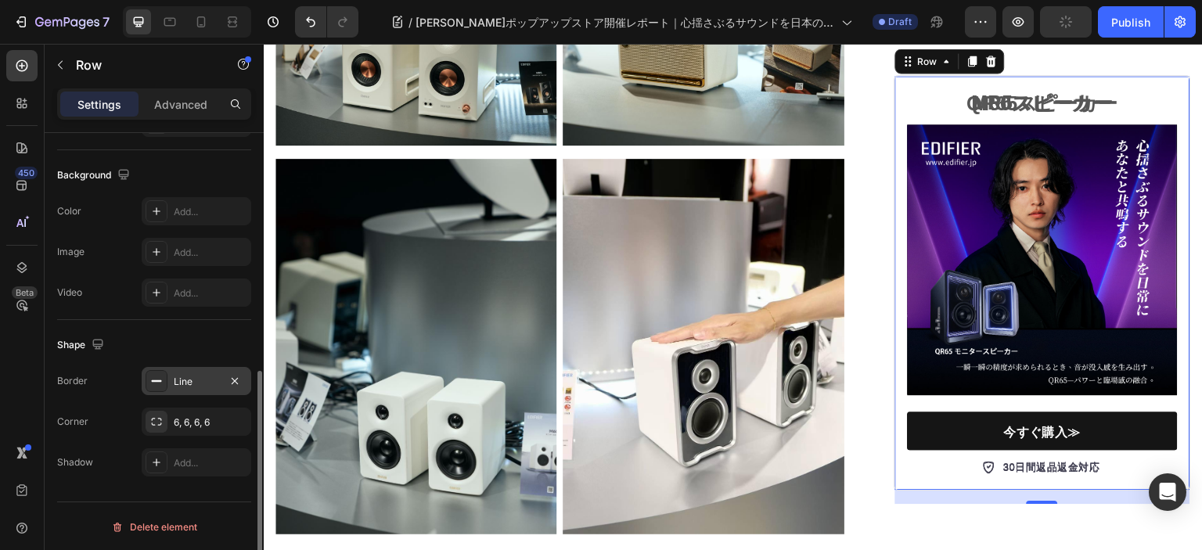
click at [175, 380] on div "Line" at bounding box center [196, 382] width 45 height 14
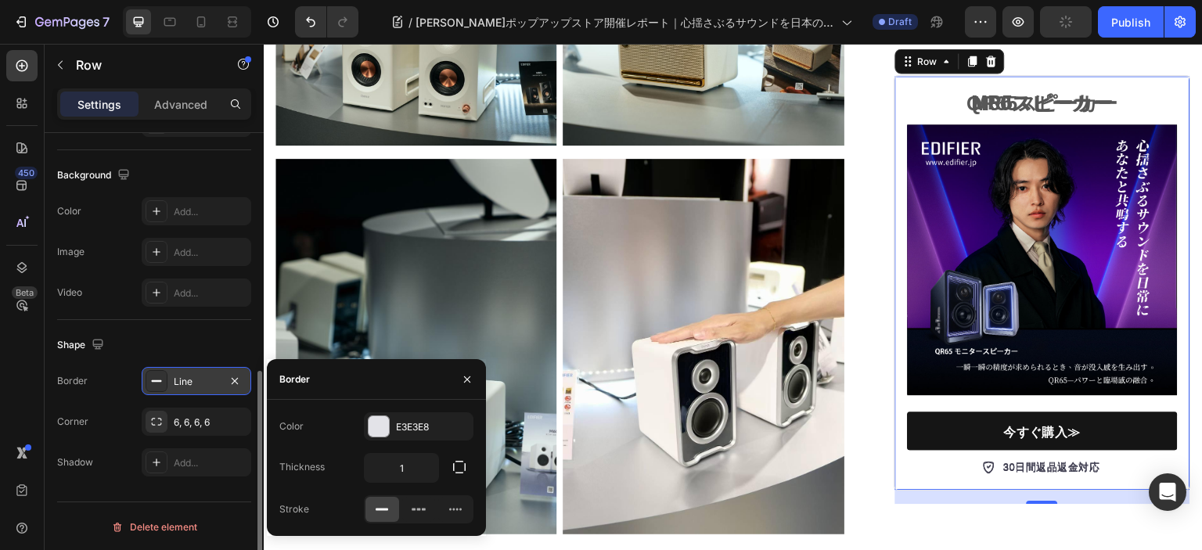
click at [175, 380] on div "Line" at bounding box center [196, 382] width 45 height 14
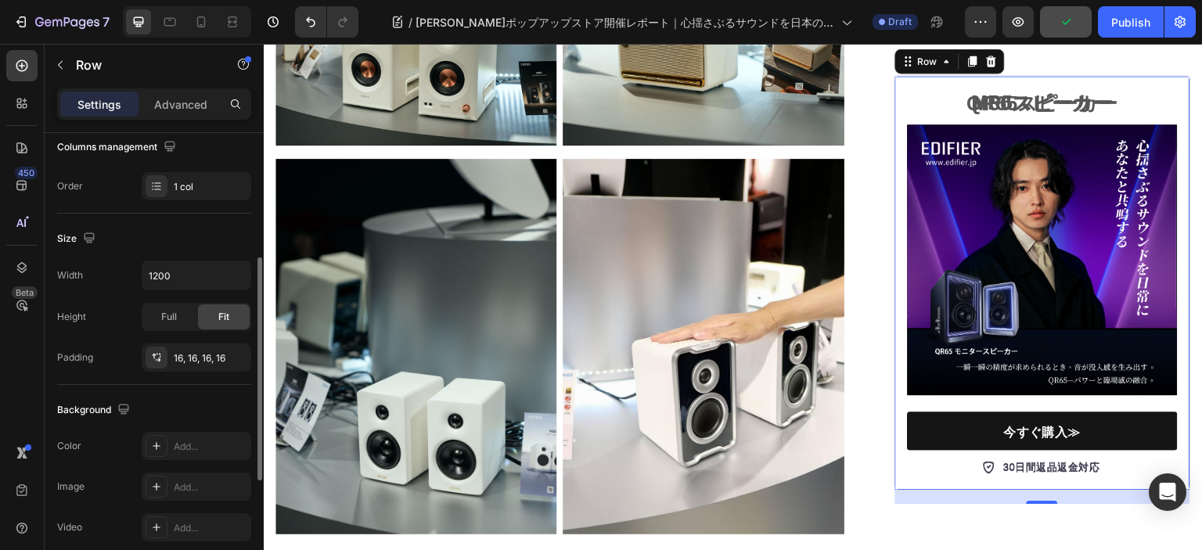
scroll to position [178, 0]
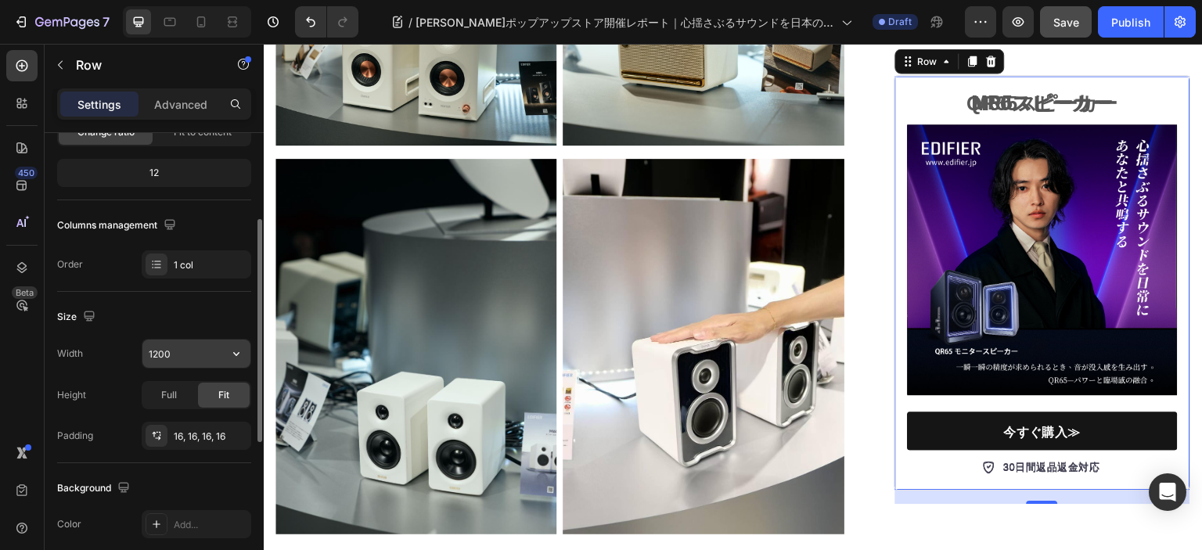
click at [171, 357] on input "1200" at bounding box center [196, 353] width 108 height 28
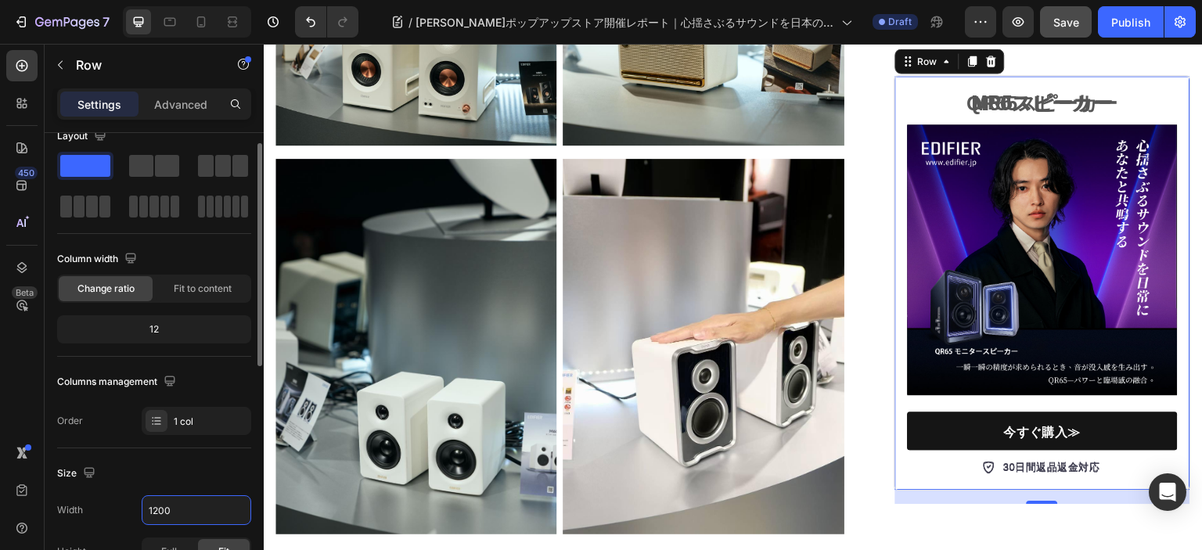
scroll to position [0, 0]
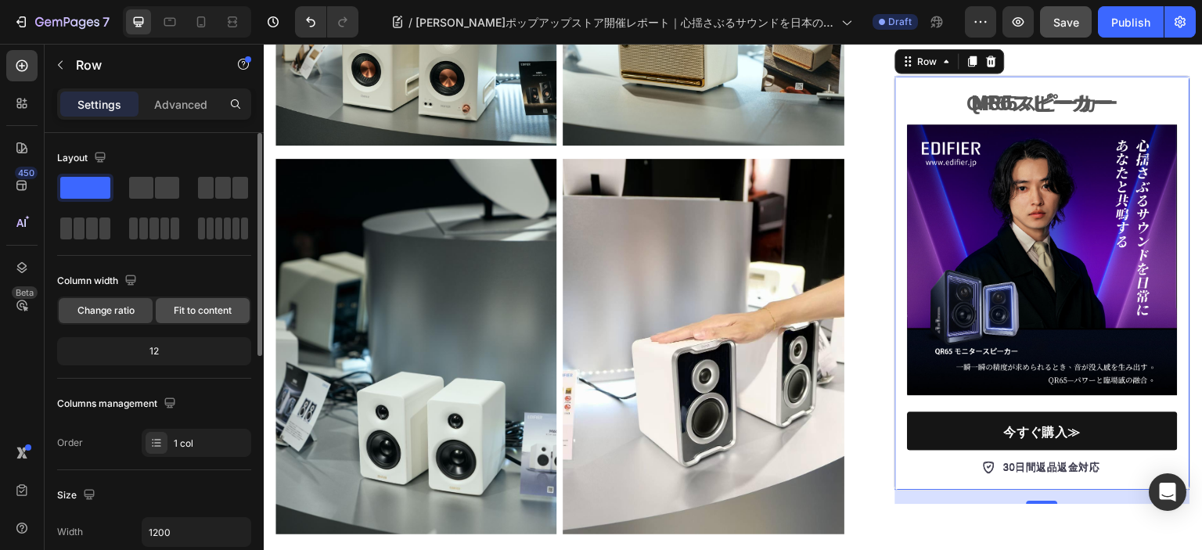
click at [181, 314] on span "Fit to content" at bounding box center [203, 311] width 58 height 14
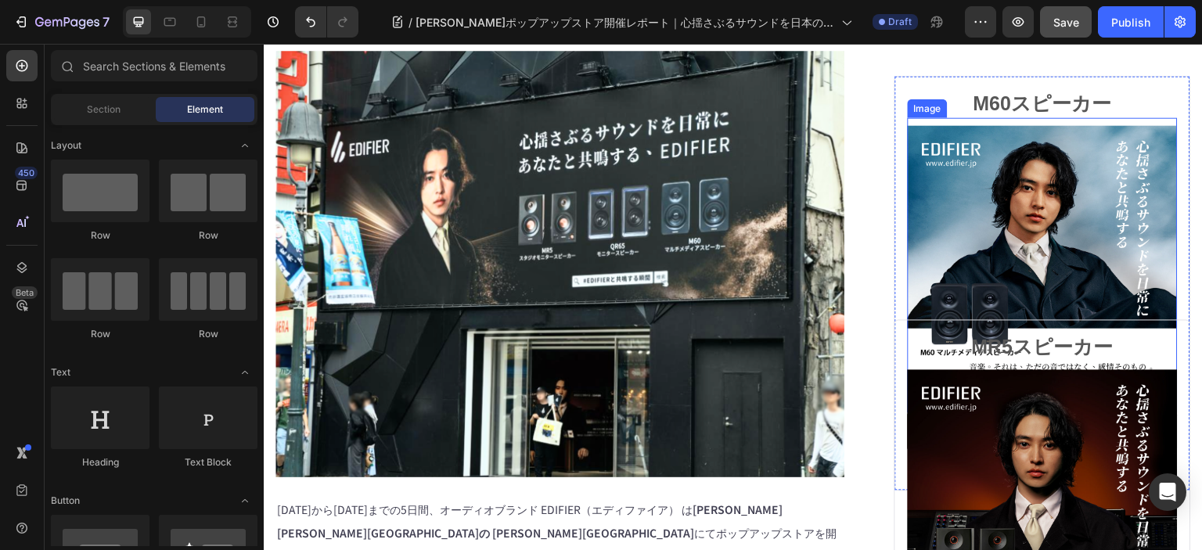
scroll to position [156, 0]
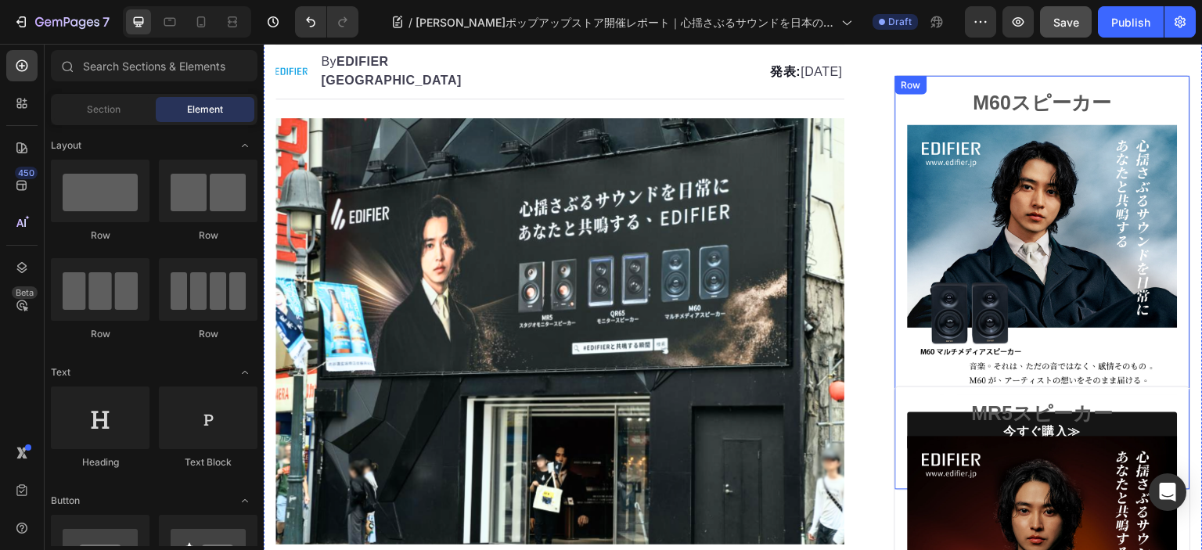
click at [1173, 185] on div "M60スピーカー Heading Image 今すぐ購入≫ Button 30日間返品返金対応 Item list Row" at bounding box center [1042, 282] width 296 height 415
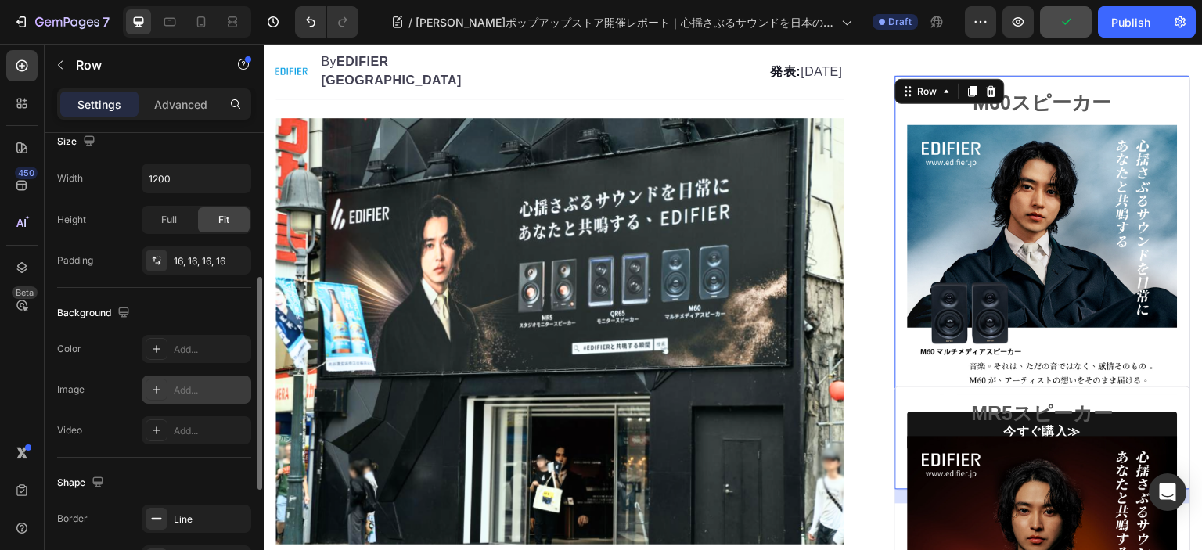
scroll to position [469, 0]
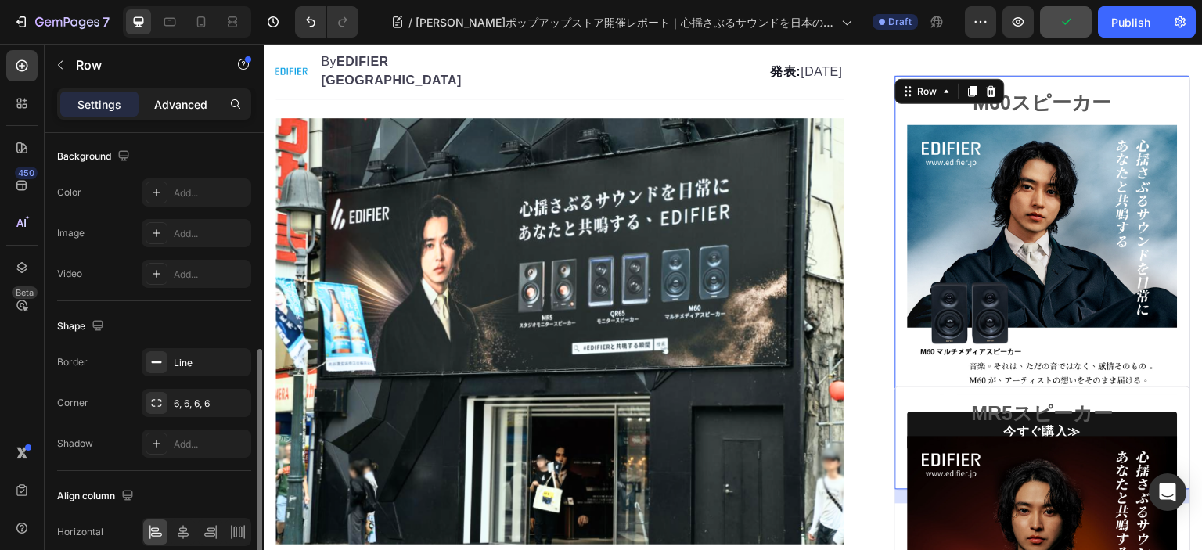
click at [202, 104] on p "Advanced" at bounding box center [180, 104] width 53 height 16
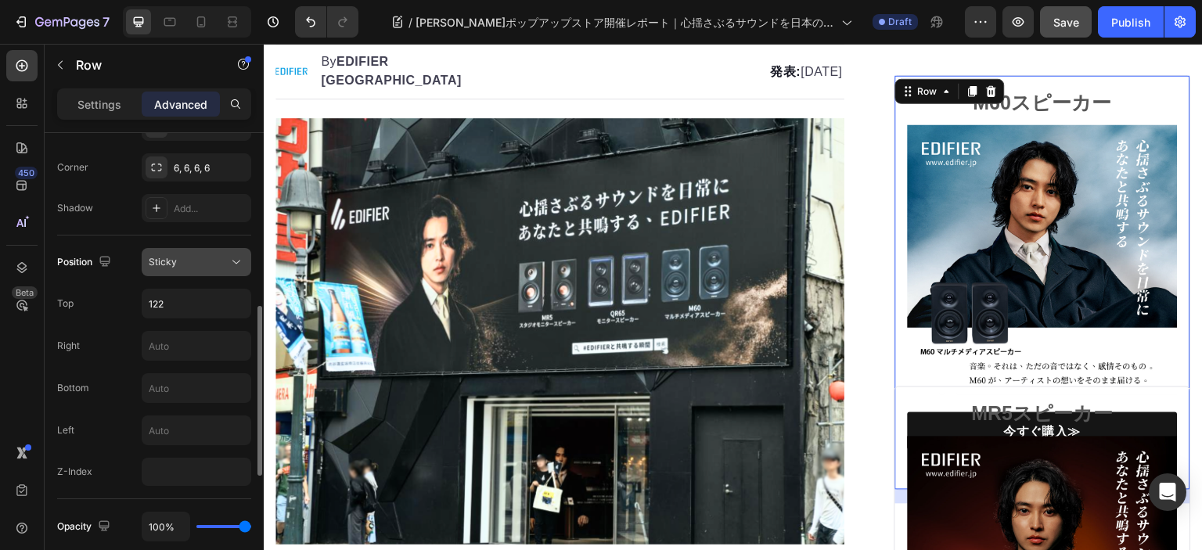
click at [183, 265] on div "Sticky" at bounding box center [189, 262] width 80 height 14
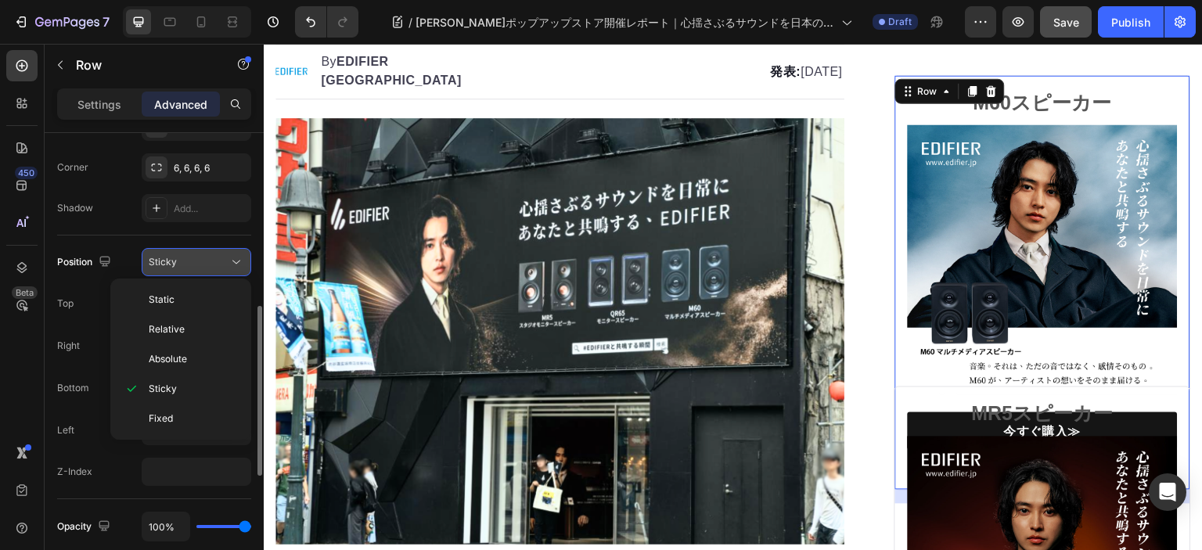
click at [185, 260] on div "Sticky" at bounding box center [189, 262] width 80 height 14
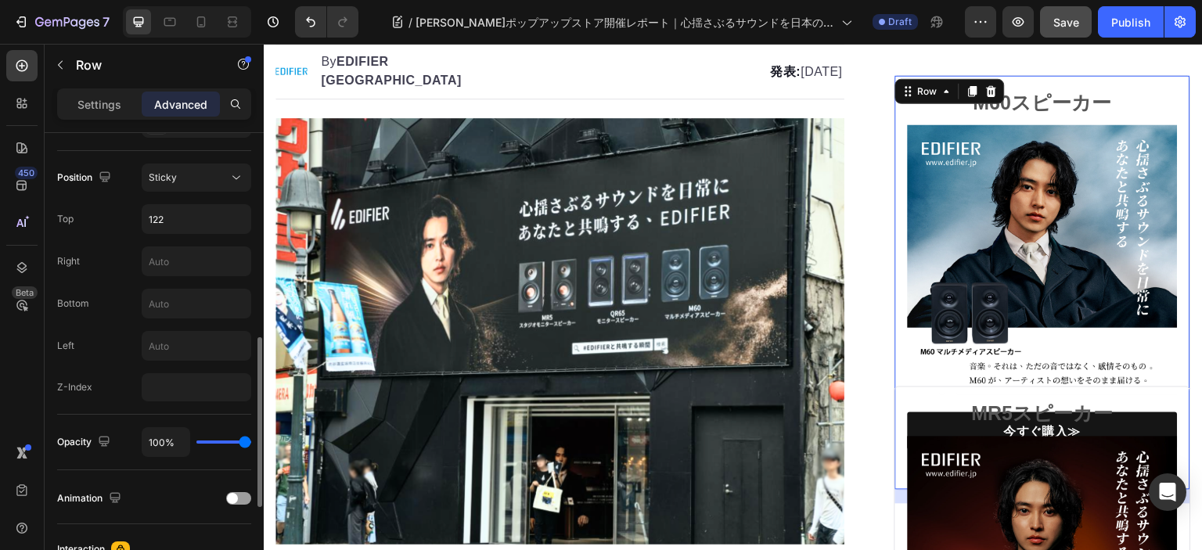
scroll to position [476, 0]
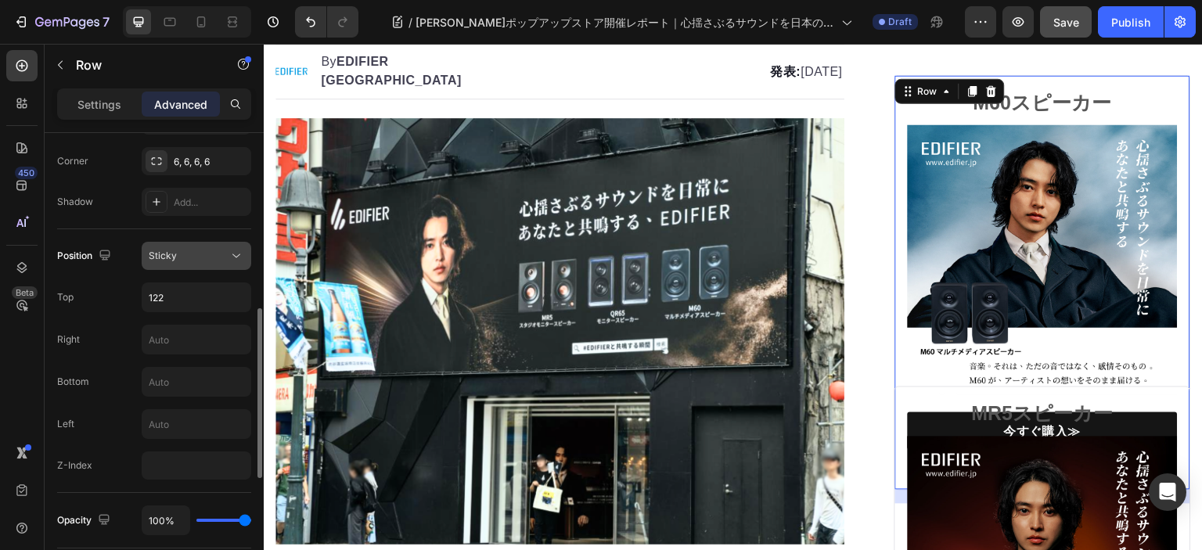
click at [178, 256] on div "Sticky" at bounding box center [189, 256] width 80 height 14
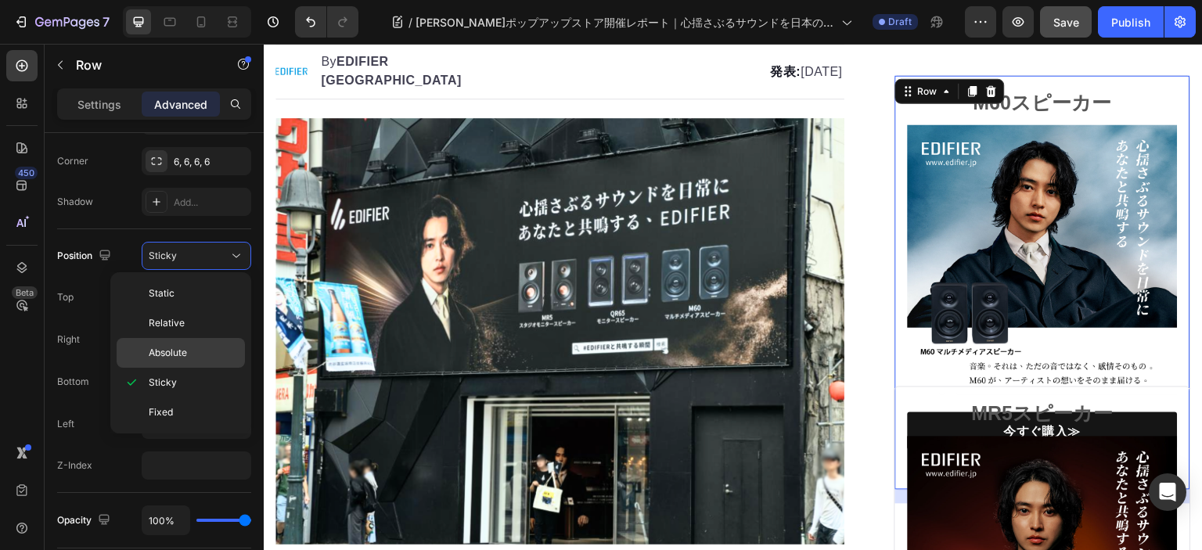
click at [189, 343] on div "Absolute" at bounding box center [181, 353] width 128 height 30
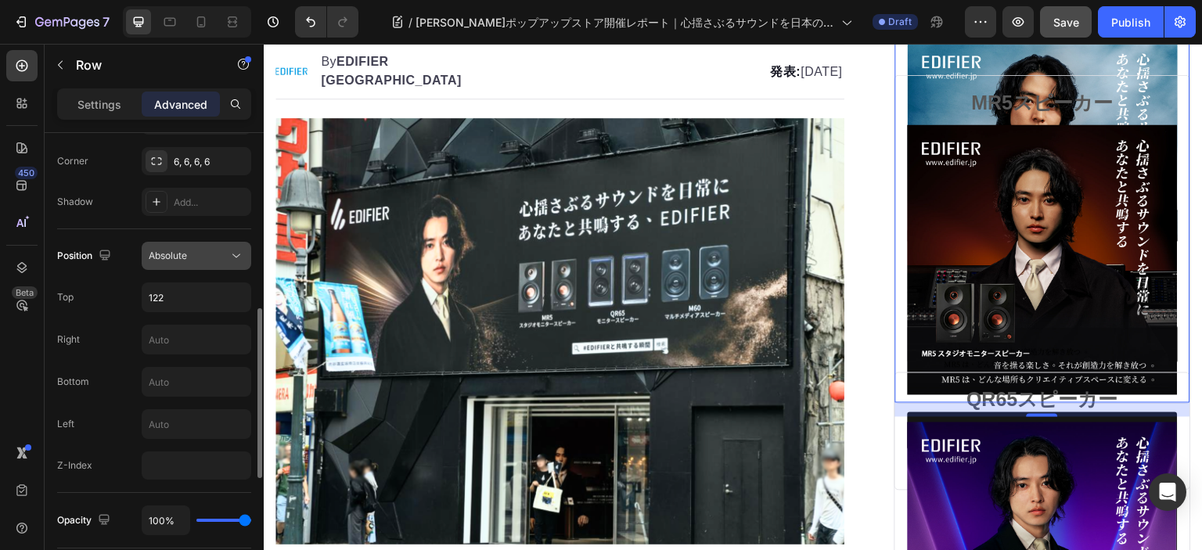
click at [192, 265] on button "Absolute" at bounding box center [197, 256] width 110 height 28
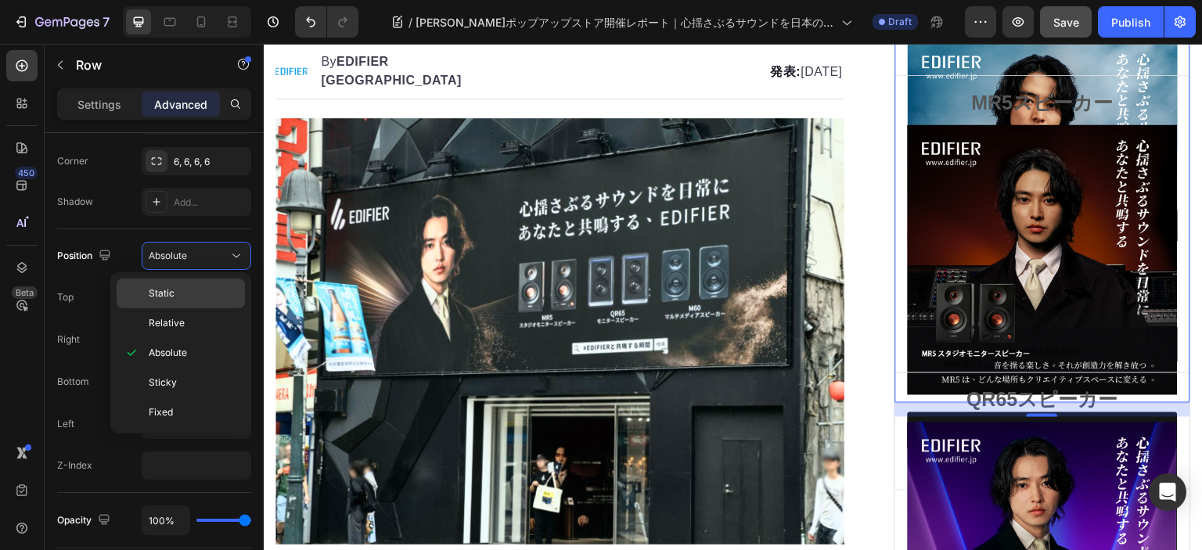
click at [197, 288] on p "Static" at bounding box center [193, 293] width 89 height 14
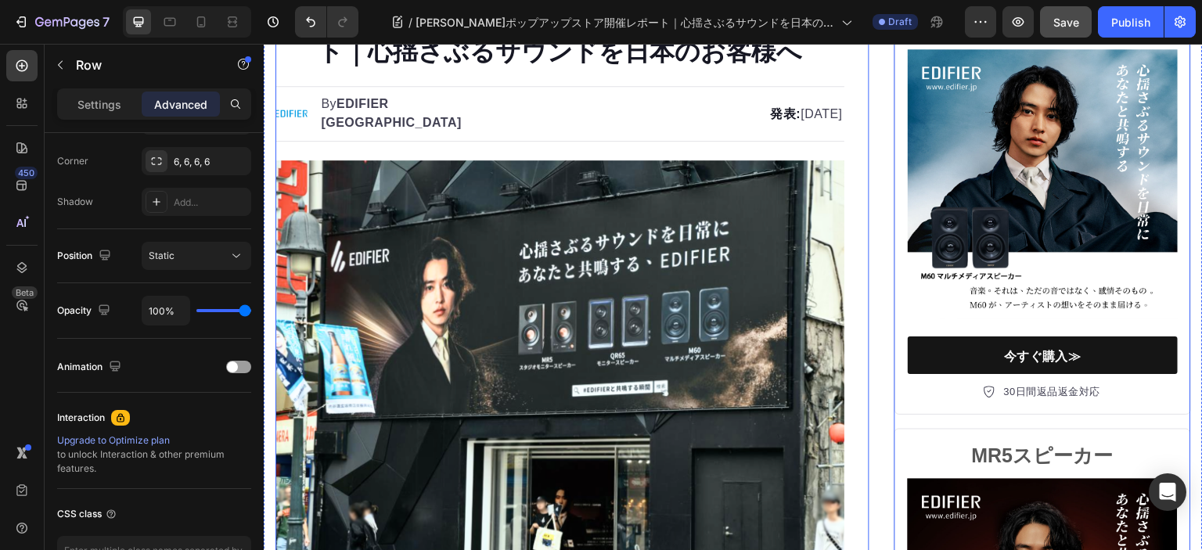
scroll to position [0, 0]
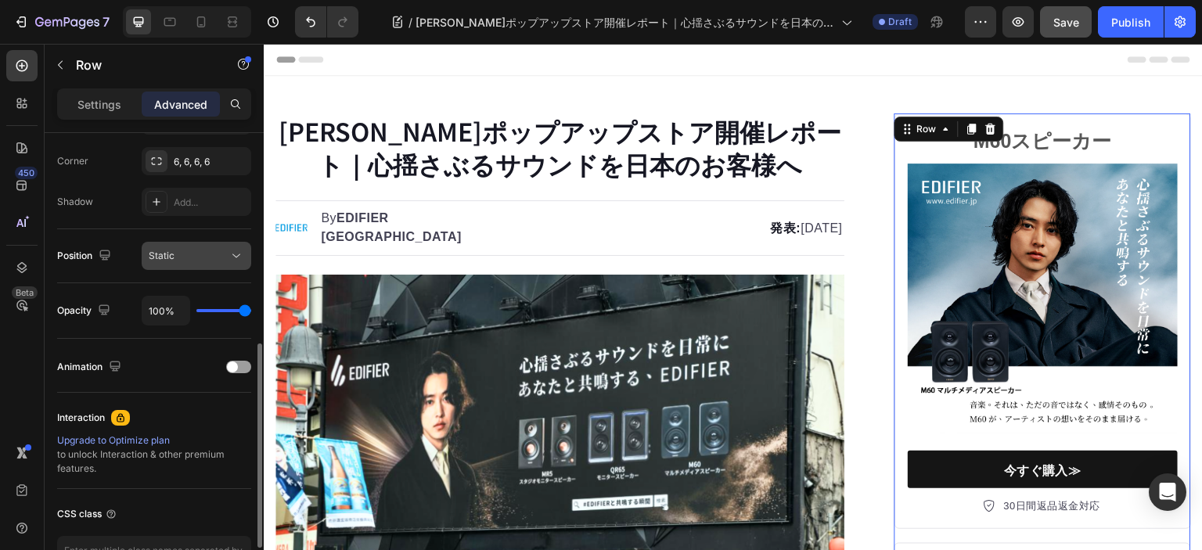
click at [188, 255] on div "Static" at bounding box center [189, 256] width 80 height 14
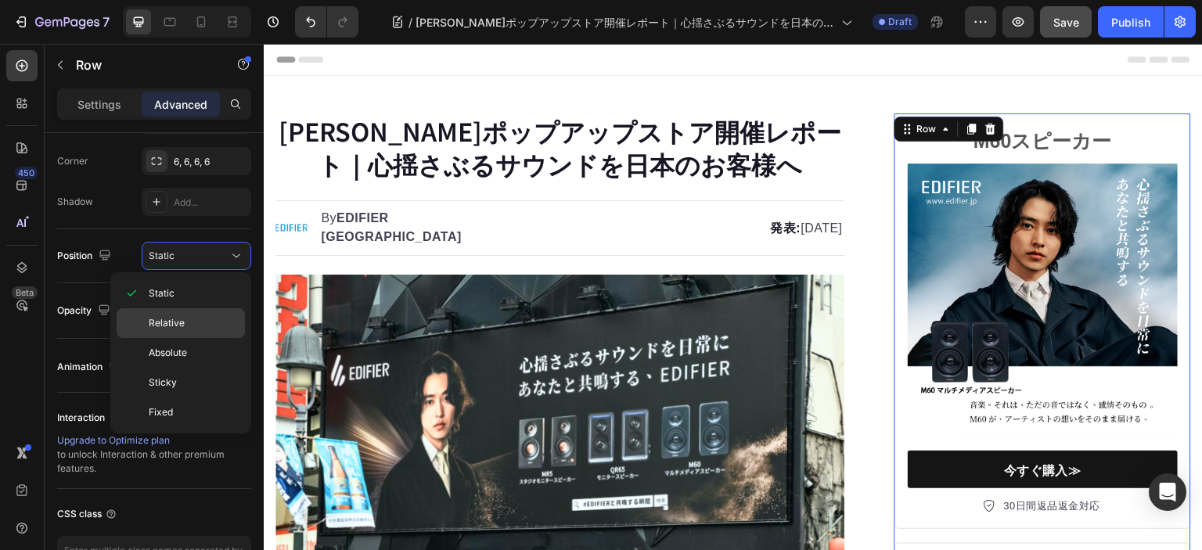
click at [183, 329] on p "Relative" at bounding box center [193, 323] width 89 height 14
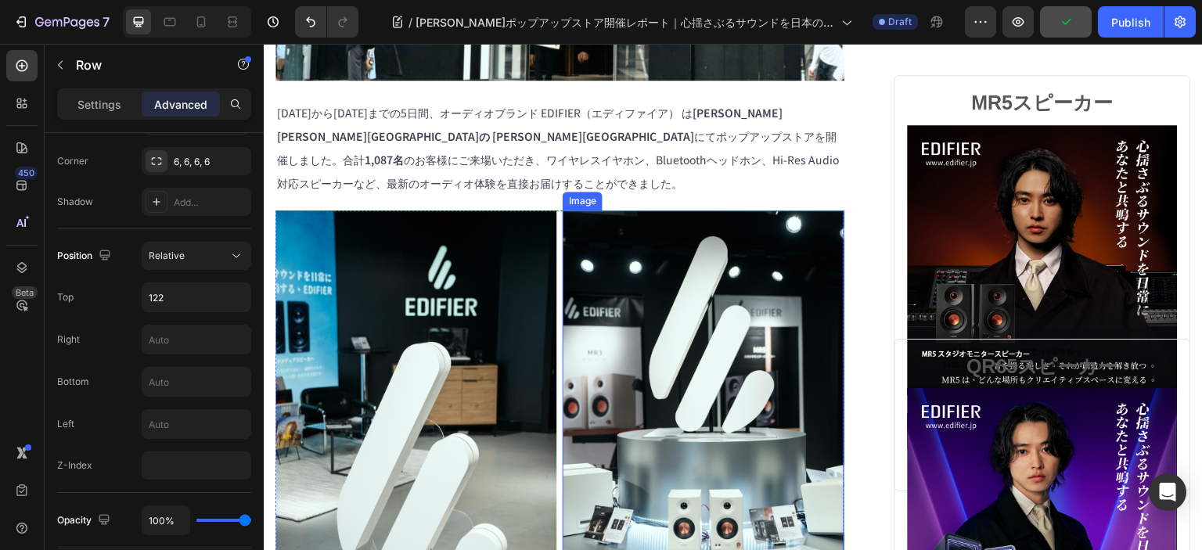
scroll to position [391, 0]
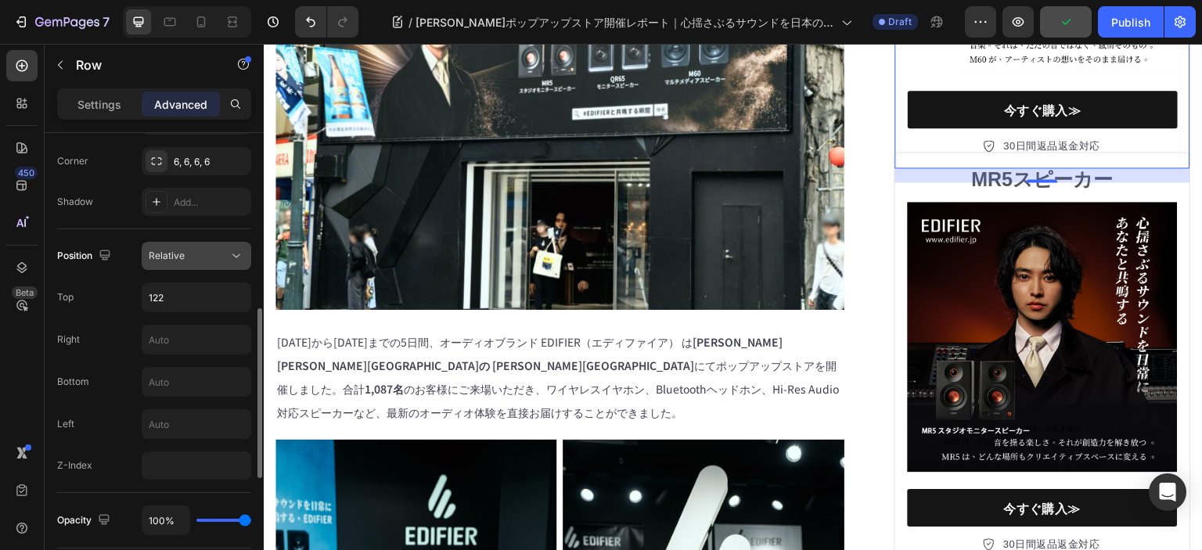
click at [182, 262] on div "Relative" at bounding box center [196, 256] width 95 height 16
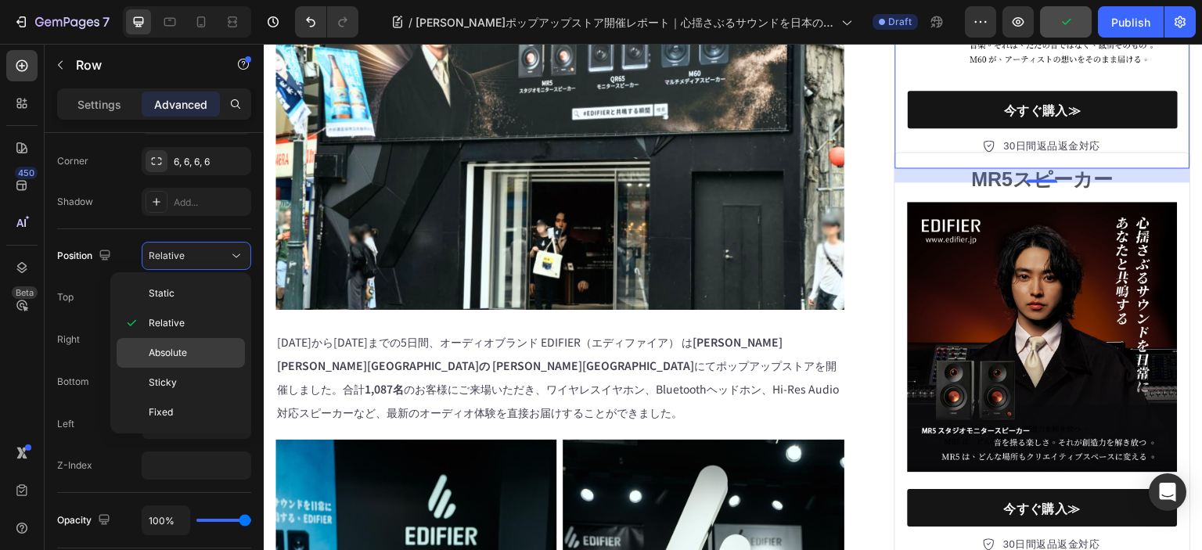
click at [200, 347] on p "Absolute" at bounding box center [193, 353] width 89 height 14
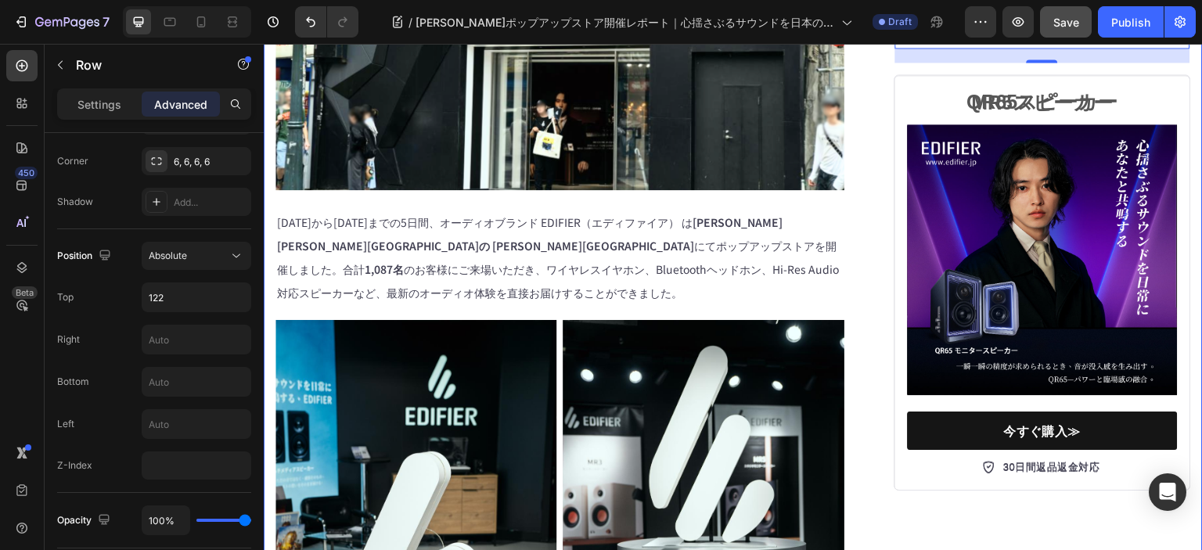
scroll to position [548, 0]
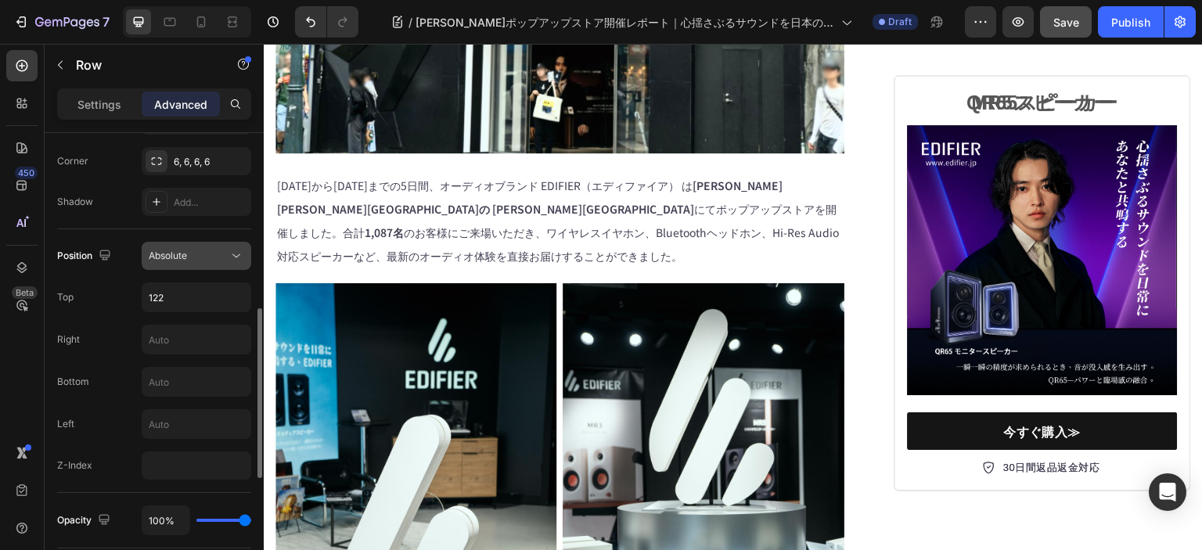
click at [183, 253] on span "Absolute" at bounding box center [168, 256] width 38 height 12
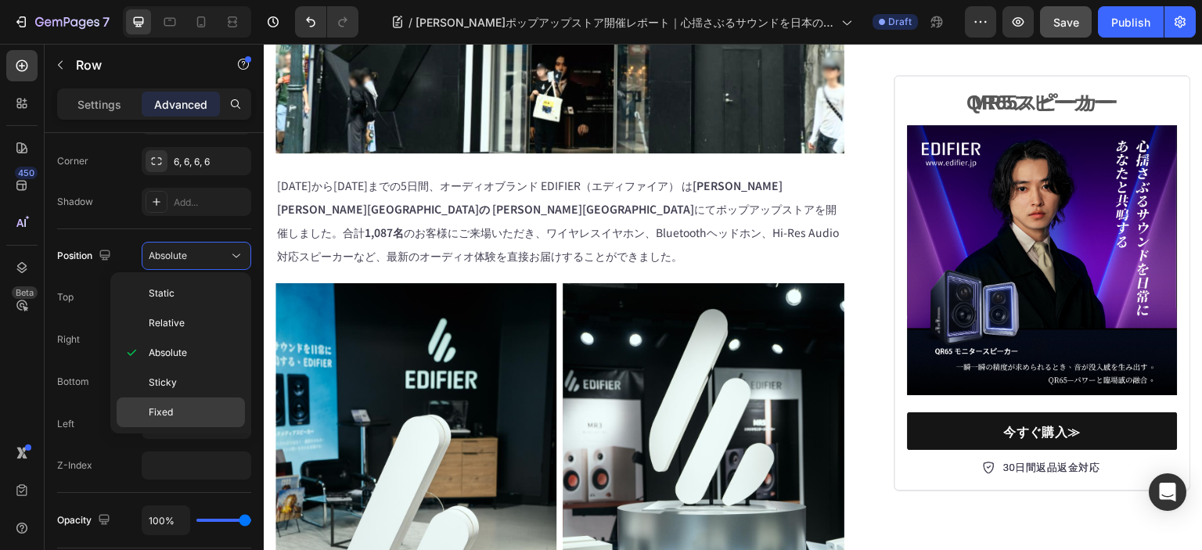
click at [194, 408] on p "Fixed" at bounding box center [193, 412] width 89 height 14
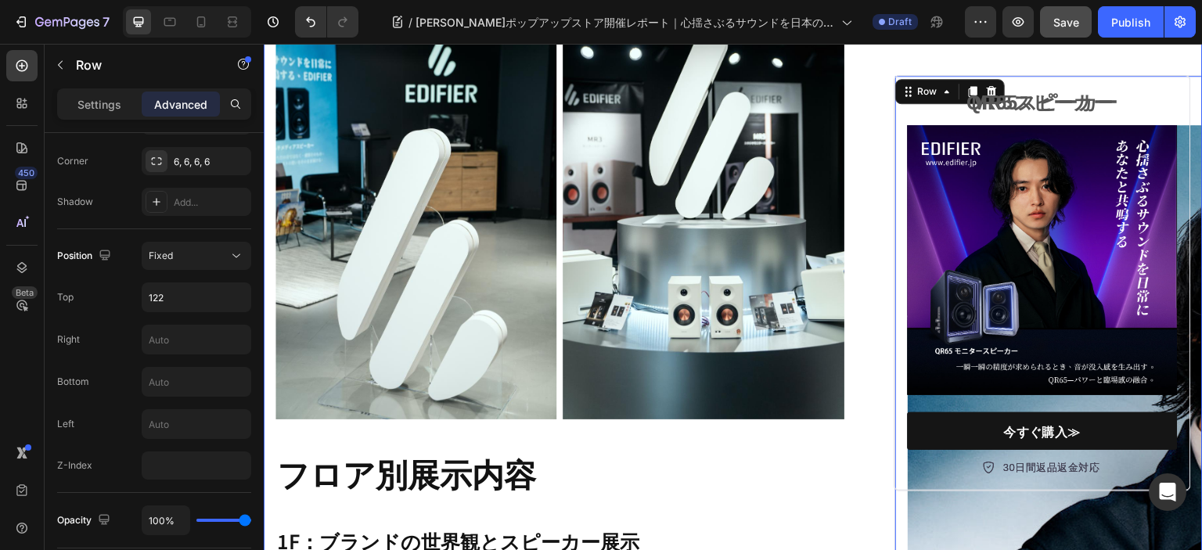
scroll to position [860, 0]
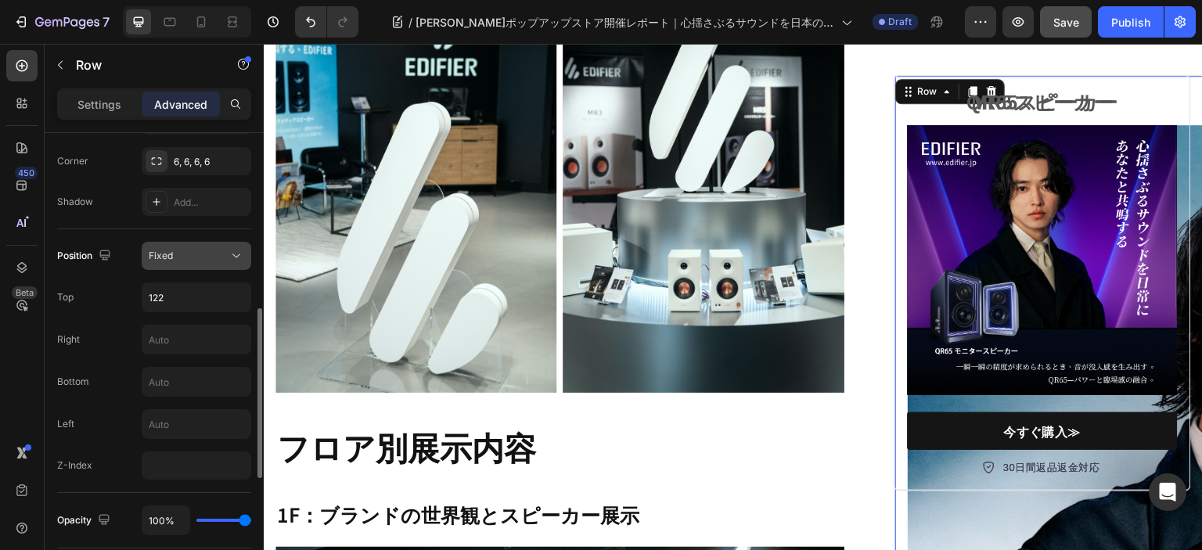
click at [191, 262] on div "Fixed" at bounding box center [196, 256] width 95 height 16
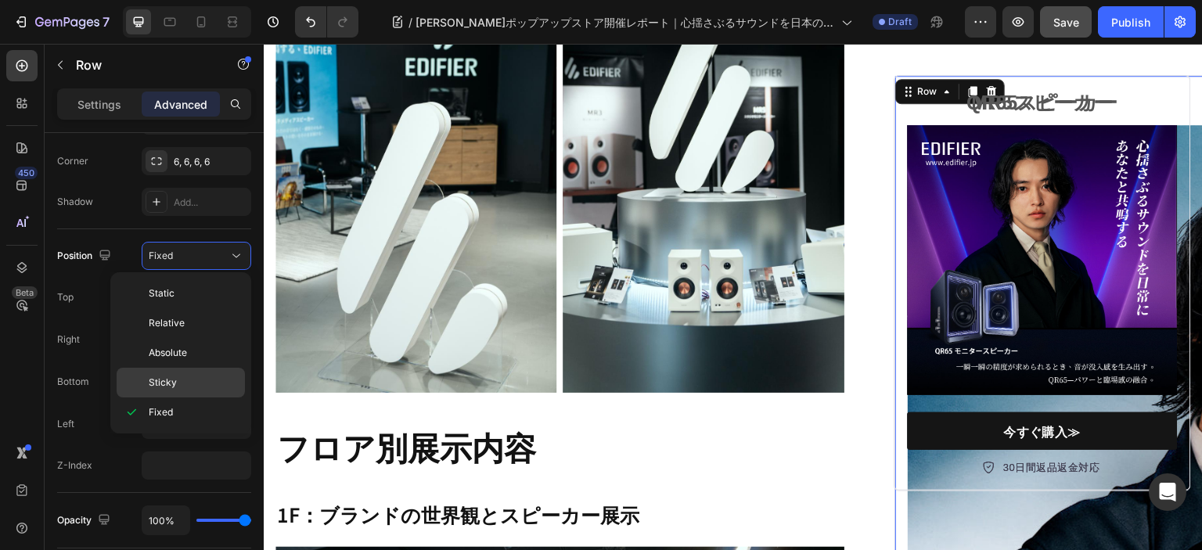
click at [189, 373] on div "Sticky" at bounding box center [181, 383] width 128 height 30
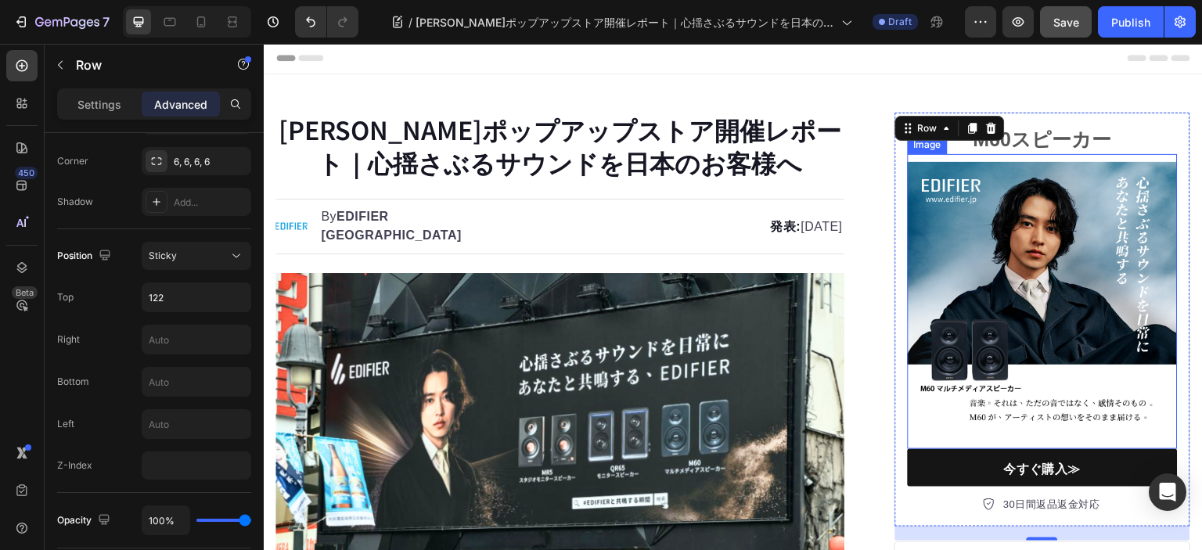
scroll to position [0, 0]
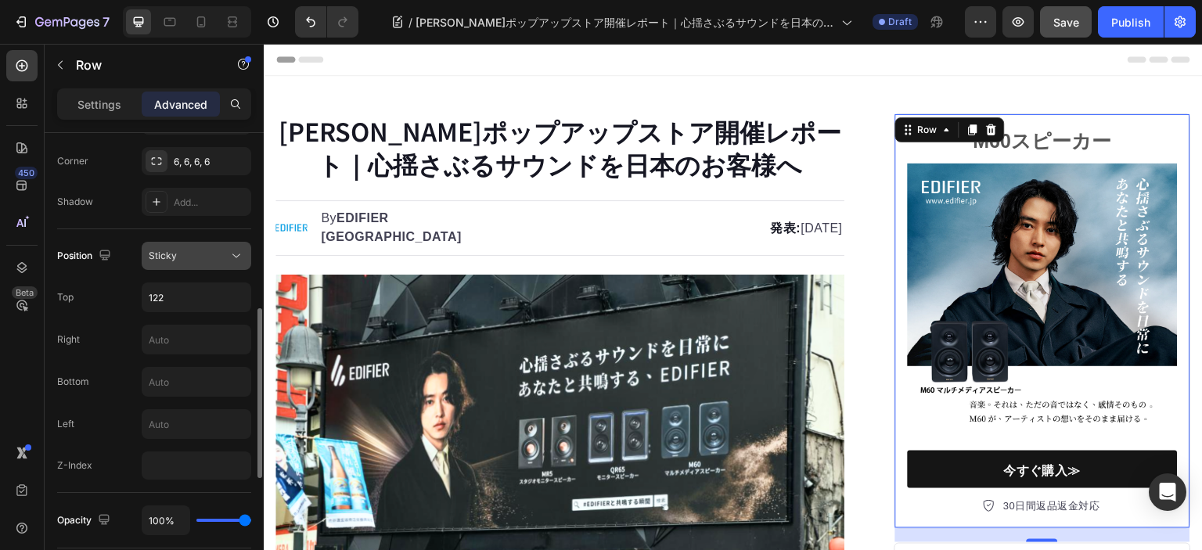
click at [163, 243] on button "Sticky" at bounding box center [197, 256] width 110 height 28
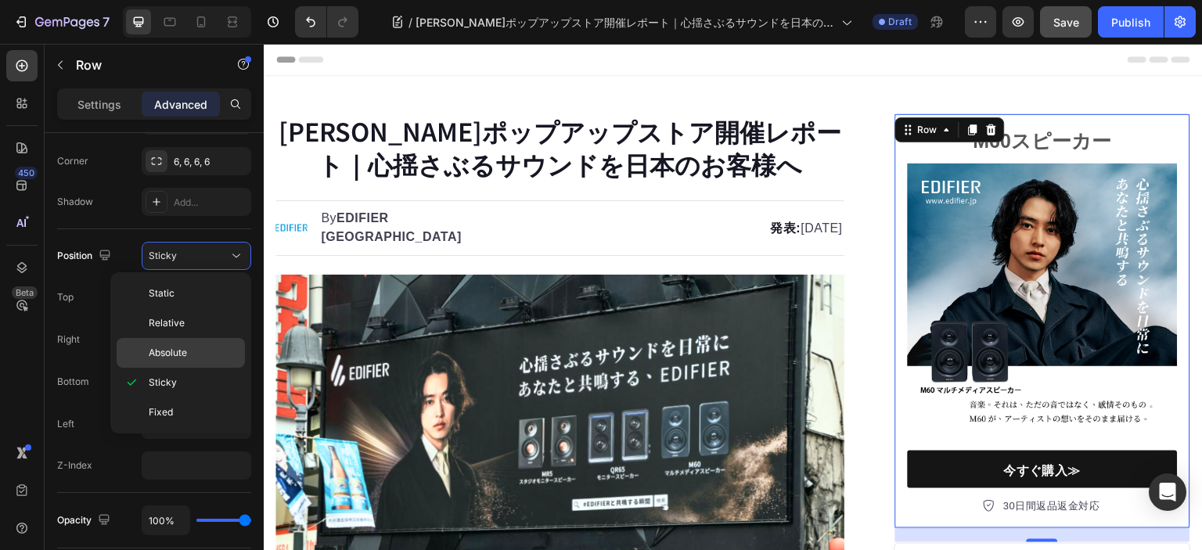
click at [196, 346] on p "Absolute" at bounding box center [193, 353] width 89 height 14
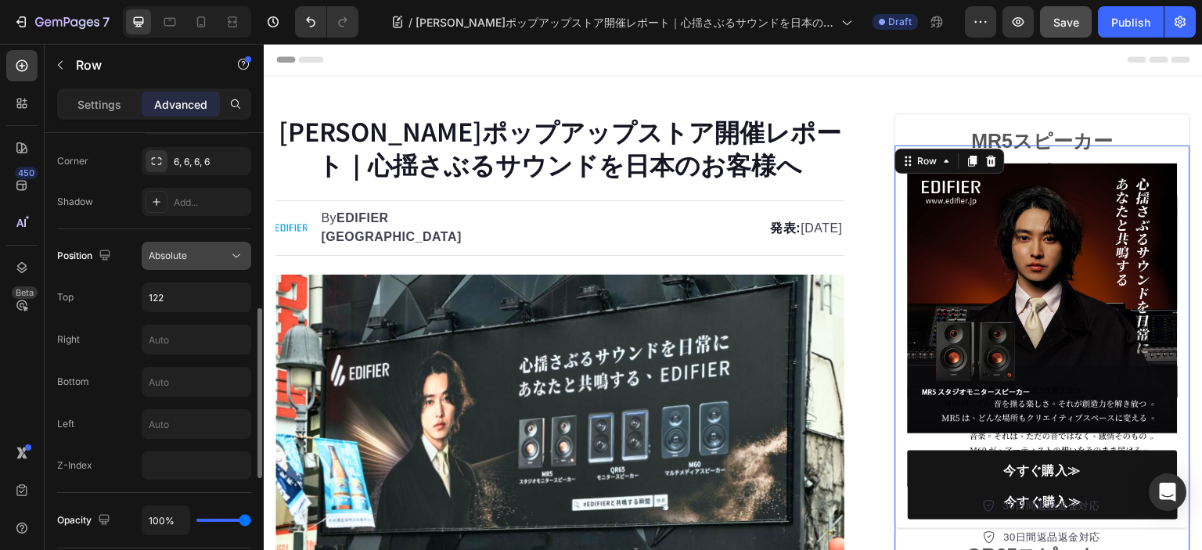
click at [173, 255] on span "Absolute" at bounding box center [168, 256] width 38 height 12
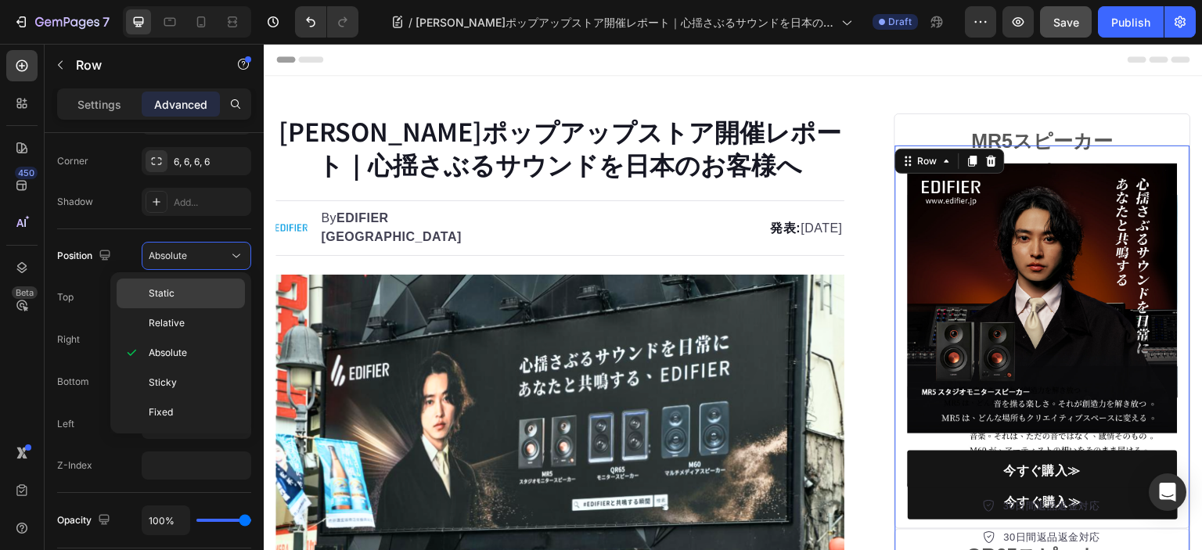
click at [187, 294] on p "Static" at bounding box center [193, 293] width 89 height 14
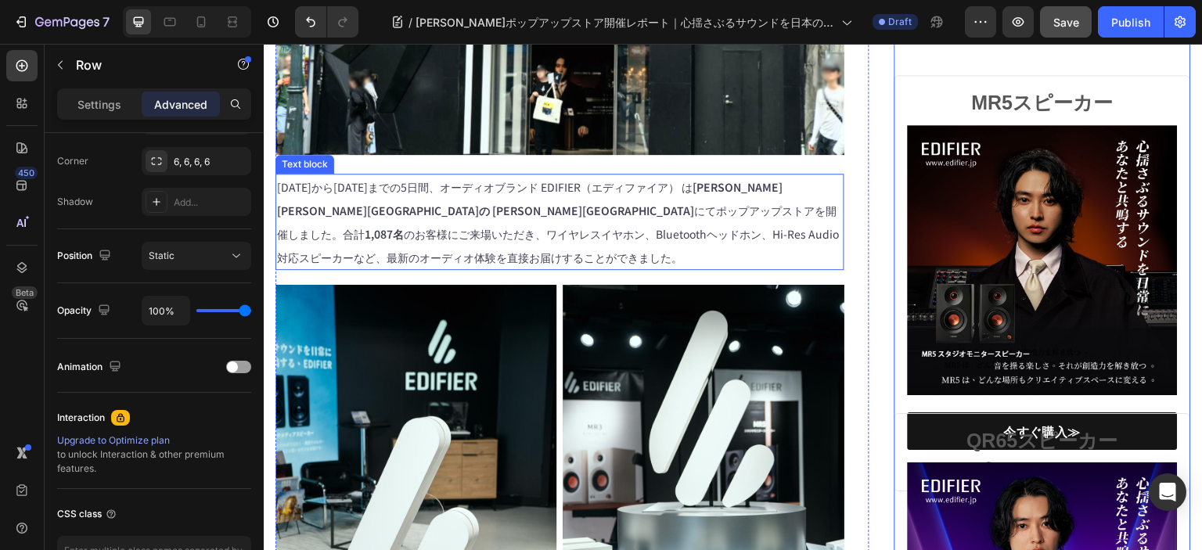
scroll to position [548, 0]
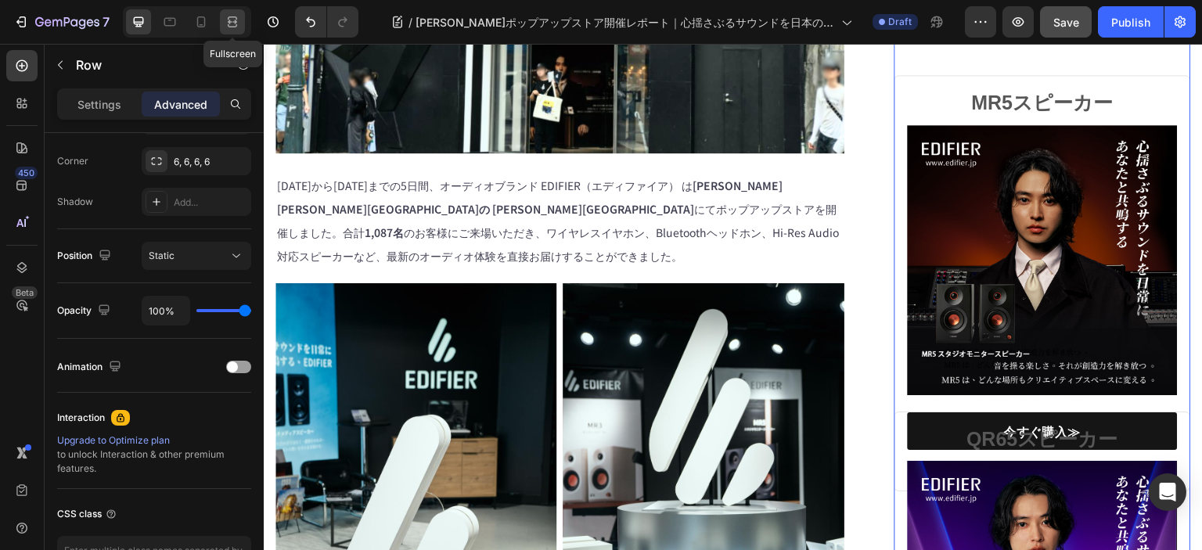
click at [226, 16] on icon at bounding box center [233, 22] width 16 height 16
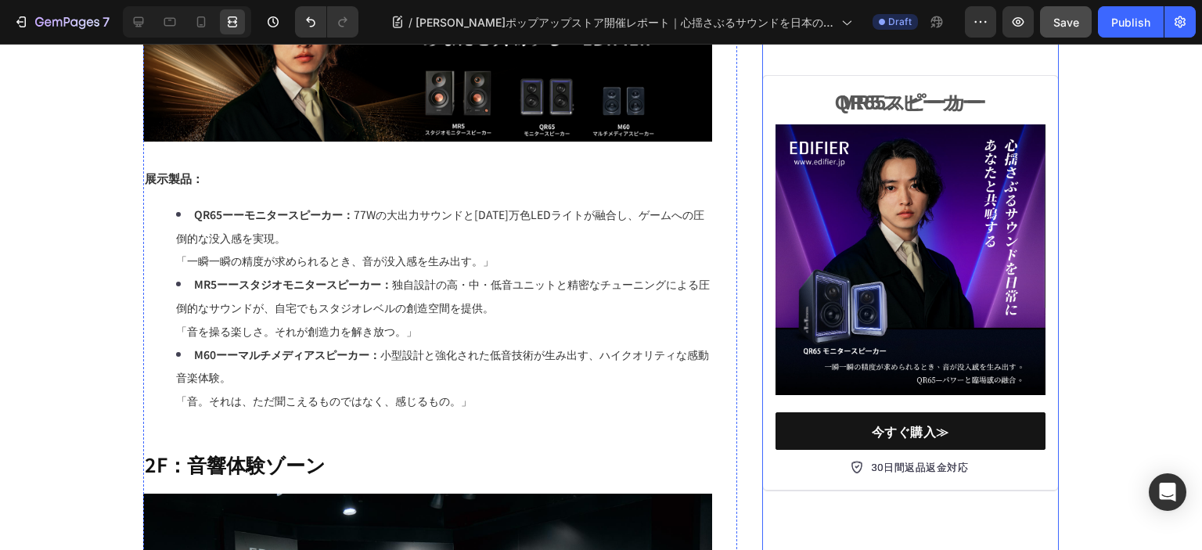
scroll to position [2190, 0]
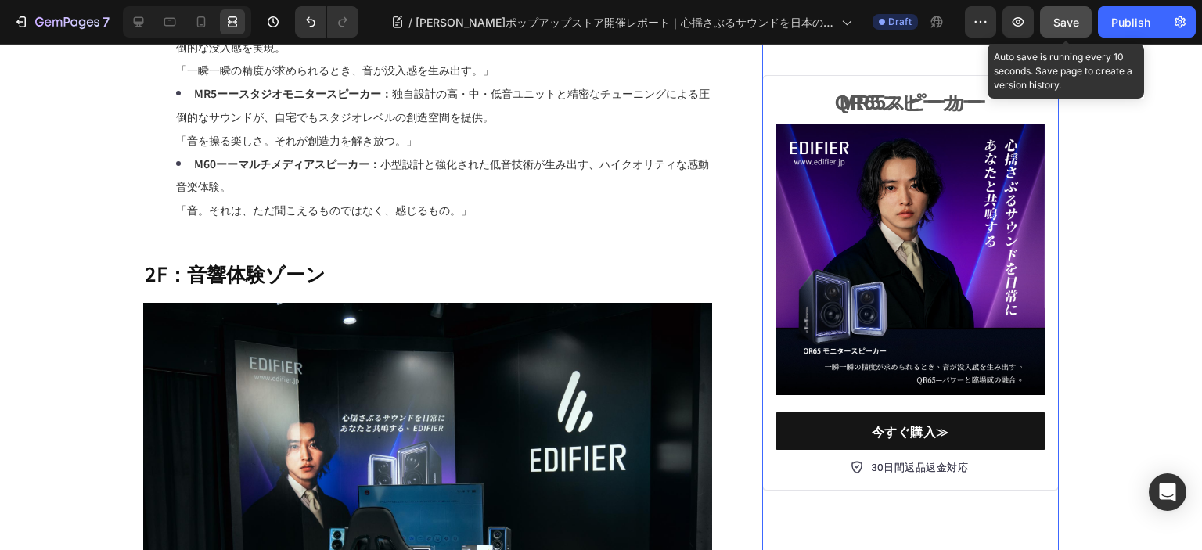
click at [1072, 22] on span "Save" at bounding box center [1066, 22] width 26 height 13
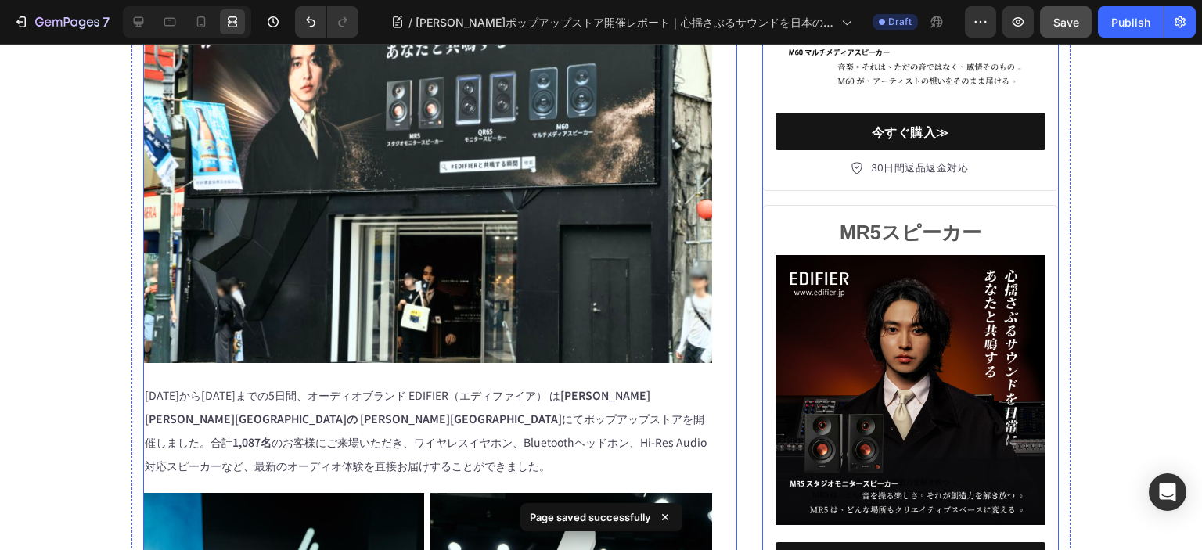
scroll to position [235, 0]
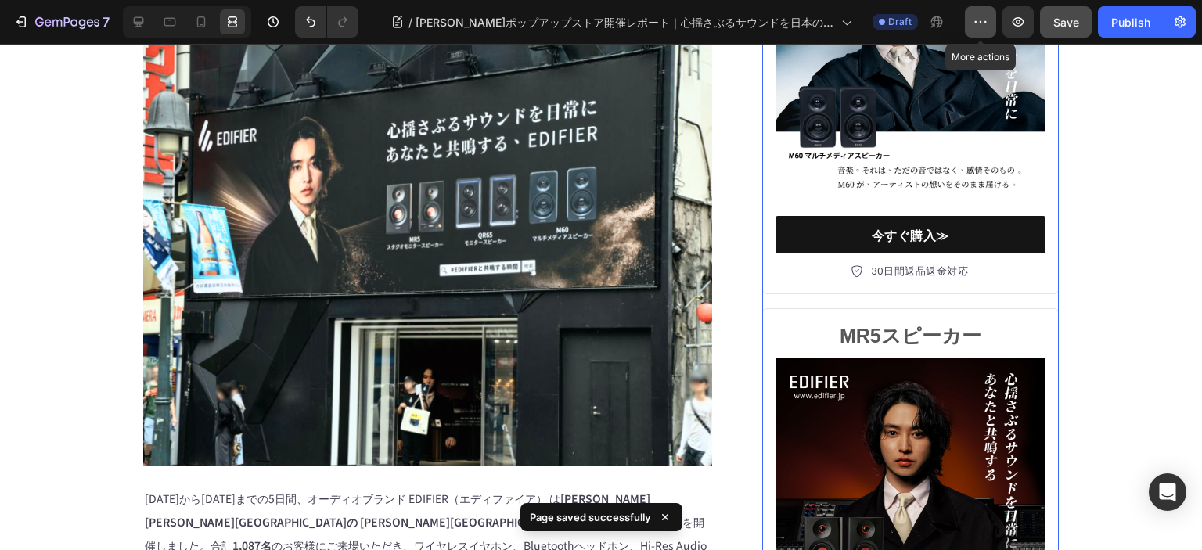
click at [975, 18] on icon "button" at bounding box center [980, 22] width 16 height 16
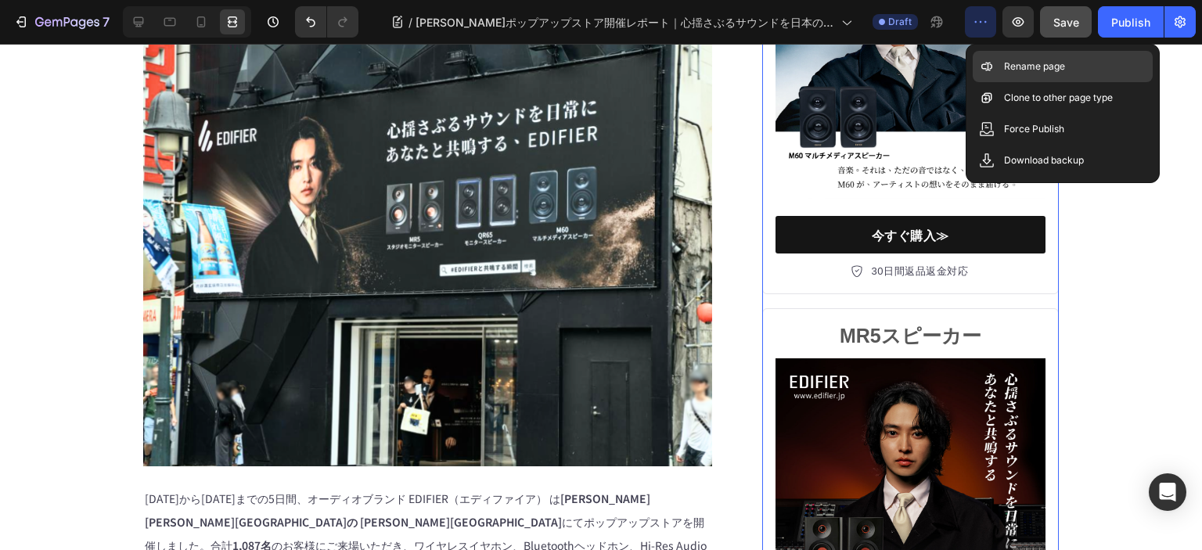
click at [1029, 66] on p "Rename page" at bounding box center [1034, 67] width 61 height 16
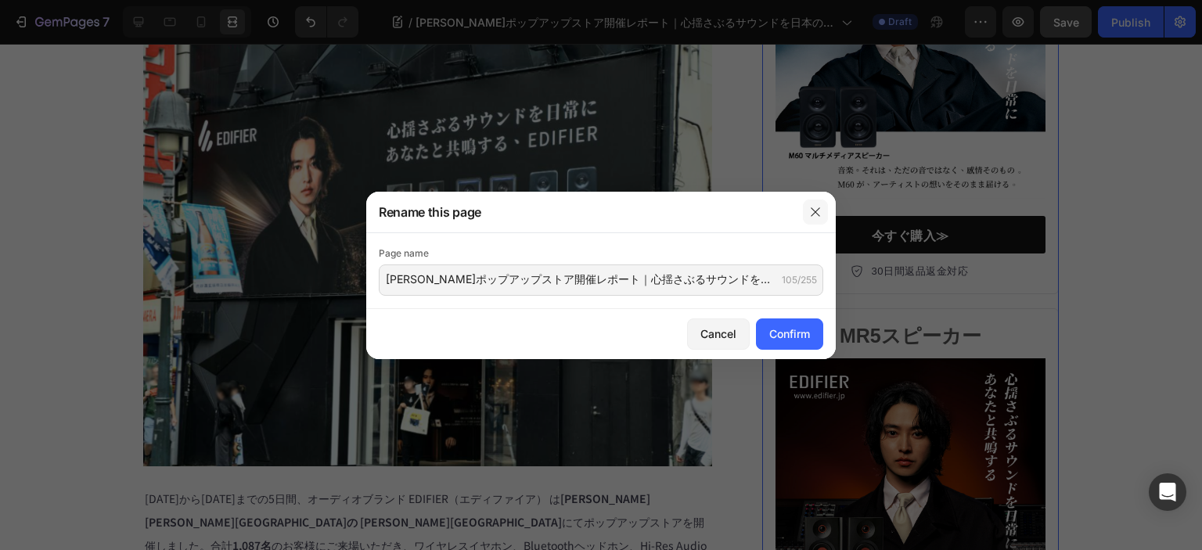
click at [812, 216] on icon "button" at bounding box center [815, 212] width 13 height 13
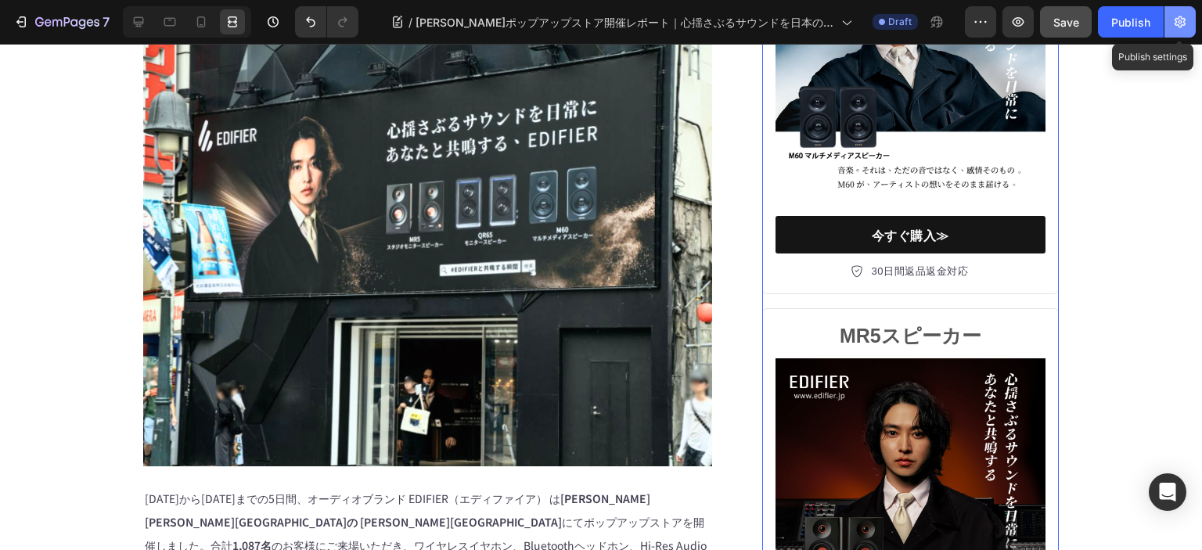
click at [1184, 23] on icon "button" at bounding box center [1179, 22] width 11 height 12
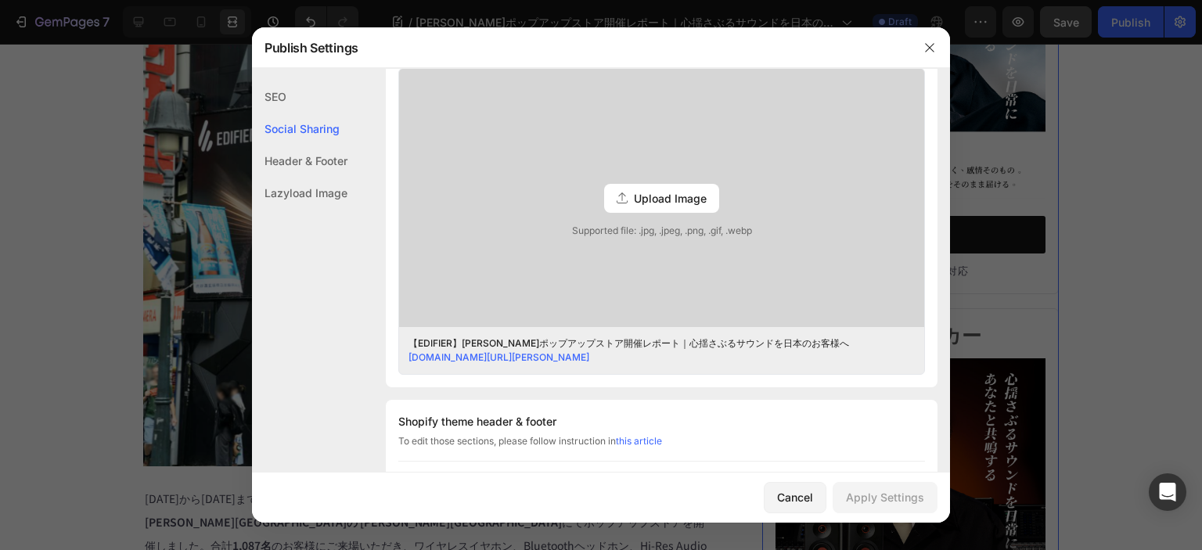
scroll to position [313, 0]
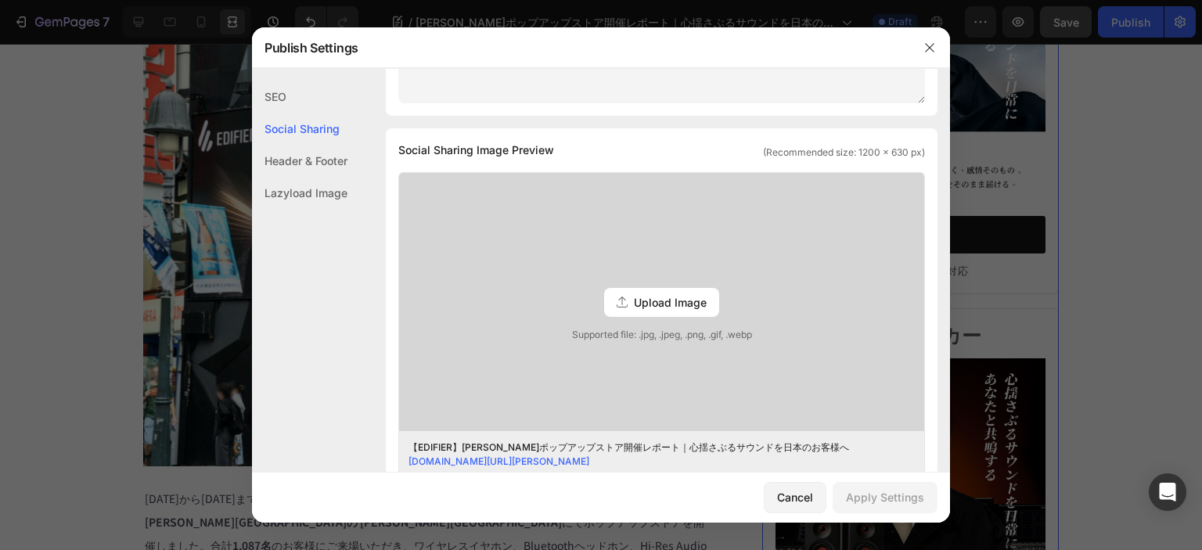
click at [635, 297] on span "Upload Image" at bounding box center [670, 302] width 73 height 16
click at [0, 0] on input "Upload Image Supported file: .jpg, .jpeg, .png, .gif, .webp" at bounding box center [0, 0] width 0 height 0
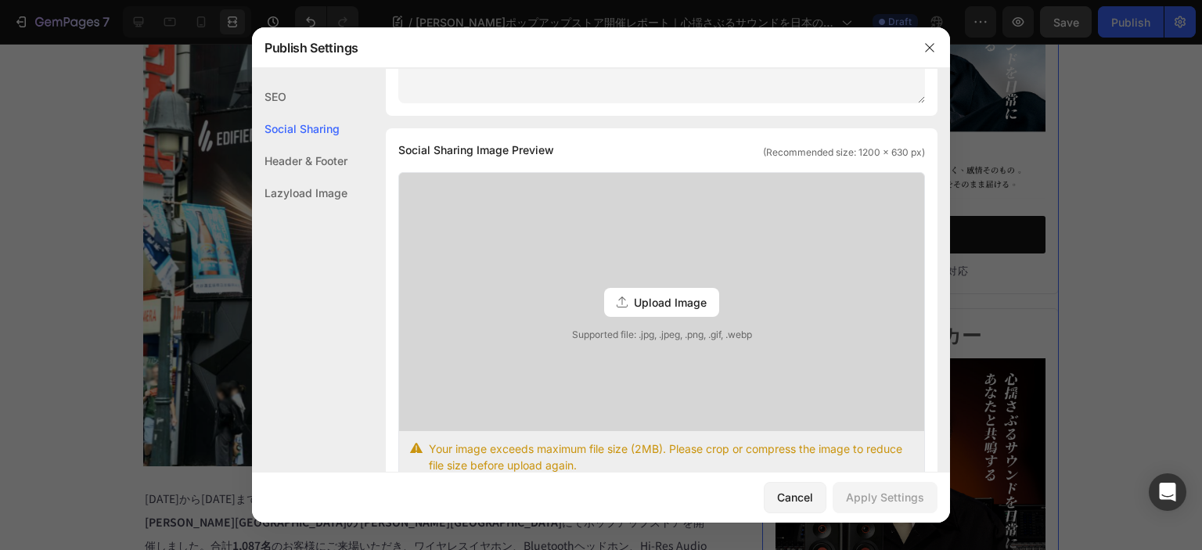
click at [668, 297] on span "Upload Image" at bounding box center [670, 302] width 73 height 16
click at [0, 0] on input "Upload Image Supported file: .jpg, .jpeg, .png, .gif, .webp" at bounding box center [0, 0] width 0 height 0
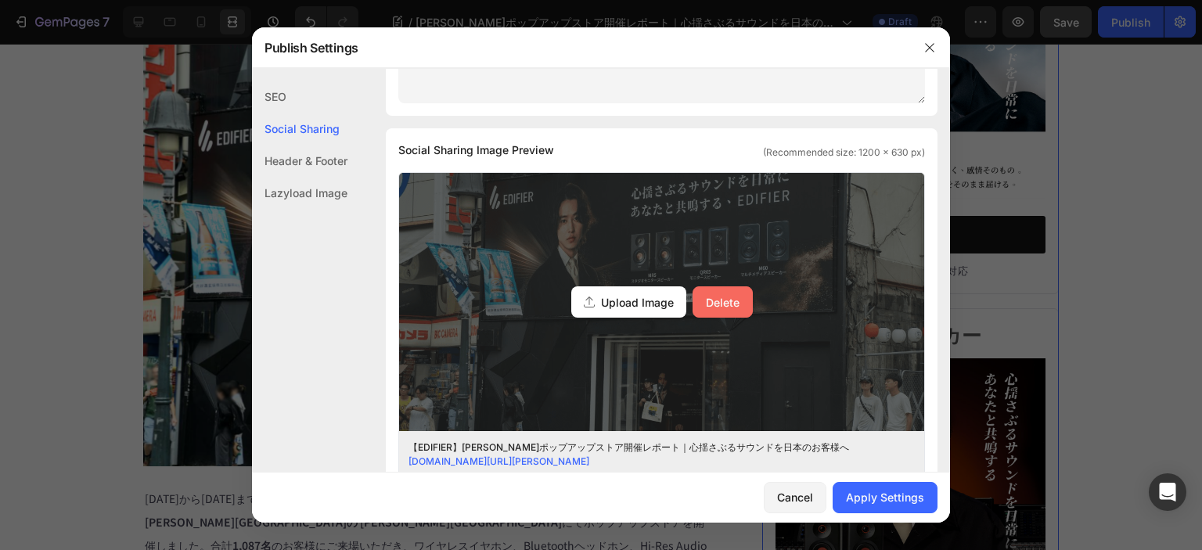
click at [715, 297] on div "Delete" at bounding box center [723, 302] width 34 height 16
click at [0, 0] on input "Upload Image Delete" at bounding box center [0, 0] width 0 height 0
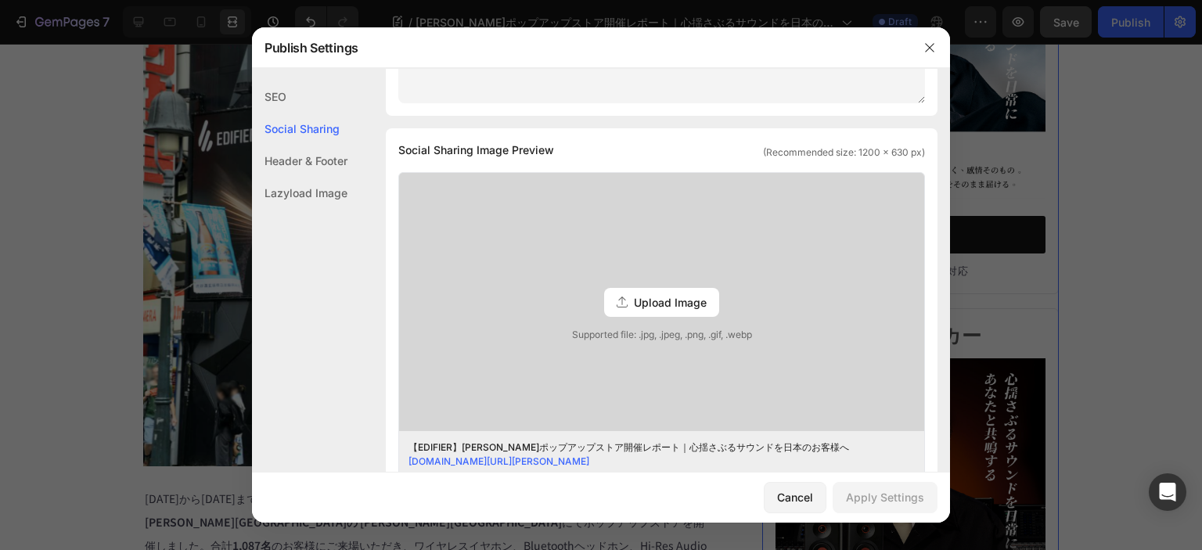
click at [685, 288] on div "Upload Image" at bounding box center [661, 302] width 115 height 29
click at [0, 0] on input "Upload Image Supported file: .jpg, .jpeg, .png, .gif, .webp" at bounding box center [0, 0] width 0 height 0
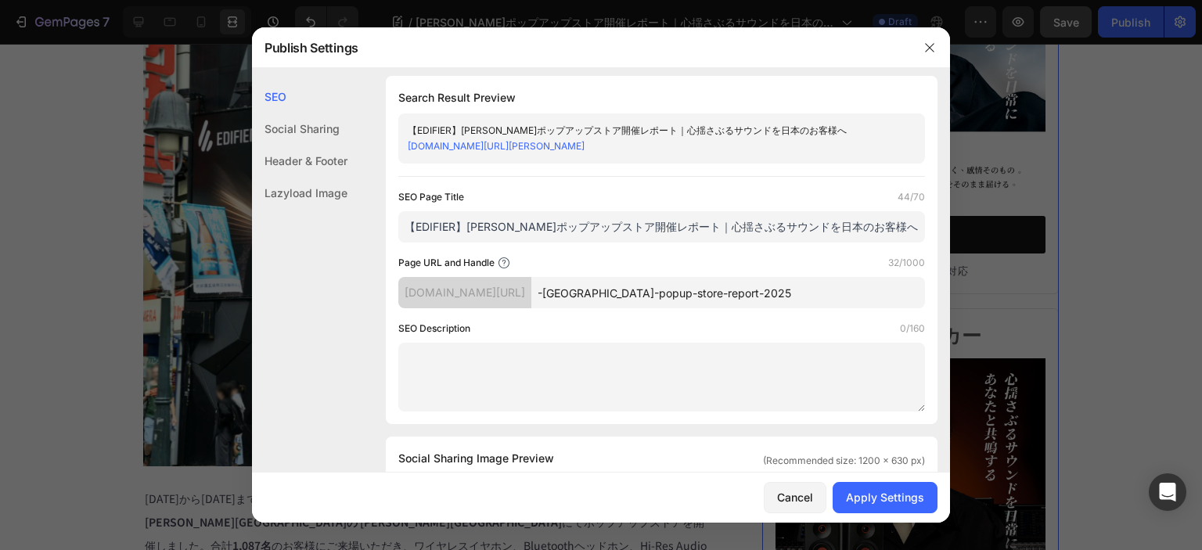
scroll to position [0, 0]
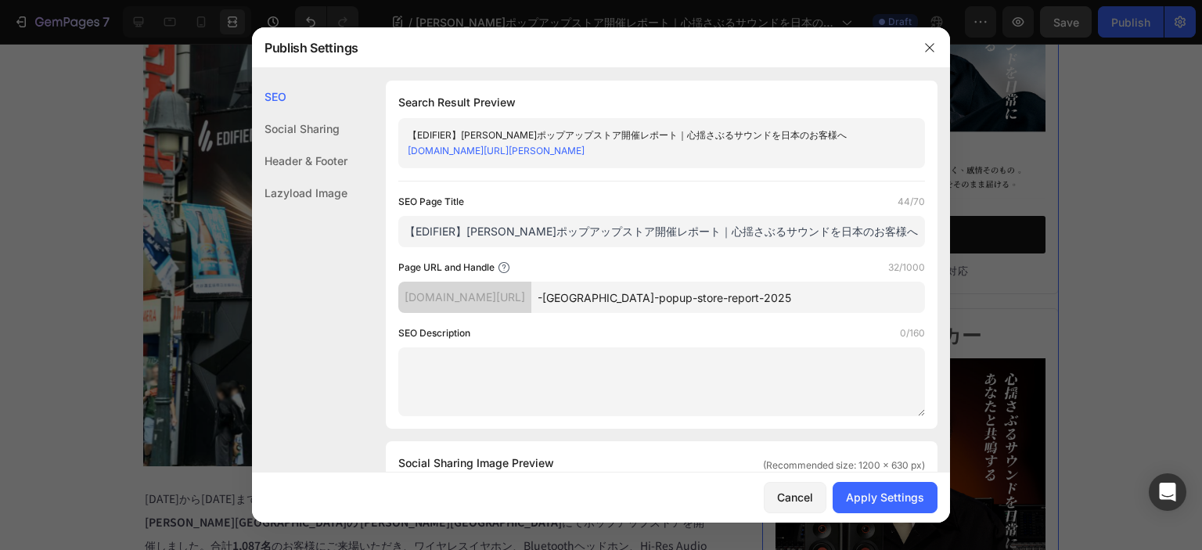
click at [602, 386] on textarea at bounding box center [661, 381] width 526 height 69
drag, startPoint x: 799, startPoint y: 235, endPoint x: 397, endPoint y: 223, distance: 403.0
click at [397, 223] on div "Search Result Preview 【EDIFIER】渋谷ポップアップストア開催レポート｜心揺さぶるサウンドを日本のお客様へ edifier-jp.m…" at bounding box center [661, 255] width 551 height 348
paste input "公式】渋谷ポップアップストア開催レポート｜ワイヤレスイヤホン・スピーカー体験"
type input "【EDIFIER公式】渋谷ポップアップストア開催レポート｜ワイヤレスイヤホン・スピーカー体験"
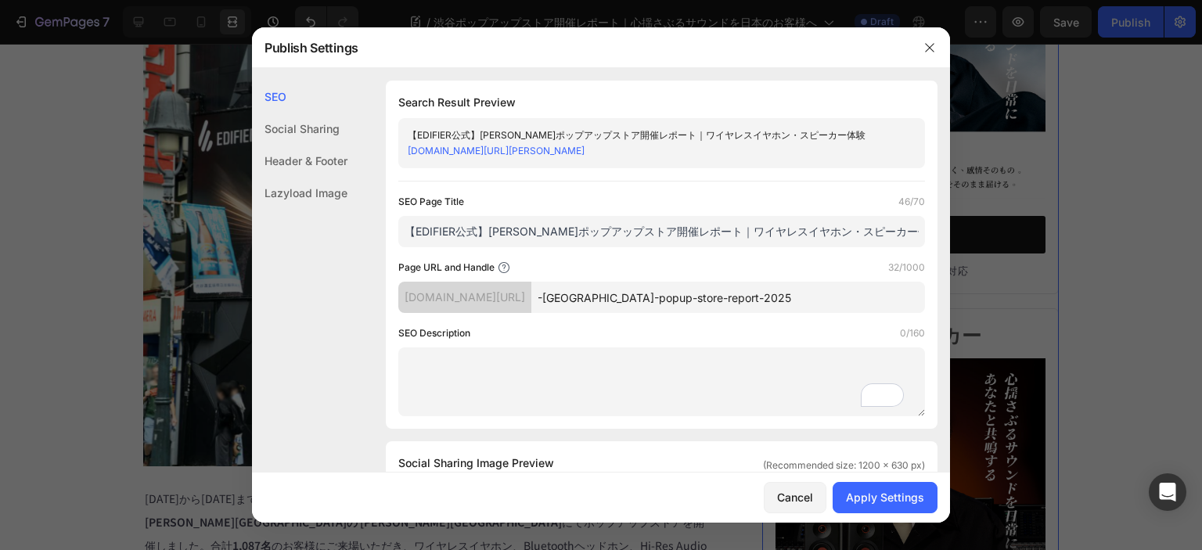
scroll to position [476, 0]
click at [450, 375] on textarea "To enrich screen reader interactions, please activate Accessibility in Grammarl…" at bounding box center [661, 381] width 526 height 69
paste textarea "2025年7月、EDIFIERは渋谷ZEROBASEにてポップアップストアを開催。1,000名以上が来場し、ワイヤレスイヤホン、Bluetoothヘッドホン、…"
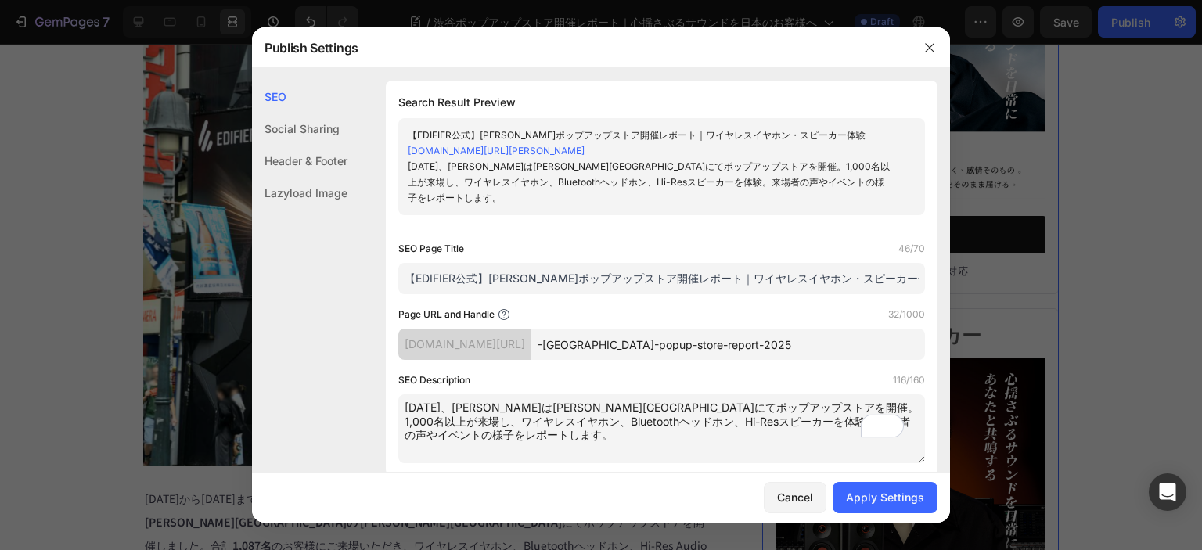
type textarea "2025年7月、EDIFIERは渋谷ZEROBASEにてポップアップストアを開催。1,000名以上が来場し、ワイヤレスイヤホン、Bluetoothヘッドホン、…"
drag, startPoint x: 878, startPoint y: 259, endPoint x: 690, endPoint y: 262, distance: 187.8
click at [690, 263] on input "【EDIFIER公式】渋谷ポップアップストア開催レポート｜ワイヤレスイヤホン・スピーカー体験" at bounding box center [661, 278] width 526 height 31
click at [868, 487] on button "Apply Settings" at bounding box center [884, 497] width 105 height 31
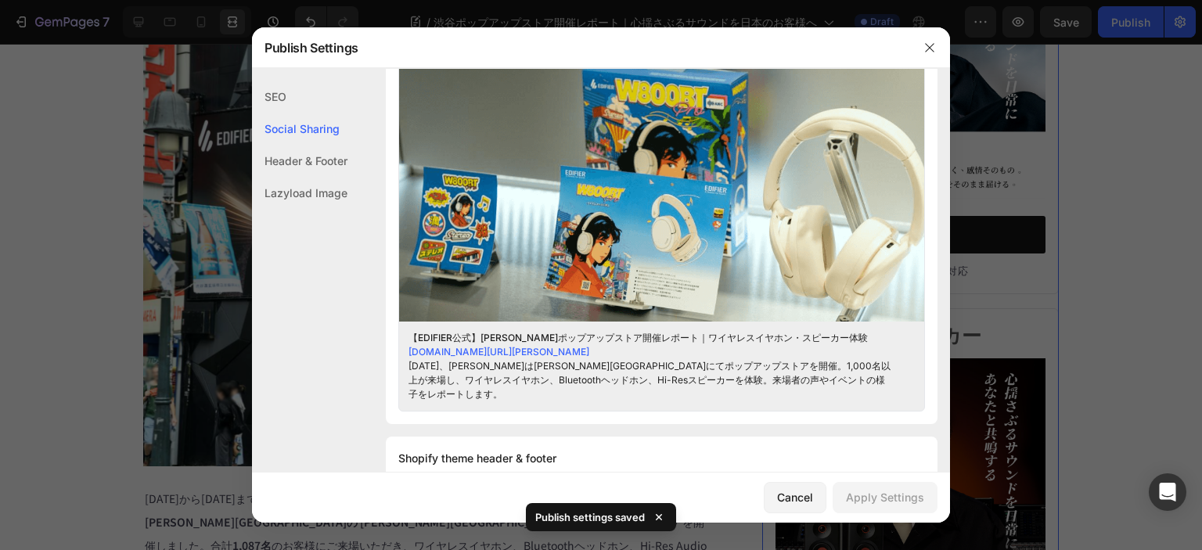
scroll to position [611, 0]
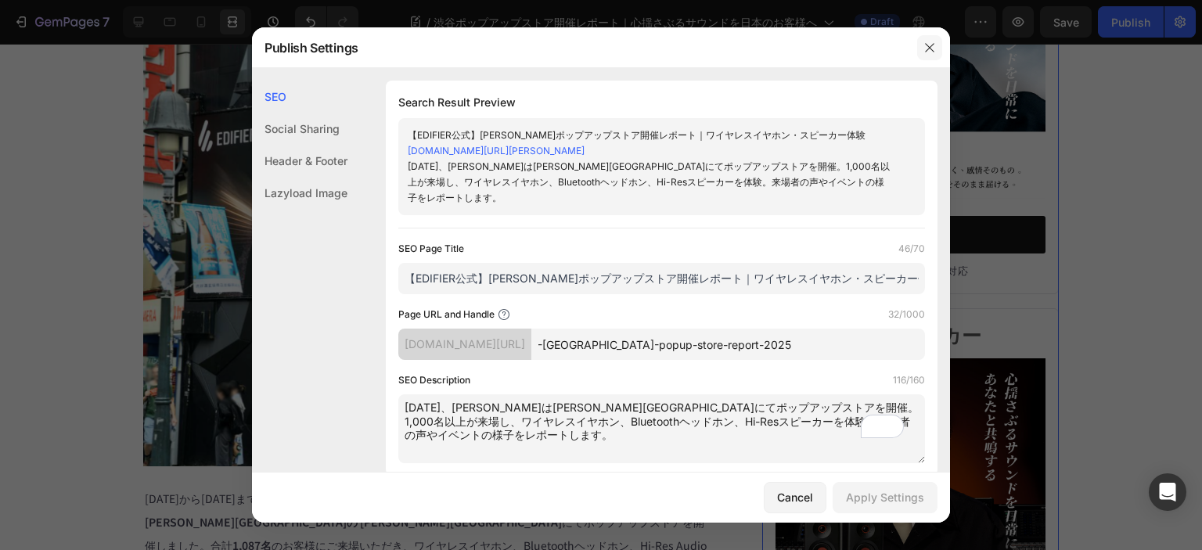
drag, startPoint x: 935, startPoint y: 42, endPoint x: 937, endPoint y: 2, distance: 40.7
click at [935, 42] on icon "button" at bounding box center [929, 47] width 13 height 13
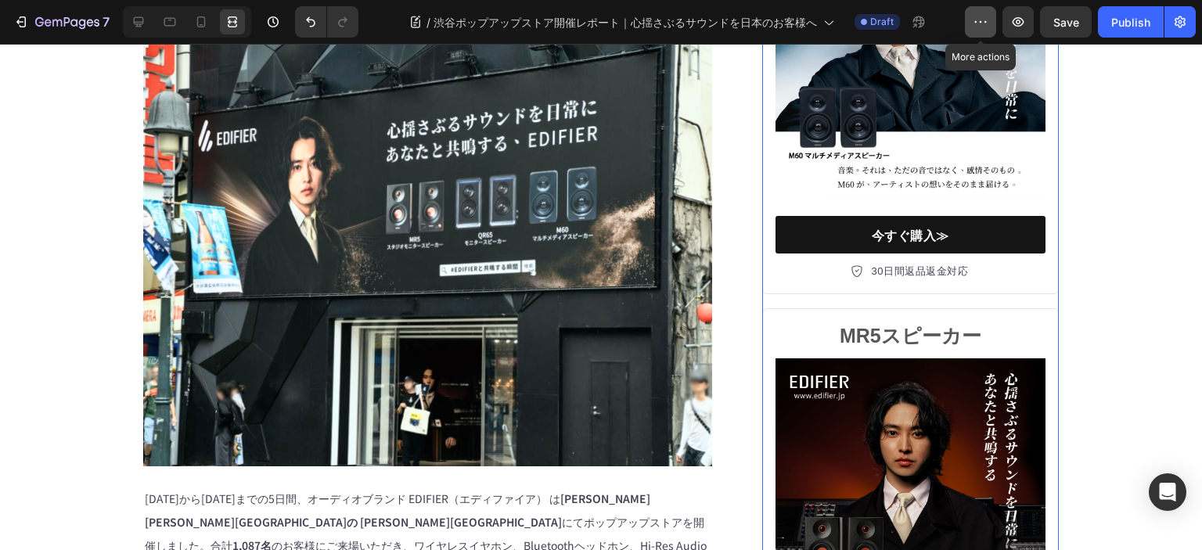
click at [988, 20] on icon "button" at bounding box center [980, 22] width 16 height 16
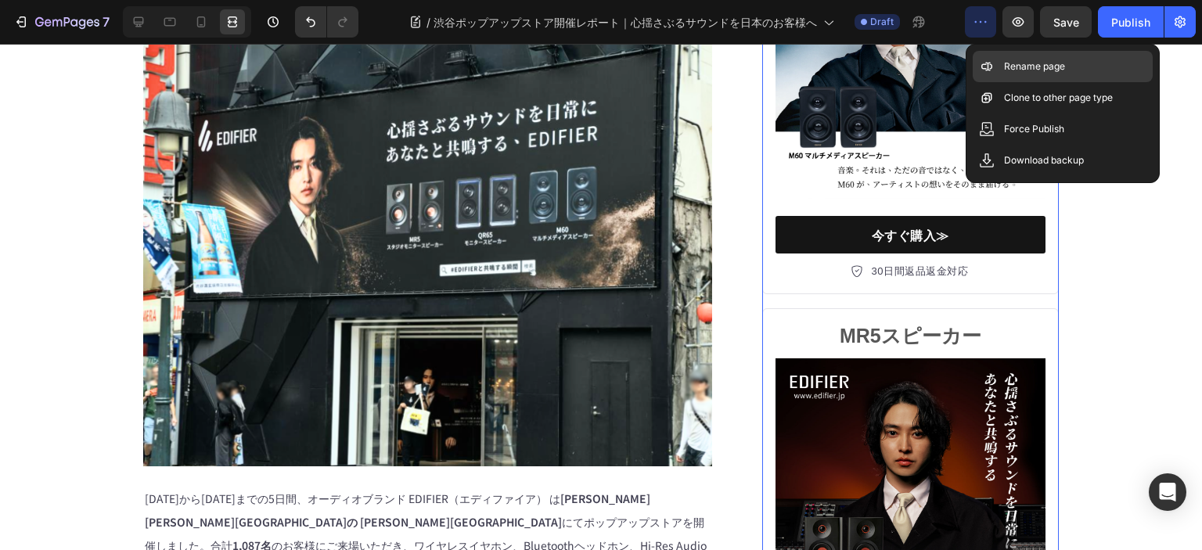
click at [1018, 82] on div "Rename page" at bounding box center [1062, 97] width 180 height 31
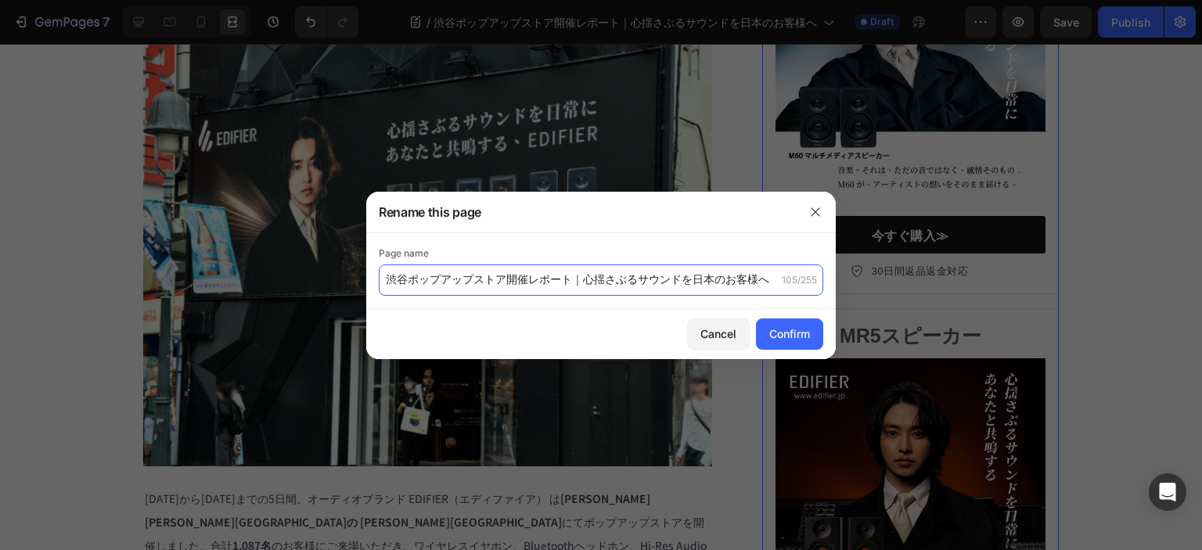
click at [569, 286] on input "渋谷ポップアップストア開催レポート｜心揺さぶるサウンドを日本のお客様へ" at bounding box center [601, 279] width 444 height 31
drag, startPoint x: 588, startPoint y: 278, endPoint x: 602, endPoint y: 279, distance: 14.2
click at [602, 279] on input "渋谷ポップアップストア開催レポート｜心揺さぶるサウンドを日本のお客様へ" at bounding box center [601, 279] width 444 height 31
click at [584, 285] on input "渋谷ポップアップストア開催レポート｜心揺さぶるサウンドを日本のお客様へ" at bounding box center [601, 279] width 444 height 31
drag, startPoint x: 587, startPoint y: 275, endPoint x: 782, endPoint y: 278, distance: 194.8
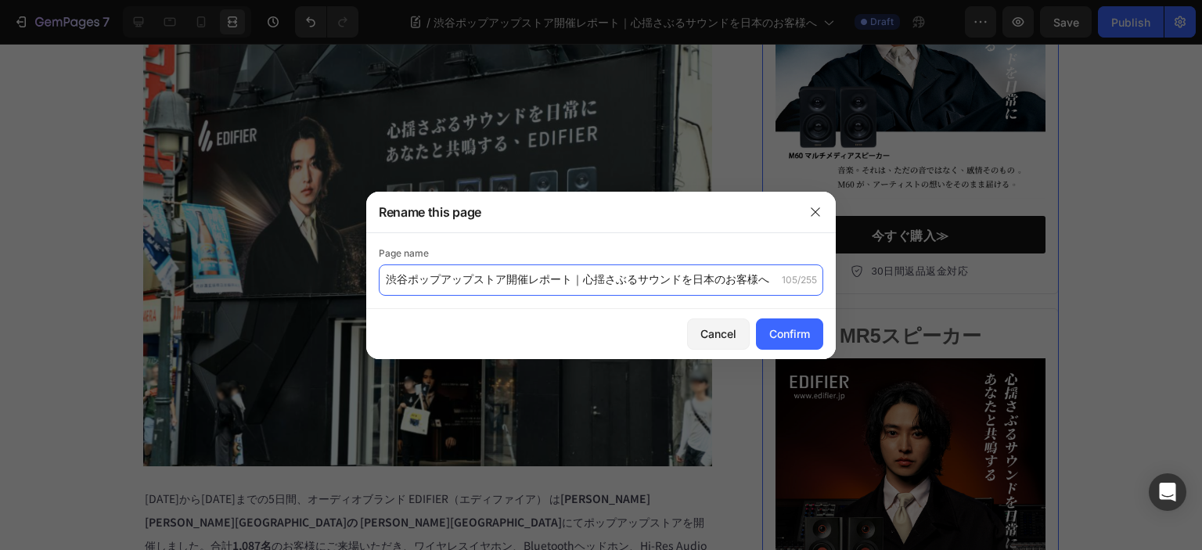
click at [782, 278] on div "渋谷ポップアップストア開催レポート｜心揺さぶるサウンドを日本のお客様へ 105/255" at bounding box center [601, 279] width 444 height 31
paste input "ワイヤレスイヤホン・スピーカー体験"
type input "渋谷ポップアップストア開催レポート｜ワイヤレスイヤホン・スピーカー体験"
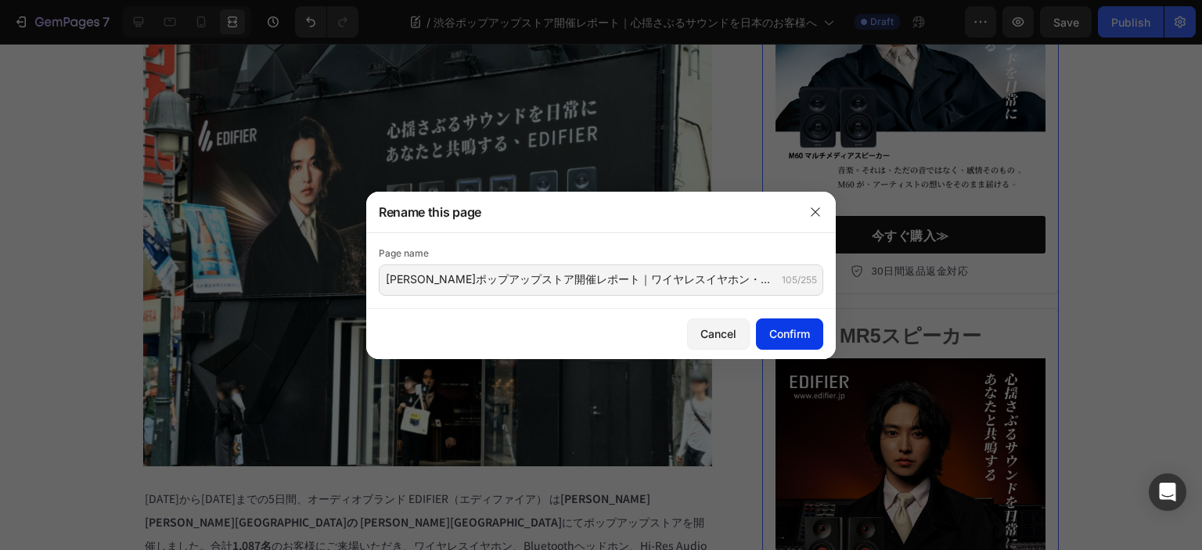
click at [782, 333] on div "Confirm" at bounding box center [789, 333] width 41 height 16
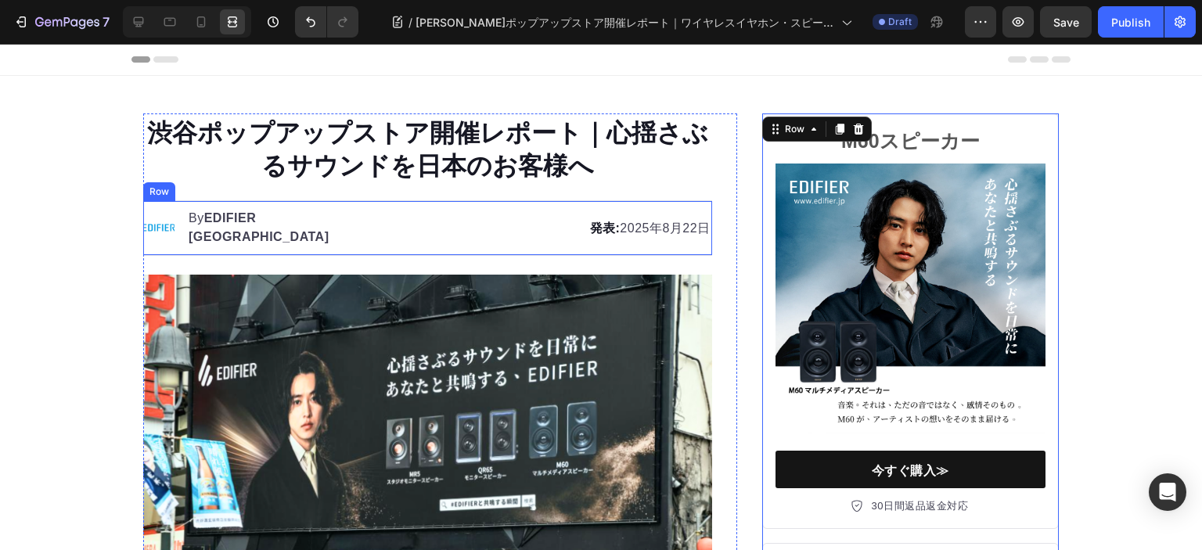
click at [539, 167] on h1 "渋谷ポップアップストア開催レポート｜心揺さぶるサウンドを日本のお客様へ" at bounding box center [427, 147] width 569 height 68
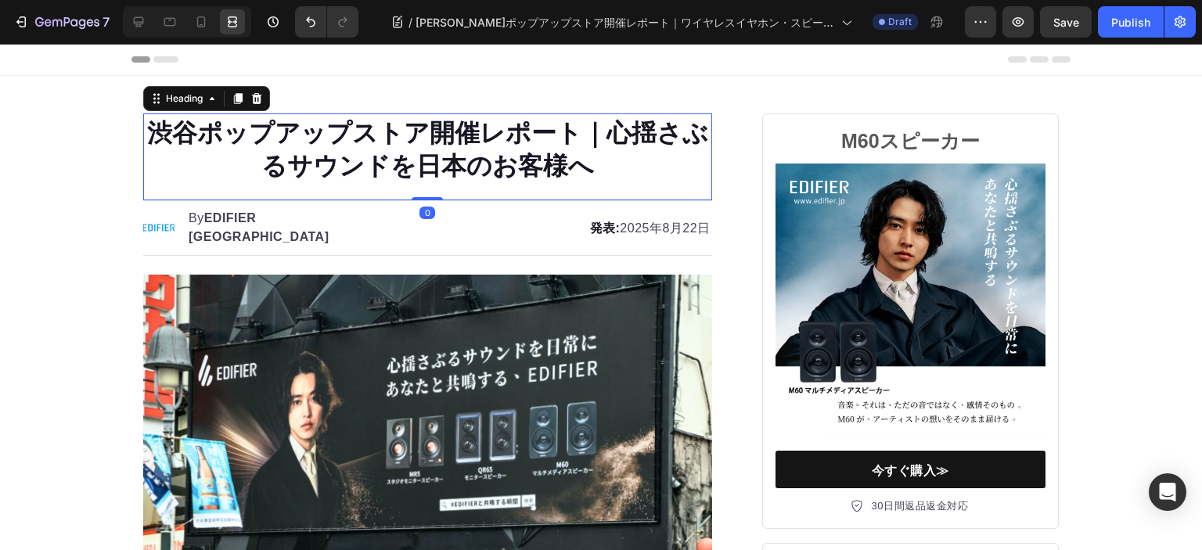
click at [593, 133] on h1 "渋谷ポップアップストア開催レポート｜心揺さぶるサウンドを日本のお客様へ" at bounding box center [427, 147] width 569 height 68
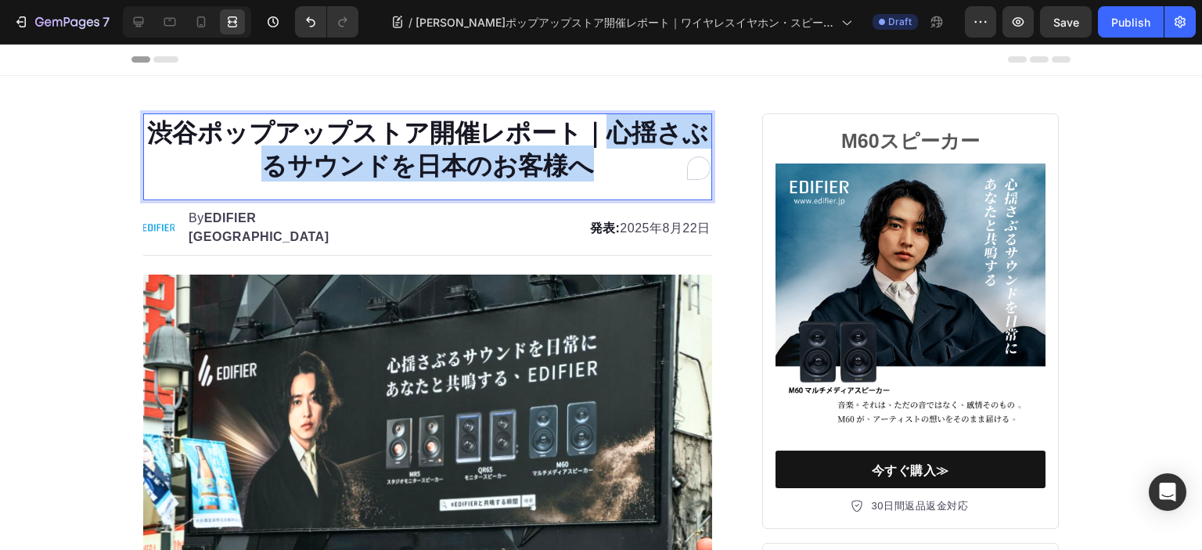
drag, startPoint x: 599, startPoint y: 133, endPoint x: 618, endPoint y: 162, distance: 34.5
click at [618, 162] on p "渋谷ポップアップストア開催レポート｜心揺さぶるサウンドを日本のお客様へ" at bounding box center [428, 147] width 566 height 65
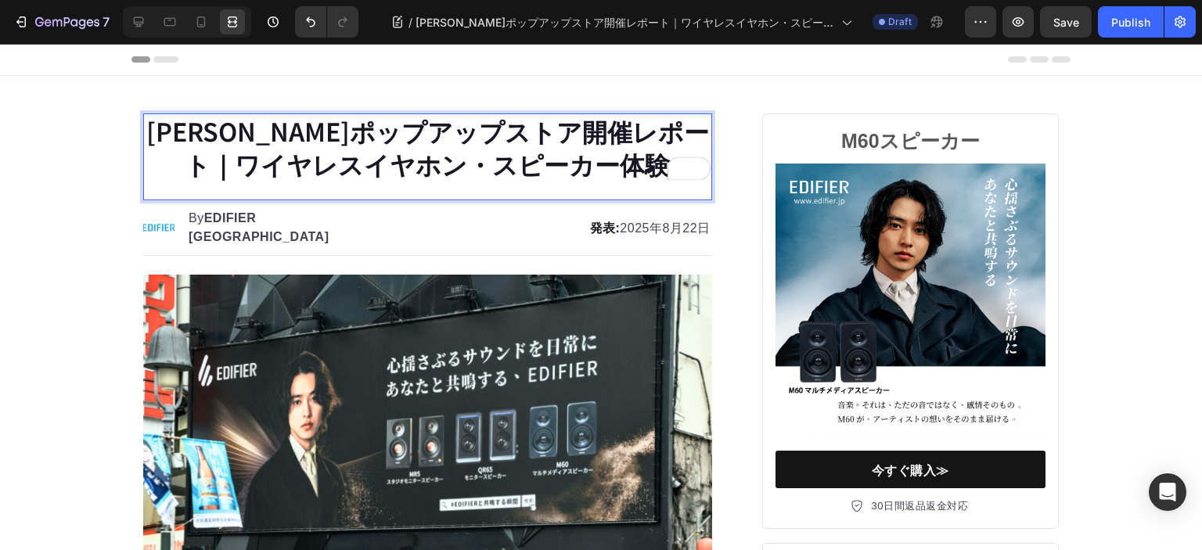
drag, startPoint x: 598, startPoint y: 180, endPoint x: 623, endPoint y: 179, distance: 25.0
click at [598, 180] on h1 "渋谷ポップアップストア開催レポート｜ワイヤレスイヤホン・スピーカー体験" at bounding box center [427, 147] width 569 height 68
click at [1121, 24] on div "Publish" at bounding box center [1130, 22] width 39 height 16
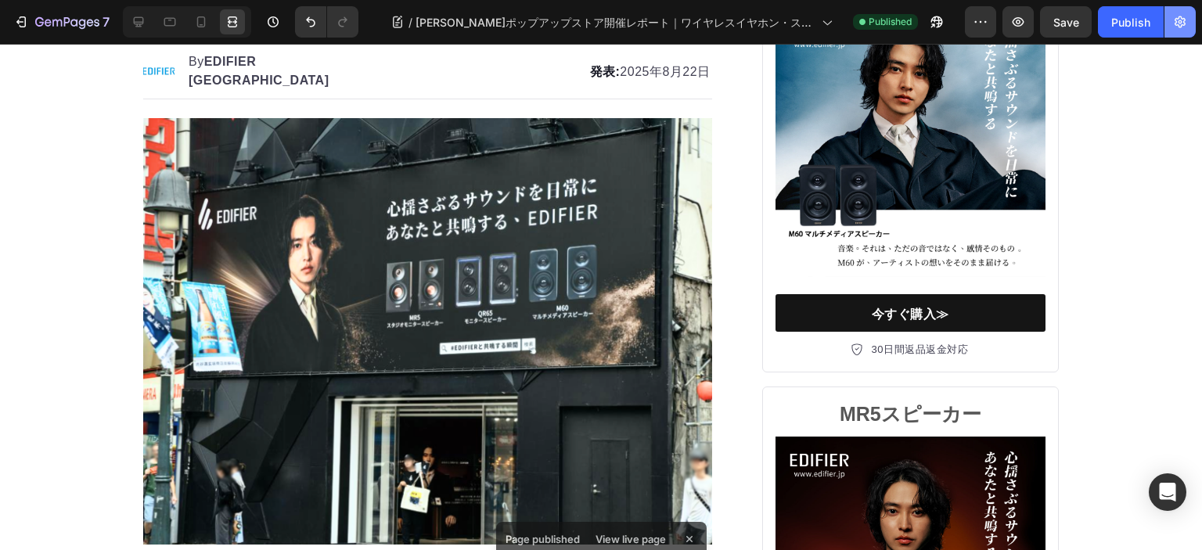
click at [1165, 25] on button "button" at bounding box center [1179, 21] width 31 height 31
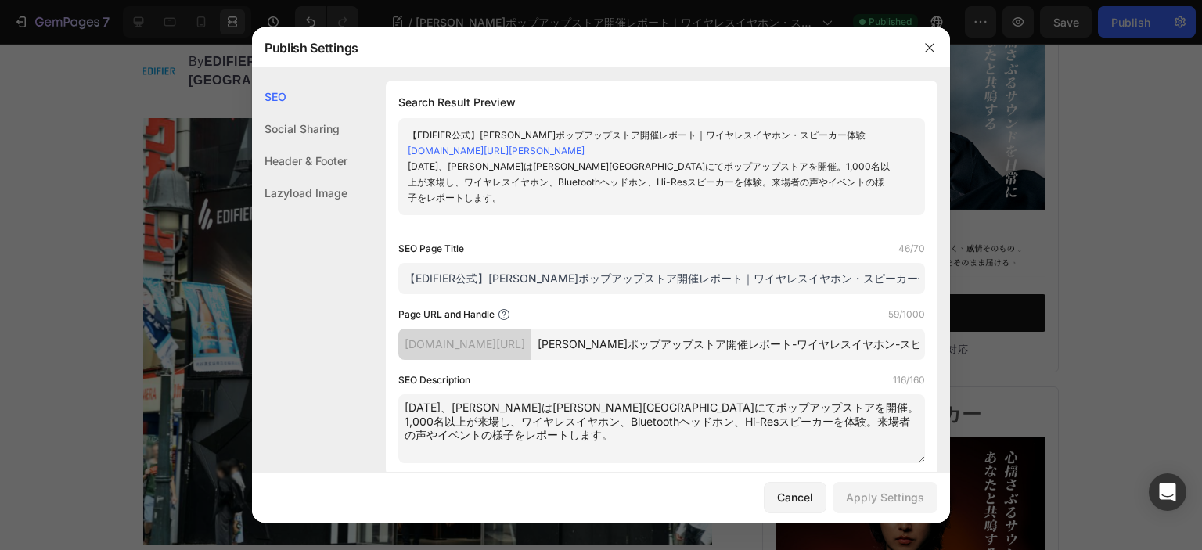
drag, startPoint x: 729, startPoint y: 343, endPoint x: 867, endPoint y: 346, distance: 137.7
click at [873, 347] on input "渋谷ポップアップストア開催レポート-ワイヤレスイヤホン-スピーカー体験" at bounding box center [727, 344] width 393 height 31
click at [793, 347] on input "渋谷ポップアップストア開催レポート-ワイヤレスイヤホン-スピーカー体験" at bounding box center [727, 344] width 393 height 31
drag, startPoint x: 722, startPoint y: 345, endPoint x: 938, endPoint y: 338, distance: 216.0
click at [938, 338] on div "SEO Social Sharing Header & Footer Lazyload Image SEO Search Result Preview 【ED…" at bounding box center [601, 270] width 698 height 404
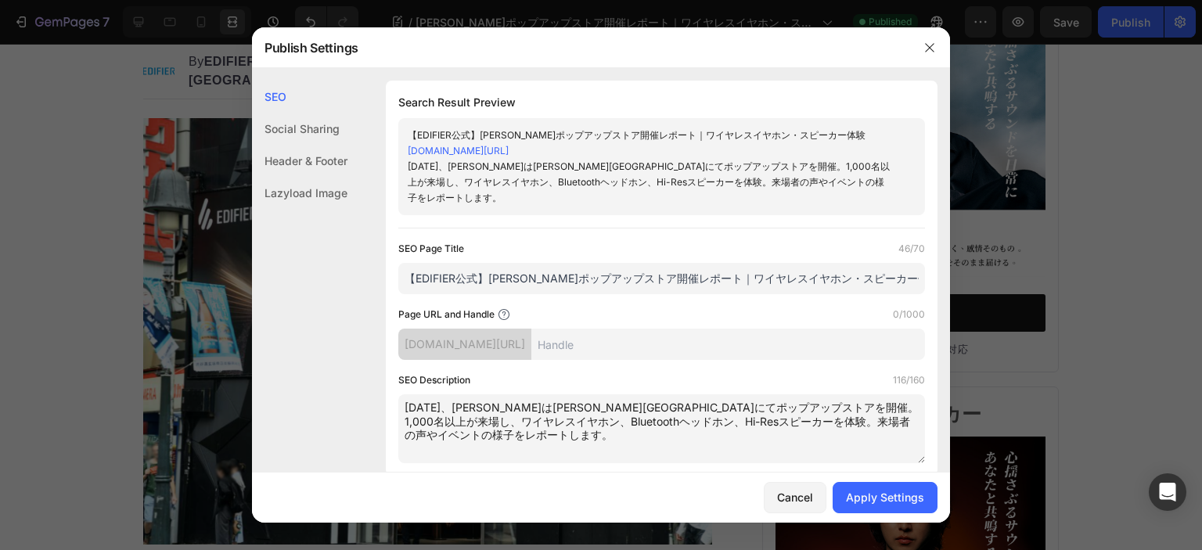
paste input "news/shibuya-popup-store-report-2025"
drag, startPoint x: 610, startPoint y: 324, endPoint x: 647, endPoint y: 326, distance: 36.8
click at [647, 329] on input "news-shibuya-popup-store-report-2025" at bounding box center [727, 344] width 393 height 31
click at [823, 329] on input "shibuya-popup-store-report-2025" at bounding box center [727, 344] width 393 height 31
type input "shibuya-popup-store-report-2025"
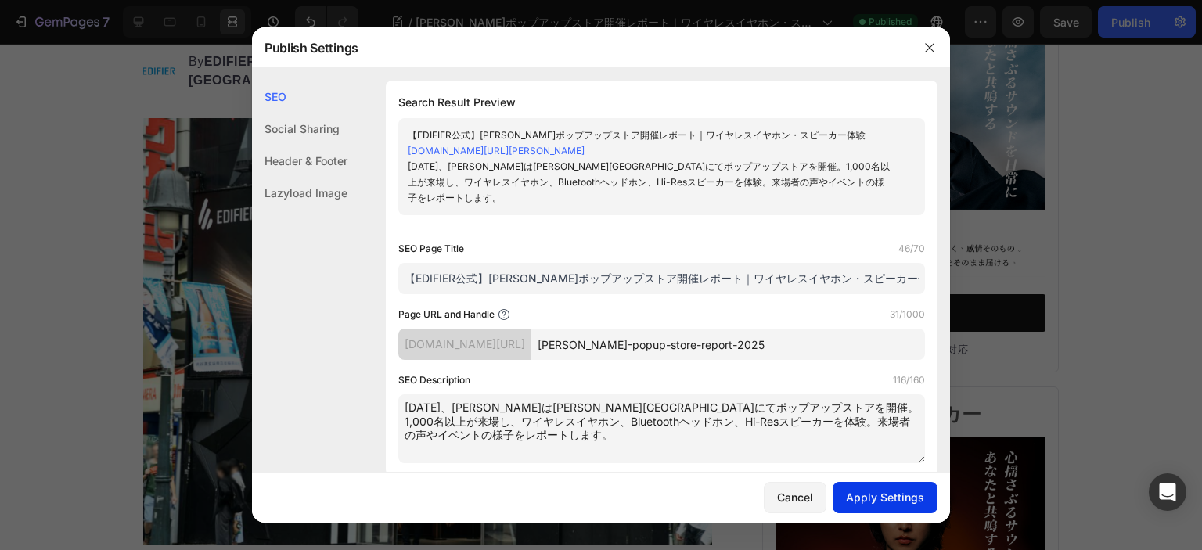
click at [889, 498] on div "Apply Settings" at bounding box center [885, 497] width 78 height 16
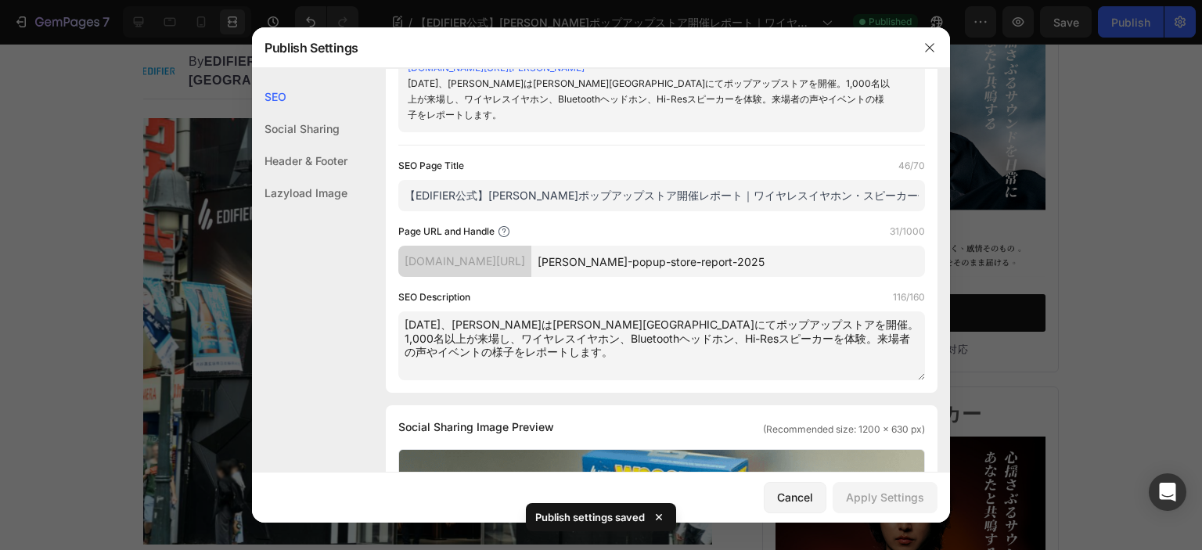
scroll to position [0, 0]
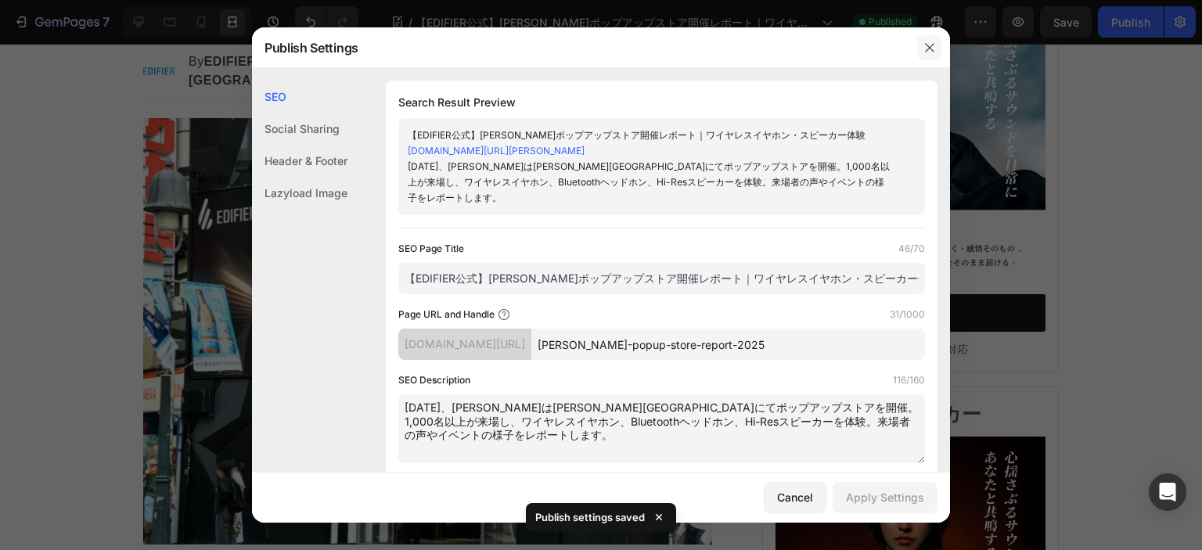
click at [929, 53] on icon "button" at bounding box center [929, 47] width 13 height 13
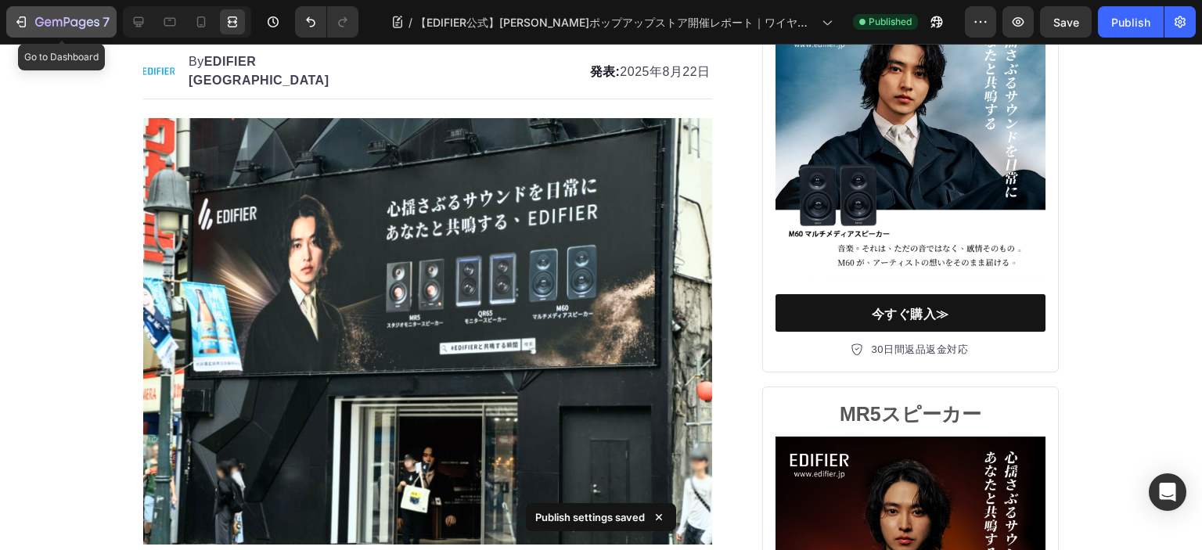
click at [34, 22] on div "7" at bounding box center [61, 22] width 96 height 19
